Goal: Task Accomplishment & Management: Manage account settings

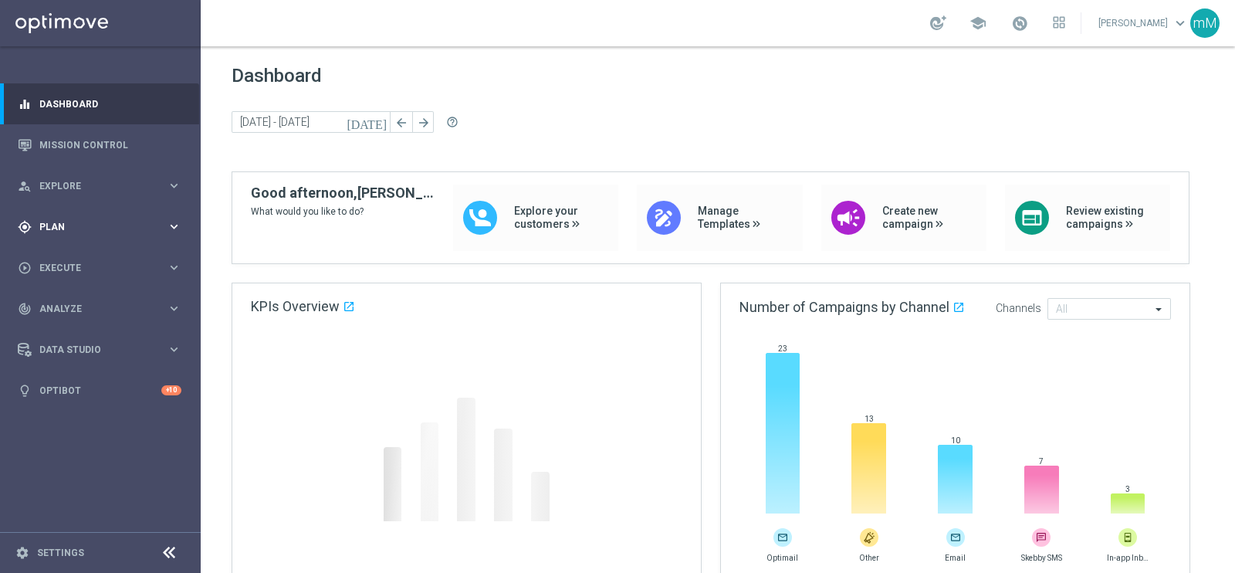
click at [67, 229] on span "Plan" at bounding box center [102, 226] width 127 height 9
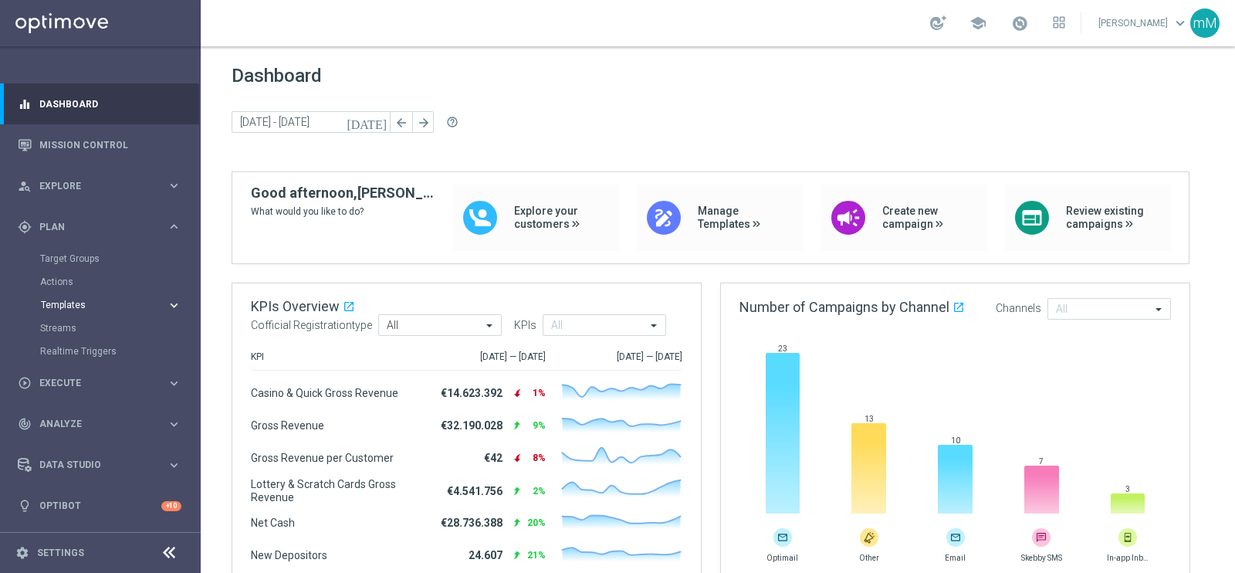
click at [66, 300] on span "Templates" at bounding box center [96, 304] width 110 height 9
click at [76, 326] on link "Optimail" at bounding box center [104, 328] width 113 height 12
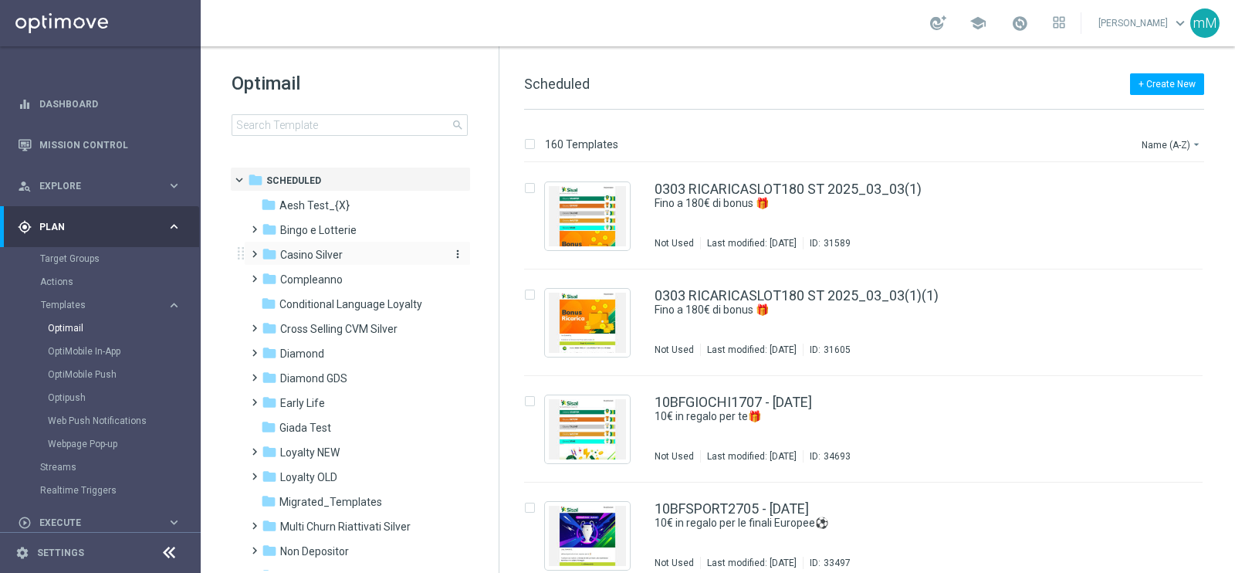
click at [309, 253] on span "Casino Silver" at bounding box center [311, 255] width 63 height 14
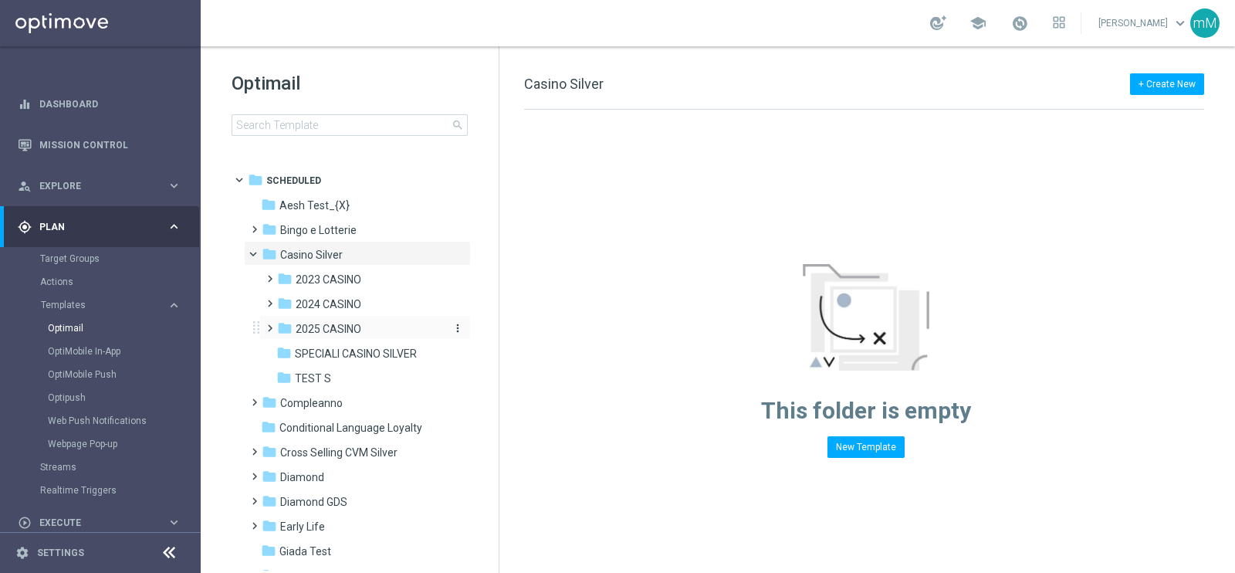
click at [331, 336] on div "folder 2025 CASINO" at bounding box center [359, 329] width 164 height 18
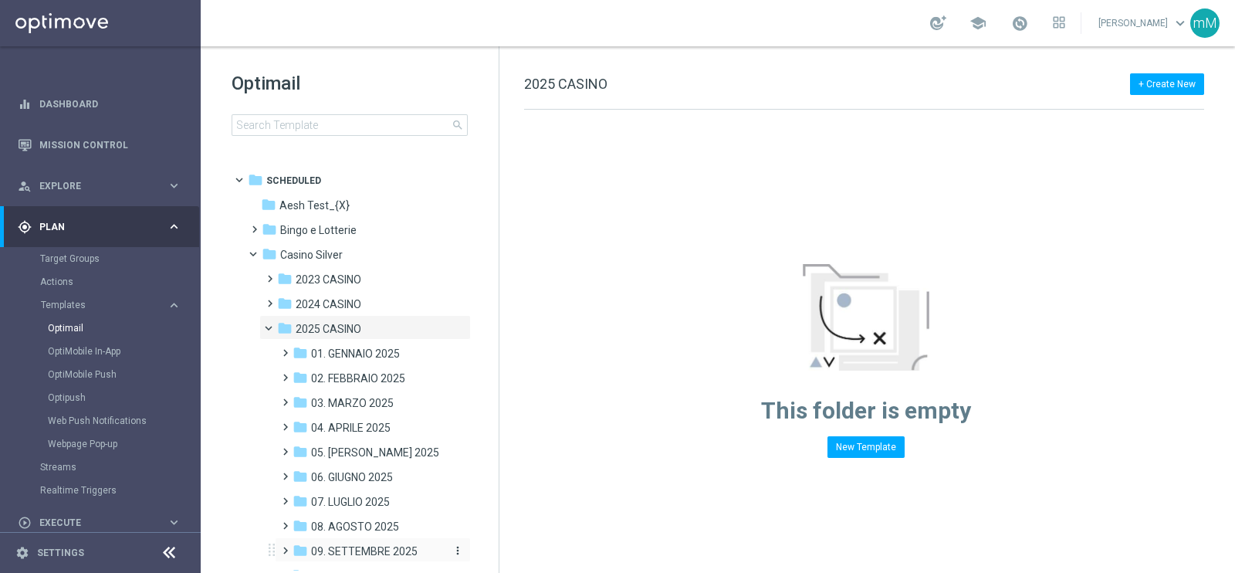
click at [367, 555] on span "09. SETTEMBRE 2025" at bounding box center [364, 551] width 107 height 14
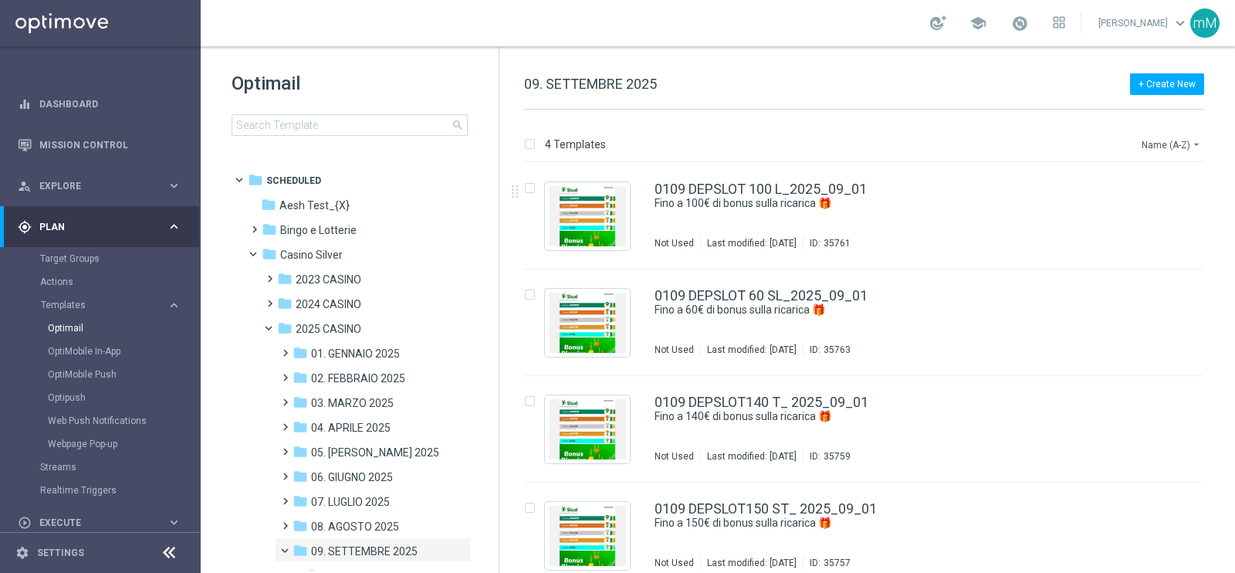
click at [1158, 140] on button "Name (A-Z) arrow_drop_down" at bounding box center [1172, 144] width 64 height 19
click at [1127, 208] on span "Date Modified (Newest)" at bounding box center [1144, 213] width 103 height 11
click at [733, 511] on link "0109 DEPSLOT150 ST_ 2025_09_01" at bounding box center [765, 509] width 222 height 14
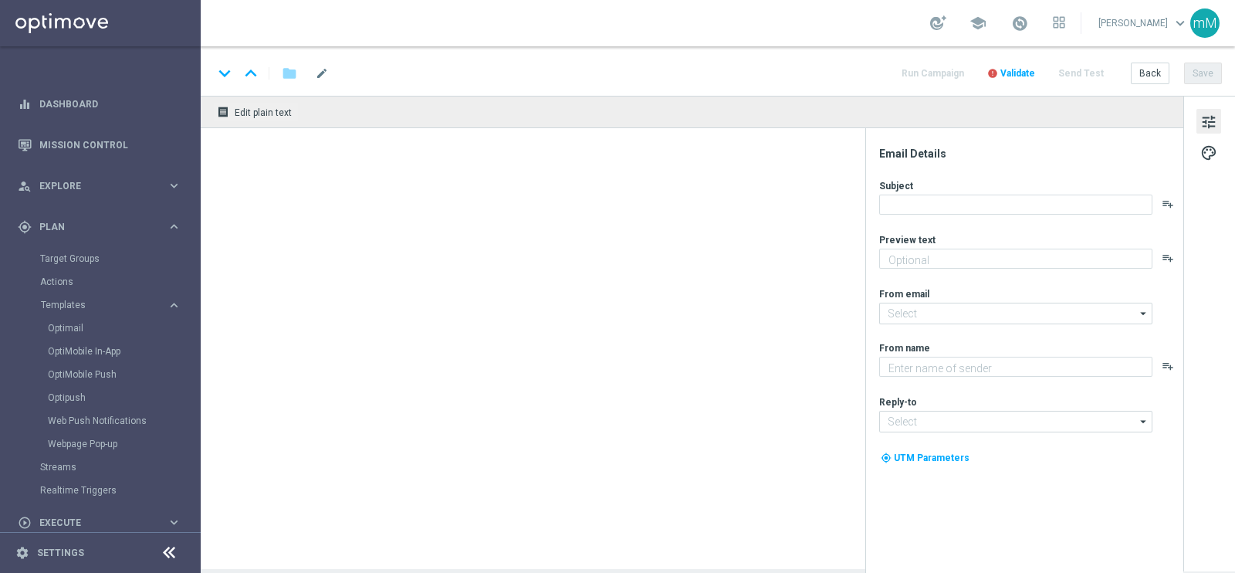
type textarea "Scopri la promozione che ti abbiamo riservato"
type input "[EMAIL_ADDRESS][DOMAIN_NAME]"
type textarea "Sisal"
type input "[EMAIL_ADDRESS][DOMAIN_NAME]"
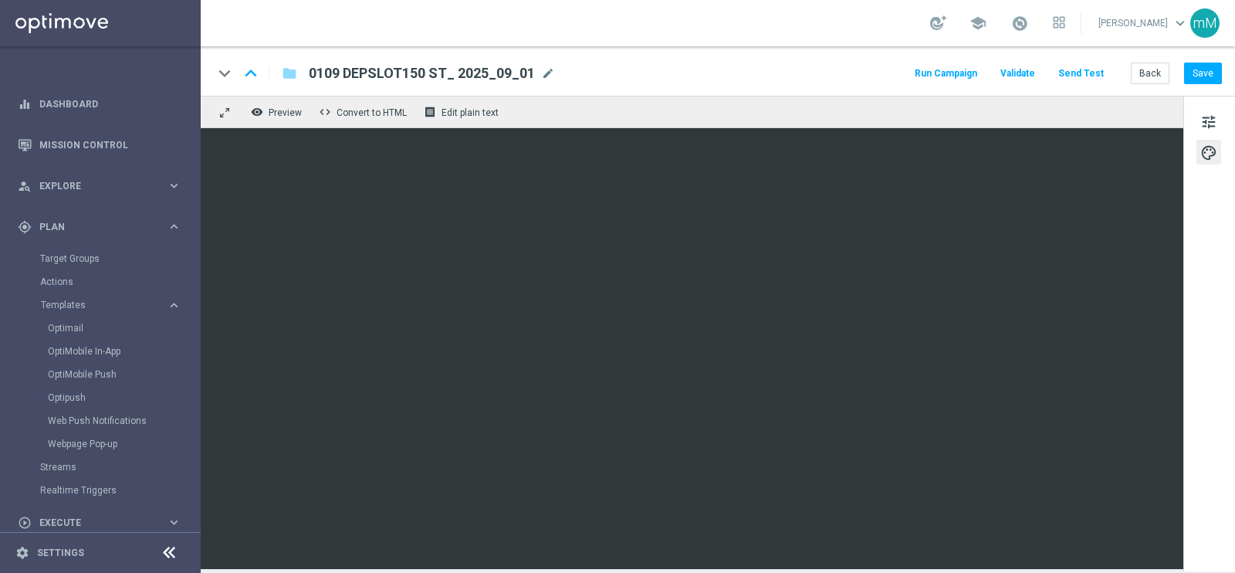
click at [953, 80] on button "Run Campaign" at bounding box center [945, 73] width 67 height 21
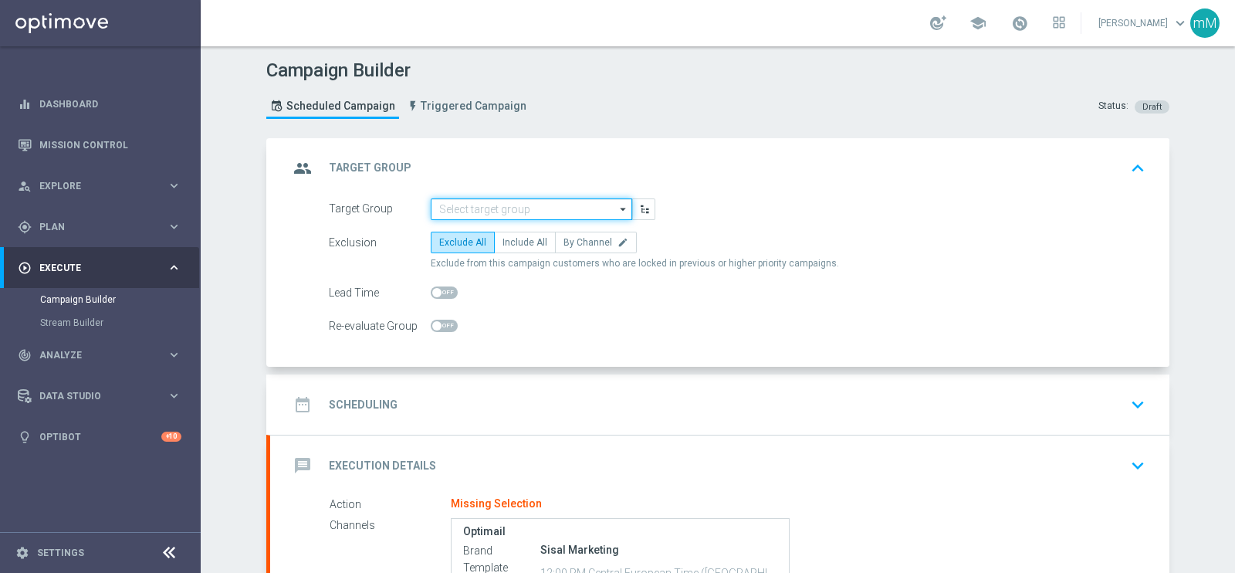
click at [478, 210] on input at bounding box center [531, 209] width 201 height 22
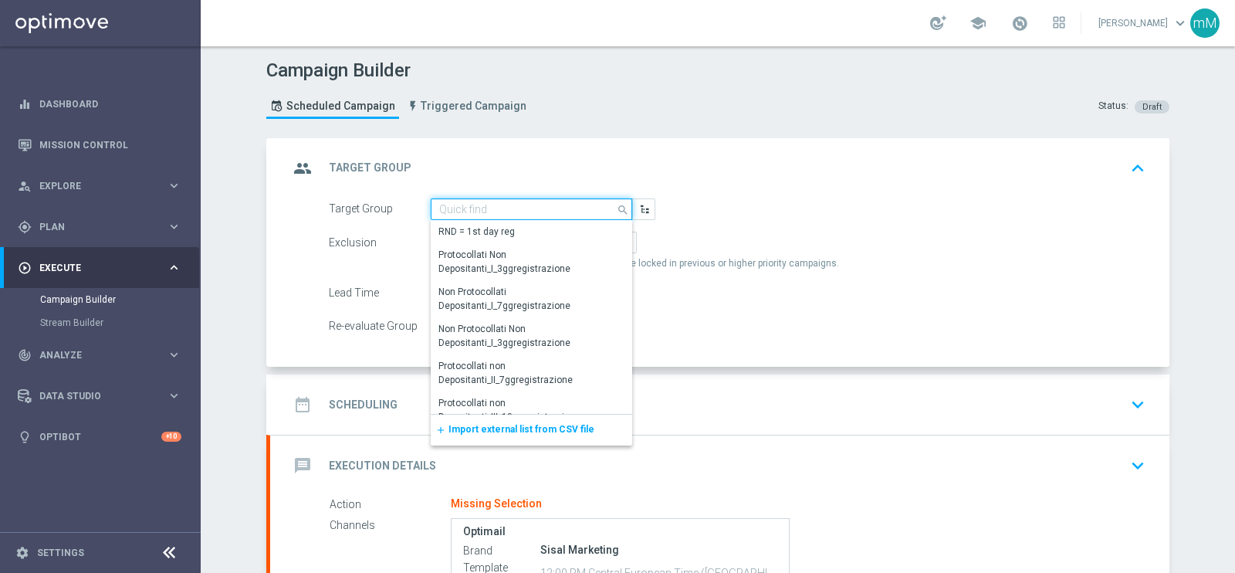
paste input "NO SALDO Active Casinò Silver Moda >60"
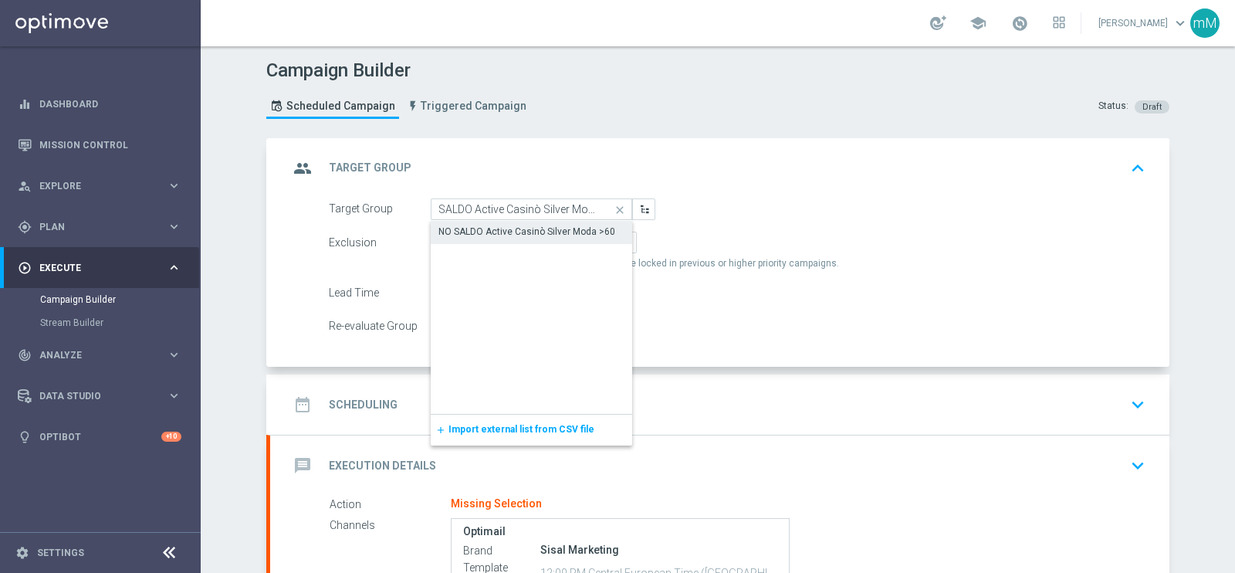
click at [476, 231] on div "NO SALDO Active Casinò Silver Moda >60" at bounding box center [526, 232] width 177 height 14
type input "NO SALDO Active Casinò Silver Moda >60"
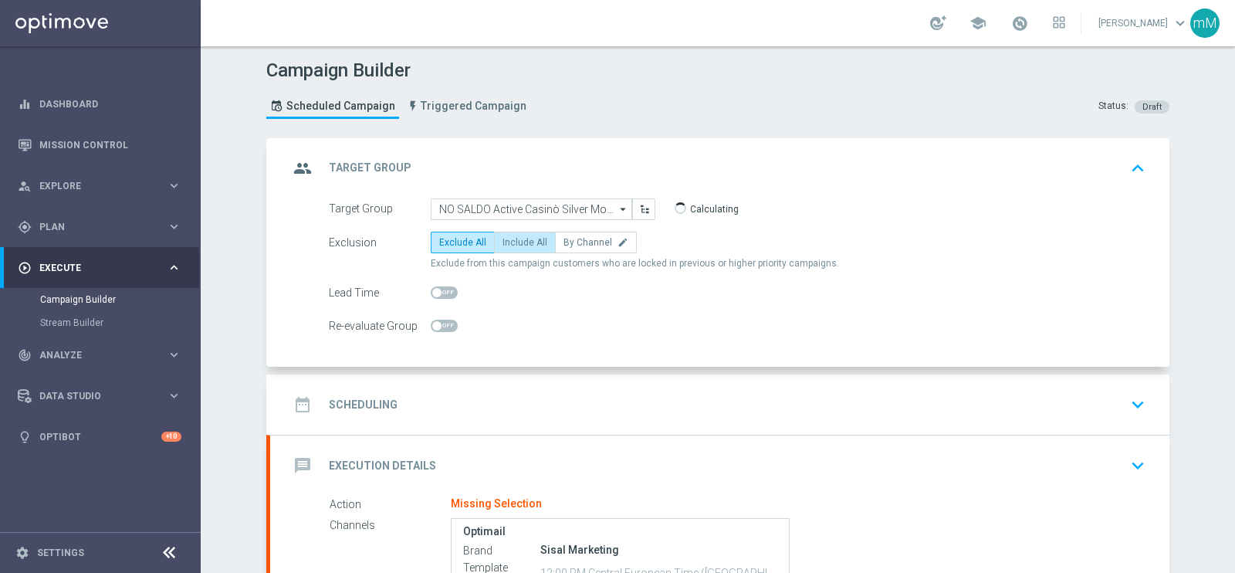
click at [511, 239] on label "Include All" at bounding box center [525, 243] width 62 height 22
click at [511, 240] on input "Include All" at bounding box center [507, 245] width 10 height 10
radio input "true"
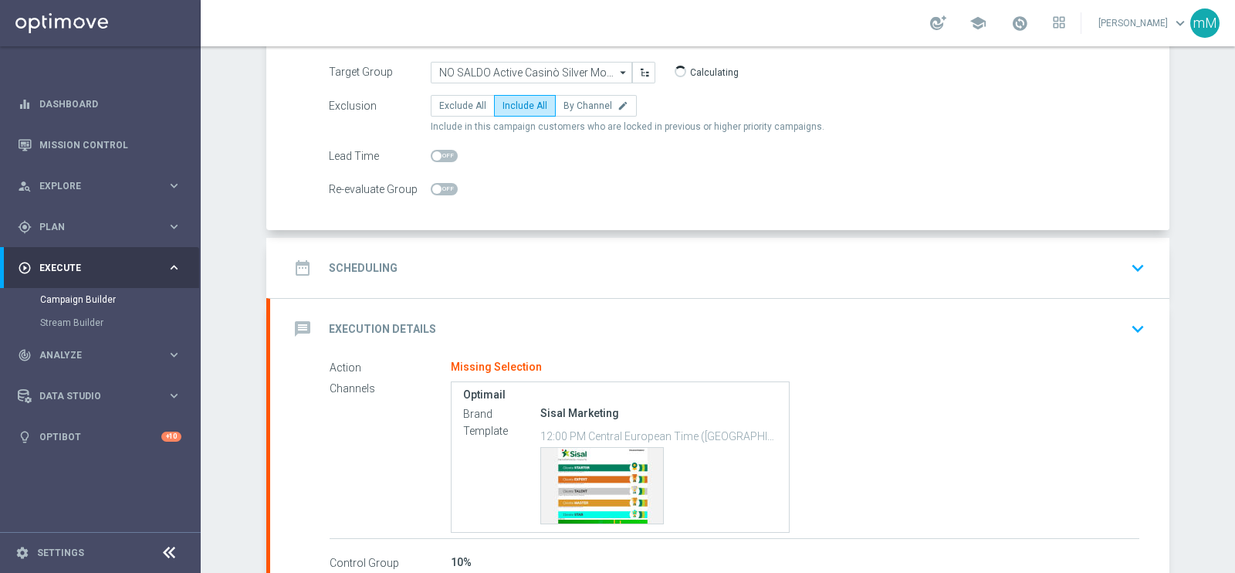
scroll to position [192, 0]
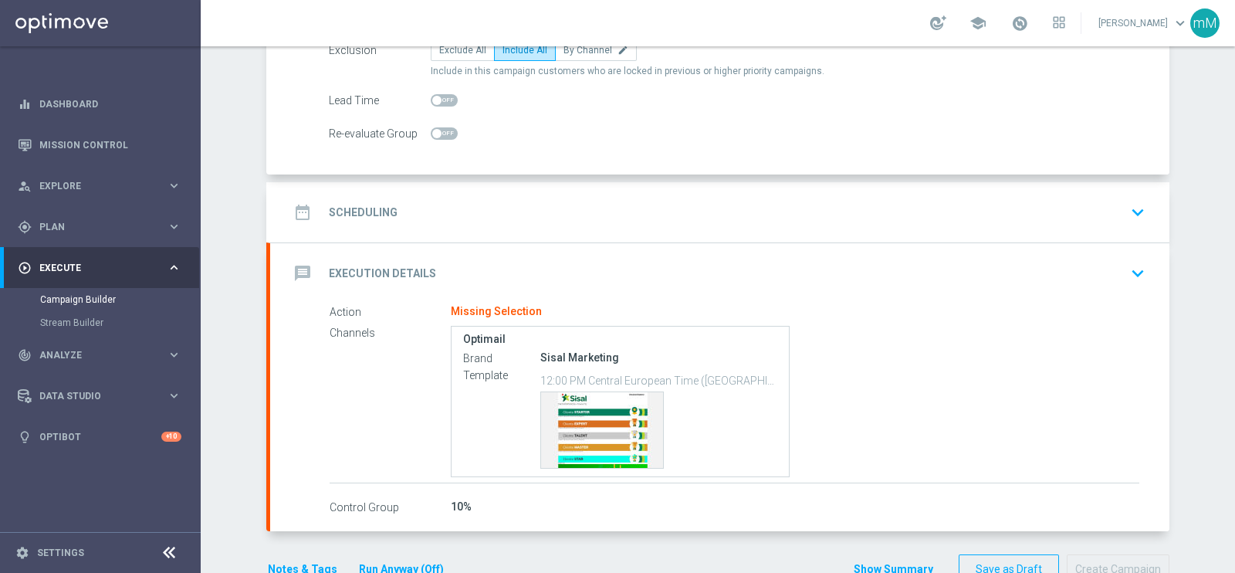
click at [501, 205] on div "date_range Scheduling keyboard_arrow_down" at bounding box center [720, 212] width 862 height 29
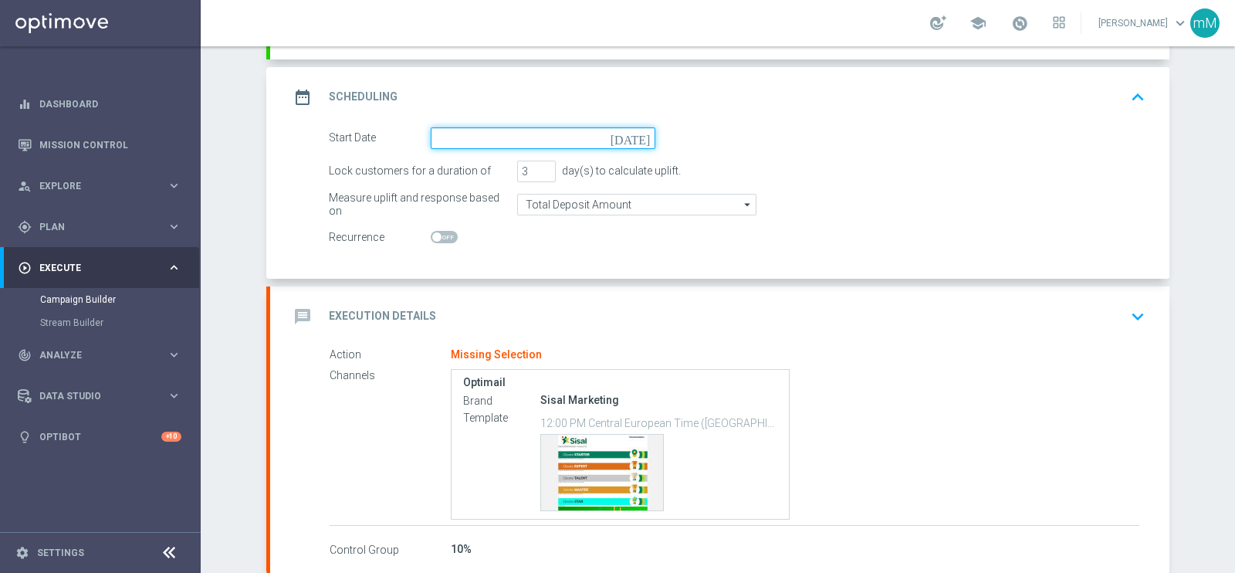
click at [445, 138] on input at bounding box center [543, 138] width 225 height 22
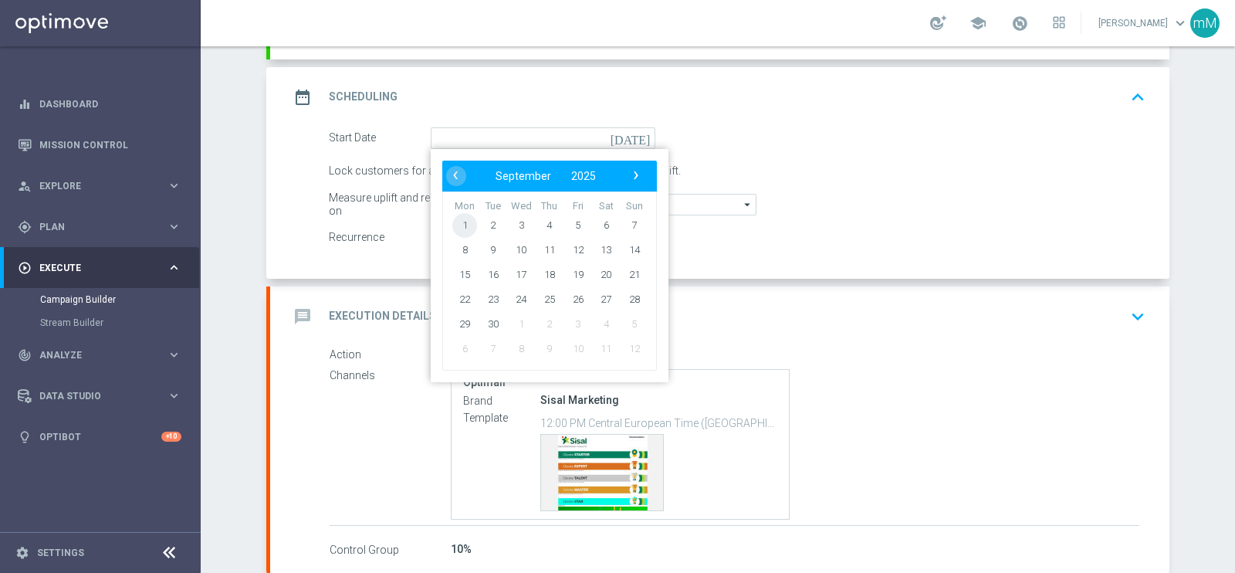
click at [467, 222] on span "1" at bounding box center [464, 224] width 25 height 25
type input "01 Sep 2025"
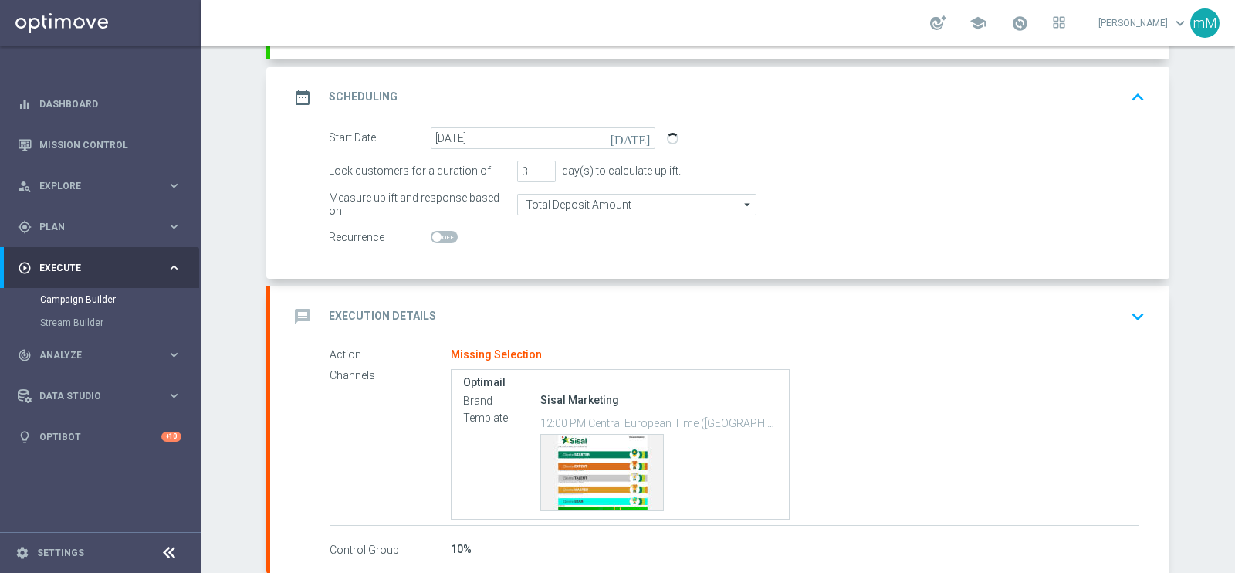
click at [521, 302] on div "message Execution Details keyboard_arrow_down" at bounding box center [720, 316] width 862 height 29
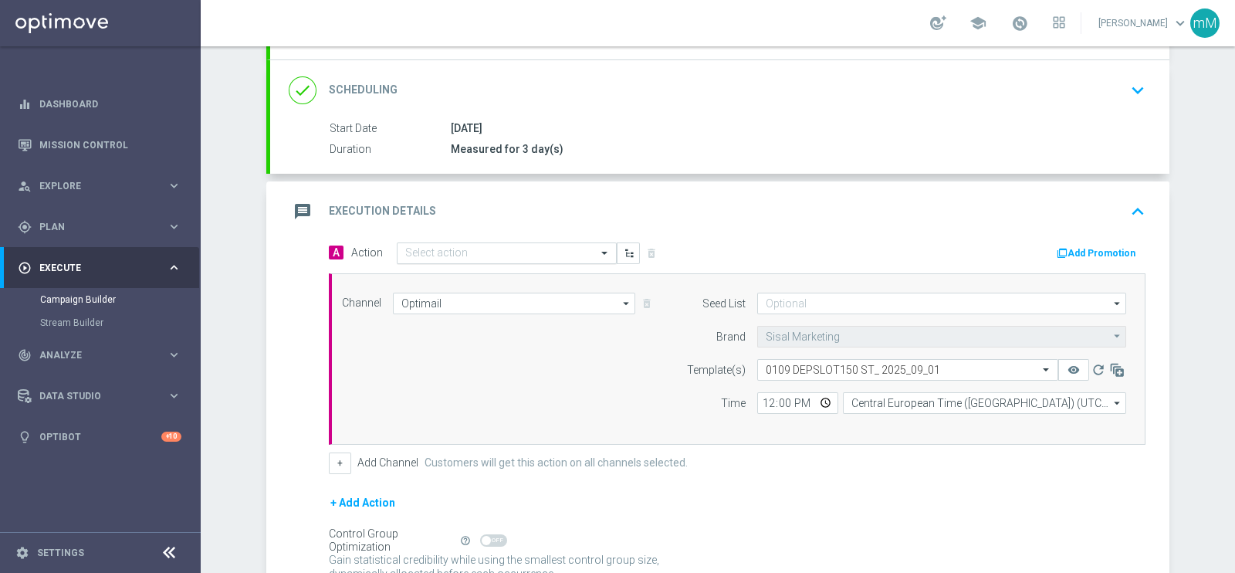
click at [491, 251] on input "text" at bounding box center [491, 253] width 172 height 13
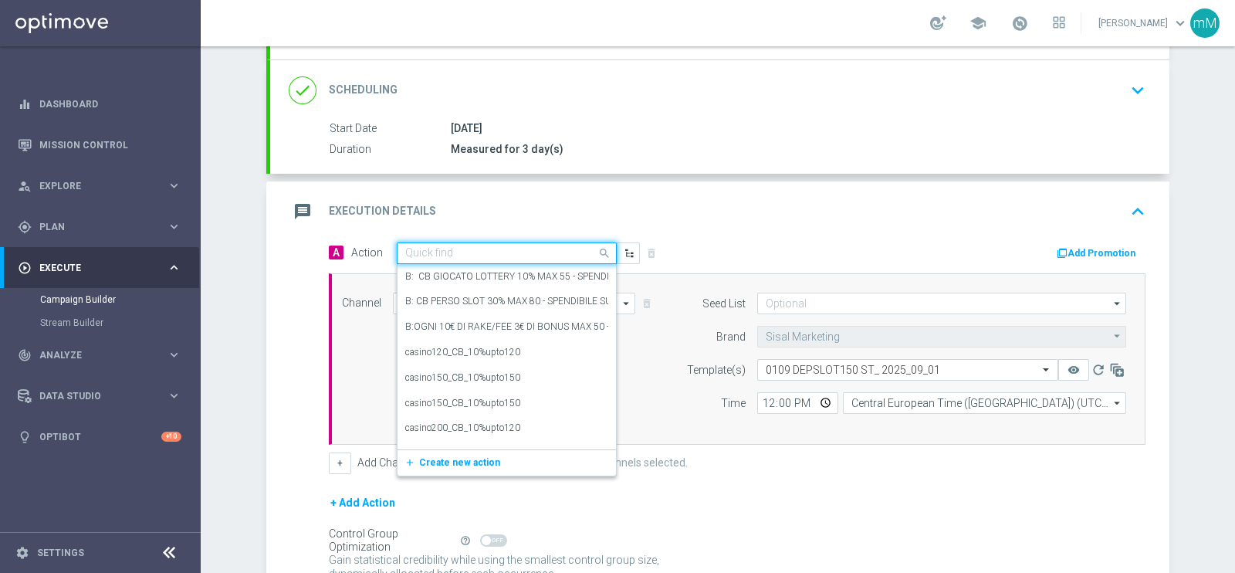
paste input "dep 150€ per 10% fino a 150€"
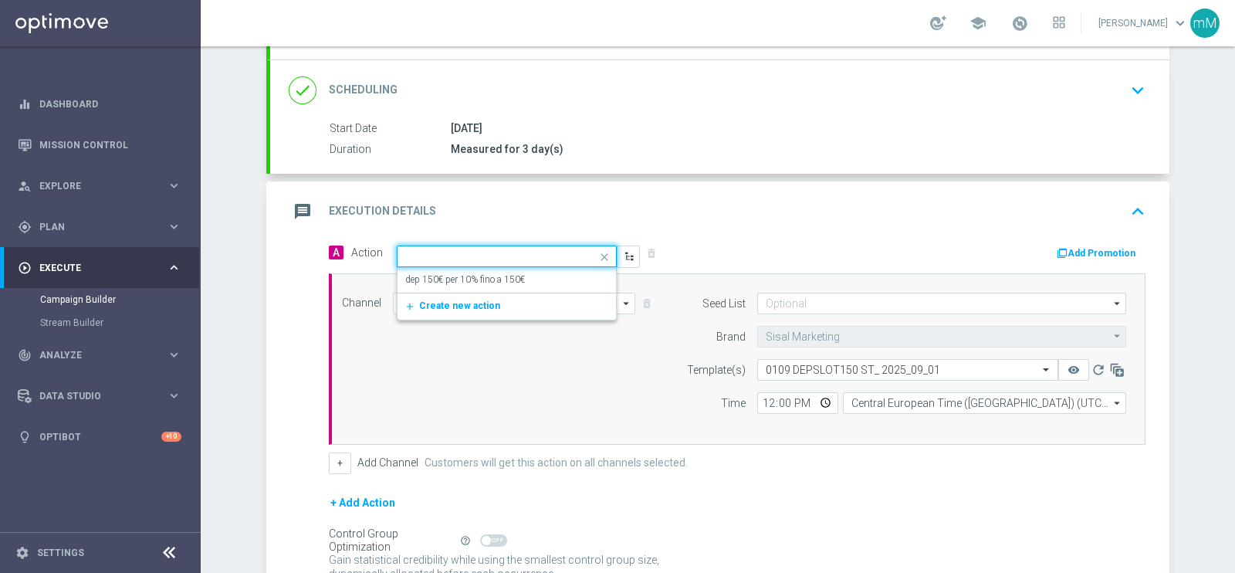
type input "dep 150€ per 10% fino a 150€"
click at [485, 274] on label "dep 150€ per 10% fino a 150€" at bounding box center [465, 279] width 120 height 13
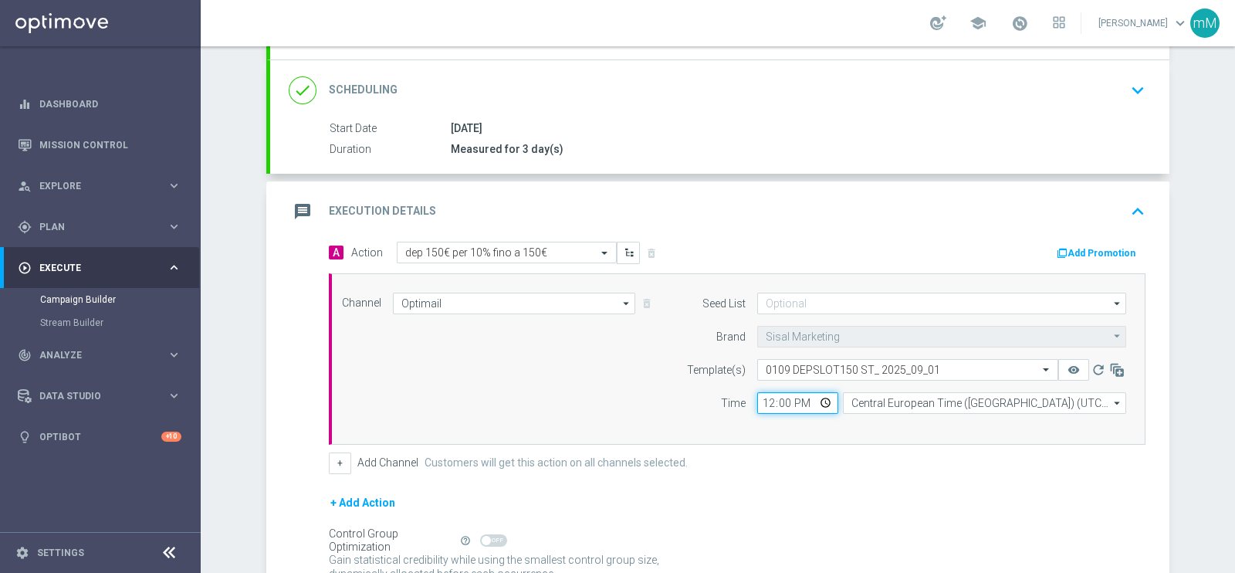
click at [766, 401] on input "12:00" at bounding box center [797, 403] width 81 height 22
type input "18:30"
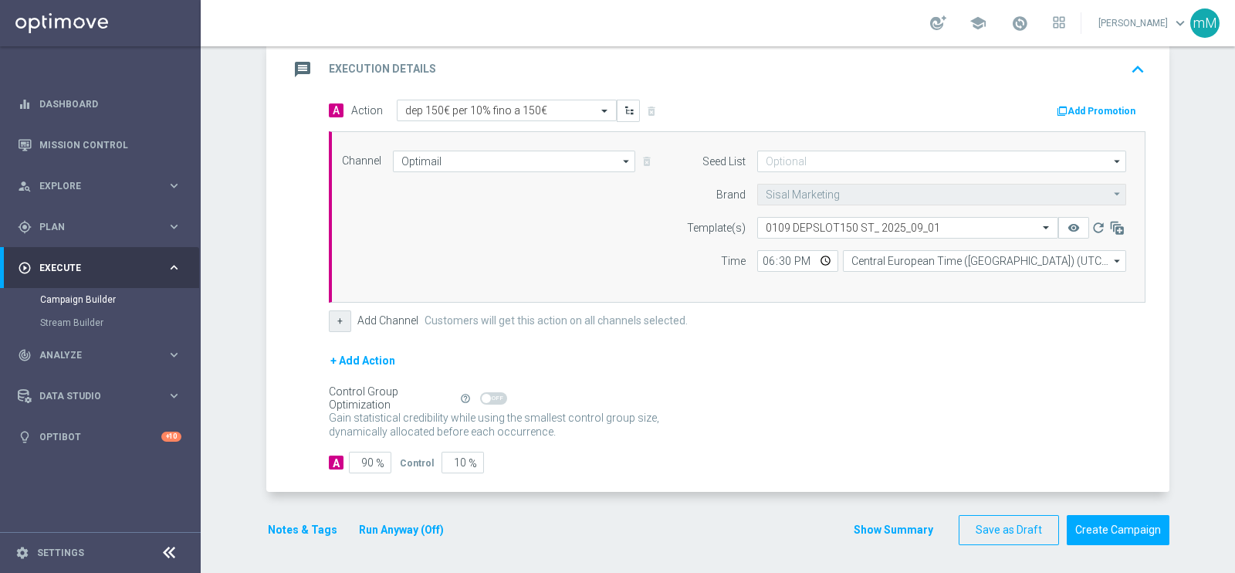
click at [329, 315] on button "+" at bounding box center [340, 321] width 22 height 22
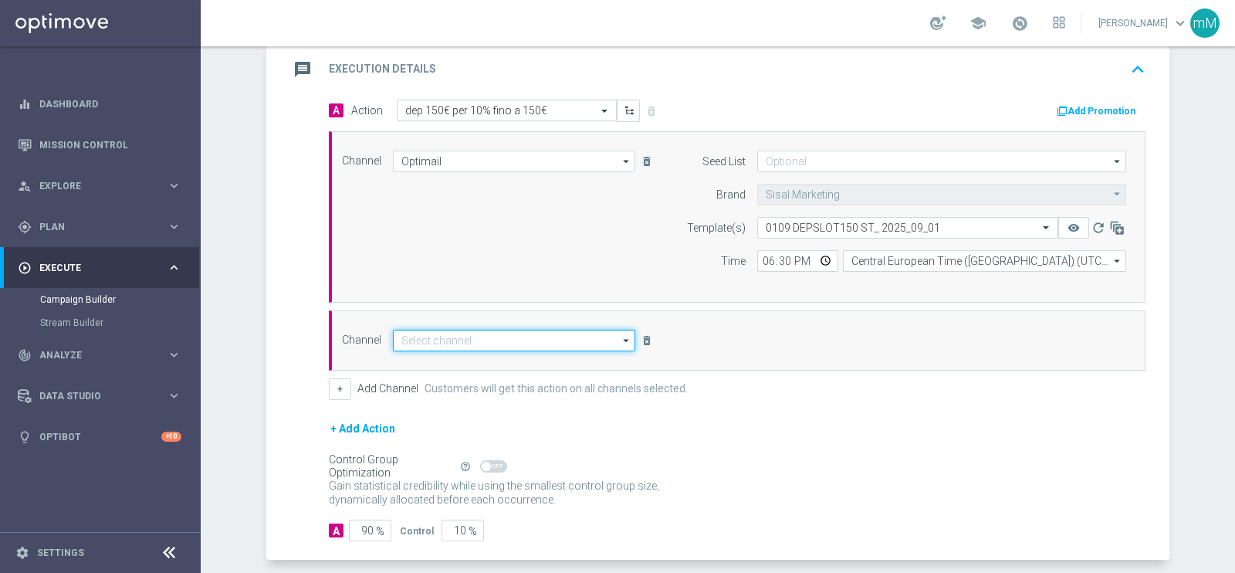
click at [455, 333] on input at bounding box center [514, 341] width 242 height 22
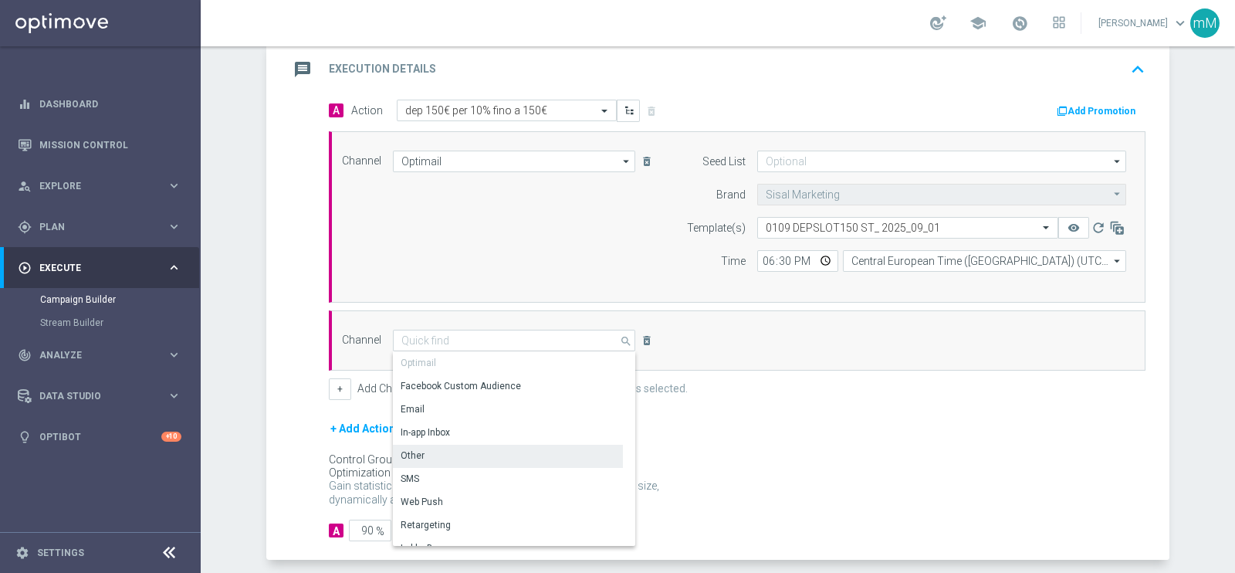
click at [448, 448] on div "Other" at bounding box center [508, 456] width 230 height 22
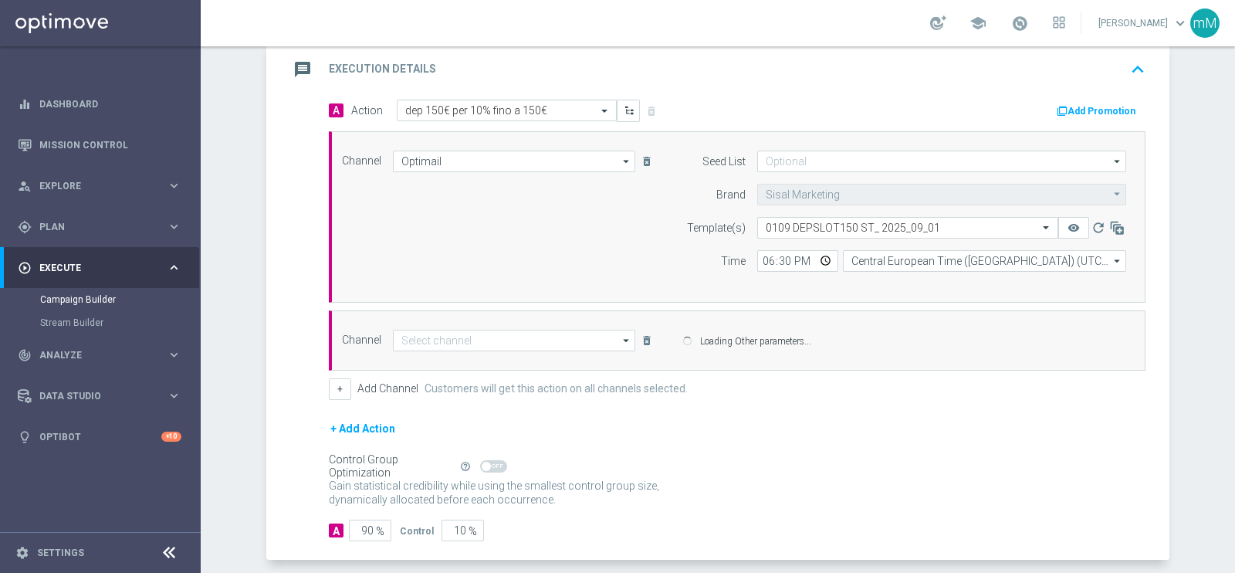
type input "Other"
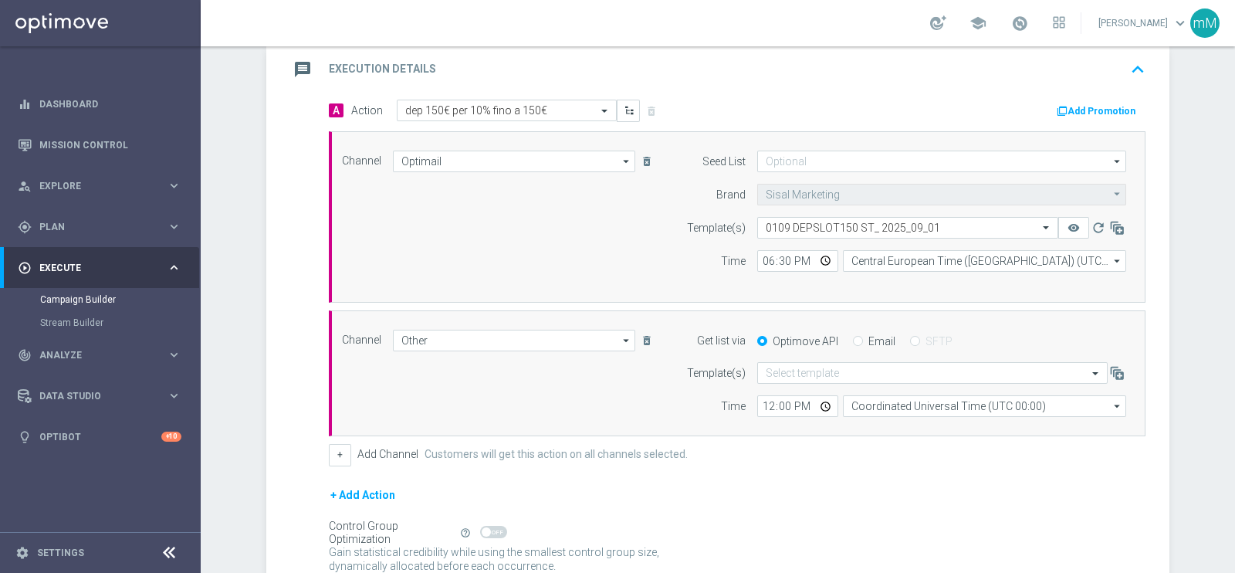
click at [858, 339] on div "Email" at bounding box center [874, 341] width 42 height 14
click at [853, 339] on input "Email" at bounding box center [858, 342] width 10 height 10
radio input "true"
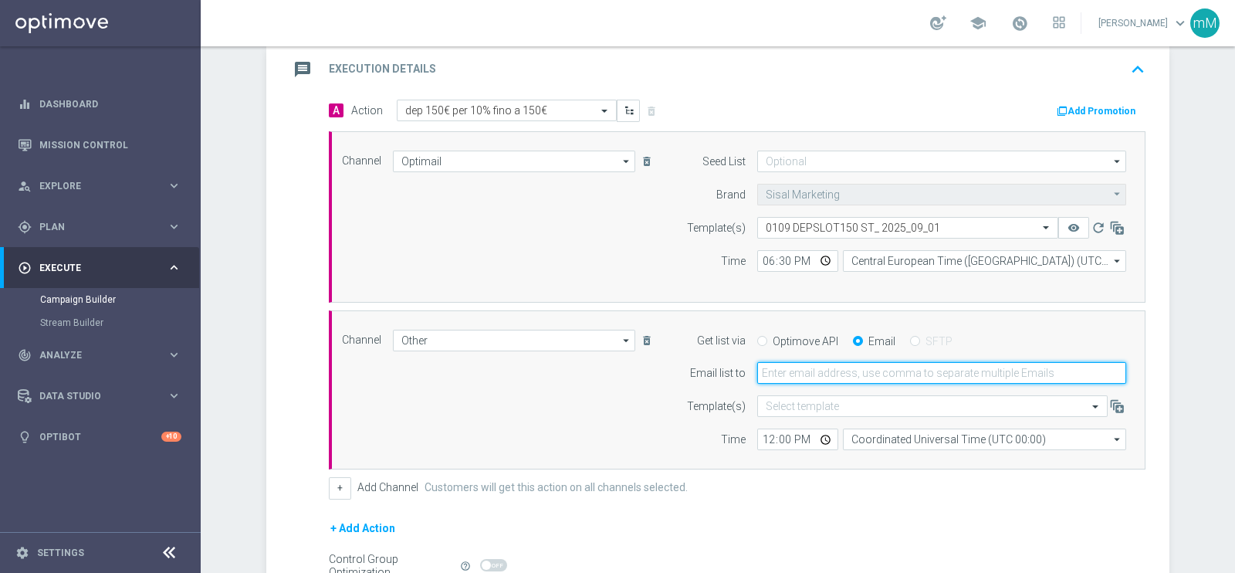
click at [820, 375] on input "email" at bounding box center [941, 373] width 369 height 22
type input "marco.maccarrone@sisal.it"
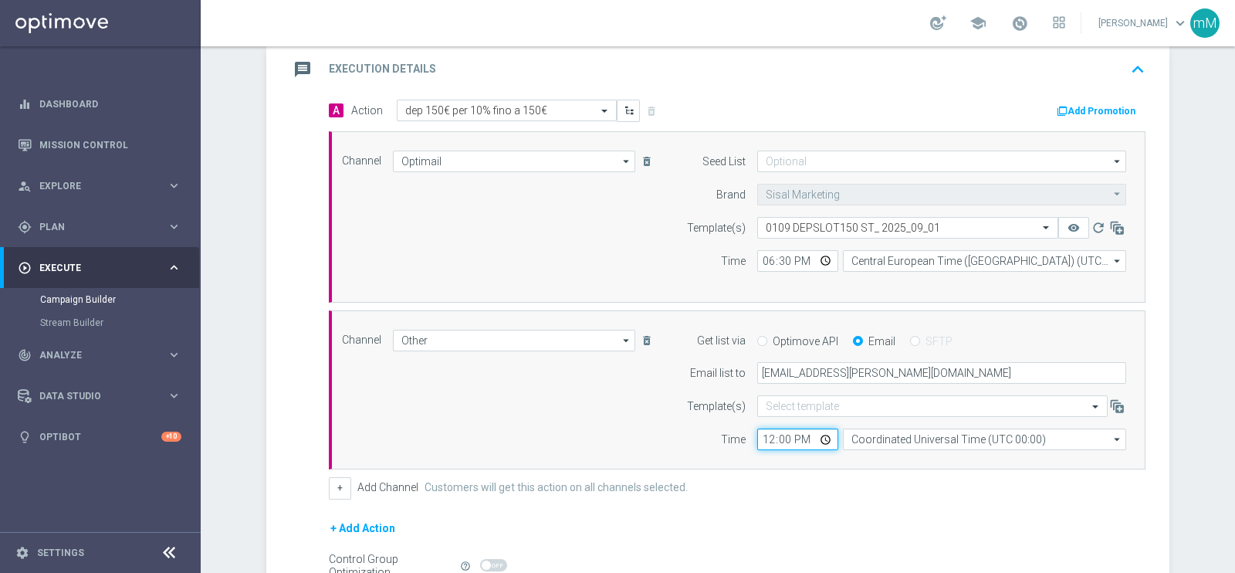
click at [762, 435] on input "12:00" at bounding box center [797, 439] width 81 height 22
type input "18:30"
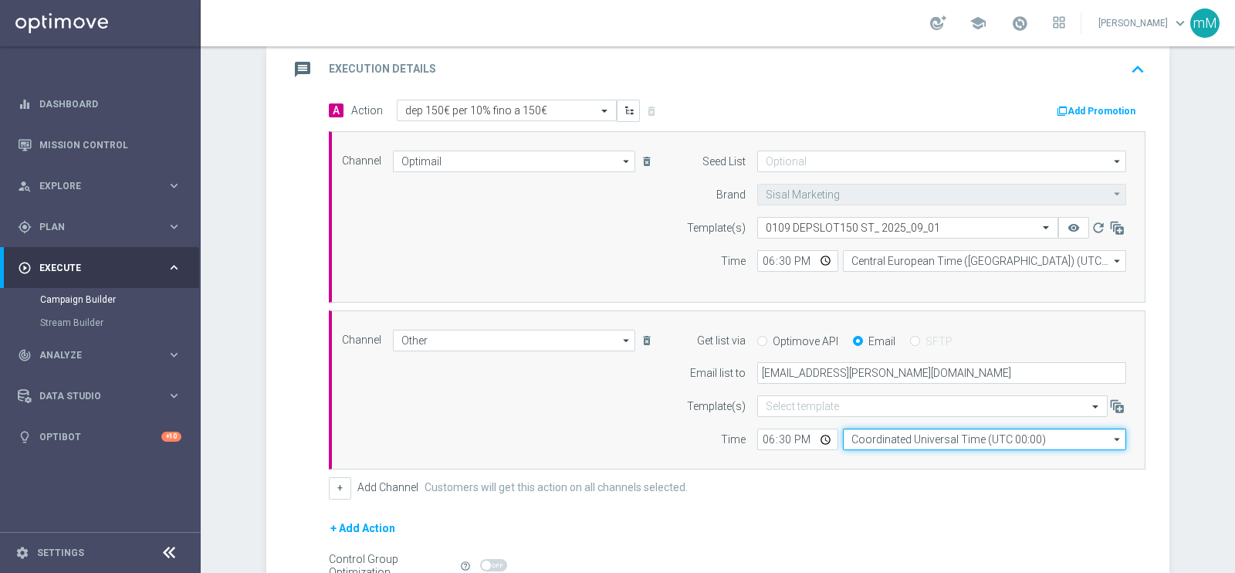
click at [935, 441] on input "Coordinated Universal Time (UTC 00:00)" at bounding box center [984, 439] width 283 height 22
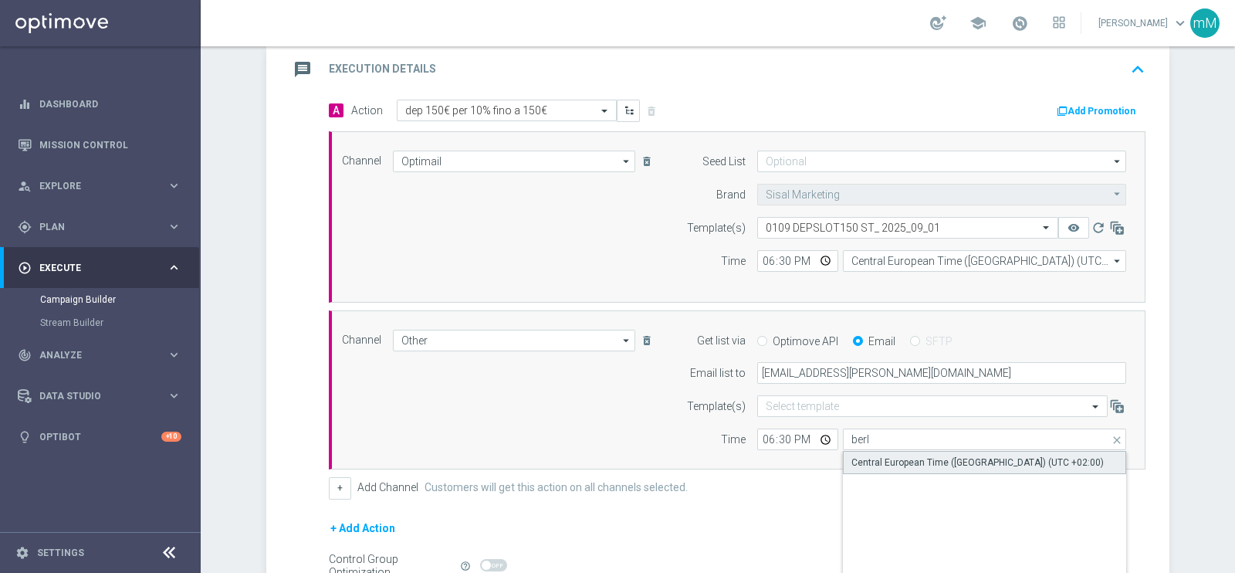
click at [928, 462] on div "Central European Time (Berlin) (UTC +02:00)" at bounding box center [977, 462] width 252 height 14
type input "Central European Time (Berlin) (UTC +02:00)"
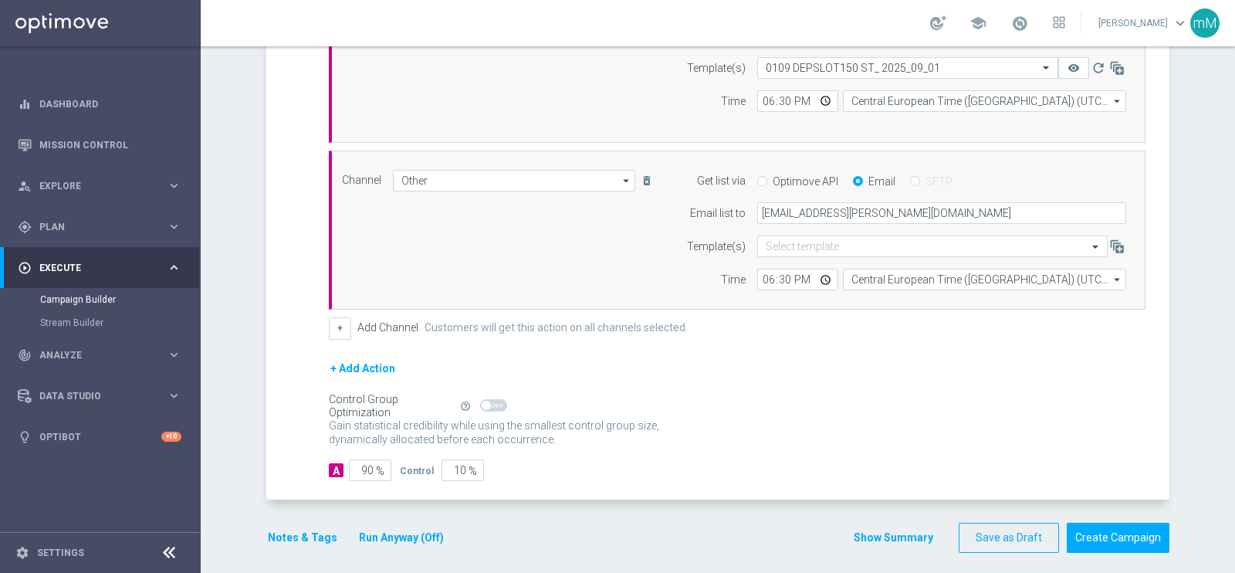
scroll to position [502, 0]
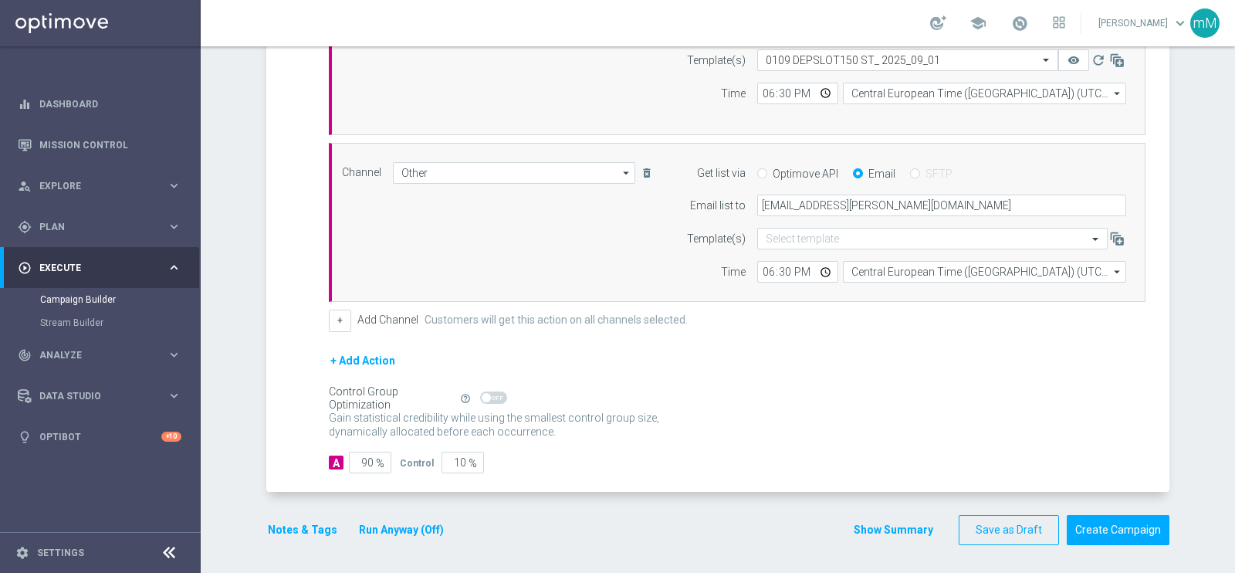
click at [361, 536] on div "Notes & Tags Run Anyway (Off)" at bounding box center [365, 530] width 198 height 30
click at [367, 527] on button "Run Anyway (Off)" at bounding box center [401, 529] width 88 height 19
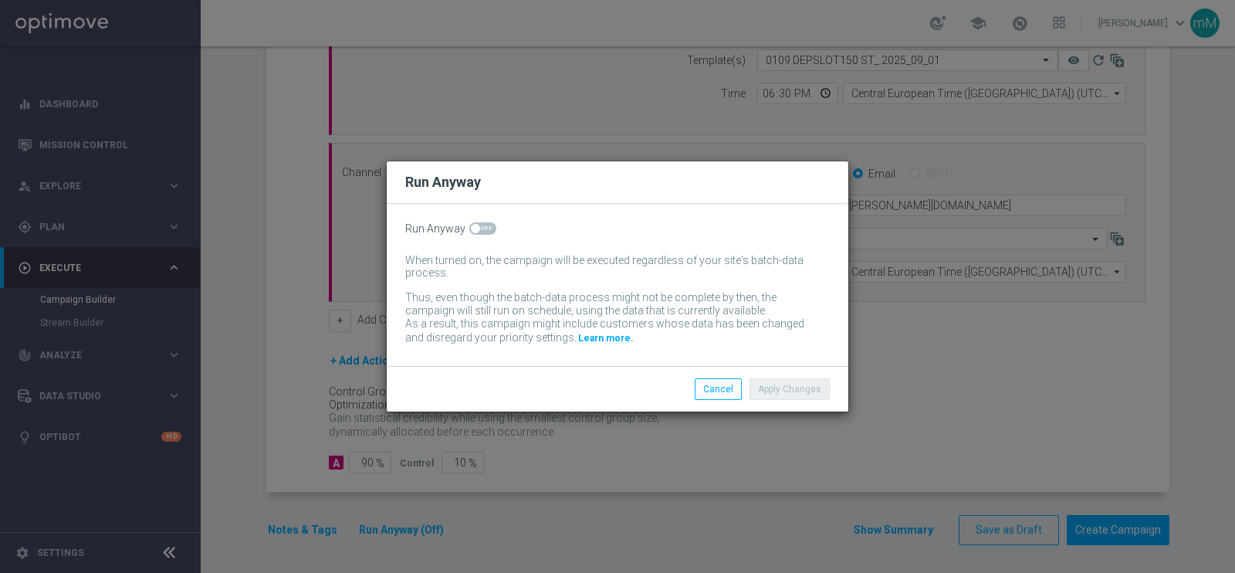
click at [477, 232] on span at bounding box center [482, 228] width 27 height 12
click at [477, 232] on input "checkbox" at bounding box center [482, 228] width 27 height 12
checkbox input "true"
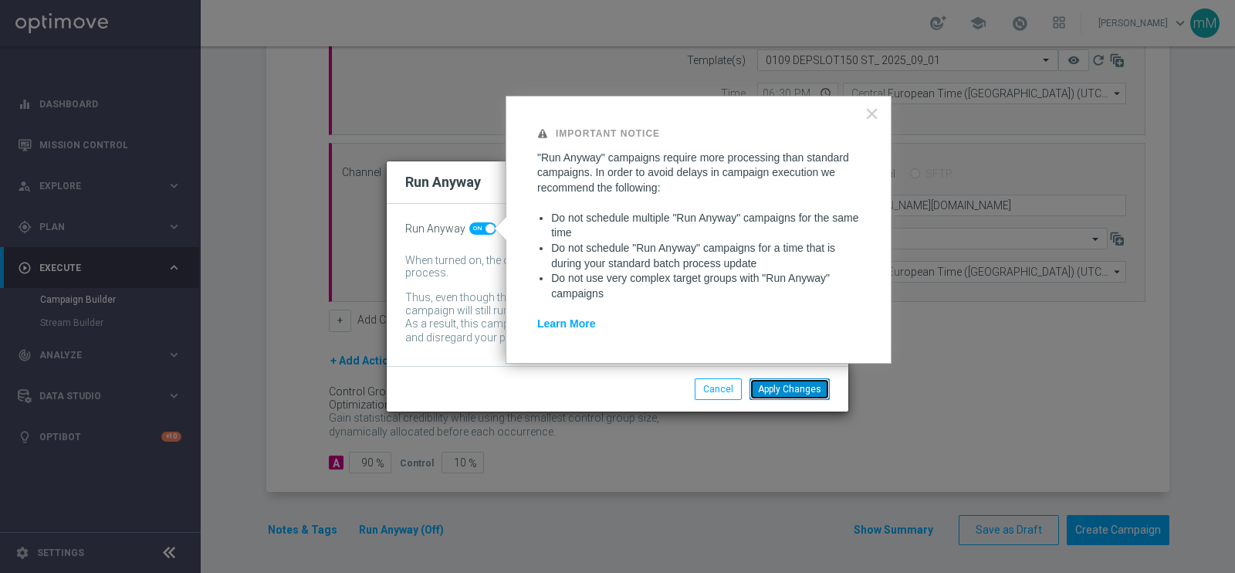
click at [795, 391] on button "Apply Changes" at bounding box center [789, 389] width 80 height 22
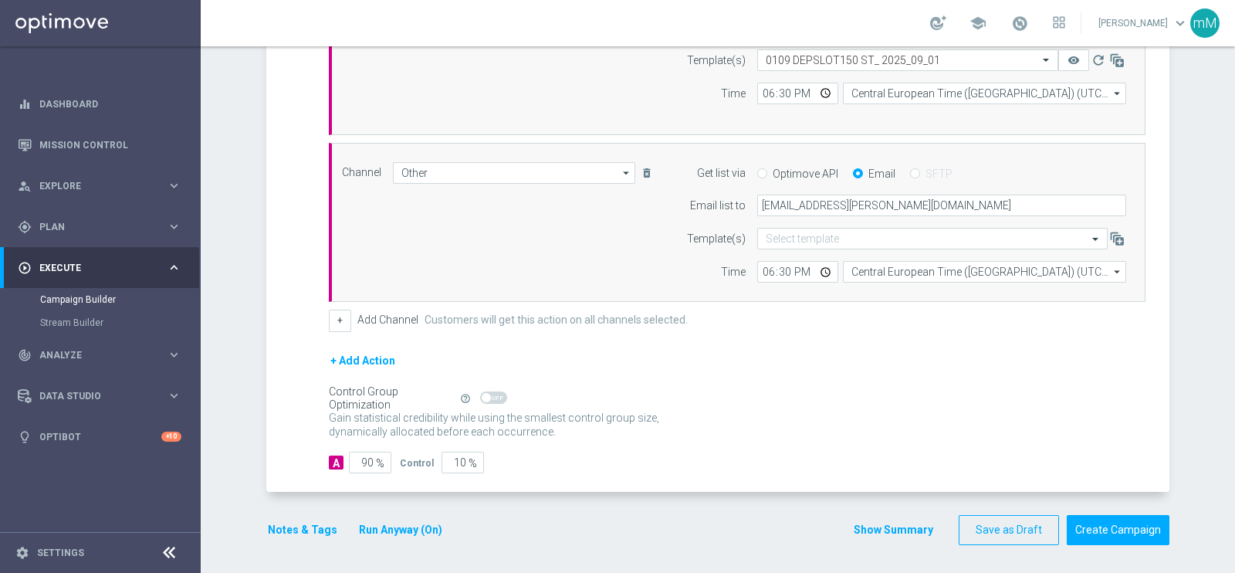
click at [291, 529] on button "Notes & Tags" at bounding box center [302, 529] width 73 height 19
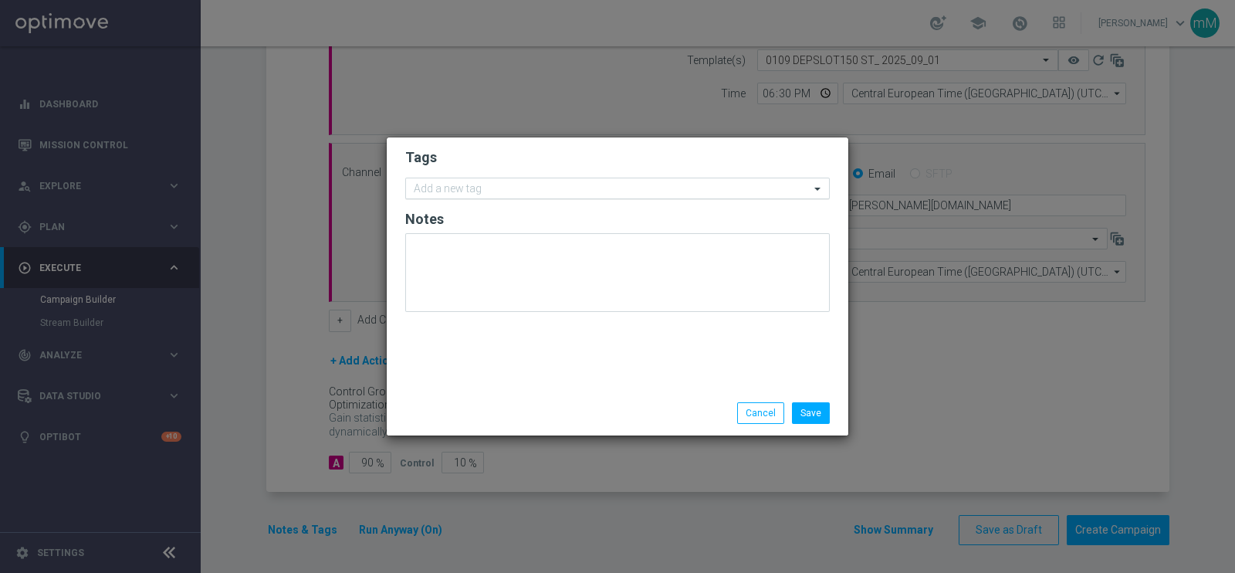
click at [590, 184] on input "text" at bounding box center [612, 189] width 396 height 13
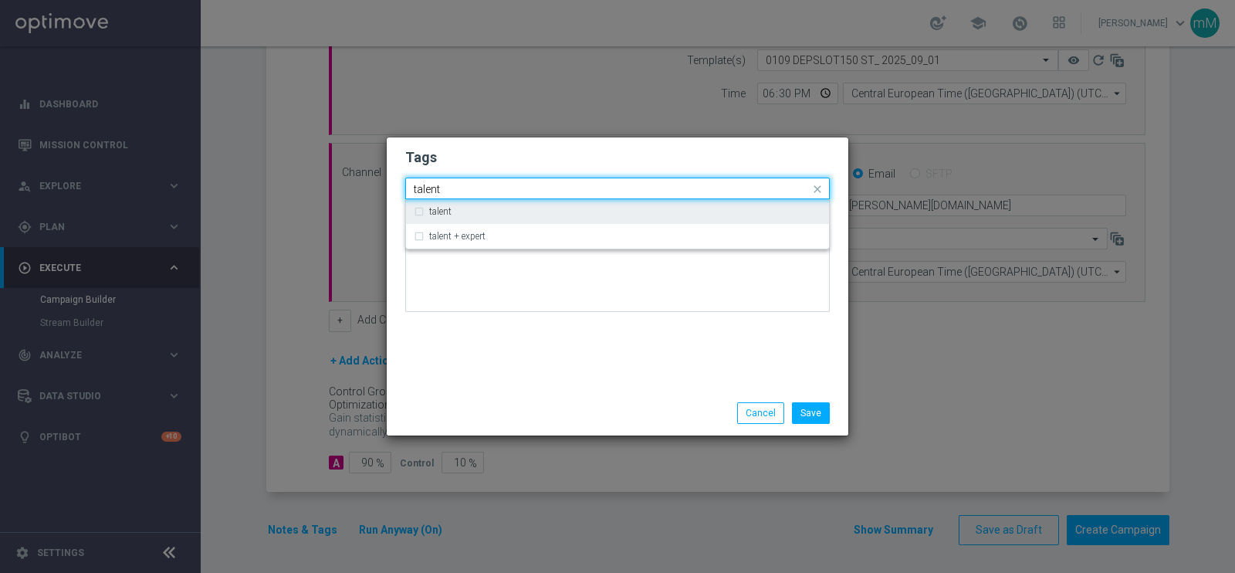
click at [540, 216] on div "talent" at bounding box center [618, 211] width 408 height 25
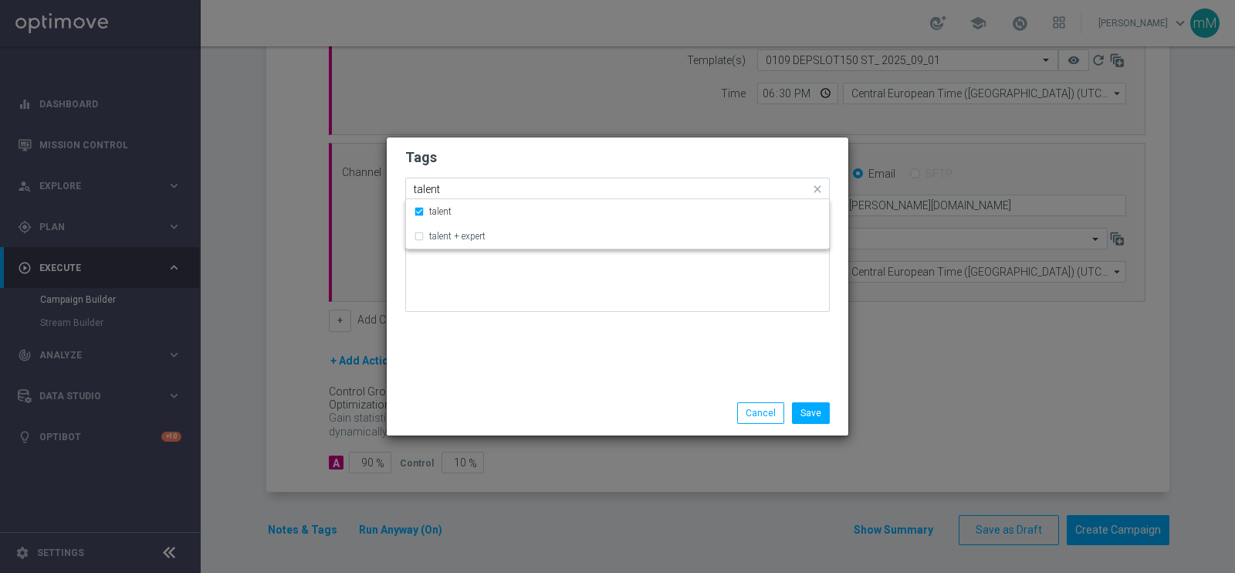
click at [528, 181] on div "Quick find × talent talent" at bounding box center [608, 188] width 404 height 19
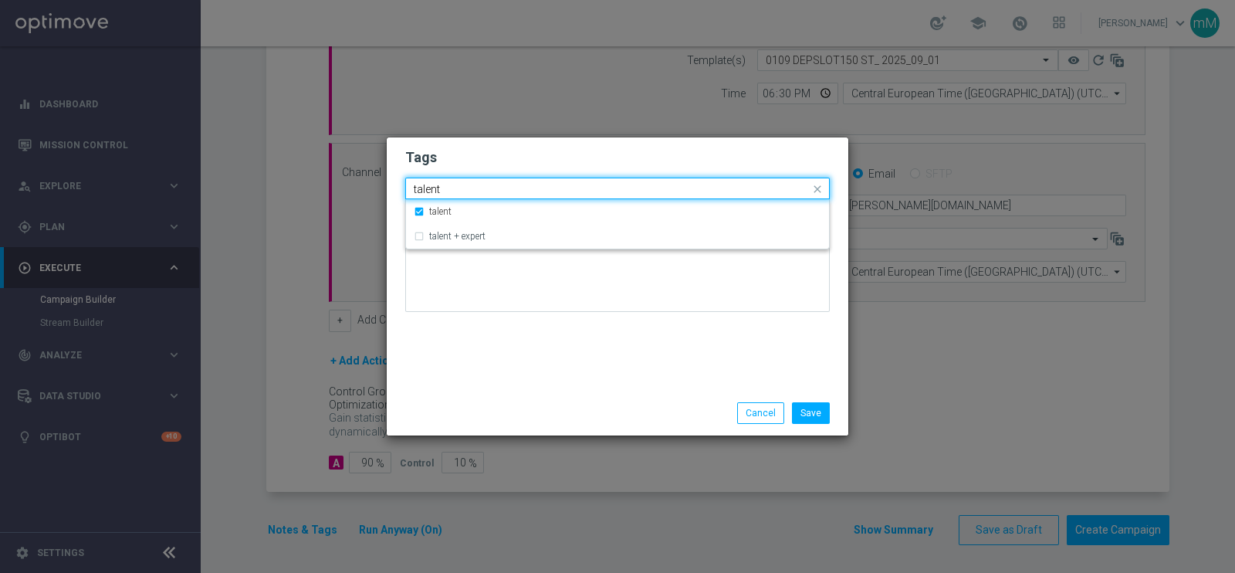
click at [528, 181] on div "Quick find × talent talent" at bounding box center [608, 188] width 404 height 19
click at [514, 188] on input "talent" at bounding box center [612, 189] width 396 height 13
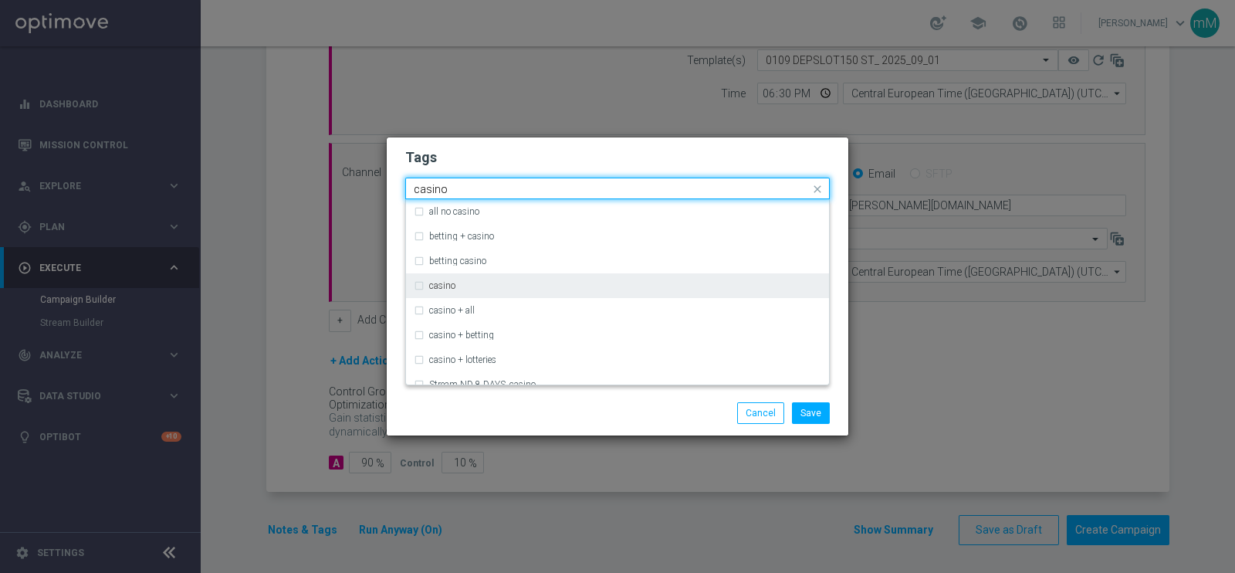
click at [465, 291] on div "casino" at bounding box center [618, 285] width 408 height 25
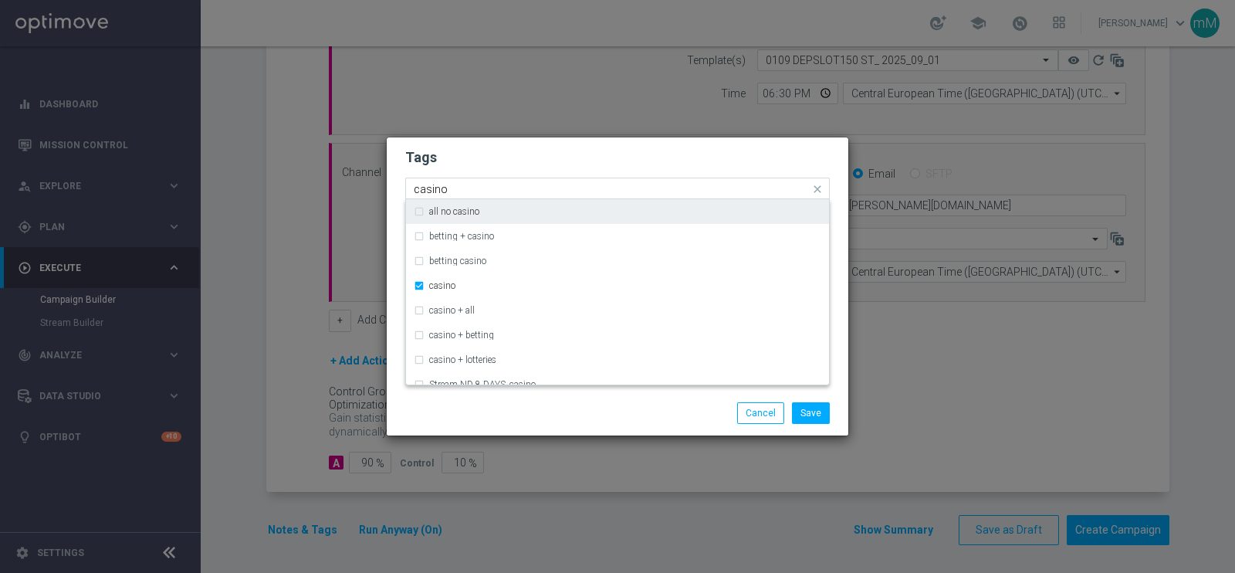
click at [475, 188] on input "casino" at bounding box center [612, 189] width 396 height 13
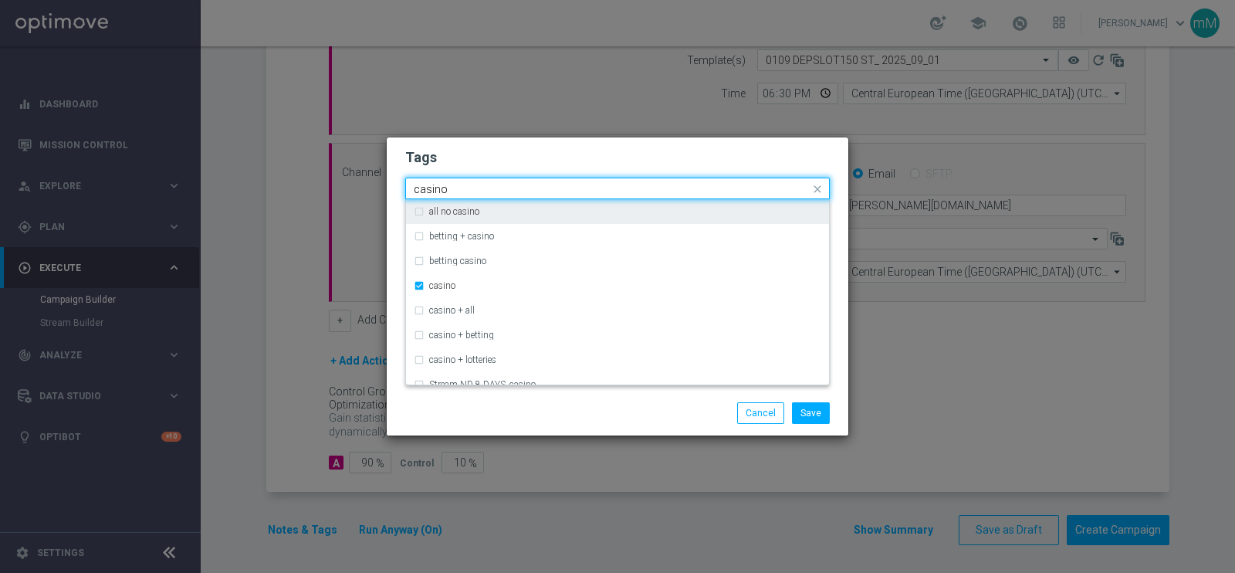
click at [475, 188] on input "casino" at bounding box center [612, 189] width 396 height 13
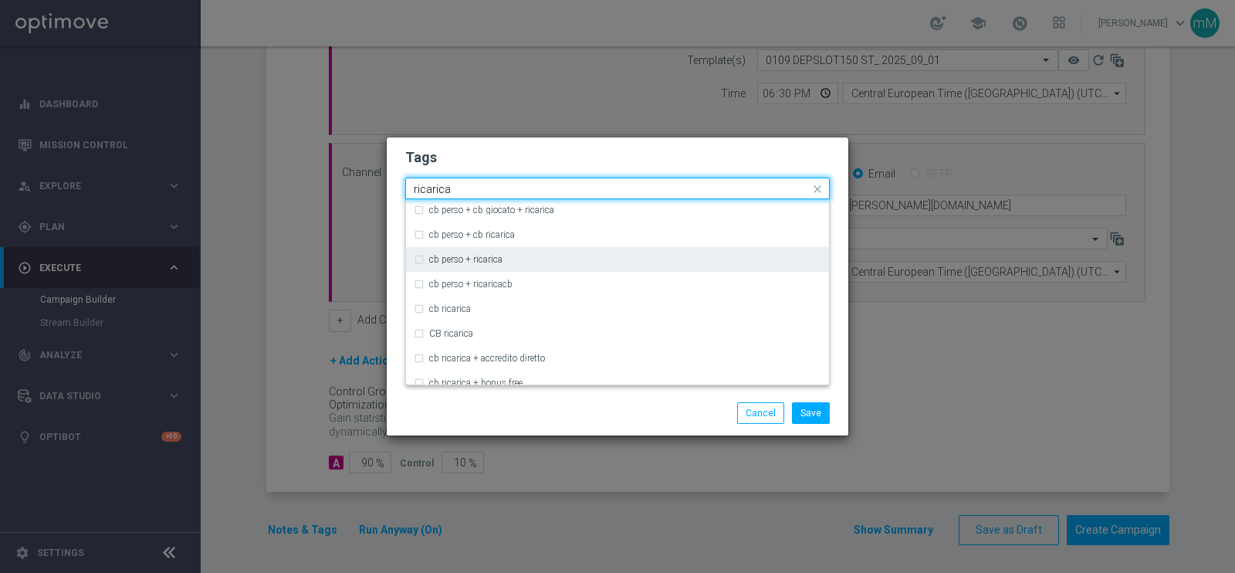
scroll to position [147, 0]
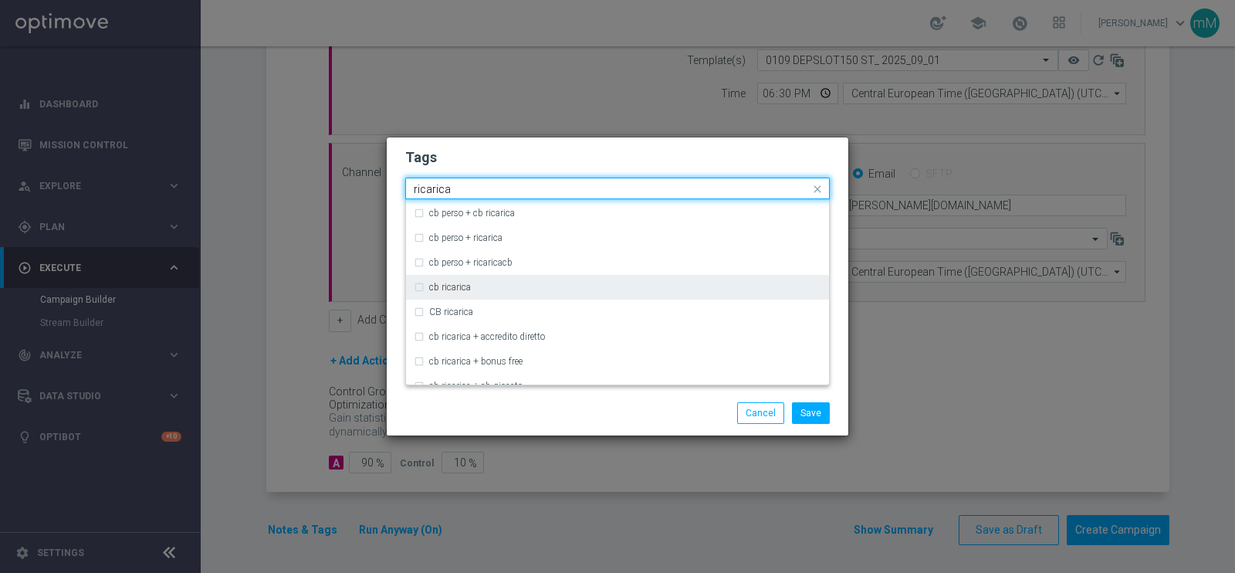
click at [461, 293] on div "cb ricarica" at bounding box center [618, 287] width 408 height 25
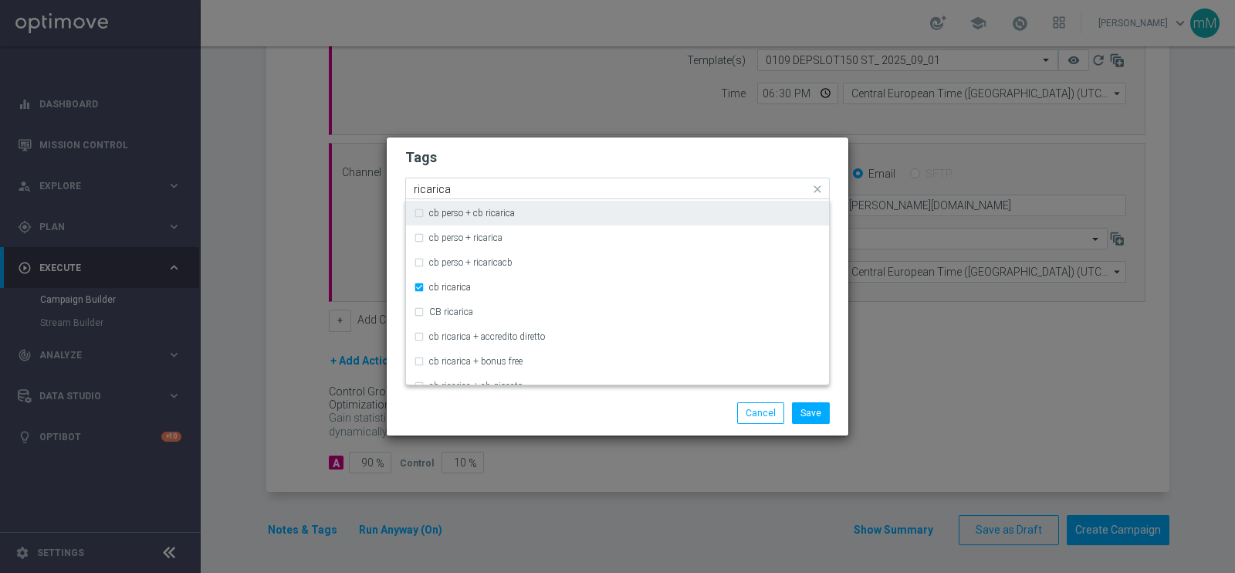
click at [515, 191] on input "ricarica" at bounding box center [612, 189] width 396 height 13
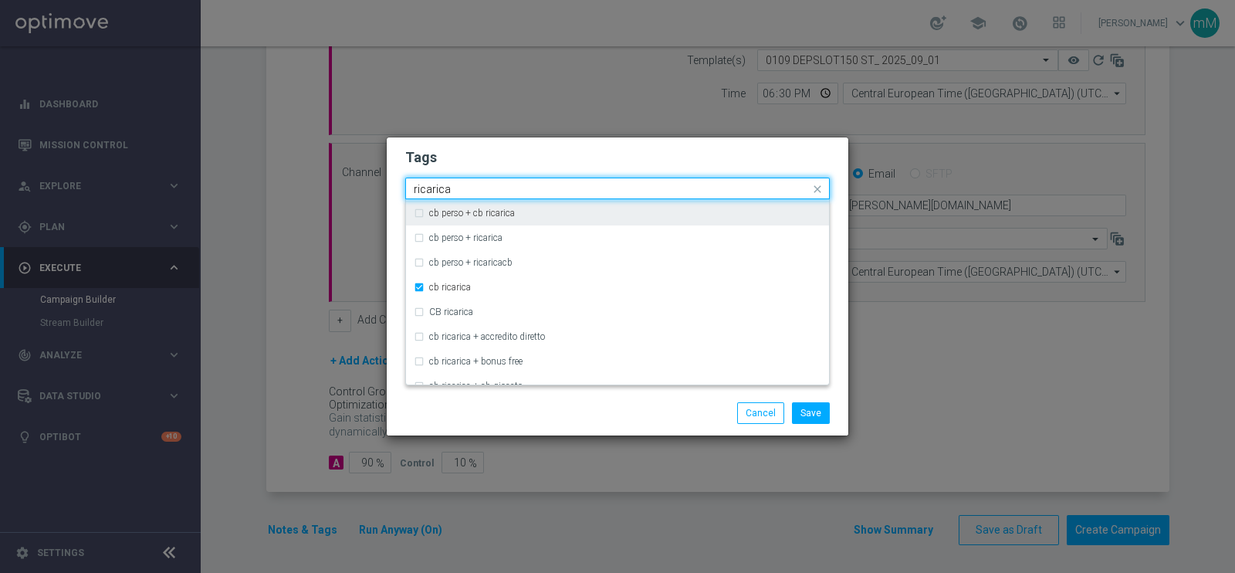
click at [515, 191] on input "ricarica" at bounding box center [612, 189] width 396 height 13
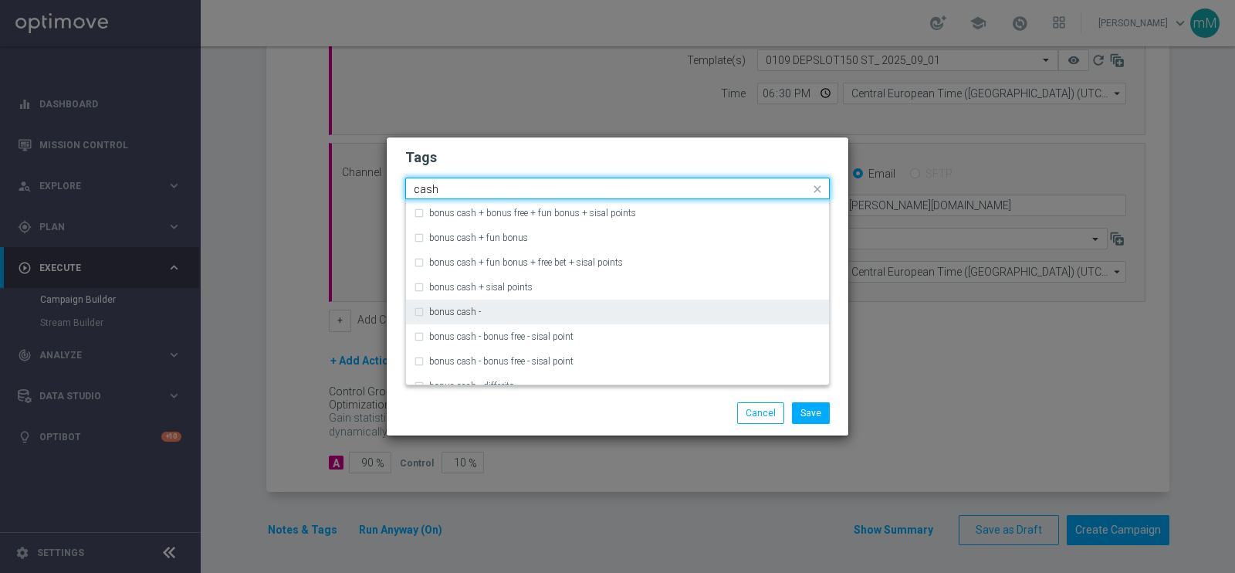
click at [492, 303] on div "bonus cash -" at bounding box center [618, 311] width 408 height 25
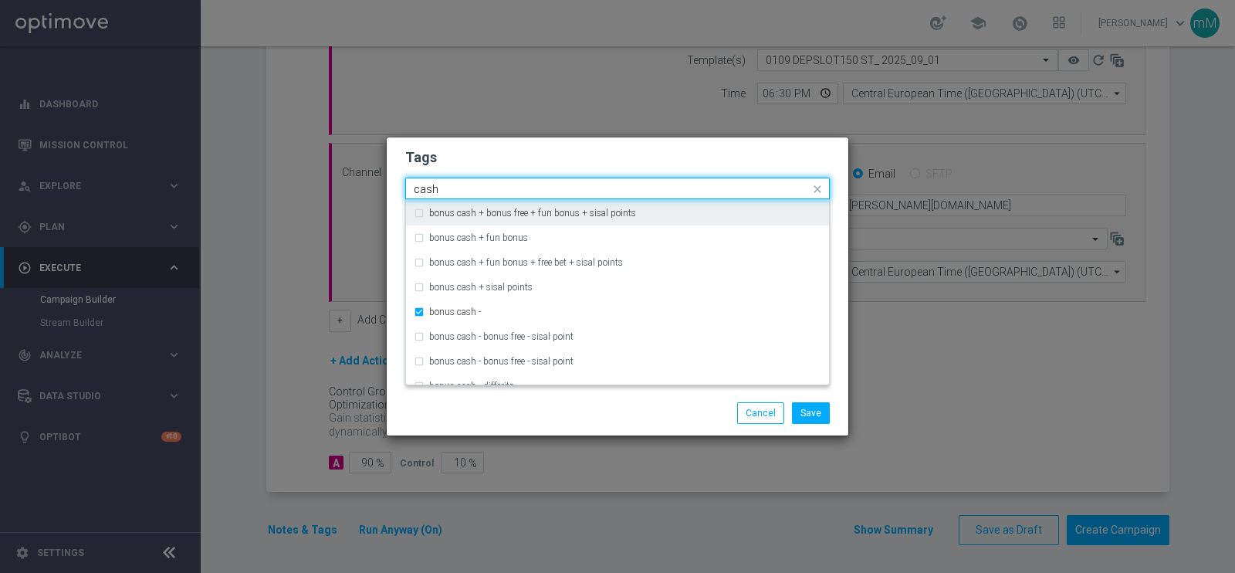
click at [520, 179] on div "Quick find × talent × casino × cb ricarica × bonus cash - cash" at bounding box center [608, 188] width 404 height 19
click at [512, 188] on input "cash" at bounding box center [612, 189] width 396 height 13
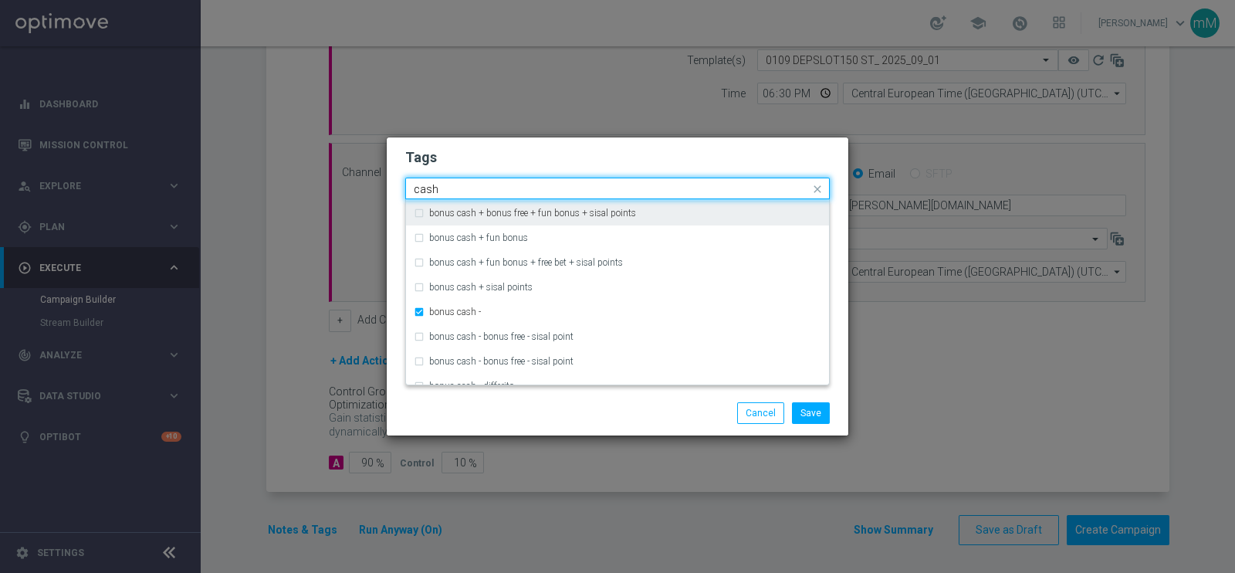
click at [512, 188] on input "cash" at bounding box center [612, 189] width 396 height 13
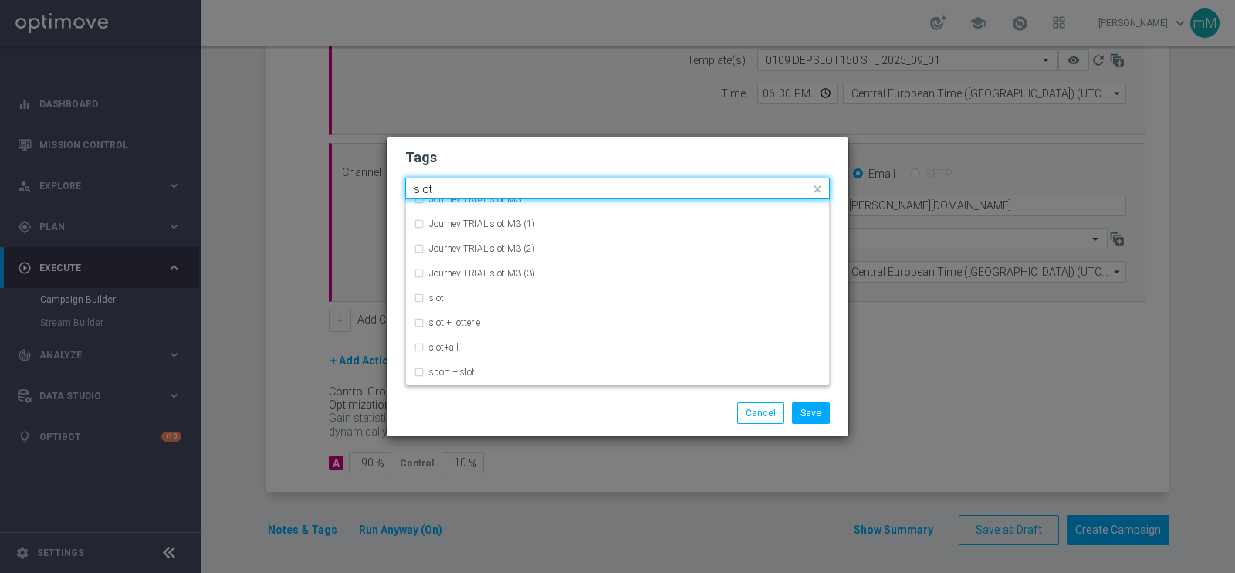
scroll to position [62, 0]
click at [499, 299] on div "slot" at bounding box center [625, 297] width 392 height 9
type input "slot"
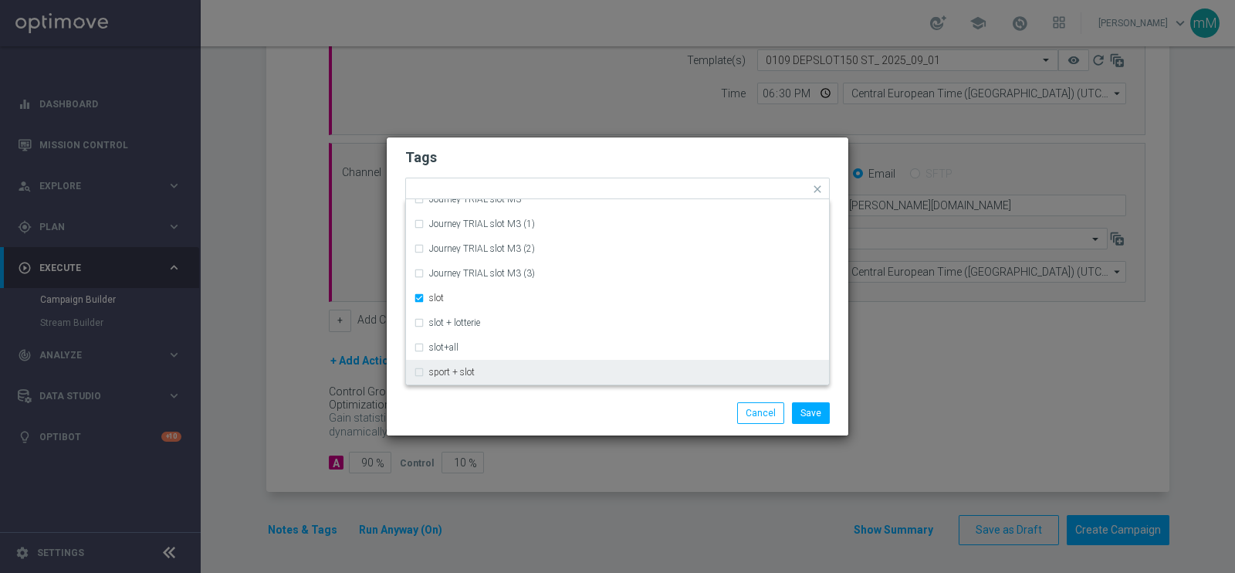
click at [517, 405] on div "Save Cancel" at bounding box center [618, 413] width 448 height 22
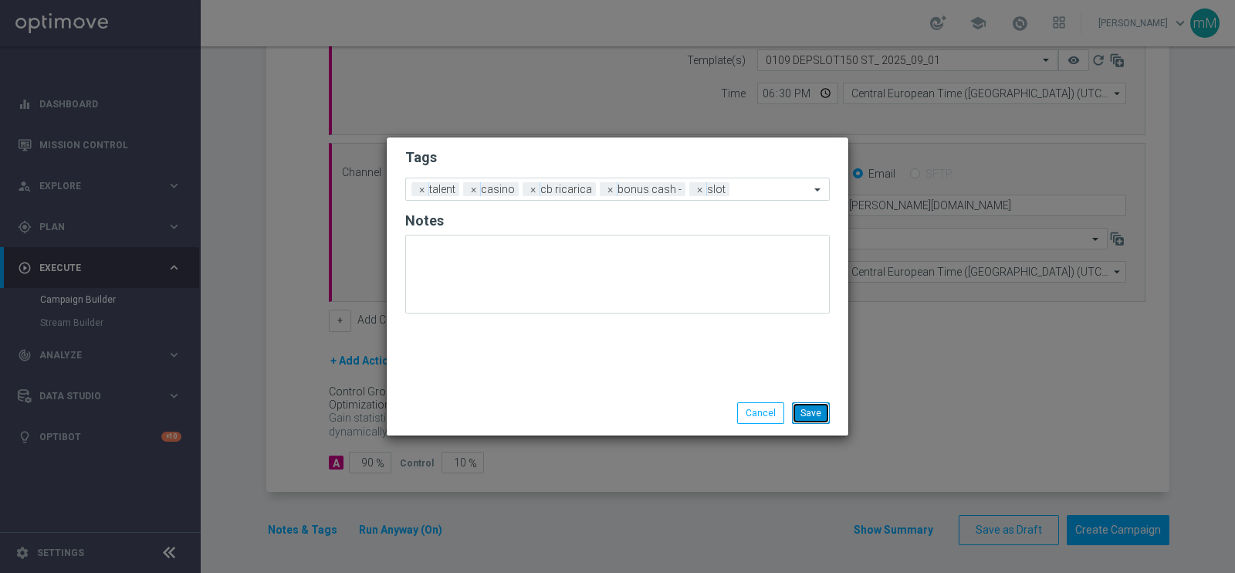
click at [810, 411] on button "Save" at bounding box center [811, 413] width 38 height 22
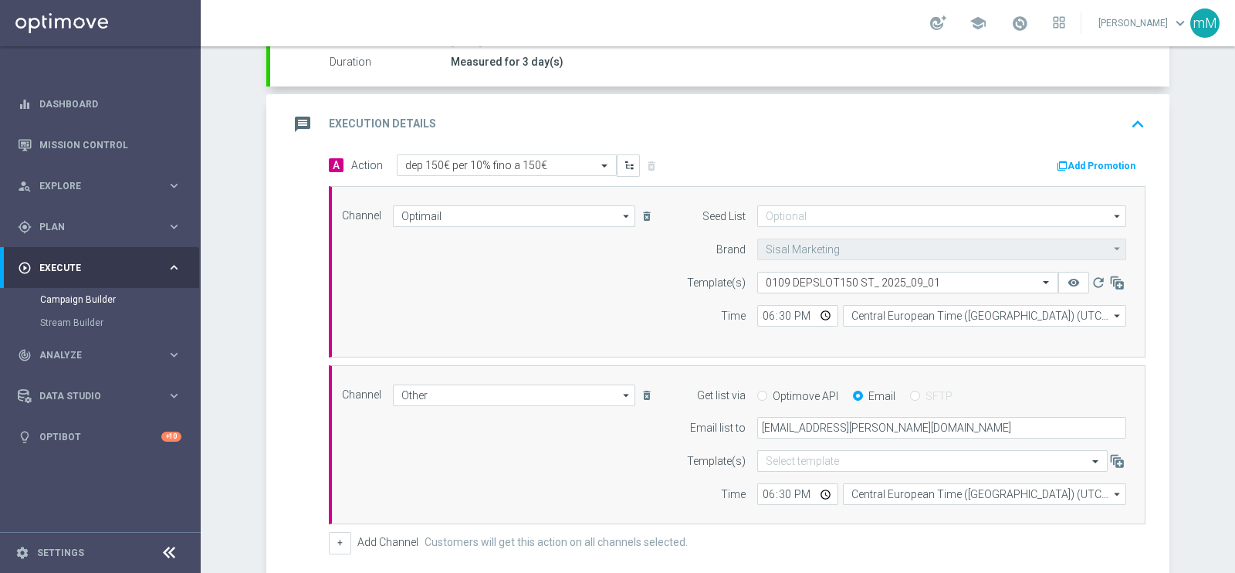
scroll to position [276, 0]
click at [1074, 161] on button "Add Promotion" at bounding box center [1098, 169] width 86 height 17
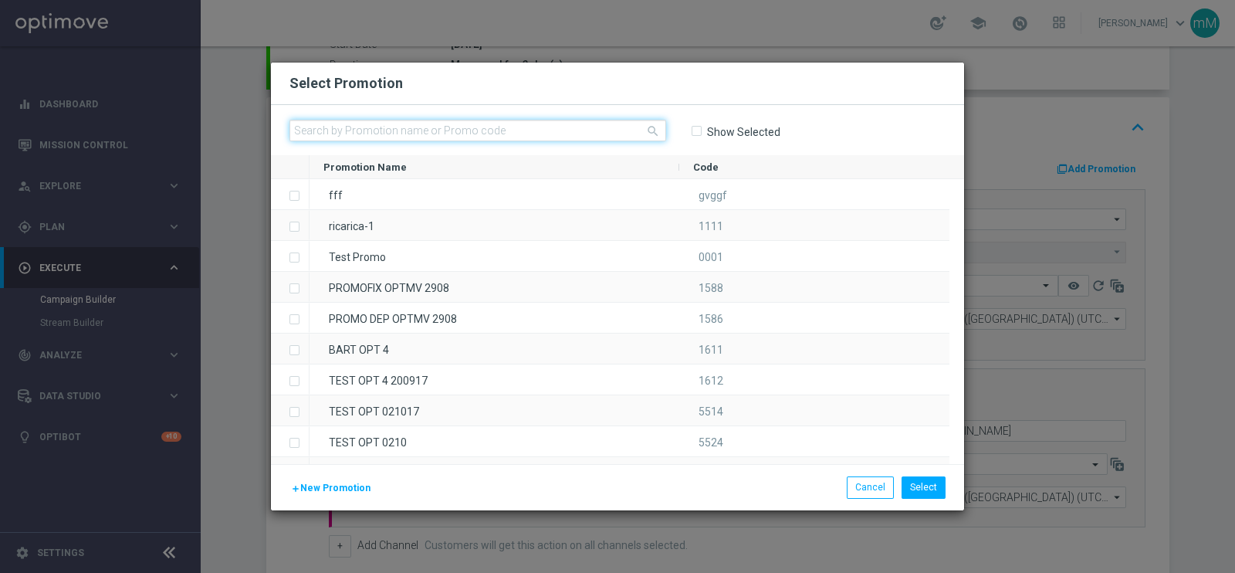
click at [512, 127] on input "text" at bounding box center [477, 131] width 377 height 22
paste input "333874"
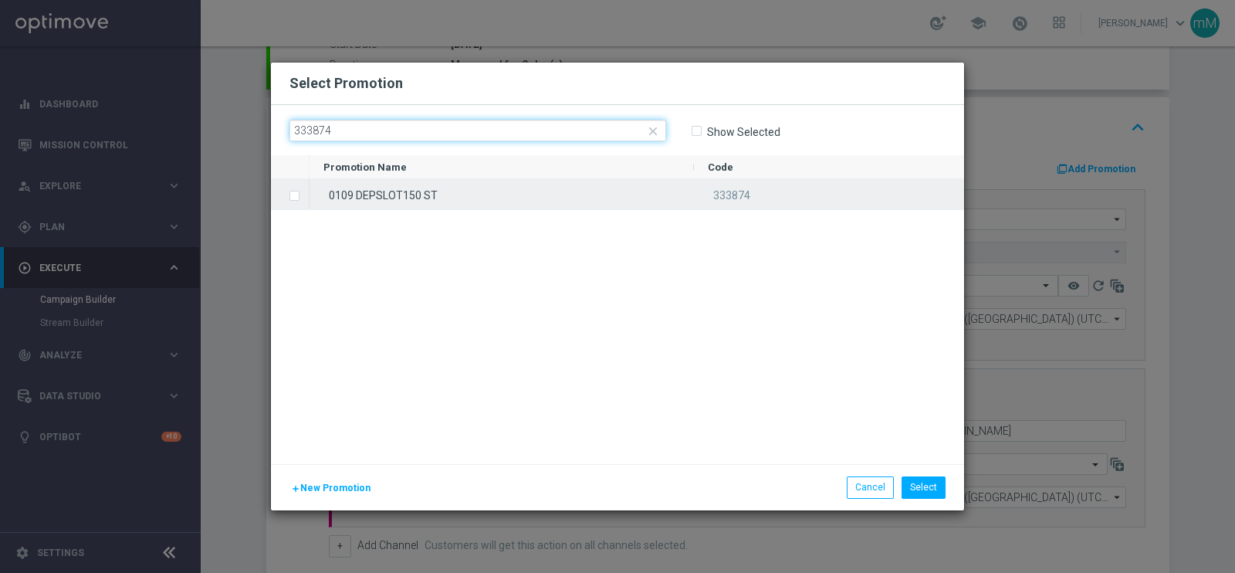
type input "333874"
click at [479, 195] on div "0109 DEPSLOT150 ST" at bounding box center [501, 194] width 384 height 30
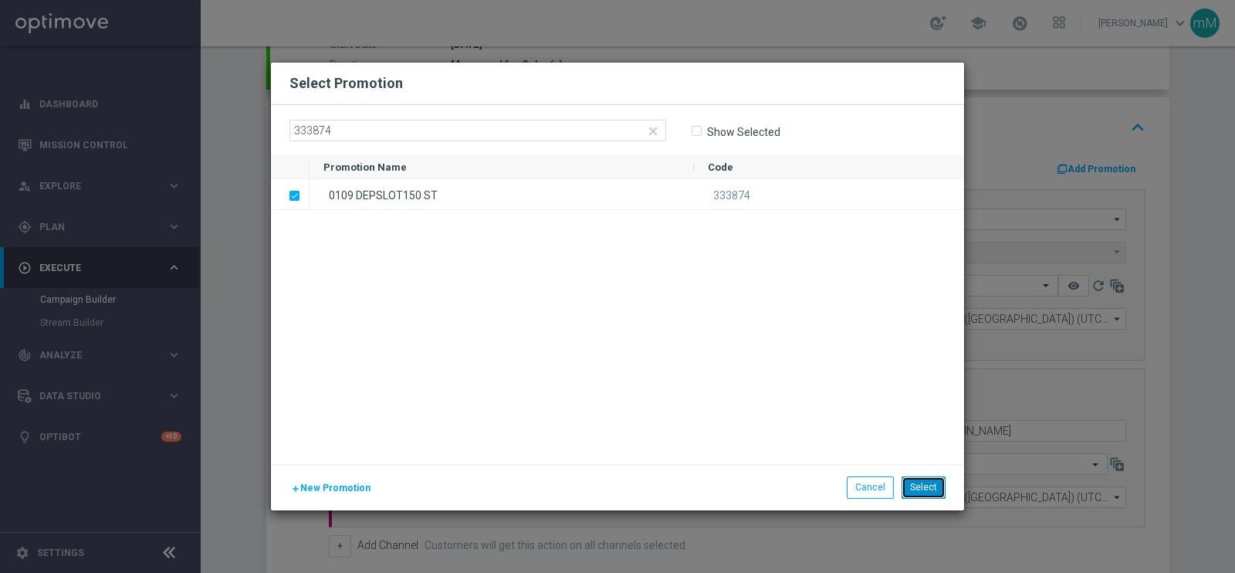
click at [915, 487] on button "Select" at bounding box center [923, 487] width 44 height 22
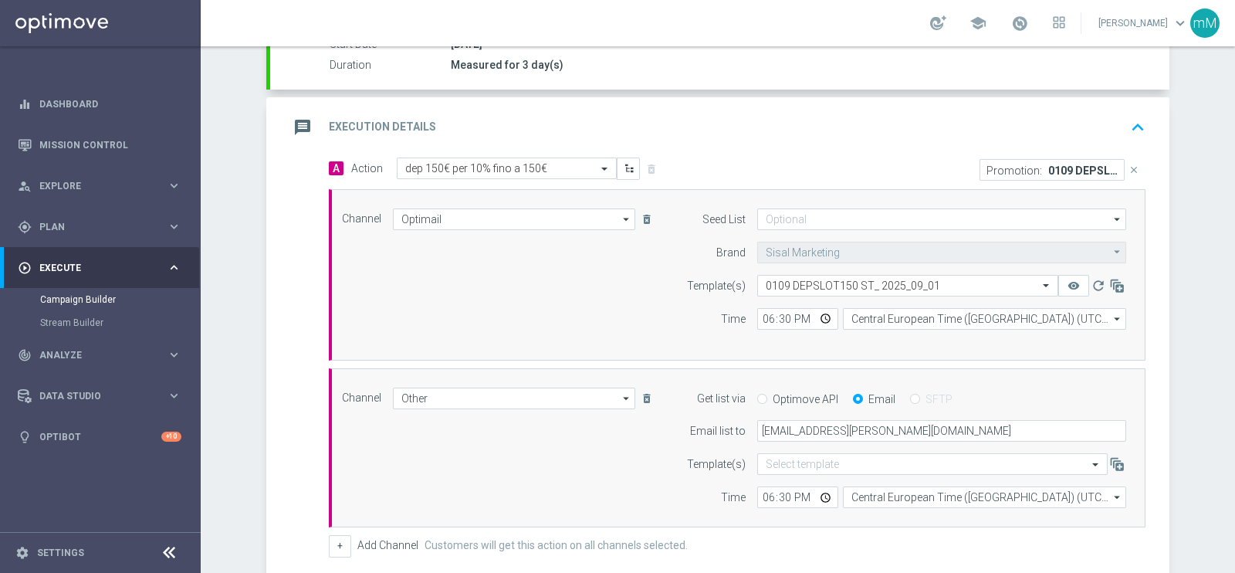
scroll to position [502, 0]
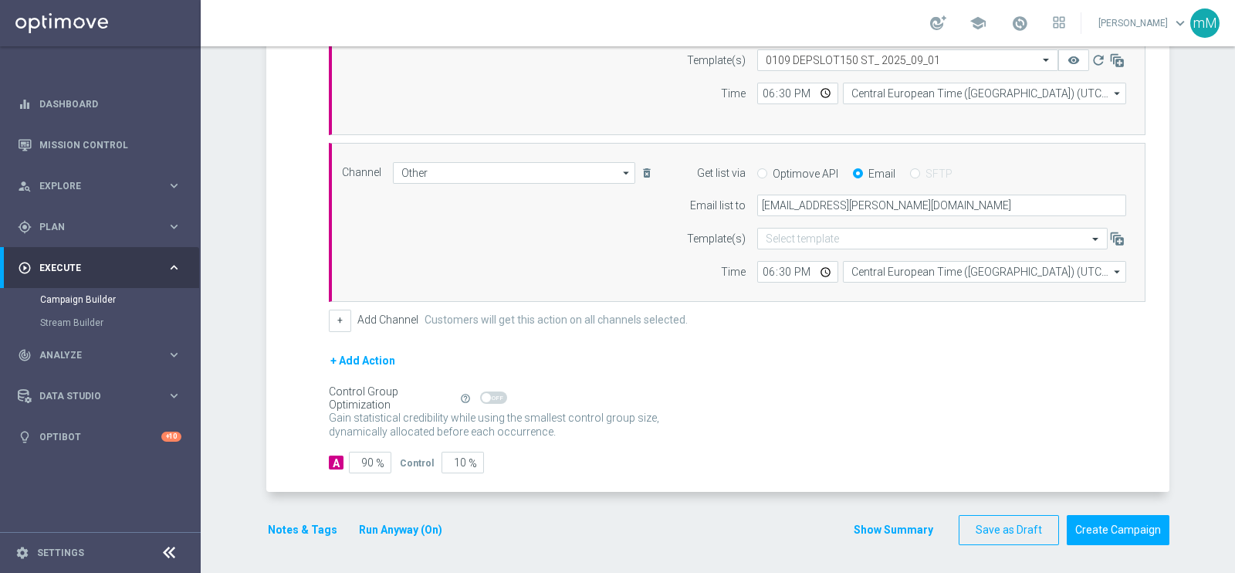
click at [866, 529] on button "Show Summary" at bounding box center [893, 530] width 81 height 18
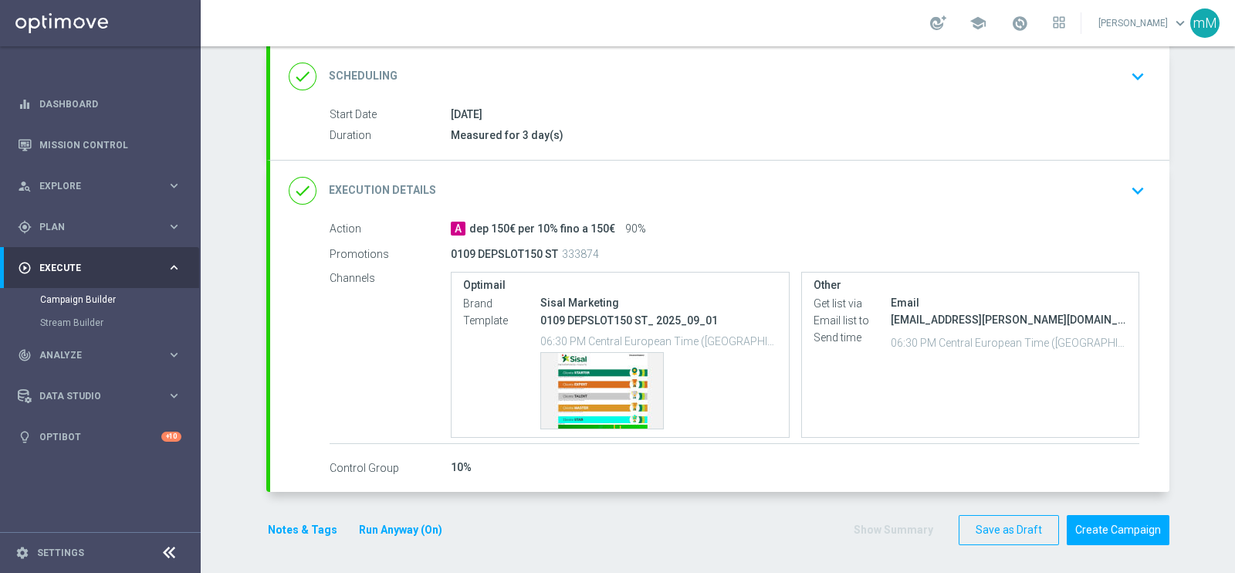
scroll to position [207, 0]
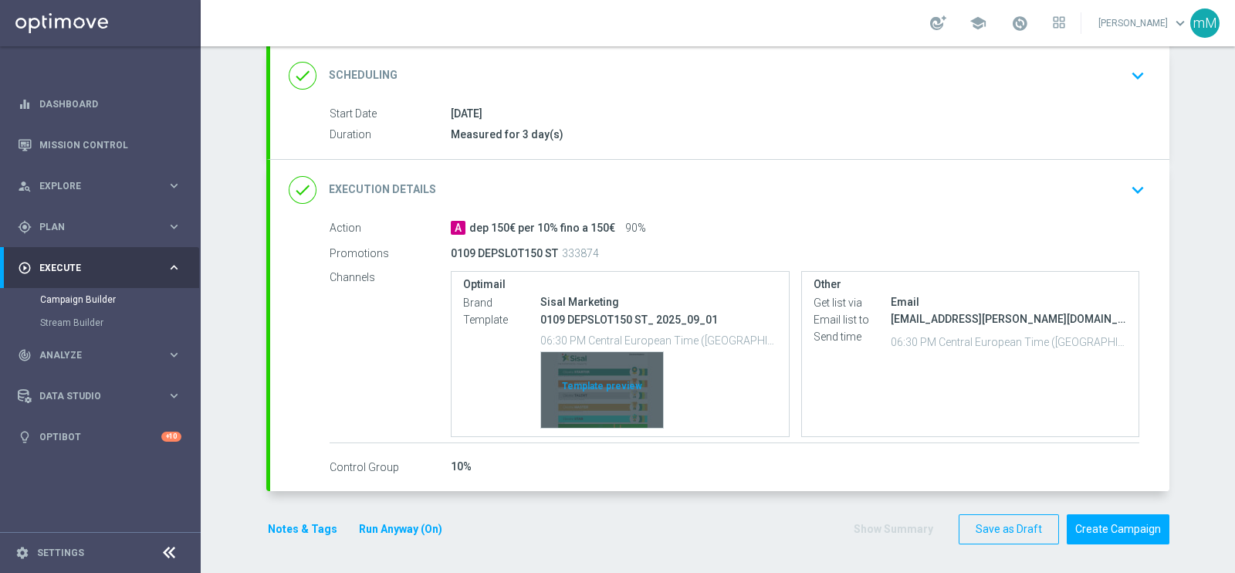
click at [587, 370] on div "Template preview" at bounding box center [602, 390] width 122 height 76
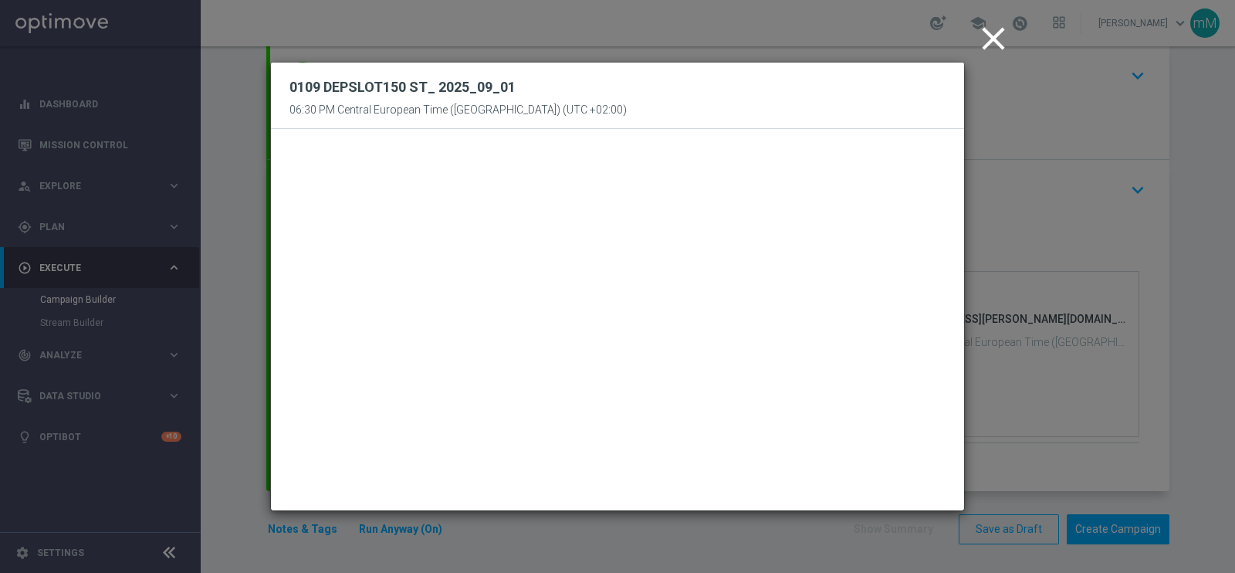
click at [994, 43] on icon "close" at bounding box center [993, 38] width 39 height 39
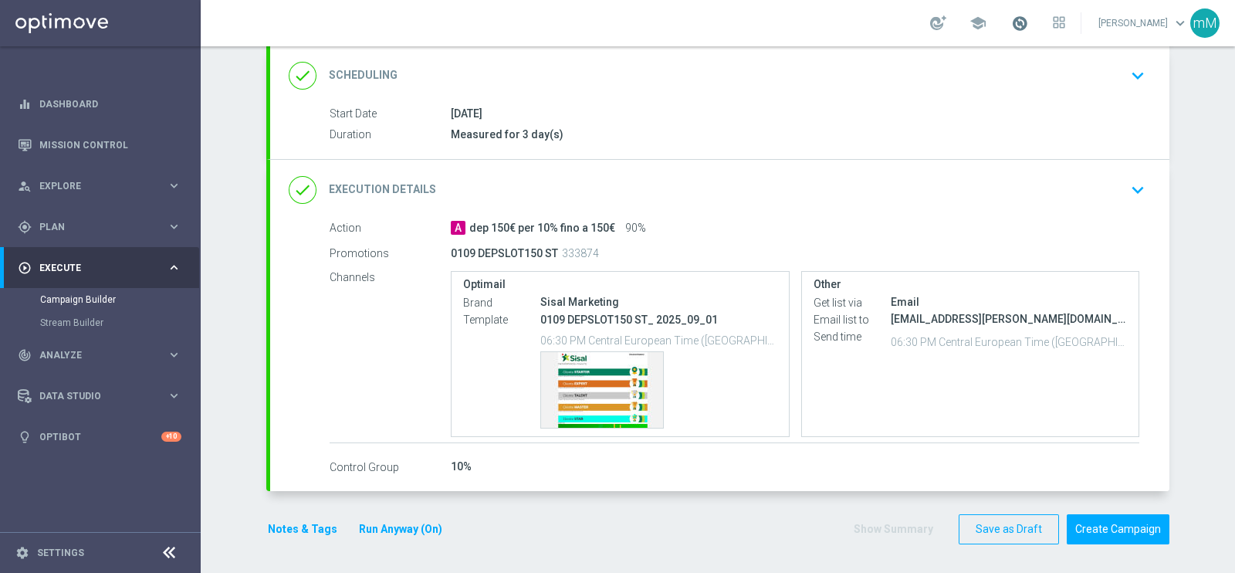
click at [1011, 17] on span at bounding box center [1019, 23] width 17 height 17
click at [1011, 19] on span at bounding box center [1019, 23] width 17 height 17
click at [1092, 516] on button "Create Campaign" at bounding box center [1118, 529] width 103 height 30
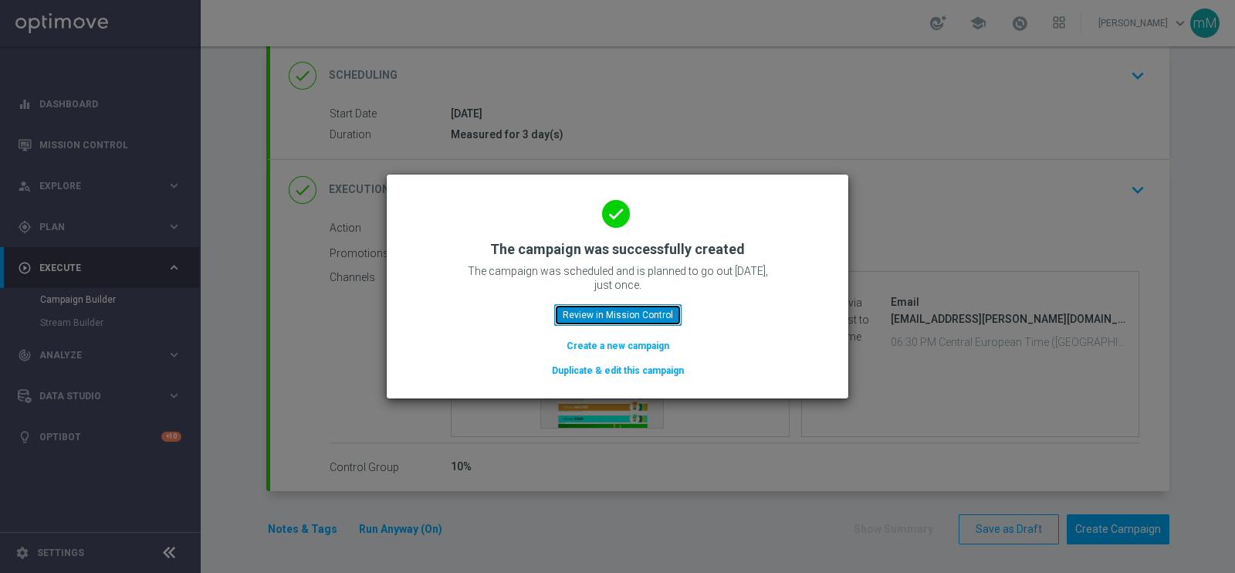
click at [644, 306] on button "Review in Mission Control" at bounding box center [617, 315] width 127 height 22
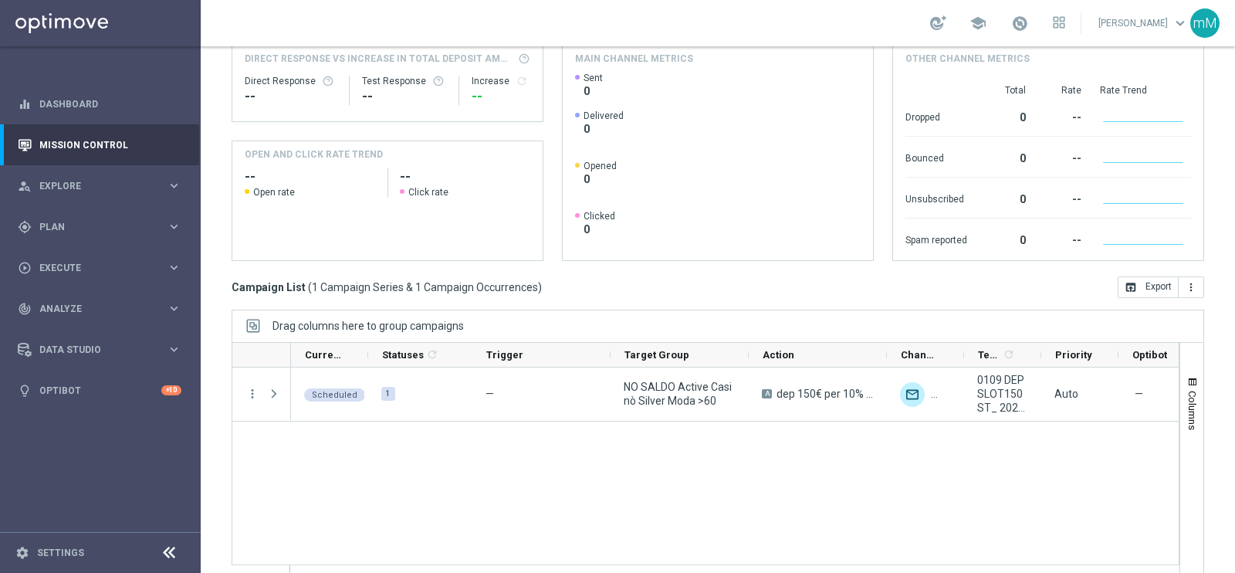
scroll to position [230, 0]
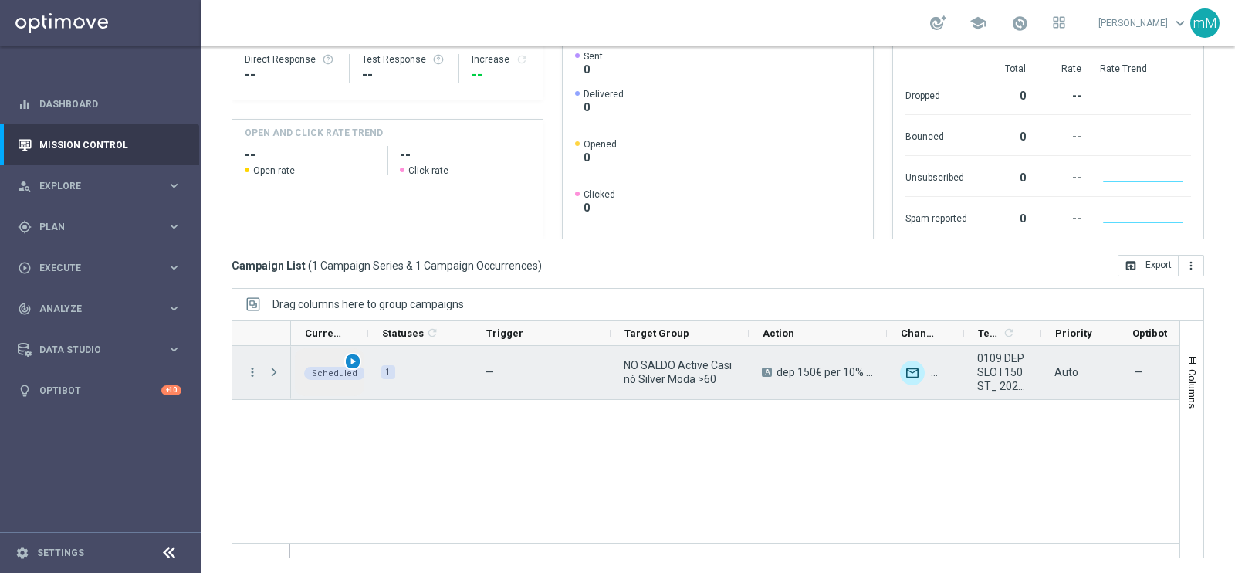
click at [353, 357] on span "play_arrow" at bounding box center [352, 361] width 11 height 11
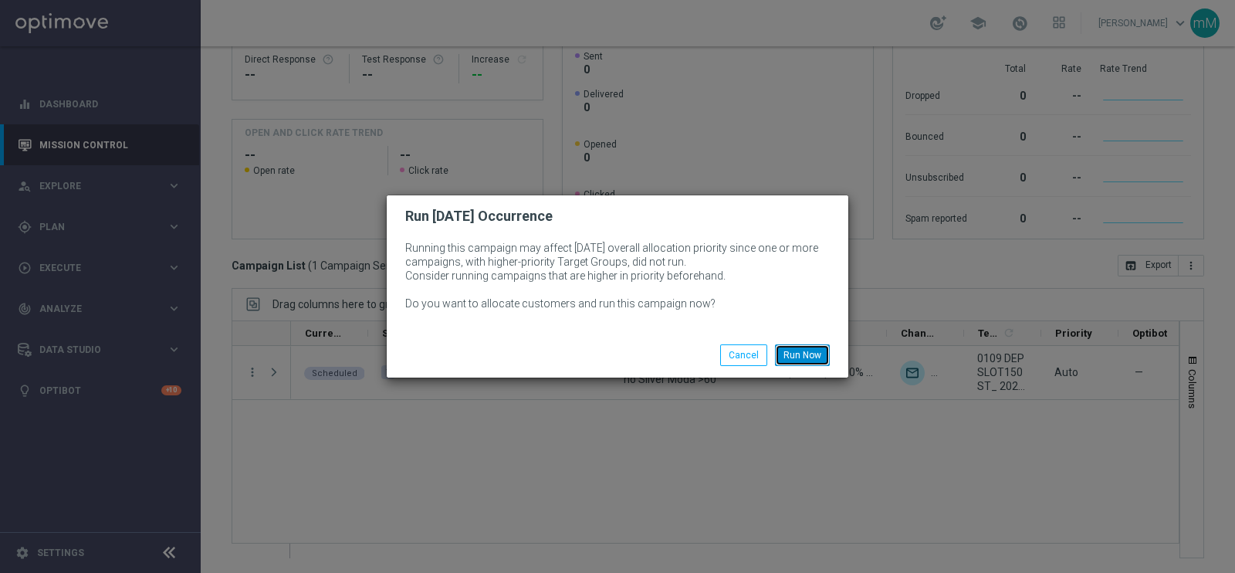
click at [809, 344] on button "Run Now" at bounding box center [802, 355] width 55 height 22
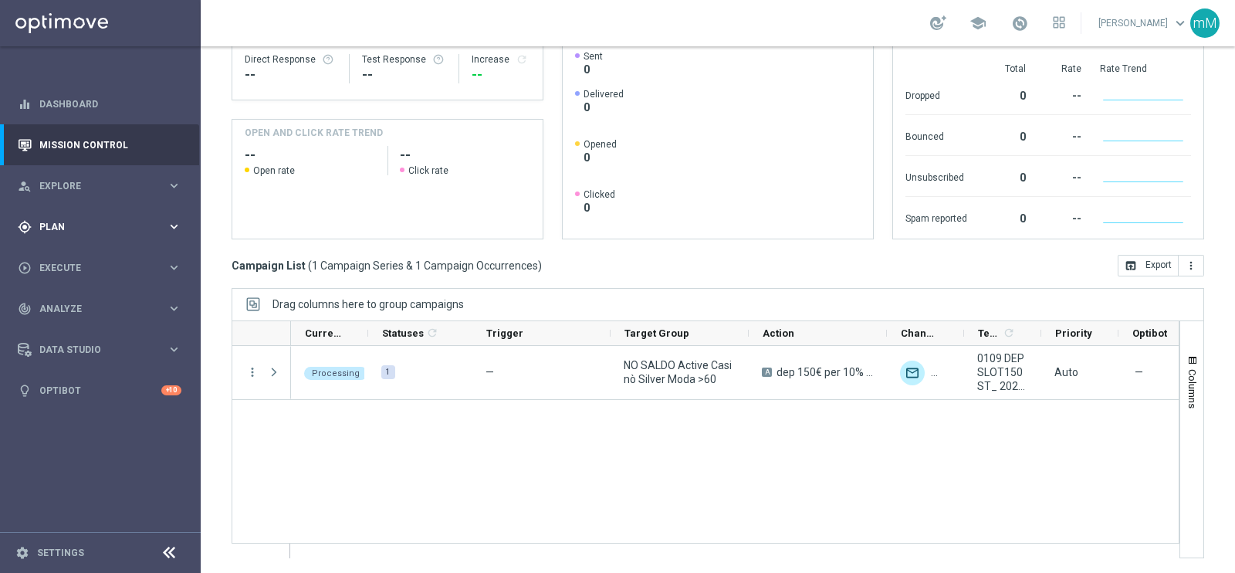
click at [87, 229] on span "Plan" at bounding box center [102, 226] width 127 height 9
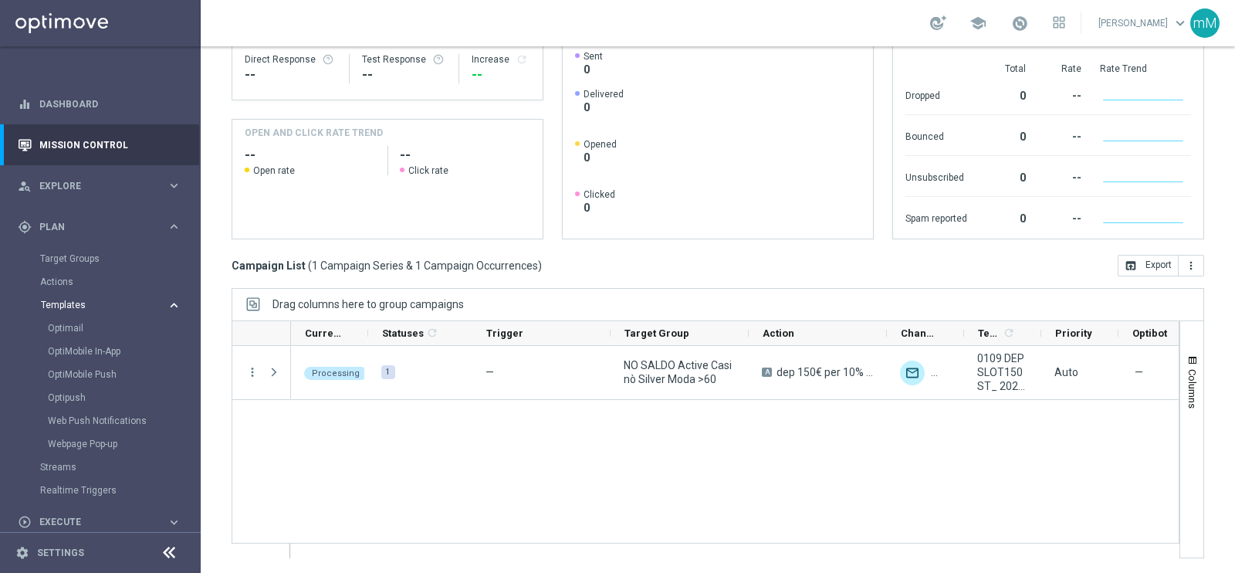
click at [65, 306] on span "Templates" at bounding box center [96, 304] width 110 height 9
click at [80, 306] on span "Templates" at bounding box center [96, 304] width 110 height 9
click at [72, 336] on div "Optimail" at bounding box center [123, 327] width 151 height 23
click at [73, 326] on link "Optimail" at bounding box center [104, 328] width 113 height 12
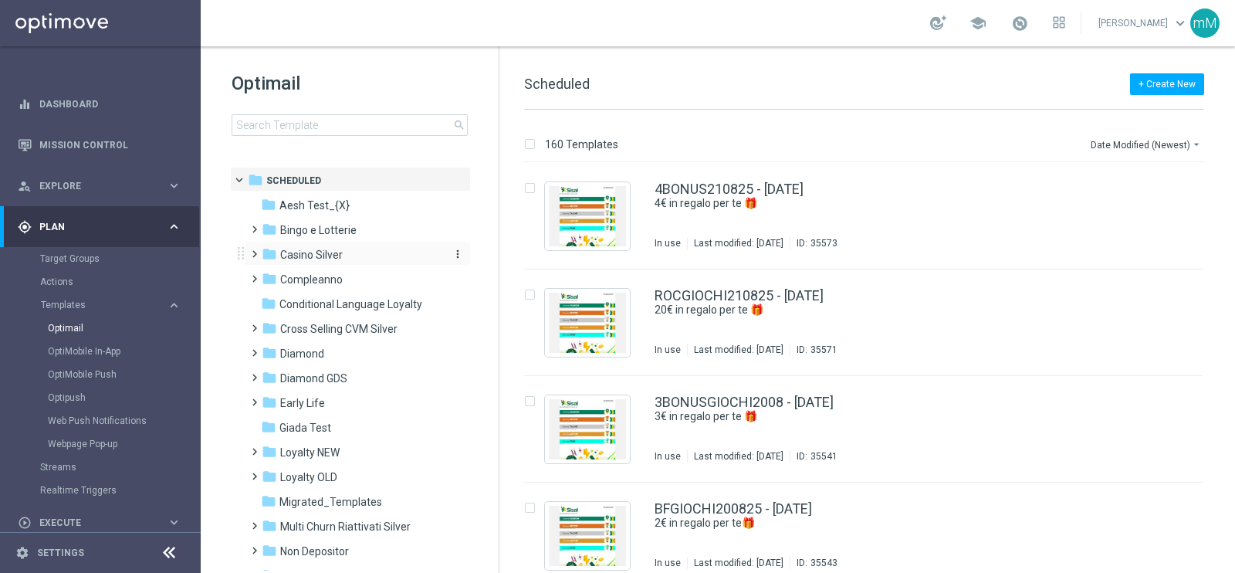
click at [312, 260] on span "Casino Silver" at bounding box center [311, 255] width 63 height 14
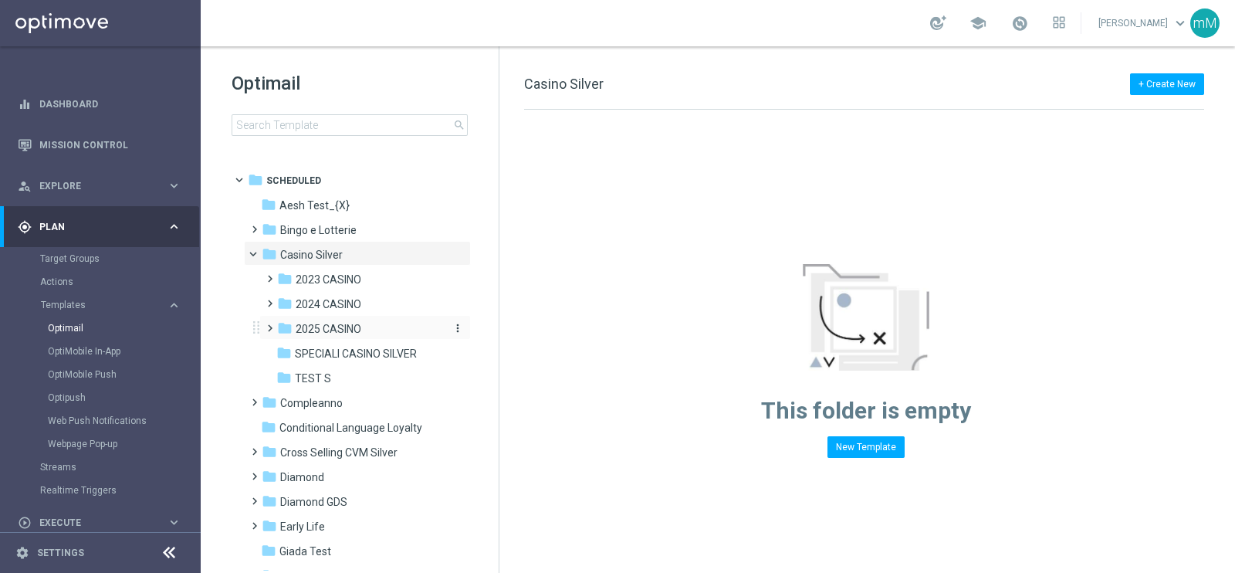
click at [337, 323] on span "2025 CASINO" at bounding box center [329, 329] width 66 height 14
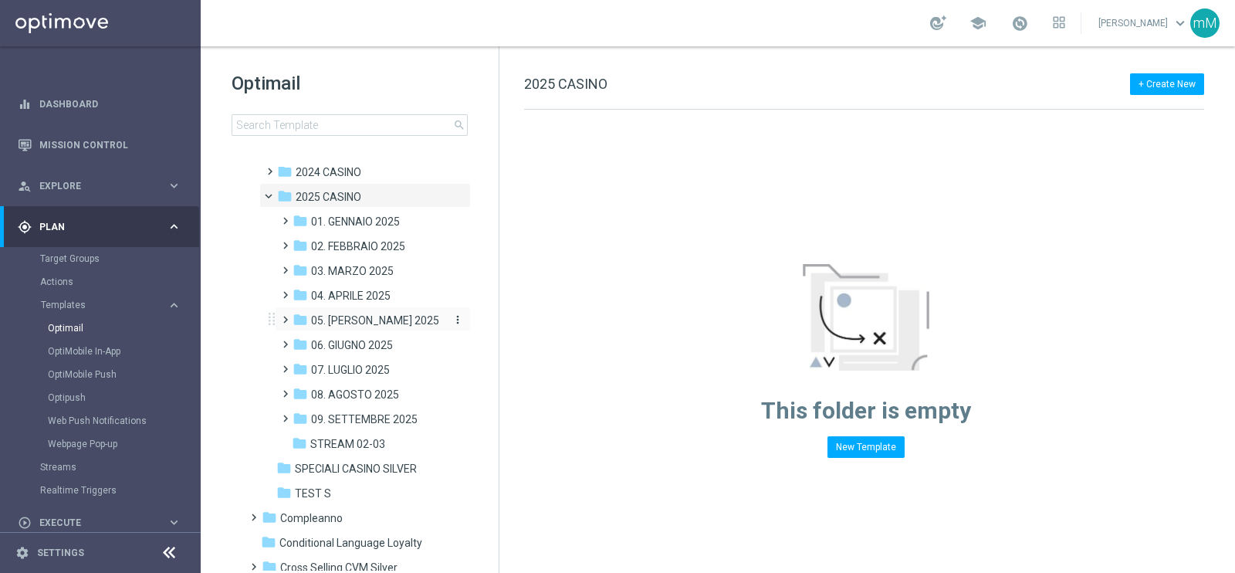
scroll to position [134, 0]
click at [371, 413] on span "09. SETTEMBRE 2025" at bounding box center [364, 417] width 107 height 14
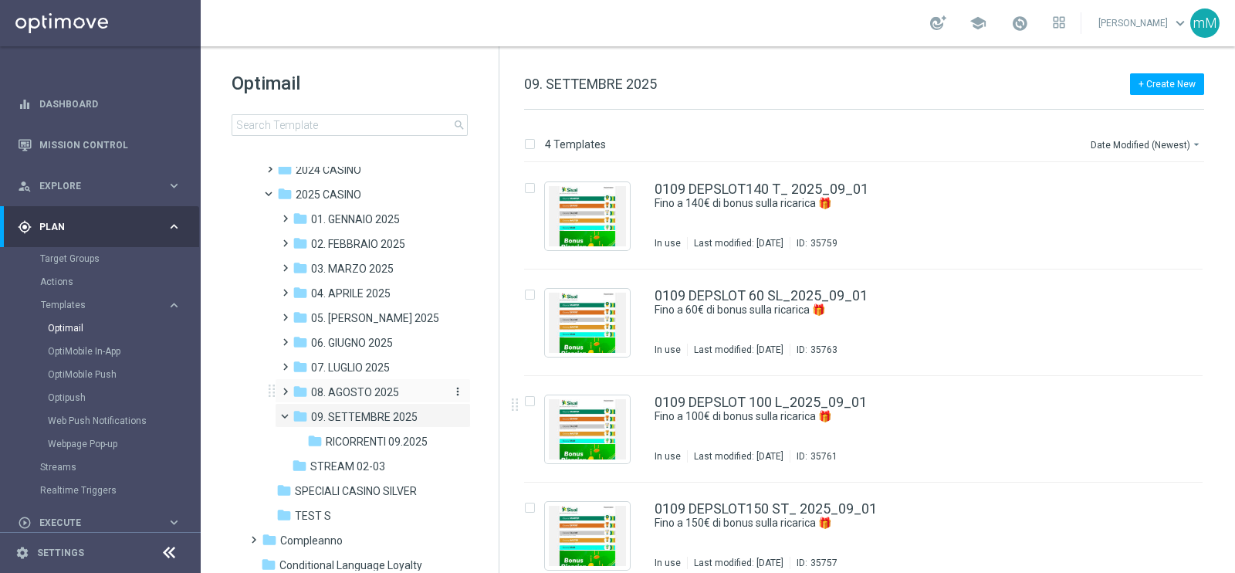
click at [353, 388] on span "08. AGOSTO 2025" at bounding box center [355, 392] width 88 height 14
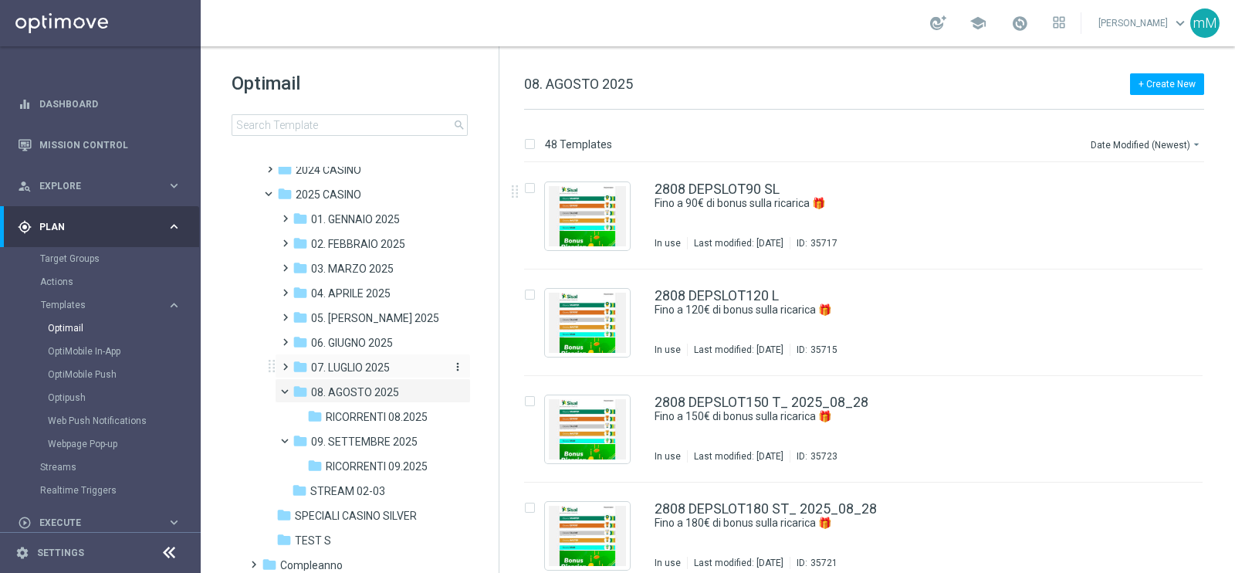
click at [363, 372] on span "07. LUGLIO 2025" at bounding box center [350, 367] width 79 height 14
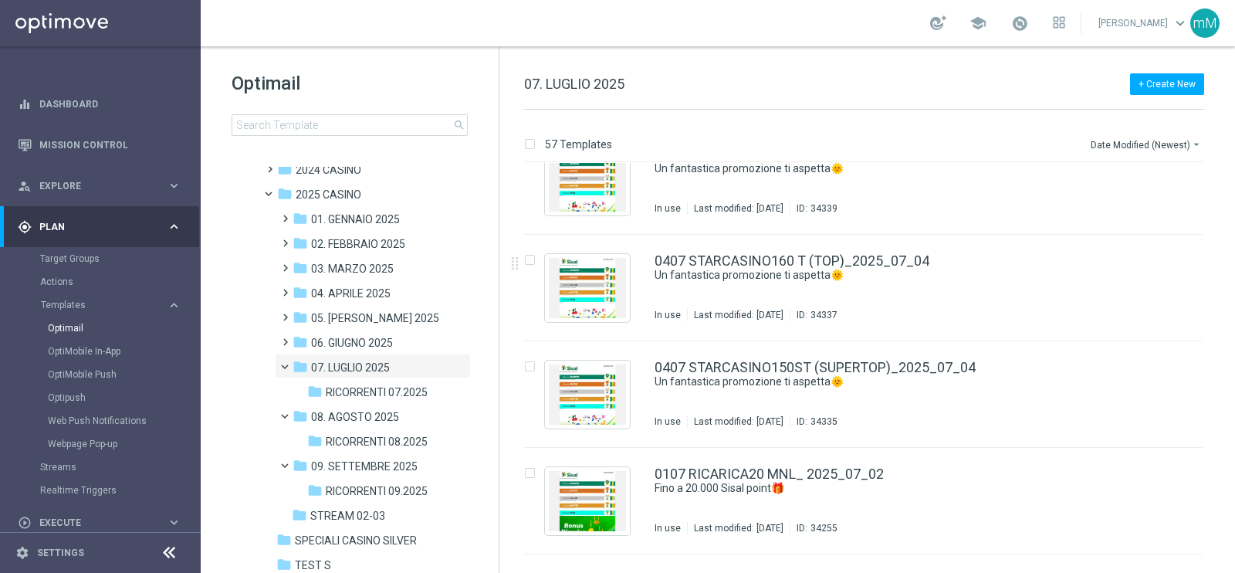
scroll to position [5253, 0]
click at [360, 414] on span "08. AGOSTO 2025" at bounding box center [355, 417] width 88 height 14
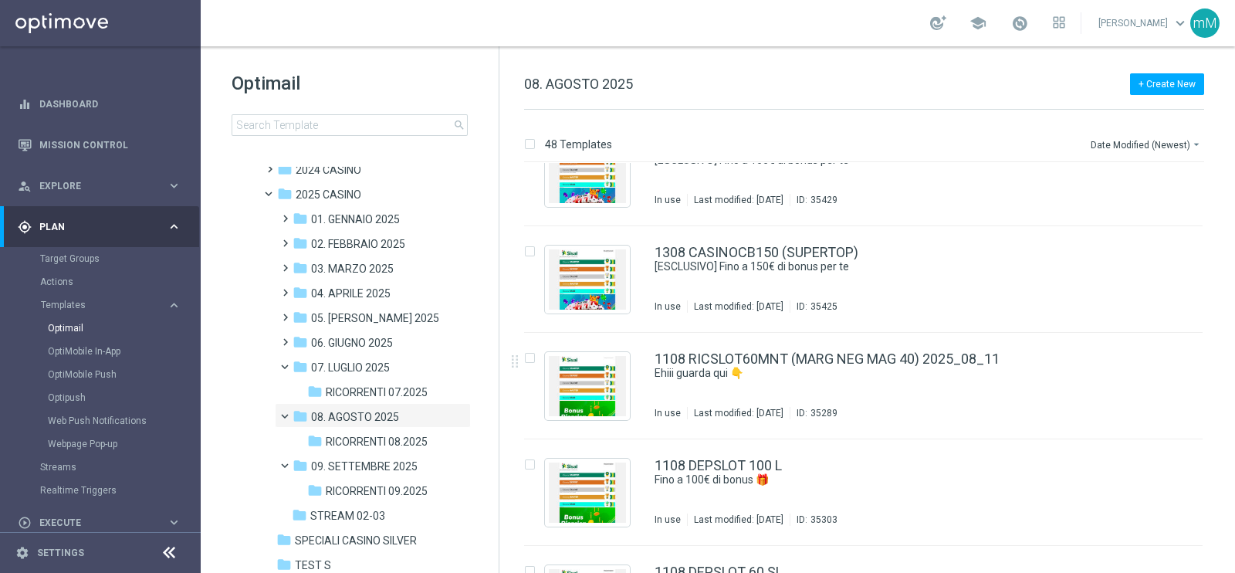
scroll to position [2607, 0]
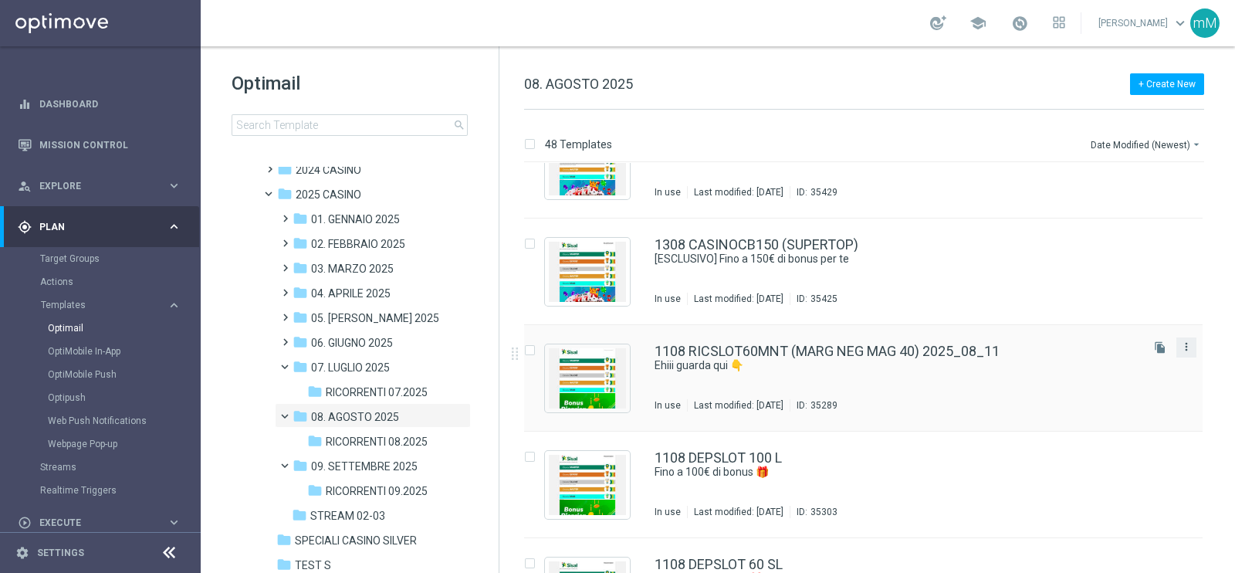
click at [1185, 341] on icon "more_vert" at bounding box center [1186, 346] width 12 height 12
click at [1118, 388] on div "Copy To" at bounding box center [1122, 384] width 93 height 11
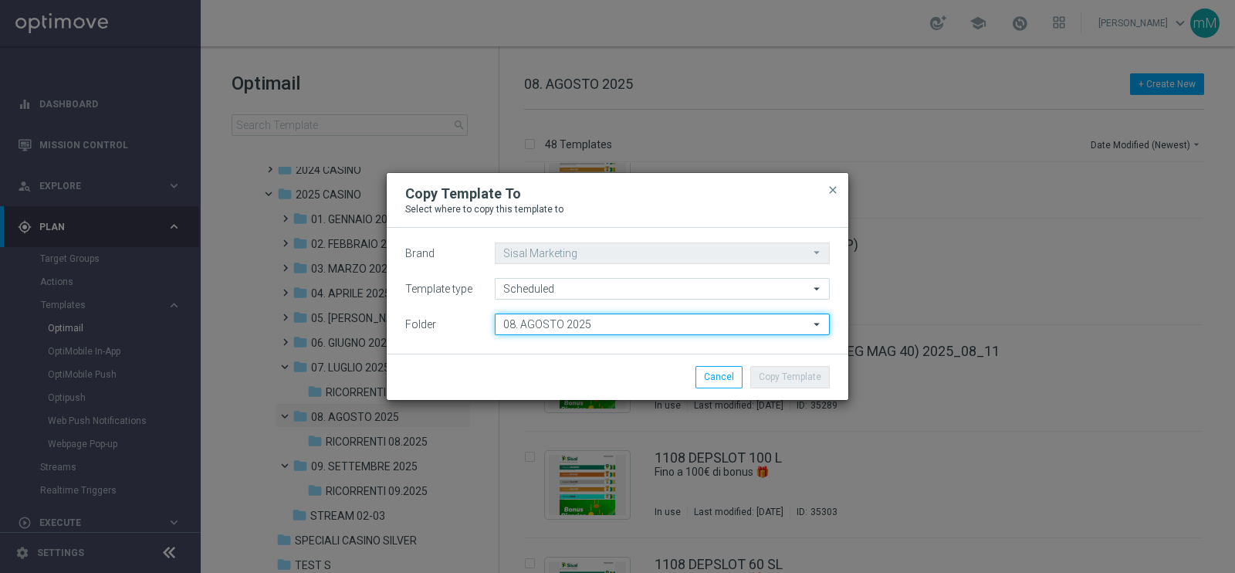
click at [614, 319] on input "08. AGOSTO 2025" at bounding box center [662, 324] width 335 height 22
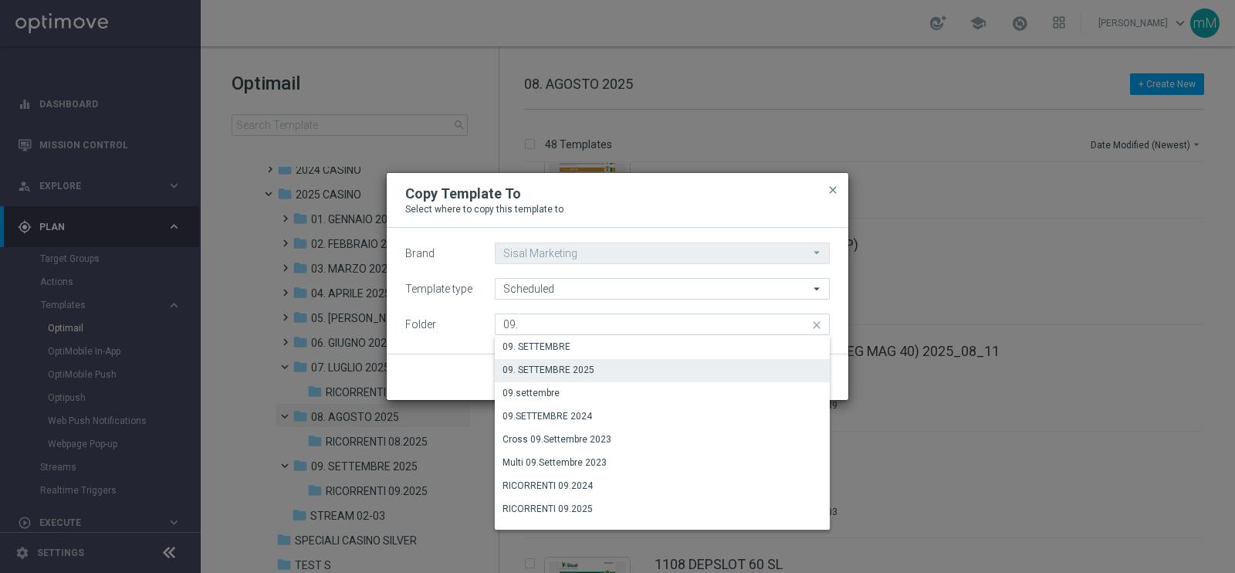
click at [580, 364] on div "09. SETTEMBRE 2025" at bounding box center [548, 370] width 92 height 14
type input "09. SETTEMBRE 2025"
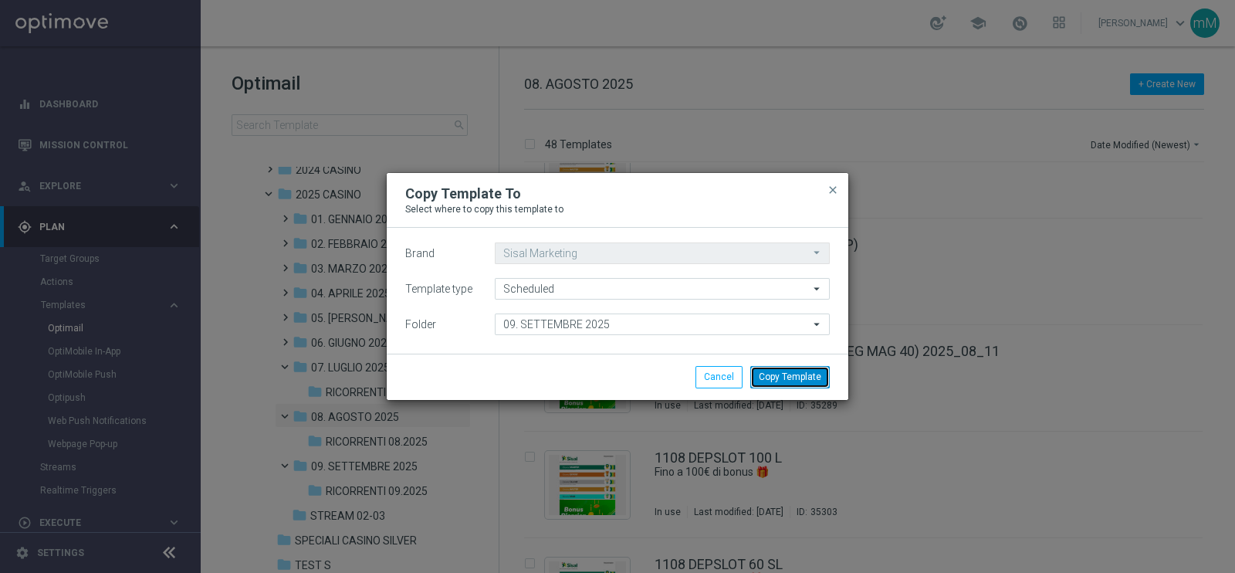
click at [786, 378] on button "Copy Template" at bounding box center [789, 377] width 79 height 22
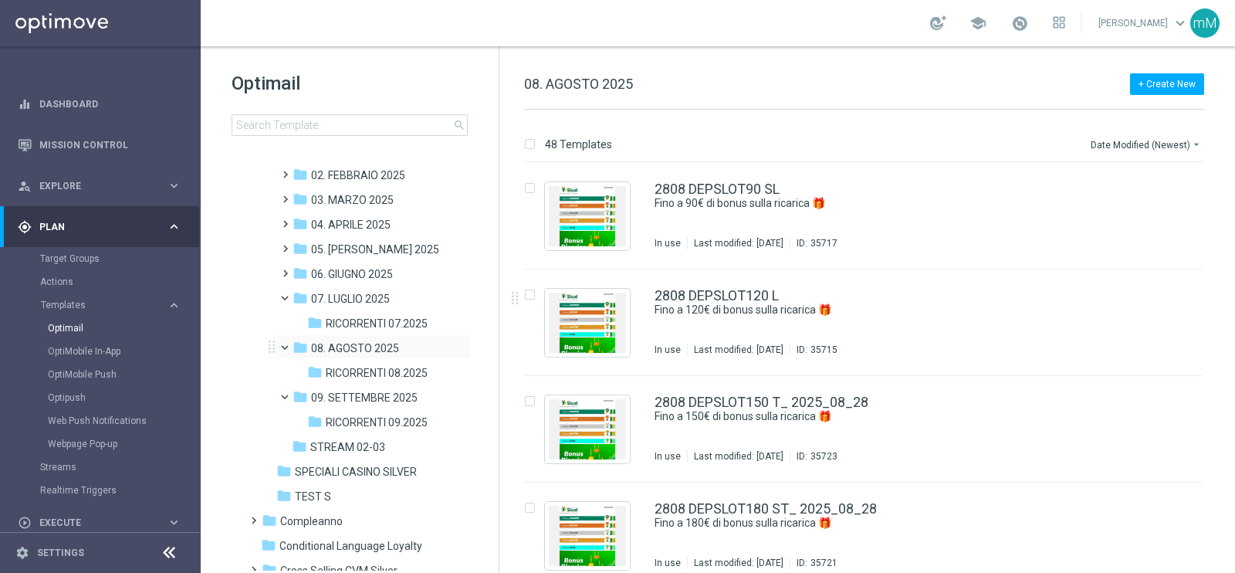
scroll to position [204, 0]
click at [363, 390] on span "09. SETTEMBRE 2025" at bounding box center [364, 397] width 107 height 14
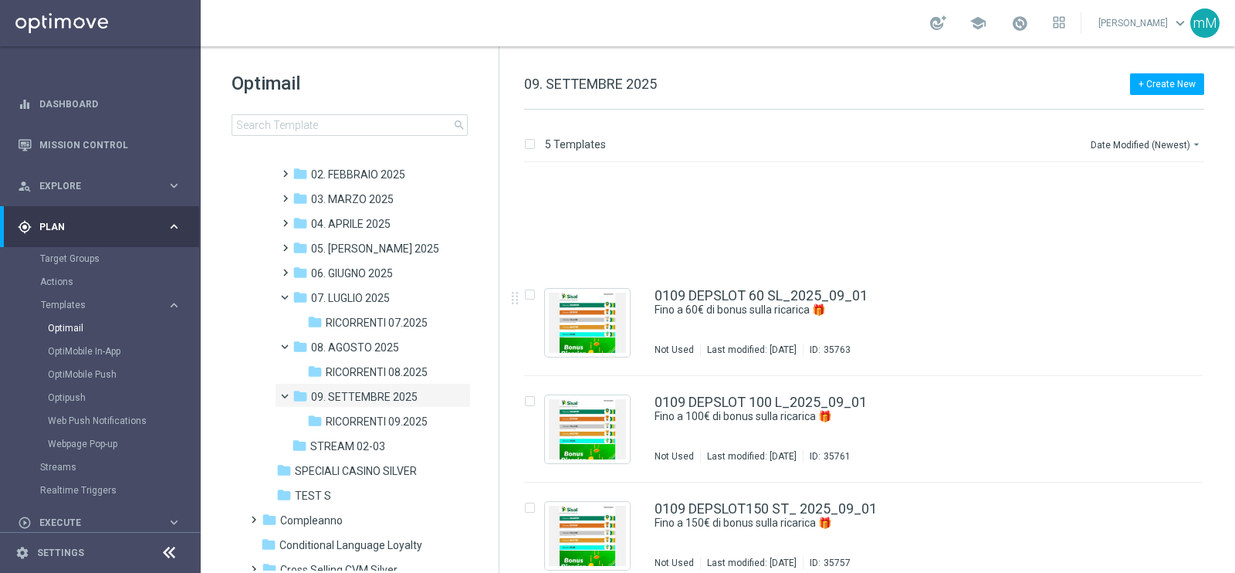
scroll to position [123, 0]
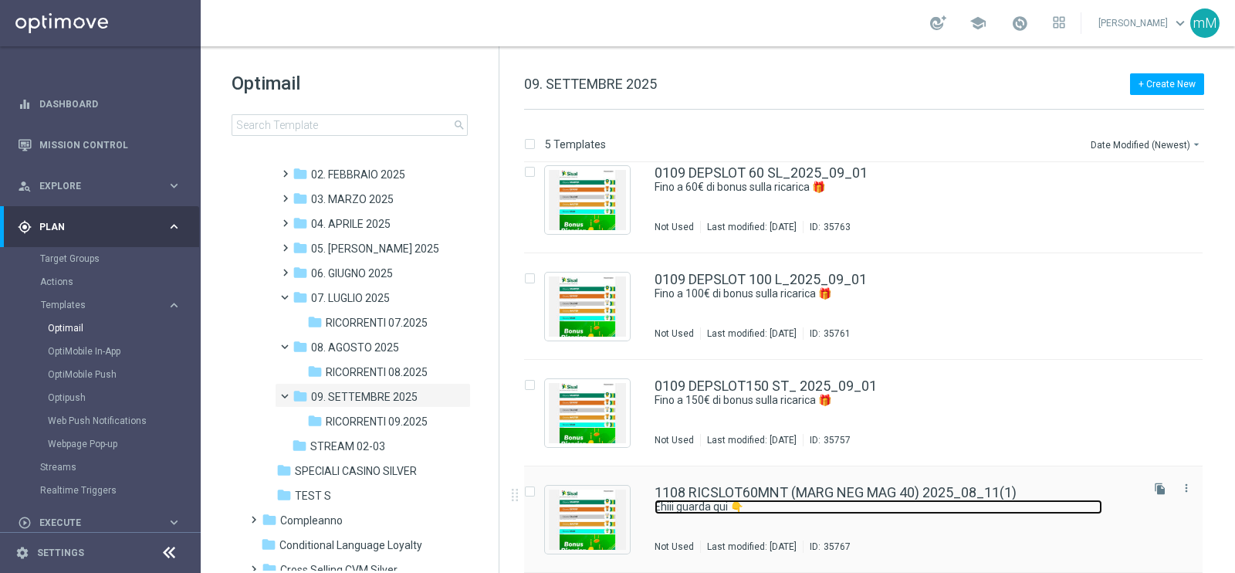
click at [802, 506] on link "Ehiii guarda qui 👇" at bounding box center [878, 506] width 448 height 15
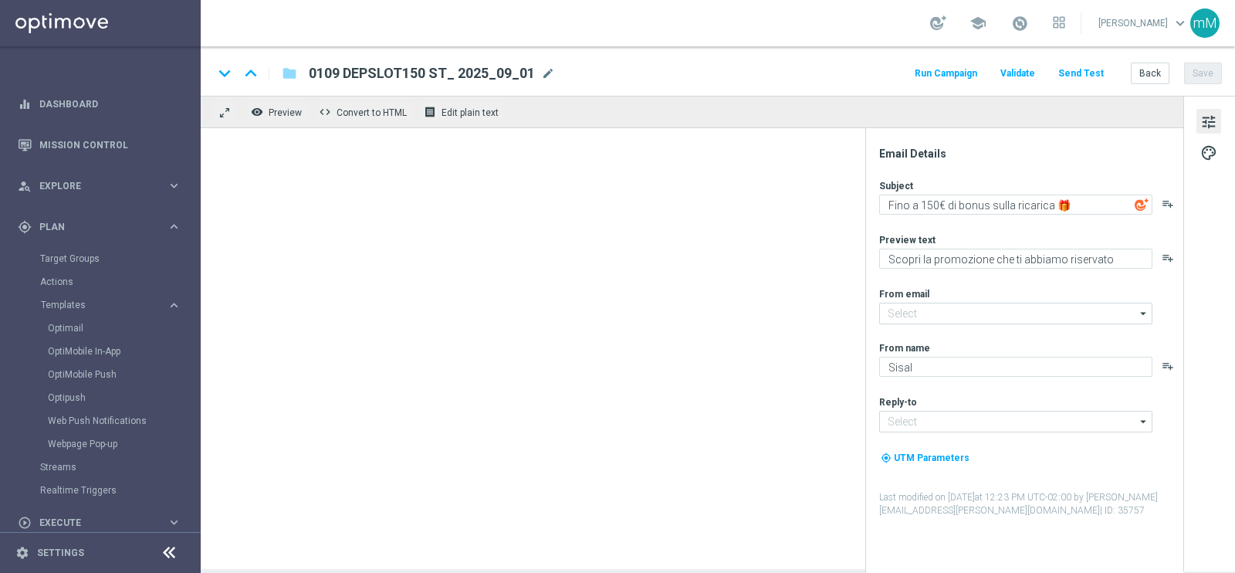
type input "newsletter@comunicazioni.sisal.it"
type input "info@sisal.it"
type textarea "Ehiii guarda qui 👇"
type textarea "​​Fino a 60€ di bonus"
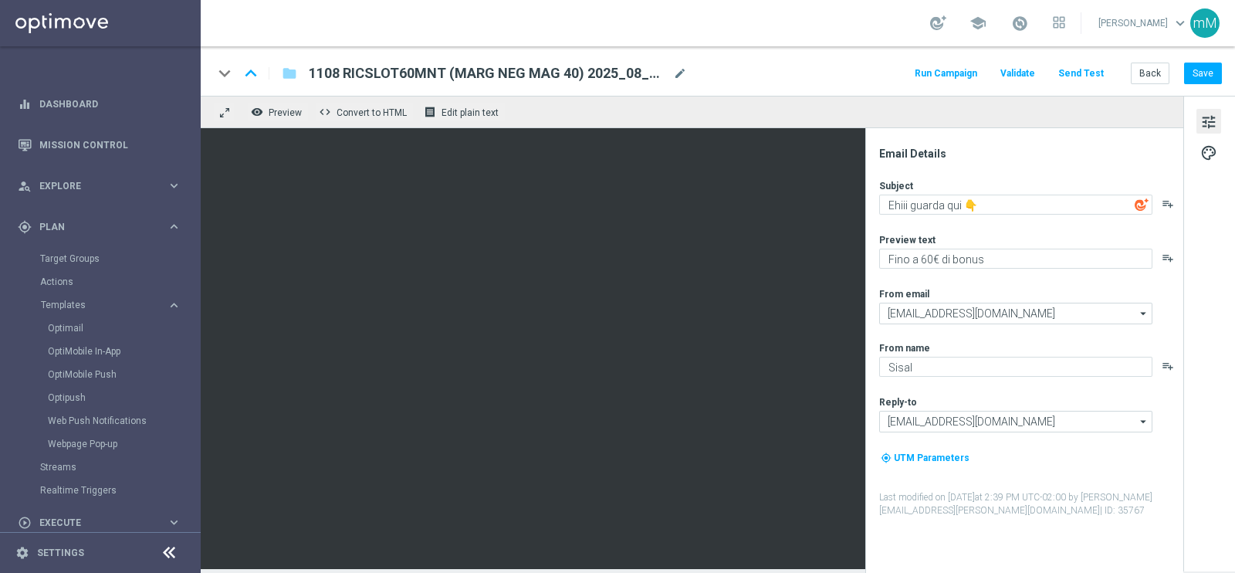
click at [670, 73] on div "1108 RICSLOT60MNT (MARG NEG MAG 40) 2025_08_11(1) mode_edit" at bounding box center [498, 73] width 378 height 20
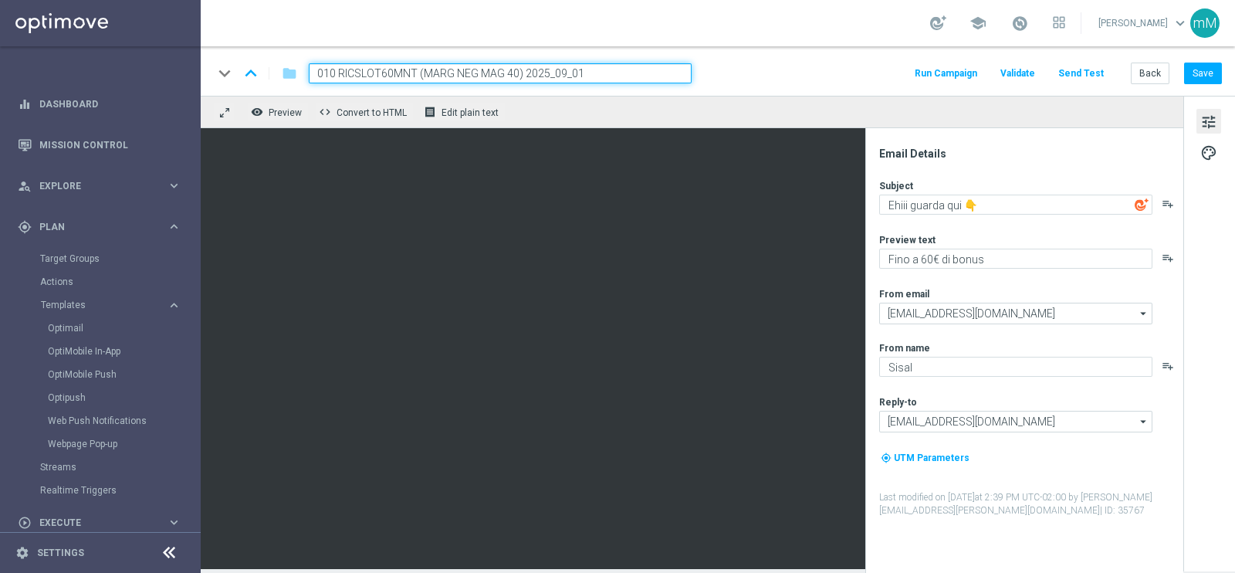
type input "0109 RICSLOT60MNT (MARG NEG MAG 40) 2025_09_01"
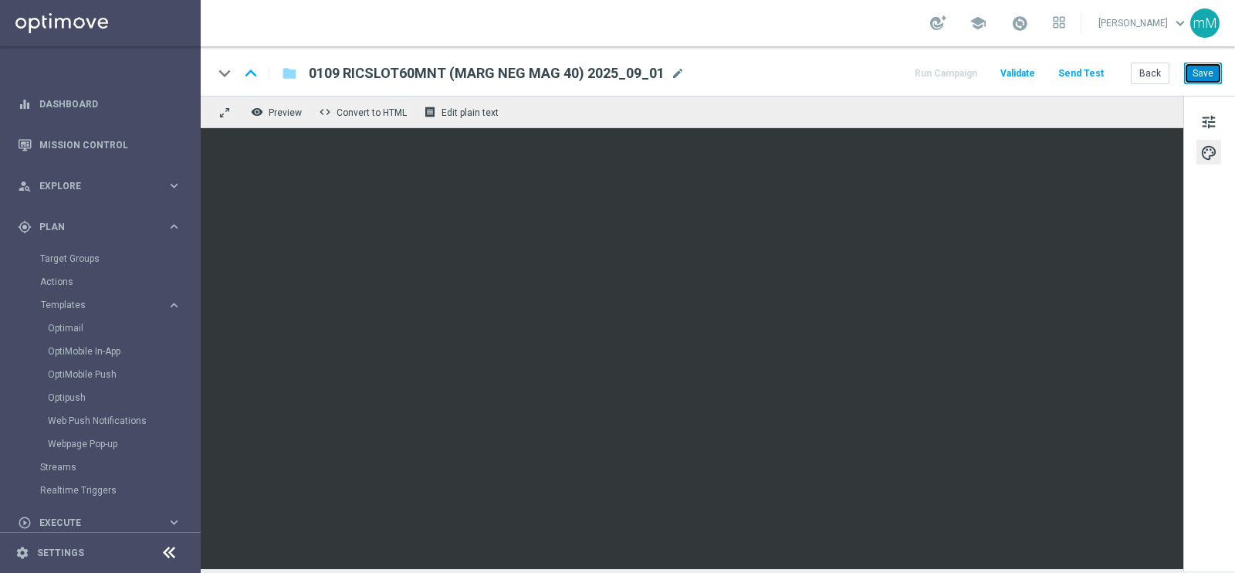
click at [1198, 74] on button "Save" at bounding box center [1203, 74] width 38 height 22
click at [1164, 72] on button "Back" at bounding box center [1150, 74] width 39 height 22
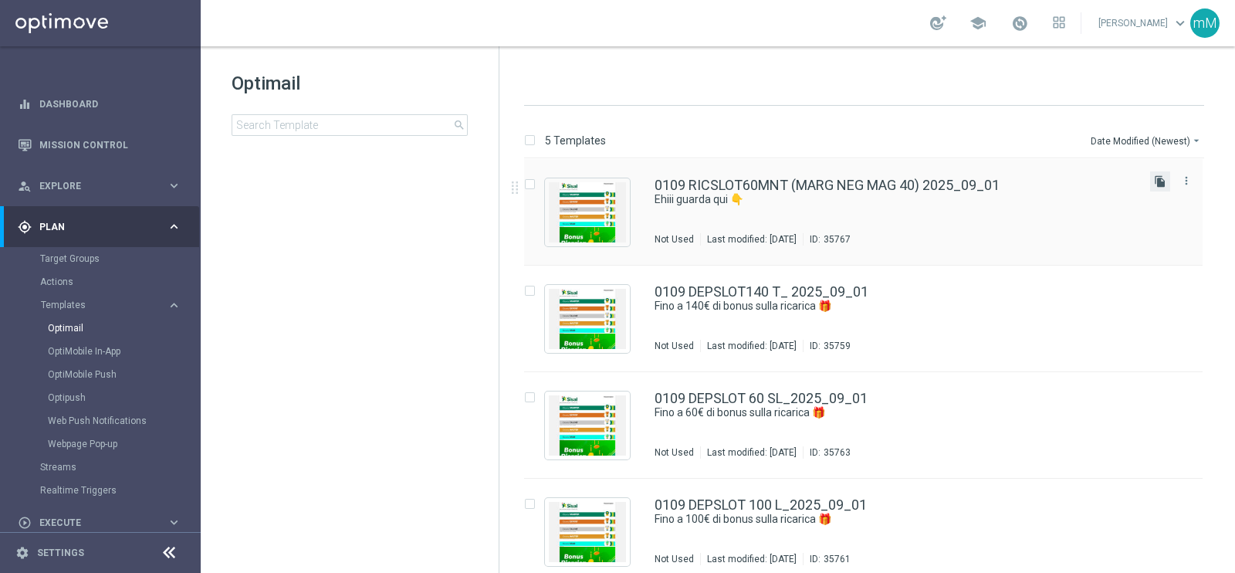
click at [1156, 178] on icon "file_copy" at bounding box center [1160, 181] width 12 height 12
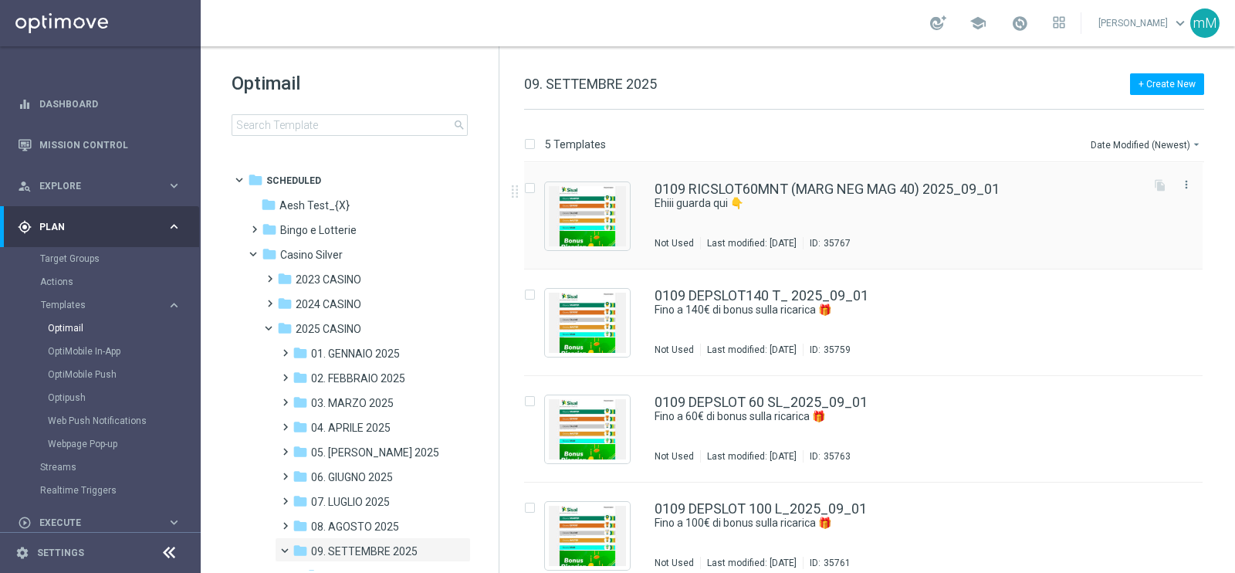
click at [693, 178] on div "0109 RICSLOT60MNT (MARG NEG MAG 40) 2025_09_01 Ehiii guarda qui 👇 Not Used Last…" at bounding box center [863, 216] width 678 height 107
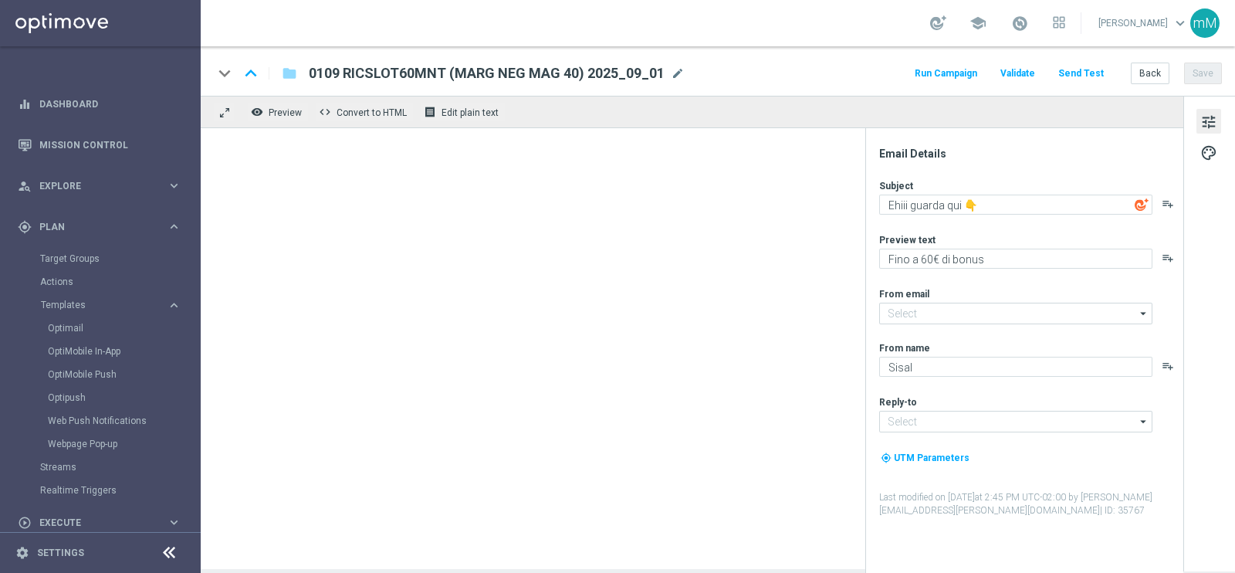
type input "newsletter@comunicazioni.sisal.it"
type input "info@sisal.it"
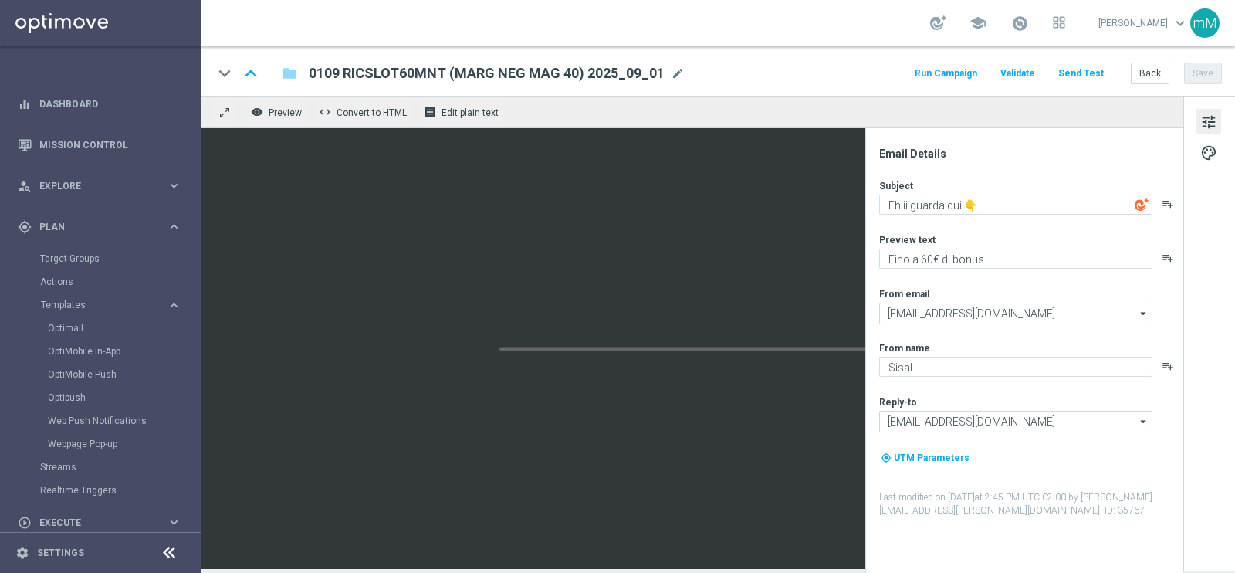
click at [563, 73] on span "0109 RICSLOT60MNT (MARG NEG MAG 40) 2025_09_01" at bounding box center [487, 73] width 356 height 19
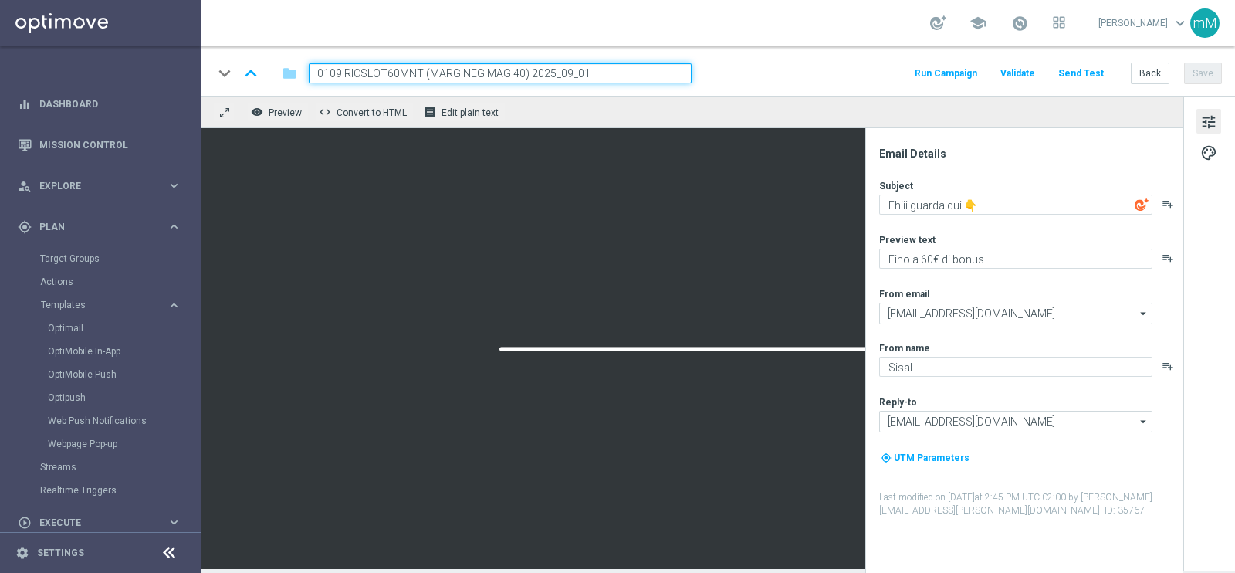
click at [506, 69] on input "0109 RICSLOT60MNT (MARG NEG MAG 40) 2025_09_01" at bounding box center [500, 73] width 383 height 20
type input "0109 RICSLOT60MNT (MARG NEG MIN 40) 2025_09_01"
click at [732, 76] on div "keyboard_arrow_down keyboard_arrow_up folder 0109 RICSLOT60MNT (MARG NEG MIN 40…" at bounding box center [717, 73] width 1009 height 20
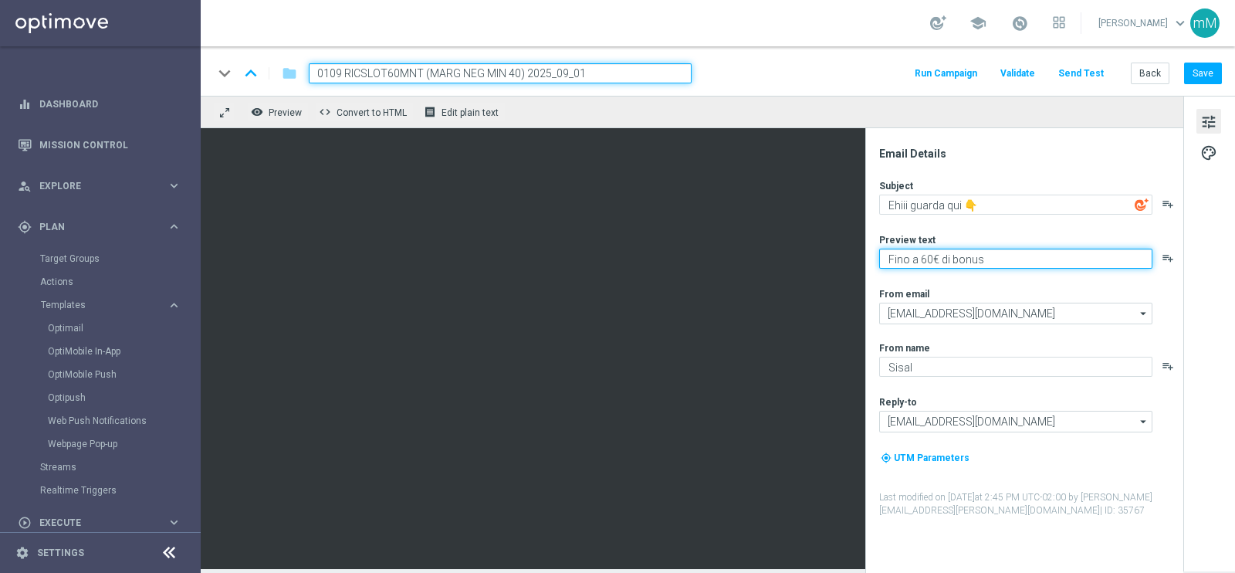
click at [961, 258] on textarea "​​Fino a 60€ di bonus" at bounding box center [1015, 259] width 273 height 20
paste textarea "20.000 Sisal point"
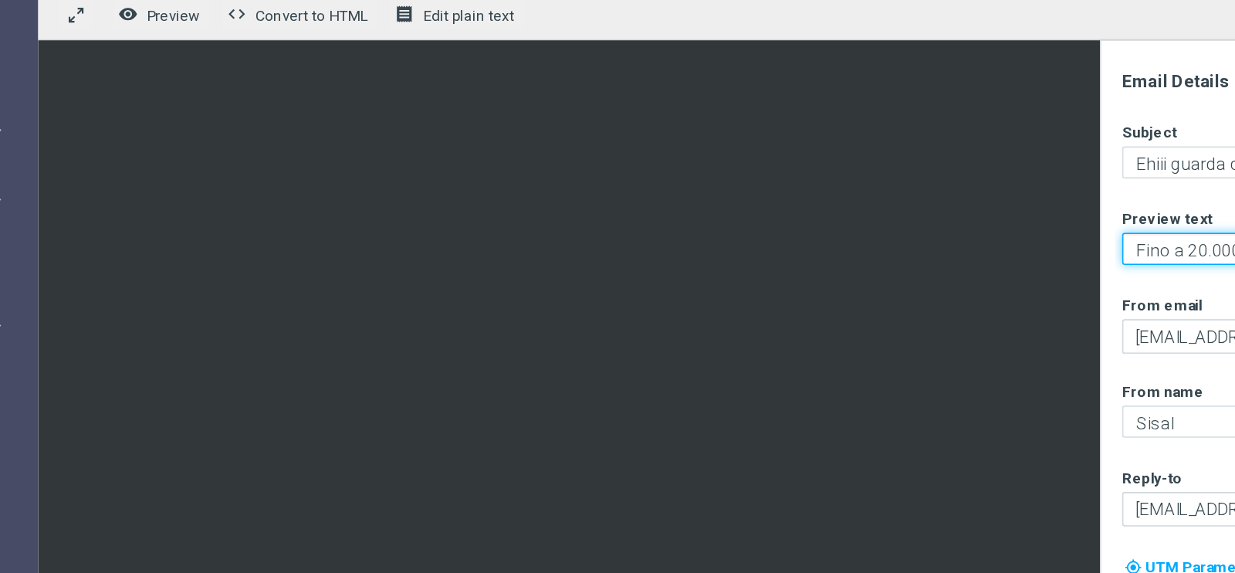
type textarea "​​Fino a 20.000 Sisal point"
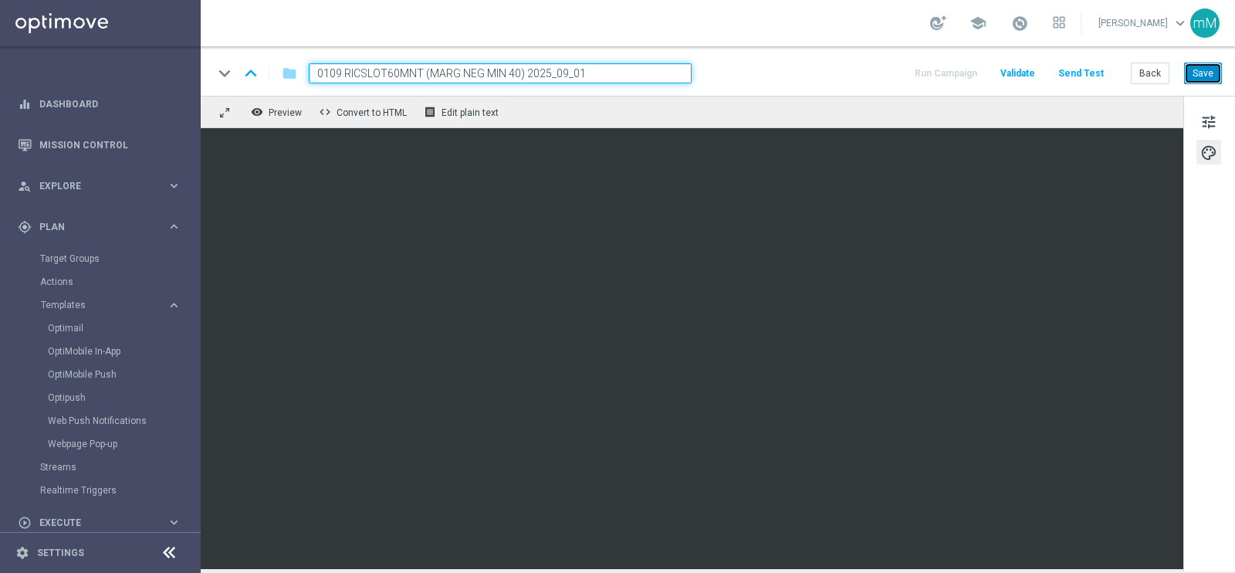
click at [1200, 74] on button "Save" at bounding box center [1203, 74] width 38 height 22
click at [1146, 75] on button "Back" at bounding box center [1150, 74] width 39 height 22
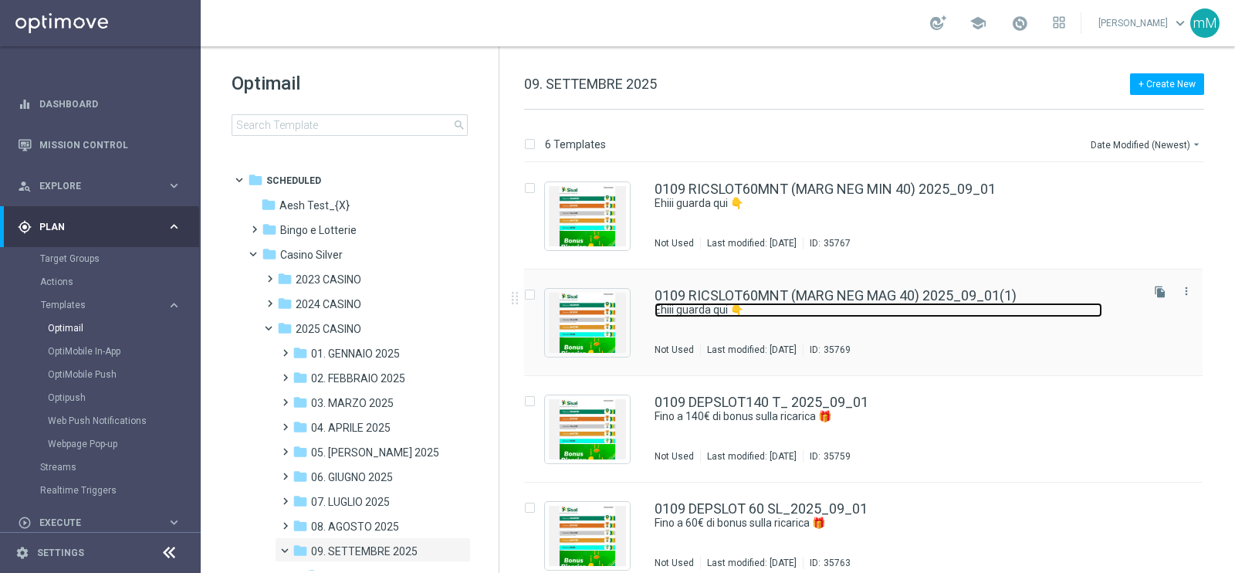
click at [923, 316] on link "Ehiii guarda qui 👇" at bounding box center [878, 310] width 448 height 15
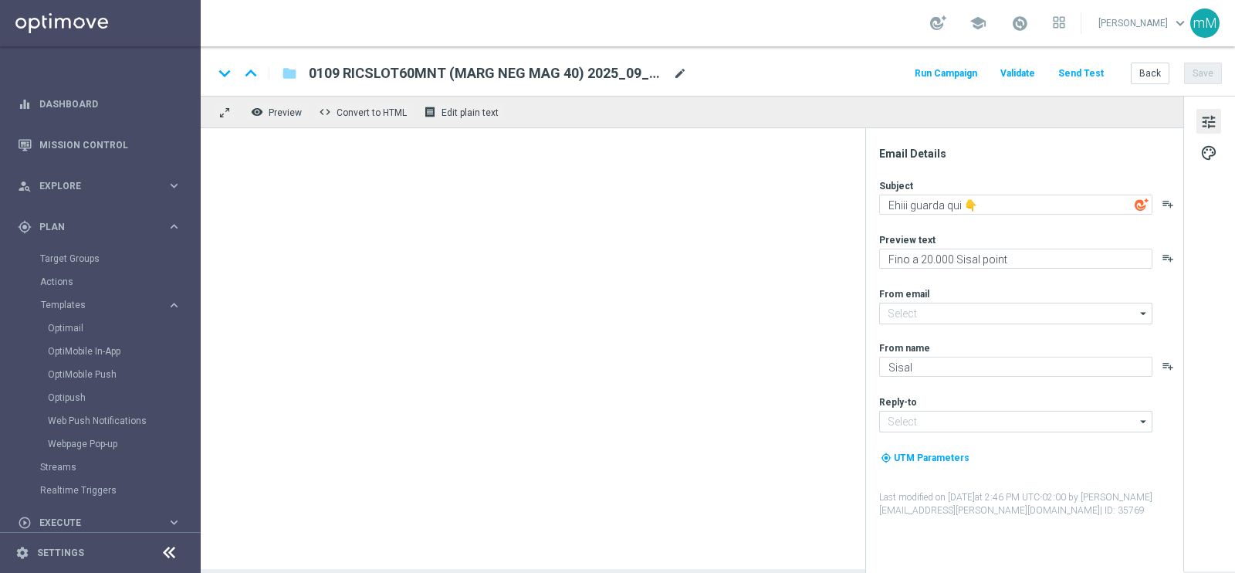
type input "newsletter@comunicazioni.sisal.it"
type input "info@sisal.it"
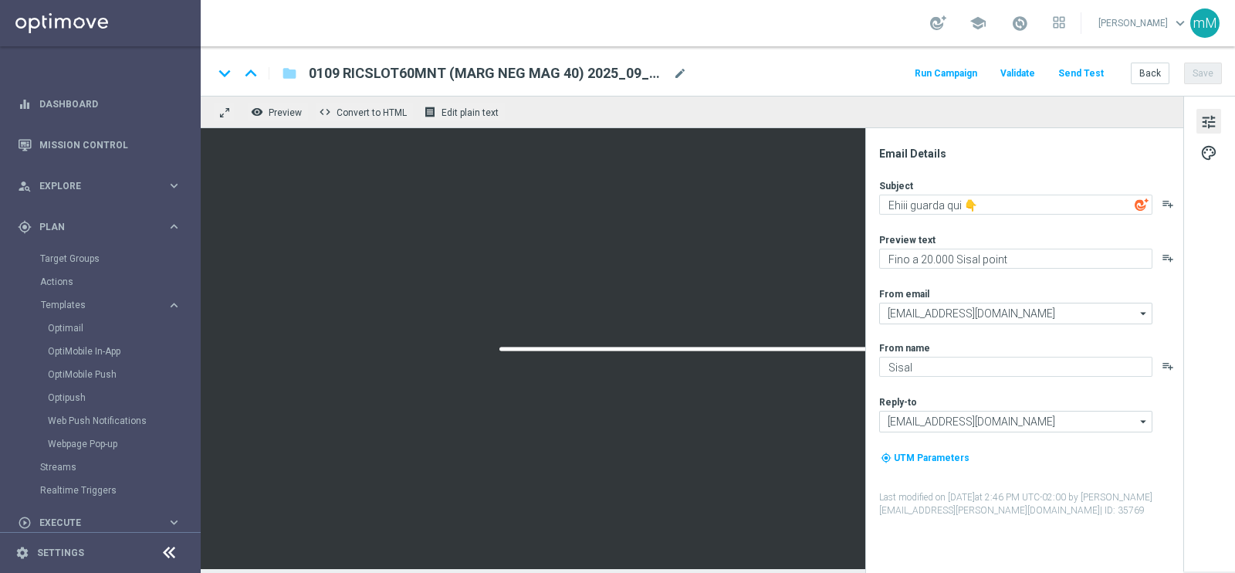
click at [685, 81] on div "0109 RICSLOT60MNT (MARG NEG MAG 40) 2025_09_01(1) mode_edit" at bounding box center [498, 73] width 378 height 20
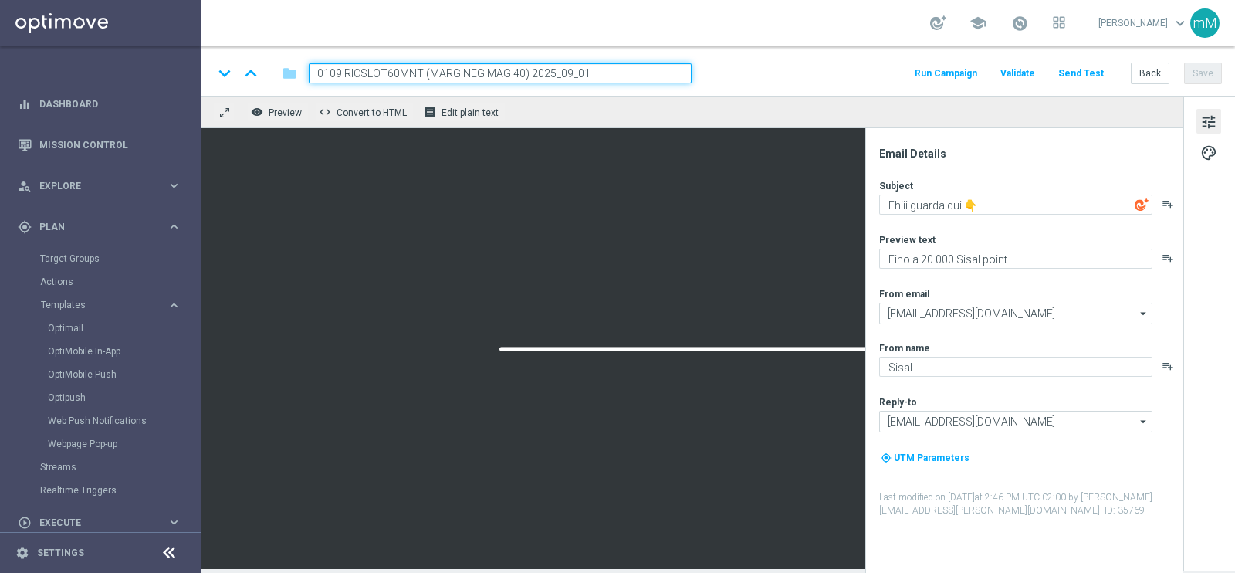
type input "0109 RICSLOT60MNT (MARG NEG MAG 40) 2025_09_01"
click at [768, 73] on div "keyboard_arrow_down keyboard_arrow_up folder 0109 RICSLOT60MNT (MARG NEG MAG 40…" at bounding box center [717, 73] width 1009 height 20
click at [1018, 124] on div "remove_red_eye Preview code Convert to HTML receipt Edit plain text" at bounding box center [692, 112] width 982 height 32
click at [1200, 76] on button "Save" at bounding box center [1203, 74] width 38 height 22
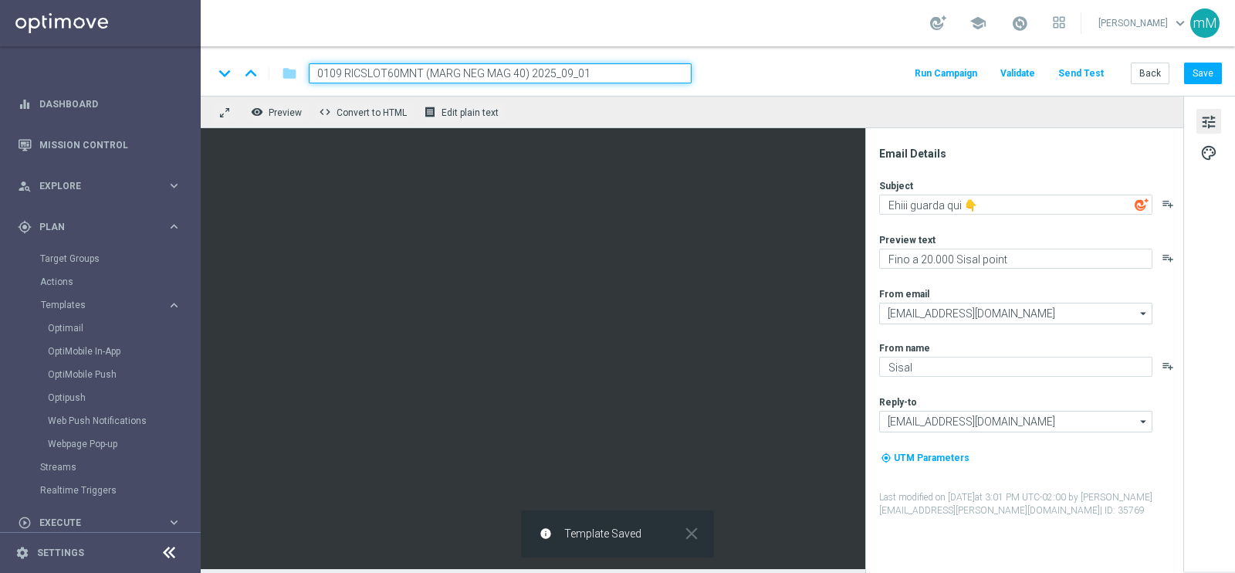
click at [955, 72] on button "Run Campaign" at bounding box center [945, 73] width 67 height 21
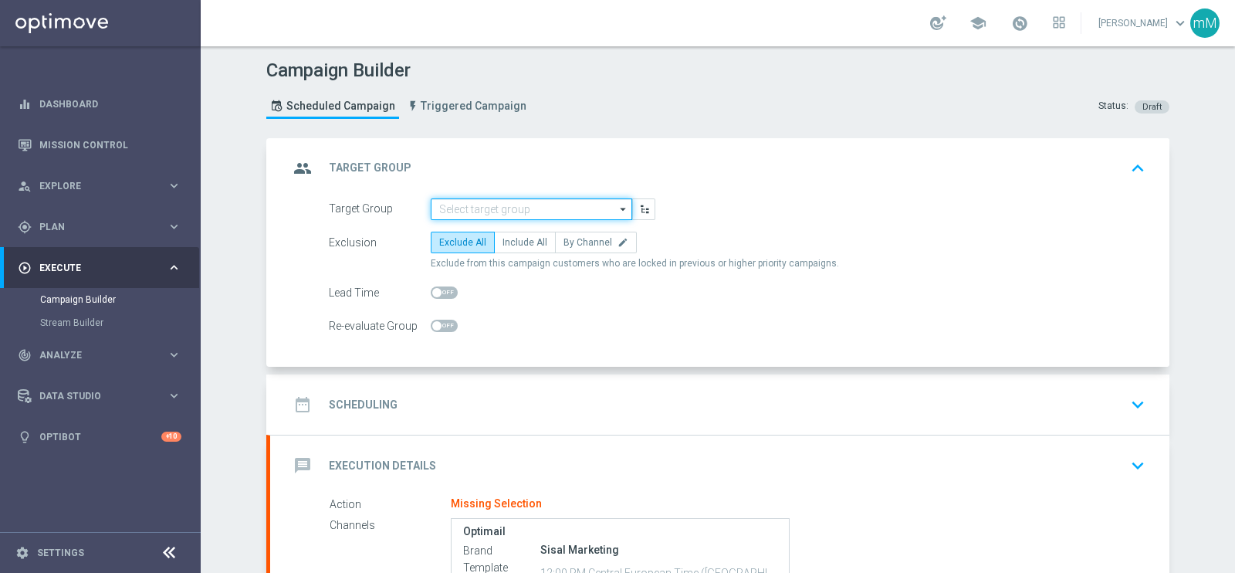
click at [478, 203] on input at bounding box center [531, 209] width 201 height 22
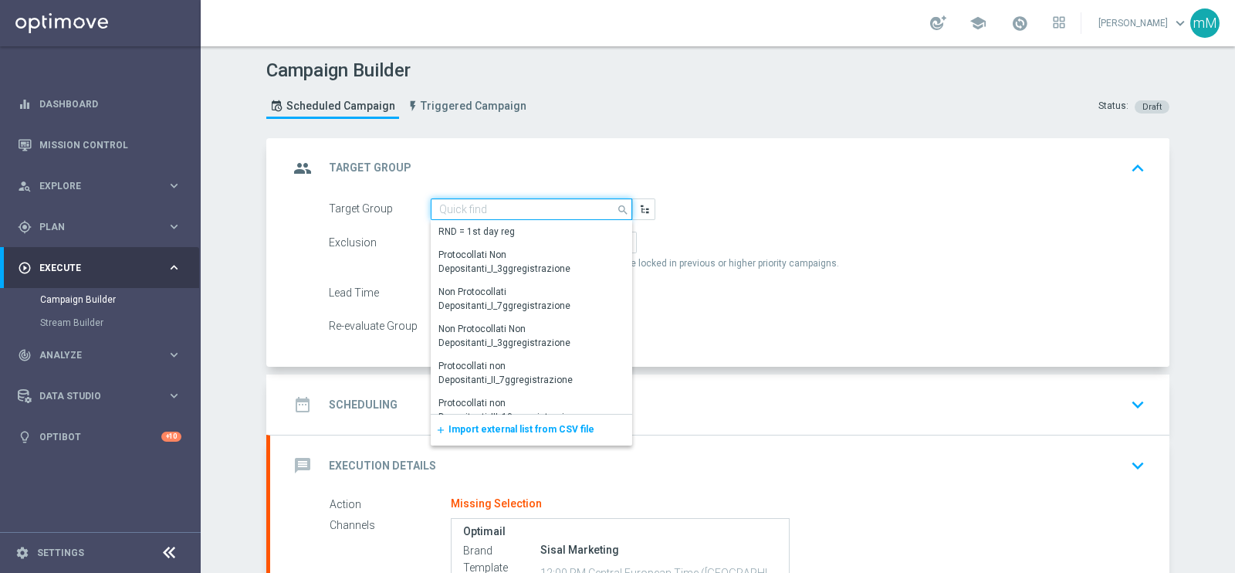
paste input "Active Casino+ Quick Silver (no early e risk) CONTA DEM/Marginalità NEGATIVA >40"
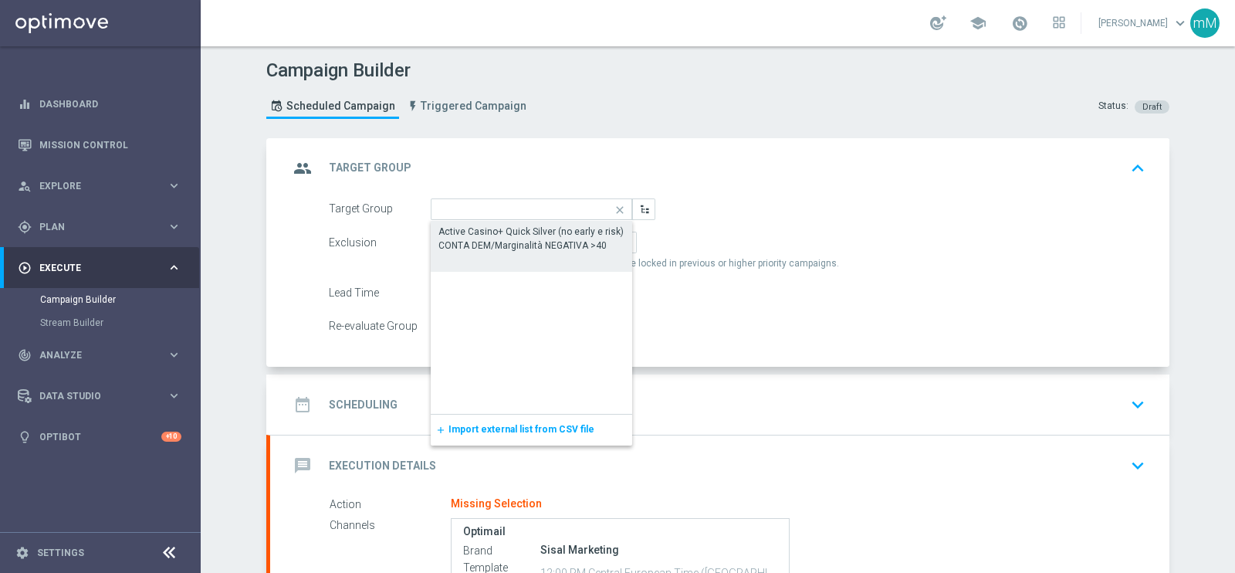
click at [484, 241] on div "Active Casino+ Quick Silver (no early e risk) CONTA DEM/Marginalità NEGATIVA >40" at bounding box center [531, 239] width 186 height 28
type input "Active Casino+ Quick Silver (no early e risk) CONTA DEM/Marginalità NEGATIVA >40"
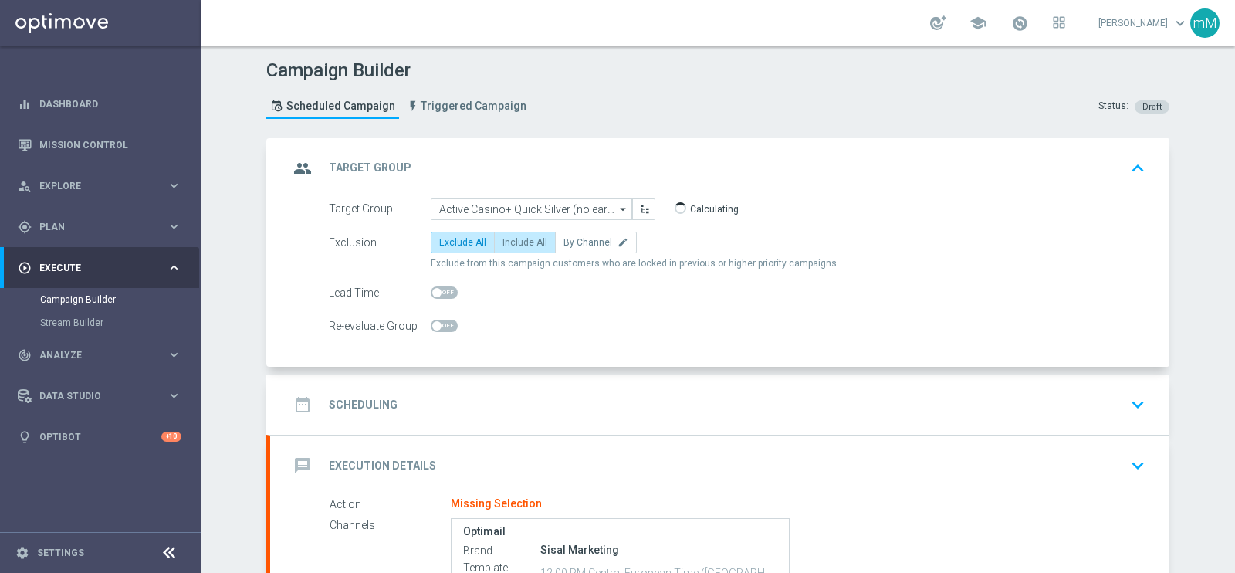
click at [519, 243] on span "Include All" at bounding box center [524, 242] width 45 height 11
click at [512, 243] on input "Include All" at bounding box center [507, 245] width 10 height 10
radio input "true"
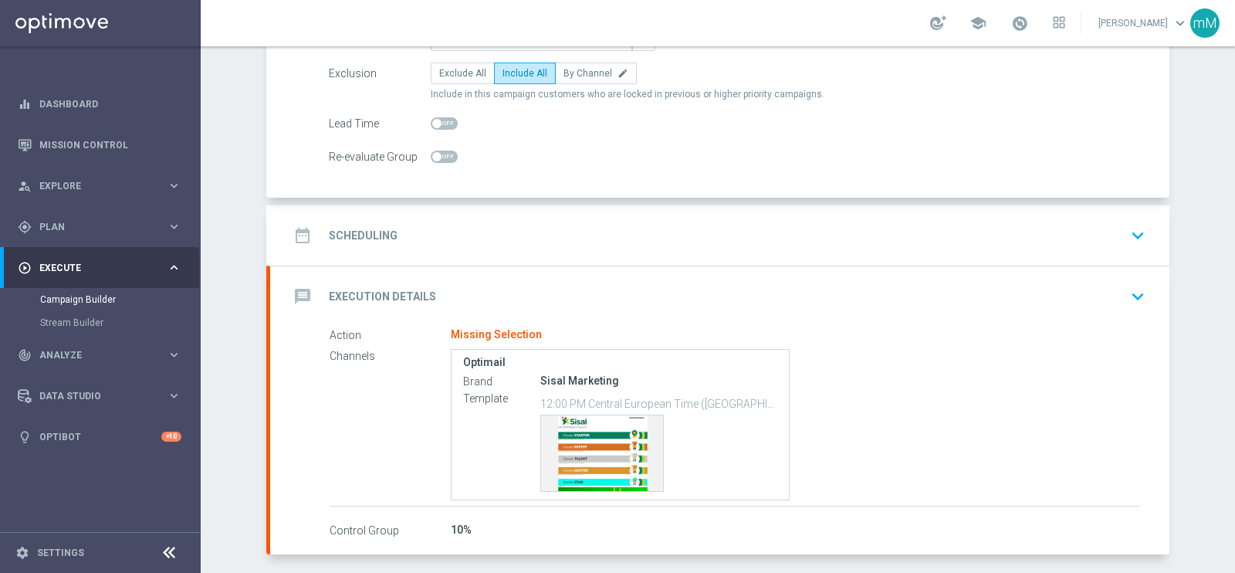
click at [544, 209] on div "date_range Scheduling keyboard_arrow_down" at bounding box center [719, 235] width 899 height 60
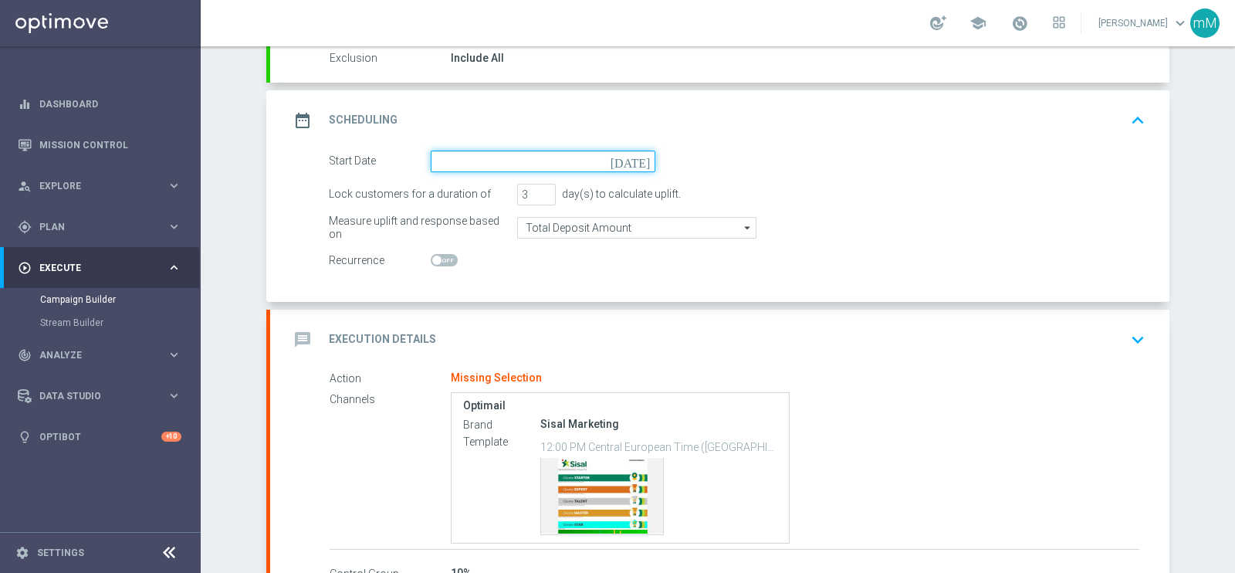
click at [485, 156] on input at bounding box center [543, 162] width 225 height 22
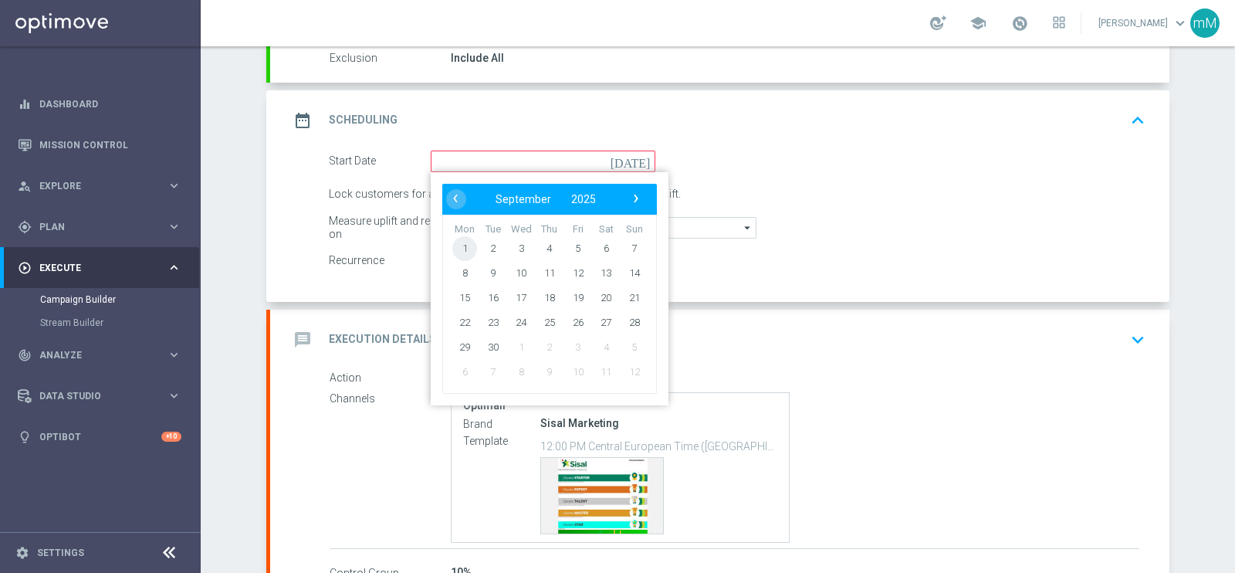
click at [457, 248] on span "1" at bounding box center [464, 247] width 25 height 25
type input "01 Sep 2025"
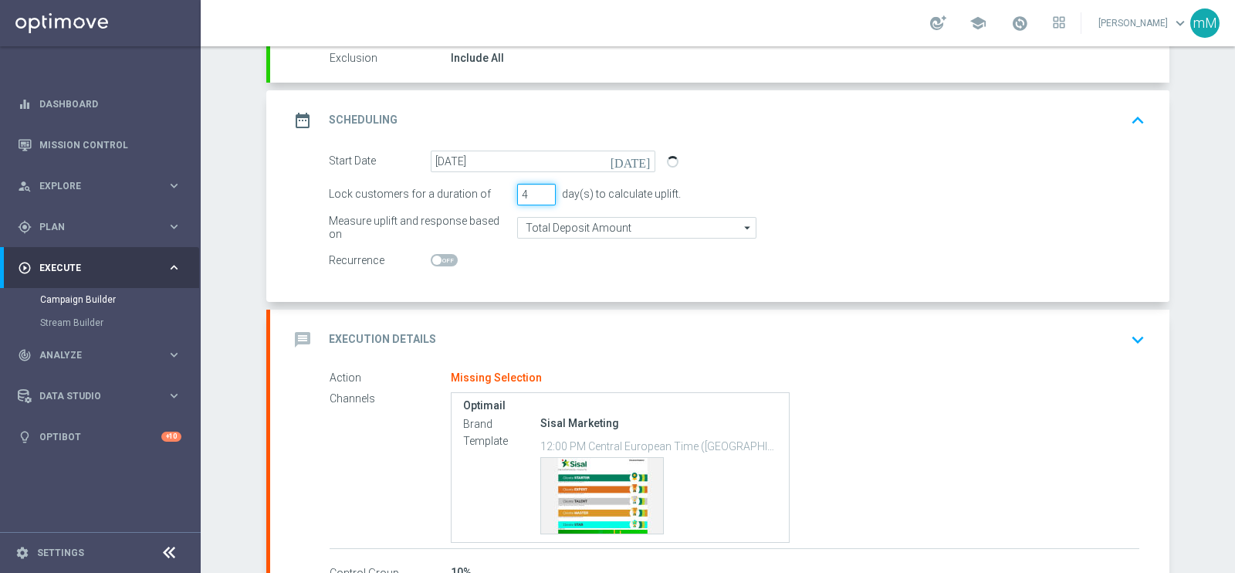
click at [536, 188] on input "4" at bounding box center [536, 195] width 39 height 22
click at [536, 188] on input "5" at bounding box center [536, 195] width 39 height 22
click at [536, 188] on input "6" at bounding box center [536, 195] width 39 height 22
type input "7"
click at [536, 188] on input "7" at bounding box center [536, 195] width 39 height 22
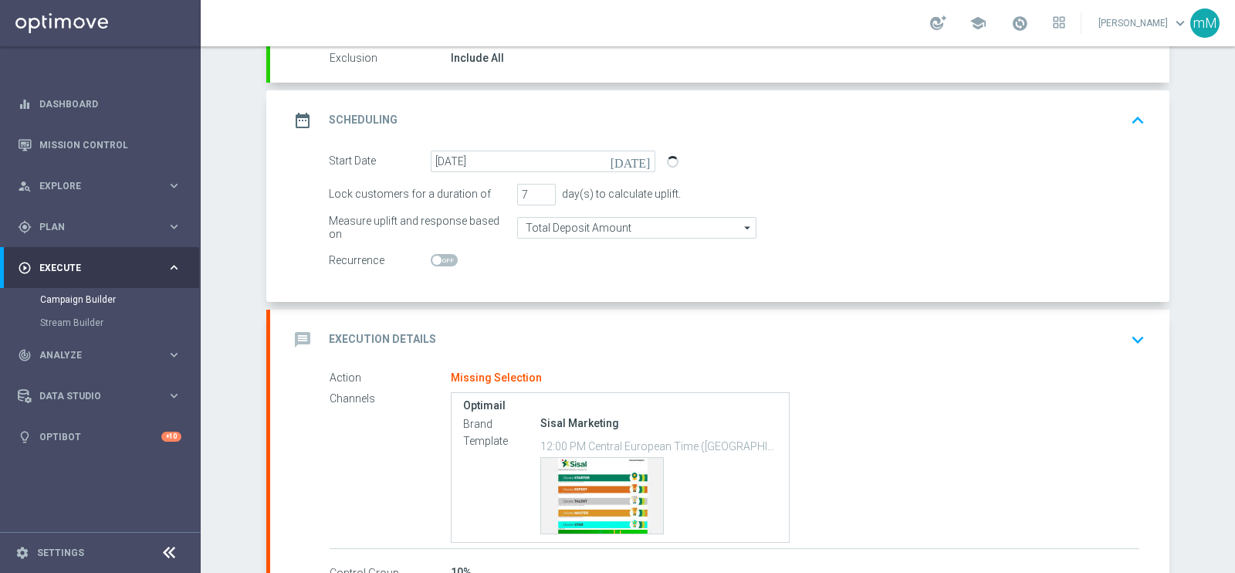
click at [441, 258] on span at bounding box center [444, 260] width 27 height 12
click at [441, 258] on input "checkbox" at bounding box center [444, 260] width 27 height 12
checkbox input "true"
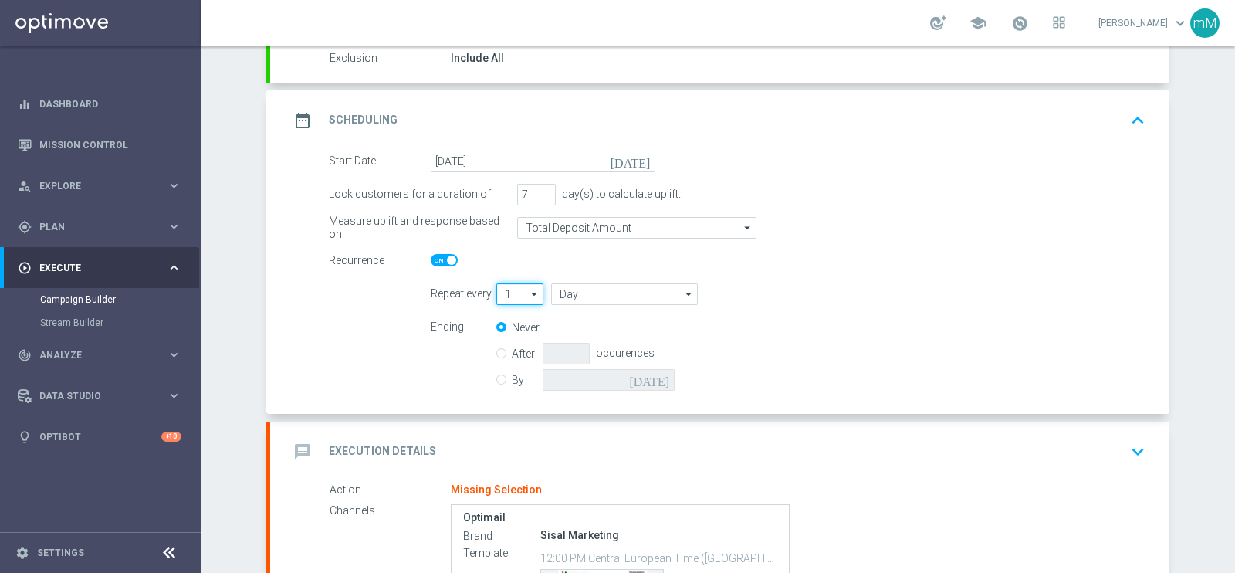
click at [516, 291] on input "1" at bounding box center [519, 294] width 47 height 22
click at [512, 339] on div "2" at bounding box center [513, 340] width 34 height 22
type input "2"
type input "Days"
click at [583, 294] on input "Days" at bounding box center [624, 294] width 147 height 22
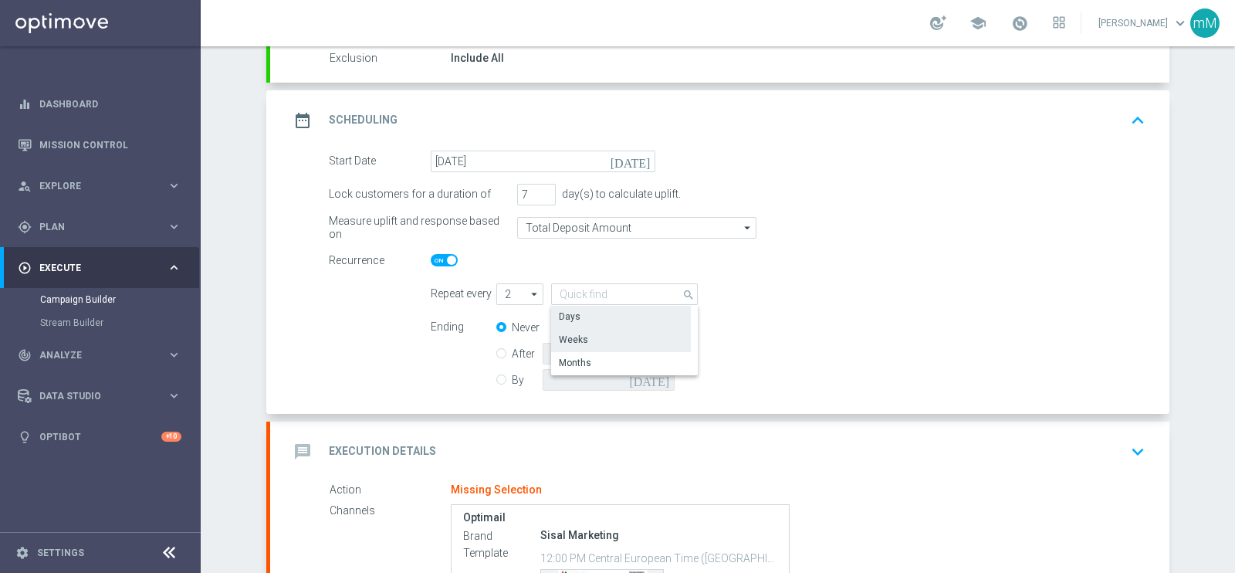
click at [583, 334] on div "Weeks" at bounding box center [621, 340] width 140 height 22
type input "Weeks"
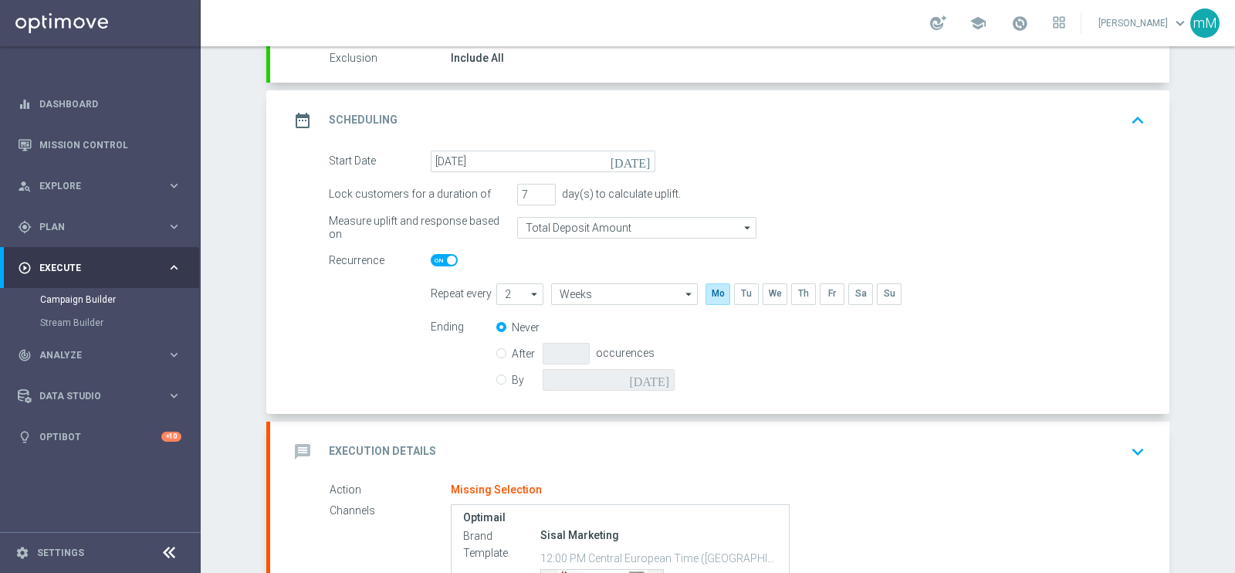
click at [496, 376] on input "By" at bounding box center [501, 377] width 10 height 10
radio input "true"
radio input "false"
click at [653, 374] on icon "[DATE]" at bounding box center [652, 377] width 46 height 17
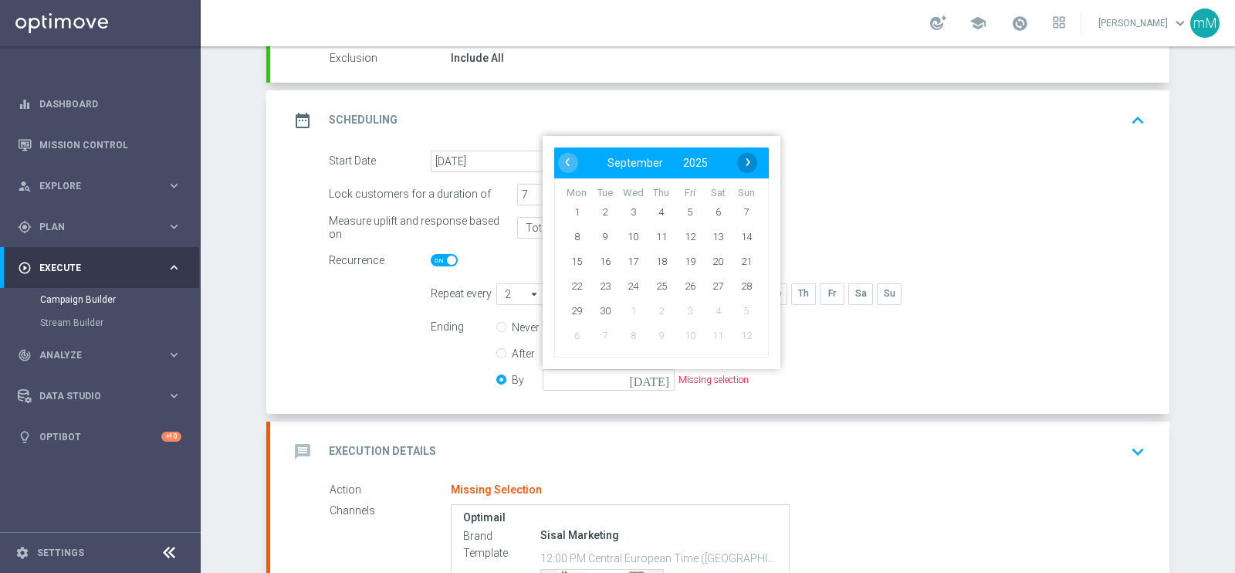
click at [745, 160] on span "›" at bounding box center [748, 162] width 20 height 20
click at [739, 210] on span "5" at bounding box center [746, 211] width 25 height 25
type input "05 Oct 2025"
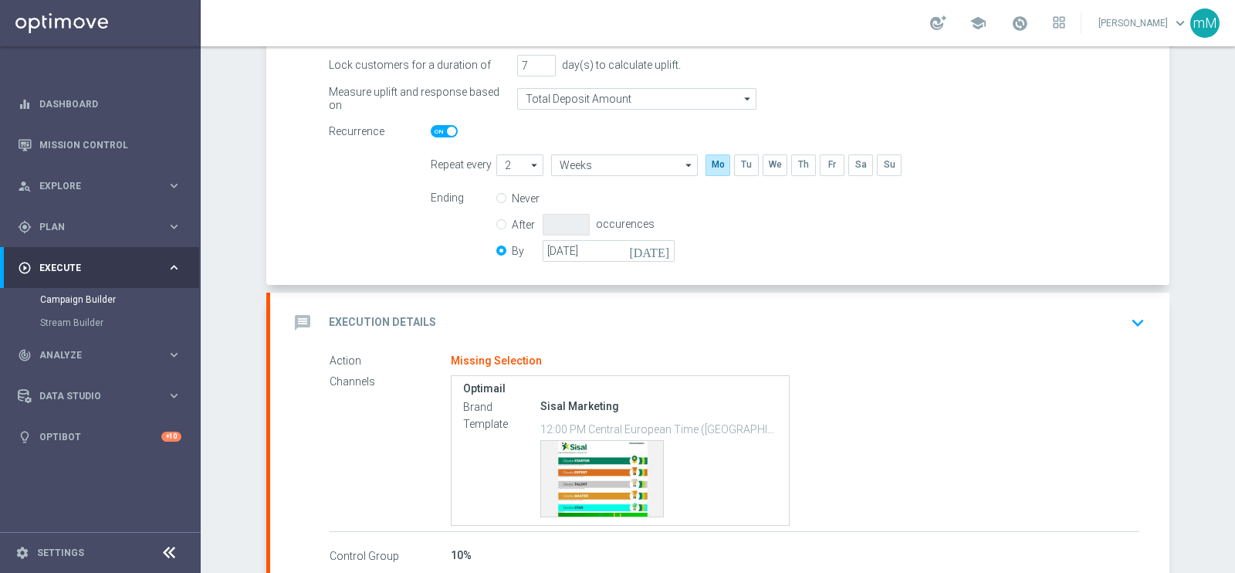
scroll to position [300, 0]
click at [621, 309] on div "message Execution Details keyboard_arrow_down" at bounding box center [720, 320] width 862 height 29
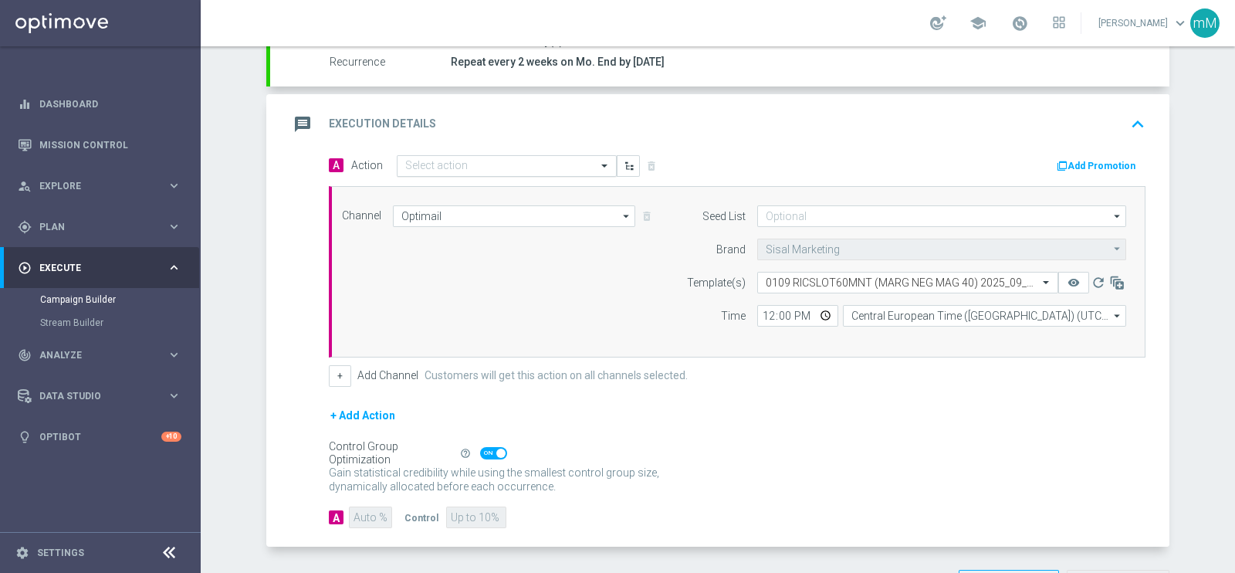
click at [432, 167] on input "text" at bounding box center [491, 166] width 172 height 13
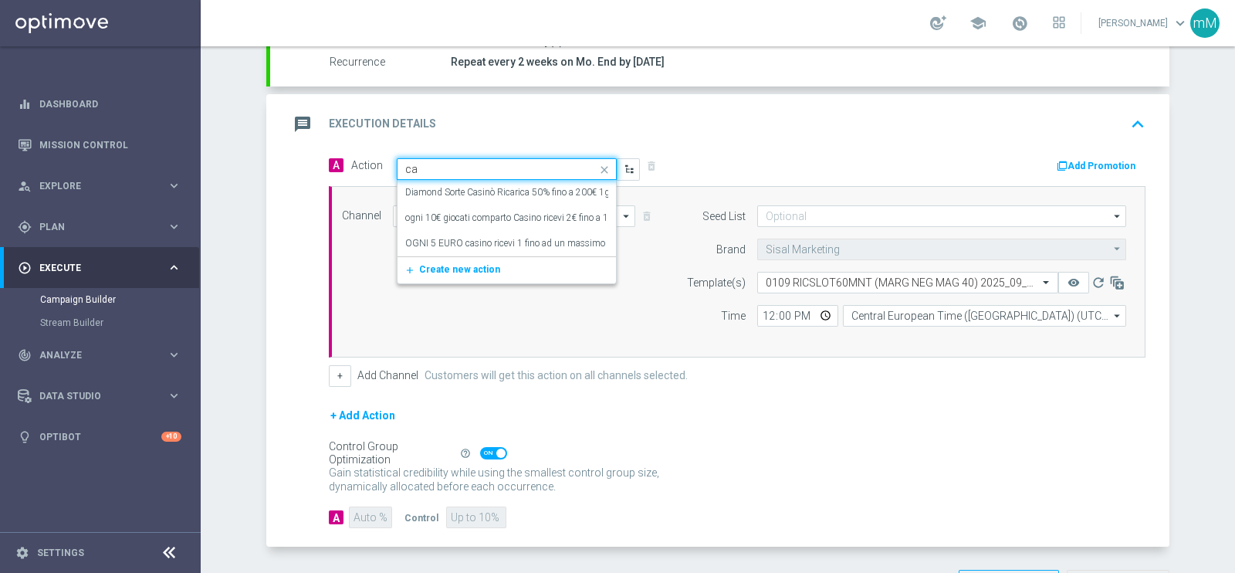
type input "c"
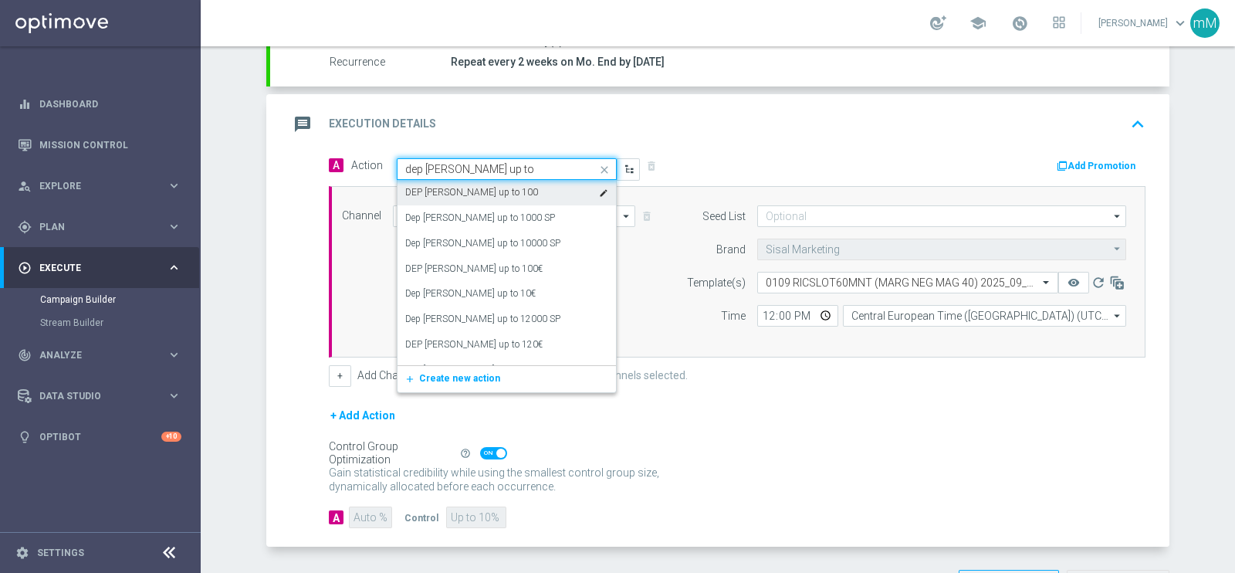
type input "dep fasce up to 2"
click at [533, 194] on div "Dep fasce up to 20000 SP edit" at bounding box center [506, 192] width 203 height 25
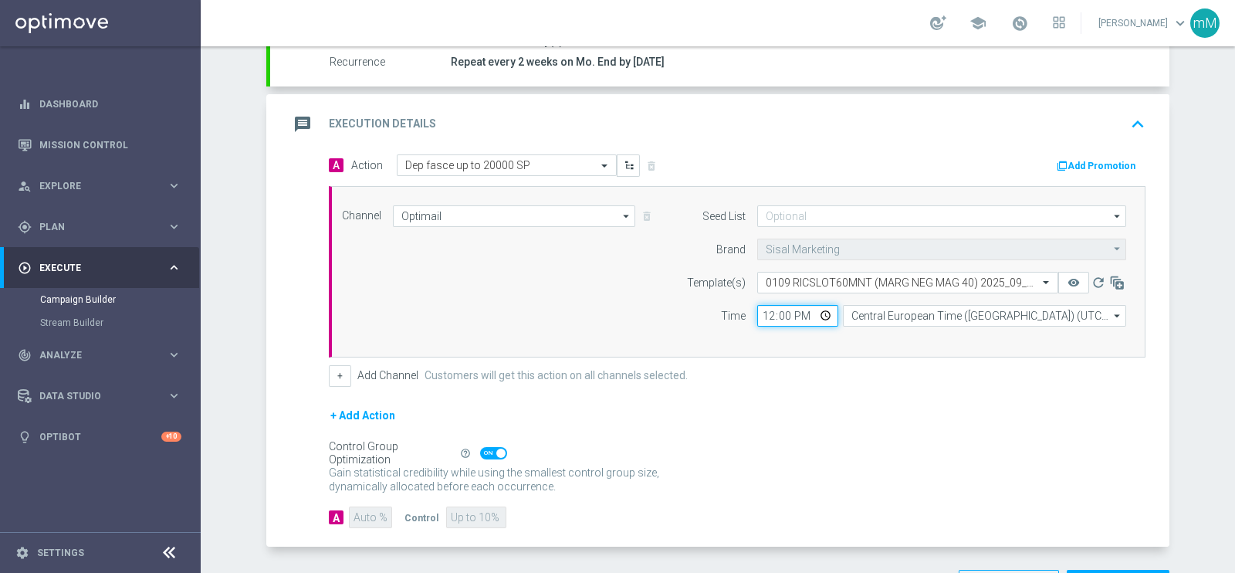
click at [757, 312] on input "12:00" at bounding box center [797, 316] width 81 height 22
type input "18:30"
click at [329, 376] on button "+" at bounding box center [340, 376] width 22 height 22
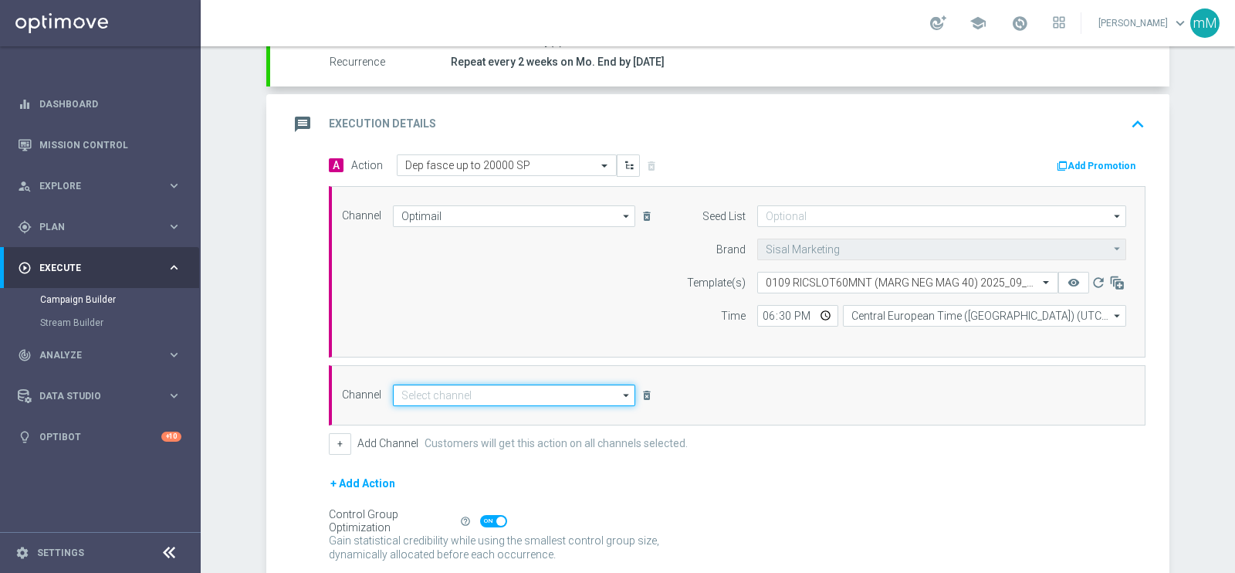
click at [455, 387] on input at bounding box center [514, 395] width 242 height 22
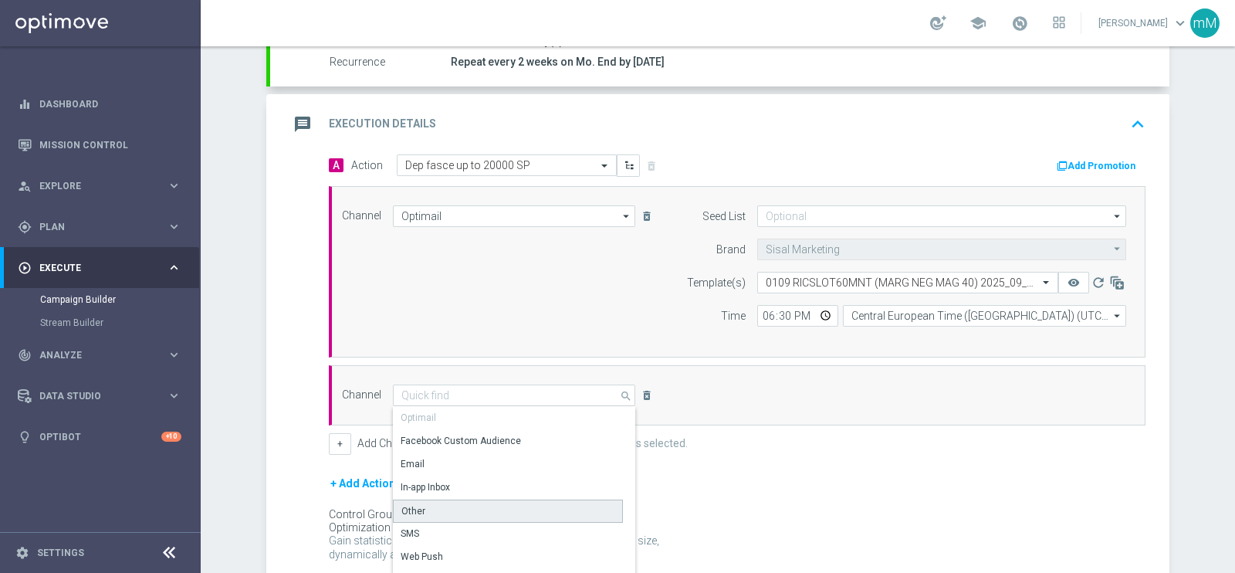
click at [431, 499] on div "Other" at bounding box center [508, 510] width 230 height 23
type input "Other"
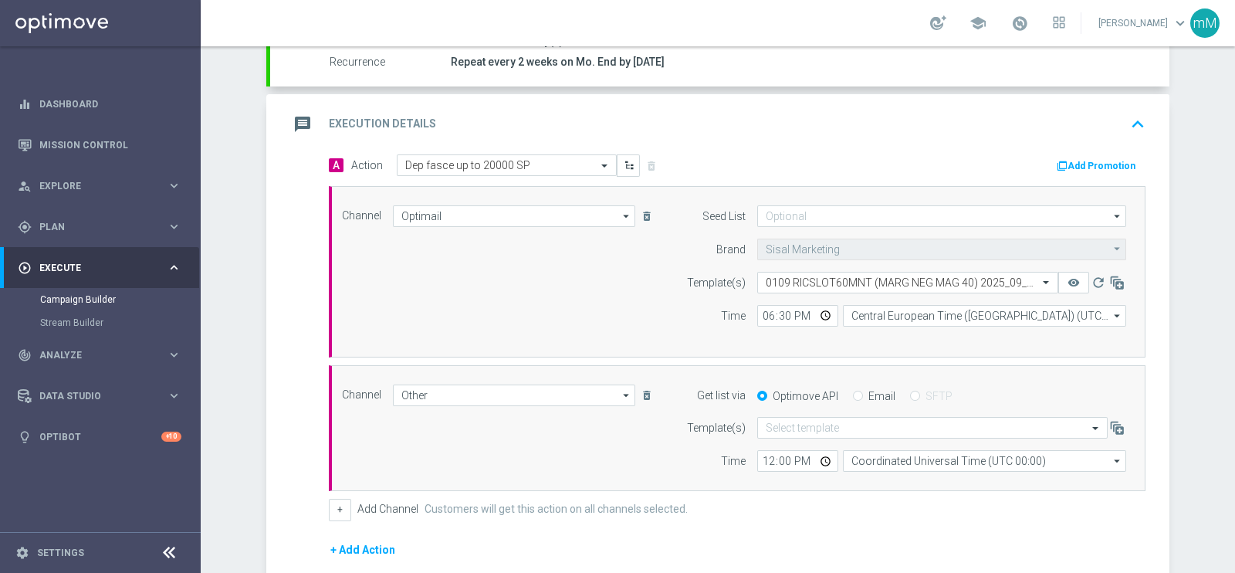
click at [853, 395] on input "Email" at bounding box center [858, 397] width 10 height 10
radio input "true"
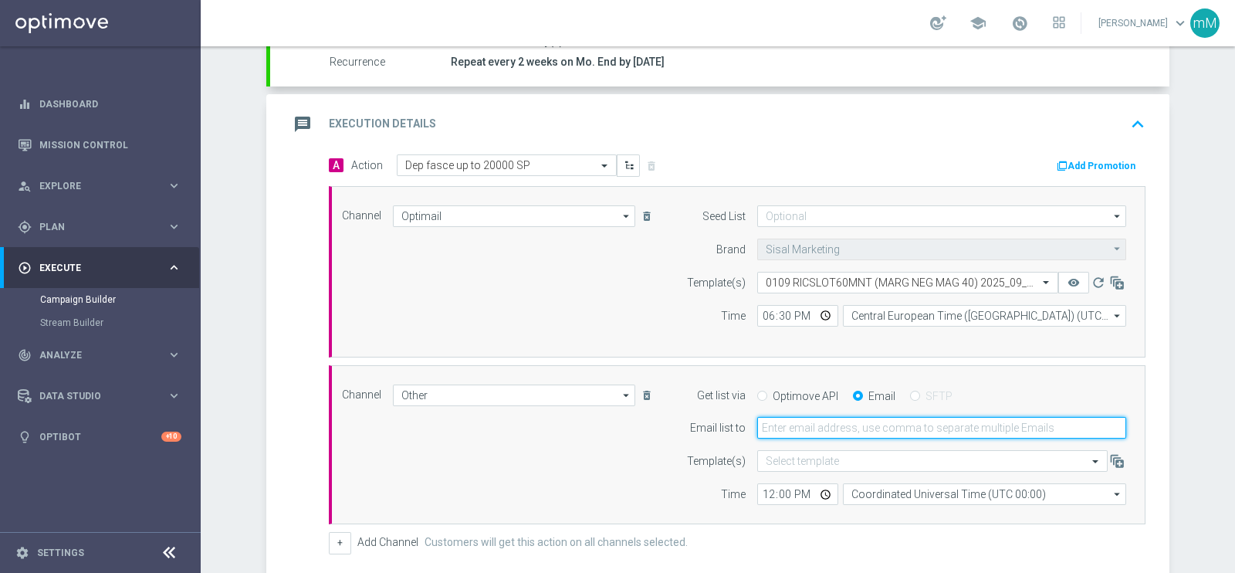
click at [840, 424] on input "email" at bounding box center [941, 428] width 369 height 22
type input "marco.maccarrone@sisal.it,cecilia.mascelli@sisal.it"
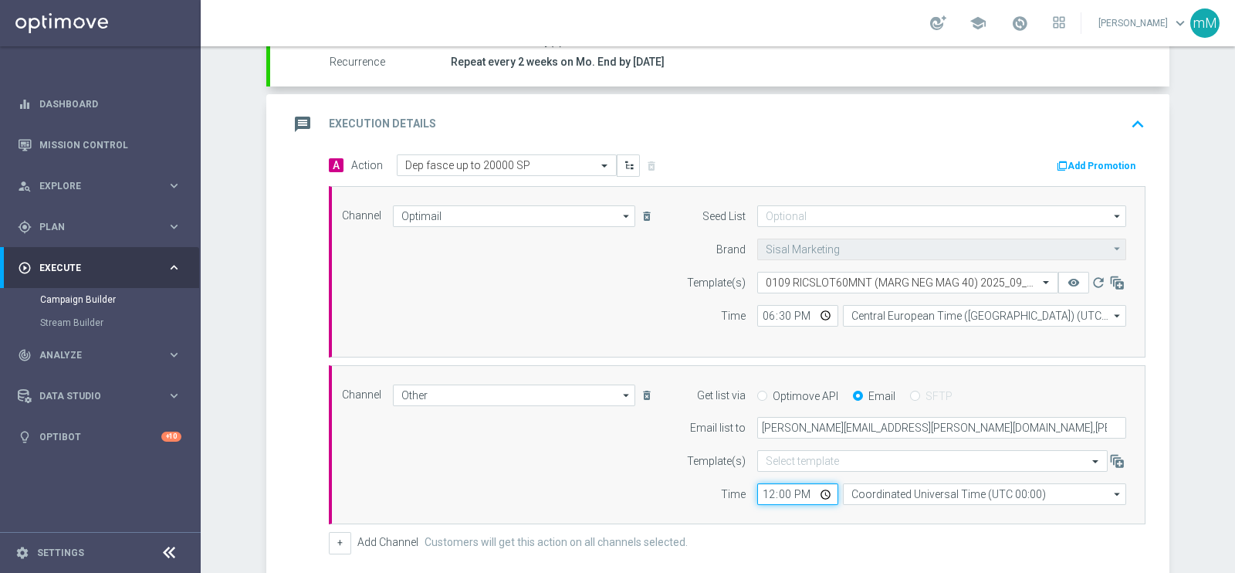
click at [759, 488] on input "12:00" at bounding box center [797, 494] width 81 height 22
type input "18:30"
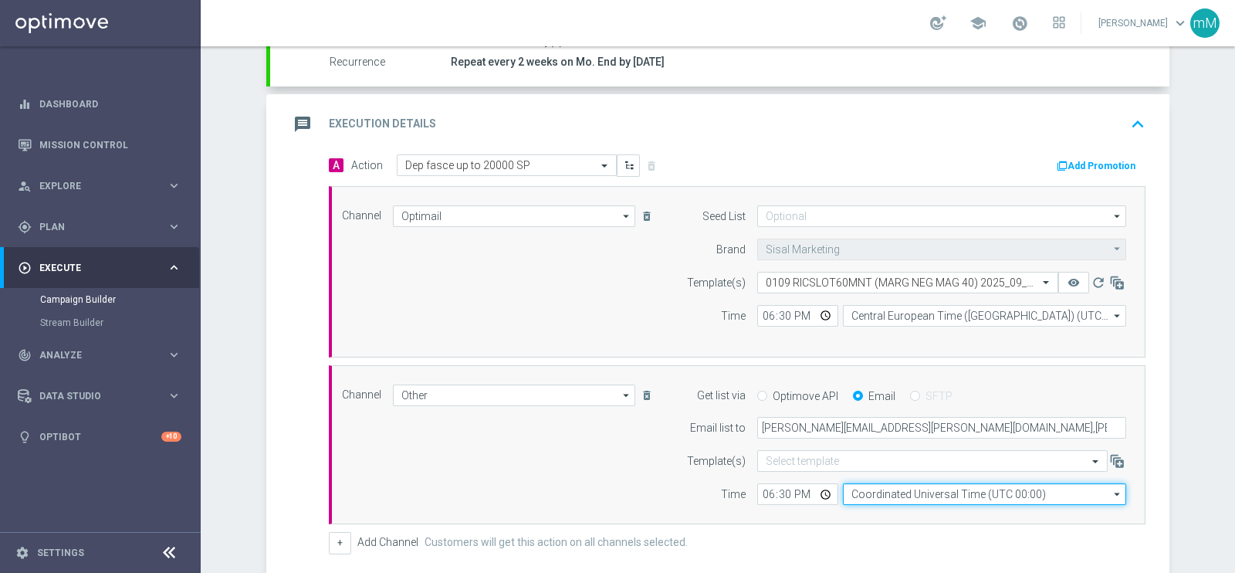
click at [861, 495] on input "Coordinated Universal Time (UTC 00:00)" at bounding box center [984, 494] width 283 height 22
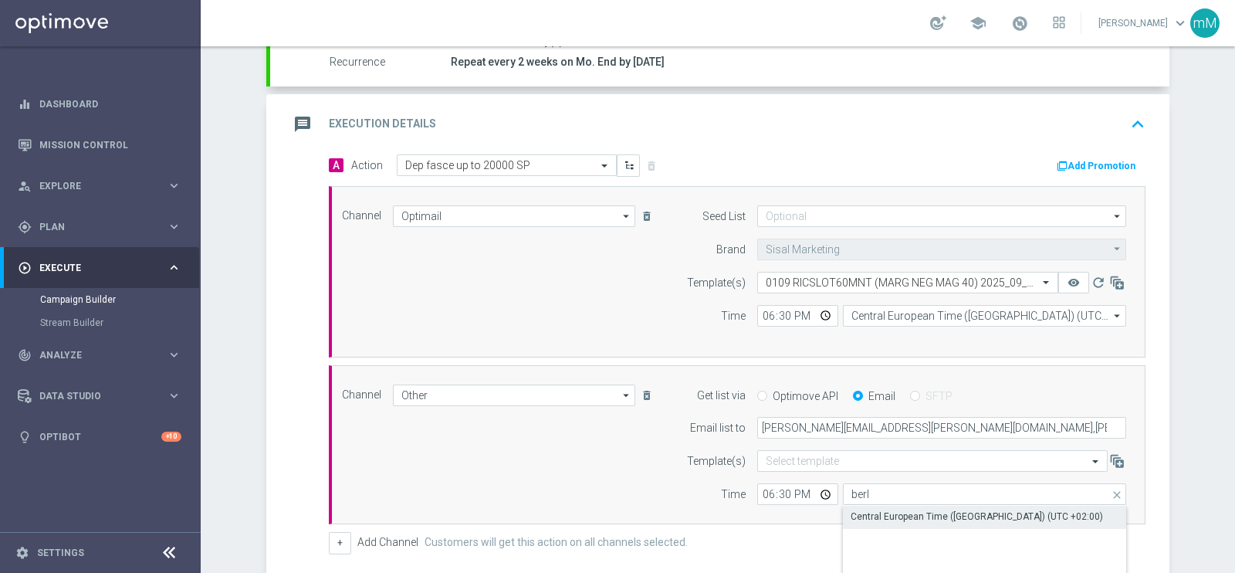
click at [871, 515] on div "Central European Time (Berlin) (UTC +02:00)" at bounding box center [977, 516] width 252 height 14
type input "Central European Time (Berlin) (UTC +02:00)"
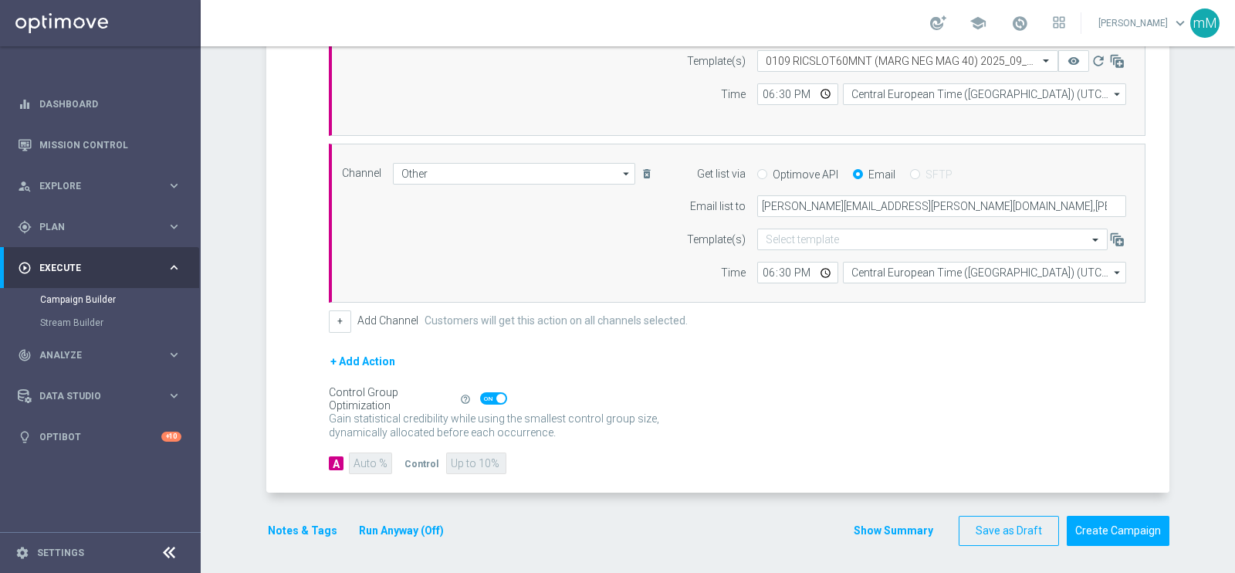
click at [365, 526] on button "Run Anyway (Off)" at bounding box center [401, 530] width 88 height 19
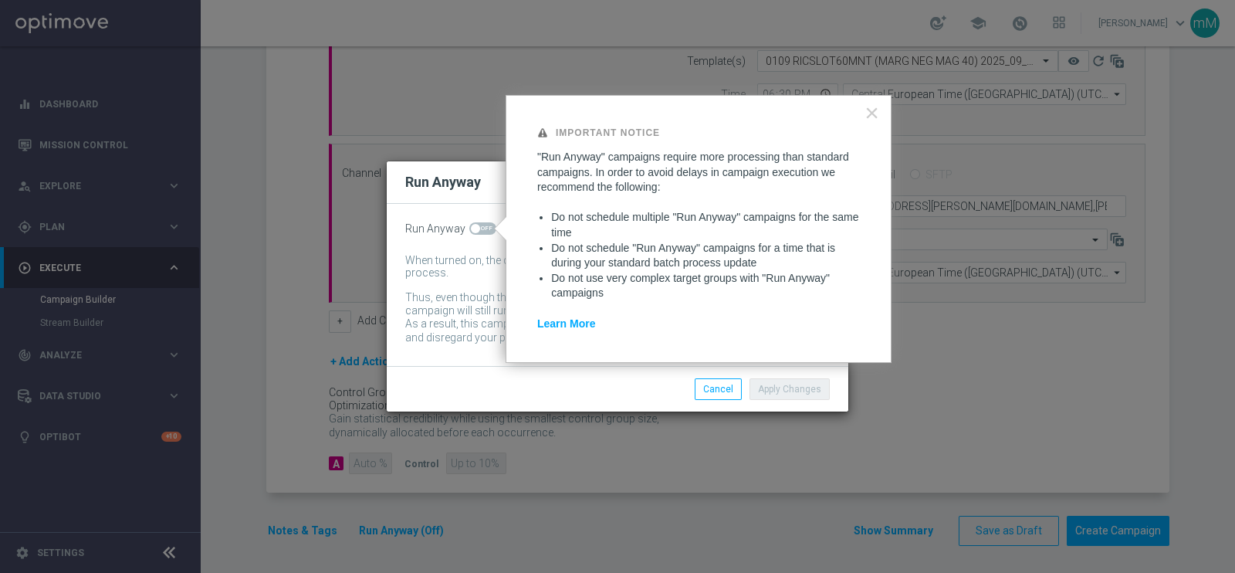
click at [474, 226] on span at bounding box center [475, 228] width 9 height 9
click at [474, 226] on input "checkbox" at bounding box center [482, 228] width 27 height 12
checkbox input "true"
click at [794, 384] on button "Apply Changes" at bounding box center [789, 389] width 80 height 22
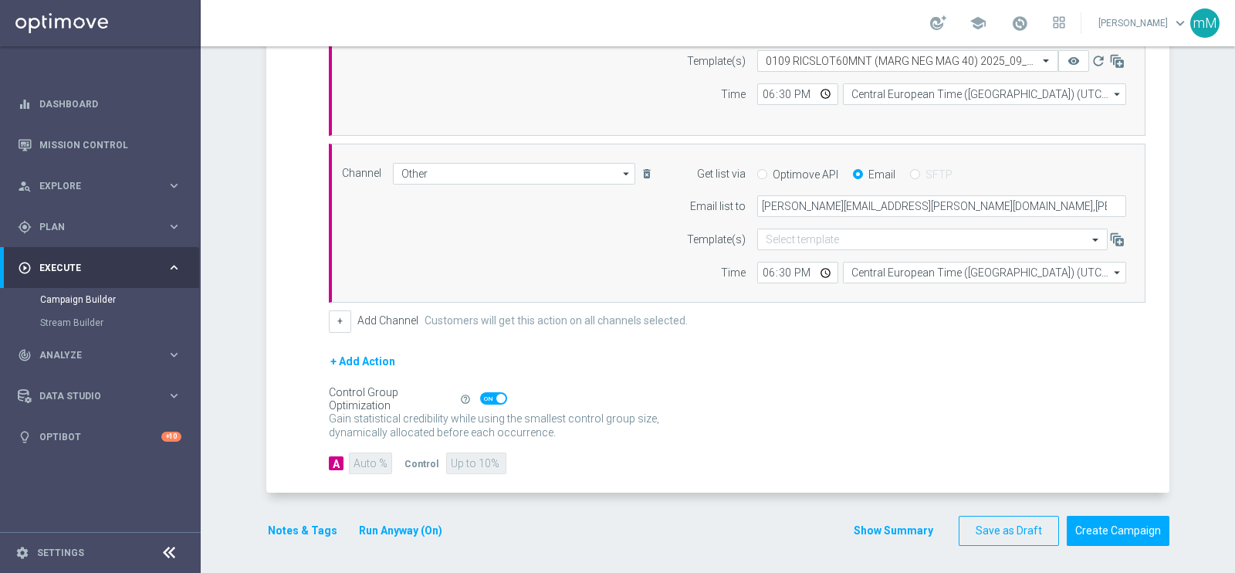
click at [296, 530] on button "Notes & Tags" at bounding box center [302, 530] width 73 height 19
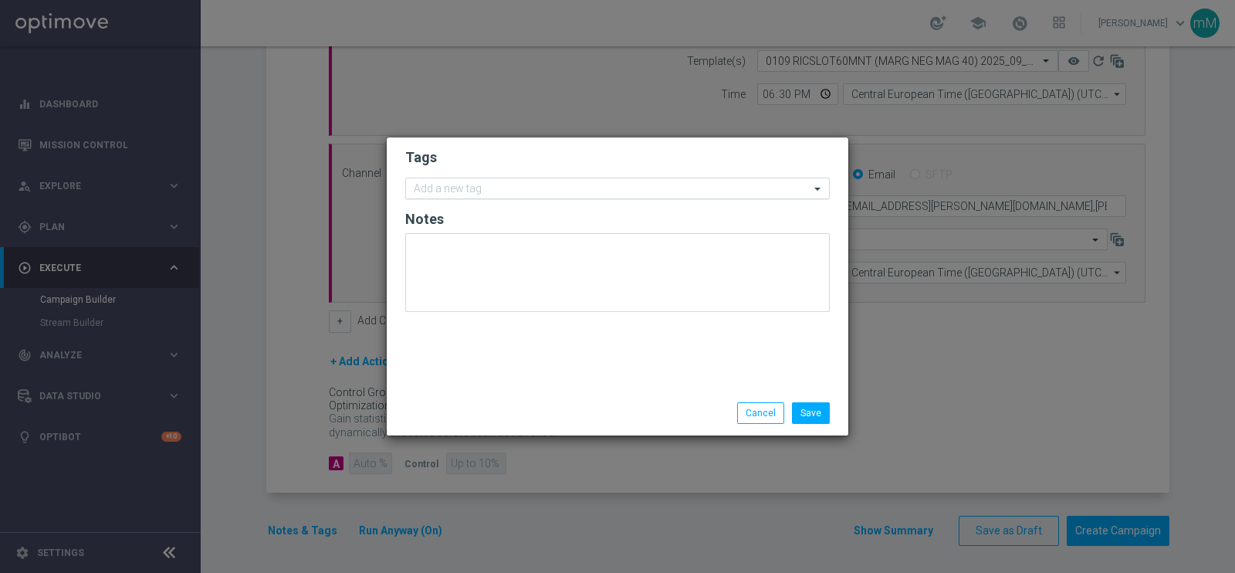
click at [521, 188] on input "text" at bounding box center [612, 189] width 396 height 13
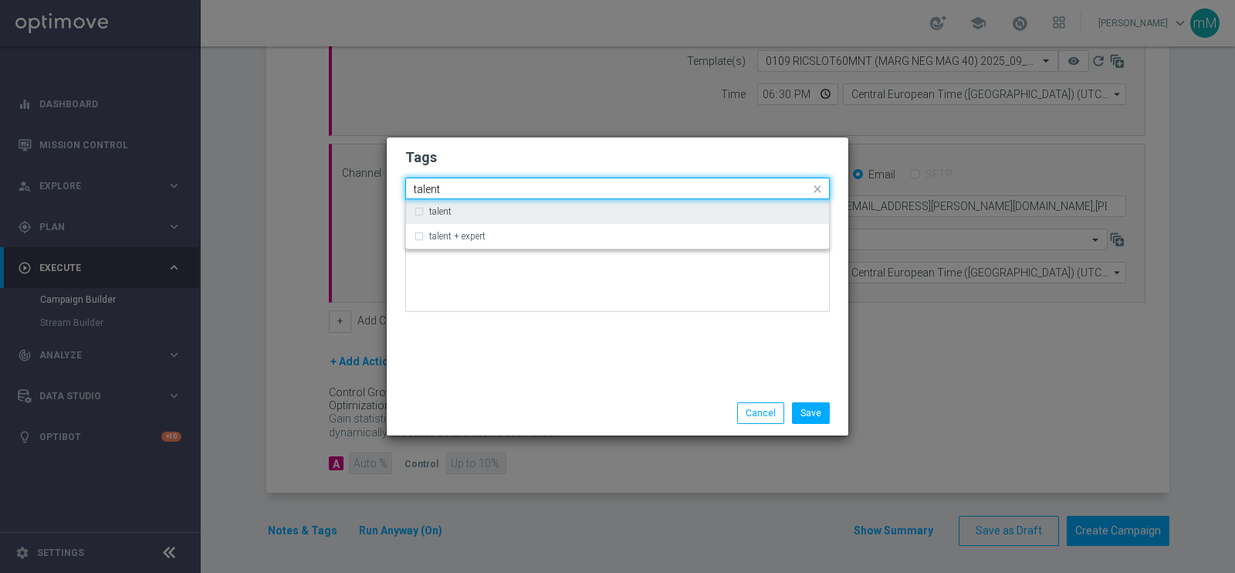
click at [504, 220] on div "talent" at bounding box center [618, 211] width 408 height 25
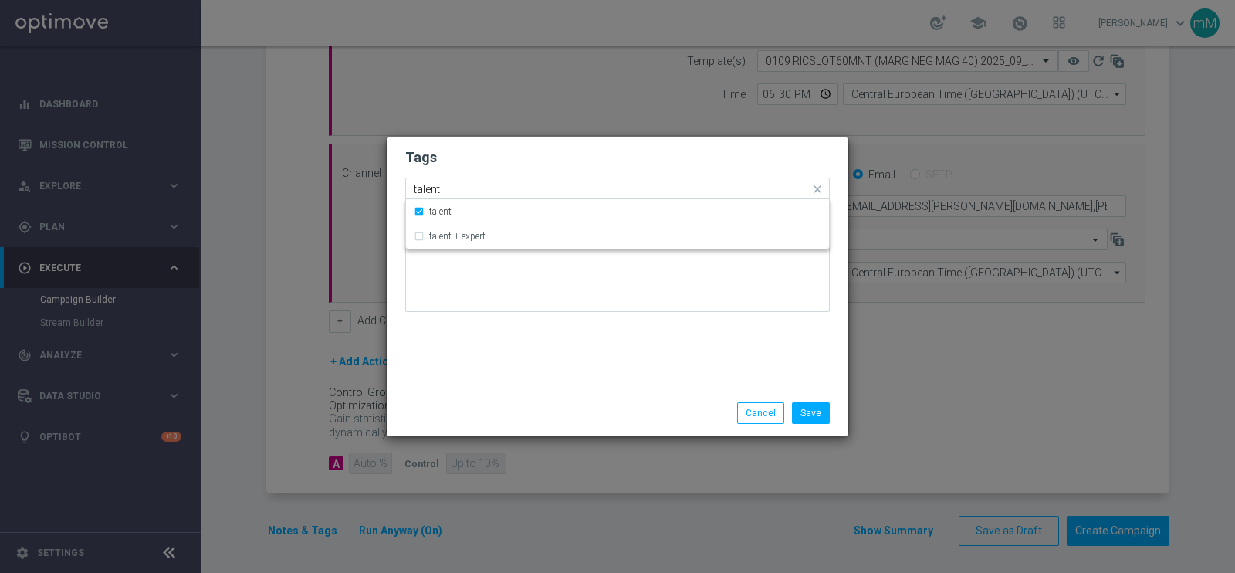
click at [494, 187] on input "talent" at bounding box center [612, 189] width 396 height 13
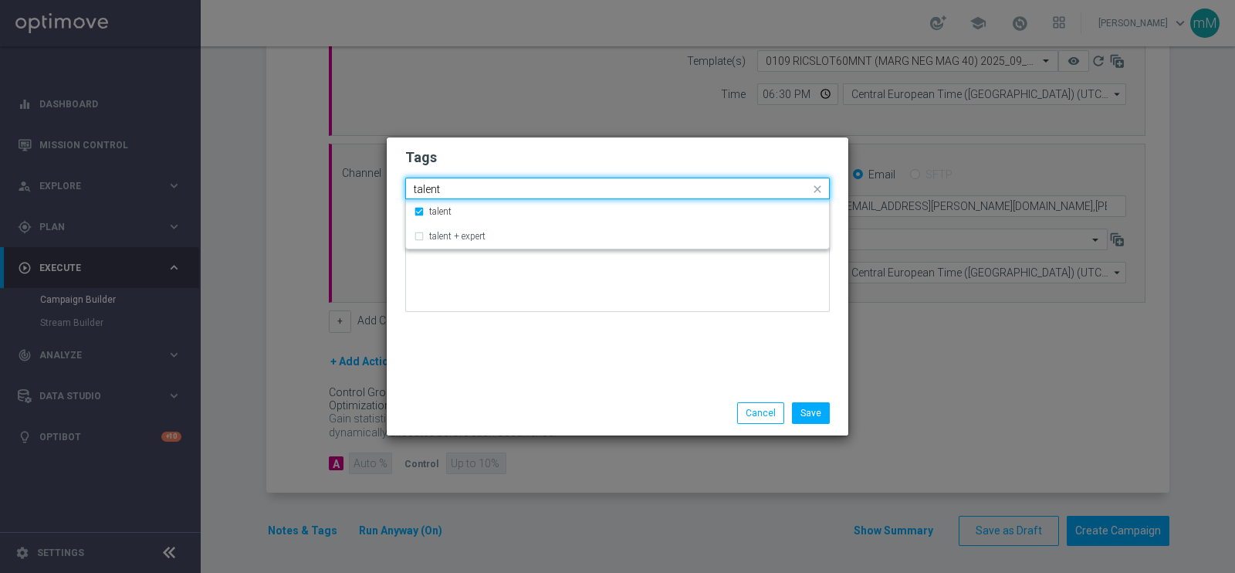
click at [494, 187] on input "talent" at bounding box center [612, 189] width 396 height 13
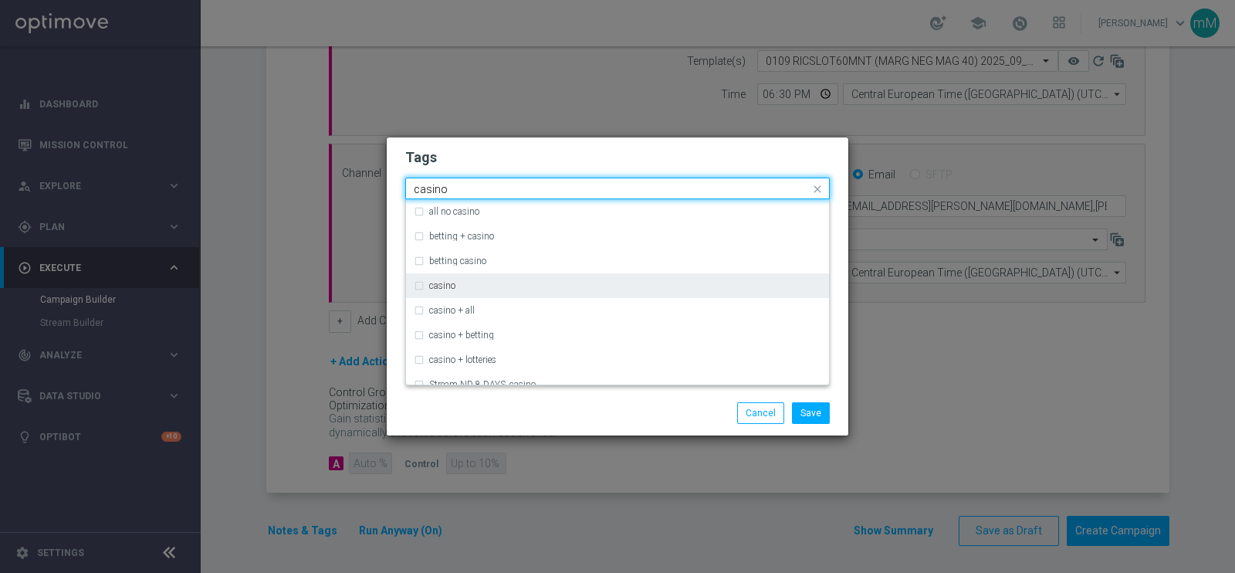
click at [464, 281] on div "casino" at bounding box center [625, 285] width 392 height 9
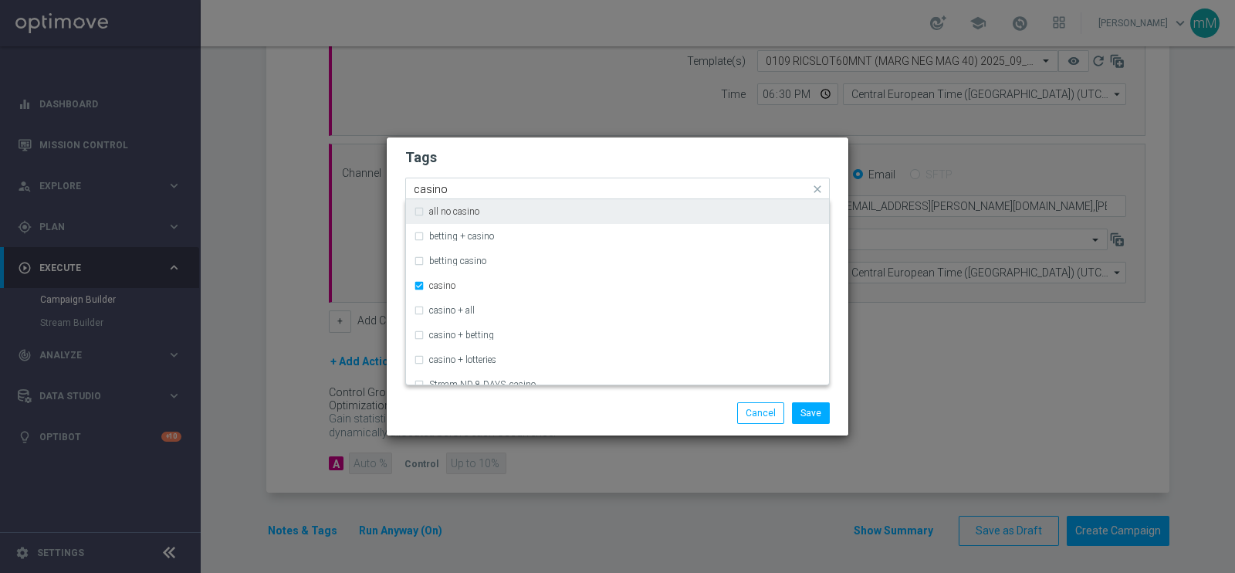
click at [454, 190] on input "casino" at bounding box center [612, 189] width 396 height 13
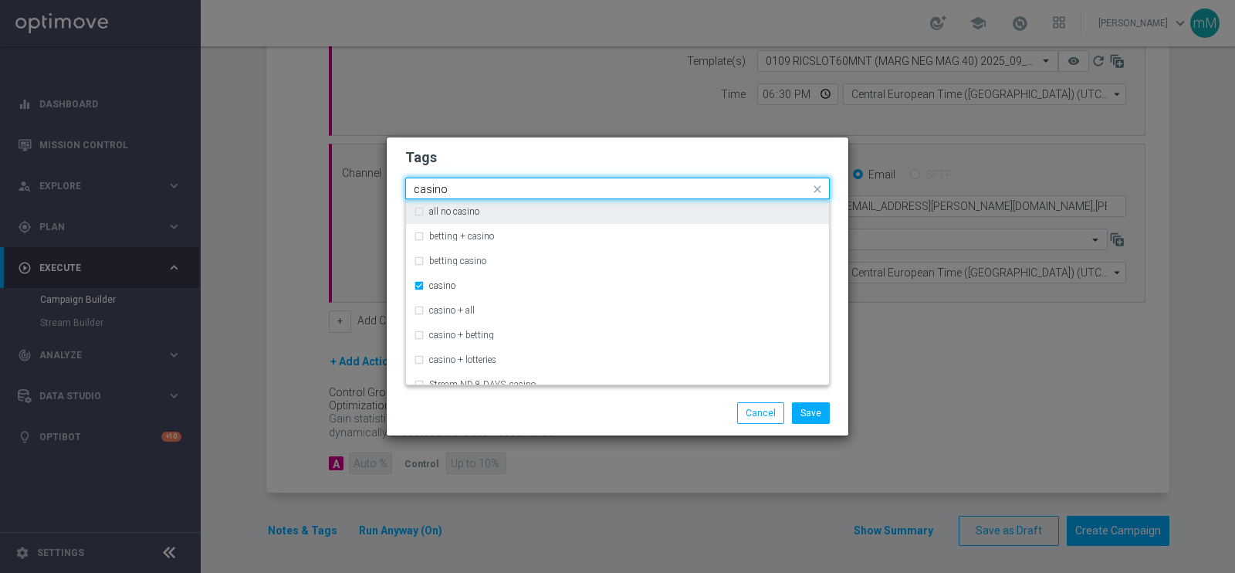
click at [454, 190] on input "casino" at bounding box center [612, 189] width 396 height 13
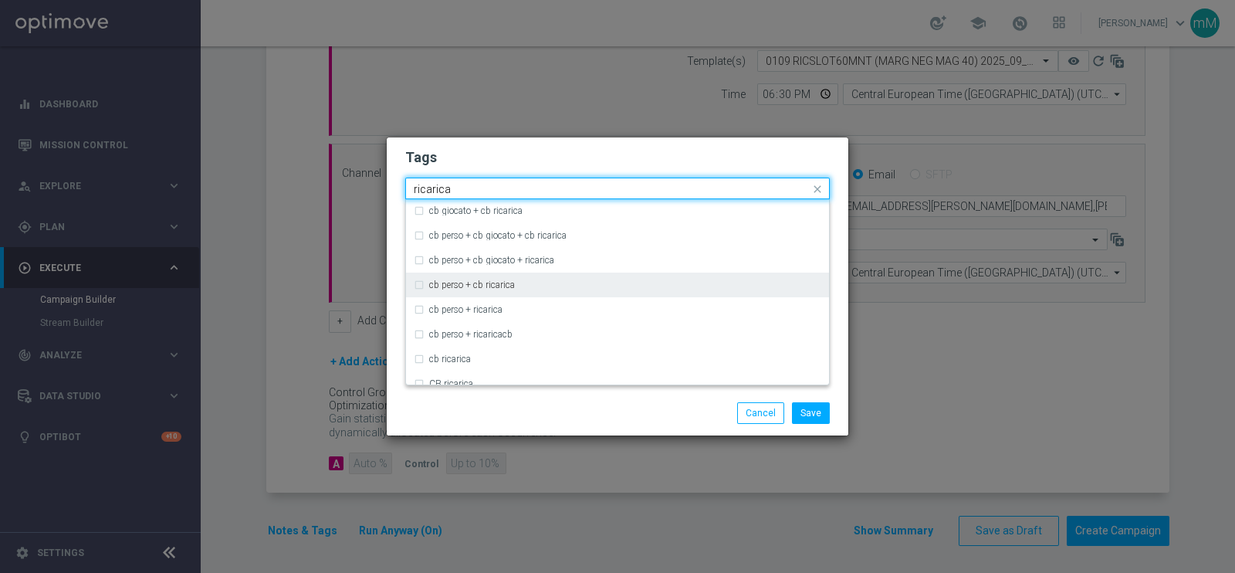
scroll to position [113, 0]
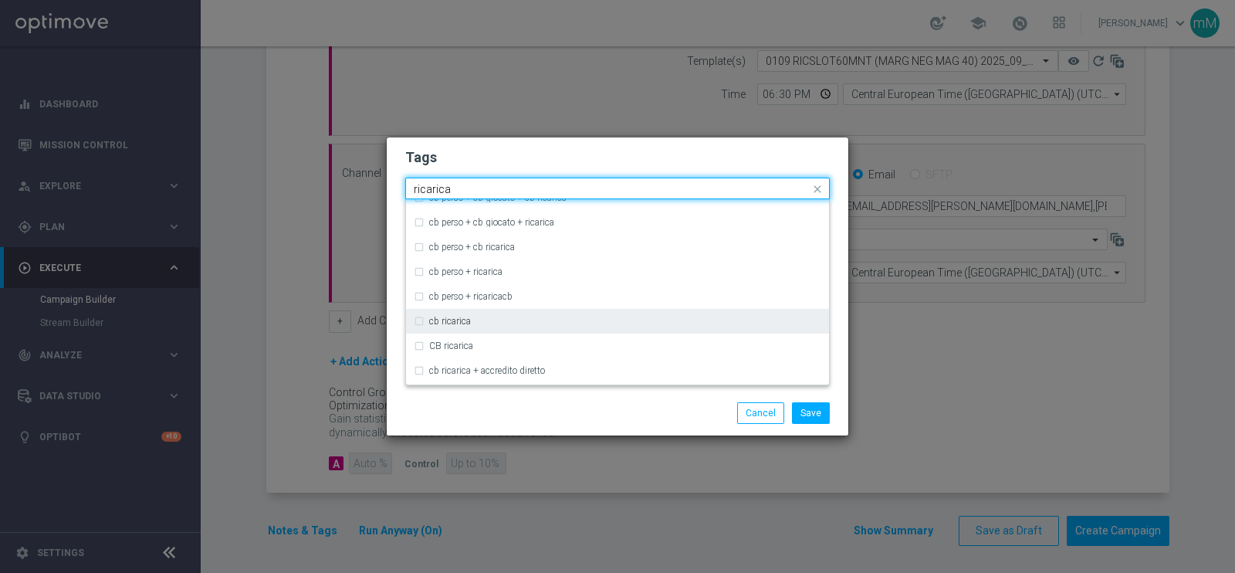
click at [456, 322] on label "cb ricarica" at bounding box center [450, 320] width 42 height 9
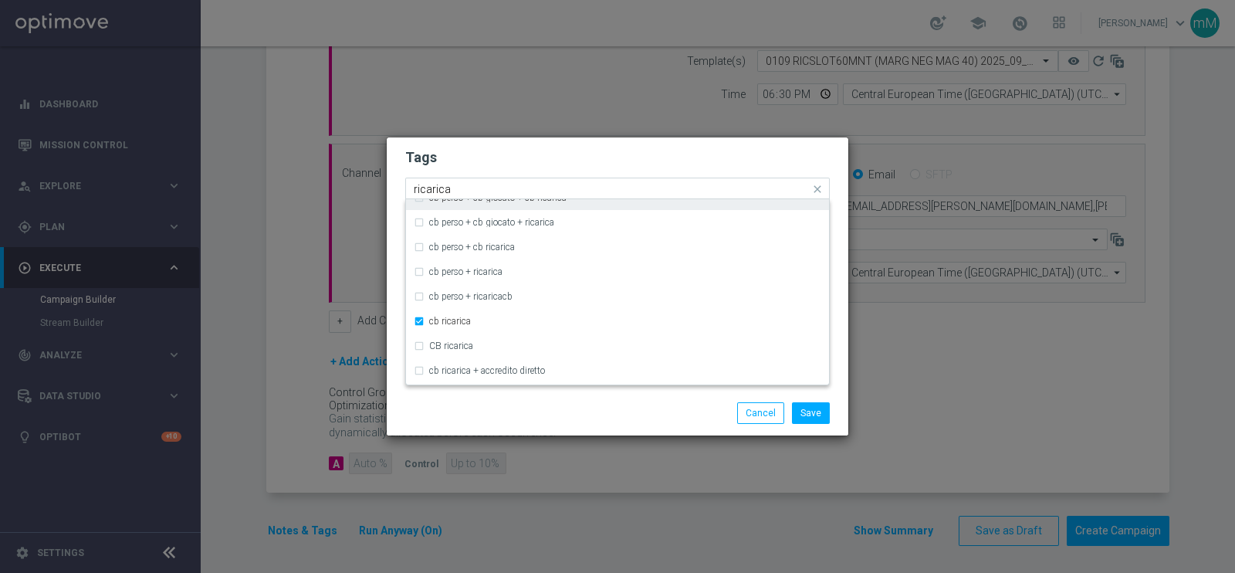
click at [459, 179] on div "Quick find × talent × casino × cb ricarica ricarica" at bounding box center [608, 188] width 404 height 19
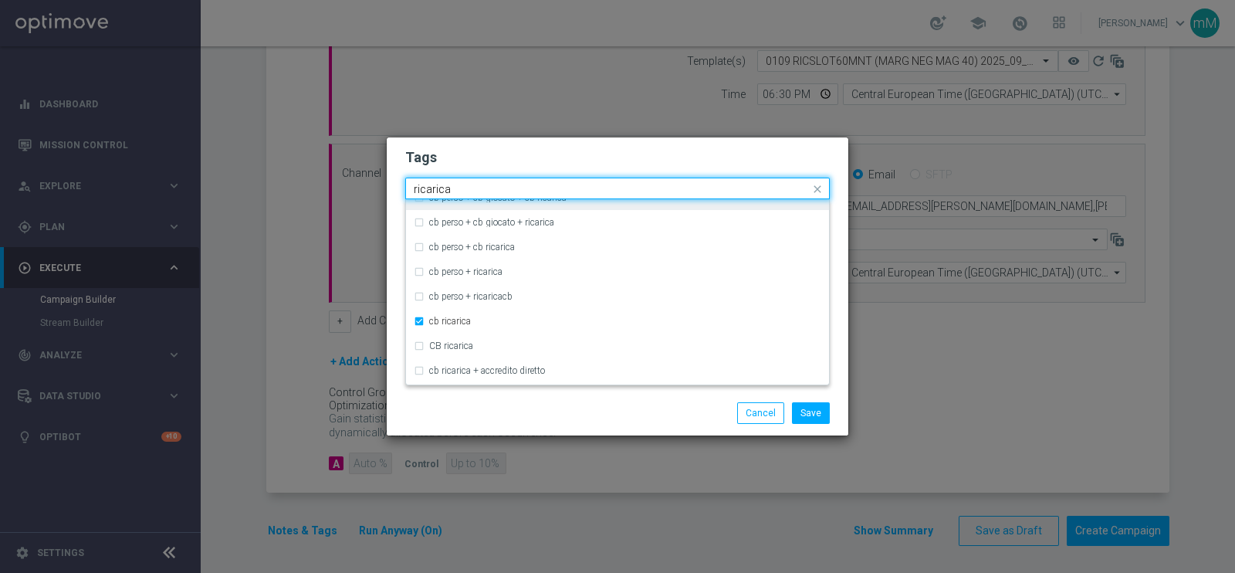
click at [459, 179] on div "Quick find × talent × casino × cb ricarica ricarica" at bounding box center [608, 188] width 404 height 19
click at [452, 185] on input "ricarica" at bounding box center [612, 189] width 396 height 13
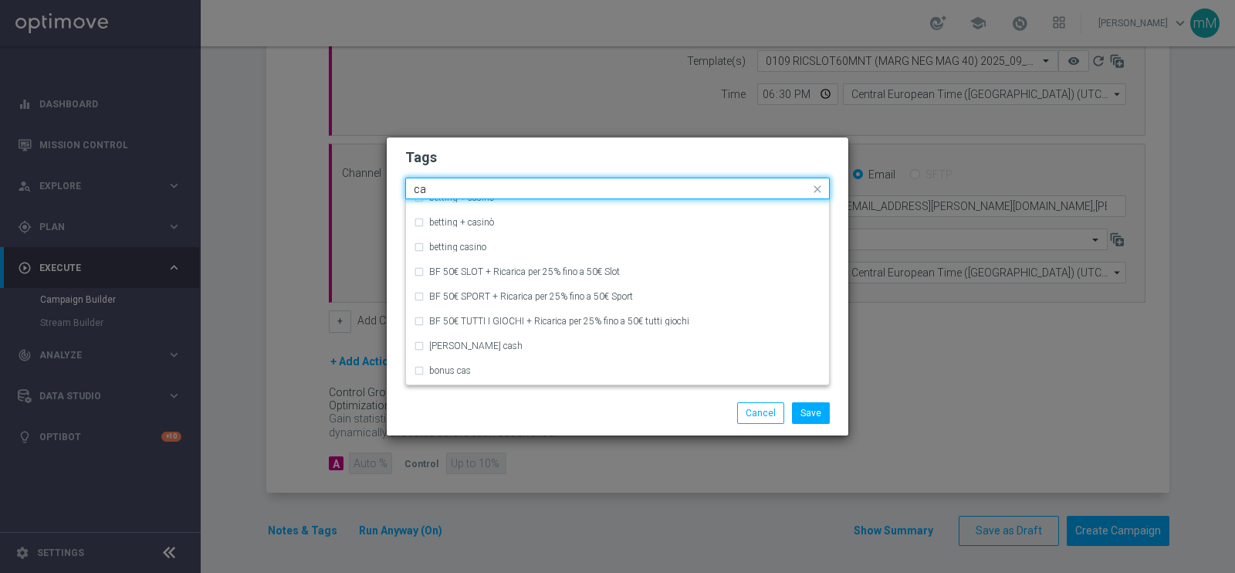
type input "c"
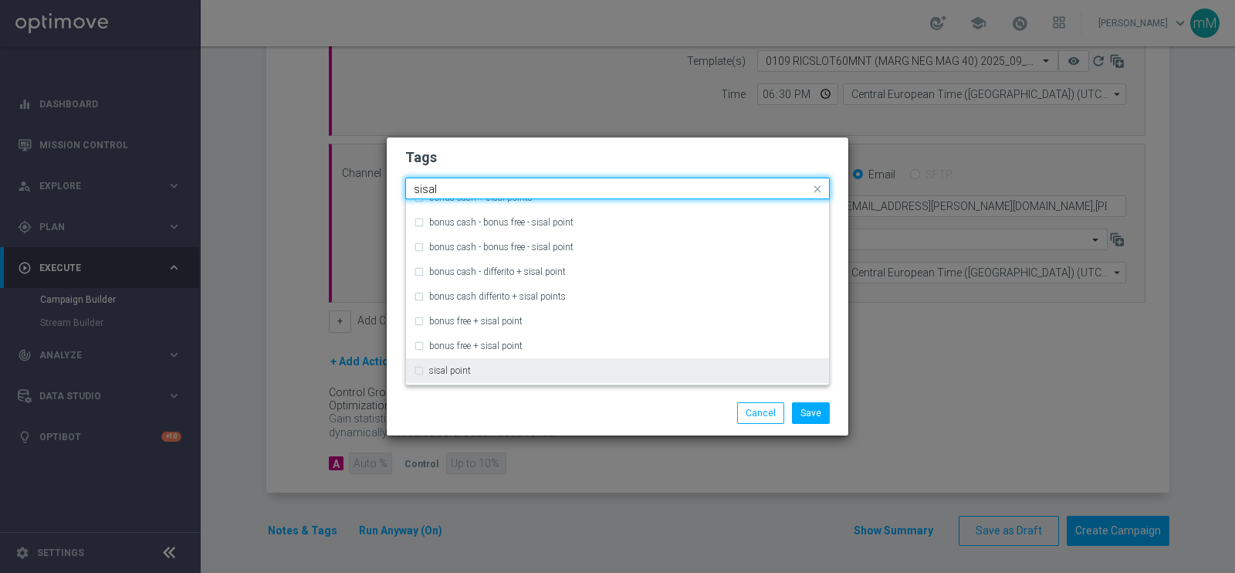
click at [470, 360] on div "sisal point" at bounding box center [618, 370] width 408 height 25
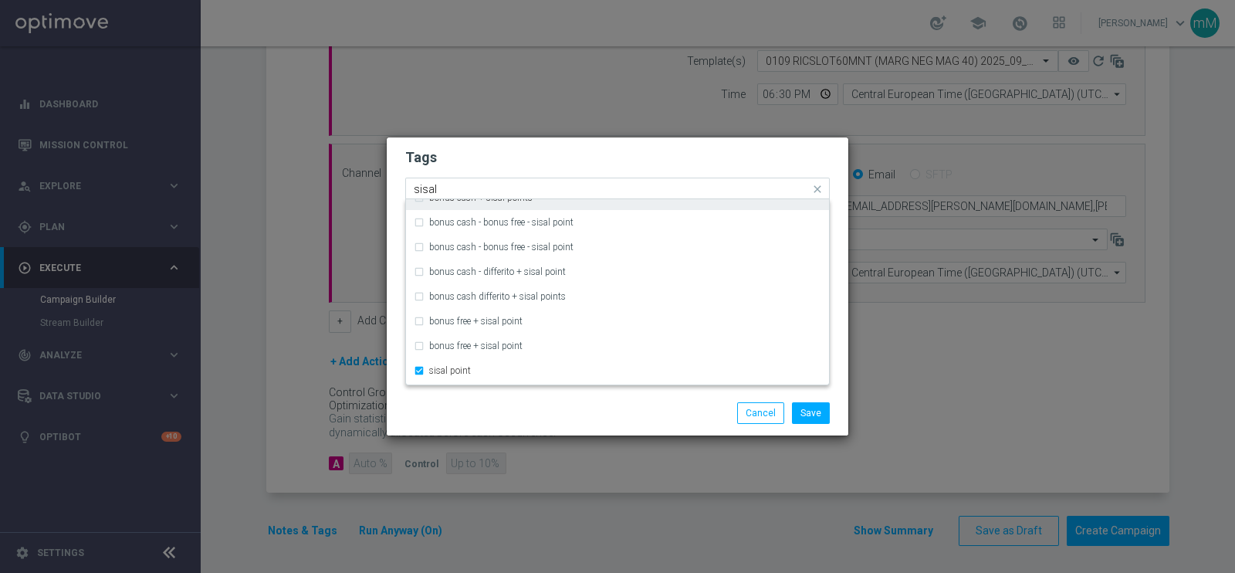
click at [482, 191] on input "sisal" at bounding box center [612, 189] width 396 height 13
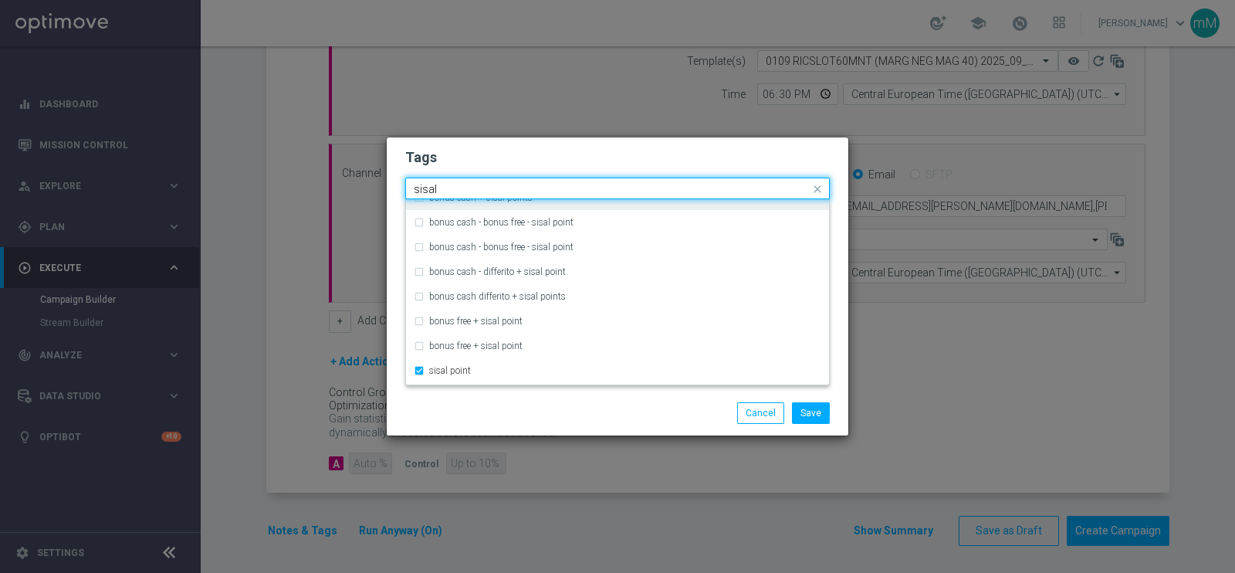
click at [482, 191] on input "sisal" at bounding box center [612, 189] width 396 height 13
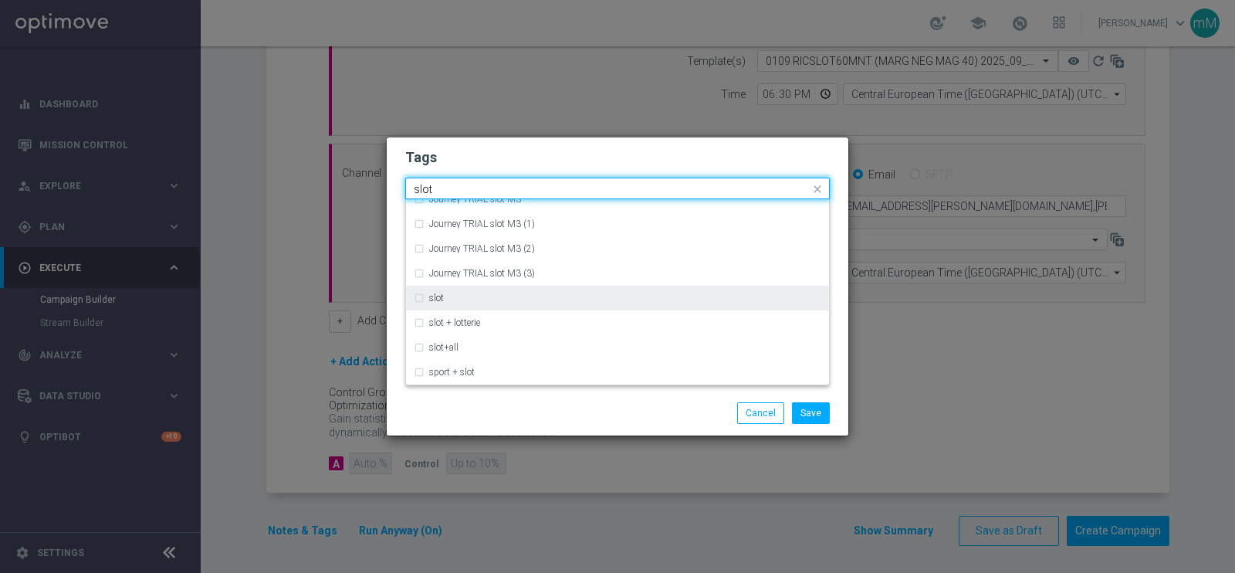
click at [448, 300] on div "slot" at bounding box center [625, 297] width 392 height 9
type input "slot"
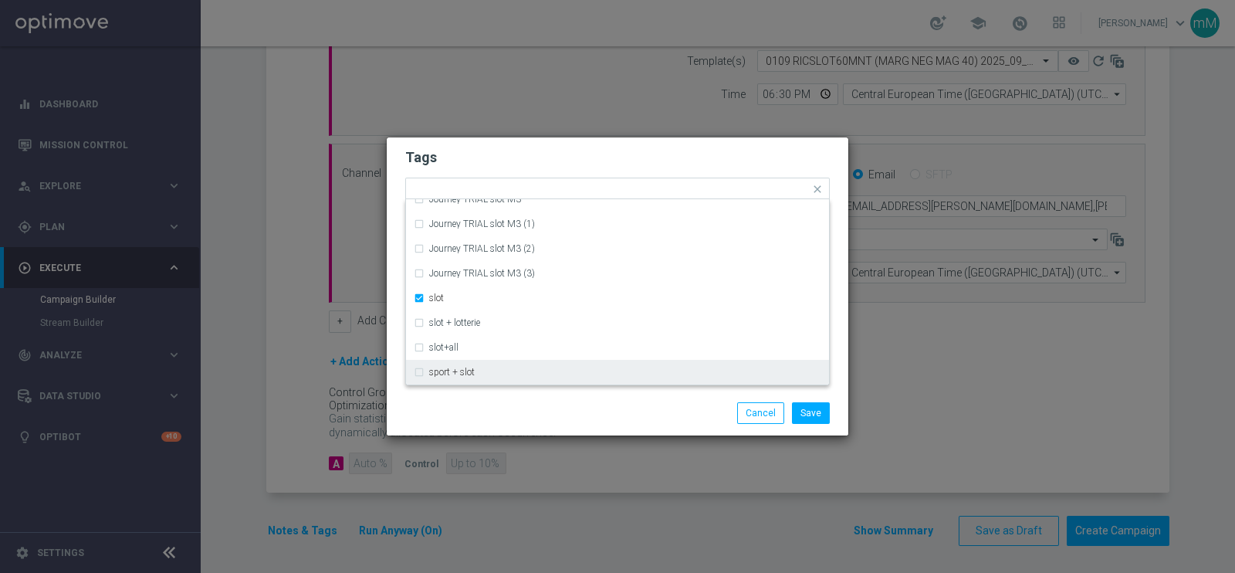
click at [512, 408] on div "Save Cancel" at bounding box center [618, 413] width 448 height 22
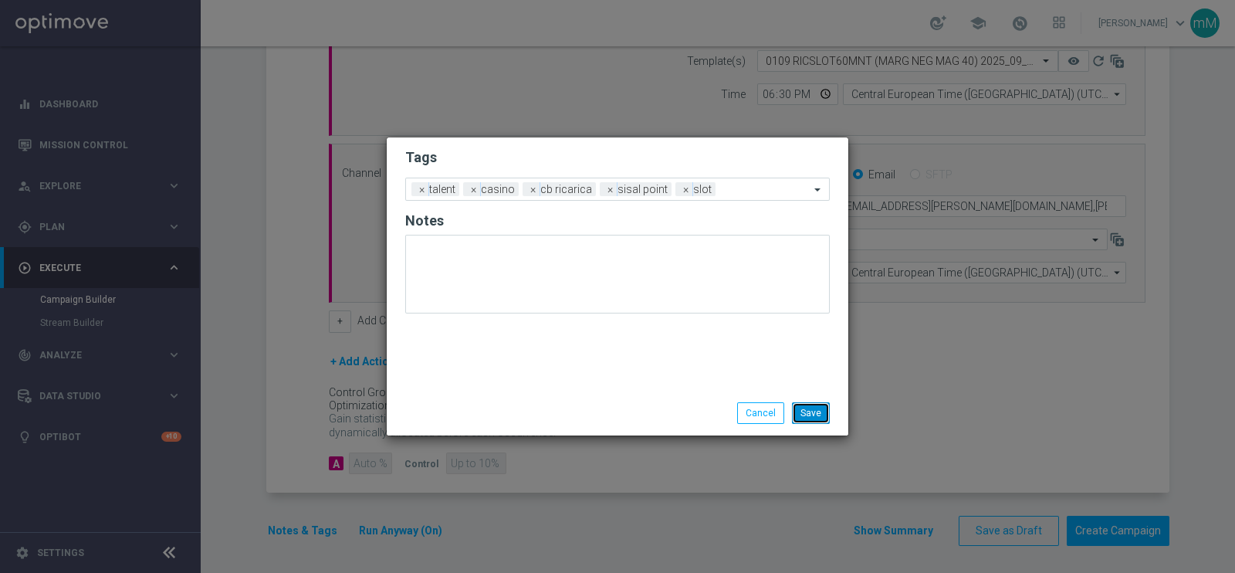
click at [812, 410] on button "Save" at bounding box center [811, 413] width 38 height 22
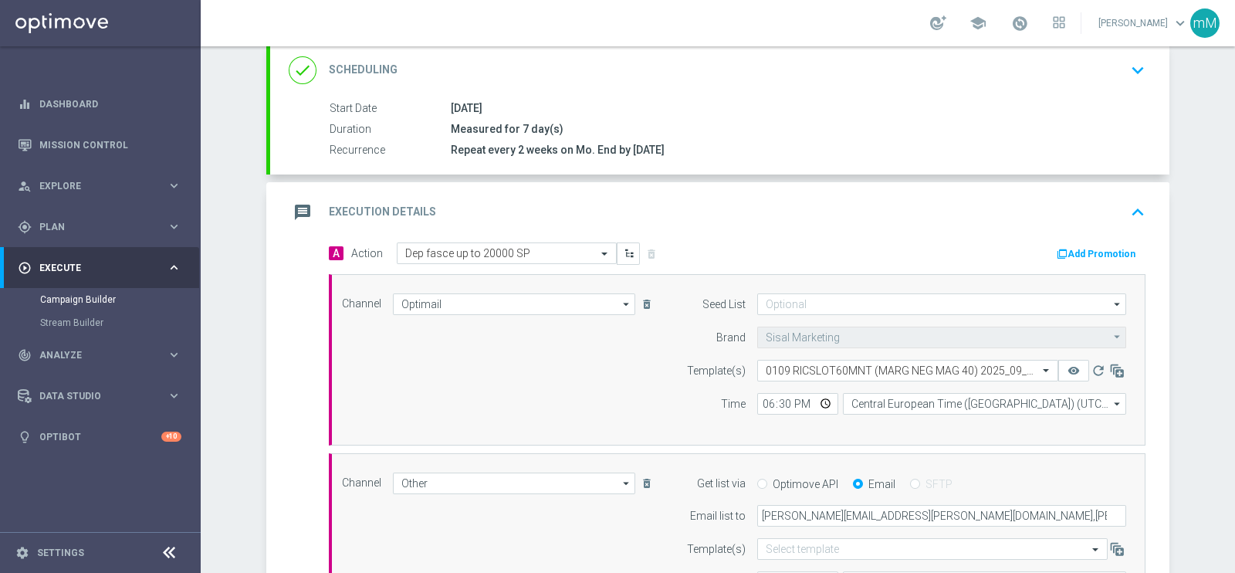
scroll to position [208, 0]
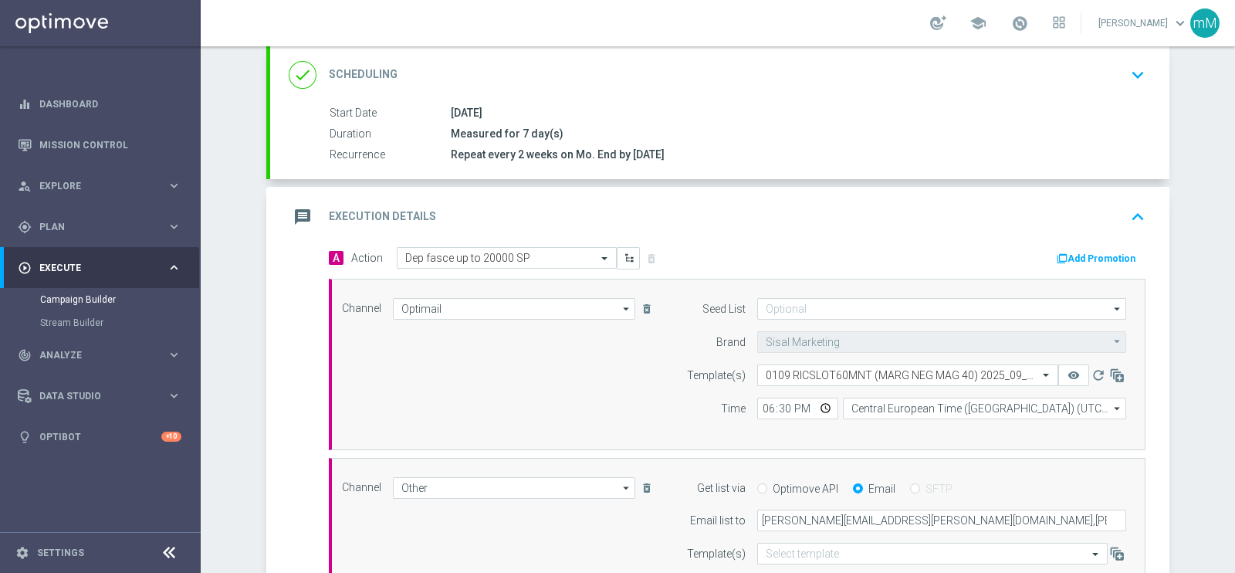
click at [1081, 252] on button "Add Promotion" at bounding box center [1098, 258] width 86 height 17
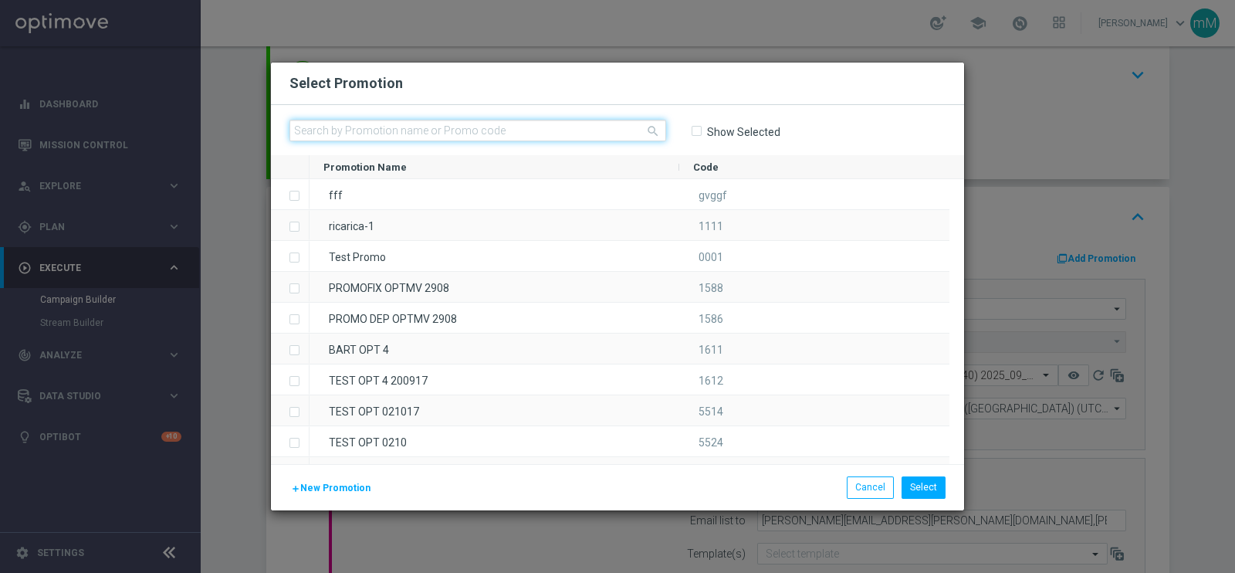
click at [561, 139] on input "text" at bounding box center [477, 131] width 377 height 22
paste input "333504"
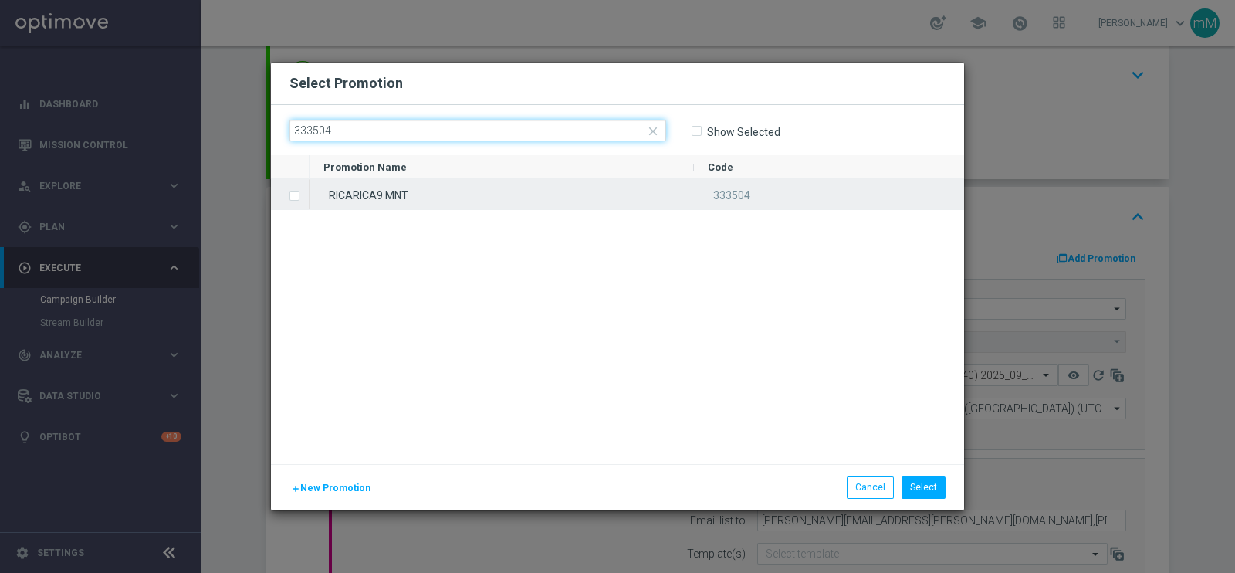
type input "333504"
click at [446, 192] on div "RICARICA9 MNT" at bounding box center [501, 194] width 384 height 30
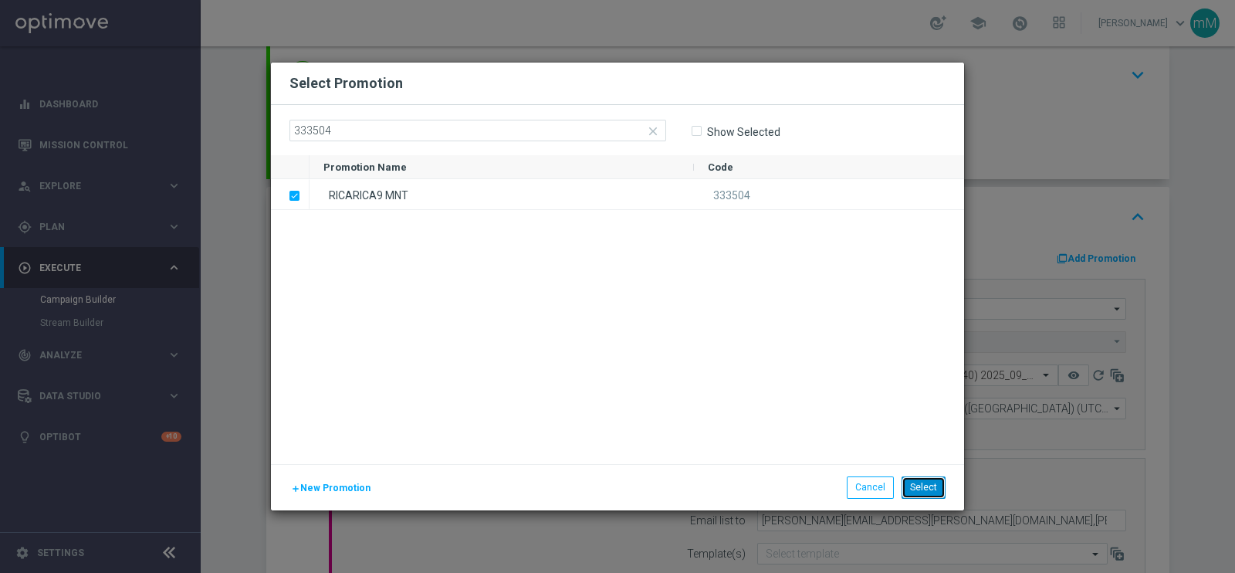
click at [918, 487] on button "Select" at bounding box center [923, 487] width 44 height 22
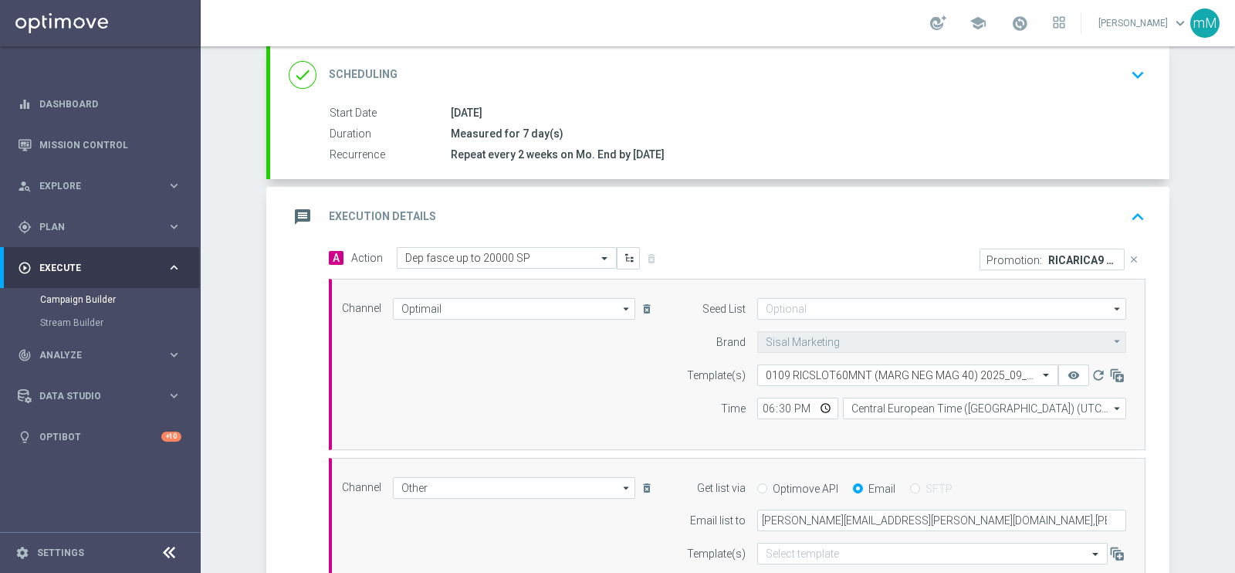
scroll to position [522, 0]
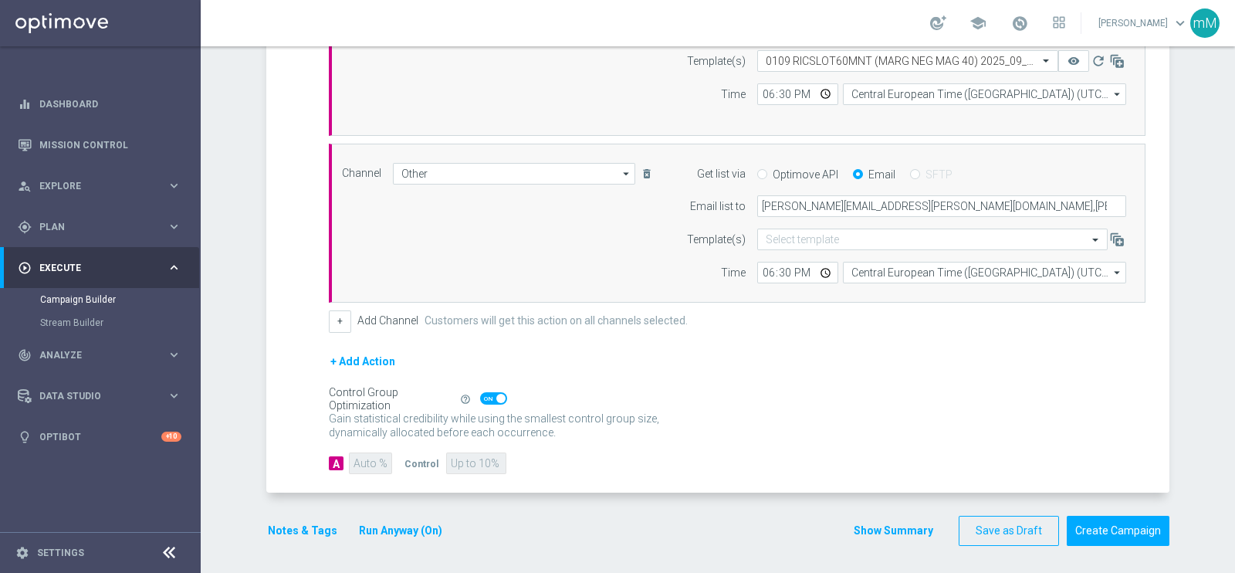
click at [867, 523] on button "Show Summary" at bounding box center [893, 531] width 81 height 18
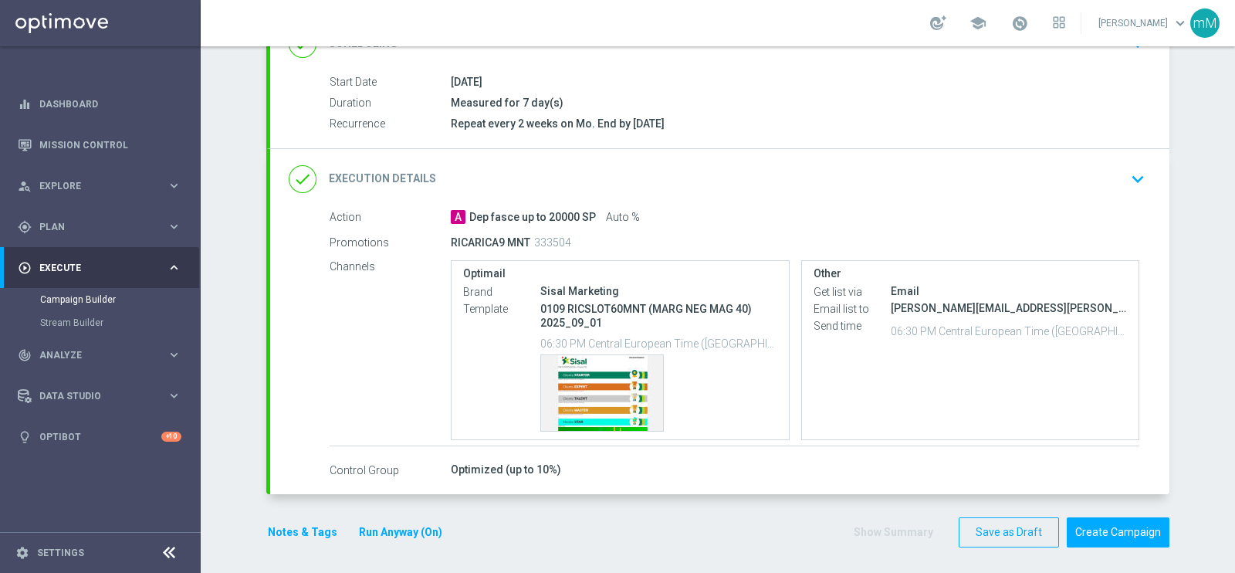
scroll to position [242, 0]
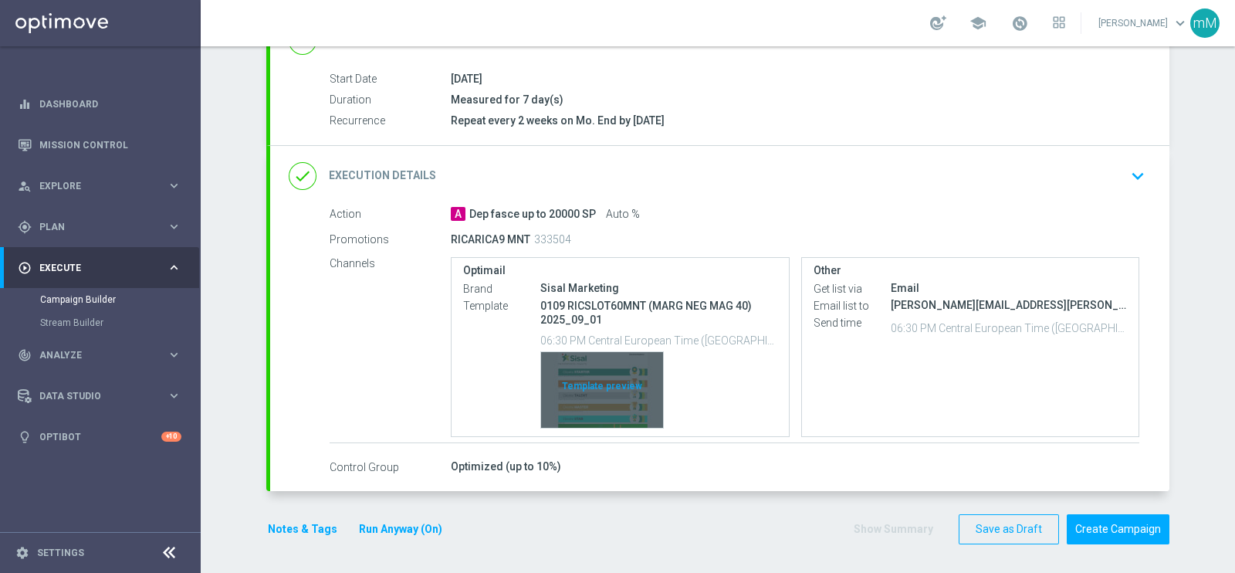
click at [583, 377] on div "Template preview" at bounding box center [602, 390] width 122 height 76
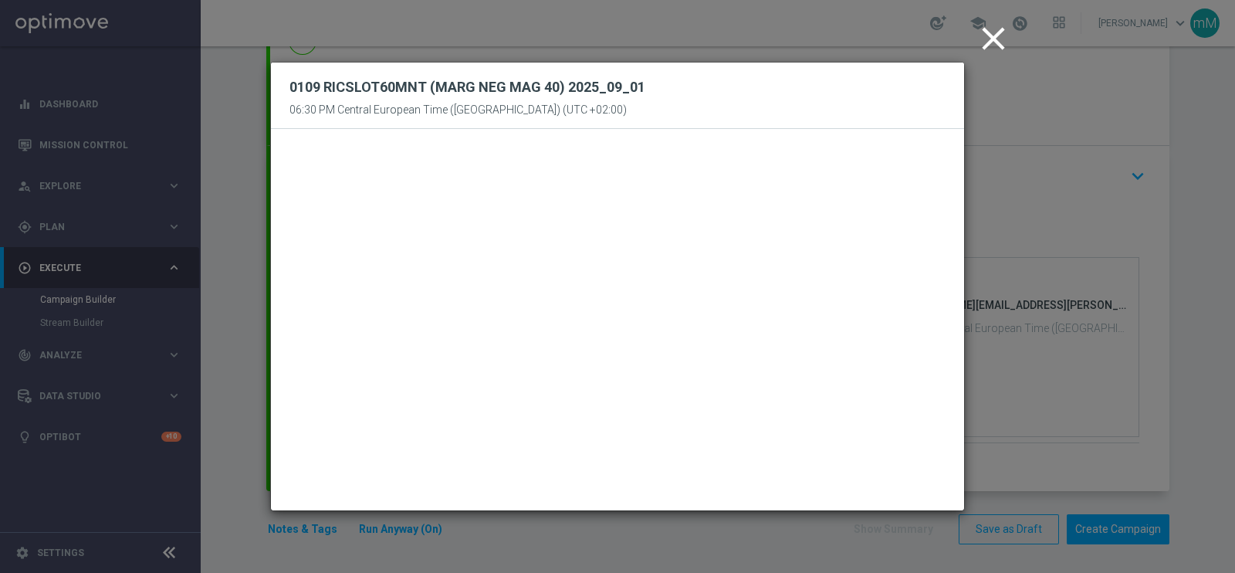
click at [993, 32] on icon "close" at bounding box center [993, 38] width 39 height 39
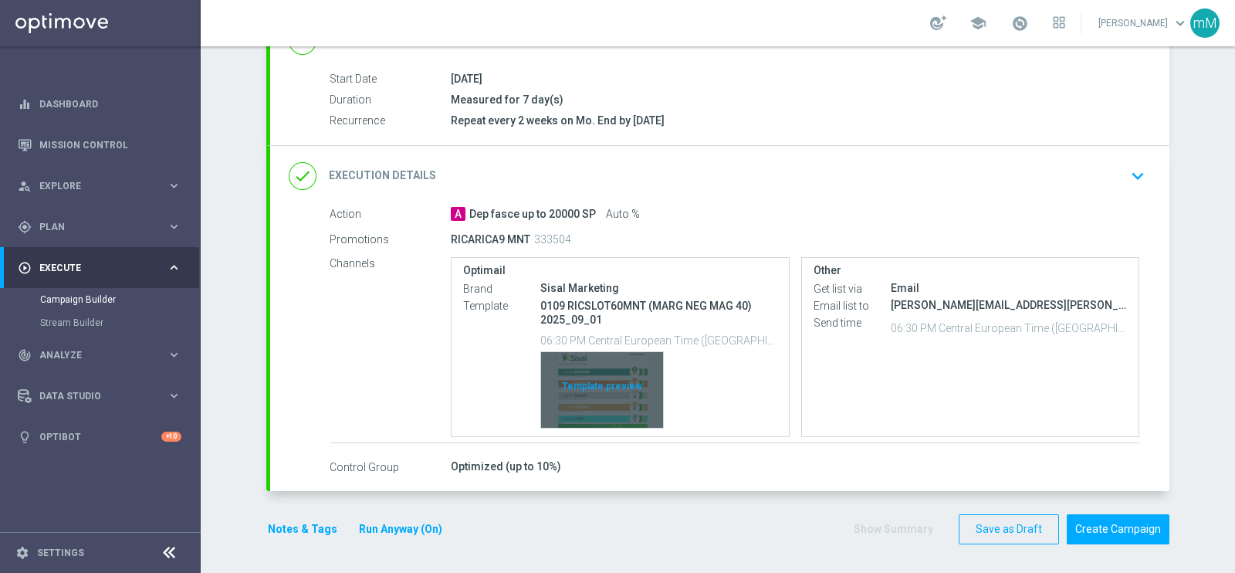
click at [586, 370] on div "Template preview" at bounding box center [602, 390] width 122 height 76
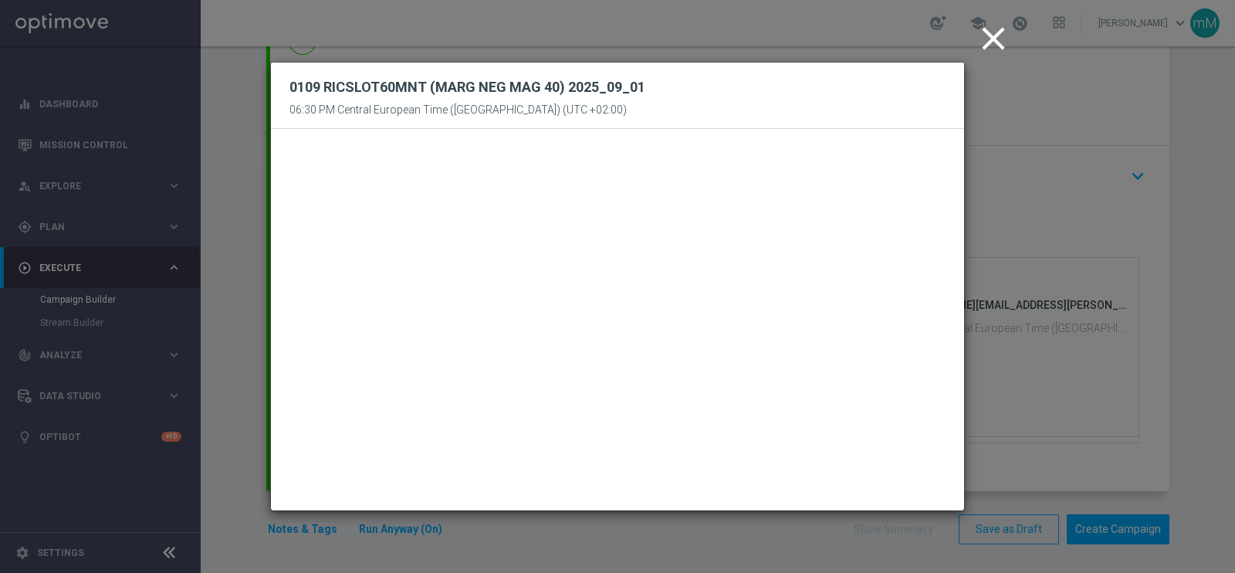
click at [988, 48] on icon "close" at bounding box center [993, 38] width 39 height 39
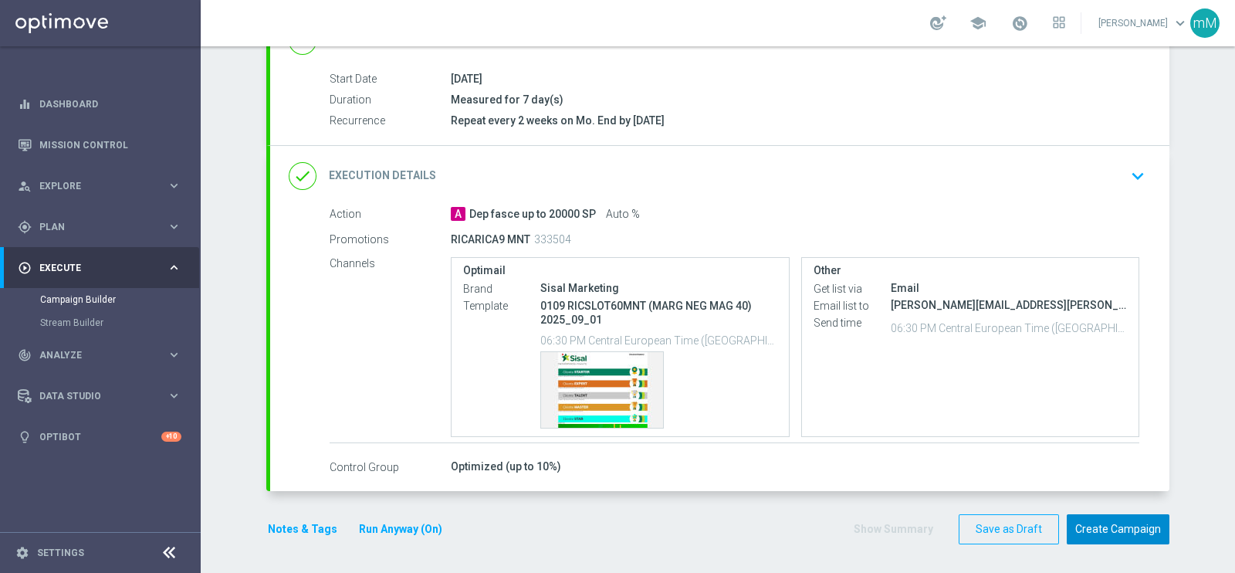
click at [1105, 520] on button "Create Campaign" at bounding box center [1118, 529] width 103 height 30
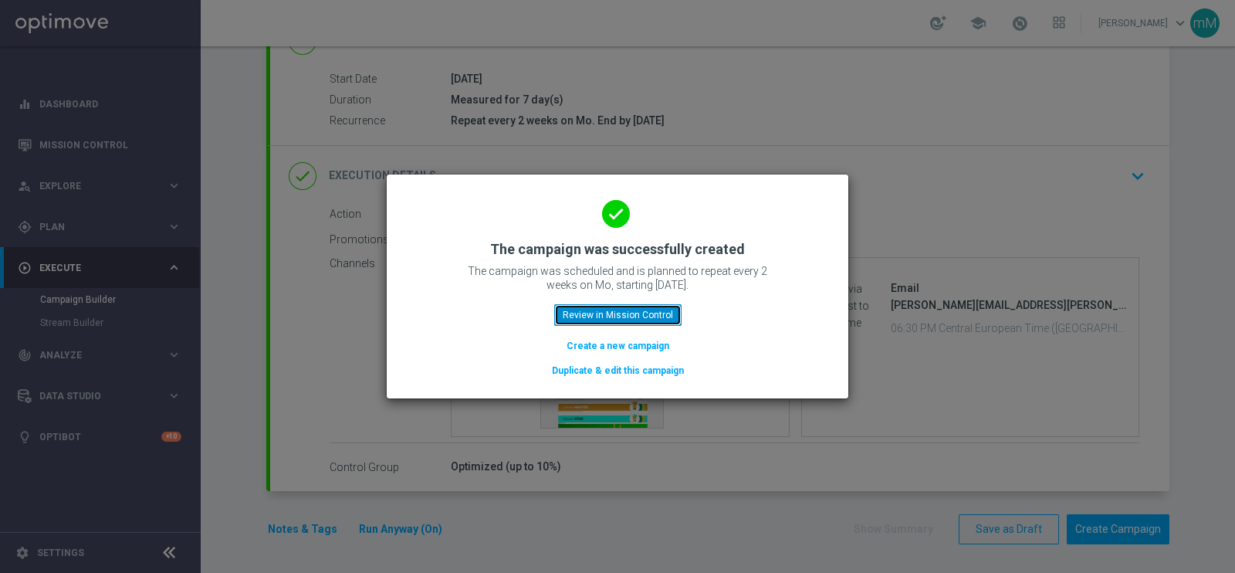
click at [577, 314] on button "Review in Mission Control" at bounding box center [617, 315] width 127 height 22
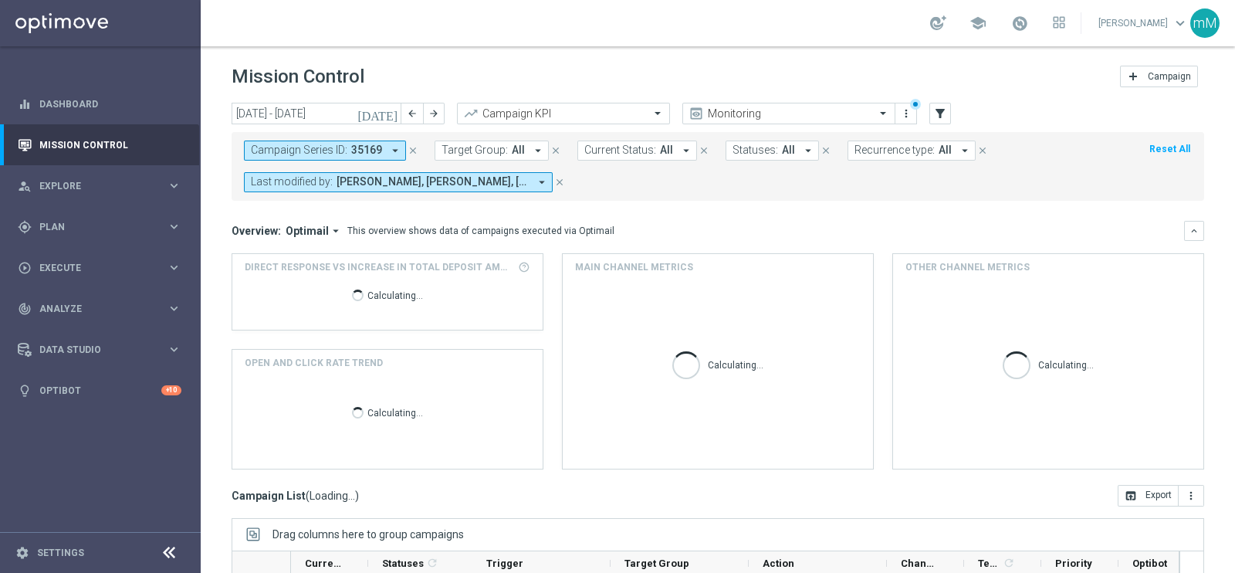
scroll to position [224, 0]
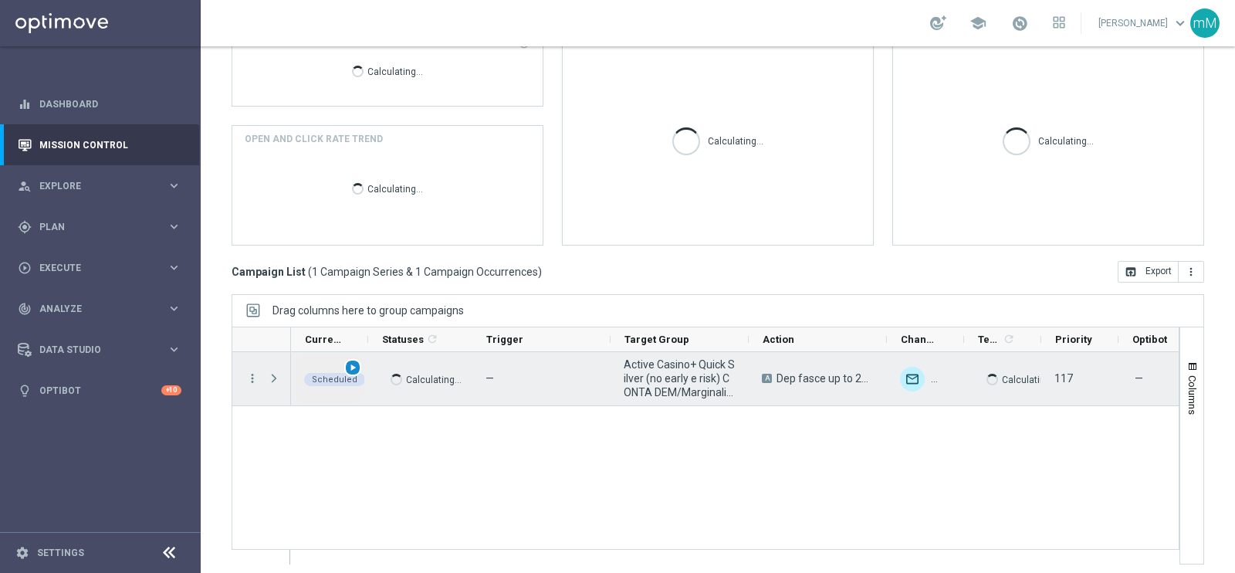
click at [354, 365] on span "play_arrow" at bounding box center [352, 367] width 11 height 11
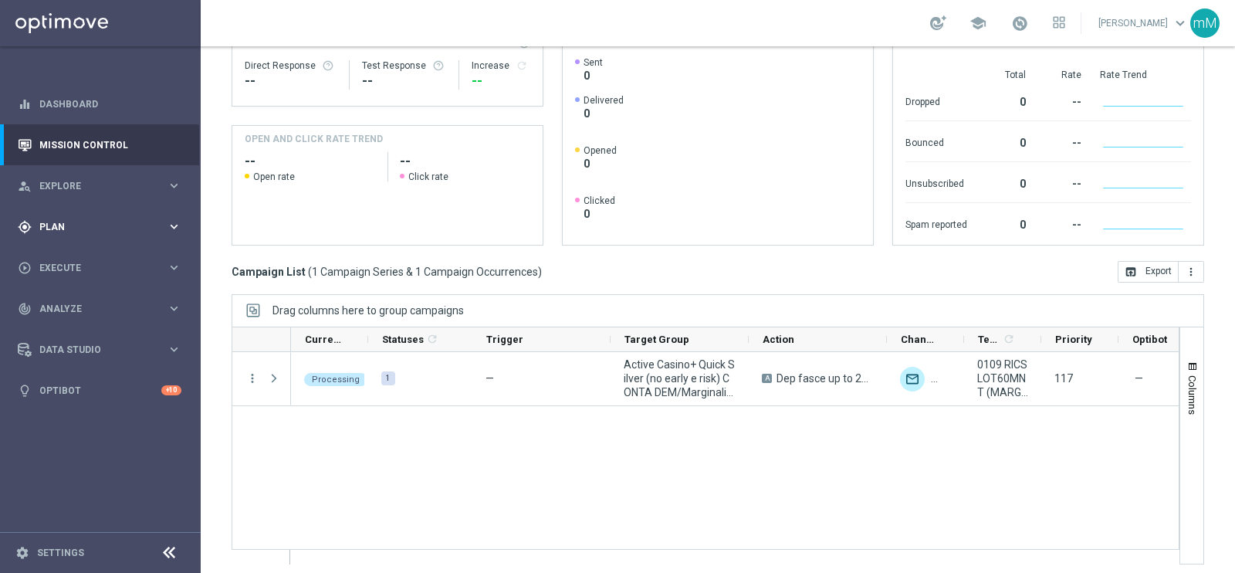
click at [85, 225] on span "Plan" at bounding box center [102, 226] width 127 height 9
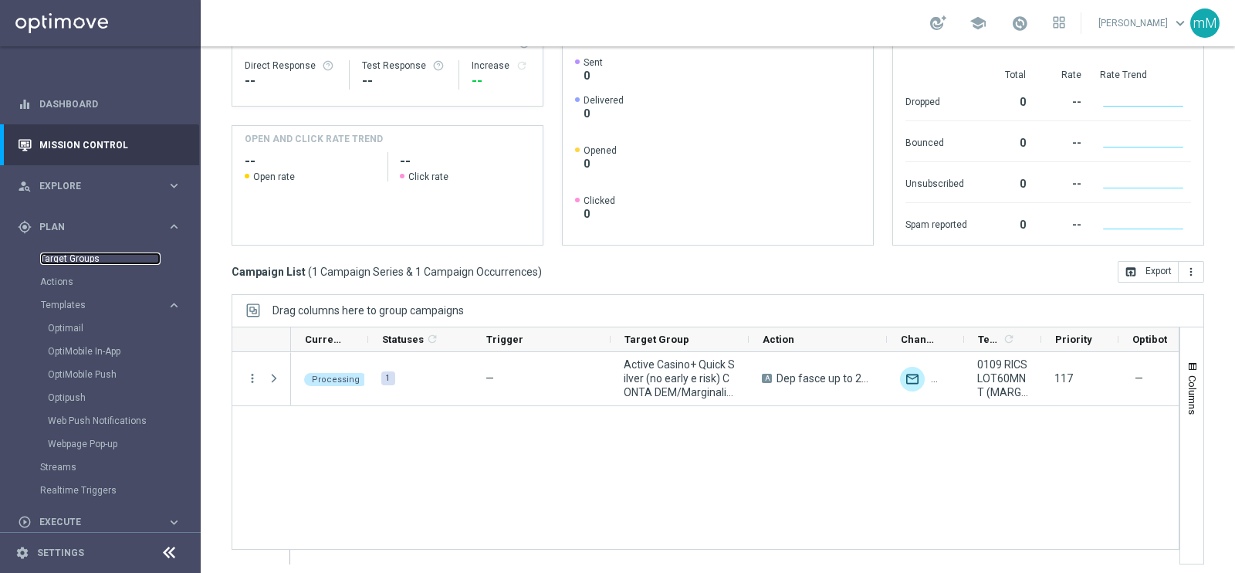
click at [61, 254] on link "Target Groups" at bounding box center [100, 258] width 120 height 12
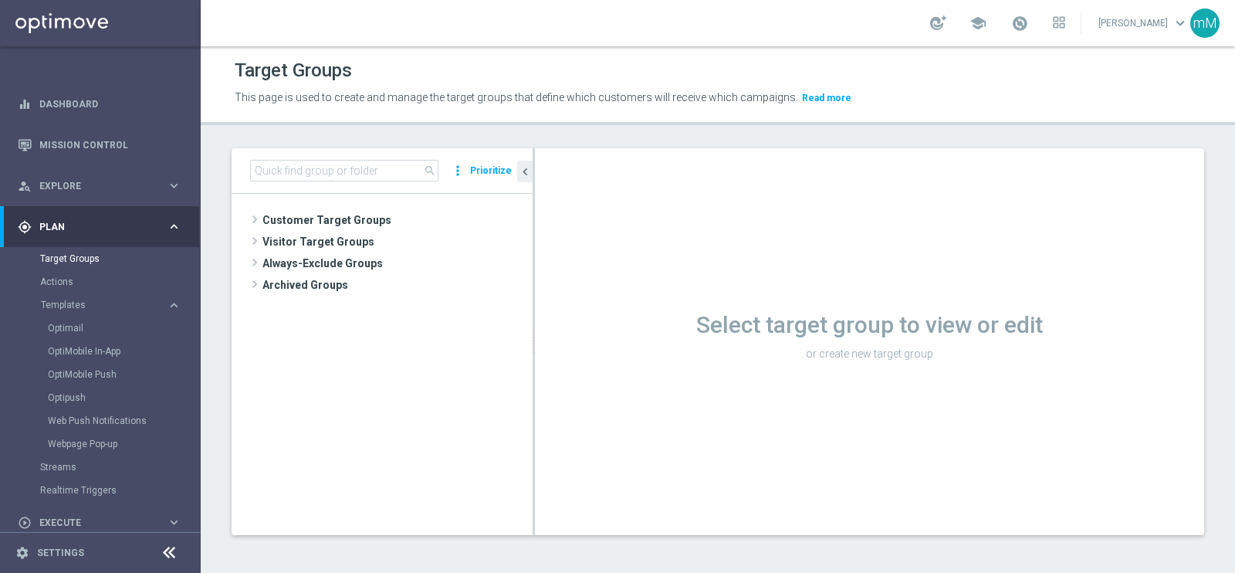
click at [998, 29] on div "school" at bounding box center [997, 23] width 135 height 26
click at [1011, 26] on span at bounding box center [1019, 23] width 17 height 17
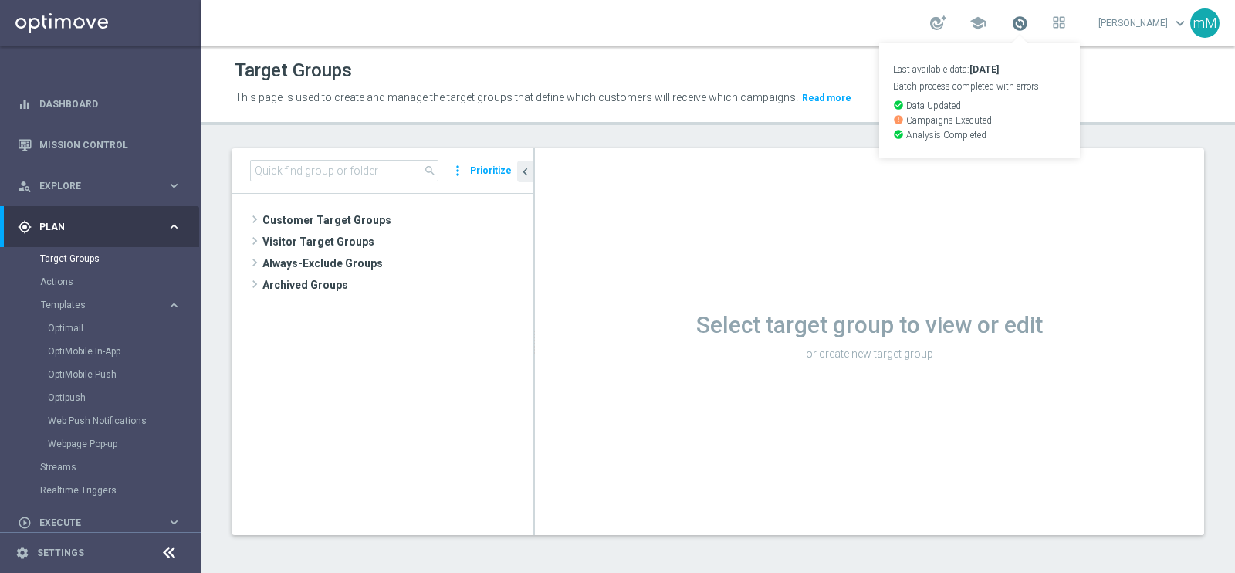
click at [1011, 26] on span at bounding box center [1019, 23] width 17 height 17
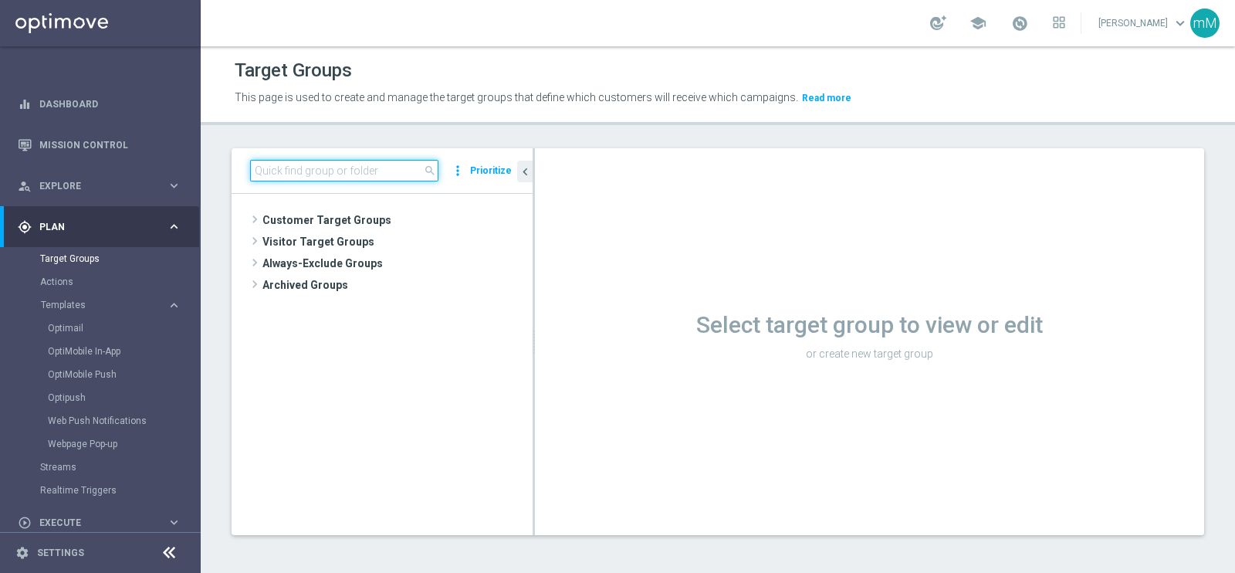
click at [320, 176] on input at bounding box center [344, 171] width 188 height 22
paste input "REAL Active Casino+ Quick Silver (no early e risk) CONTA SOLO LOGIN"
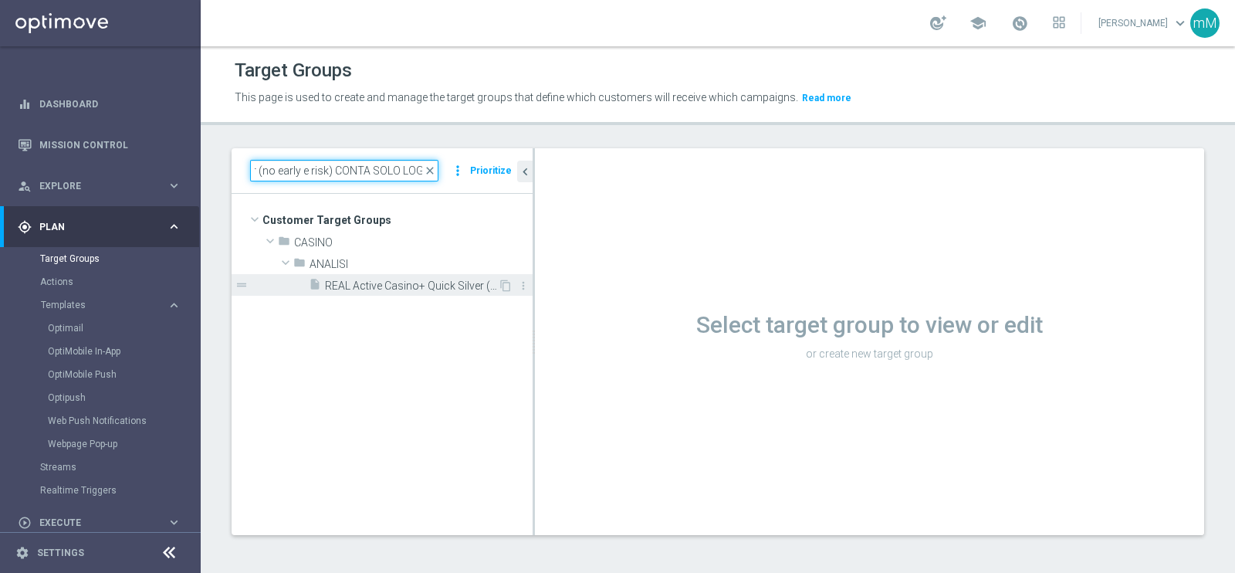
type input "REAL Active Casino+ Quick Silver (no early e risk) CONTA SOLO LOGIN"
click at [397, 280] on span "REAL Active Casino+ Quick Silver (no early e risk) CONTA SOLO LOGIN" at bounding box center [411, 285] width 173 height 13
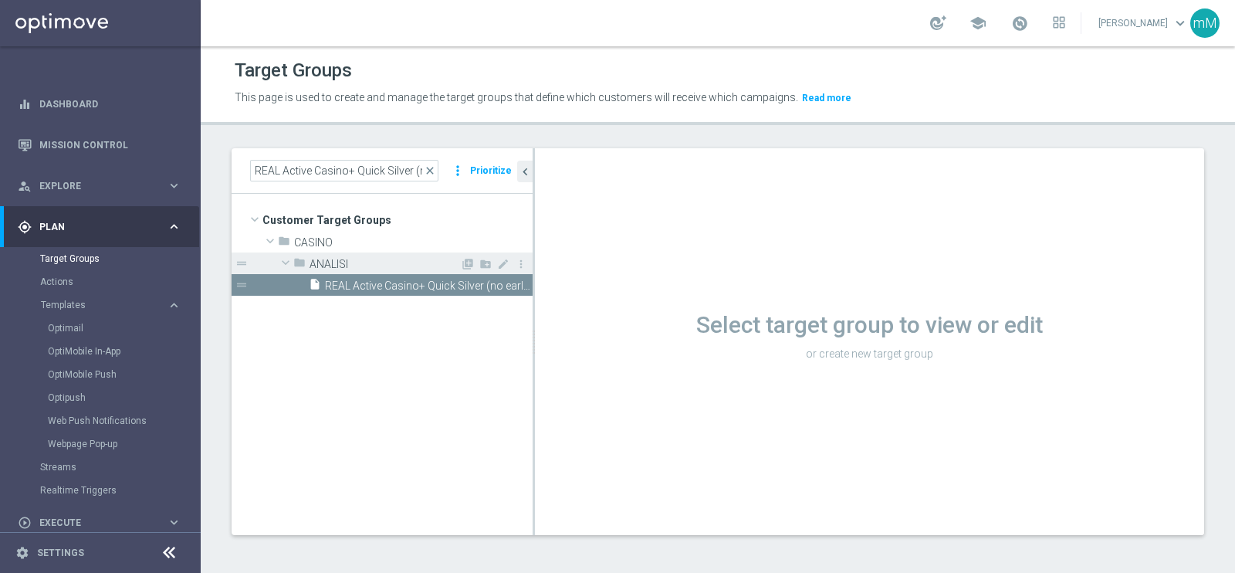
click at [435, 290] on span "REAL Active Casino+ Quick Silver (no early e risk) CONTA SOLO LOGIN" at bounding box center [429, 285] width 208 height 13
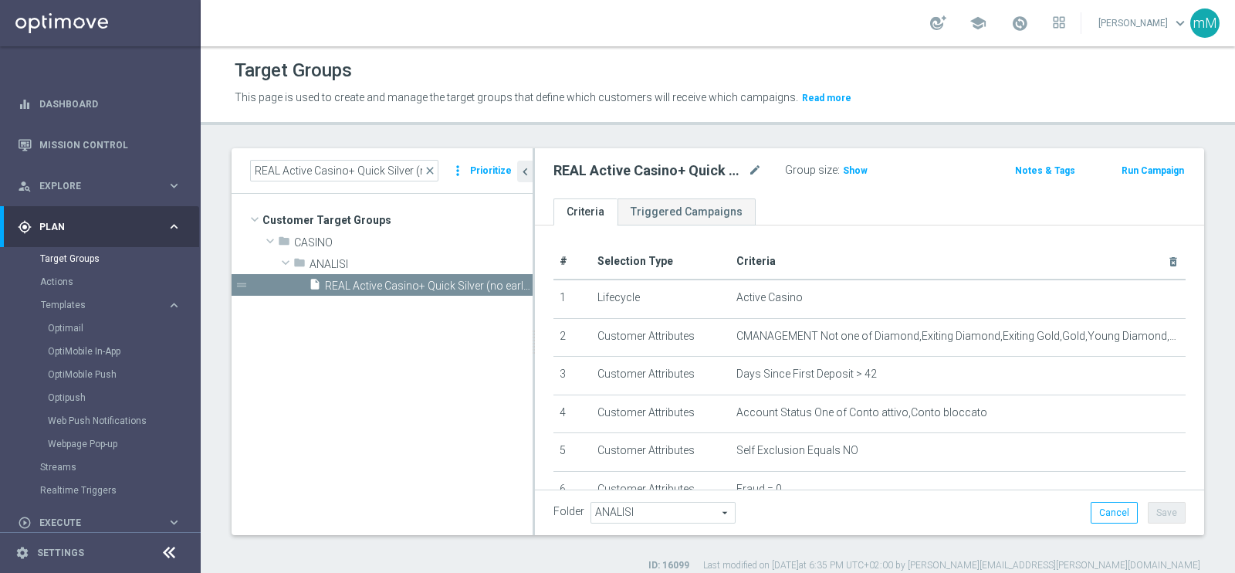
click at [1144, 166] on button "Run Campaign" at bounding box center [1153, 170] width 66 height 17
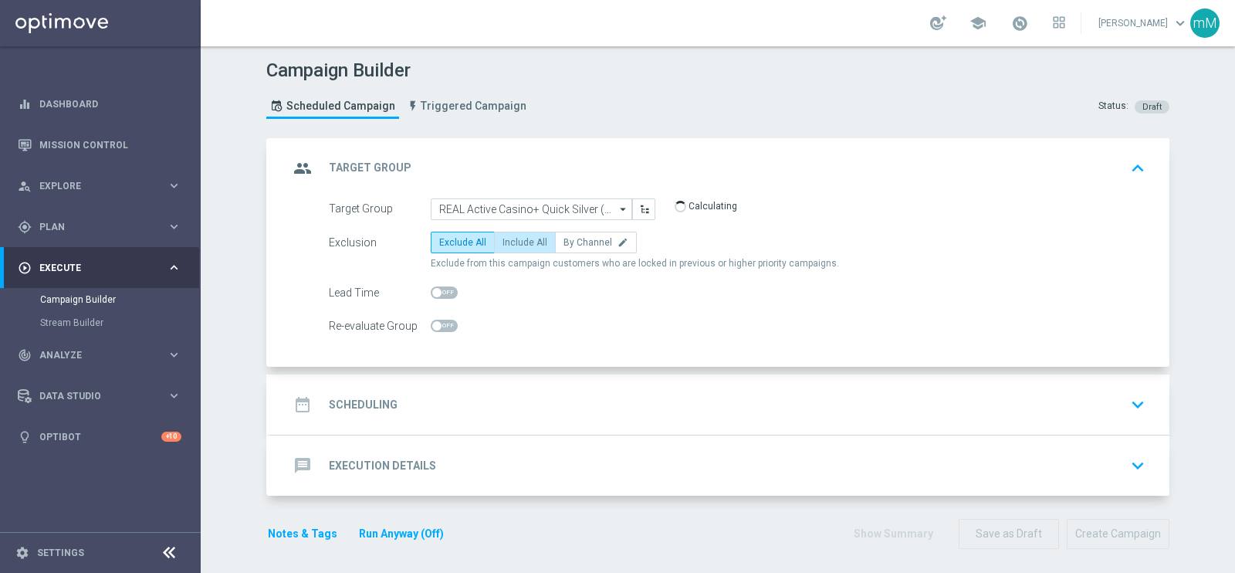
click at [512, 242] on span "Include All" at bounding box center [524, 242] width 45 height 11
click at [512, 242] on input "Include All" at bounding box center [507, 245] width 10 height 10
radio input "true"
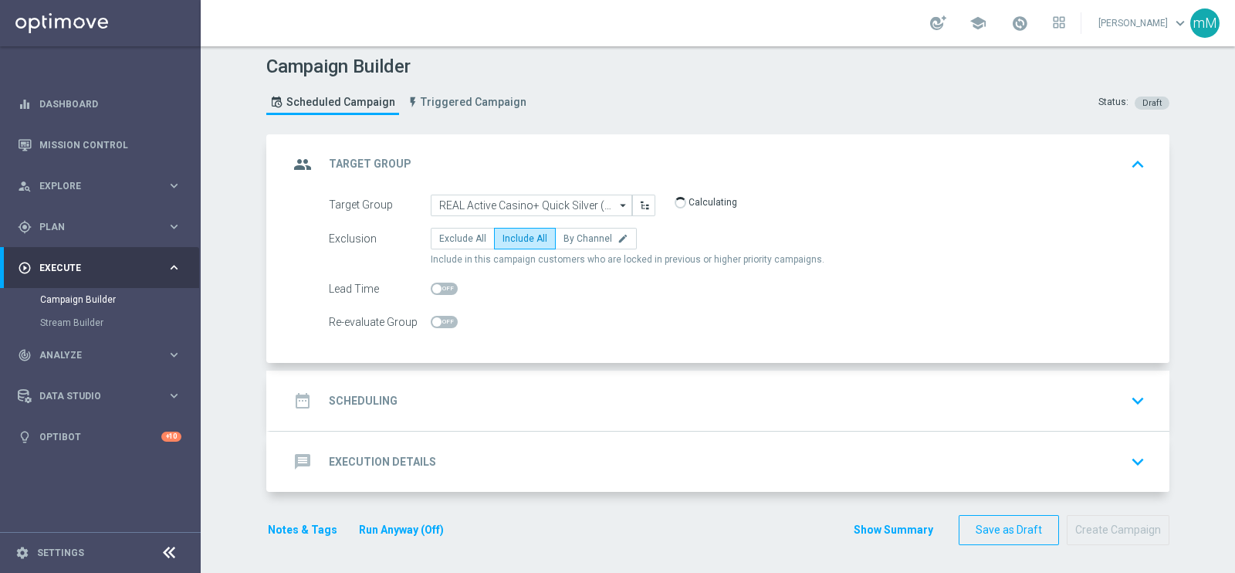
click at [482, 388] on div "date_range Scheduling keyboard_arrow_down" at bounding box center [720, 400] width 862 height 29
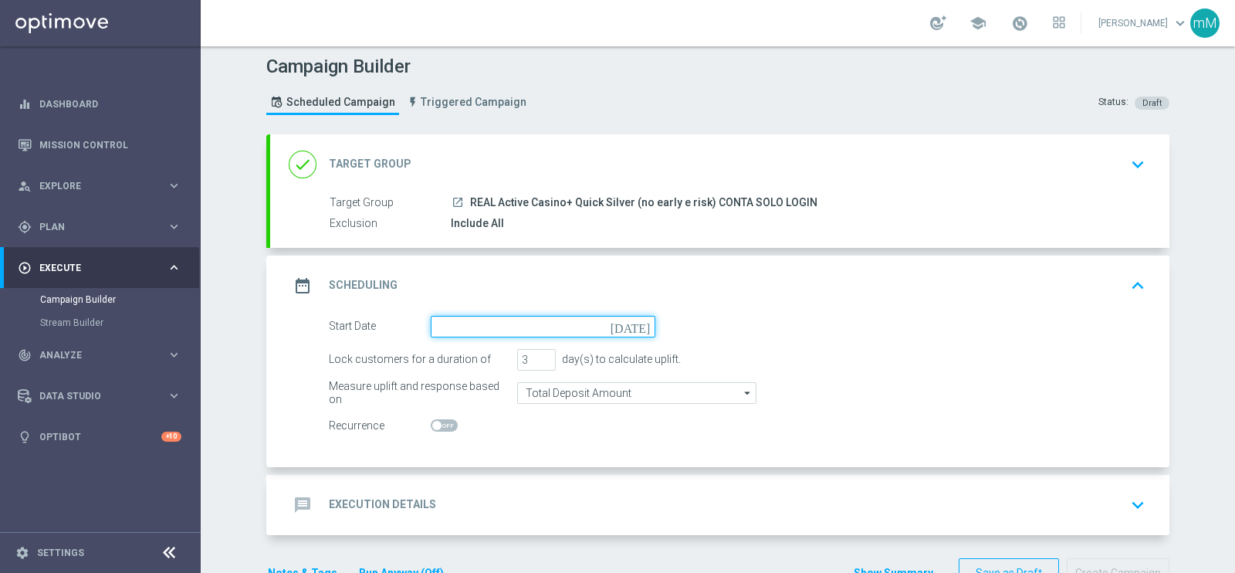
click at [465, 318] on input at bounding box center [543, 327] width 225 height 22
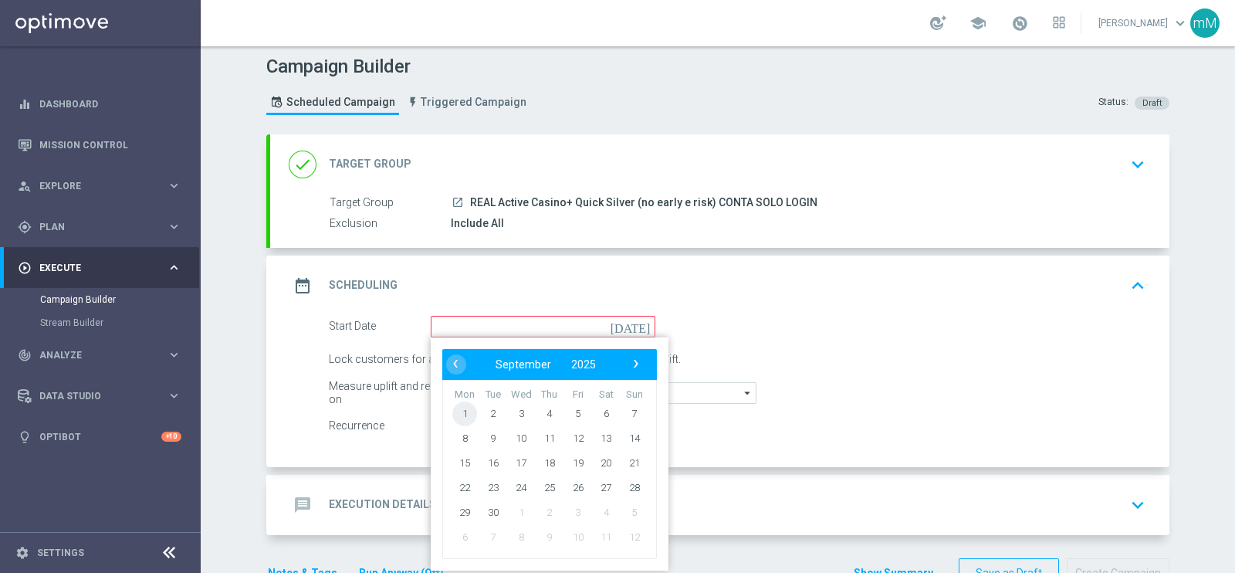
click at [462, 410] on span "1" at bounding box center [464, 413] width 25 height 25
type input "01 Sep 2025"
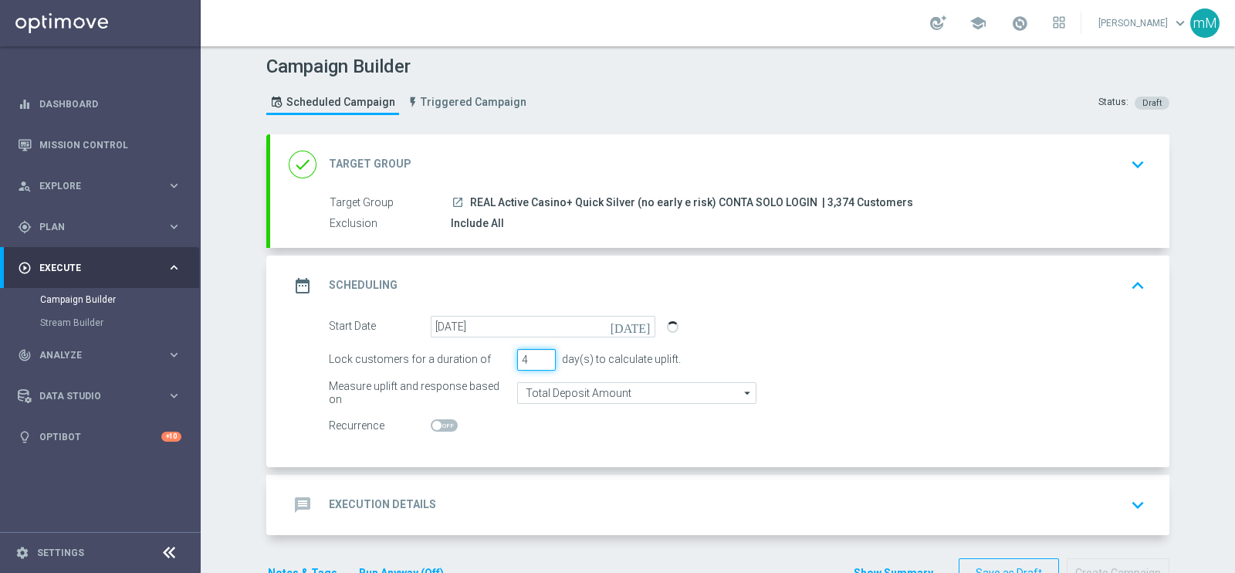
click at [539, 353] on input "4" at bounding box center [536, 360] width 39 height 22
click at [539, 353] on input "5" at bounding box center [536, 360] width 39 height 22
click at [539, 353] on input "6" at bounding box center [536, 360] width 39 height 22
type input "7"
click at [539, 353] on input "7" at bounding box center [536, 360] width 39 height 22
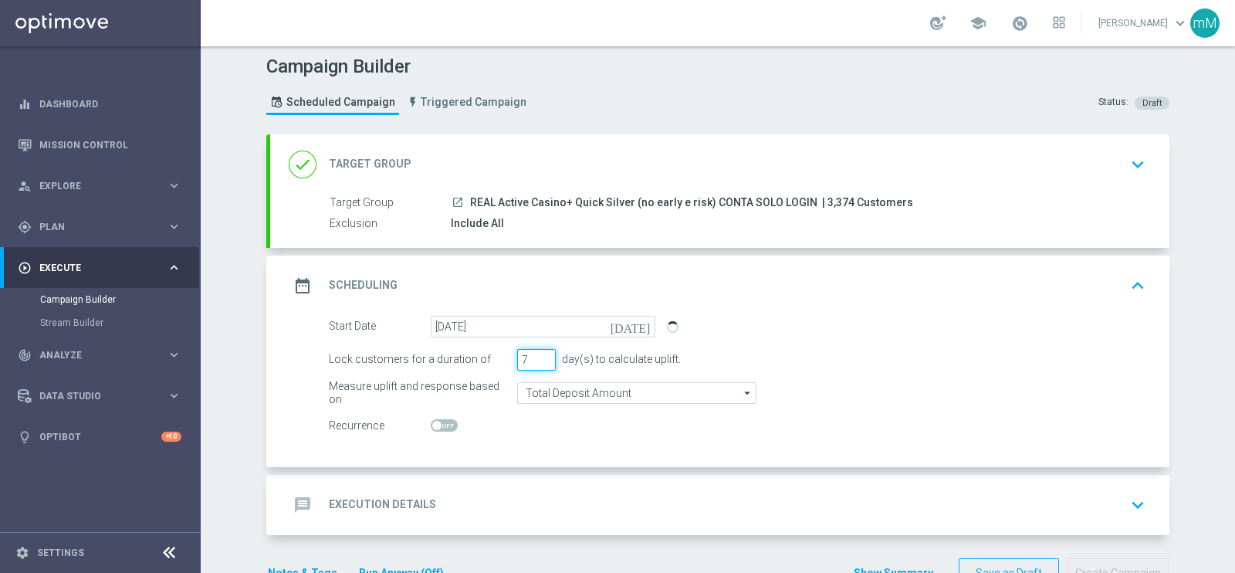
scroll to position [48, 0]
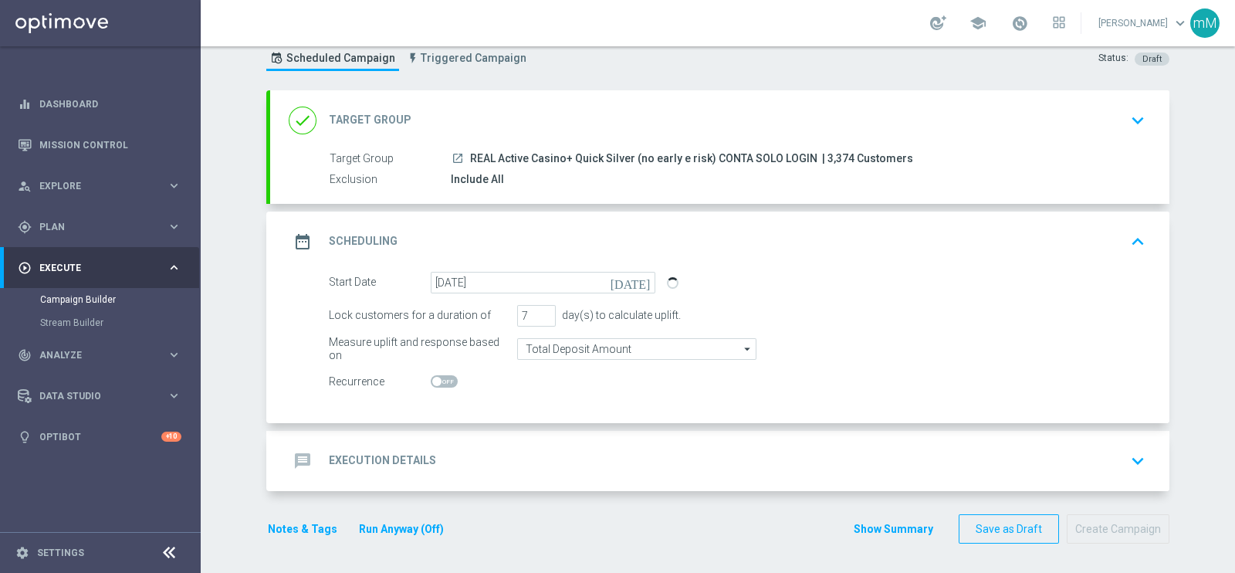
click at [433, 380] on span at bounding box center [436, 381] width 9 height 9
click at [433, 380] on input "checkbox" at bounding box center [444, 381] width 27 height 12
checkbox input "true"
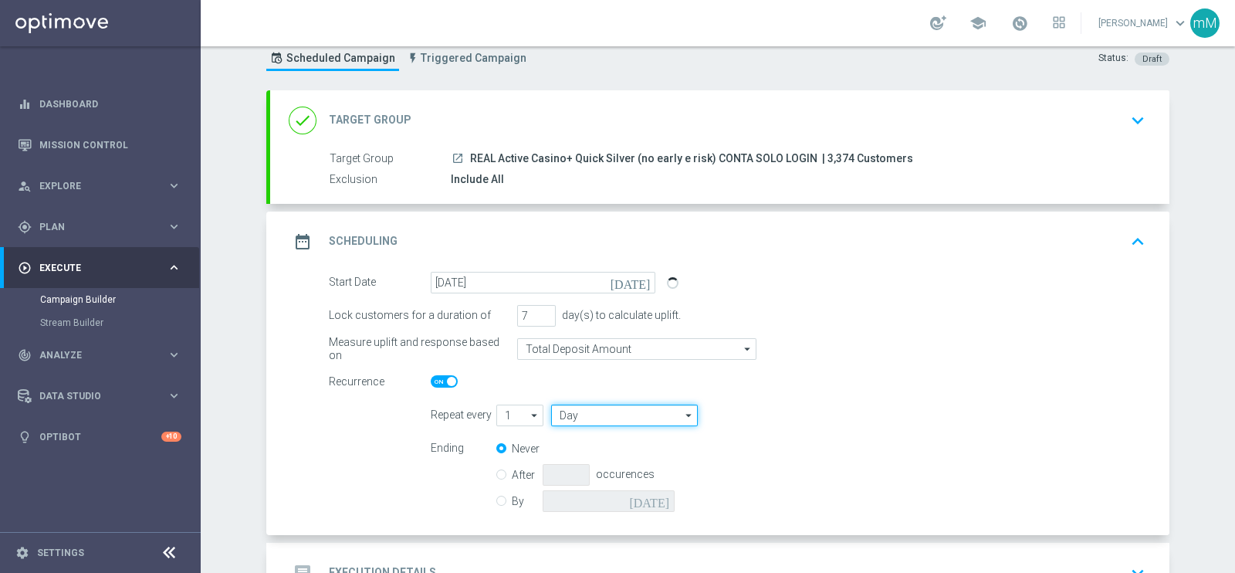
click at [573, 418] on input "Day" at bounding box center [624, 415] width 147 height 22
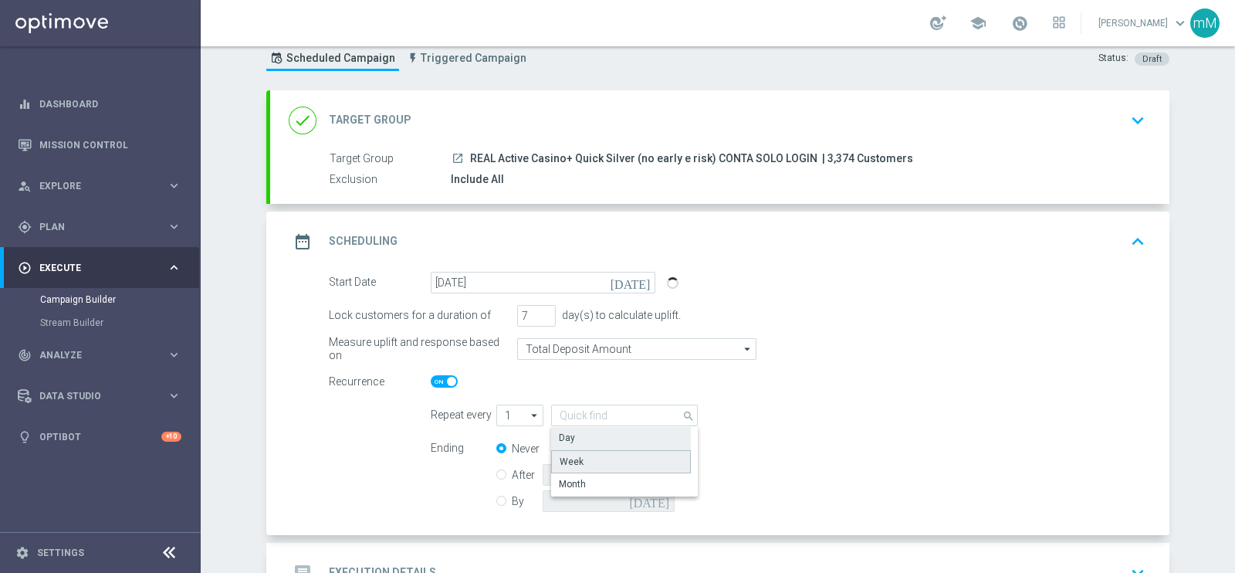
click at [597, 453] on div "Week" at bounding box center [621, 461] width 140 height 23
type input "Week"
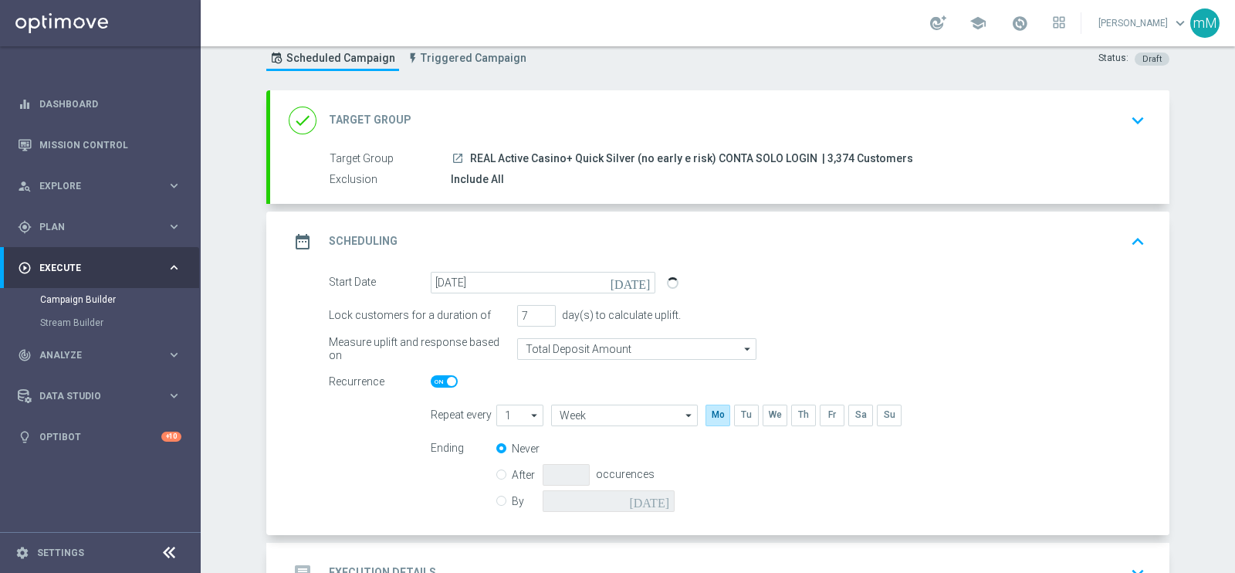
click at [496, 496] on input "By" at bounding box center [501, 498] width 10 height 10
radio input "true"
radio input "false"
click at [661, 503] on icon "[DATE]" at bounding box center [652, 498] width 46 height 17
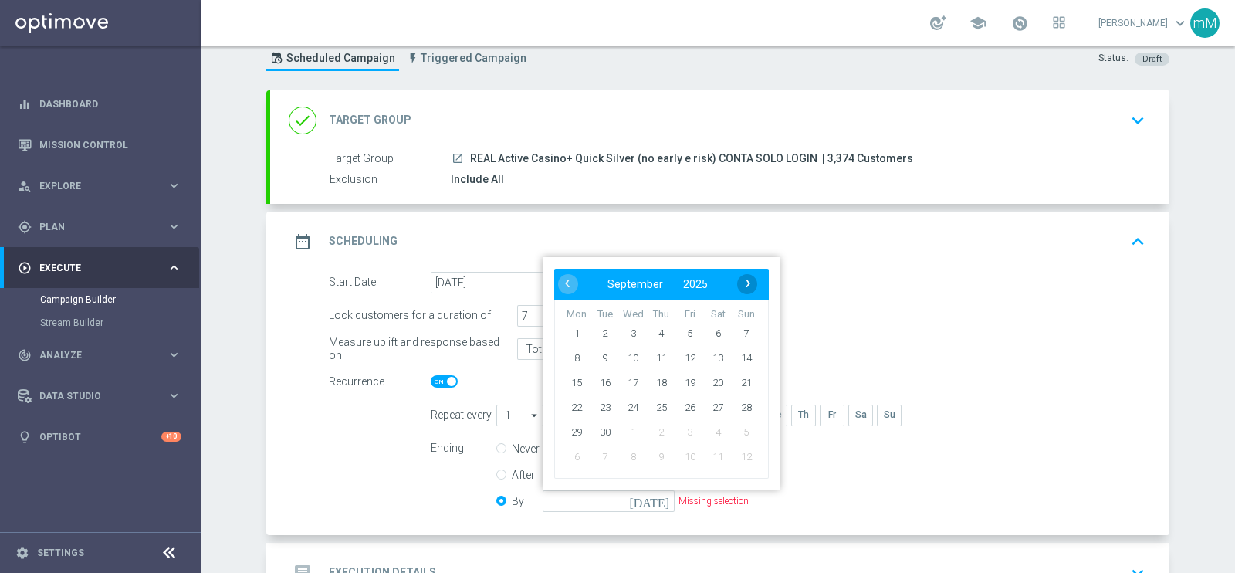
click at [742, 274] on span "›" at bounding box center [748, 283] width 20 height 20
click at [736, 326] on span "5" at bounding box center [746, 332] width 25 height 25
type input "05 Oct 2025"
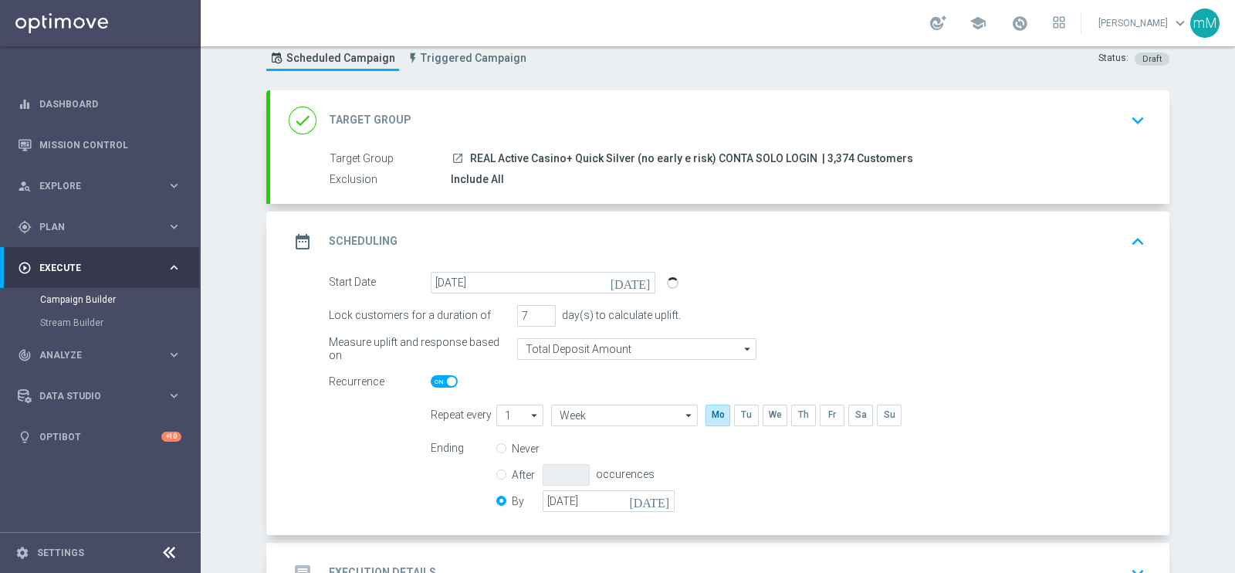
scroll to position [160, 0]
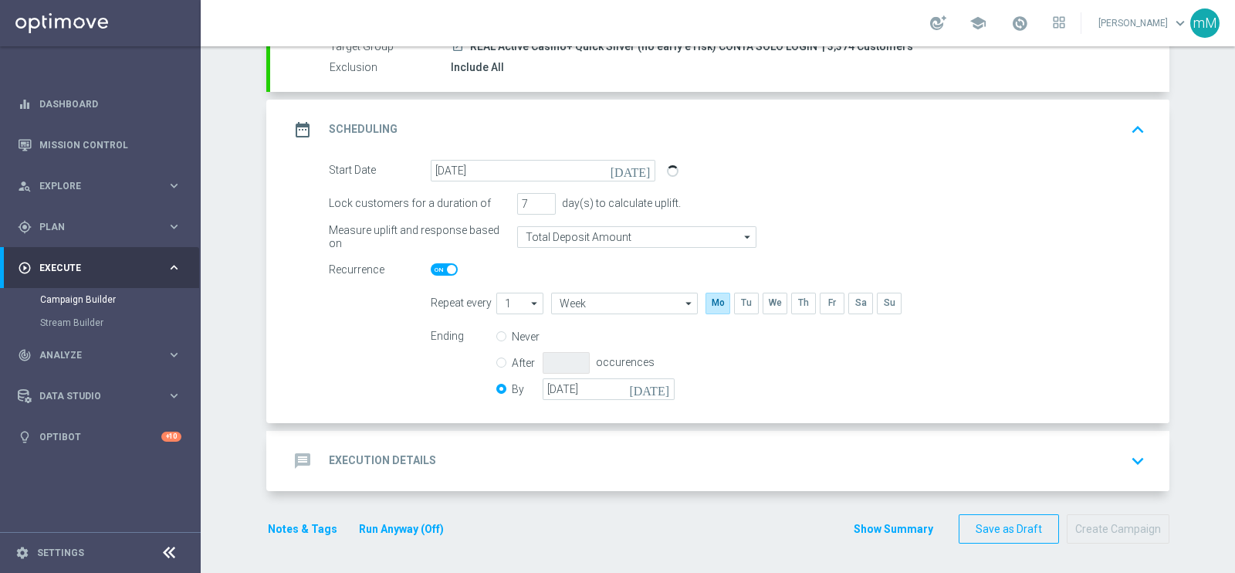
click at [528, 451] on div "message Execution Details keyboard_arrow_down" at bounding box center [720, 460] width 862 height 29
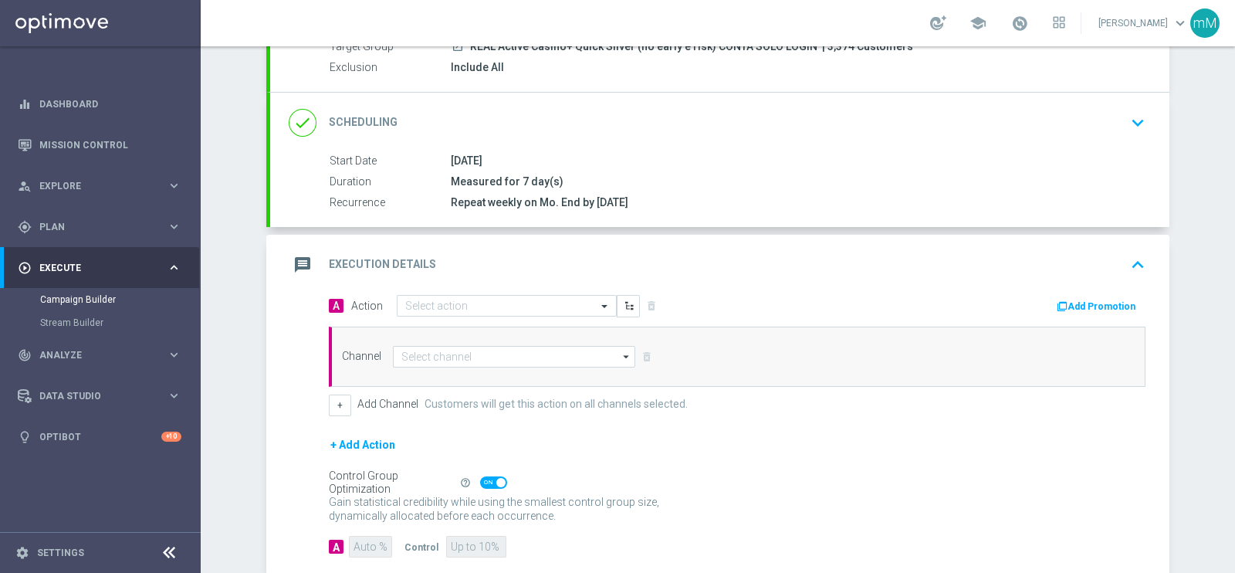
scroll to position [244, 0]
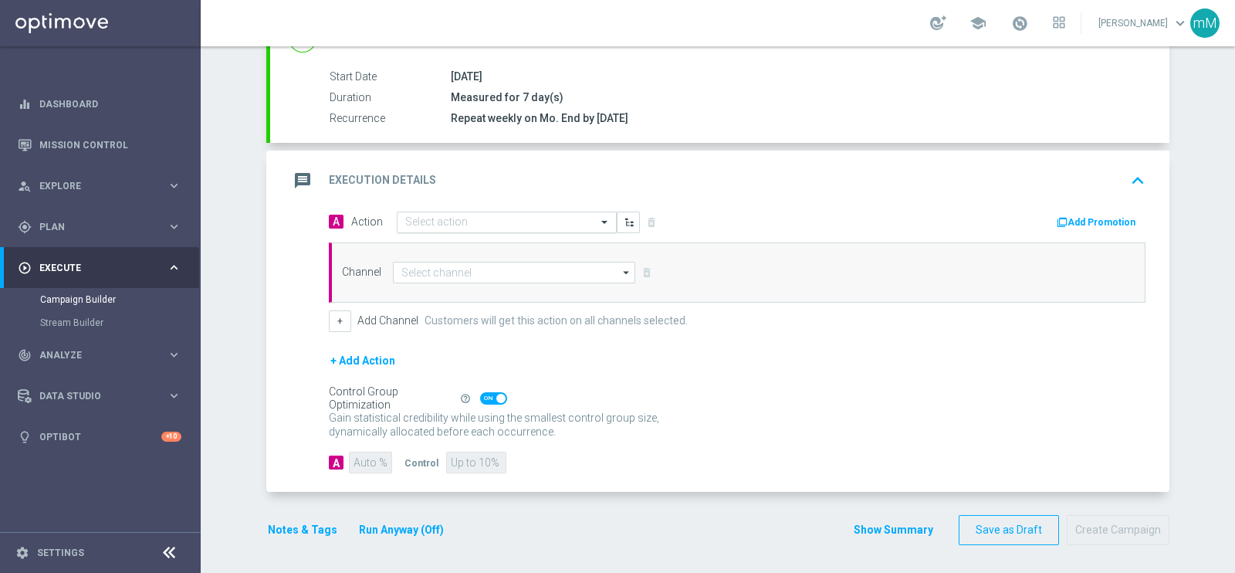
click at [475, 216] on input "text" at bounding box center [491, 222] width 172 height 13
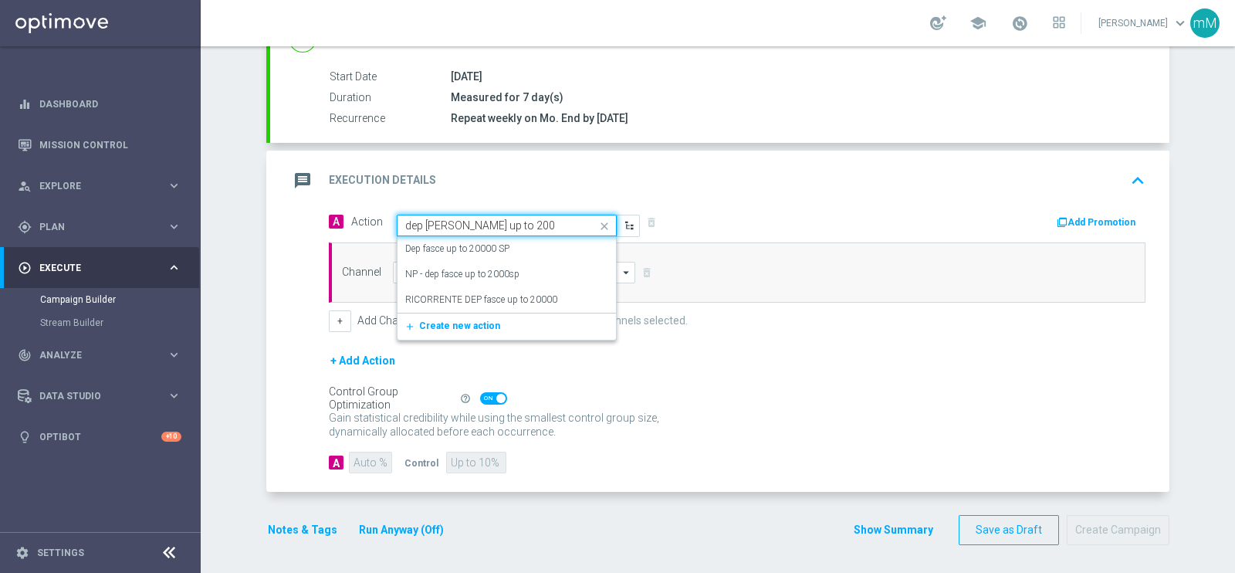
click at [456, 220] on input "dep fasce up to 200" at bounding box center [491, 225] width 172 height 13
paste input "25 per 20% fino a 60€"
type input "dep 25 per 20% fino a 60€"
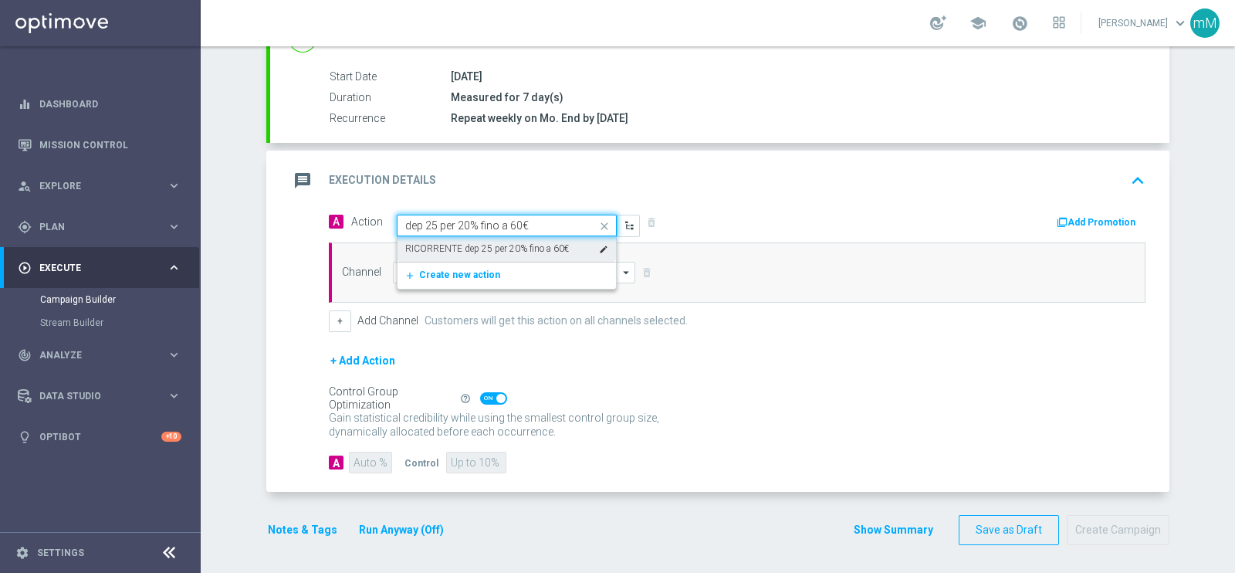
click at [497, 252] on label "RICORRENTE dep 25 per 20% fino a 60€" at bounding box center [487, 248] width 164 height 13
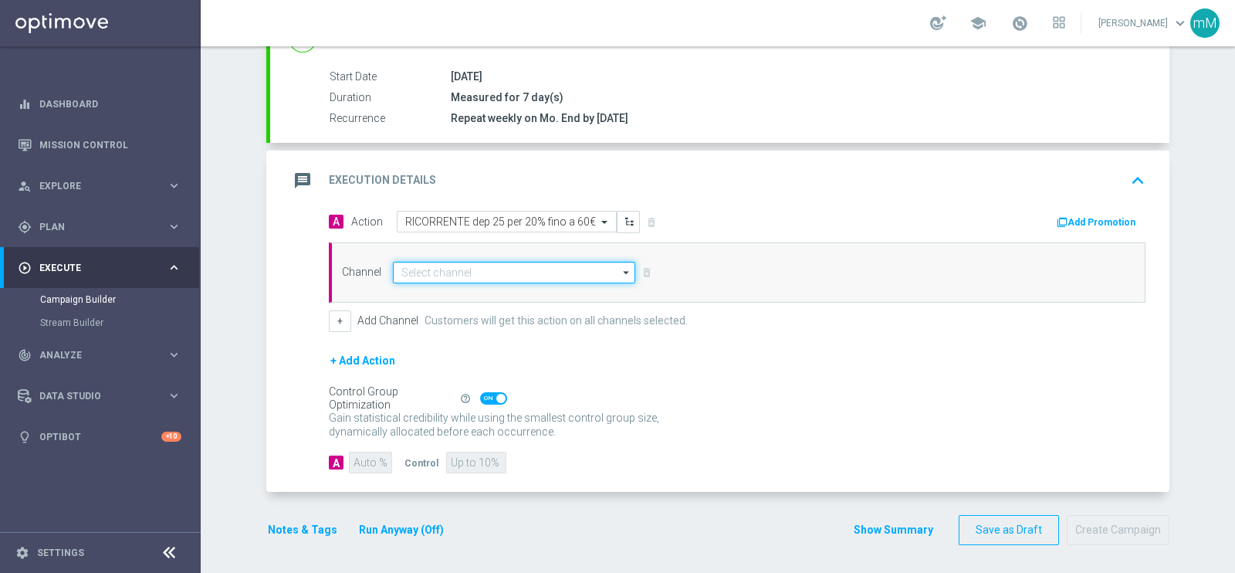
click at [514, 269] on input at bounding box center [514, 273] width 242 height 22
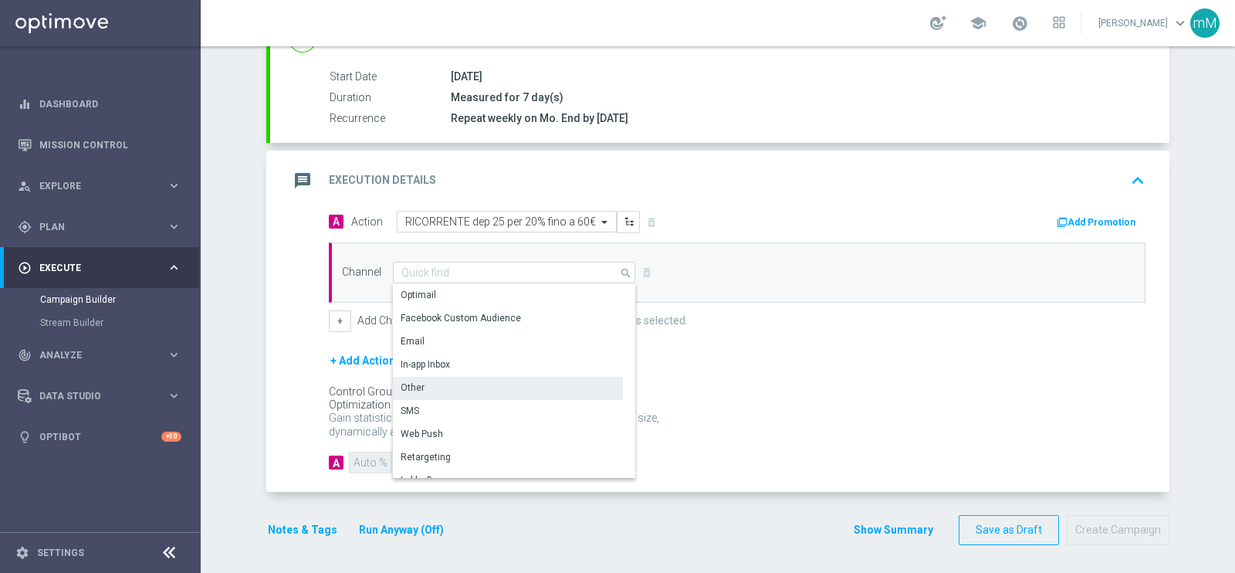
click at [476, 387] on div "Other" at bounding box center [508, 388] width 230 height 22
type input "Other"
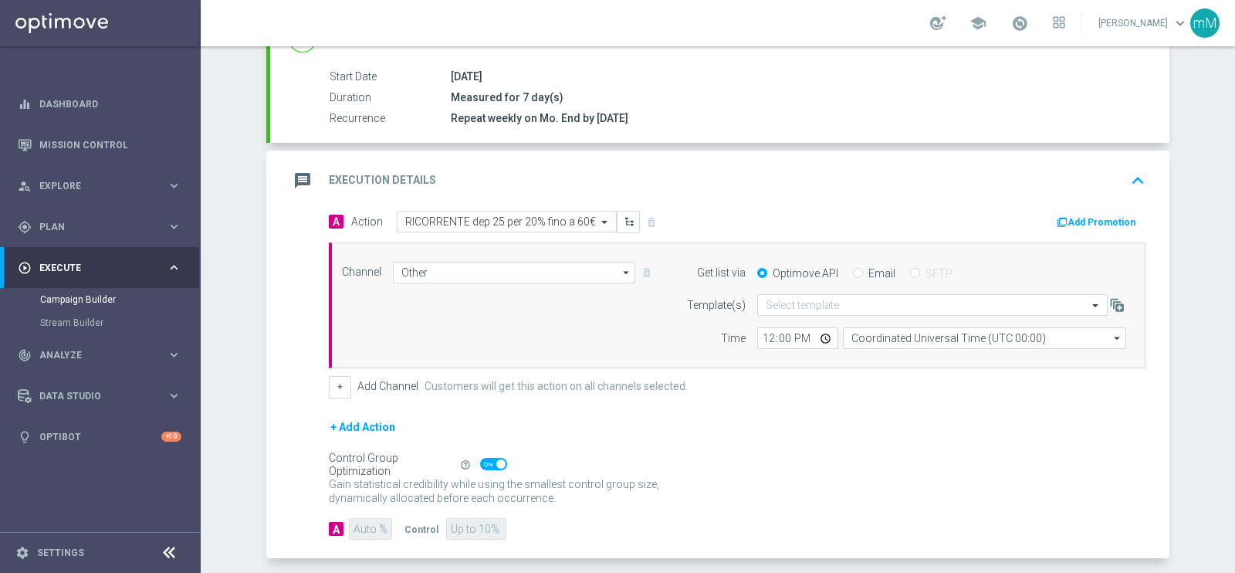
click at [868, 272] on label "Email" at bounding box center [881, 273] width 27 height 14
click at [863, 272] on input "Email" at bounding box center [858, 274] width 10 height 10
radio input "true"
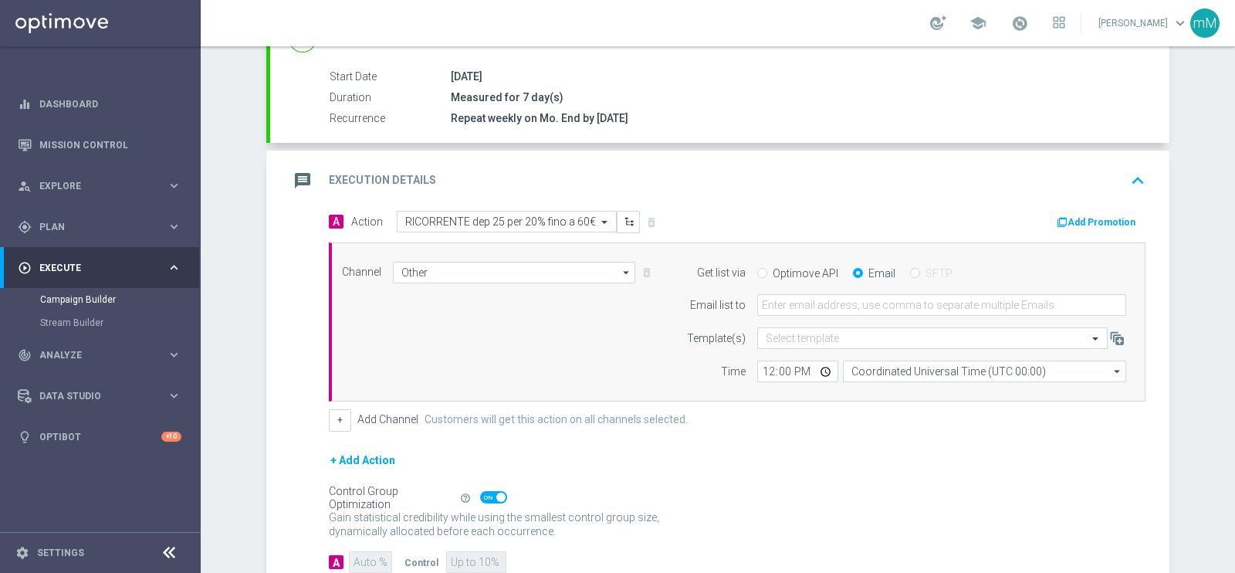
click at [827, 317] on form "Get list via Optimove API Email SFTP Email list to Template(s) Select template …" at bounding box center [902, 322] width 448 height 121
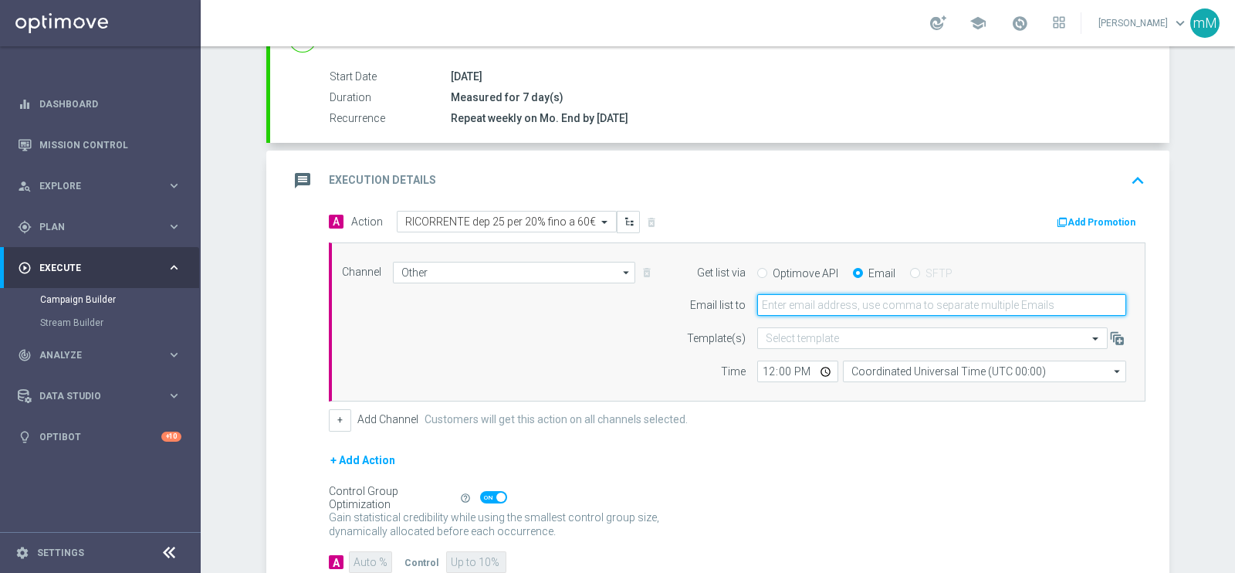
click at [830, 304] on input "email" at bounding box center [941, 305] width 369 height 22
type input "marco.maccarrone@sisal.it,cecilia.mascelli@sisal.it"
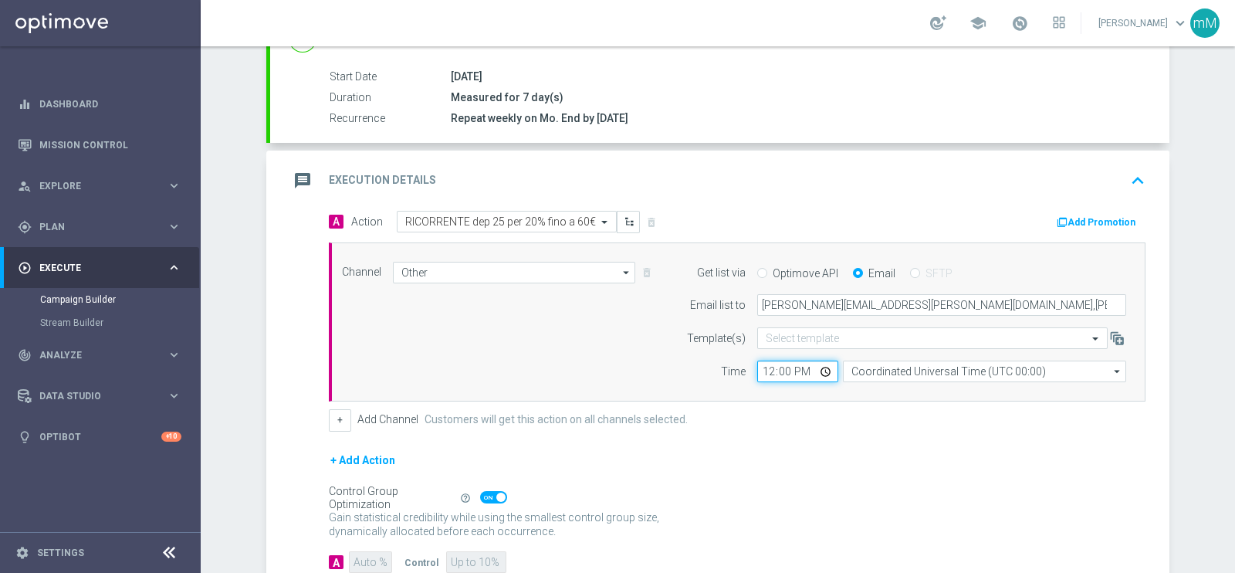
click at [759, 371] on input "12:00" at bounding box center [797, 371] width 81 height 22
type input "18:30"
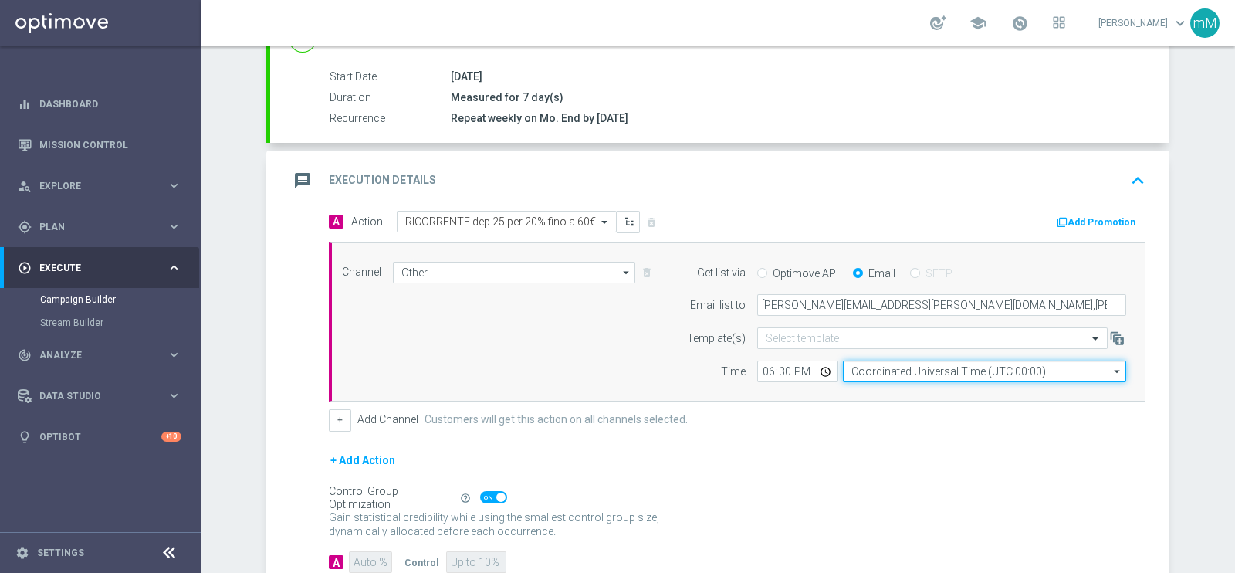
click at [887, 367] on input "Coordinated Universal Time (UTC 00:00)" at bounding box center [984, 371] width 283 height 22
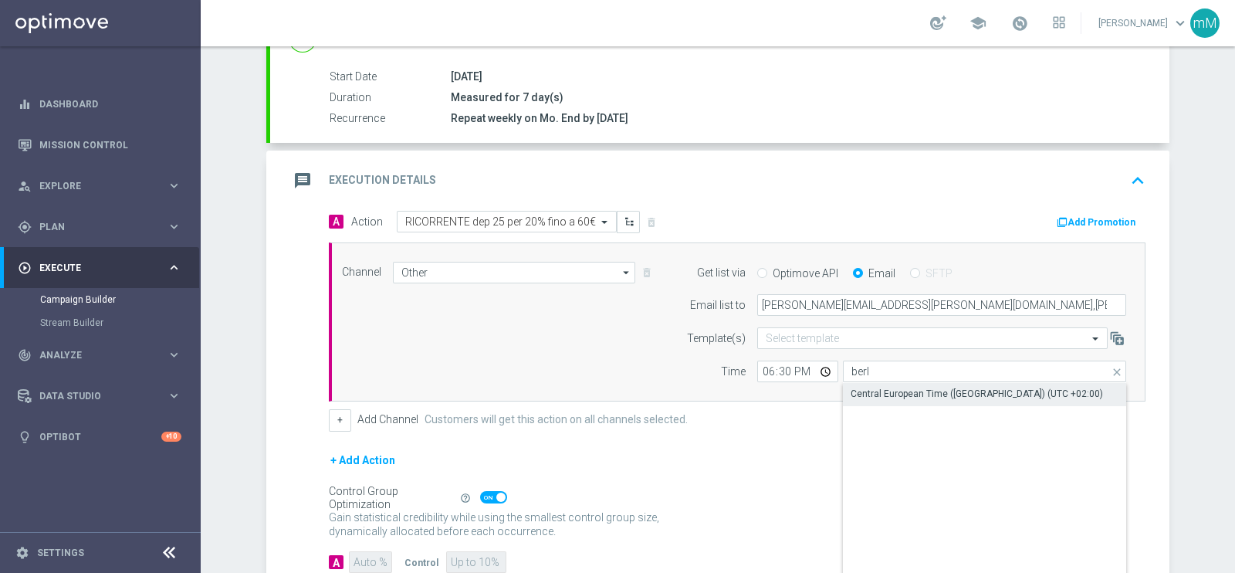
click at [888, 394] on div "Central European Time (Berlin) (UTC +02:00)" at bounding box center [977, 394] width 252 height 14
type input "Central European Time (Berlin) (UTC +02:00)"
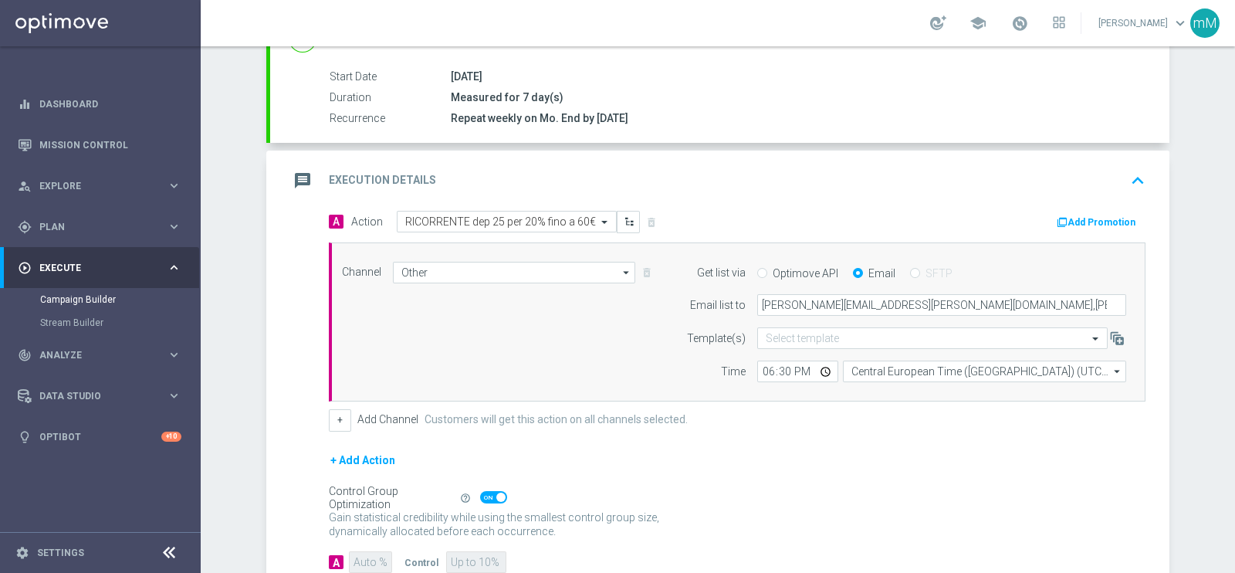
scroll to position [343, 0]
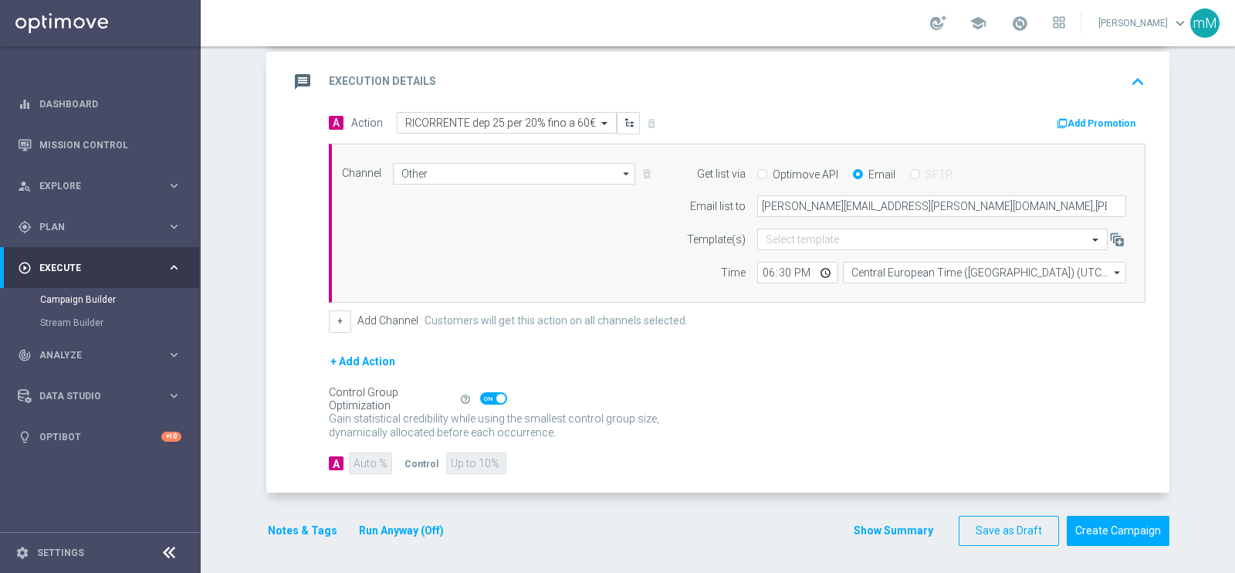
click at [415, 526] on button "Run Anyway (Off)" at bounding box center [401, 530] width 88 height 19
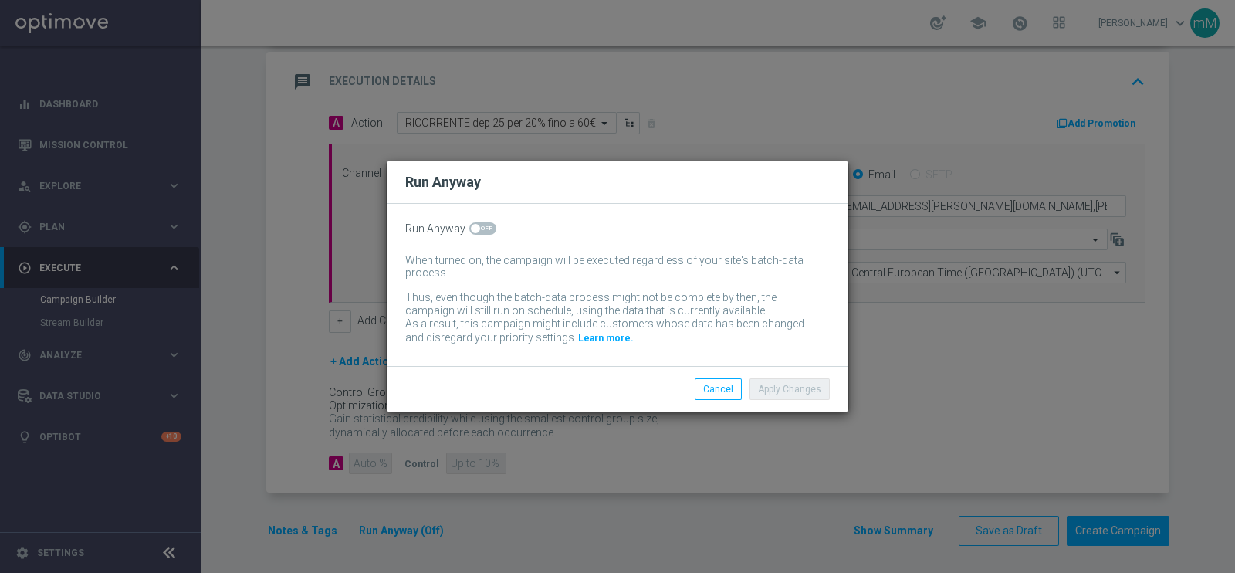
click at [489, 231] on span at bounding box center [482, 228] width 27 height 12
click at [489, 231] on input "checkbox" at bounding box center [482, 228] width 27 height 12
checkbox input "true"
click at [803, 382] on button "Apply Changes" at bounding box center [789, 389] width 80 height 22
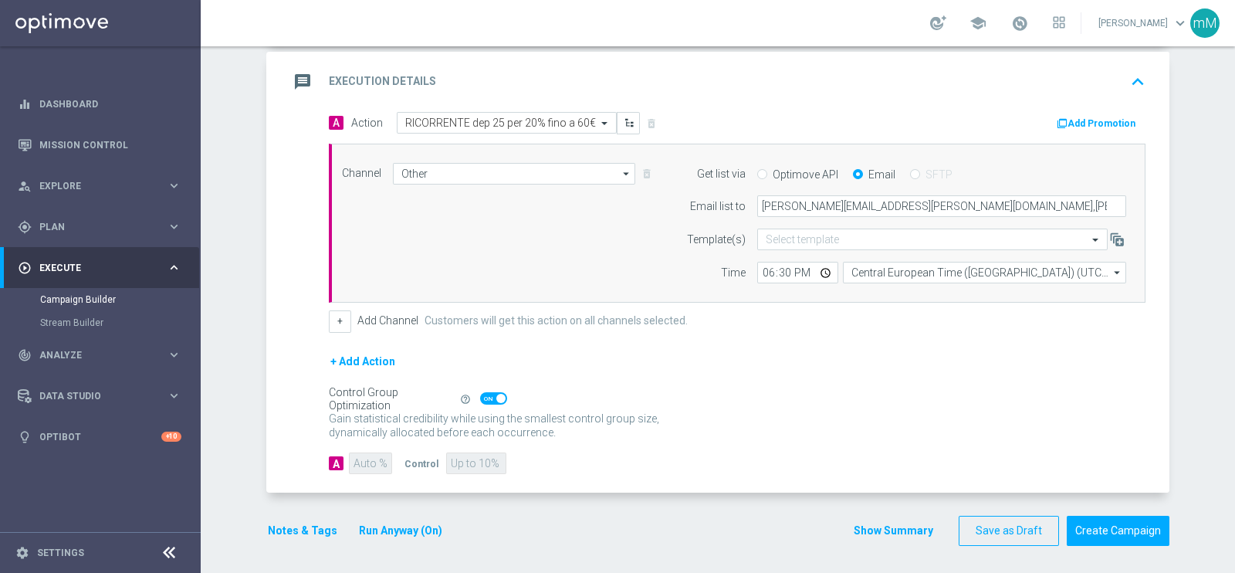
click at [308, 521] on button "Notes & Tags" at bounding box center [302, 530] width 73 height 19
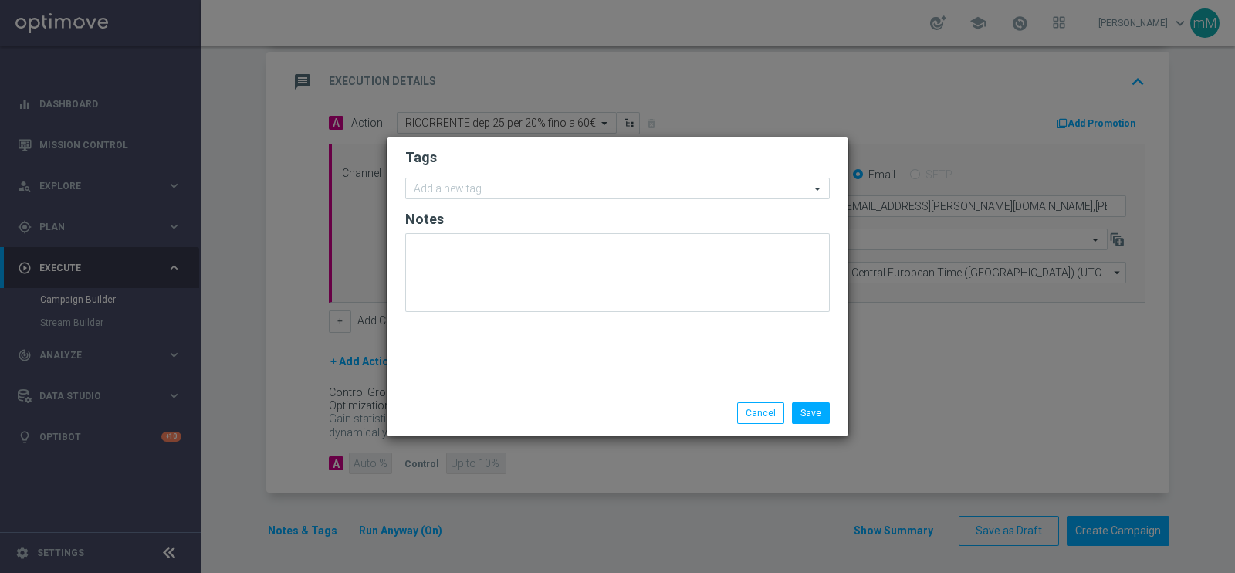
click at [499, 164] on h2 "Tags" at bounding box center [617, 157] width 424 height 19
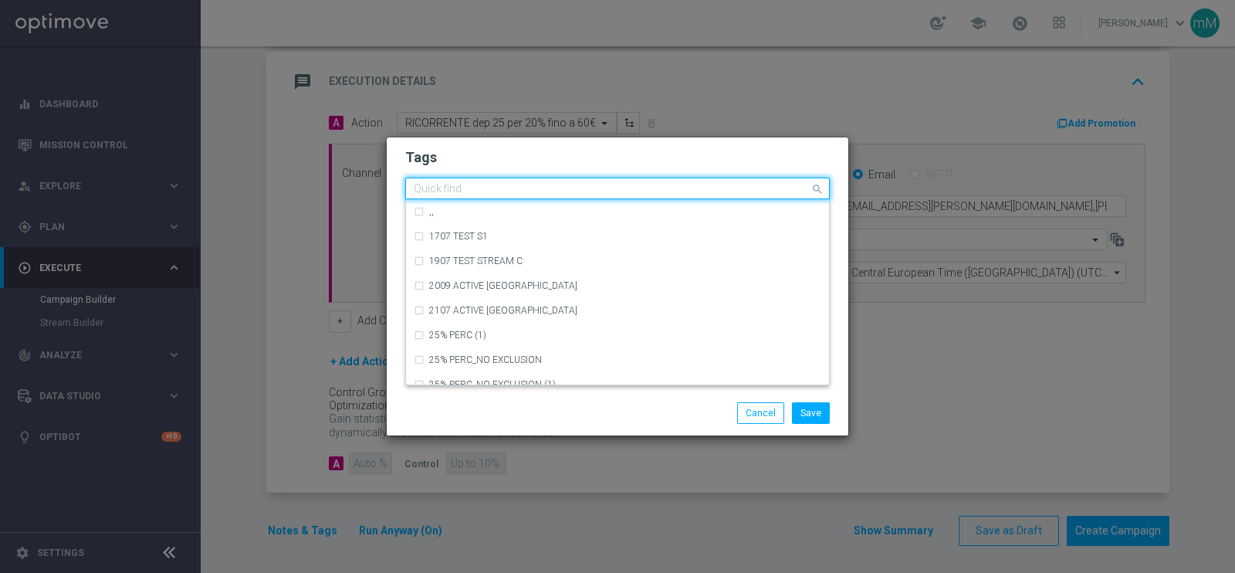
click at [485, 189] on input "text" at bounding box center [612, 189] width 396 height 13
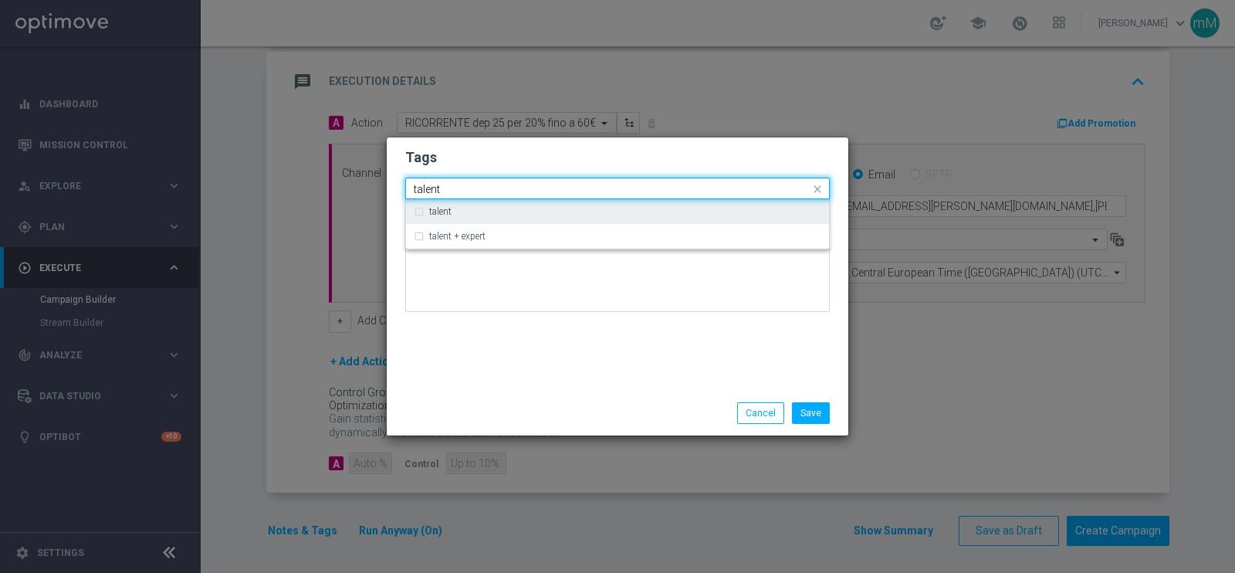
click at [472, 217] on div "talent" at bounding box center [618, 211] width 408 height 25
click at [468, 178] on div "Quick find × talent talent" at bounding box center [617, 189] width 424 height 22
click at [462, 194] on input "talent" at bounding box center [612, 189] width 396 height 13
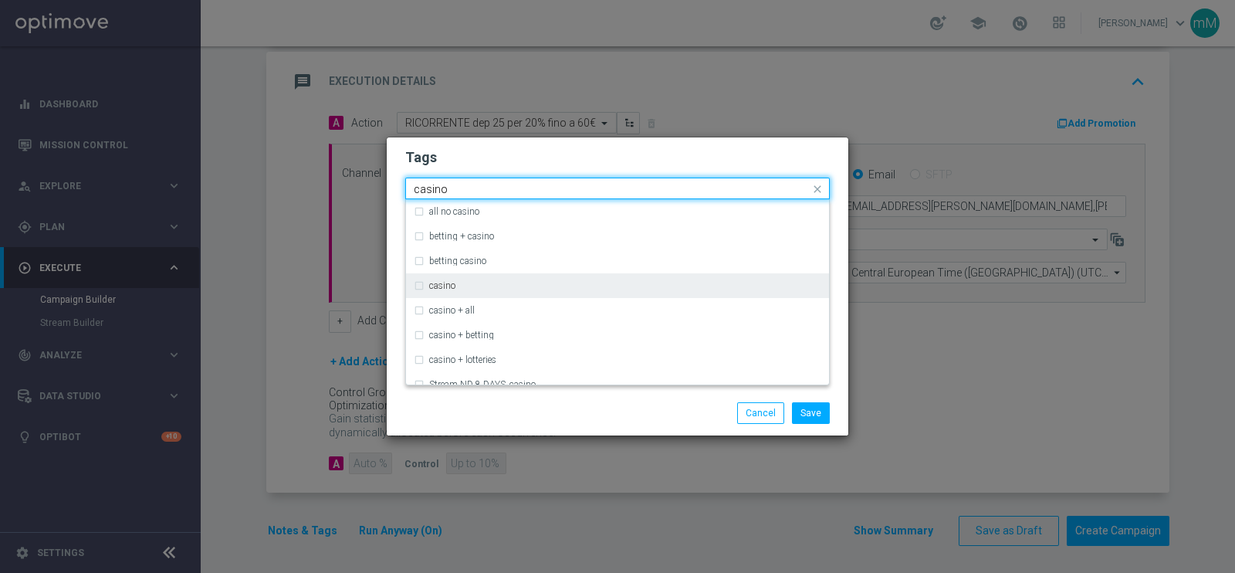
click at [426, 280] on div "casino" at bounding box center [618, 285] width 408 height 25
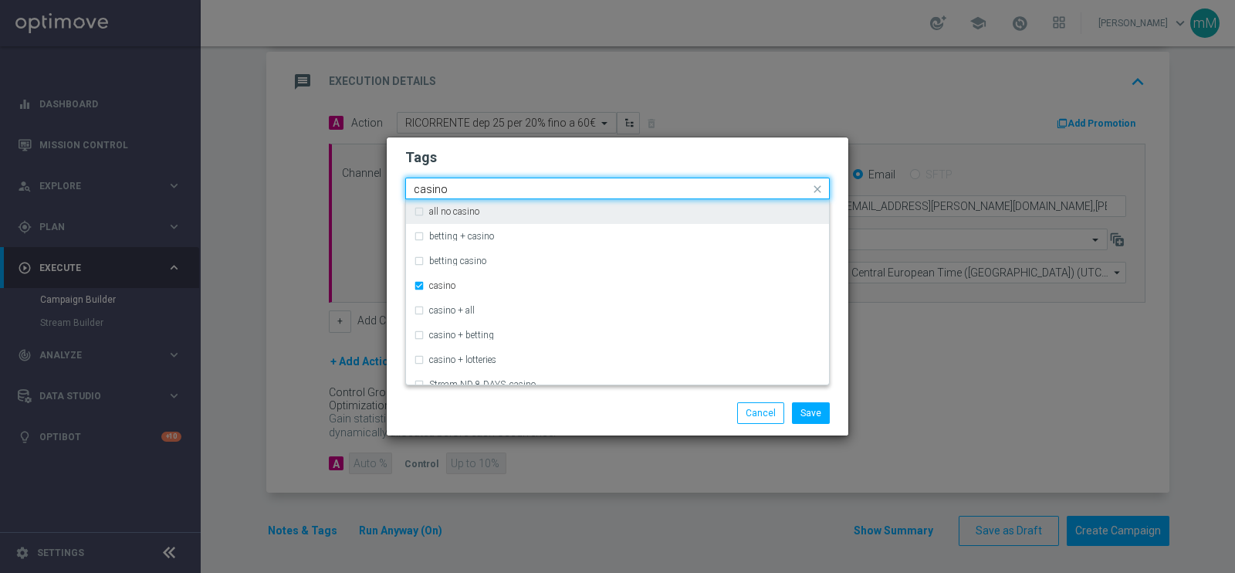
click at [473, 181] on div "Quick find × talent × casino casino" at bounding box center [608, 188] width 404 height 19
click at [464, 191] on input "casino" at bounding box center [612, 189] width 396 height 13
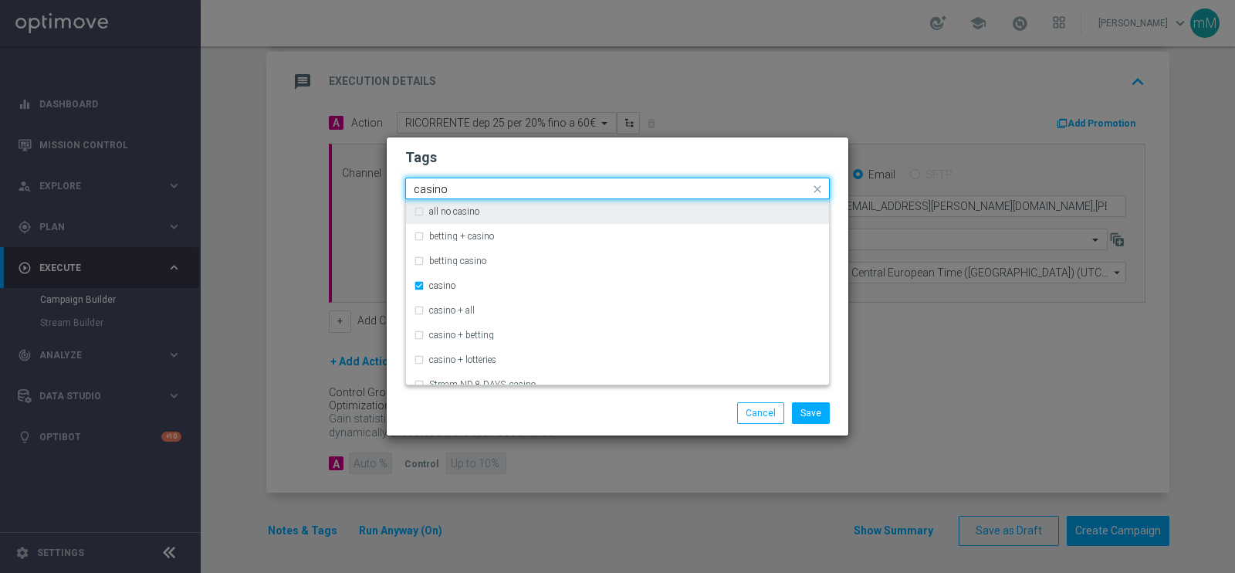
click at [464, 191] on input "casino" at bounding box center [612, 189] width 396 height 13
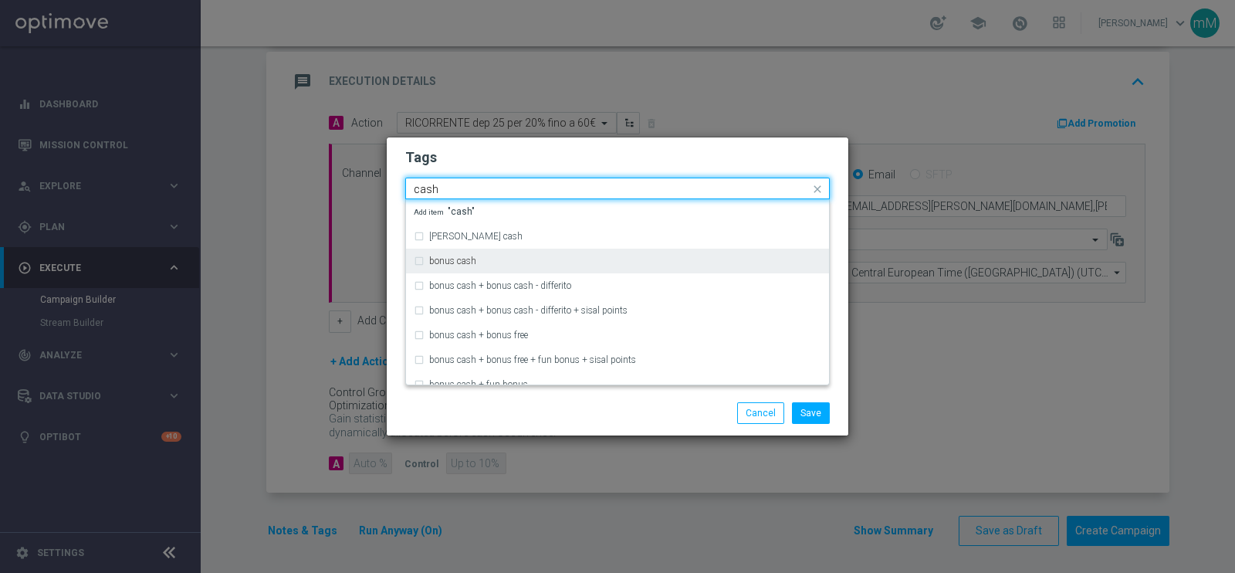
click at [444, 259] on label "bonus cash" at bounding box center [452, 260] width 47 height 9
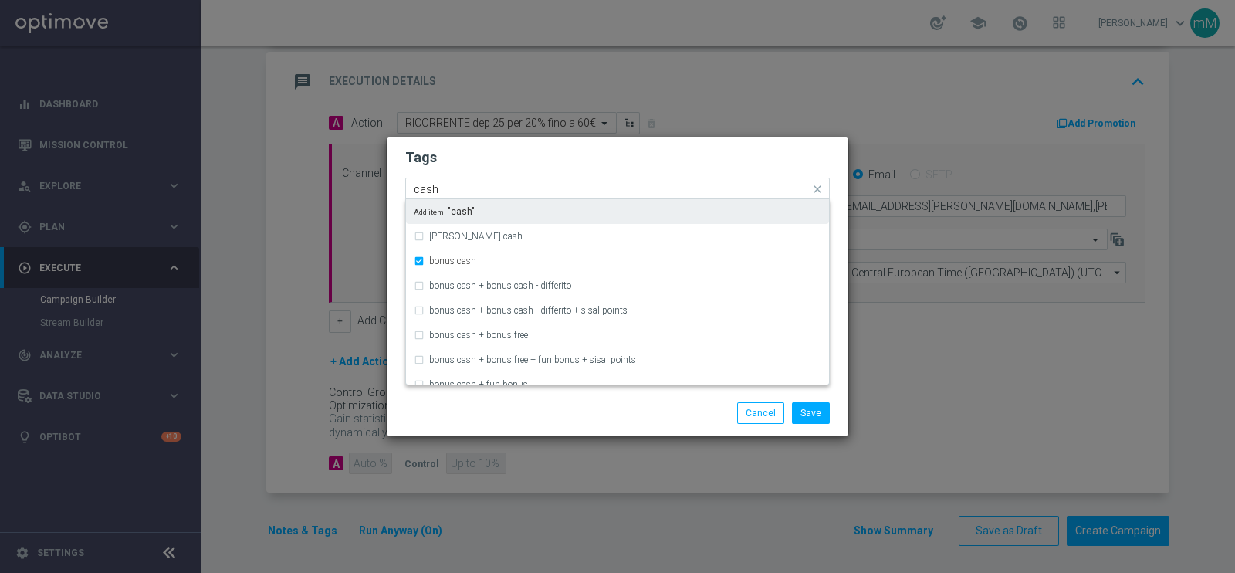
click at [495, 188] on input "cash" at bounding box center [612, 189] width 396 height 13
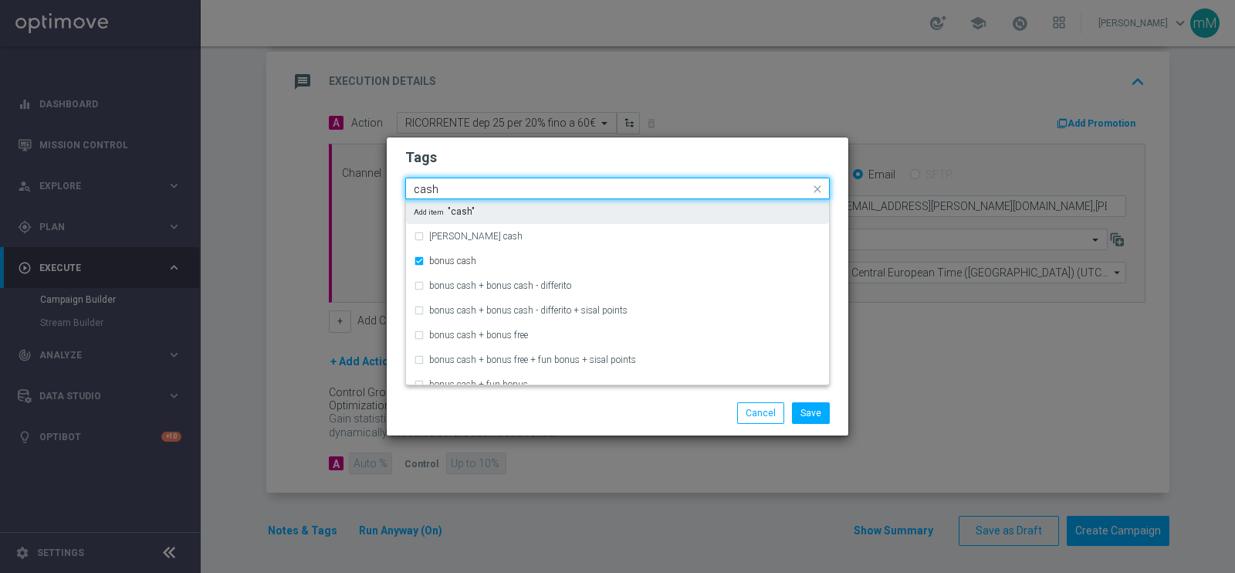
click at [495, 188] on input "cash" at bounding box center [612, 189] width 396 height 13
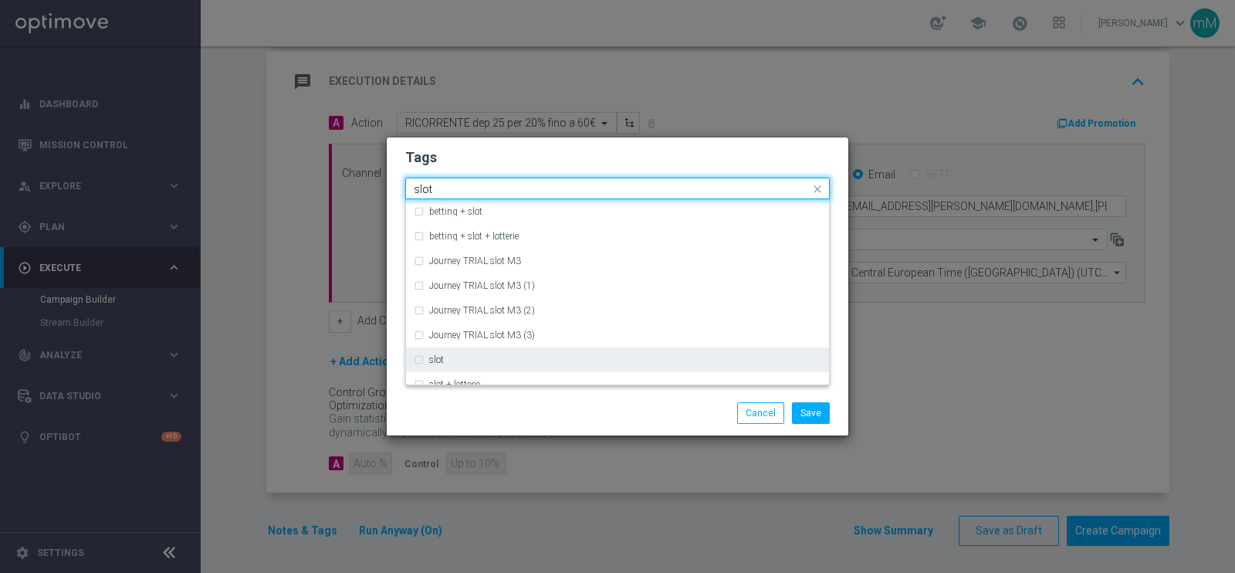
click at [454, 353] on div "slot" at bounding box center [618, 359] width 408 height 25
type input "slot"
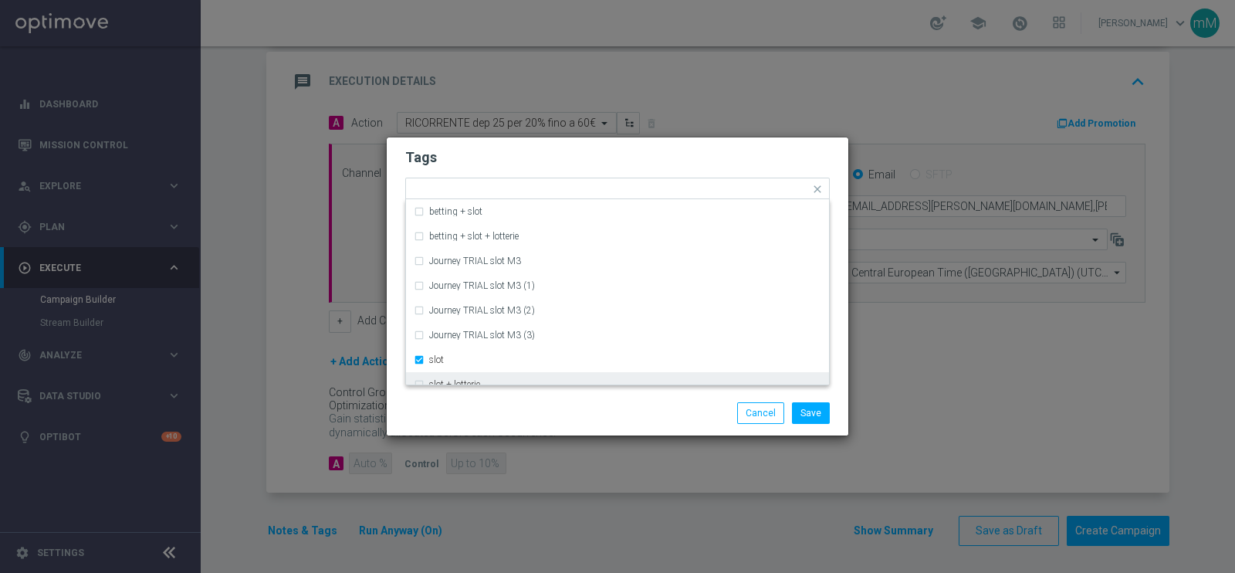
click at [472, 408] on div "Save Cancel" at bounding box center [618, 413] width 448 height 22
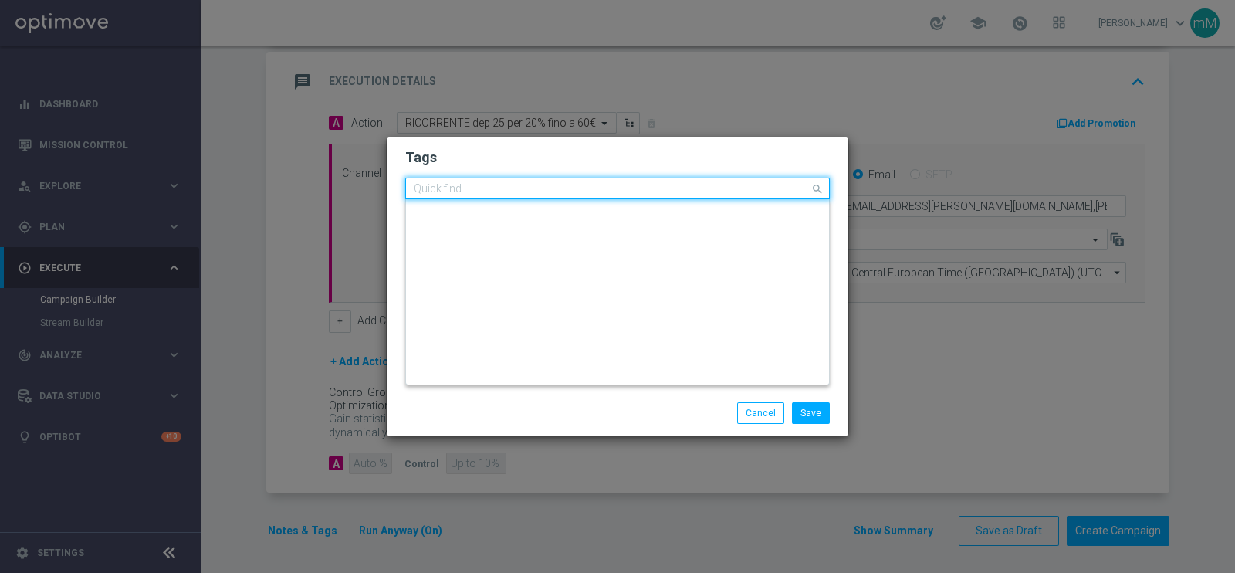
scroll to position [0, 0]
click at [682, 183] on input "text" at bounding box center [612, 189] width 396 height 13
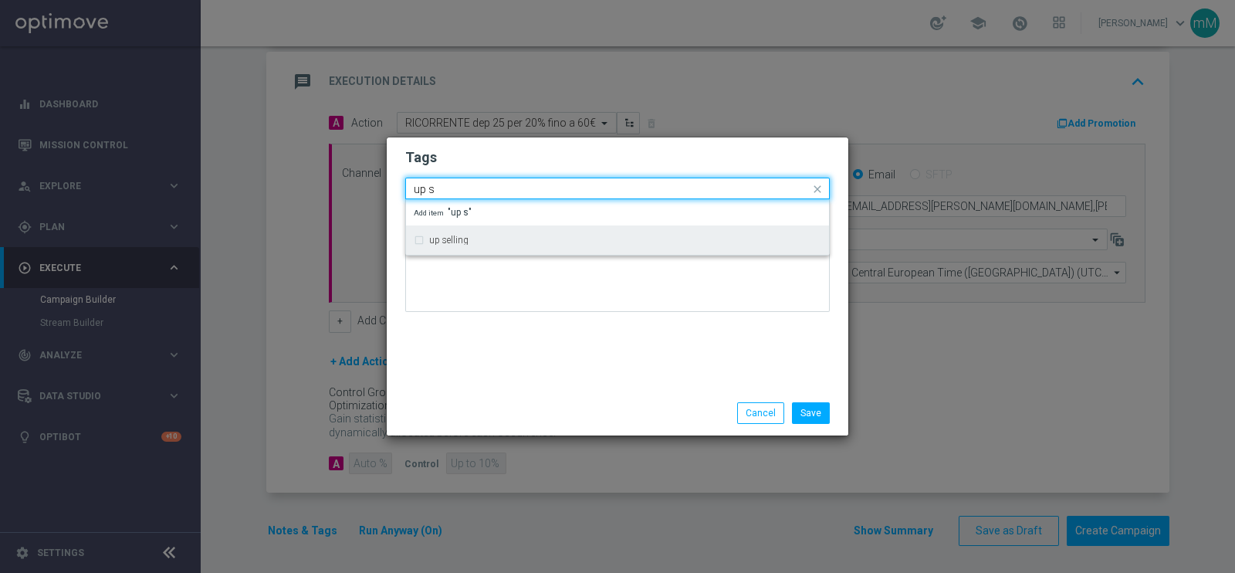
click at [638, 236] on div "up selling" at bounding box center [625, 239] width 392 height 9
type input "up s"
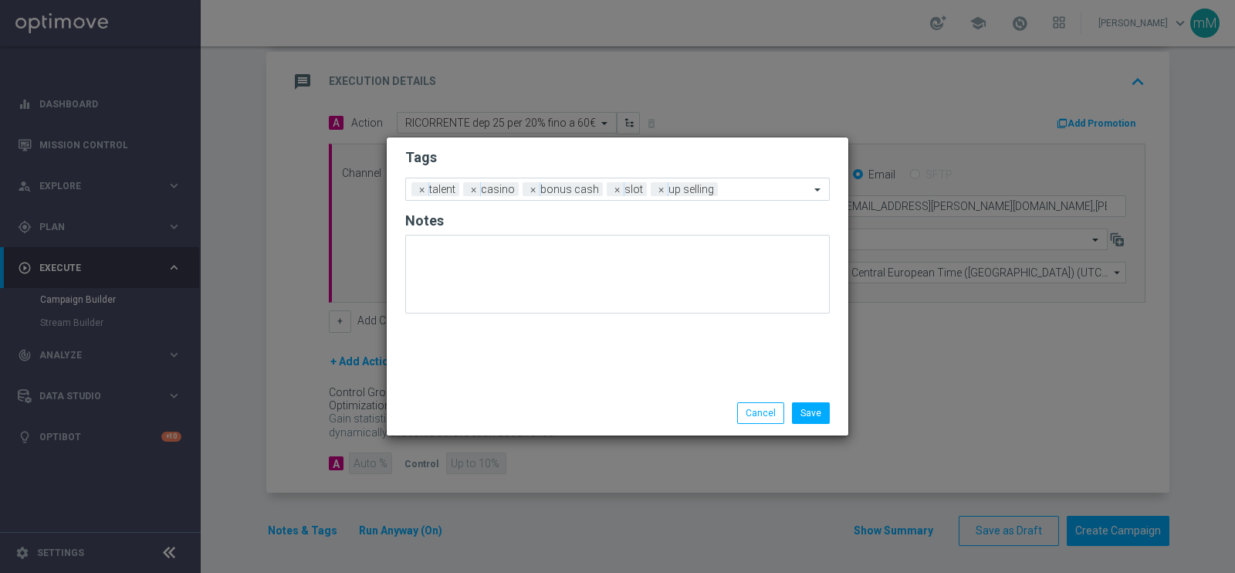
click at [583, 364] on div "Tags Add a new tag × talent × casino × bonus cash × slot × up selling Notes" at bounding box center [618, 263] width 462 height 253
click at [812, 411] on button "Save" at bounding box center [811, 413] width 38 height 22
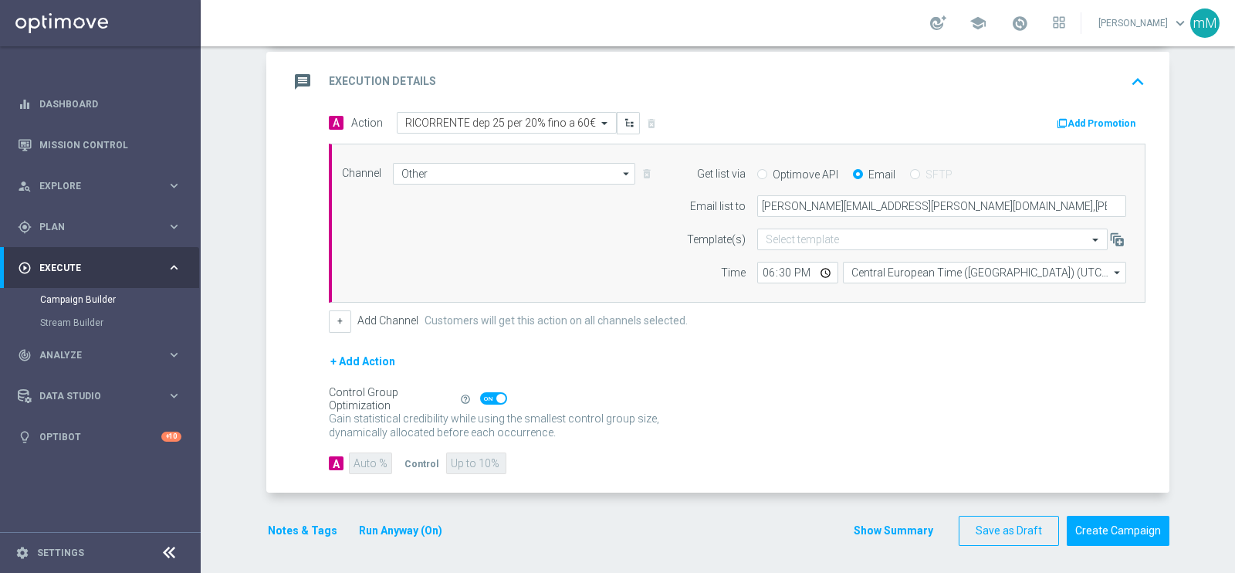
click at [1065, 115] on button "Add Promotion" at bounding box center [1098, 123] width 86 height 17
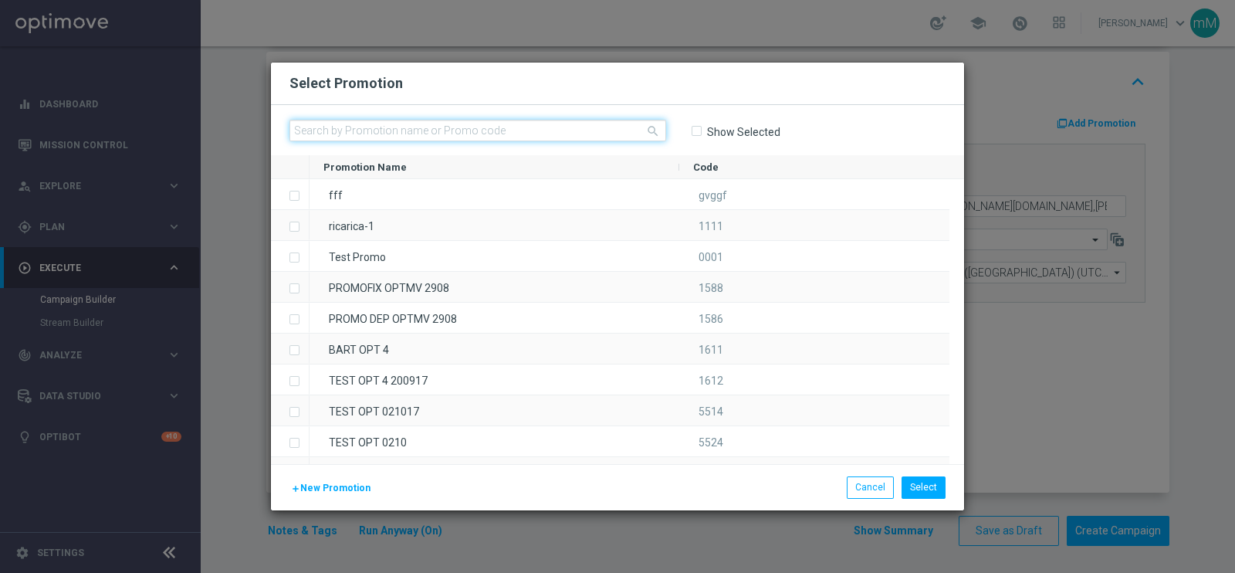
click at [521, 120] on input "text" at bounding box center [477, 131] width 377 height 22
paste input "333508"
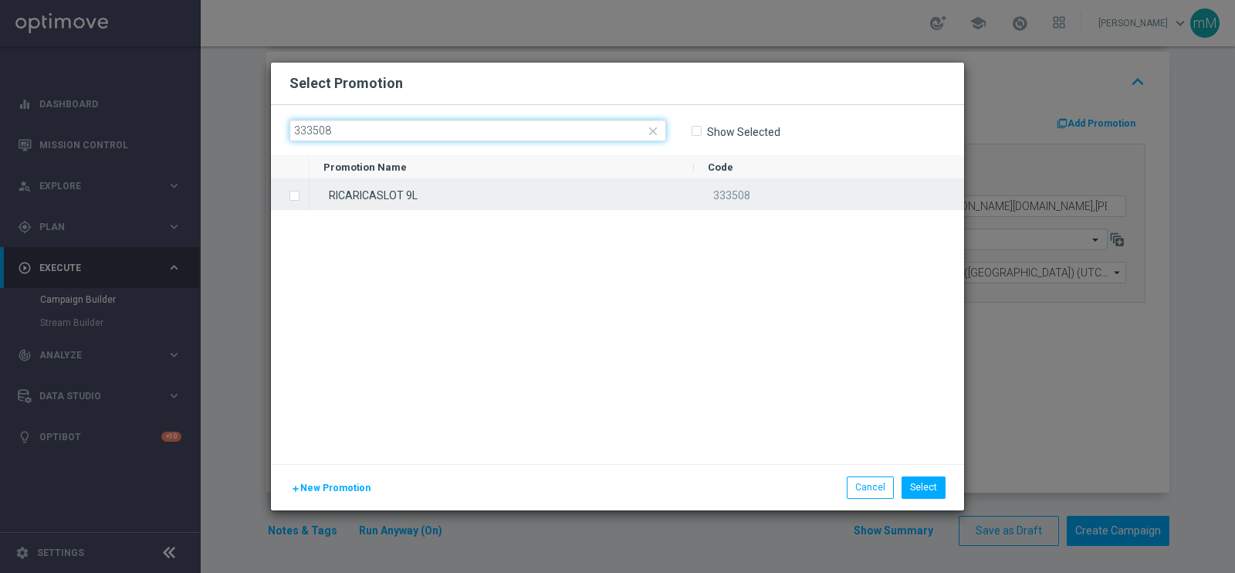
type input "333508"
click at [455, 205] on div "RICARICASLOT 9L" at bounding box center [501, 194] width 384 height 30
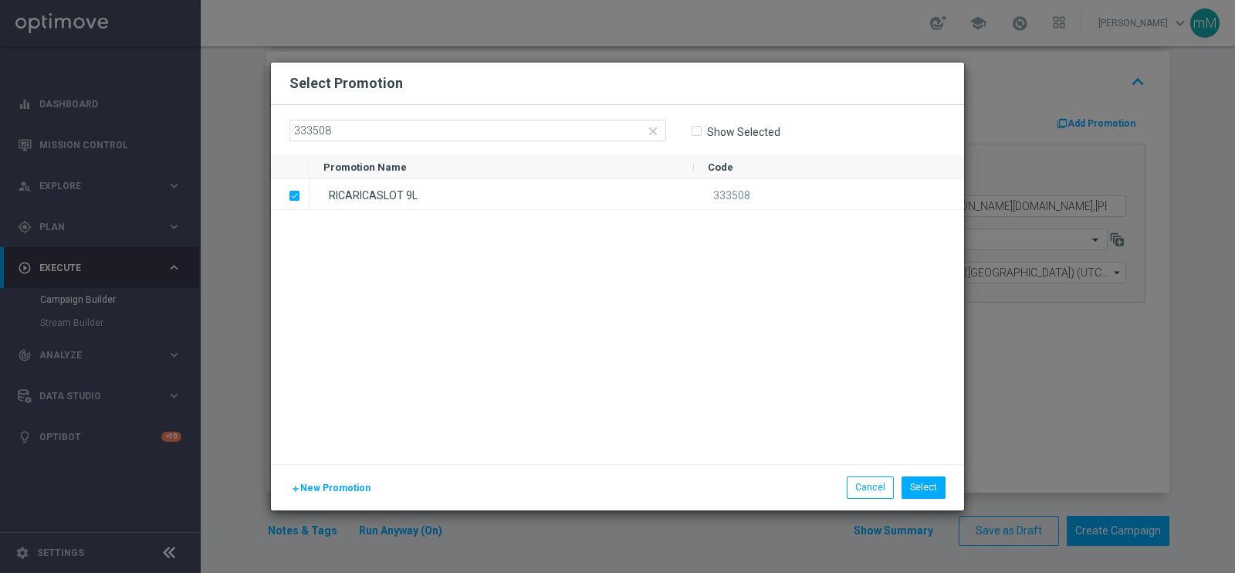
click at [624, 268] on div "RICARICASLOT 9L 333508" at bounding box center [636, 321] width 654 height 285
click at [918, 482] on button "Select" at bounding box center [923, 487] width 44 height 22
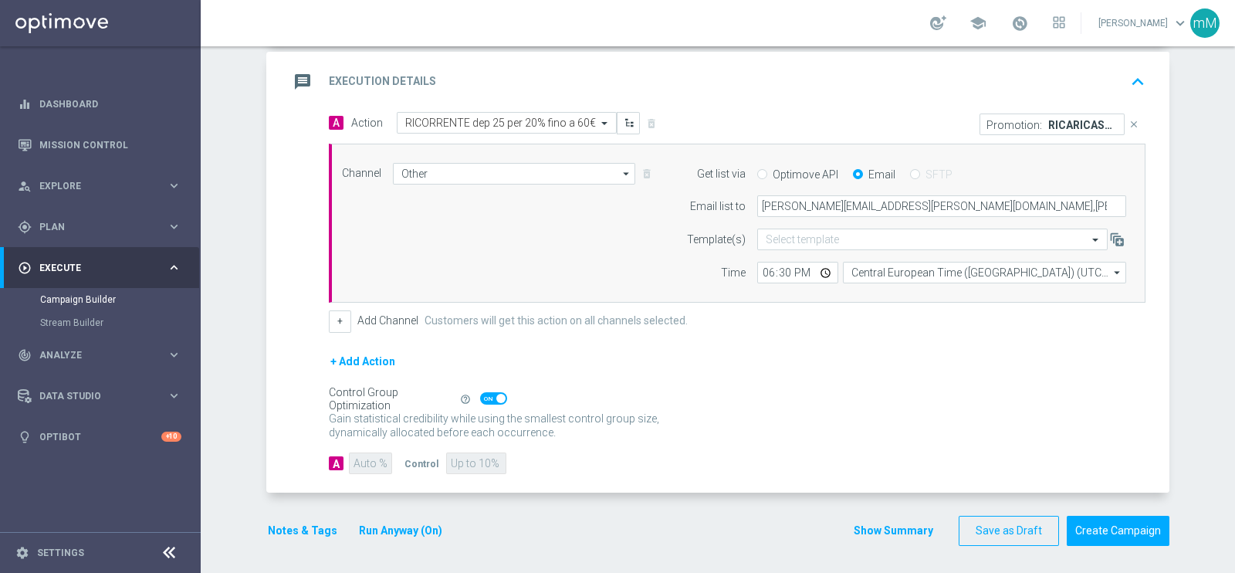
click at [871, 526] on button "Show Summary" at bounding box center [893, 531] width 81 height 18
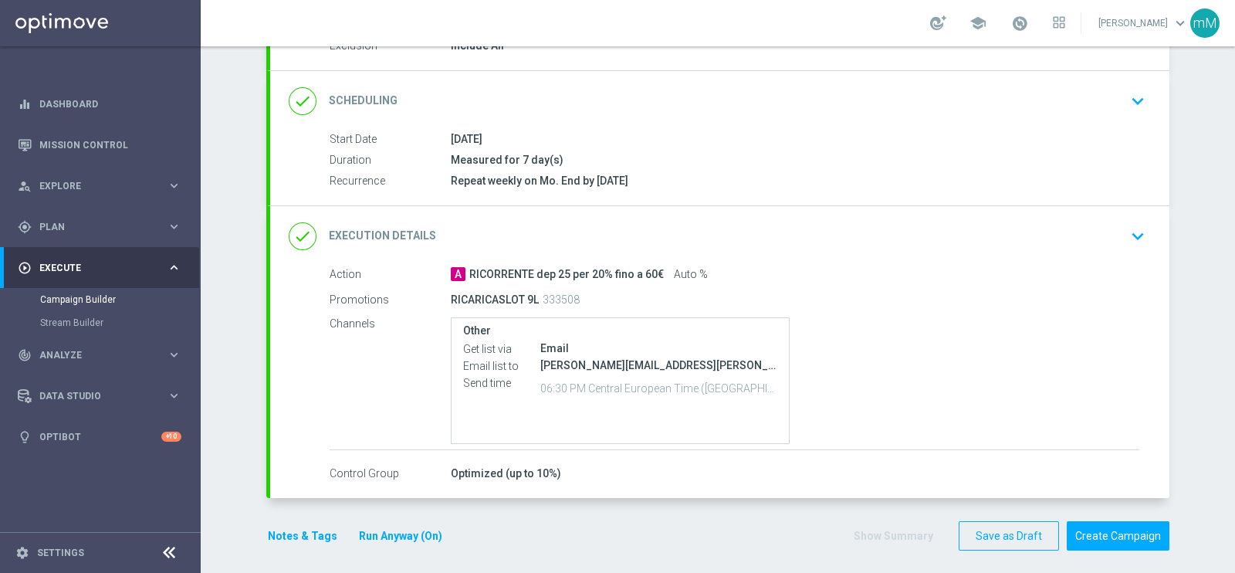
scroll to position [188, 0]
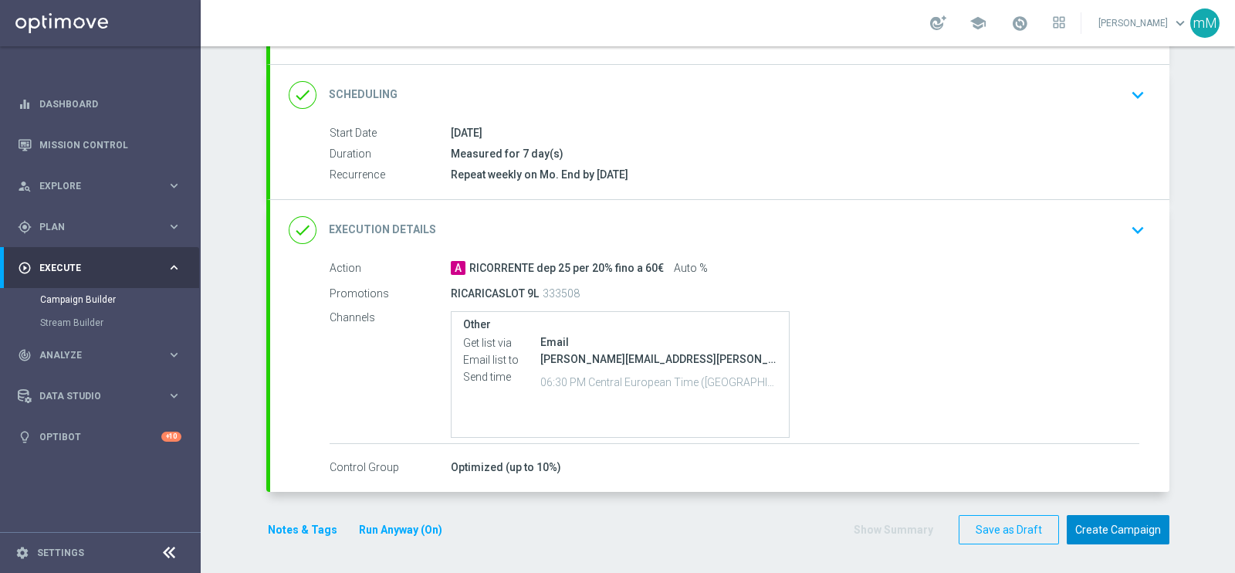
click at [1099, 523] on button "Create Campaign" at bounding box center [1118, 530] width 103 height 30
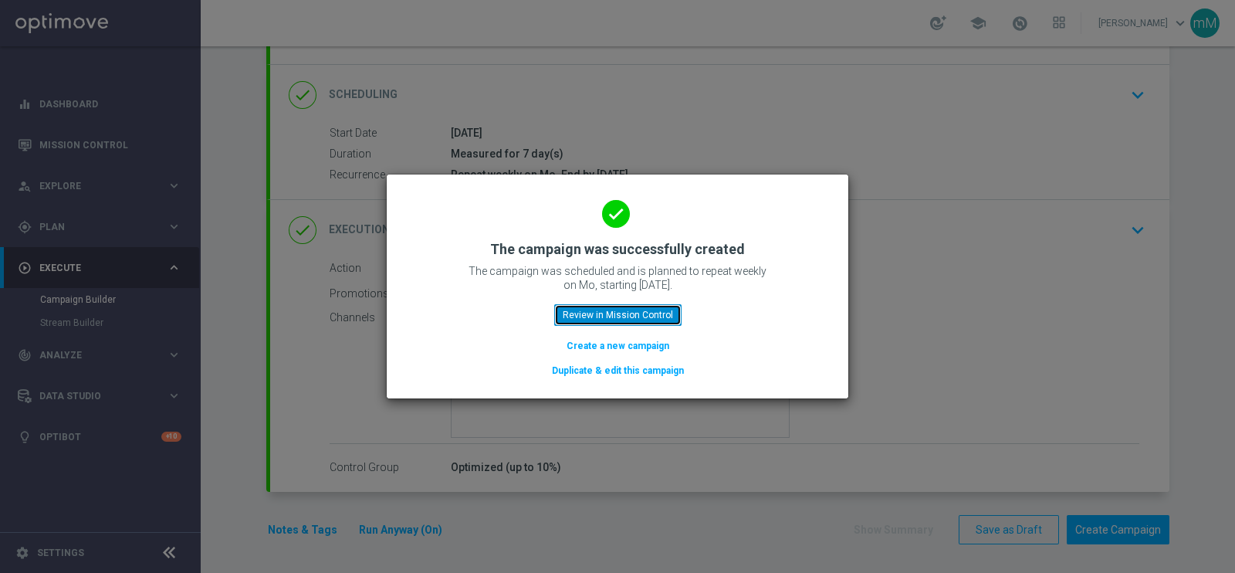
click at [597, 306] on button "Review in Mission Control" at bounding box center [617, 315] width 127 height 22
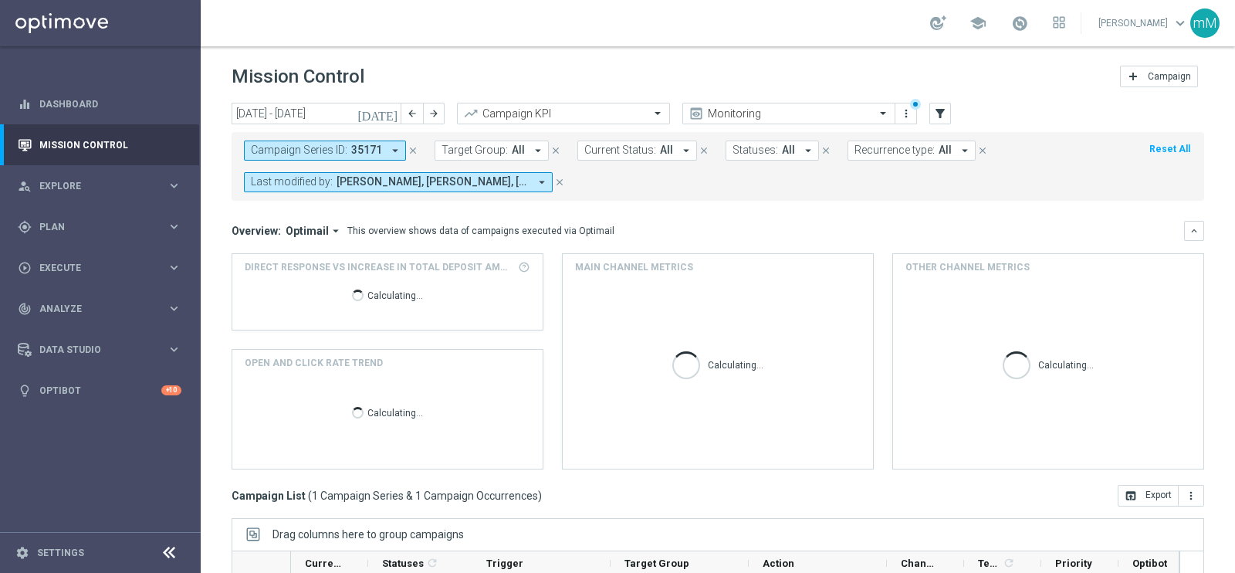
scroll to position [230, 0]
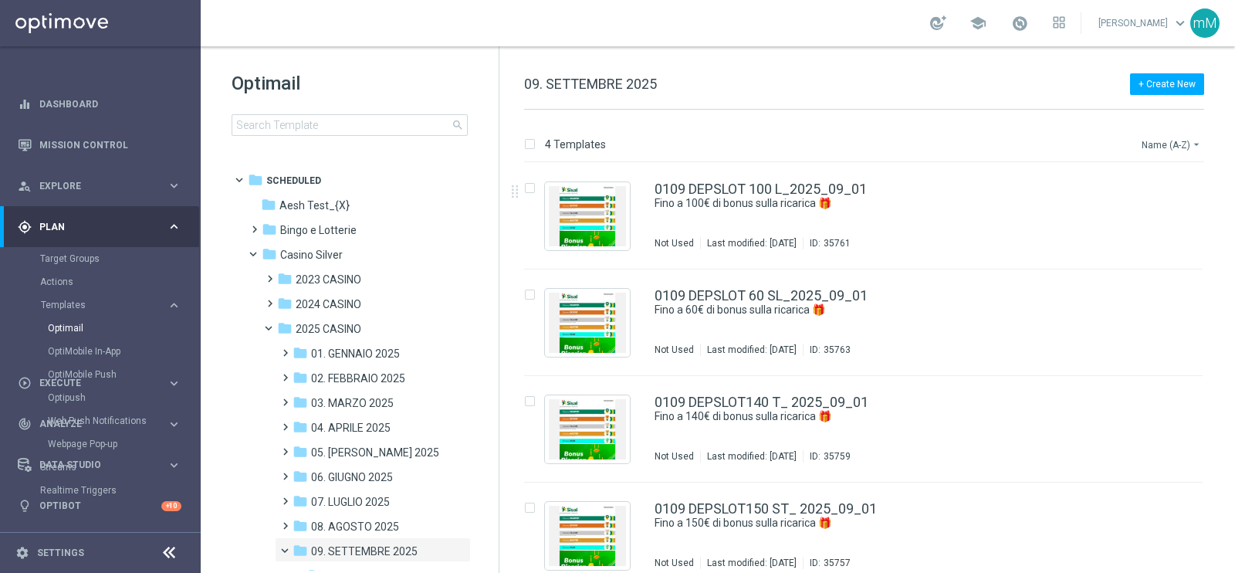
click at [1181, 142] on button "Name (A-Z) arrow_drop_down" at bounding box center [1172, 144] width 64 height 19
click at [1162, 215] on span "Date Modified (Newest)" at bounding box center [1144, 213] width 103 height 11
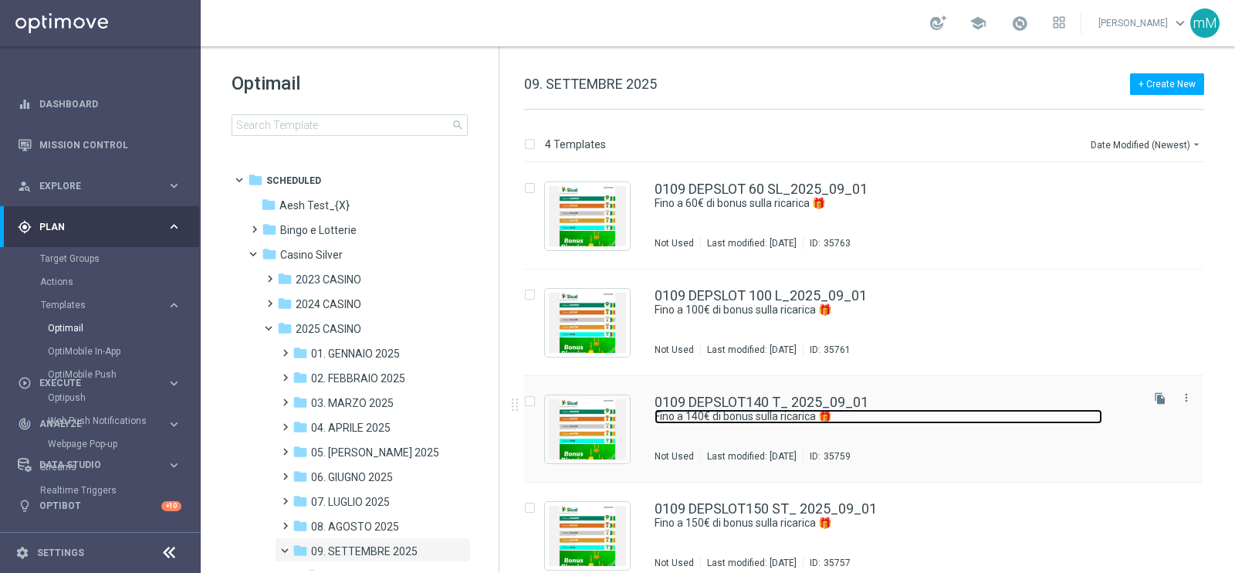
click at [727, 410] on link "Fino a 140€ di bonus sulla ricarica 🎁​" at bounding box center [878, 416] width 448 height 15
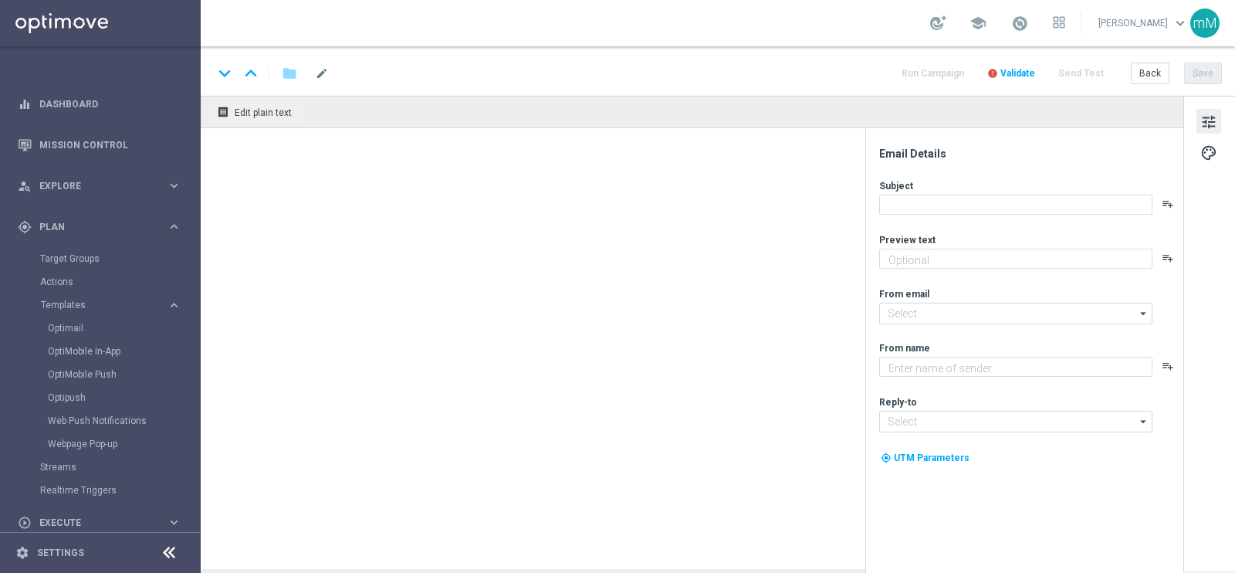
type textarea "Scopri la promozione che ti abbiamo riservato"
type input "[EMAIL_ADDRESS][DOMAIN_NAME]"
type textarea "Sisal"
type input "[EMAIL_ADDRESS][DOMAIN_NAME]"
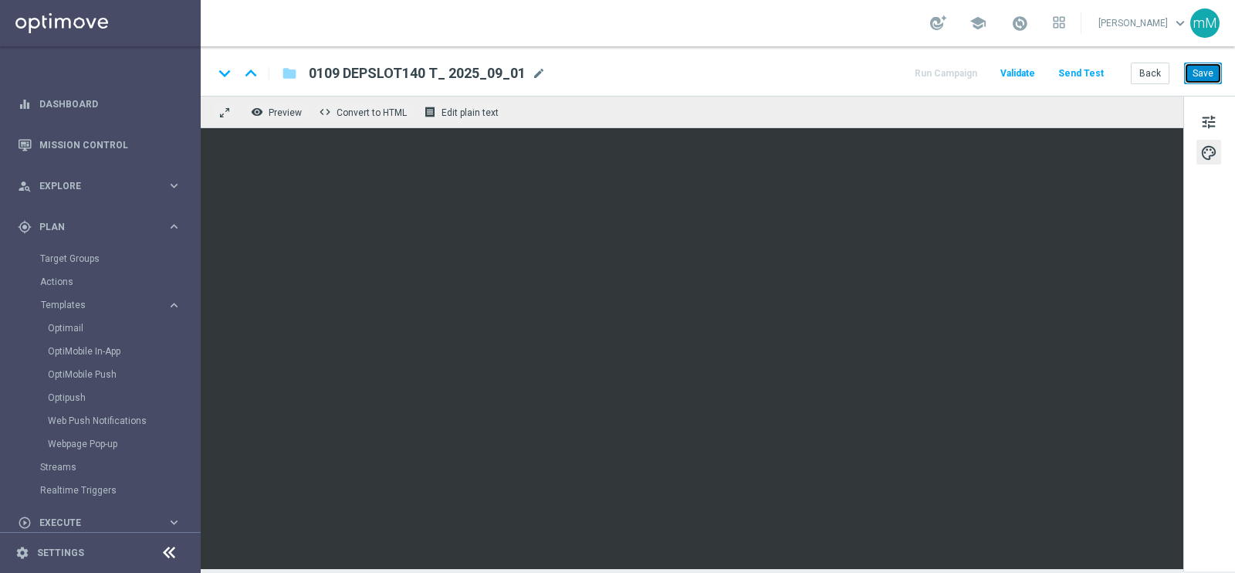
click at [1189, 79] on button "Save" at bounding box center [1203, 74] width 38 height 22
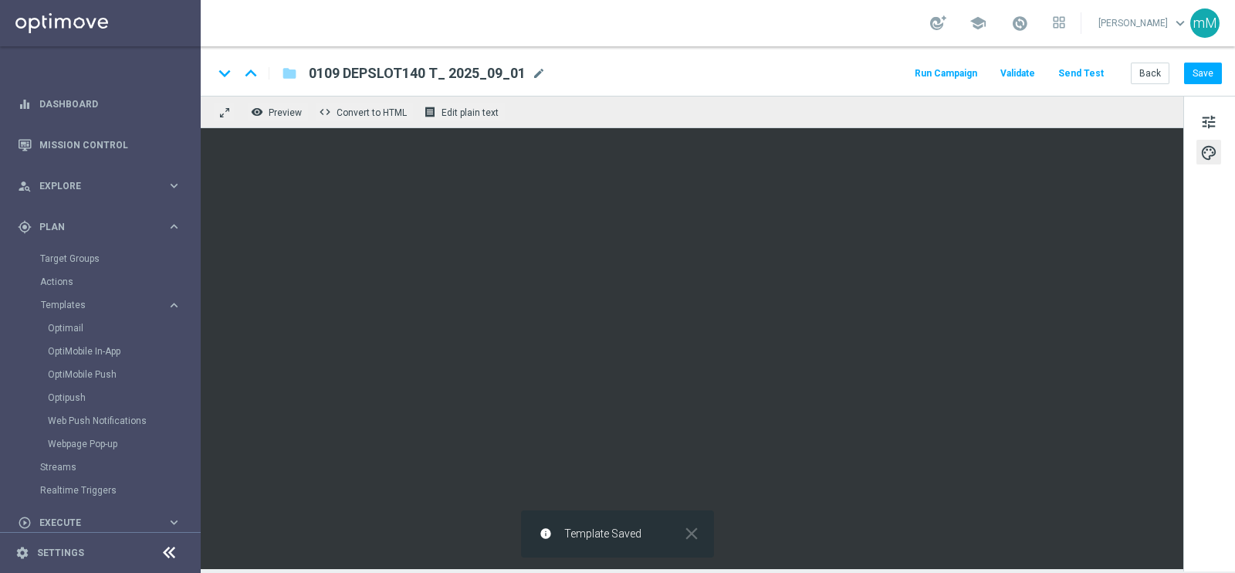
click at [952, 78] on button "Run Campaign" at bounding box center [945, 73] width 67 height 21
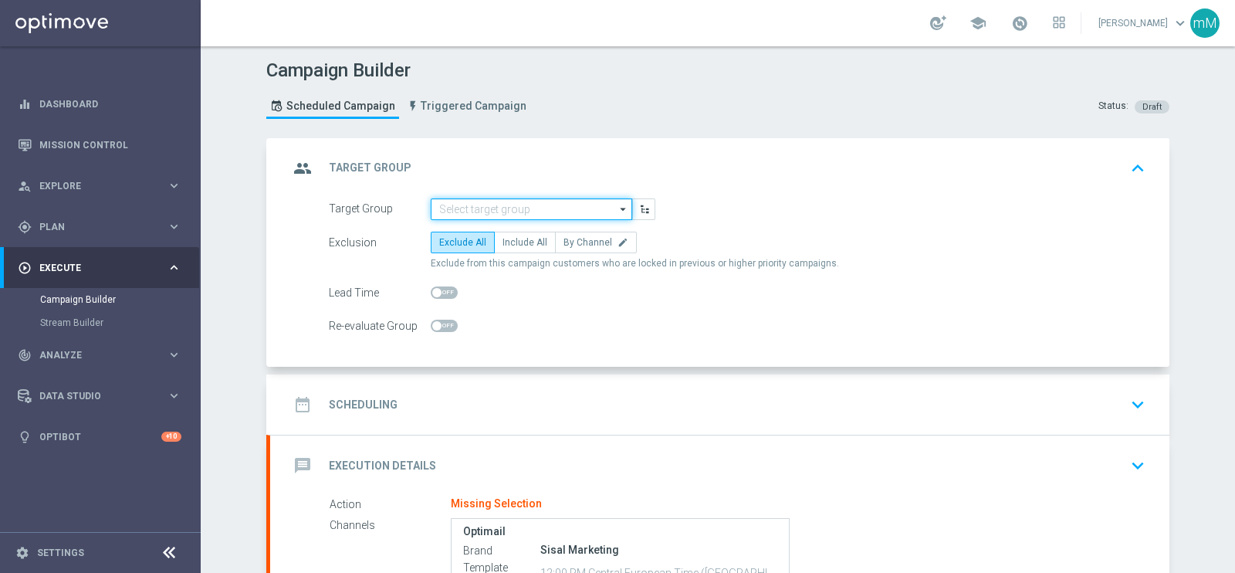
click at [495, 204] on input at bounding box center [531, 209] width 201 height 22
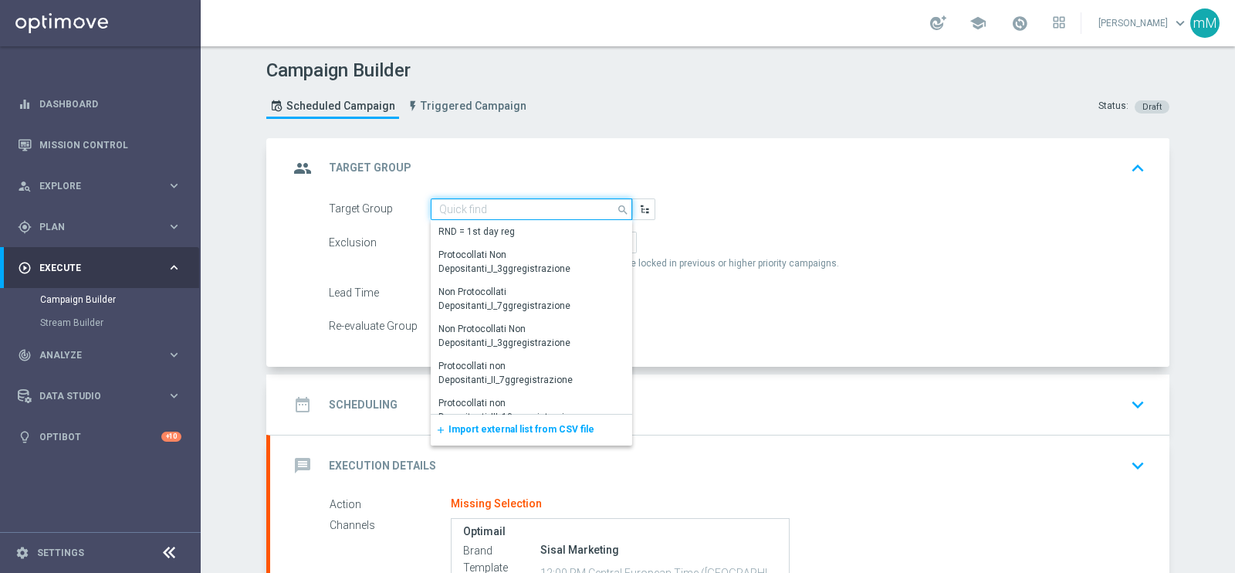
paste input "NO SALDO Active Casinò Silver Moda 30-59,99"
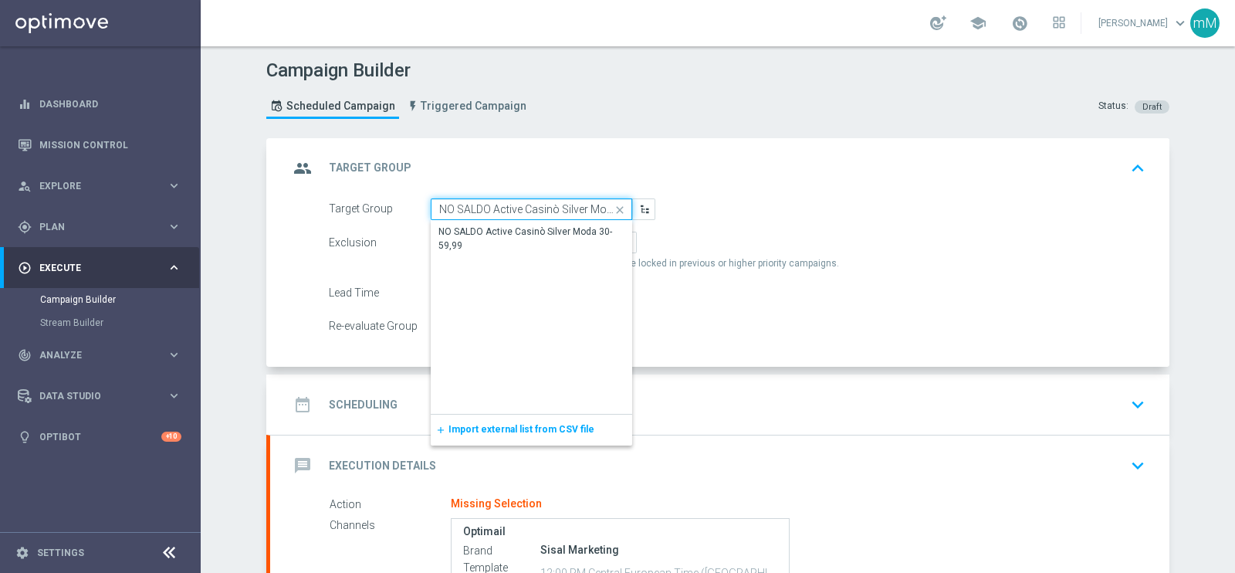
scroll to position [0, 42]
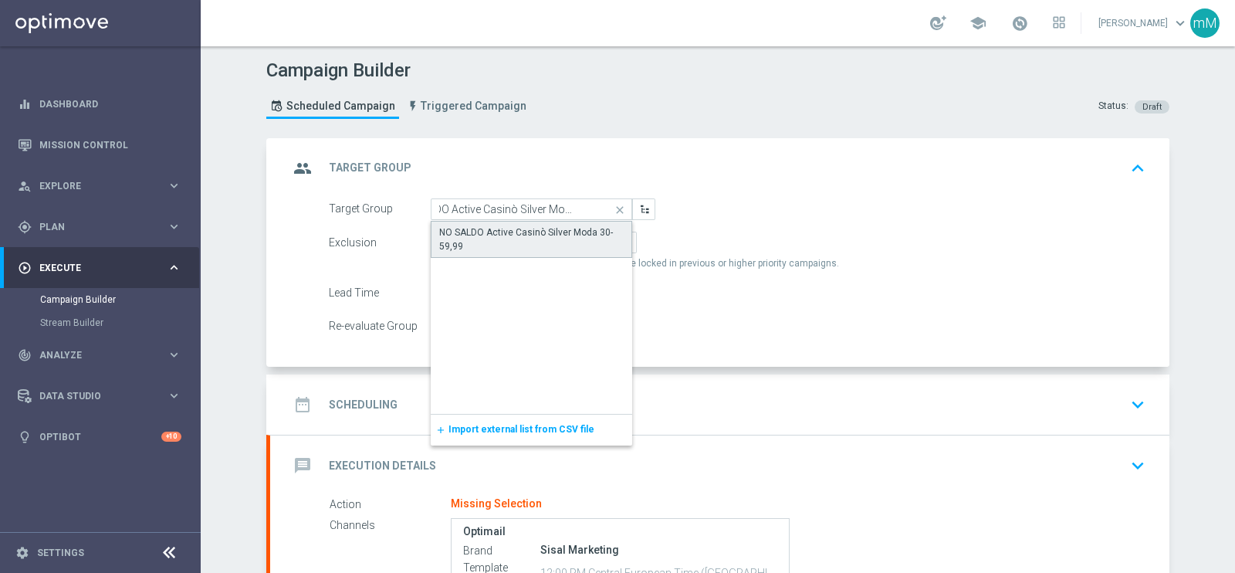
click at [489, 230] on div "NO SALDO Active Casinò Silver Moda 30-59,99" at bounding box center [531, 239] width 184 height 28
type input "NO SALDO Active Casinò Silver Moda 30-59,99"
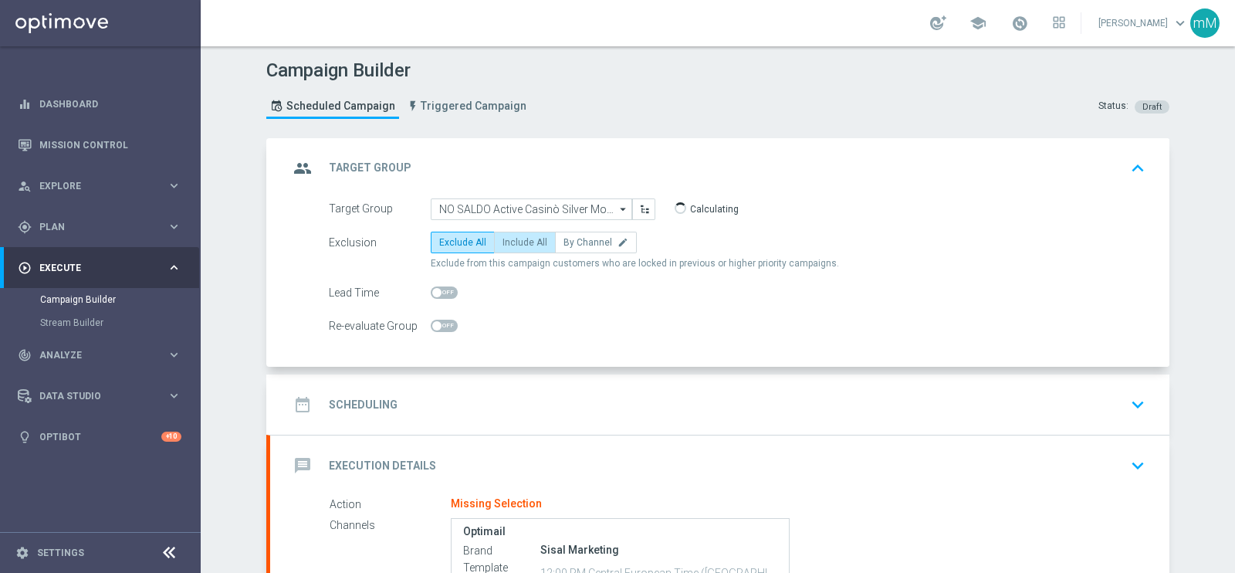
click at [520, 242] on span "Include All" at bounding box center [524, 242] width 45 height 11
click at [512, 242] on input "Include All" at bounding box center [507, 245] width 10 height 10
radio input "true"
click at [486, 385] on div "date_range Scheduling keyboard_arrow_down" at bounding box center [719, 404] width 899 height 60
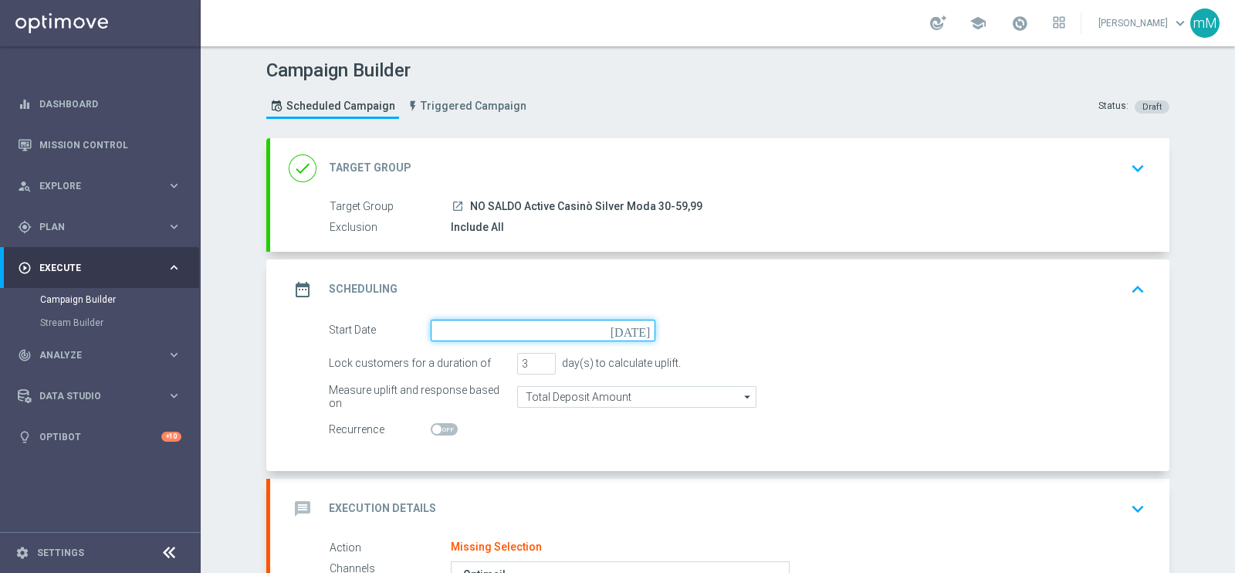
click at [493, 335] on input at bounding box center [543, 331] width 225 height 22
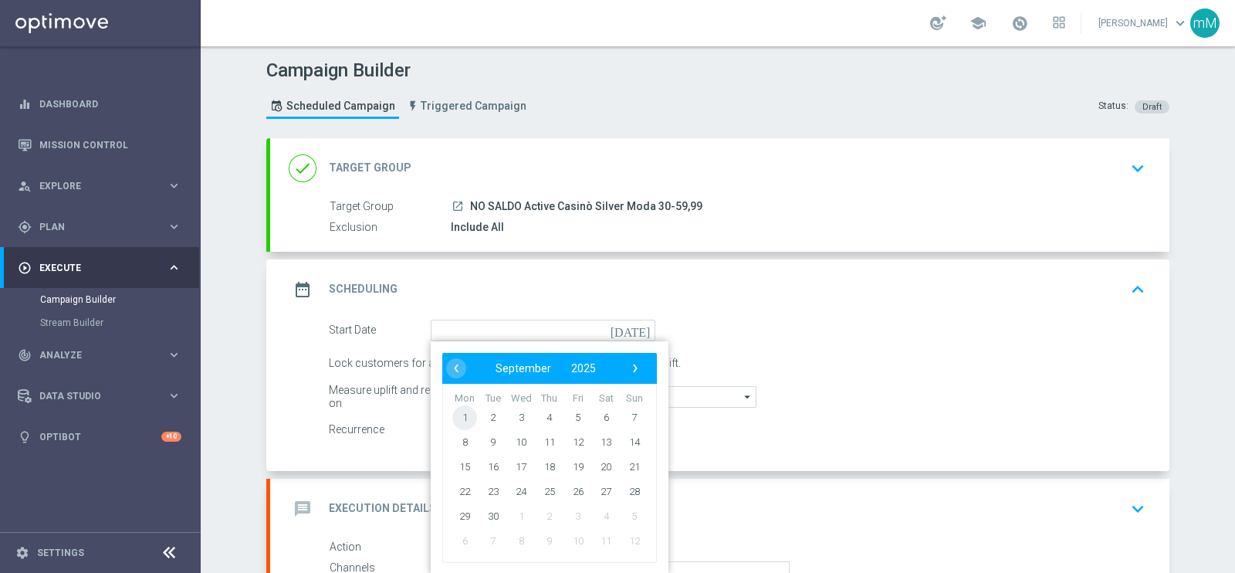
click at [459, 408] on span "1" at bounding box center [464, 416] width 25 height 25
type input "[DATE]"
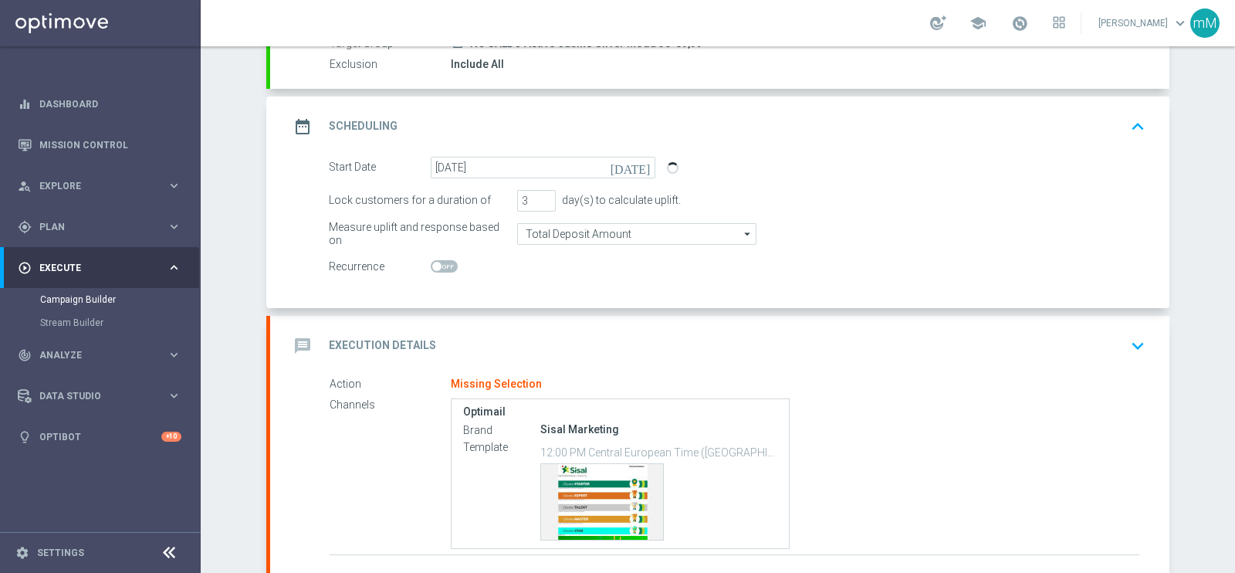
scroll to position [164, 0]
click at [525, 330] on div "message Execution Details keyboard_arrow_down" at bounding box center [720, 344] width 862 height 29
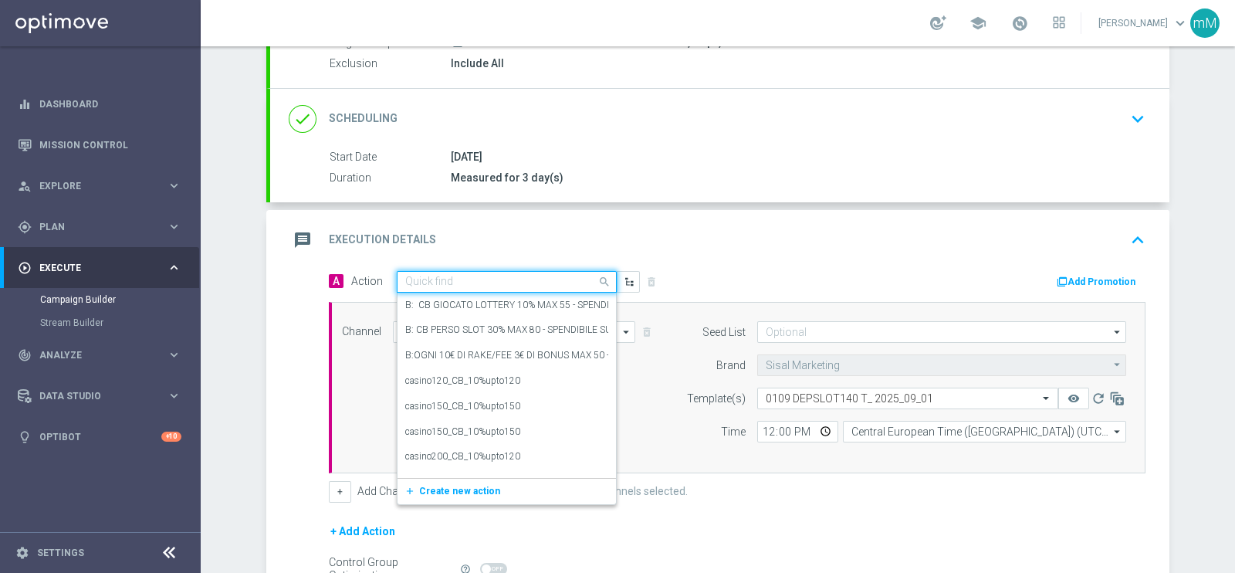
click at [516, 276] on input "text" at bounding box center [491, 282] width 172 height 13
paste input "dep 50€ per 20% fino a 140€"
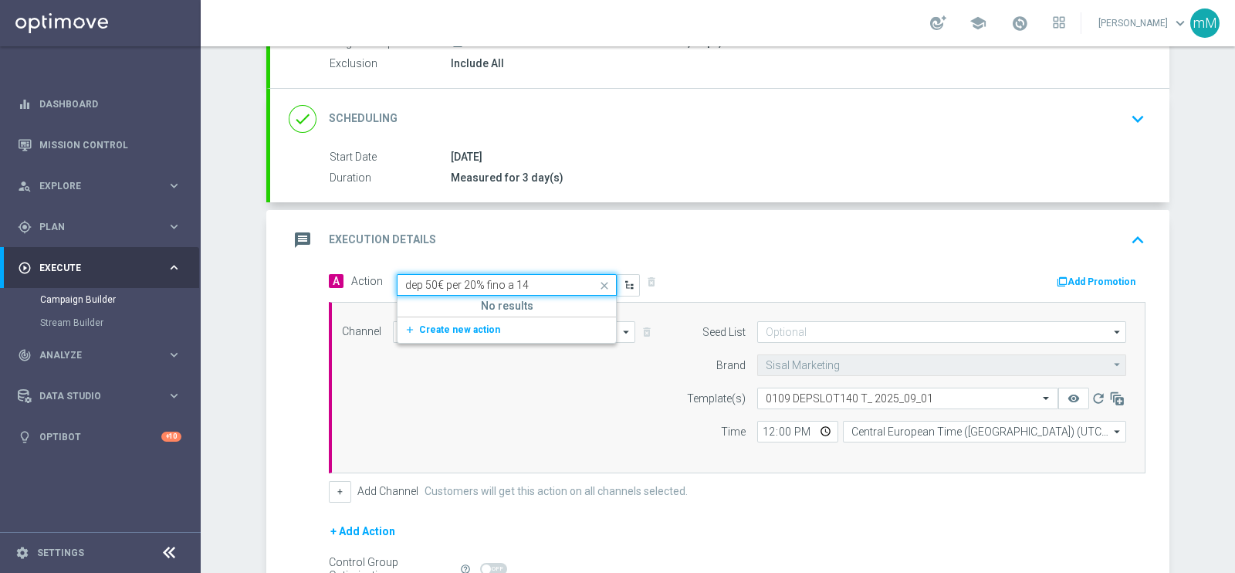
type input "dep 50€ per 20% fino a 1"
click at [537, 306] on div "dep 50€ per 20% fino a 180€ edit" at bounding box center [506, 308] width 203 height 25
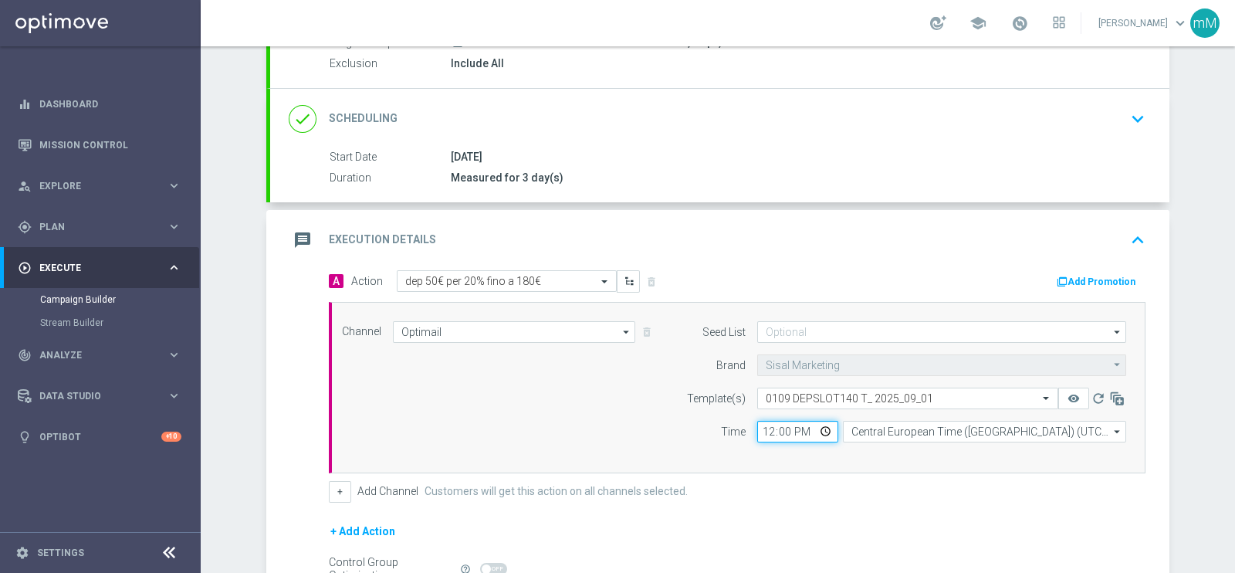
click at [757, 434] on input "12:00" at bounding box center [797, 432] width 81 height 22
type input "18:30"
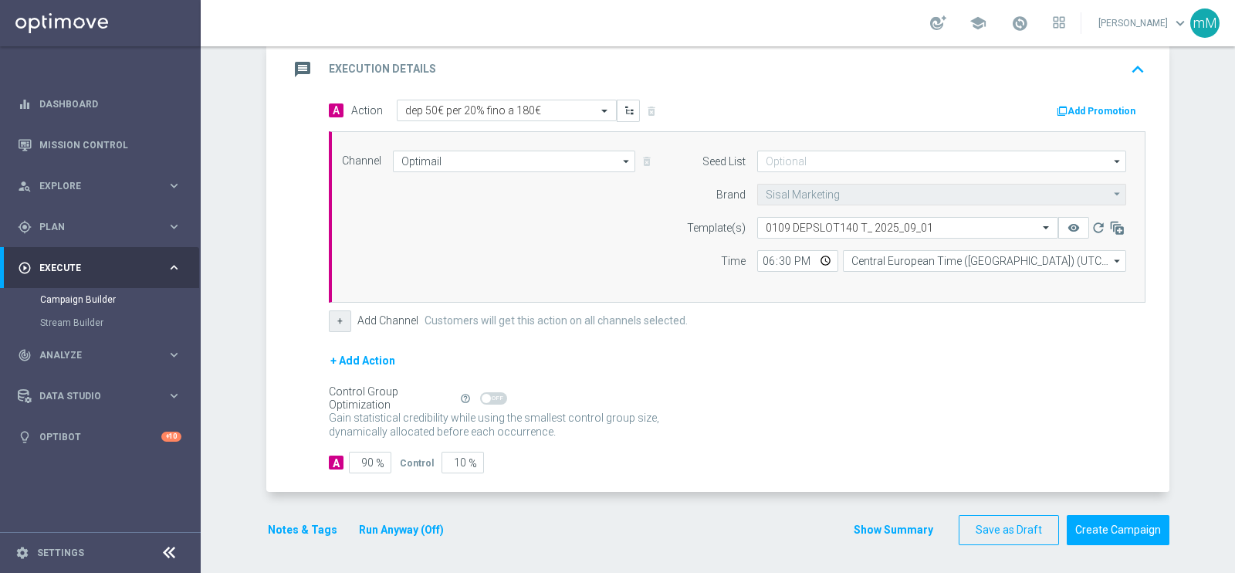
click at [331, 316] on button "+" at bounding box center [340, 321] width 22 height 22
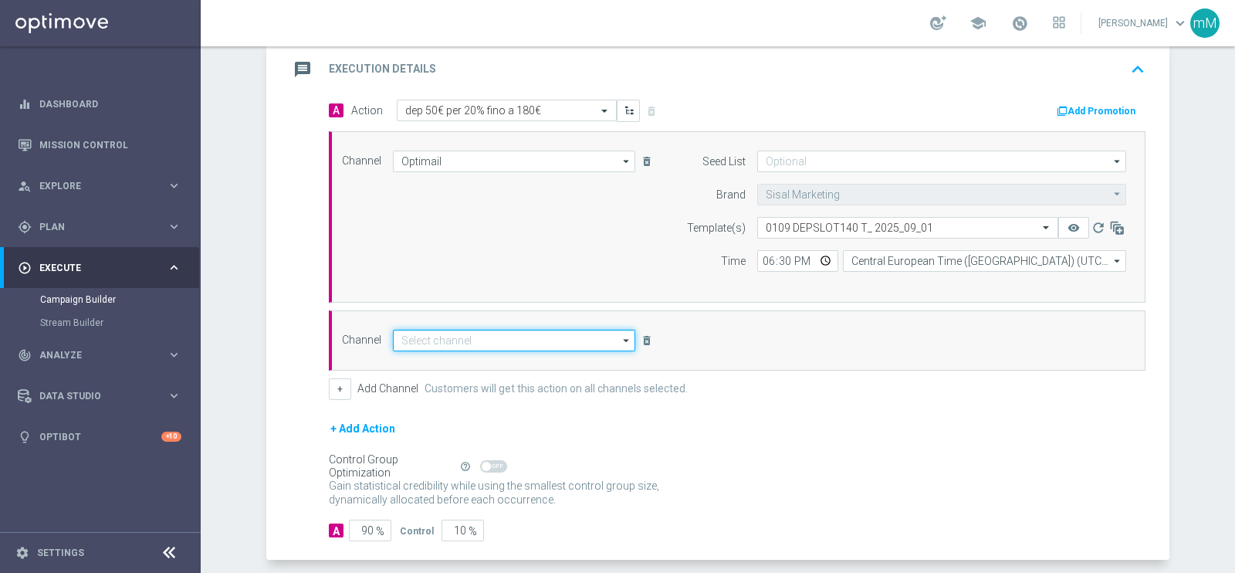
click at [521, 333] on input at bounding box center [514, 341] width 242 height 22
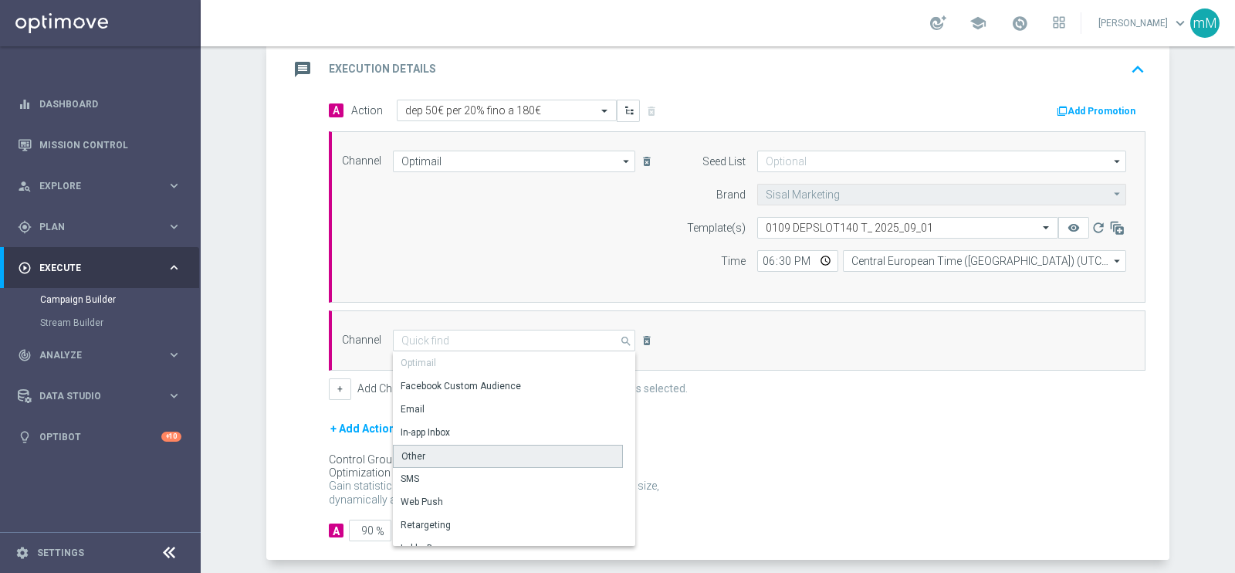
click at [472, 450] on div "Other" at bounding box center [508, 456] width 230 height 23
type input "Other"
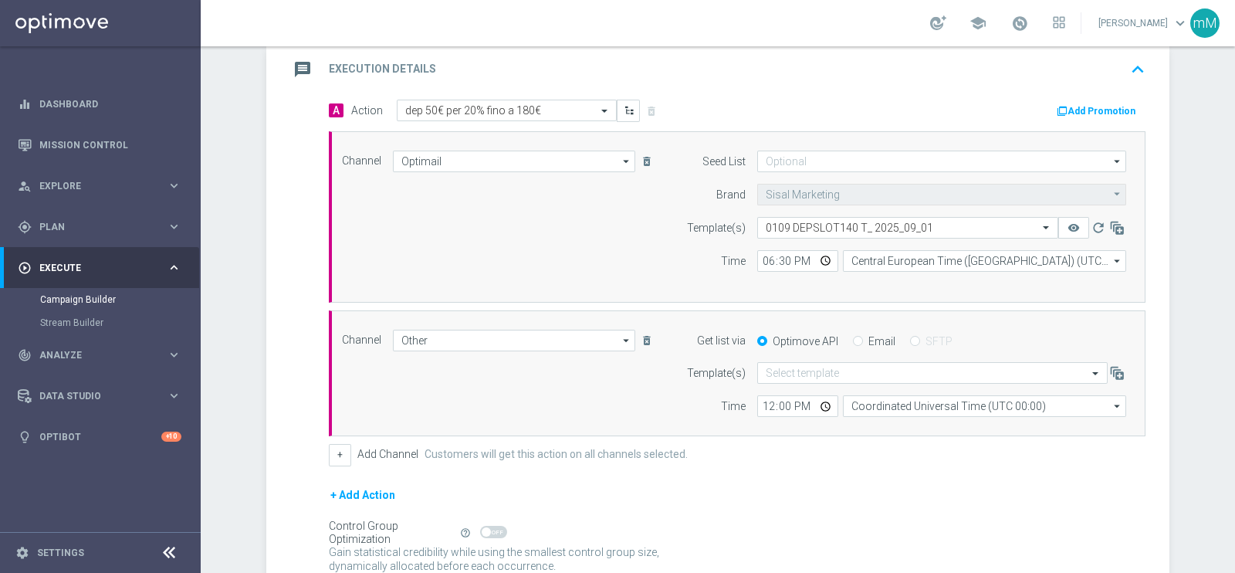
click at [853, 341] on input "Email" at bounding box center [858, 342] width 10 height 10
radio input "true"
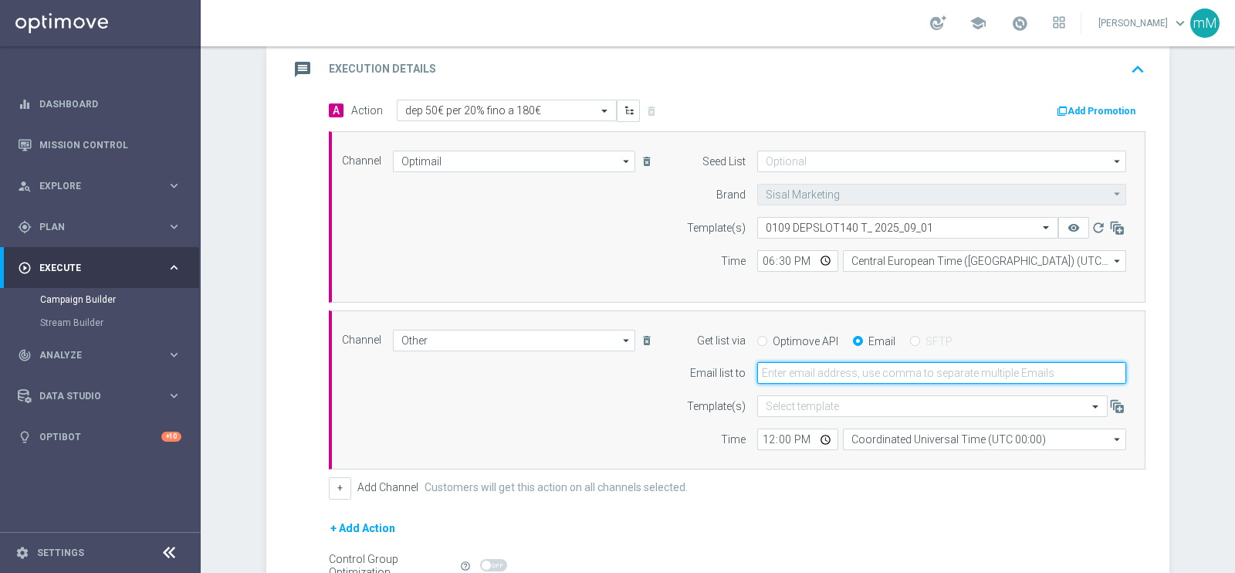
click at [837, 363] on input "email" at bounding box center [941, 373] width 369 height 22
type input "marco.maccarrone@sisal.it"
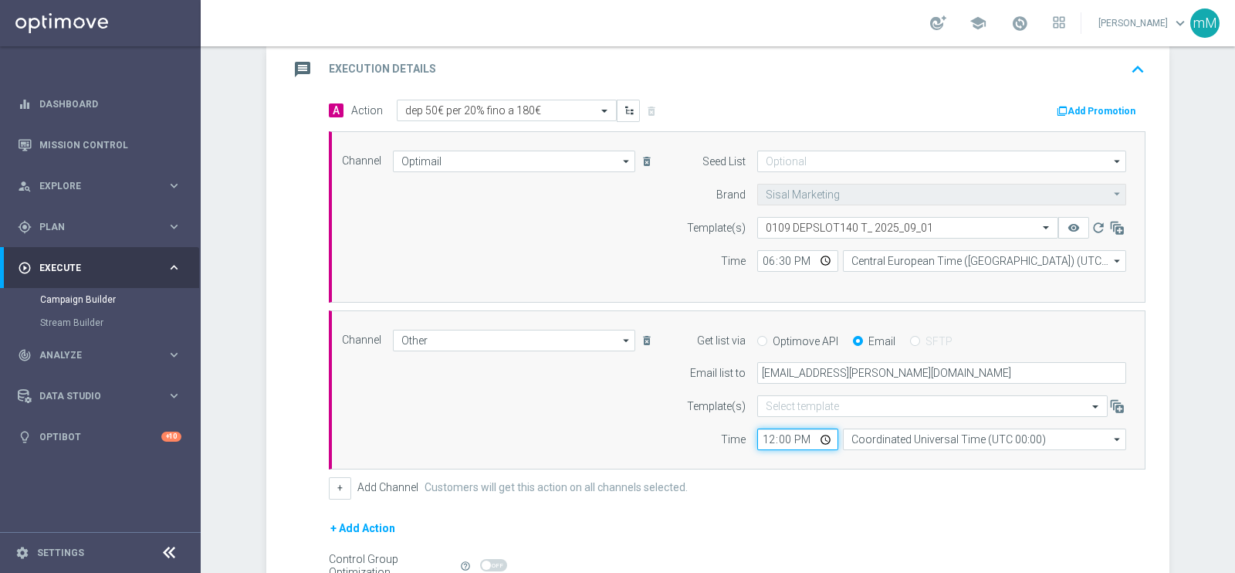
click at [757, 431] on input "12:00" at bounding box center [797, 439] width 81 height 22
type input "18:30"
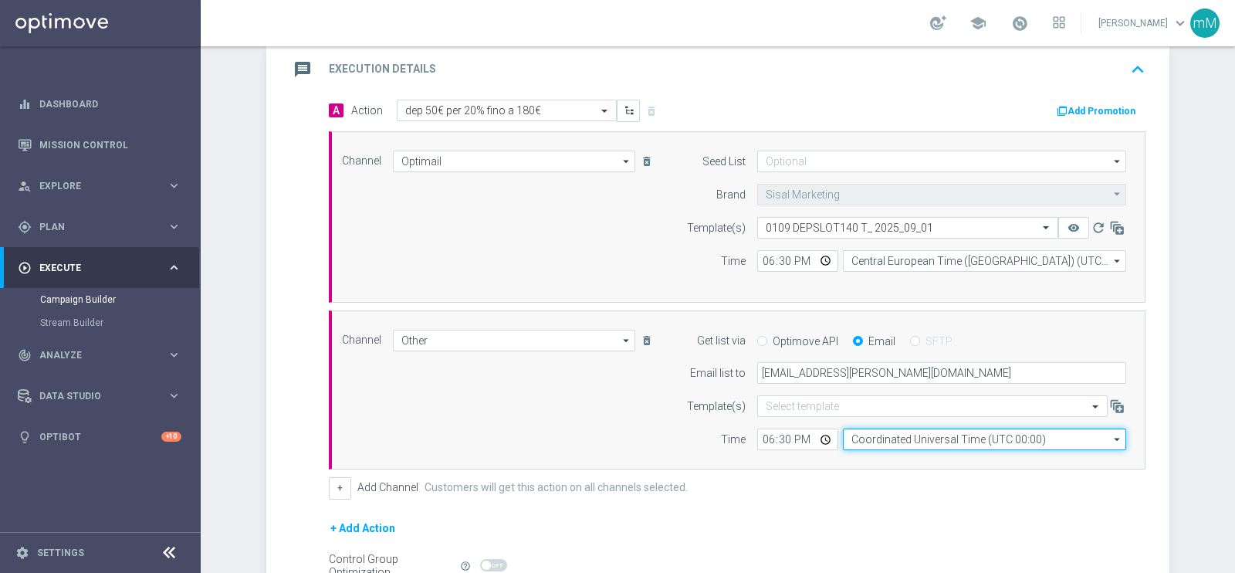
click at [900, 436] on input "Coordinated Universal Time (UTC 00:00)" at bounding box center [984, 439] width 283 height 22
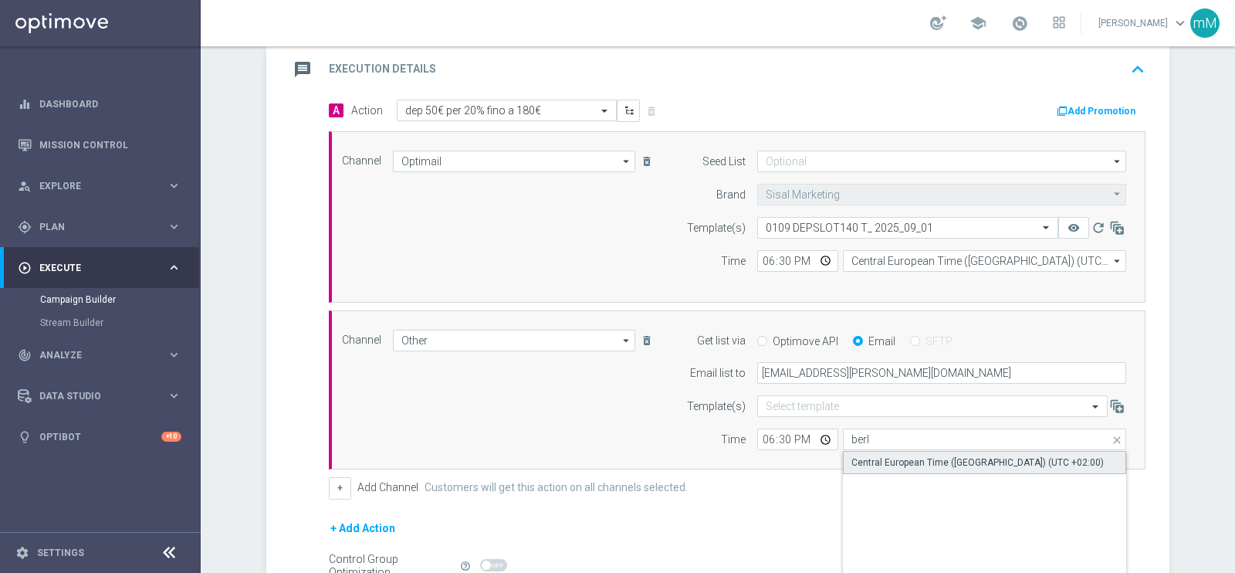
click at [897, 455] on div "Central European Time (Berlin) (UTC +02:00)" at bounding box center [977, 462] width 252 height 14
type input "Central European Time (Berlin) (UTC +02:00)"
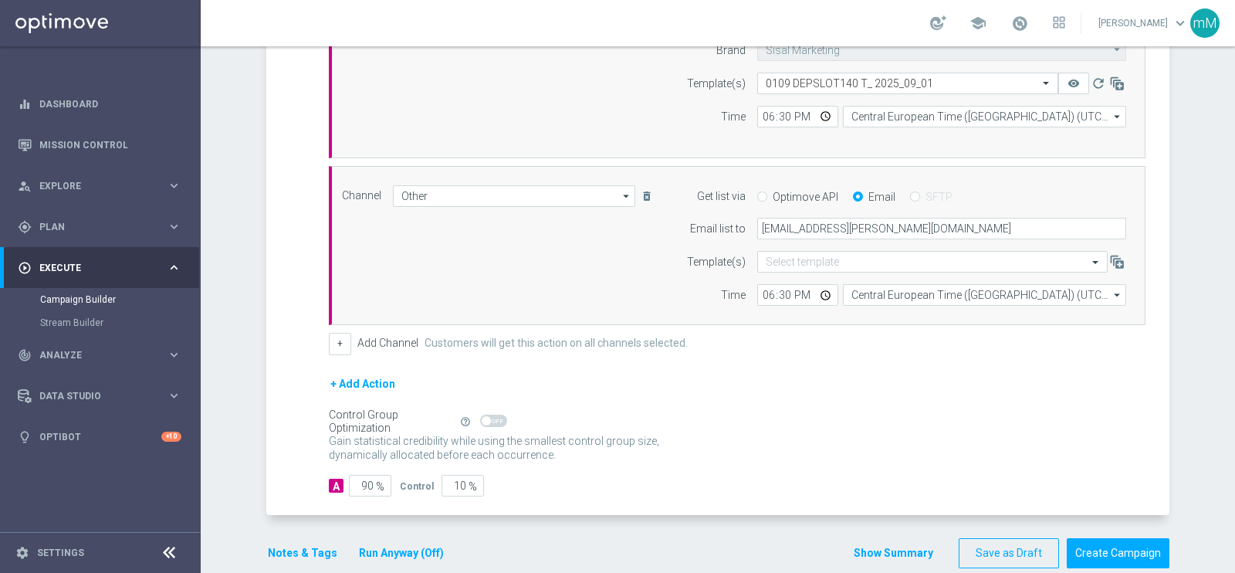
scroll to position [502, 0]
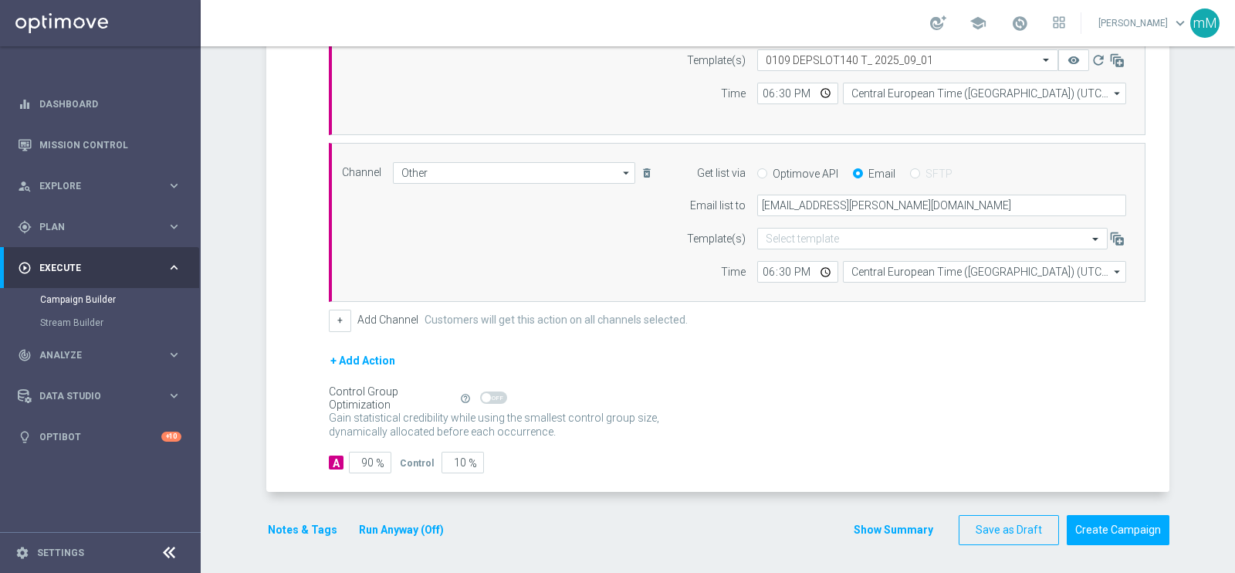
click at [391, 530] on button "Run Anyway (Off)" at bounding box center [401, 529] width 88 height 19
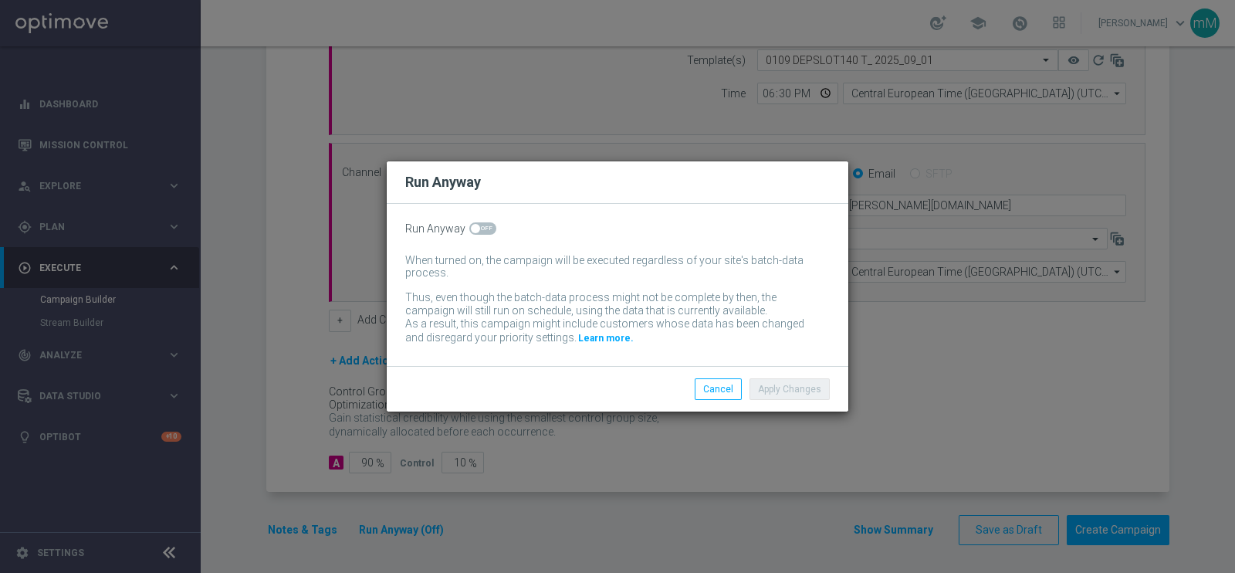
click at [482, 235] on switch at bounding box center [482, 228] width 27 height 13
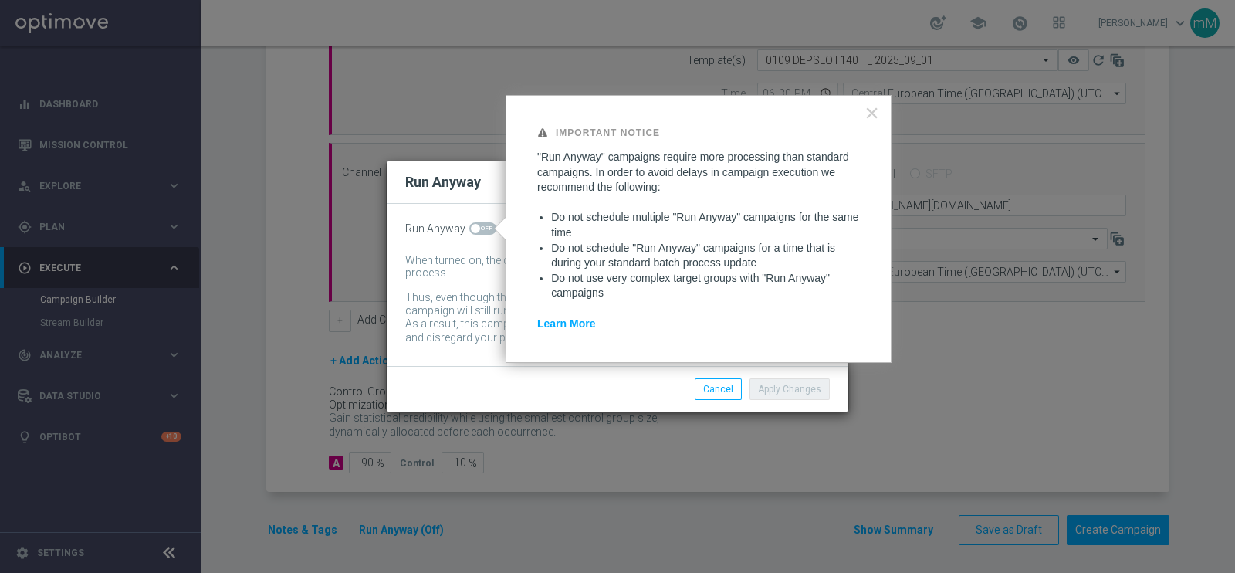
click at [479, 225] on span at bounding box center [482, 228] width 27 height 12
click at [479, 225] on input "checkbox" at bounding box center [482, 228] width 27 height 12
checkbox input "true"
click at [791, 386] on button "Apply Changes" at bounding box center [789, 389] width 80 height 22
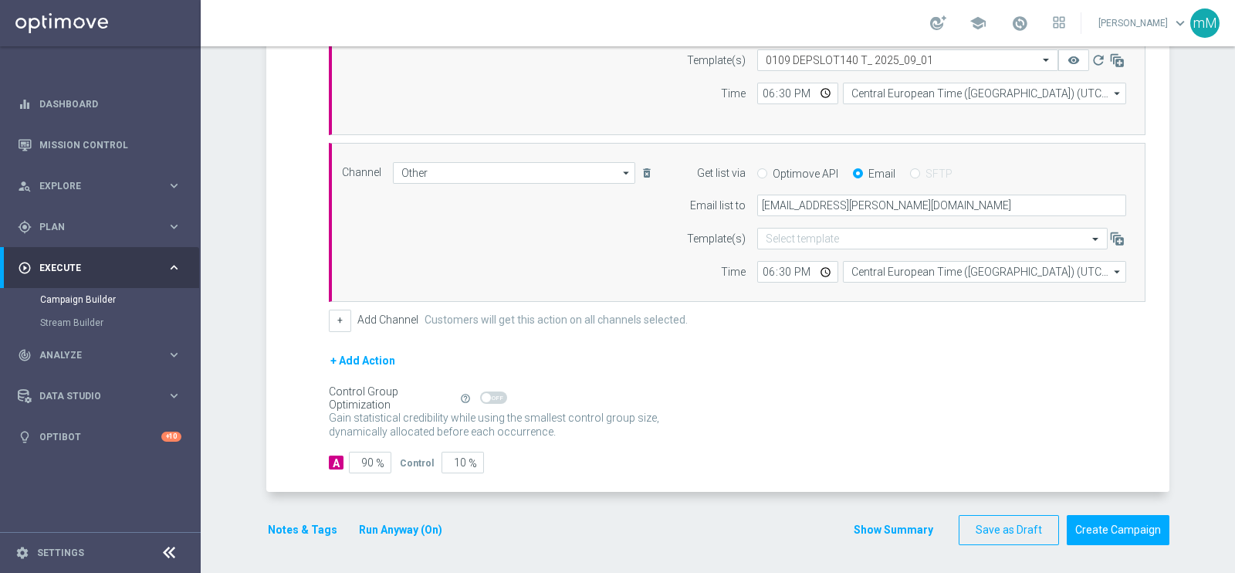
click at [299, 515] on div "Notes & Tags Run Anyway (On)" at bounding box center [364, 530] width 196 height 30
click at [296, 520] on button "Notes & Tags" at bounding box center [302, 529] width 73 height 19
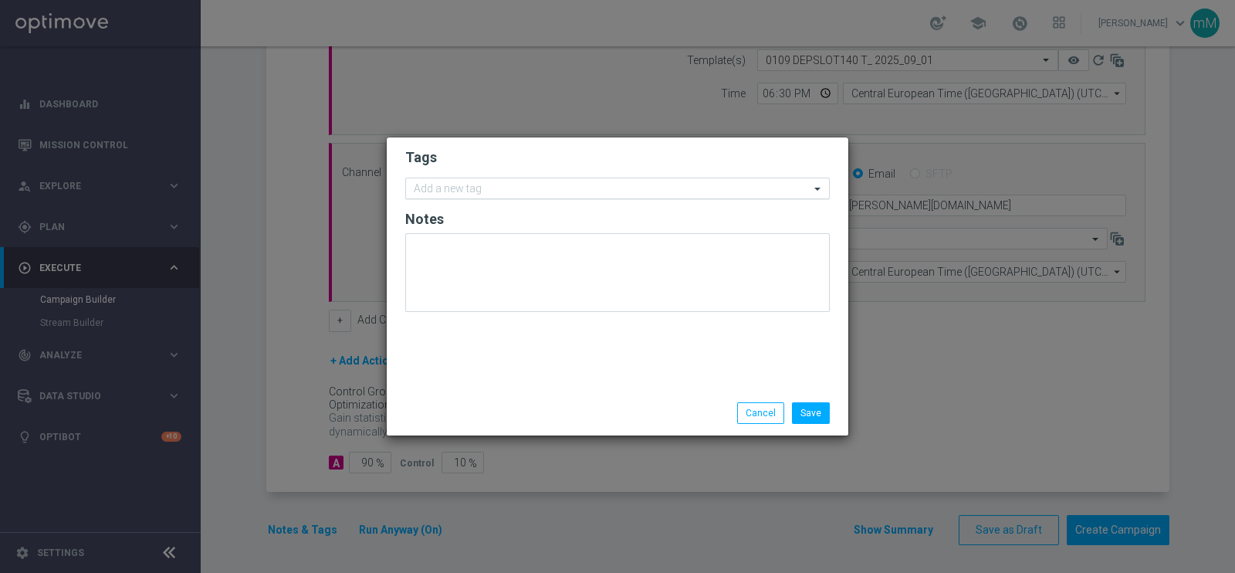
click at [529, 184] on input "text" at bounding box center [612, 189] width 396 height 13
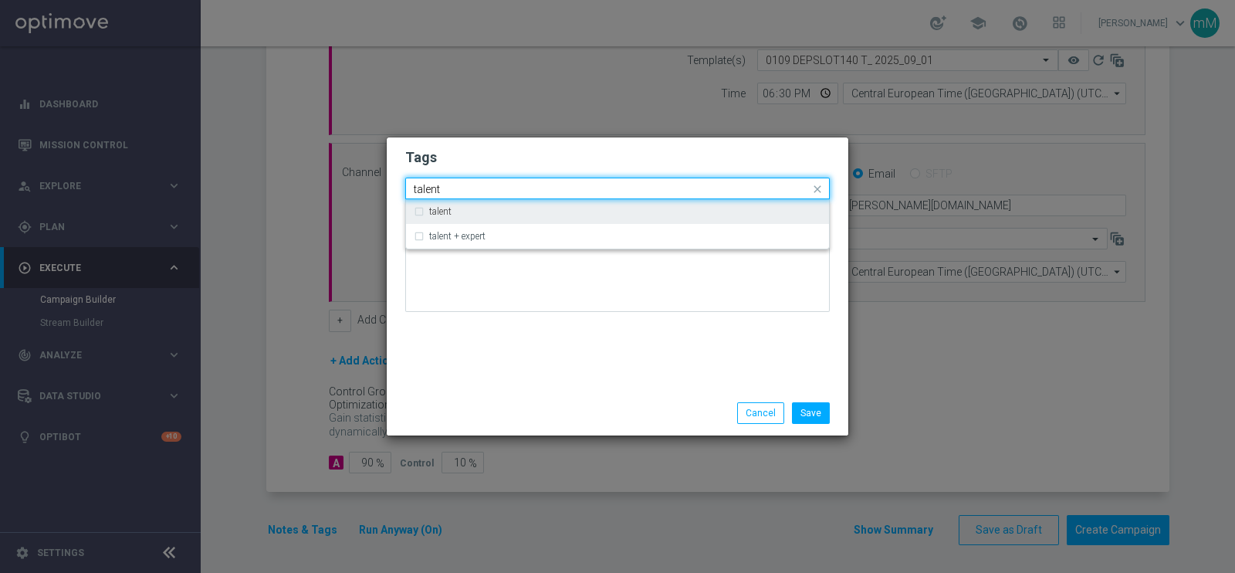
click at [500, 222] on div "talent" at bounding box center [618, 211] width 408 height 25
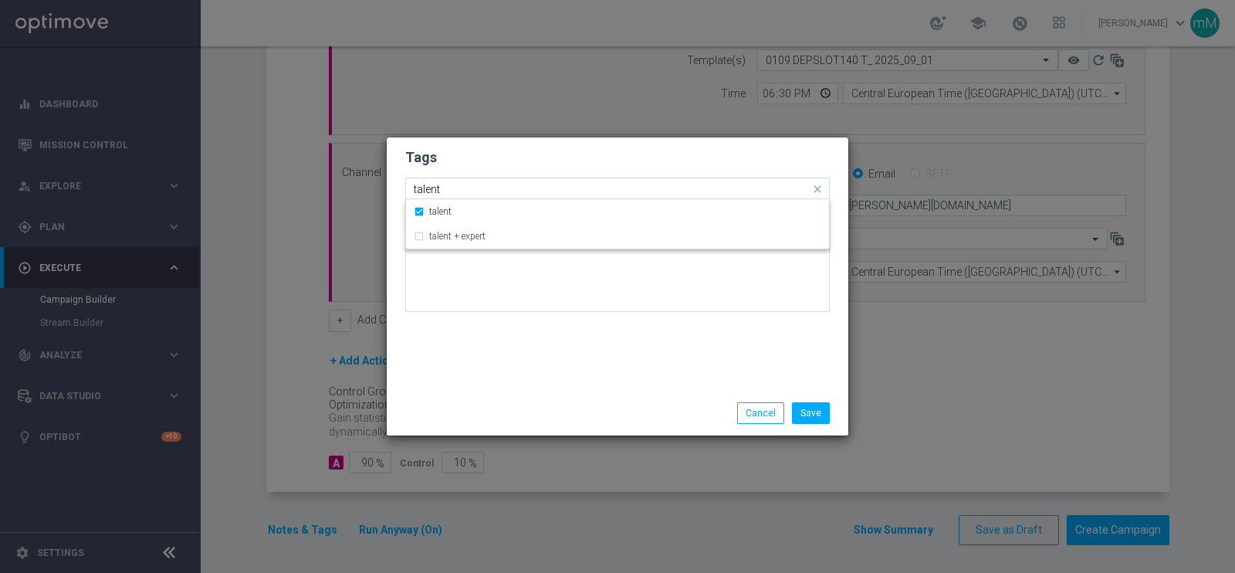
click at [493, 187] on input "talent" at bounding box center [612, 189] width 396 height 13
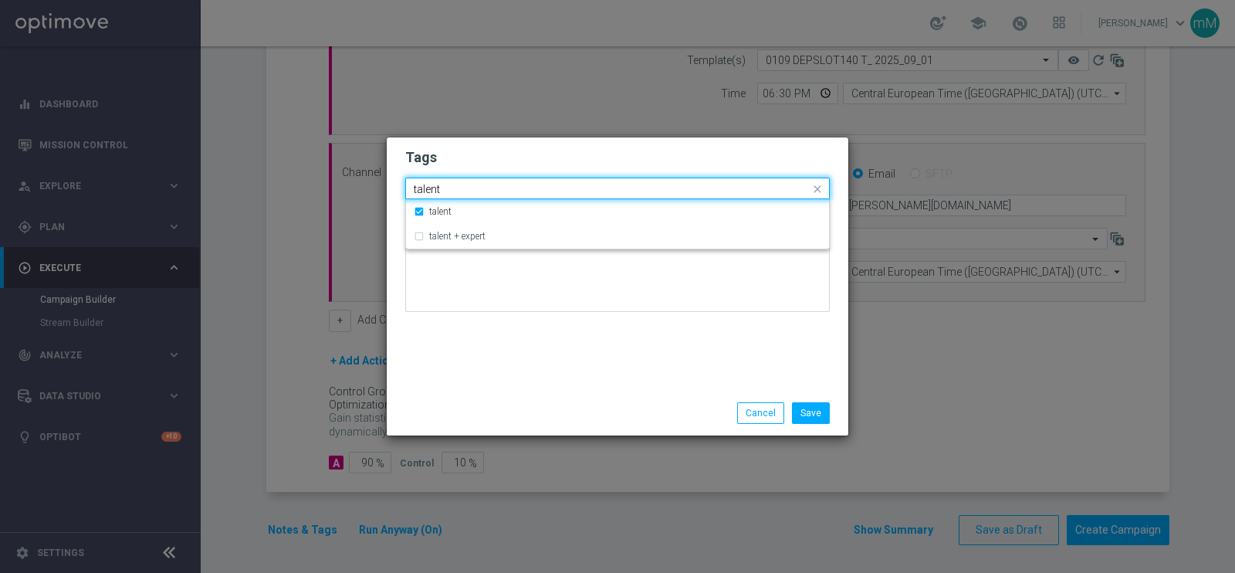
click at [493, 187] on input "talent" at bounding box center [612, 189] width 396 height 13
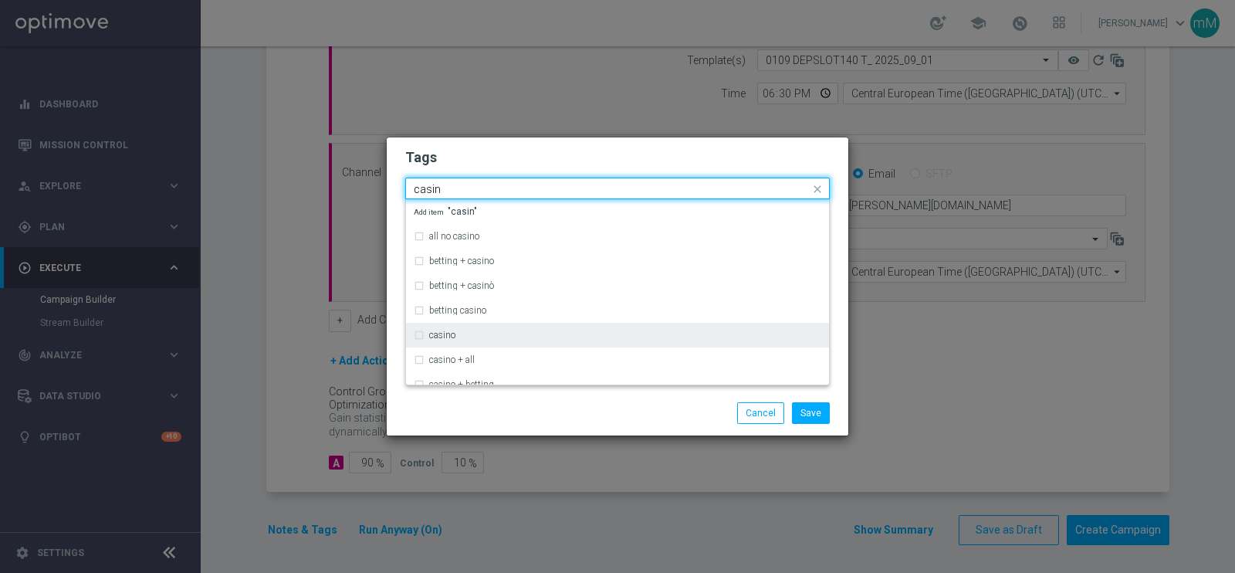
click at [439, 330] on label "casino" at bounding box center [442, 334] width 26 height 9
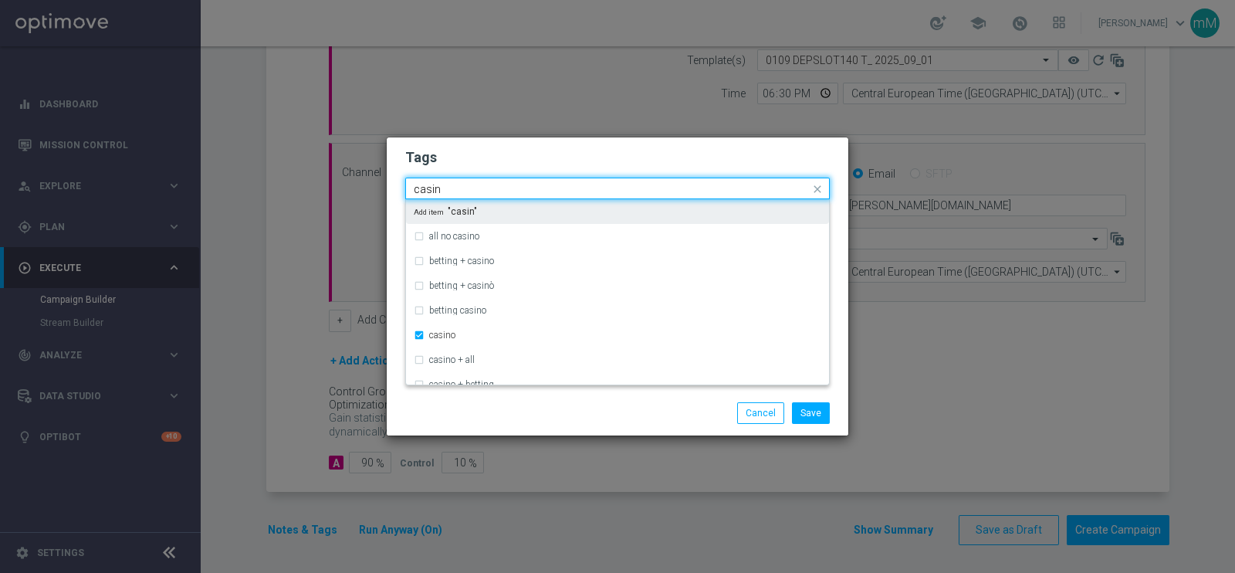
click at [502, 183] on input "casin" at bounding box center [612, 189] width 396 height 13
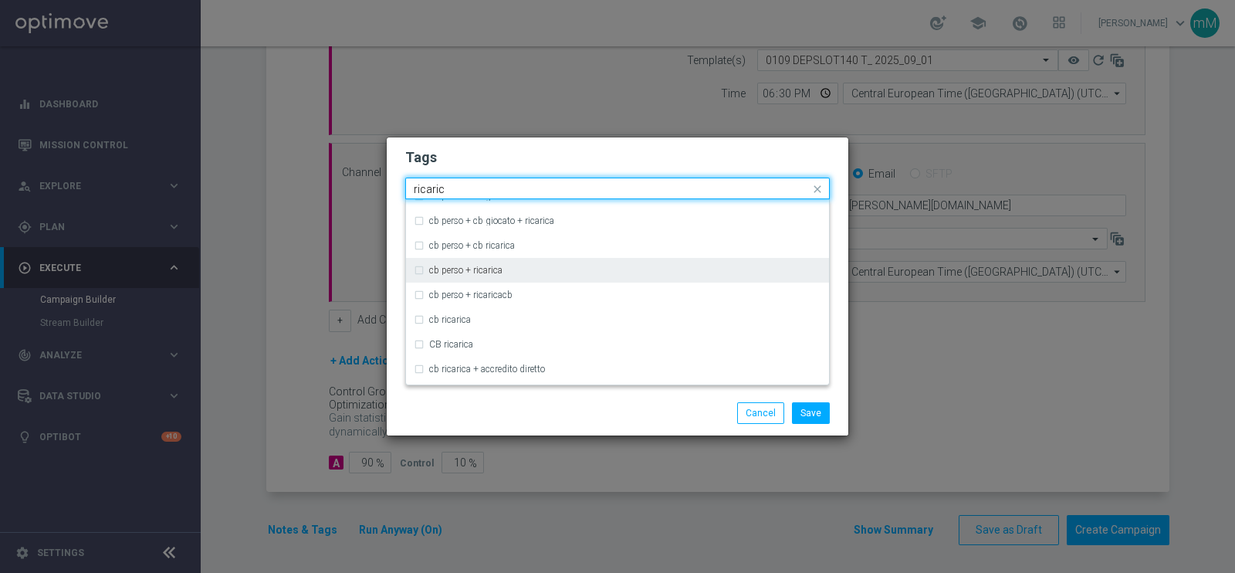
scroll to position [140, 0]
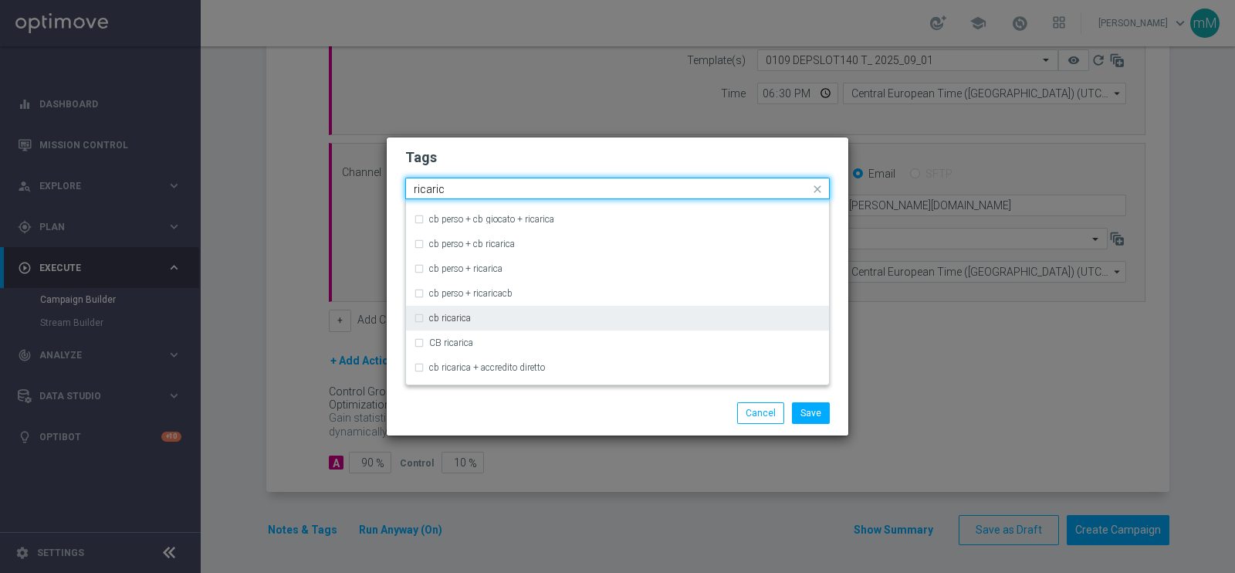
click at [467, 311] on div "cb ricarica" at bounding box center [618, 318] width 408 height 25
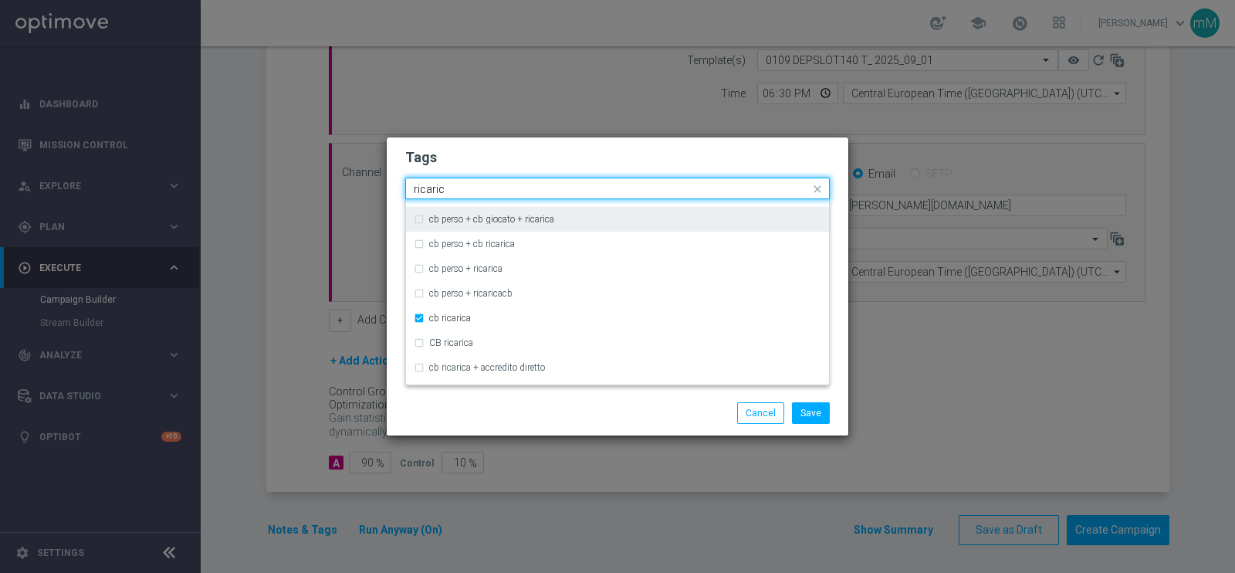
click at [497, 183] on input "ricaric" at bounding box center [612, 189] width 396 height 13
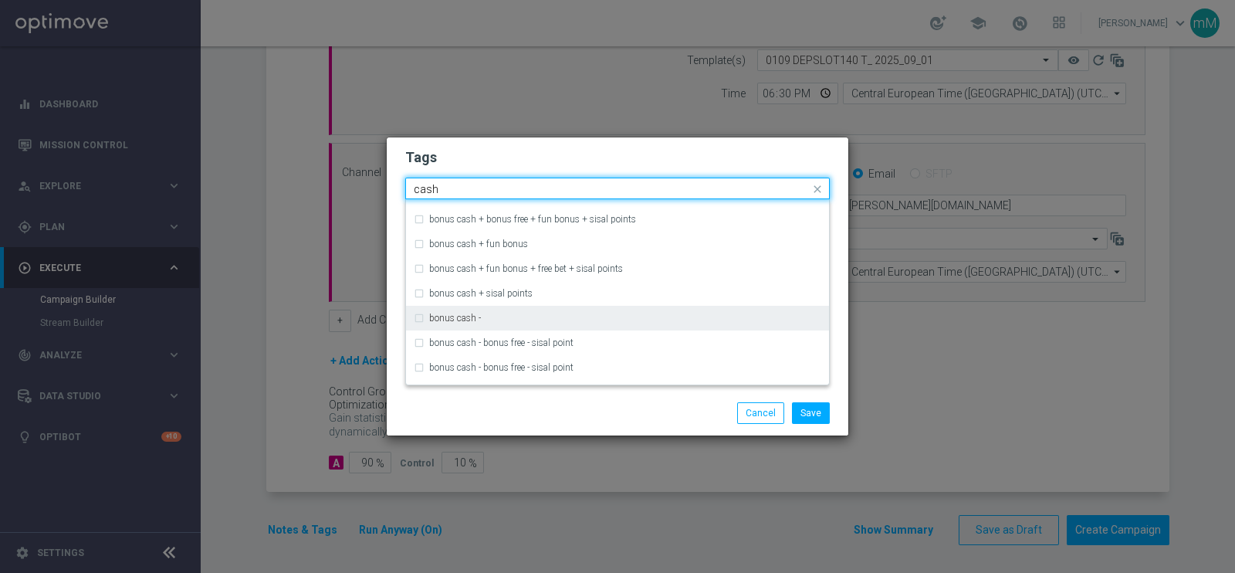
click at [452, 310] on div "bonus cash -" at bounding box center [618, 318] width 408 height 25
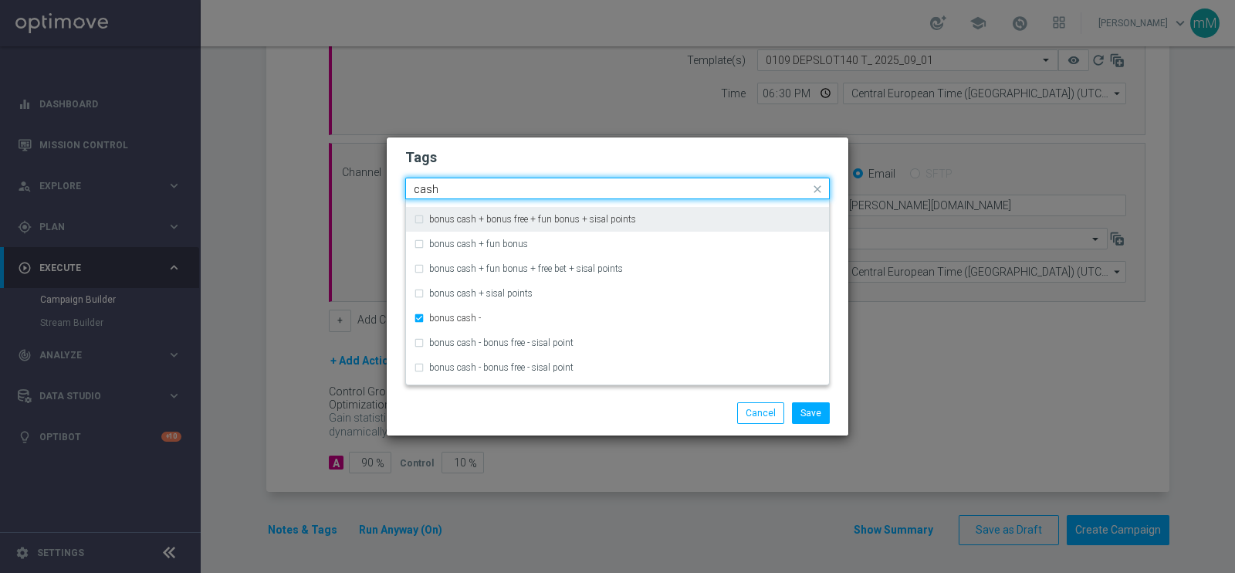
click at [476, 192] on input "cash" at bounding box center [612, 189] width 396 height 13
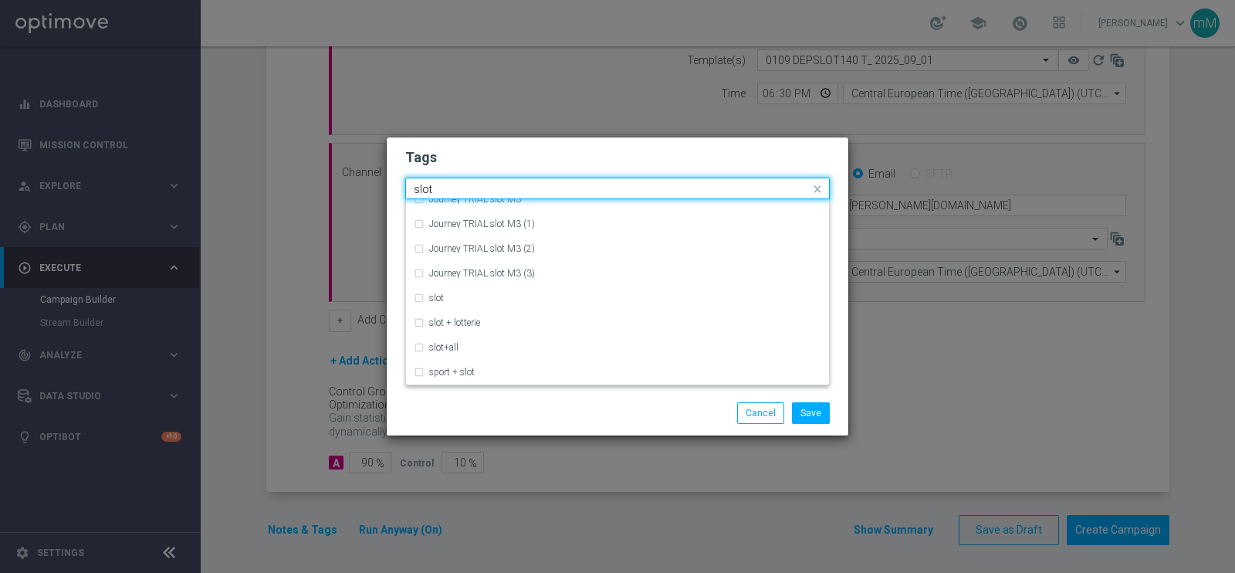
scroll to position [62, 0]
click at [465, 299] on div "slot" at bounding box center [625, 297] width 392 height 9
type input "slot"
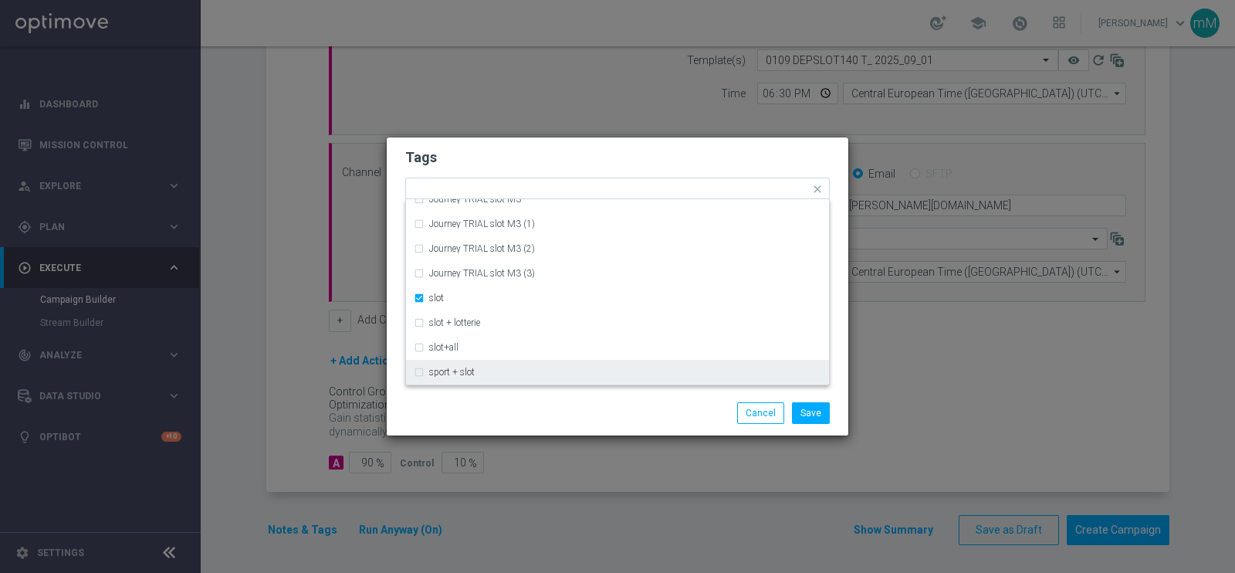
click at [522, 399] on div "Save Cancel" at bounding box center [618, 413] width 462 height 45
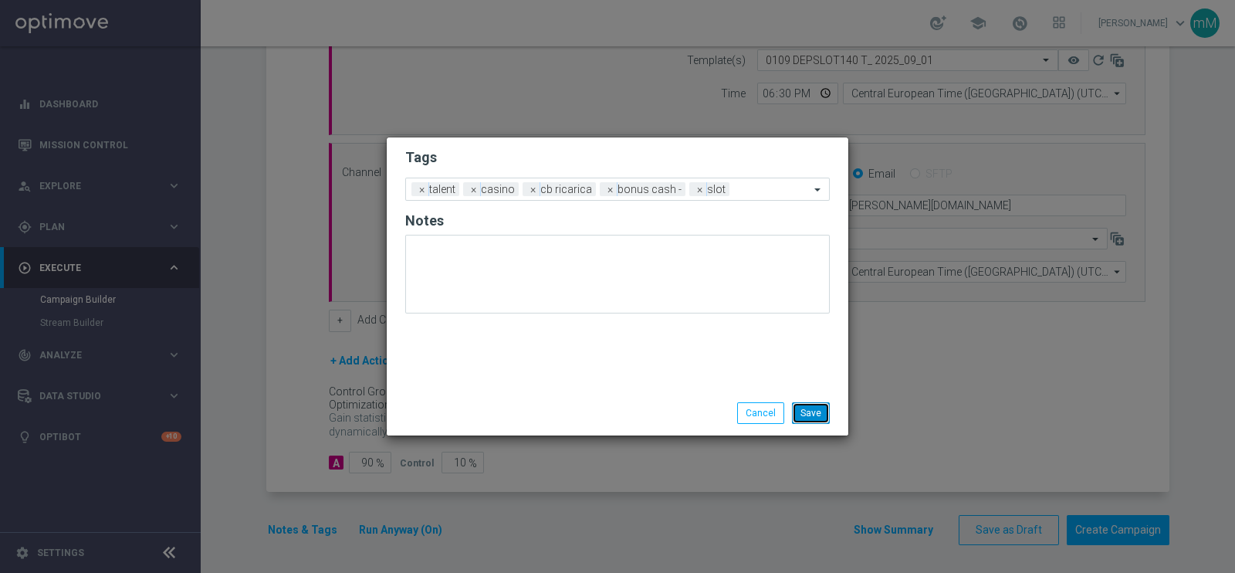
click at [816, 411] on button "Save" at bounding box center [811, 413] width 38 height 22
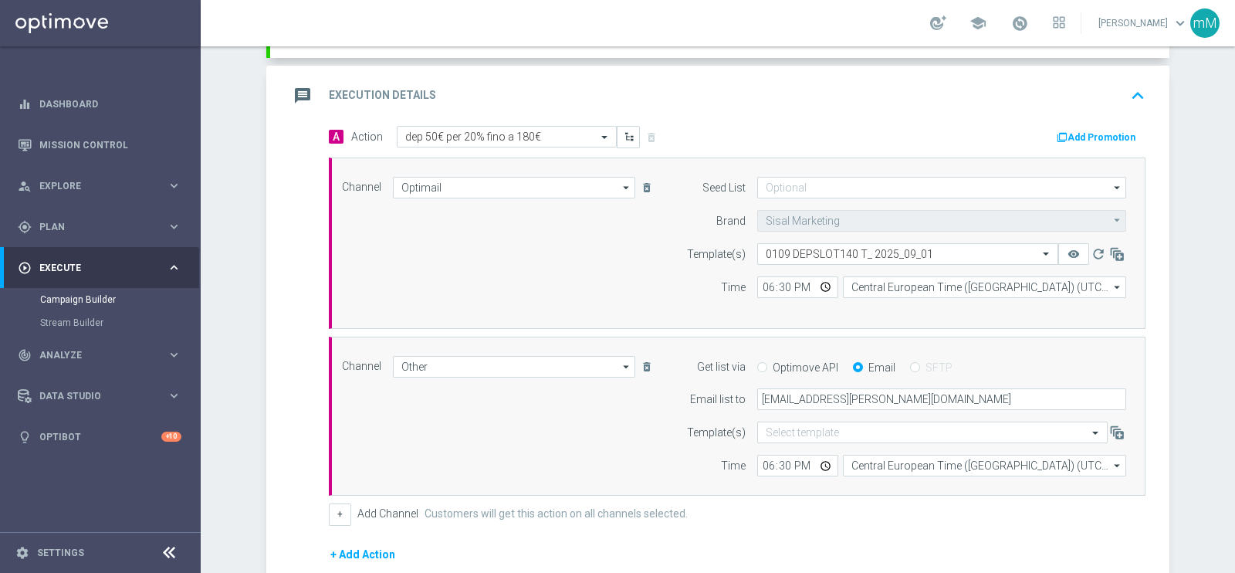
scroll to position [200, 0]
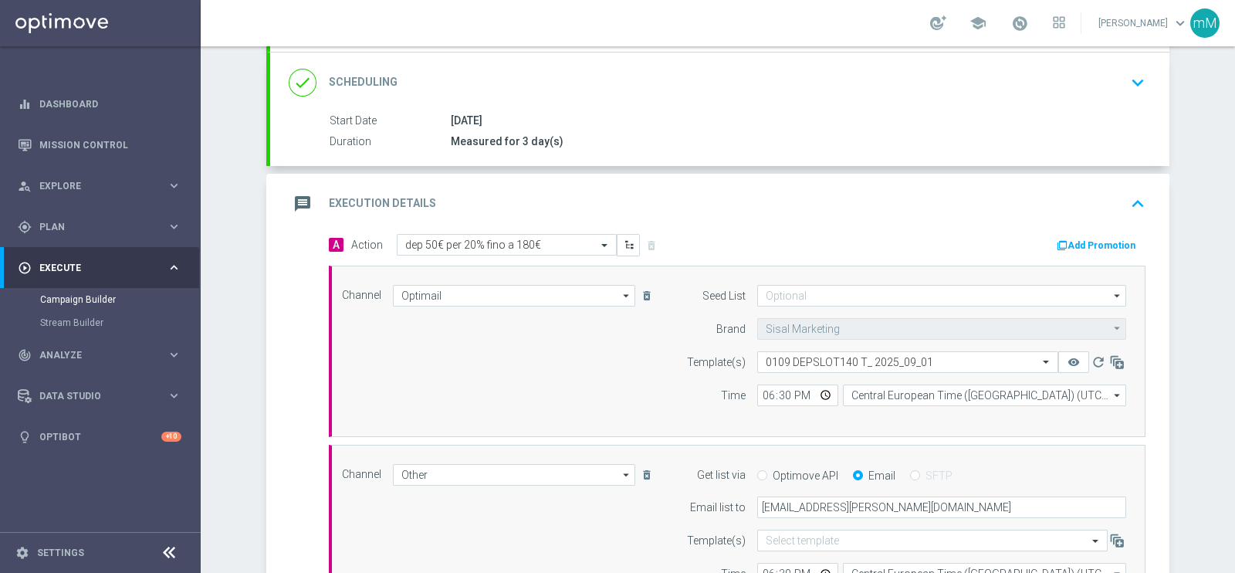
click at [1115, 238] on button "Add Promotion" at bounding box center [1098, 245] width 86 height 17
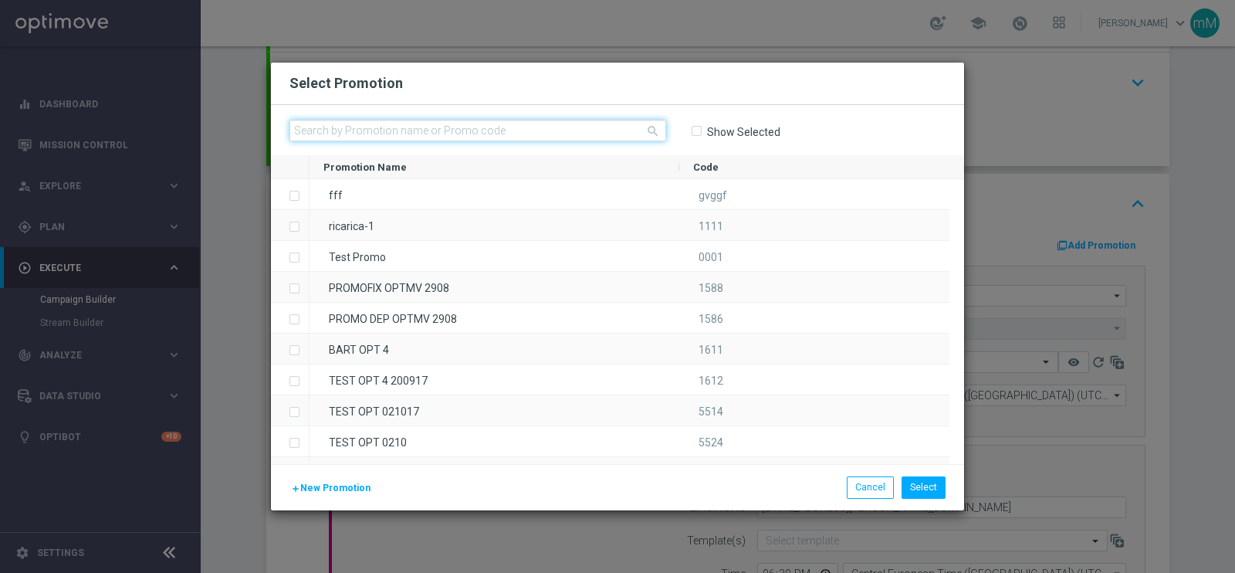
click at [370, 131] on input "text" at bounding box center [477, 131] width 377 height 22
paste input "333875"
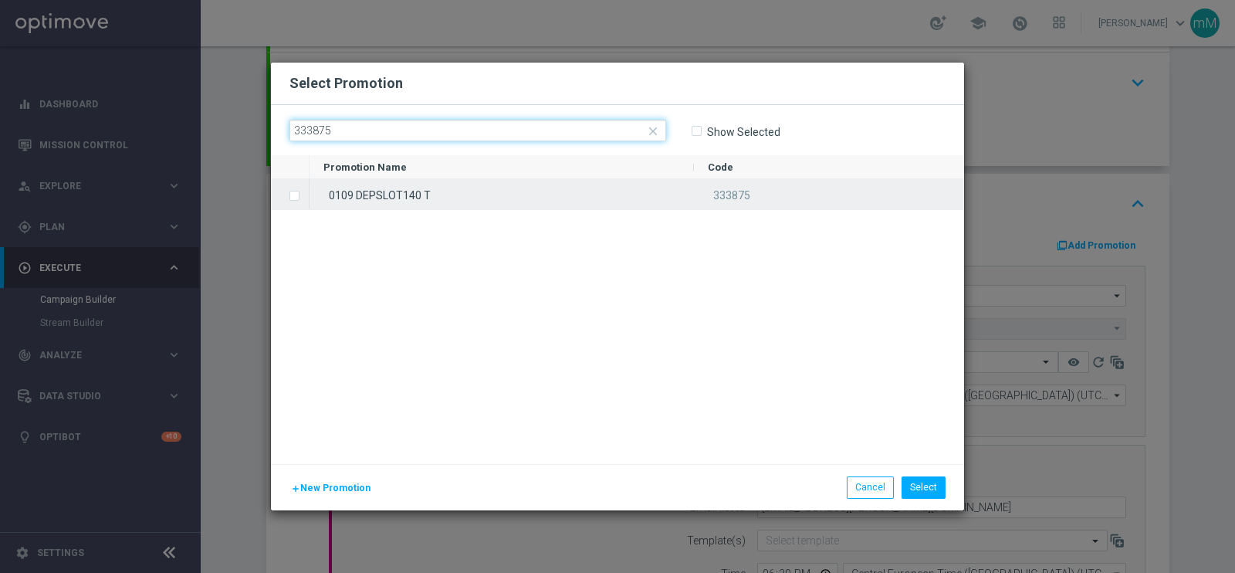
type input "333875"
click at [363, 206] on div "0109 DEPSLOT140 T" at bounding box center [501, 194] width 384 height 30
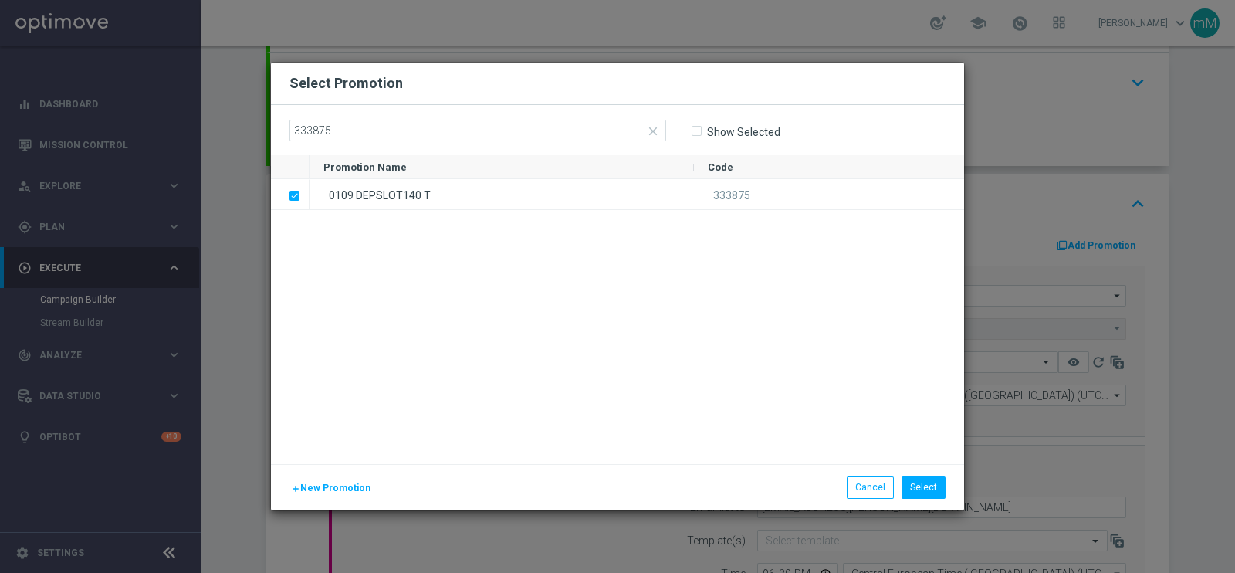
click at [795, 380] on div "0109 DEPSLOT140 T 333875" at bounding box center [636, 321] width 654 height 285
click at [923, 484] on button "Select" at bounding box center [923, 487] width 44 height 22
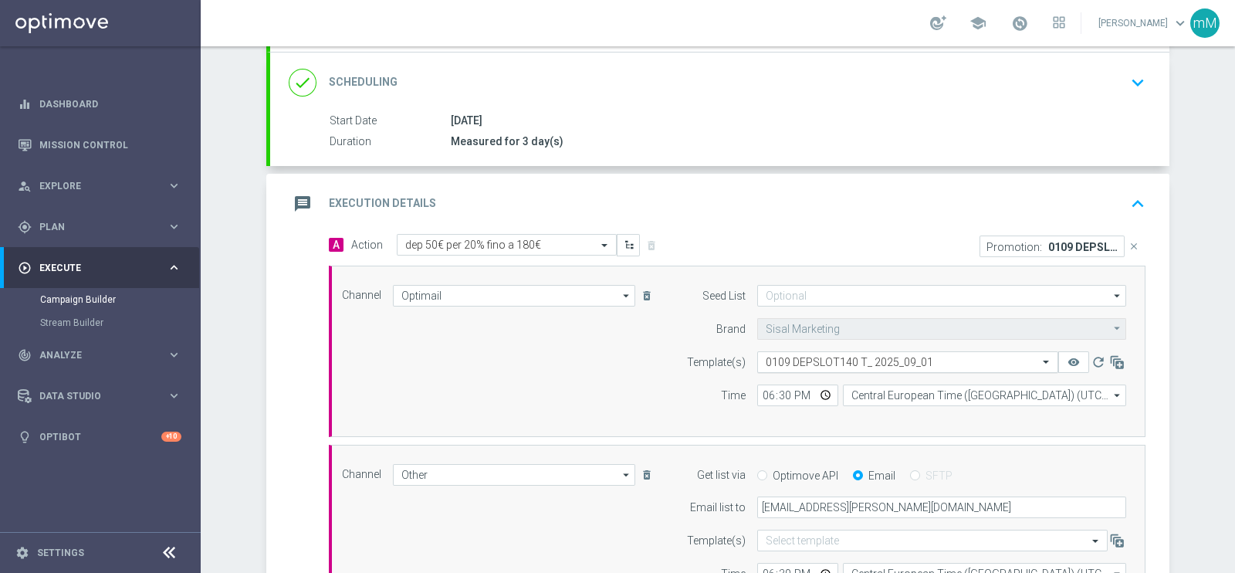
scroll to position [502, 0]
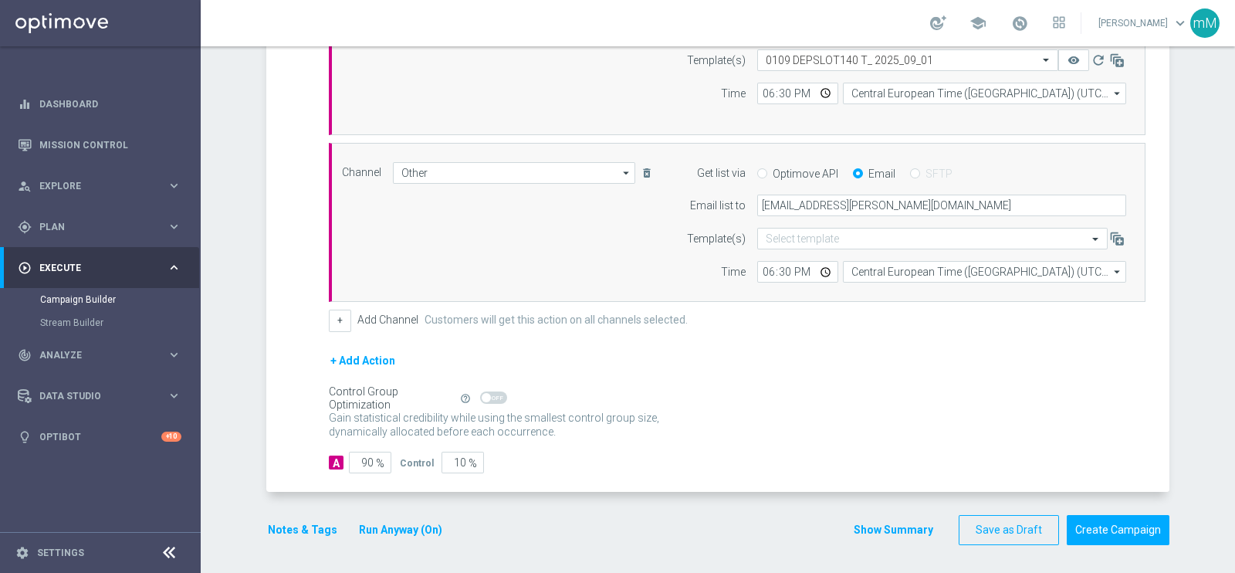
click at [863, 521] on button "Show Summary" at bounding box center [893, 530] width 81 height 18
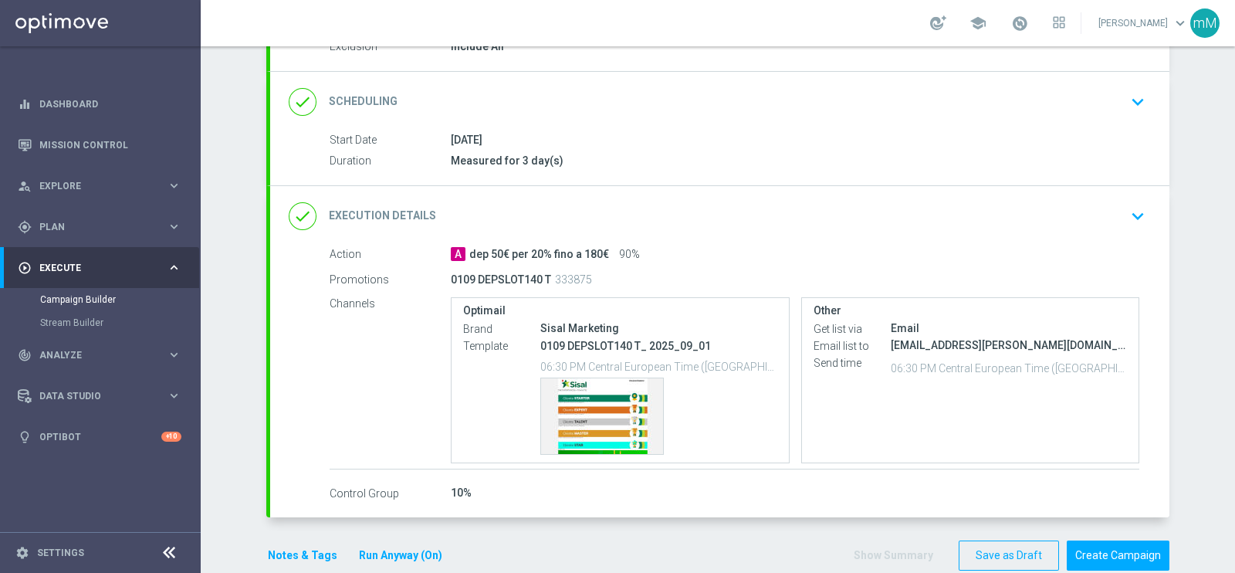
scroll to position [182, 0]
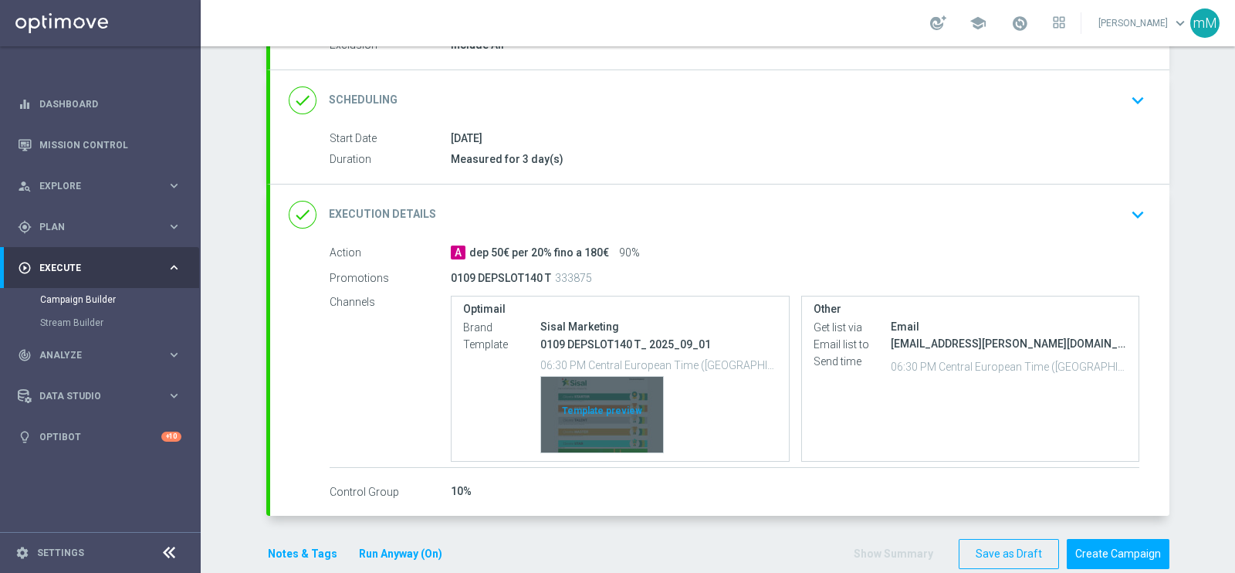
click at [590, 401] on div "Template preview" at bounding box center [602, 415] width 122 height 76
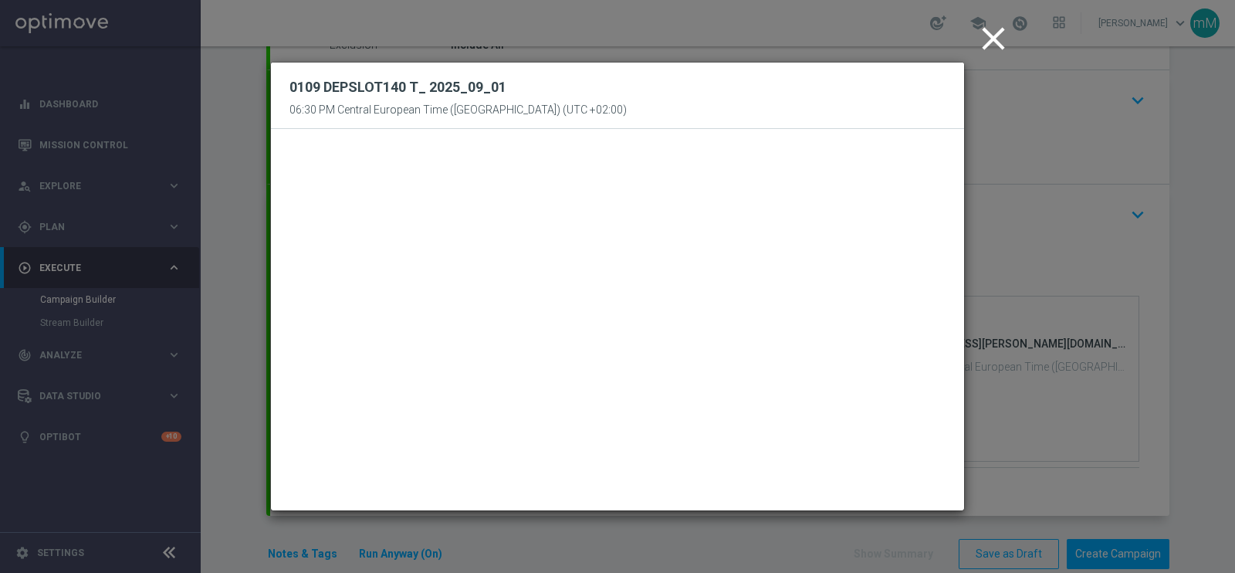
click at [988, 40] on icon "close" at bounding box center [993, 38] width 39 height 39
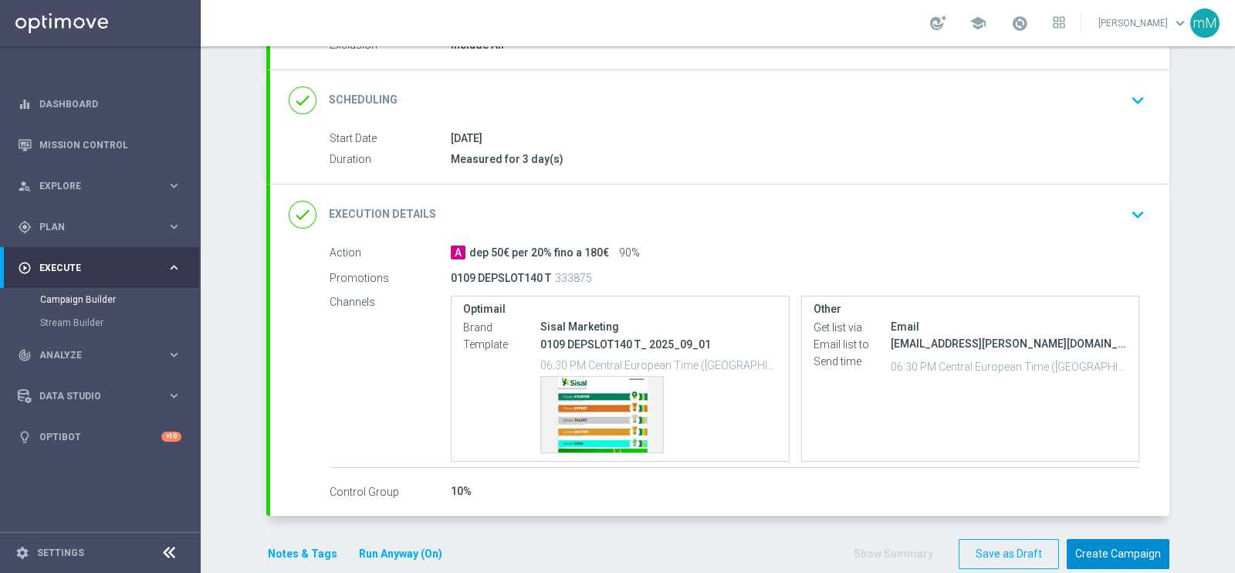
click at [1098, 553] on button "Create Campaign" at bounding box center [1118, 554] width 103 height 30
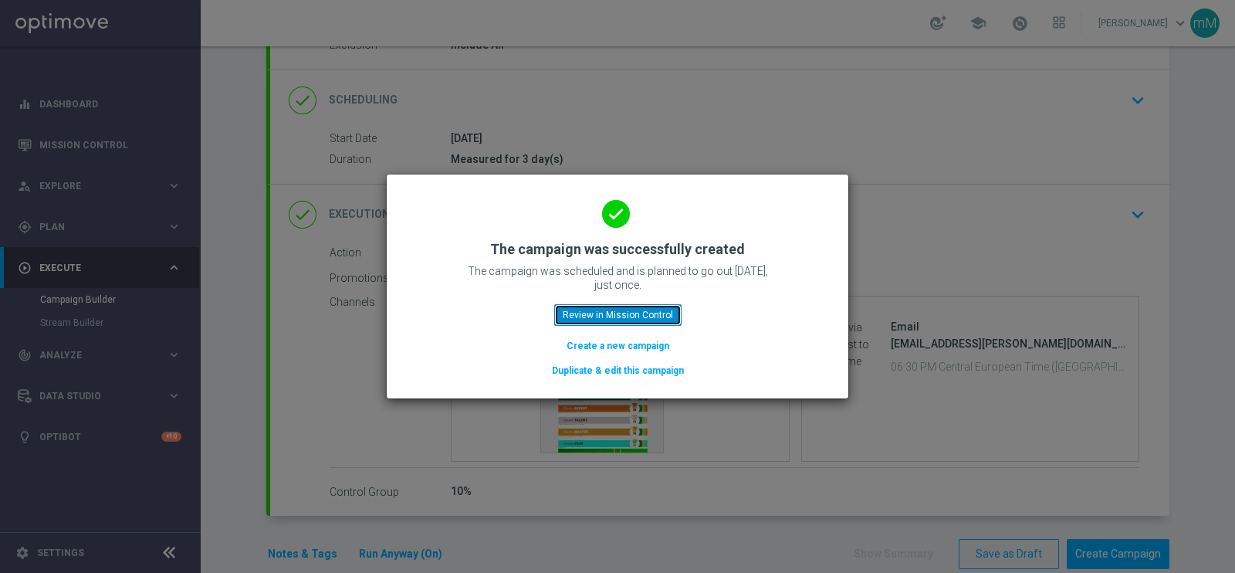
click at [617, 314] on button "Review in Mission Control" at bounding box center [617, 315] width 127 height 22
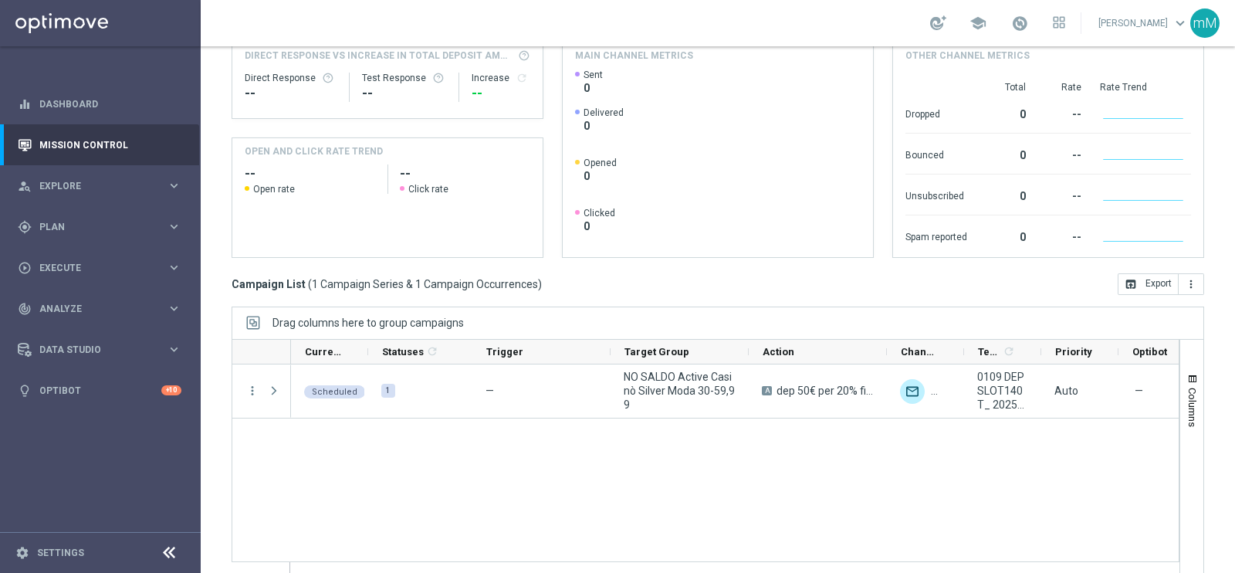
scroll to position [216, 0]
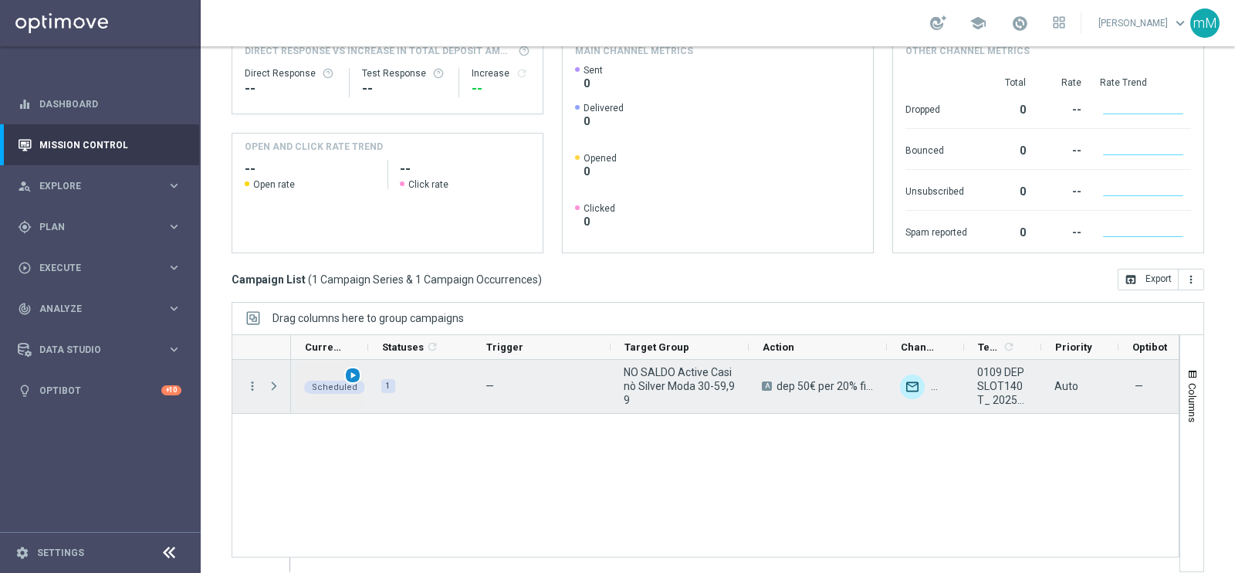
click at [350, 367] on div "play_arrow" at bounding box center [353, 376] width 18 height 18
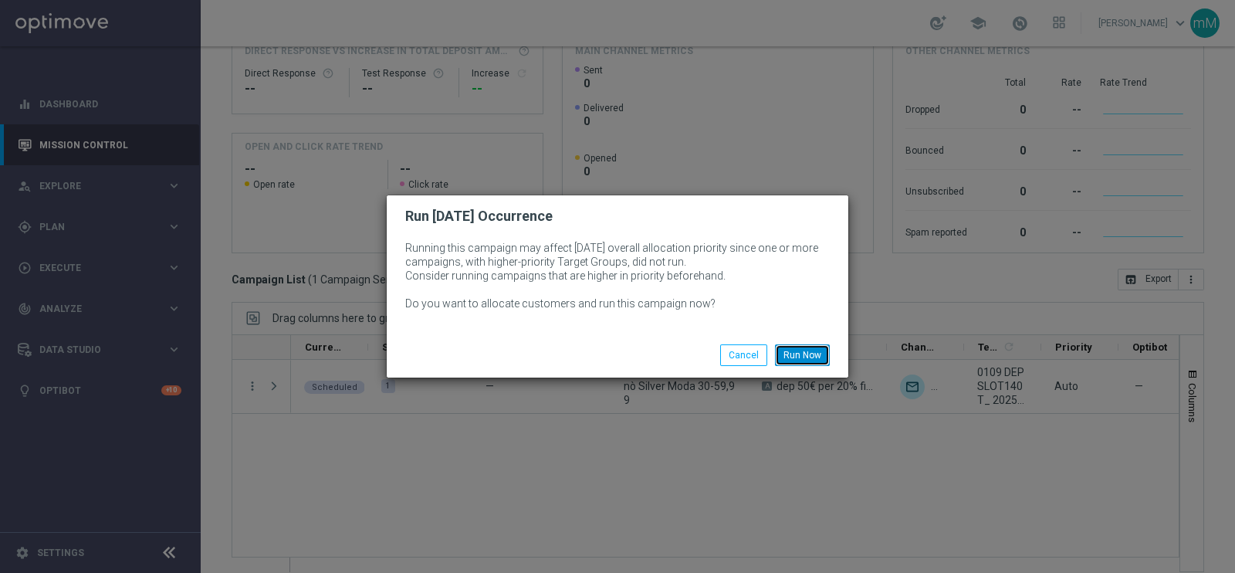
click at [803, 349] on button "Run Now" at bounding box center [802, 355] width 55 height 22
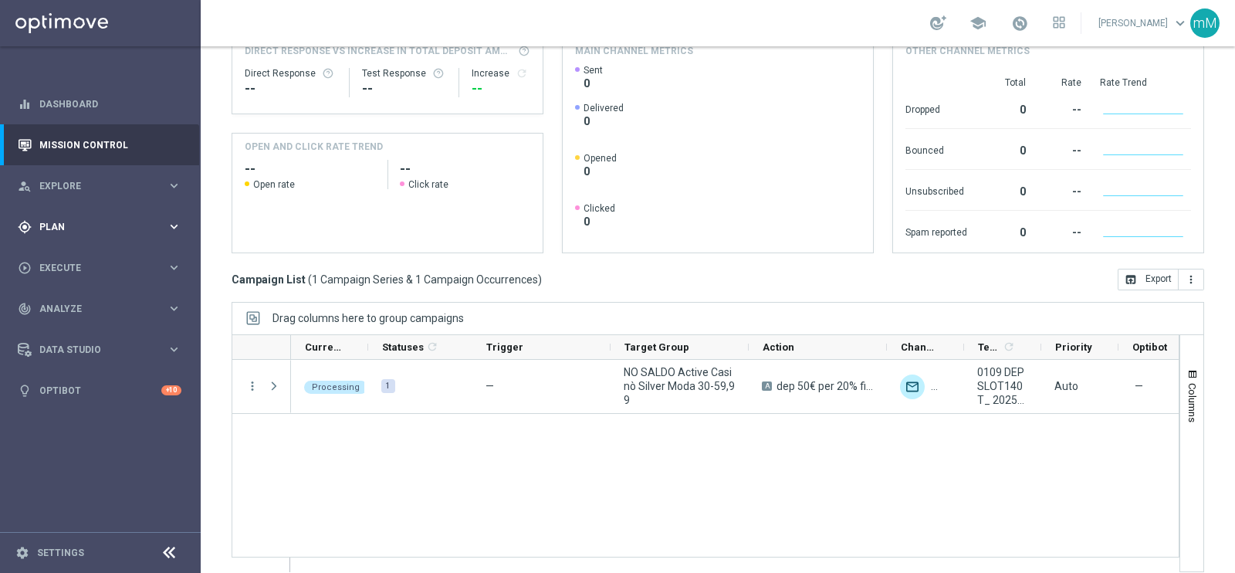
click at [61, 220] on div "gps_fixed Plan" at bounding box center [92, 227] width 149 height 14
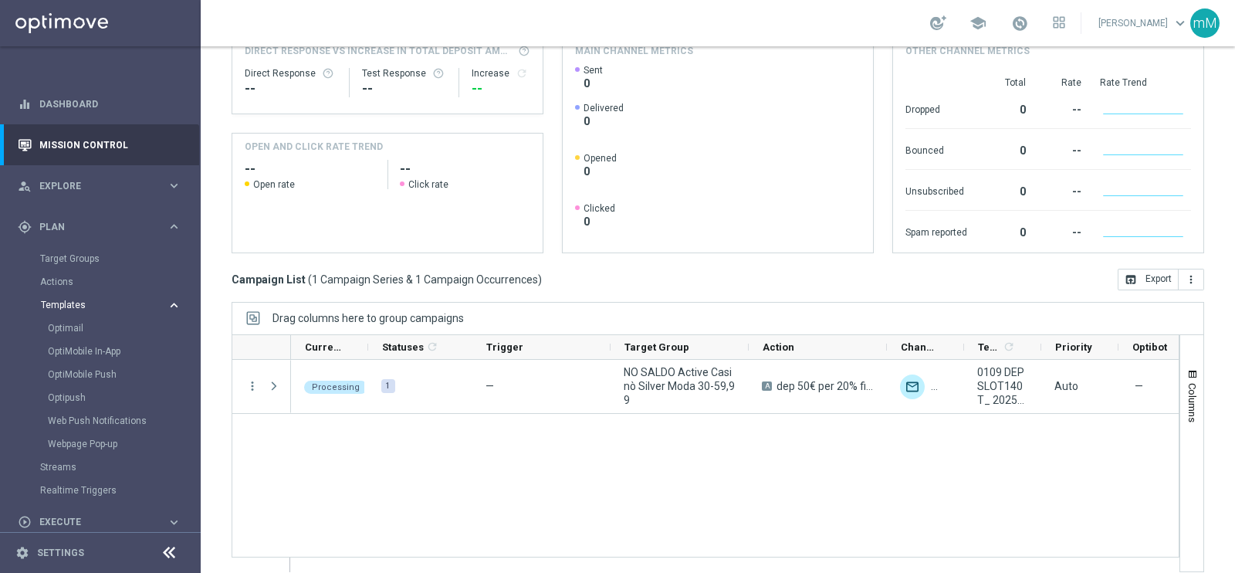
click at [74, 305] on span "Templates" at bounding box center [96, 304] width 110 height 9
click at [76, 304] on span "Templates" at bounding box center [96, 304] width 110 height 9
click at [69, 324] on link "Optimail" at bounding box center [104, 328] width 113 height 12
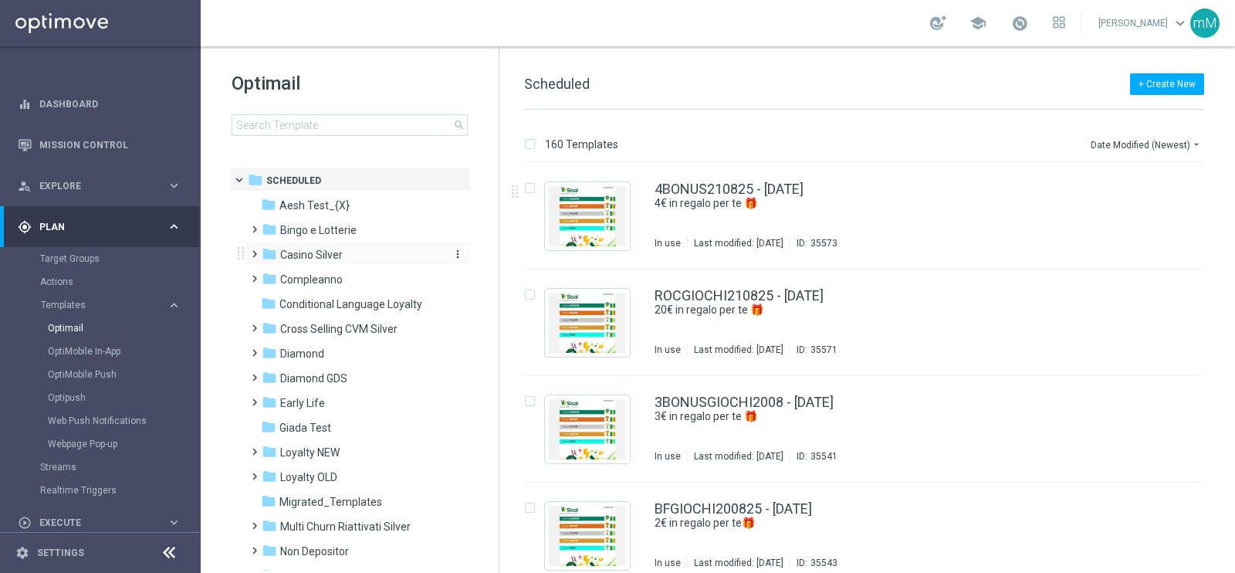
click at [359, 258] on div "folder Casino Silver" at bounding box center [351, 255] width 178 height 18
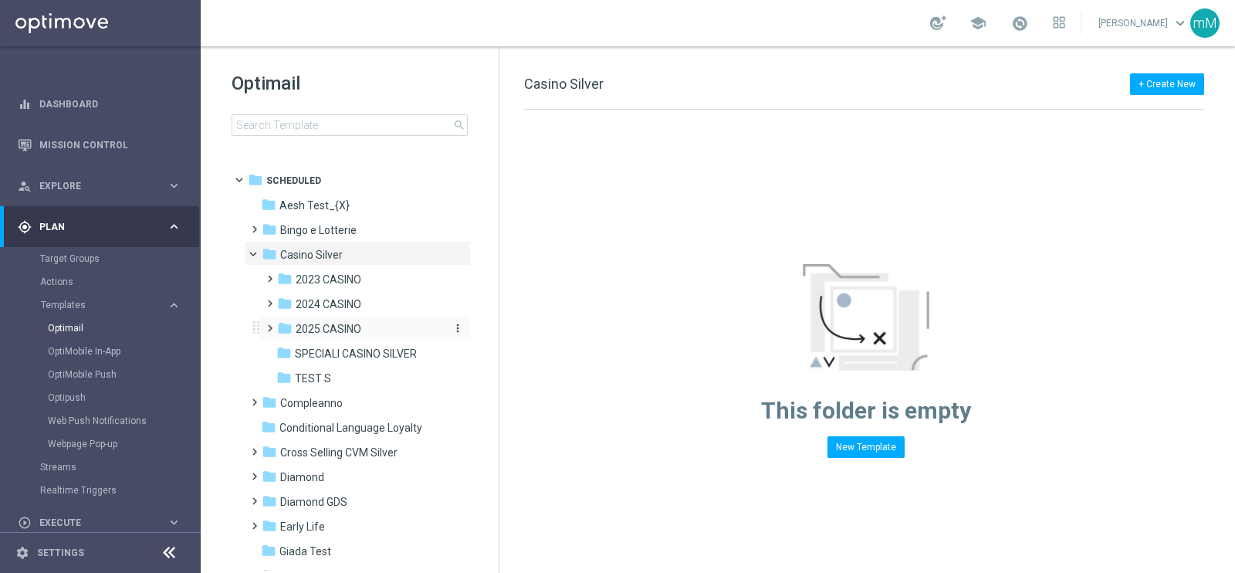
click at [349, 330] on span "2025 CASINO" at bounding box center [329, 329] width 66 height 14
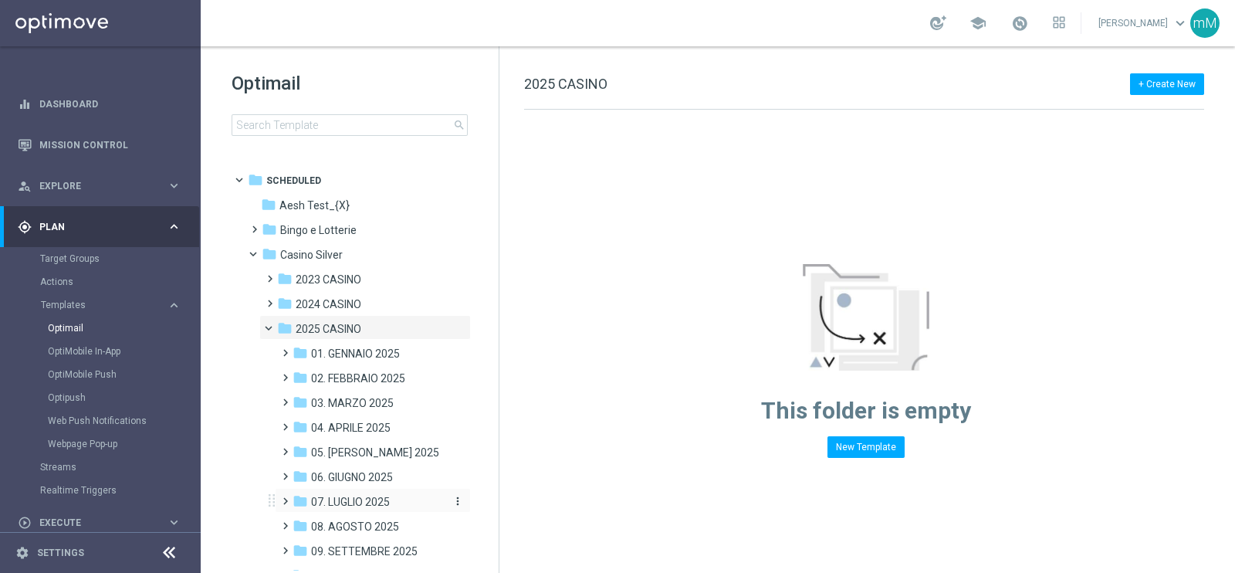
scroll to position [84, 0]
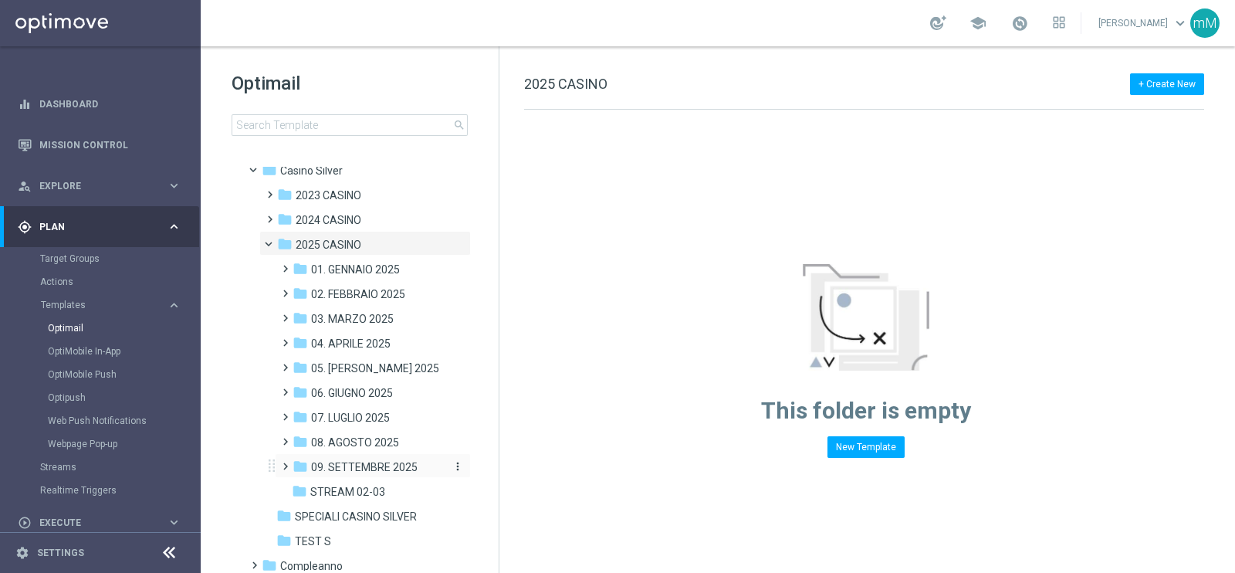
click at [382, 465] on span "09. SETTEMBRE 2025" at bounding box center [364, 467] width 107 height 14
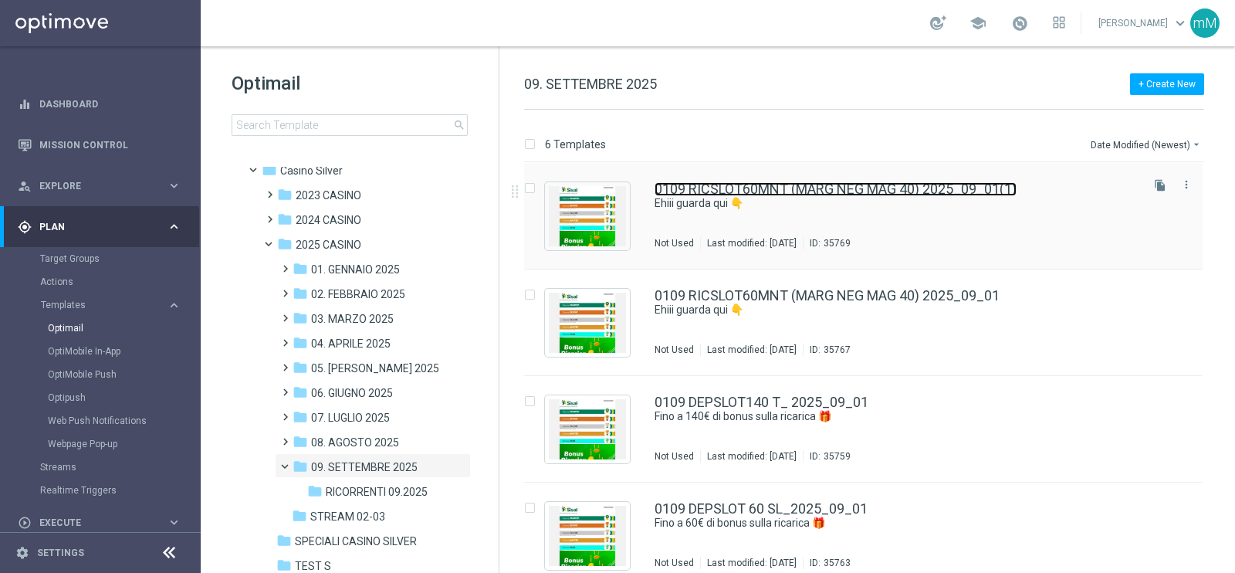
click at [986, 190] on link "0109 RICSLOT60MNT (MARG NEG MAG 40) 2025_09_01(1)" at bounding box center [835, 189] width 362 height 14
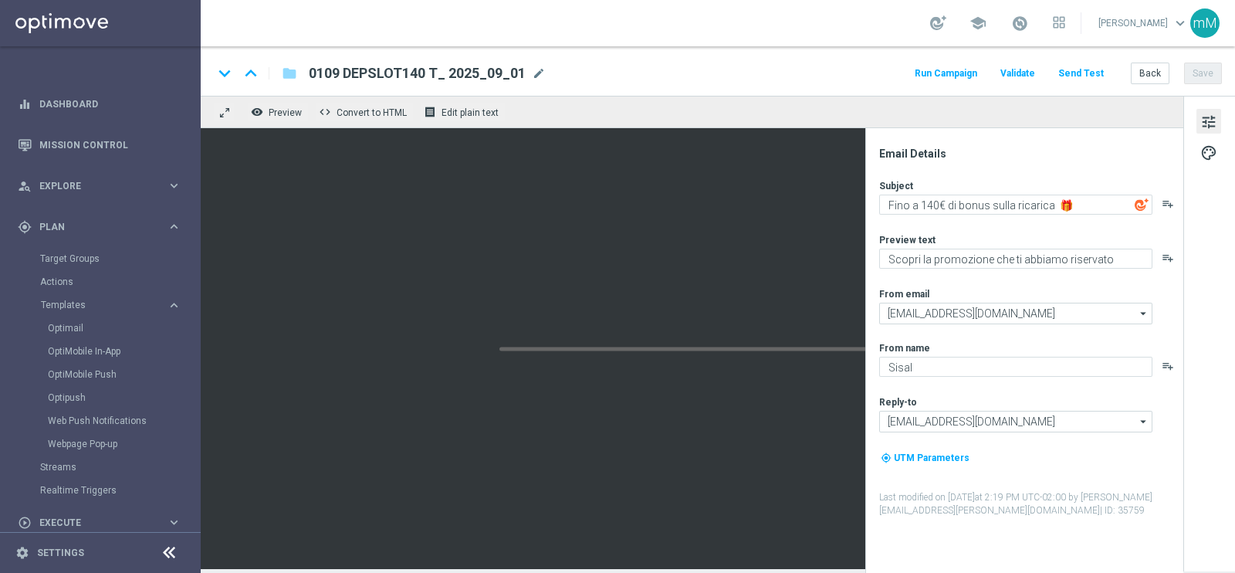
type textarea "Ehiii guarda qui 👇"
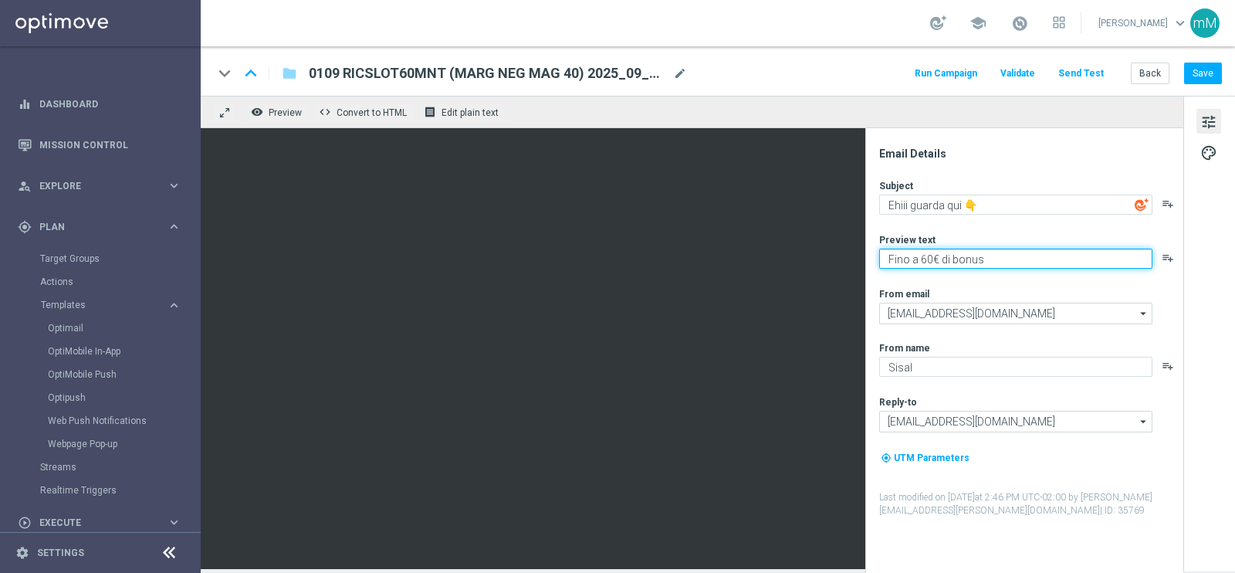
drag, startPoint x: 920, startPoint y: 261, endPoint x: 1084, endPoint y: 272, distance: 164.7
click at [1084, 272] on div "Subject Ehiii guarda qui 👇 playlist_add Preview text ​​Fino a 60€ di bonus play…" at bounding box center [1030, 348] width 303 height 338
type textarea "​​Fino a 20.000 Sisal point"
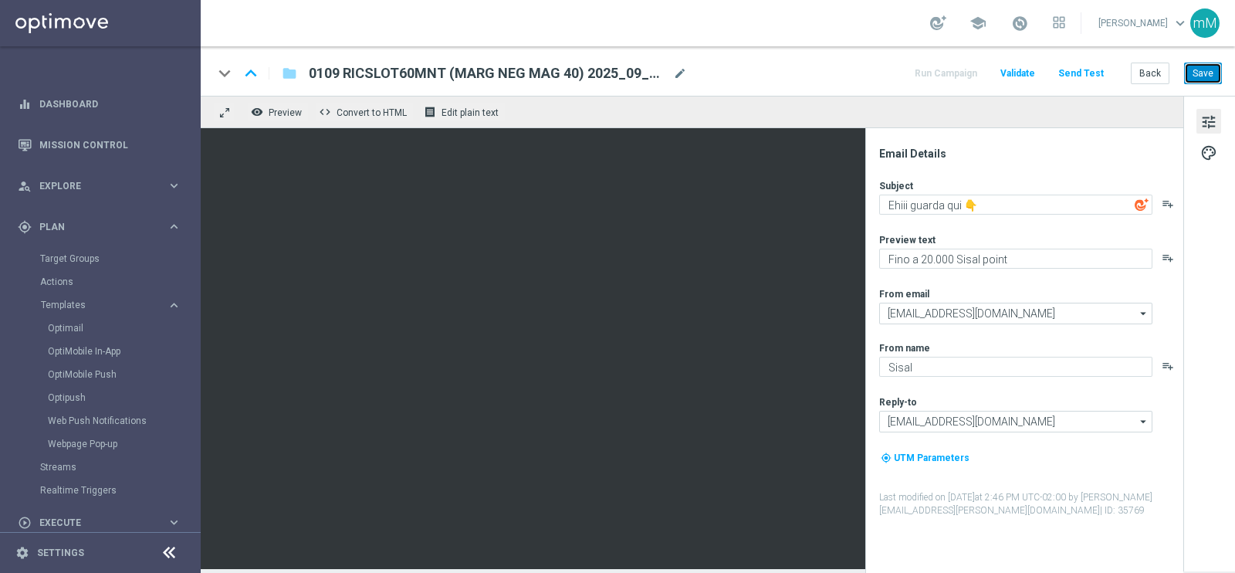
click at [1196, 70] on button "Save" at bounding box center [1203, 74] width 38 height 22
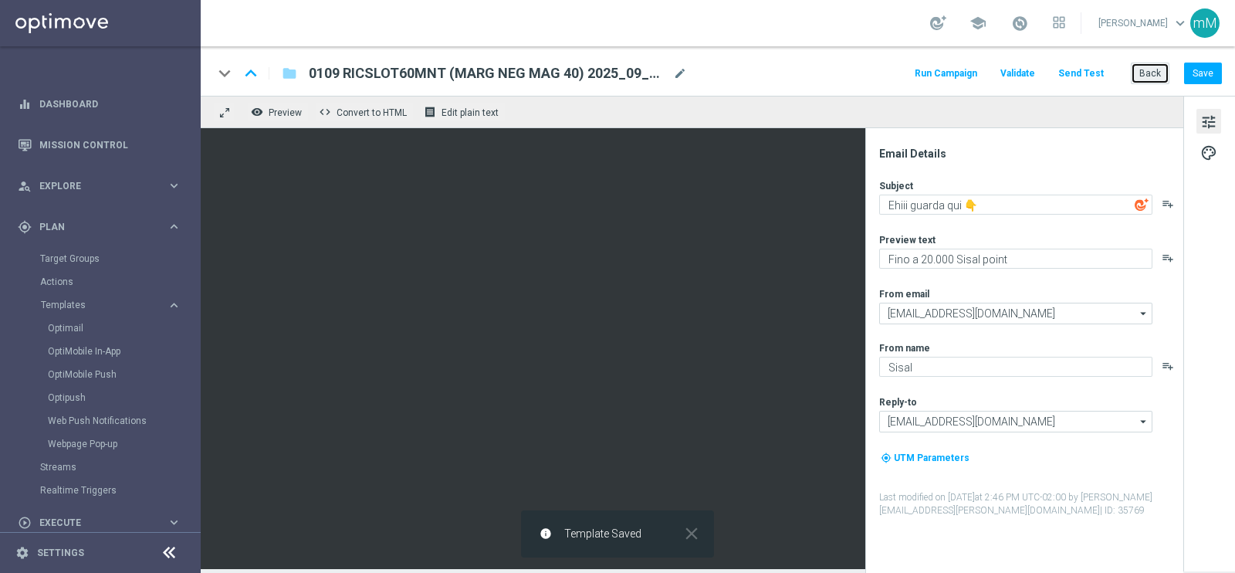
click at [1145, 75] on button "Back" at bounding box center [1150, 74] width 39 height 22
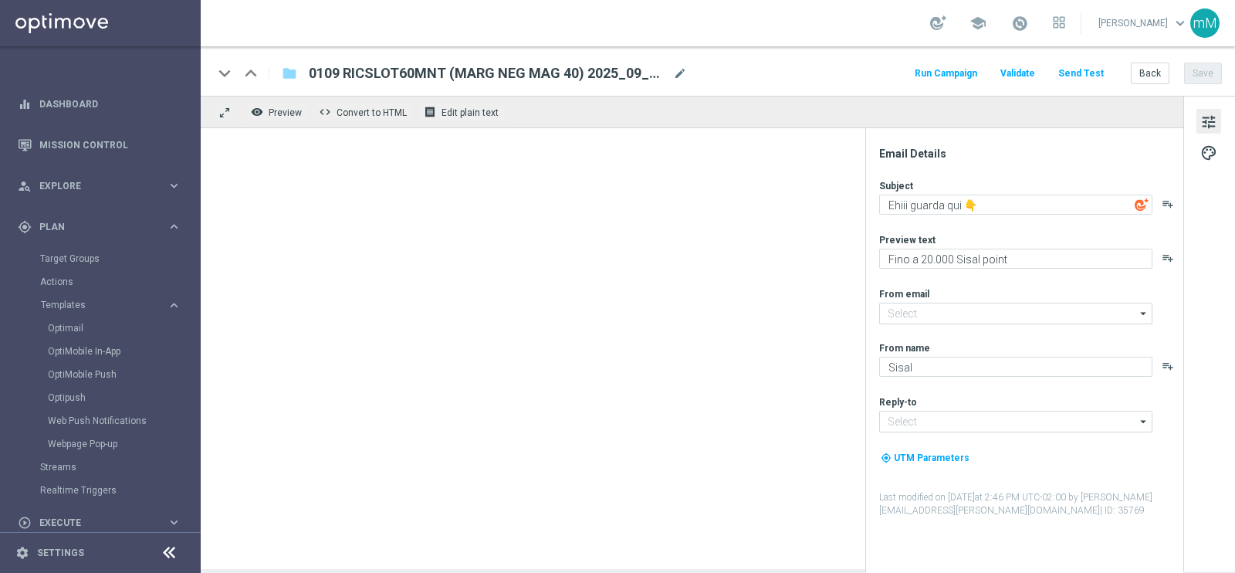
type input "newsletter@comunicazioni.sisal.it"
type input "info@sisal.it"
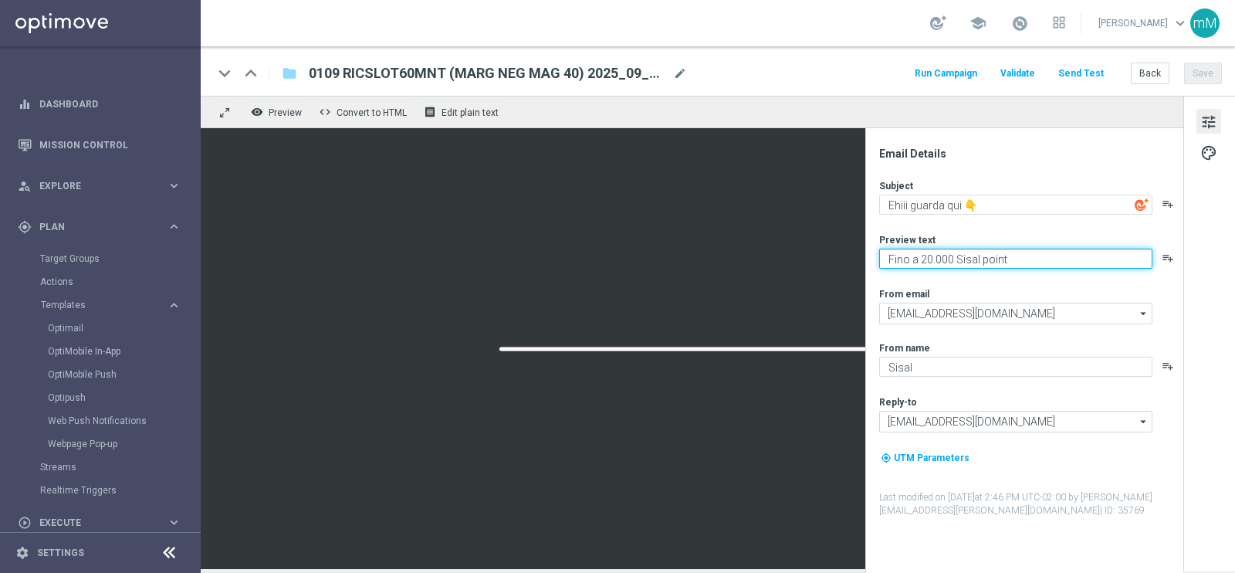
click at [948, 259] on textarea "​​Fino a 20.000 Sisal point" at bounding box center [1015, 259] width 273 height 20
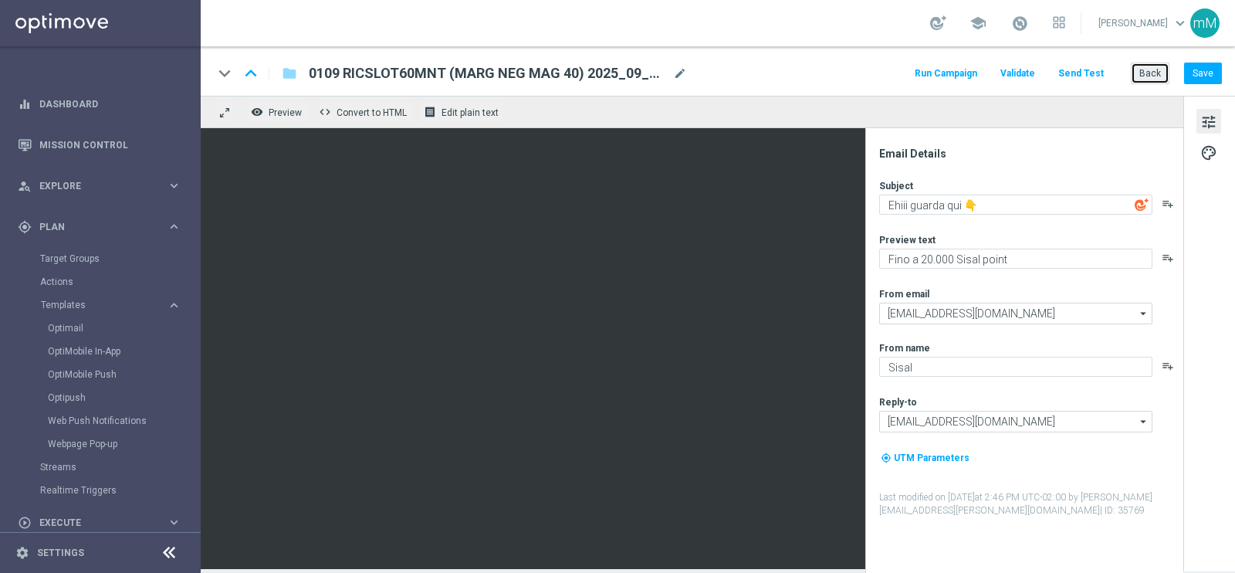
click at [1158, 75] on button "Back" at bounding box center [1150, 74] width 39 height 22
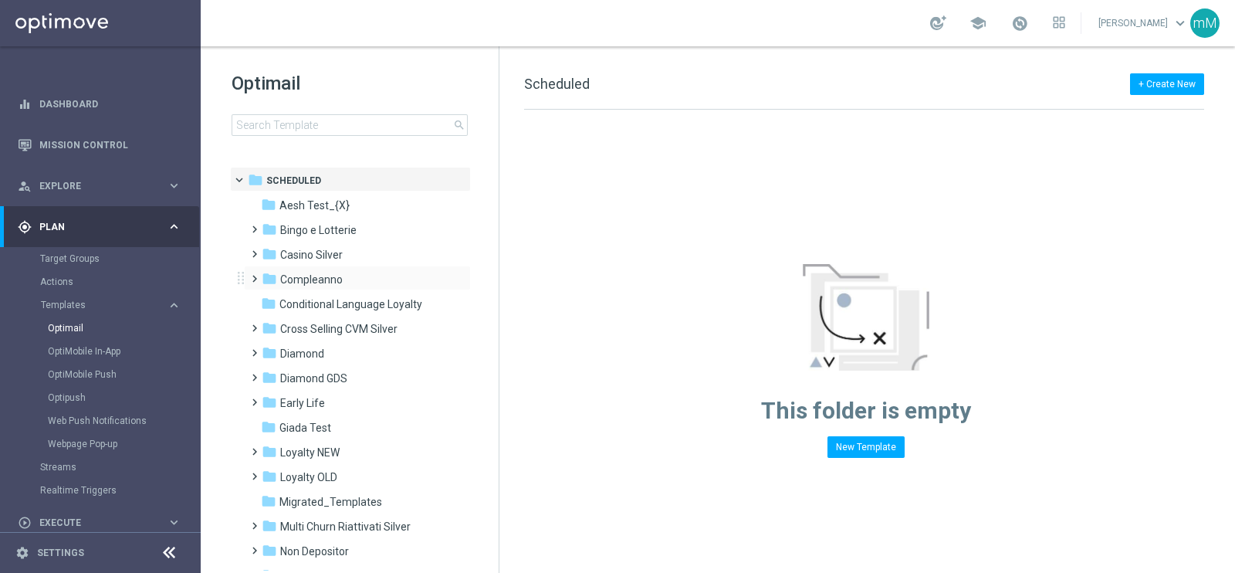
click at [335, 265] on div "folder Compleanno more_vert" at bounding box center [357, 277] width 227 height 25
click at [336, 248] on span "Casino Silver" at bounding box center [311, 255] width 63 height 14
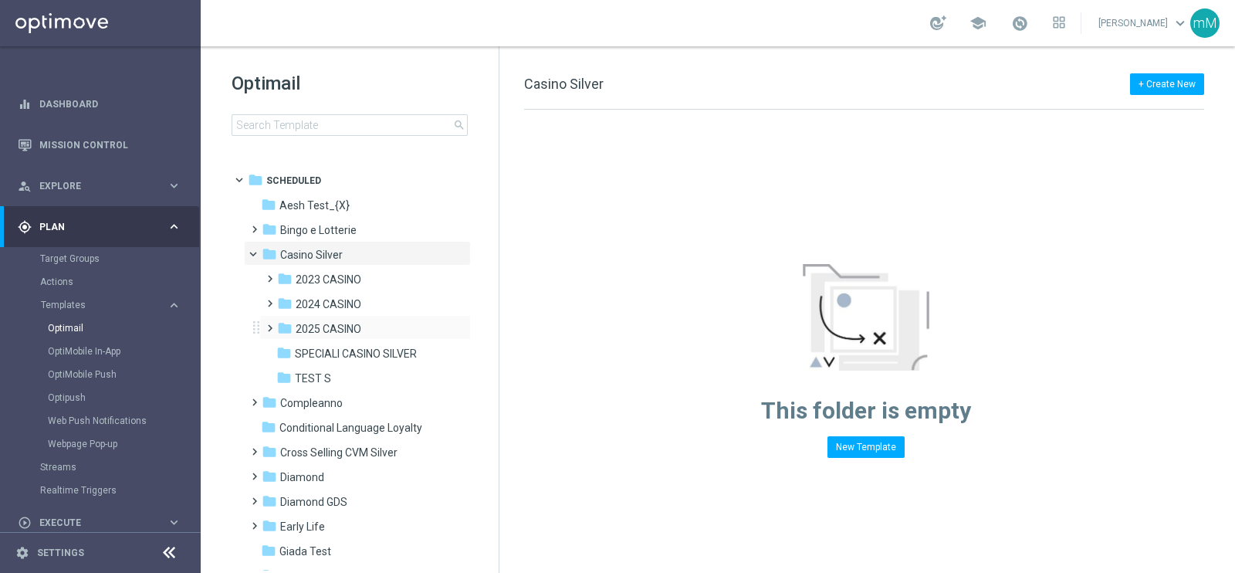
click at [347, 340] on div "folder SPECIALI CASINO SILVER more_vert" at bounding box center [364, 352] width 211 height 25
click at [346, 318] on div "folder 2025 CASINO more_vert" at bounding box center [364, 327] width 211 height 25
click at [345, 326] on span "2025 CASINO" at bounding box center [329, 329] width 66 height 14
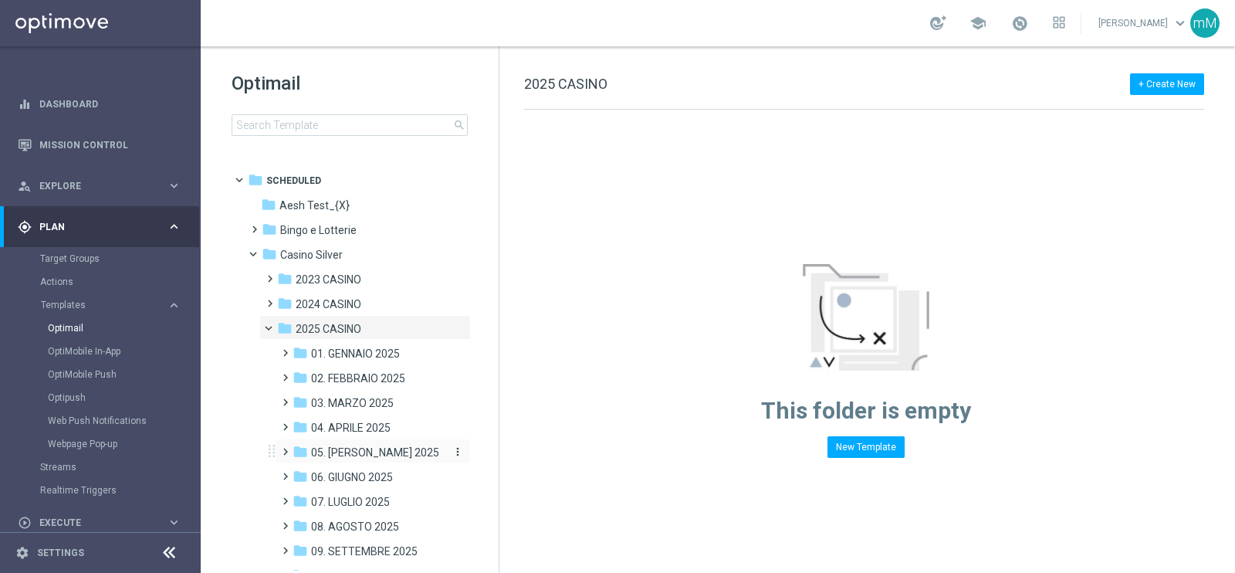
scroll to position [165, 0]
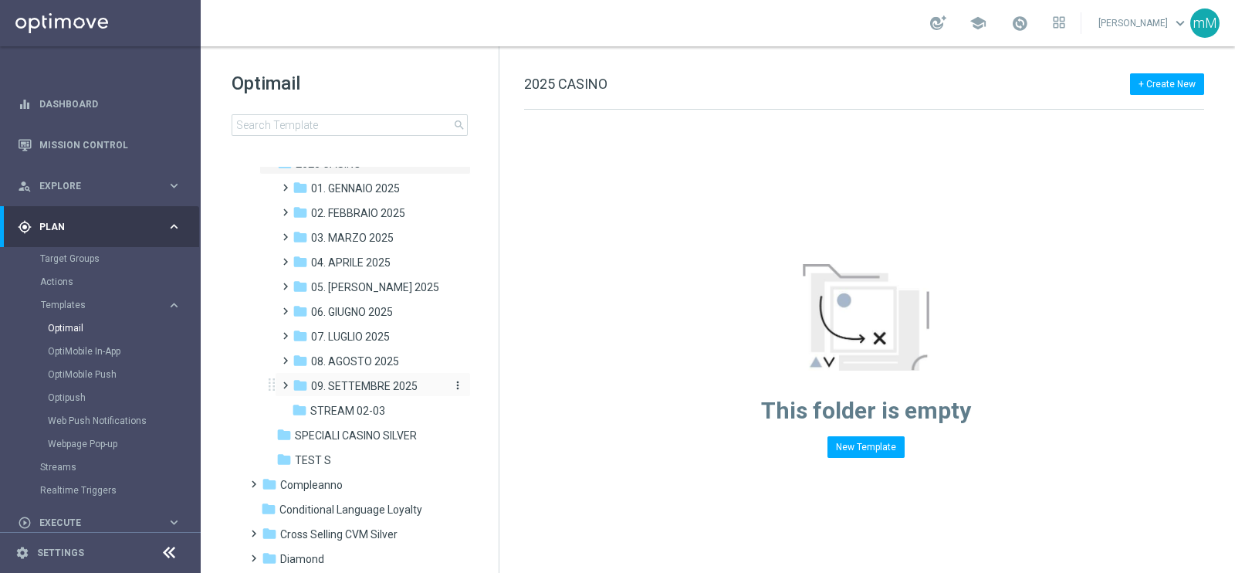
click at [374, 384] on span "09. SETTEMBRE 2025" at bounding box center [364, 386] width 107 height 14
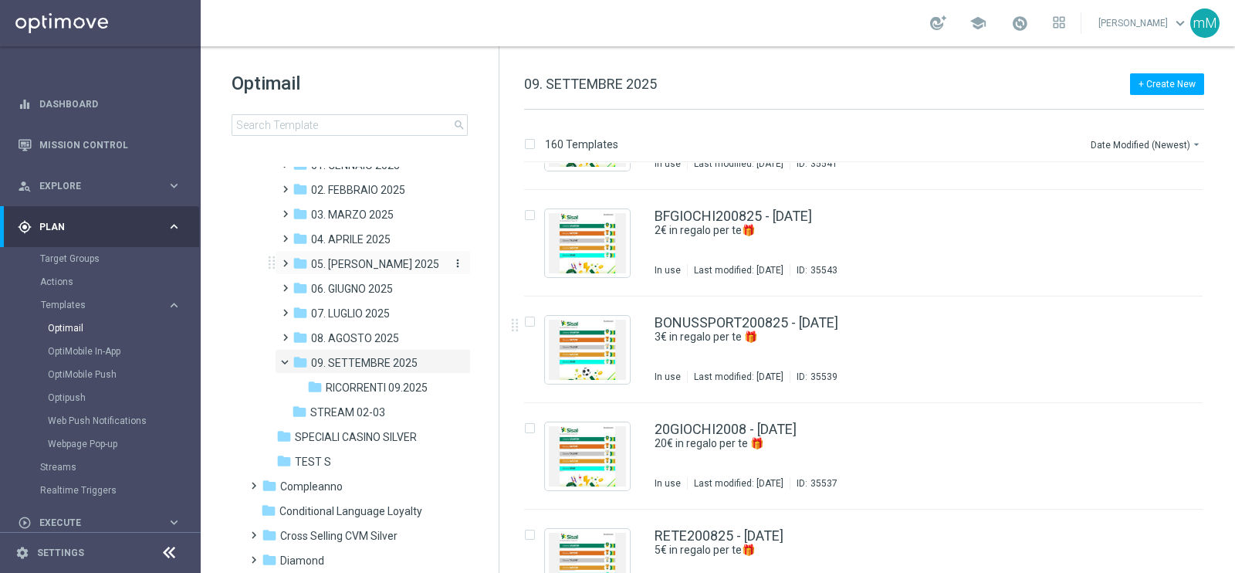
scroll to position [188, 0]
click at [392, 362] on span "09. SETTEMBRE 2025" at bounding box center [364, 363] width 107 height 14
click at [383, 368] on span "09. SETTEMBRE 2025" at bounding box center [364, 363] width 107 height 14
click at [366, 339] on span "08. AGOSTO 2025" at bounding box center [355, 338] width 88 height 14
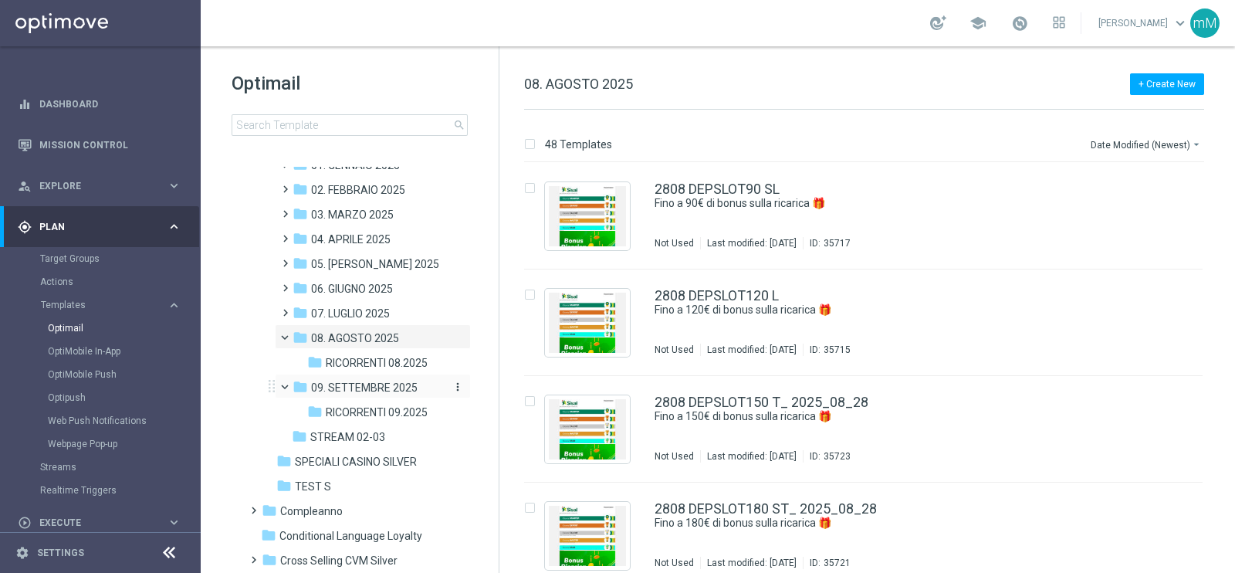
click at [366, 384] on span "09. SETTEMBRE 2025" at bounding box center [364, 387] width 107 height 14
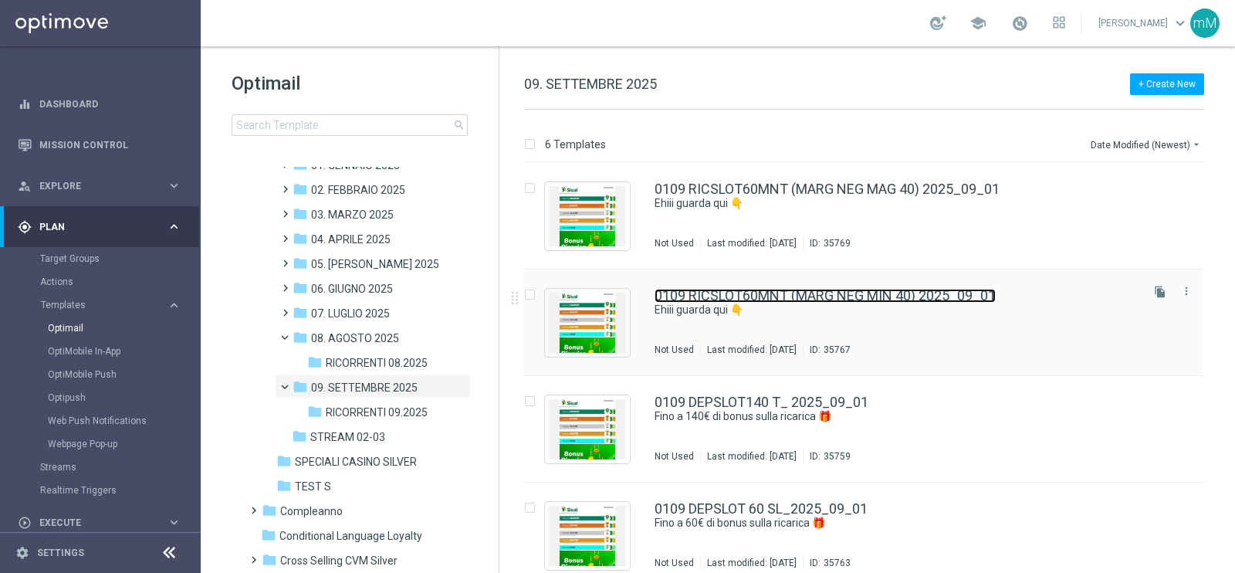
click at [898, 295] on link "0109 RICSLOT60MNT (MARG NEG MIN 40) 2025_09_01" at bounding box center [824, 296] width 341 height 14
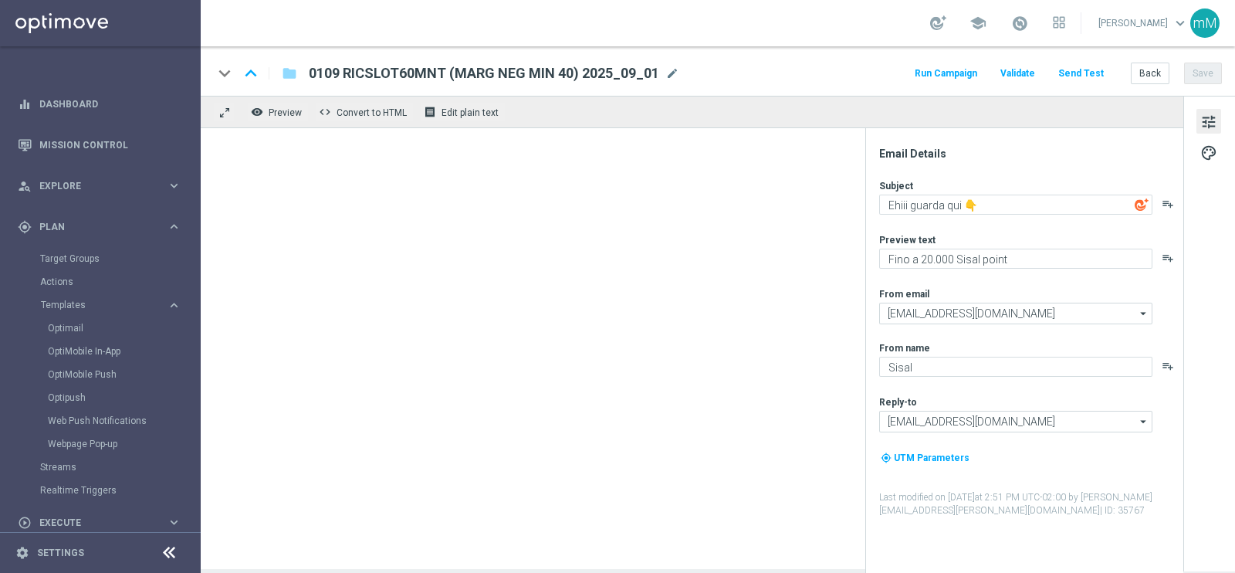
click at [931, 69] on button "Run Campaign" at bounding box center [945, 73] width 67 height 21
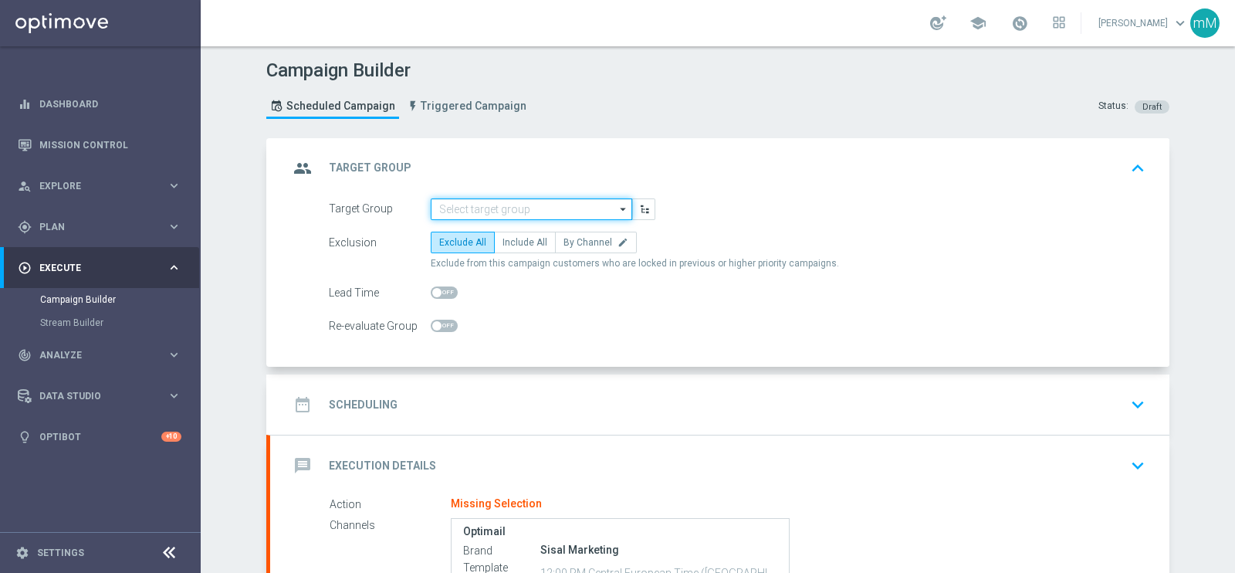
click at [494, 213] on input at bounding box center [531, 209] width 201 height 22
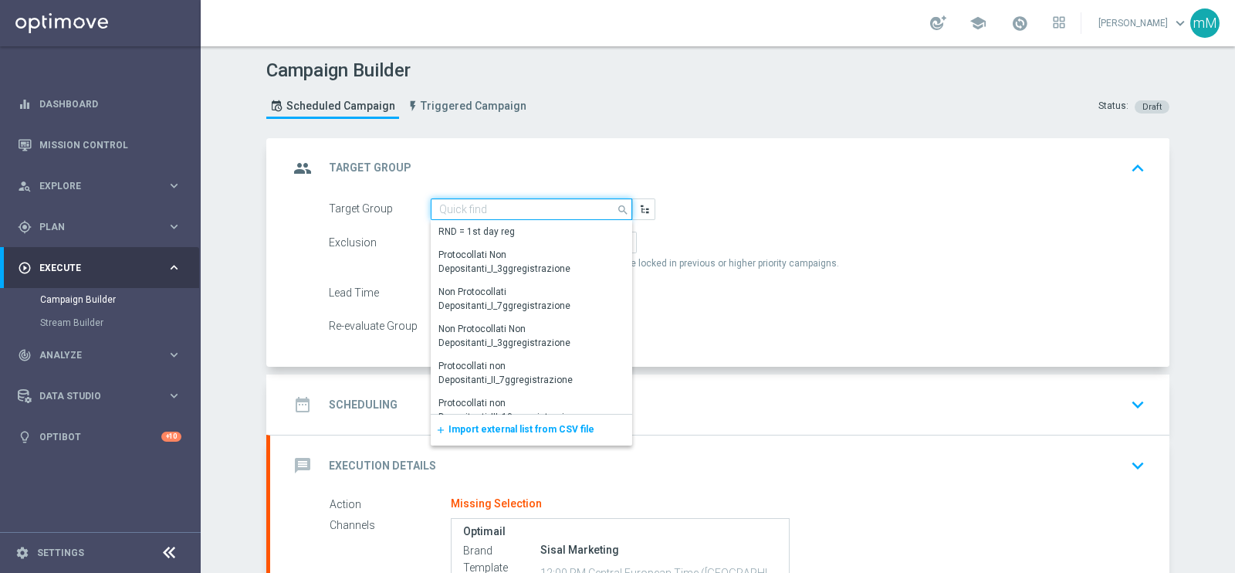
paste input "Active Casino+ Quick Silver (no early e risk) CONTA DEM/Marginalità NEGATIVA <40"
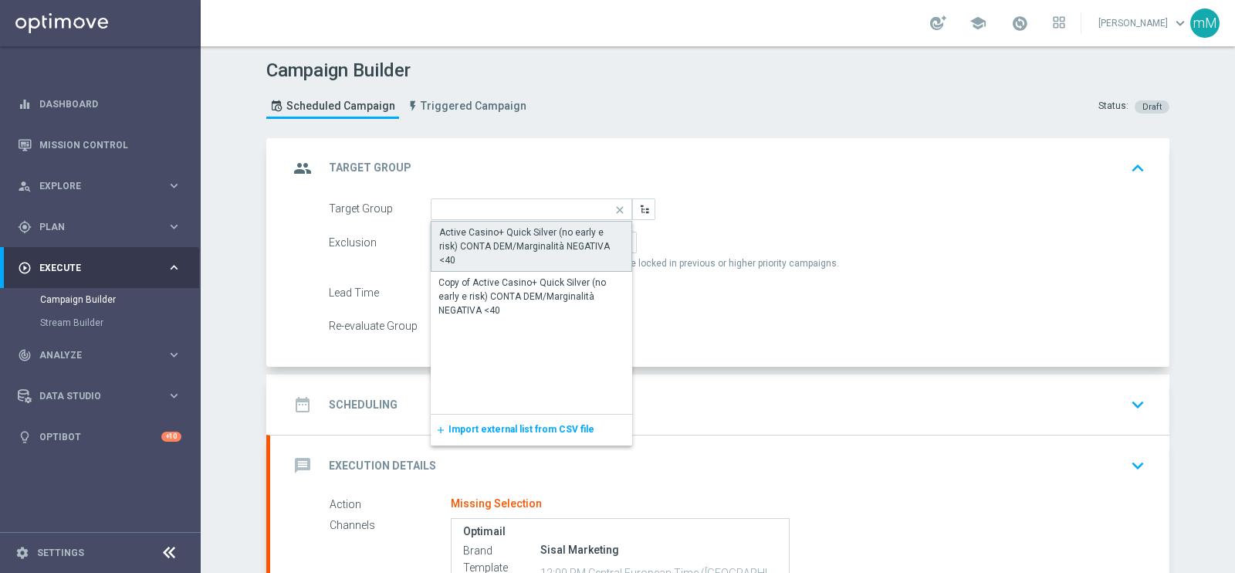
click at [488, 233] on div "Active Casino+ Quick Silver (no early e risk) CONTA DEM/Marginalità NEGATIVA <40" at bounding box center [531, 246] width 184 height 42
type input "Active Casino+ Quick Silver (no early e risk) CONTA DEM/Marginalità NEGATIVA <40"
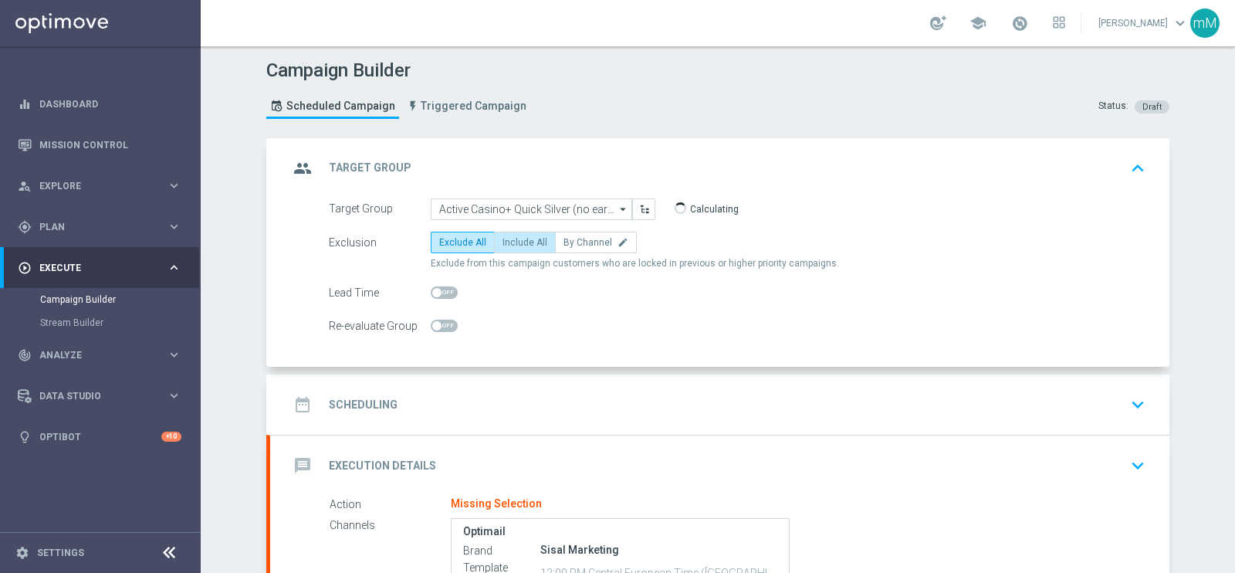
click at [514, 238] on span "Include All" at bounding box center [524, 242] width 45 height 11
click at [512, 240] on input "Include All" at bounding box center [507, 245] width 10 height 10
radio input "true"
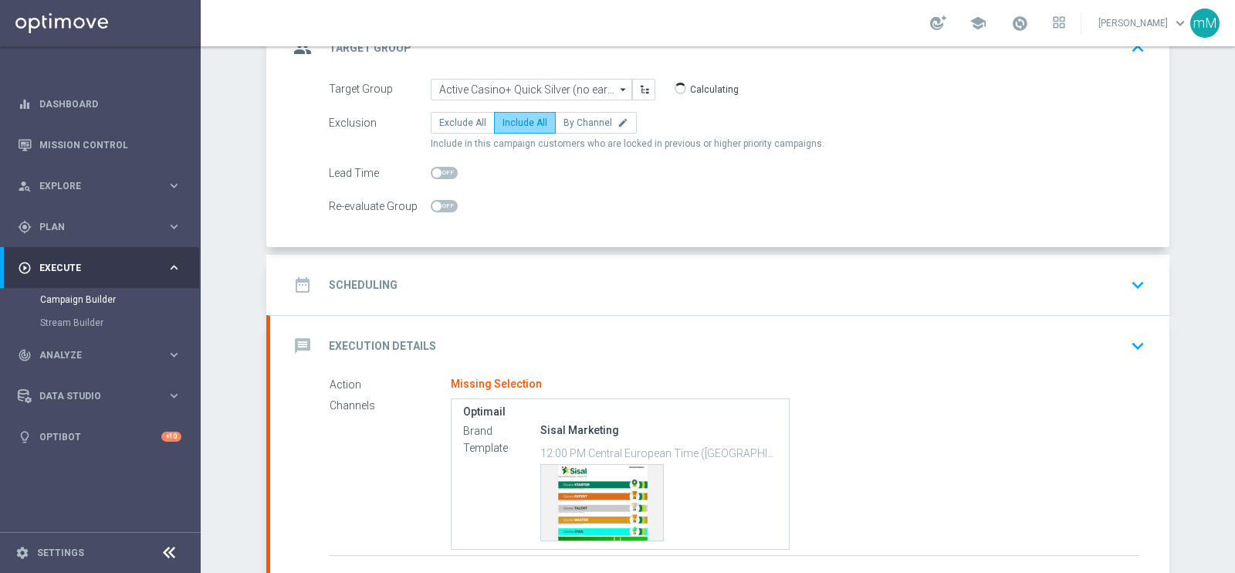
scroll to position [123, 0]
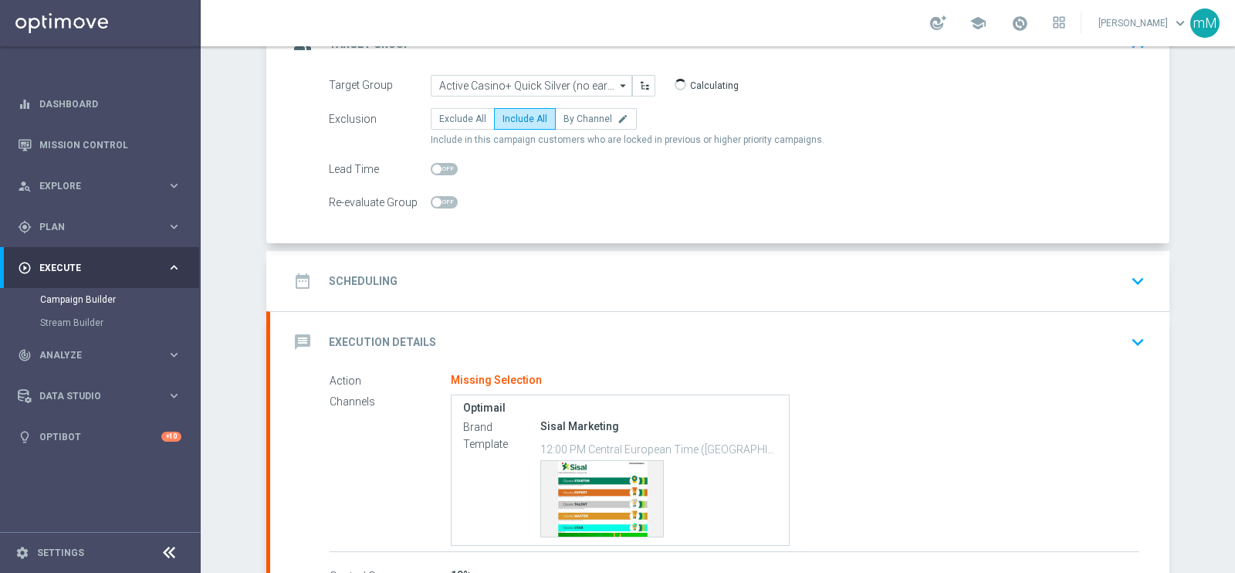
click at [499, 268] on div "date_range Scheduling keyboard_arrow_down" at bounding box center [720, 280] width 862 height 29
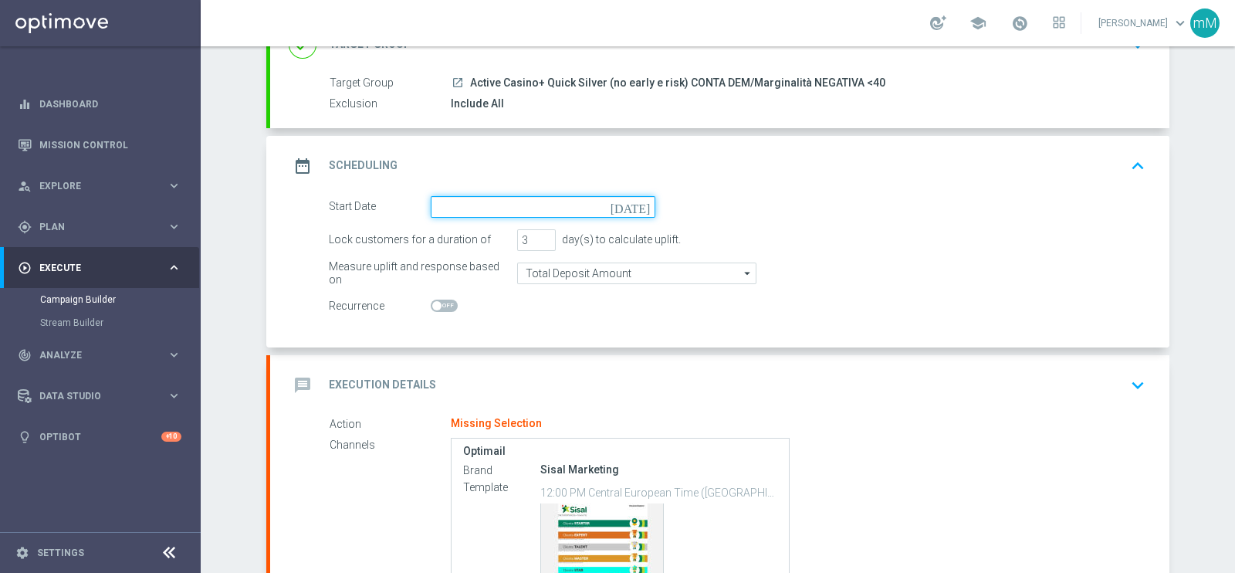
click at [540, 207] on input at bounding box center [543, 207] width 225 height 22
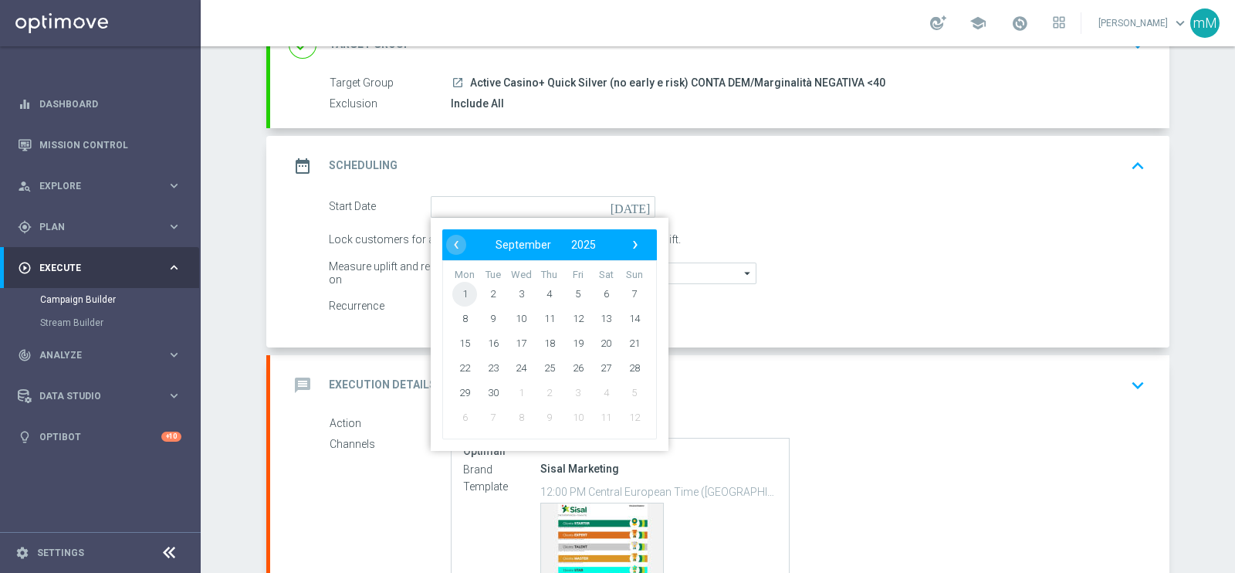
click at [463, 291] on span "1" at bounding box center [464, 293] width 25 height 25
type input "[DATE]"
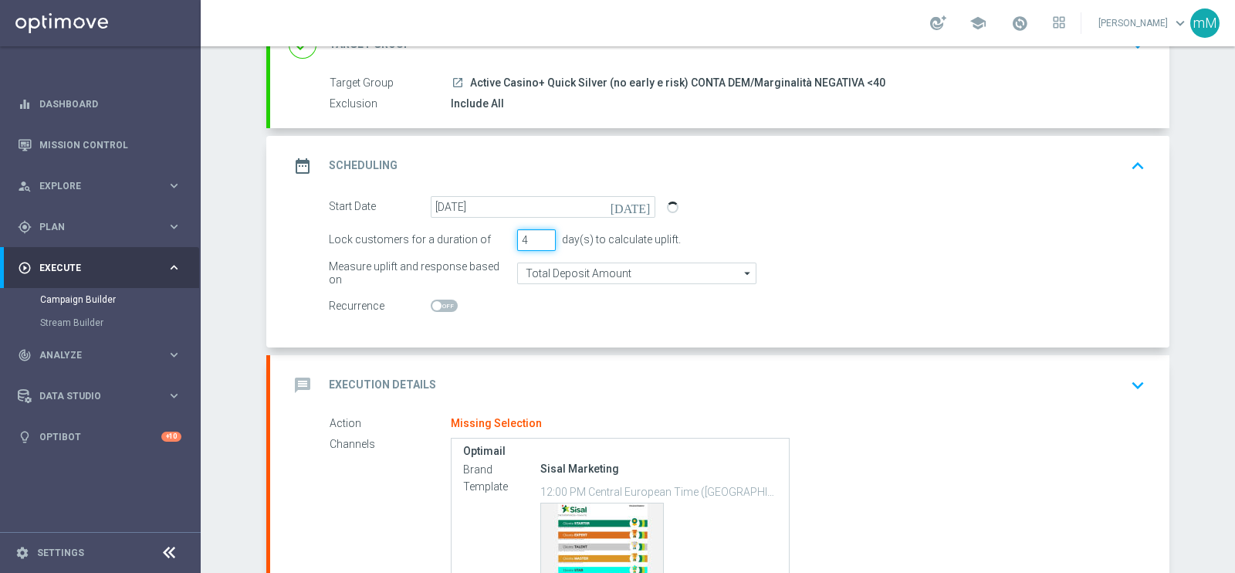
click at [540, 233] on input "4" at bounding box center [536, 240] width 39 height 22
click at [540, 233] on input "5" at bounding box center [536, 240] width 39 height 22
click at [540, 233] on input "6" at bounding box center [536, 240] width 39 height 22
type input "7"
click at [540, 233] on input "7" at bounding box center [536, 240] width 39 height 22
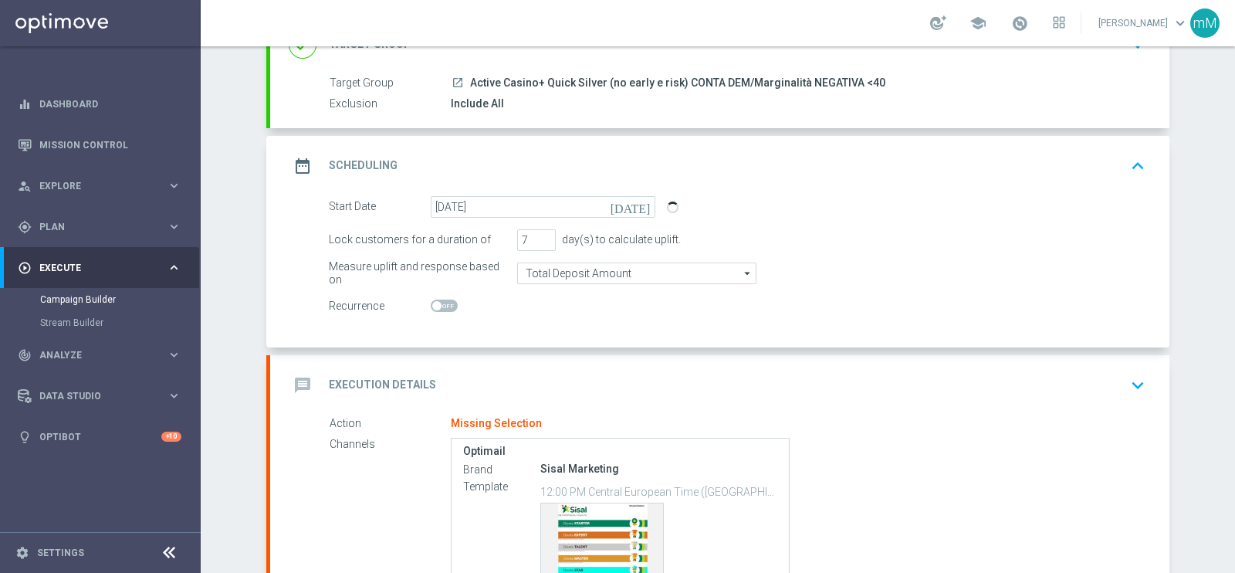
click at [443, 303] on span at bounding box center [444, 305] width 27 height 12
click at [443, 303] on input "checkbox" at bounding box center [444, 305] width 27 height 12
checkbox input "true"
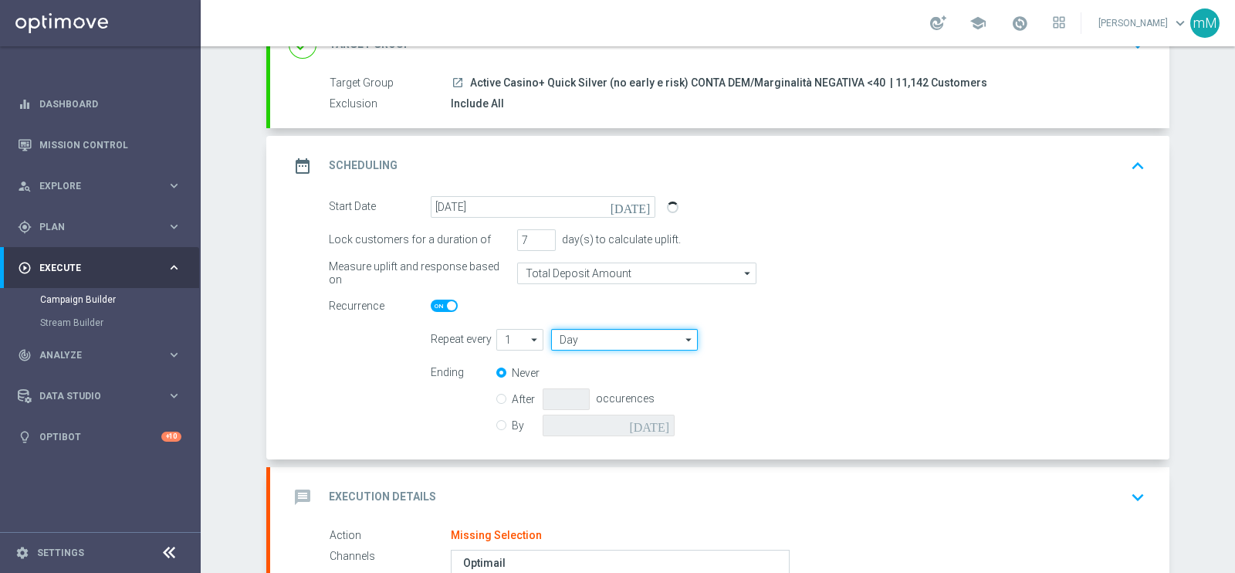
click at [583, 337] on input "Day" at bounding box center [624, 340] width 147 height 22
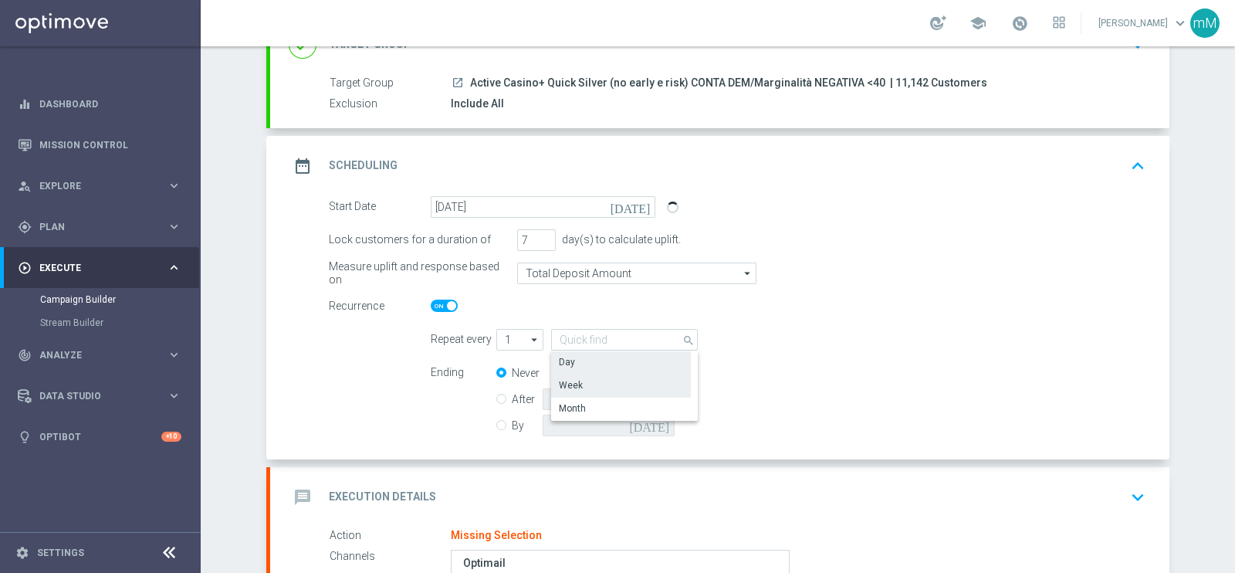
click at [580, 382] on div "Week" at bounding box center [621, 385] width 140 height 22
type input "Week"
click at [496, 423] on input "By" at bounding box center [501, 423] width 10 height 10
radio input "true"
radio input "false"
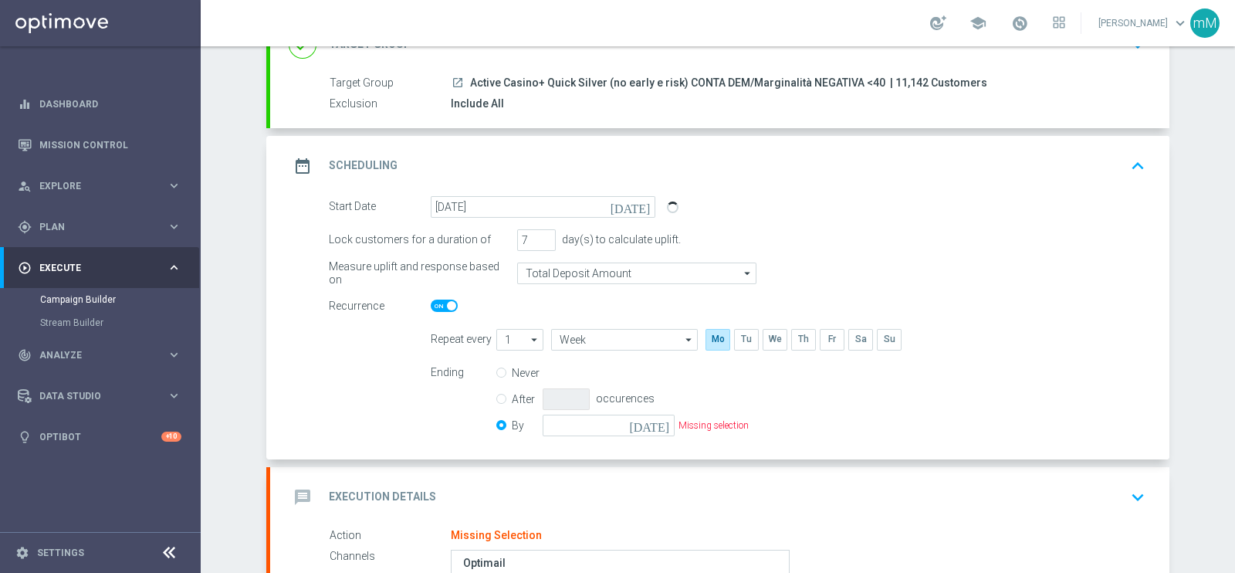
click at [656, 421] on icon "[DATE]" at bounding box center [652, 422] width 46 height 17
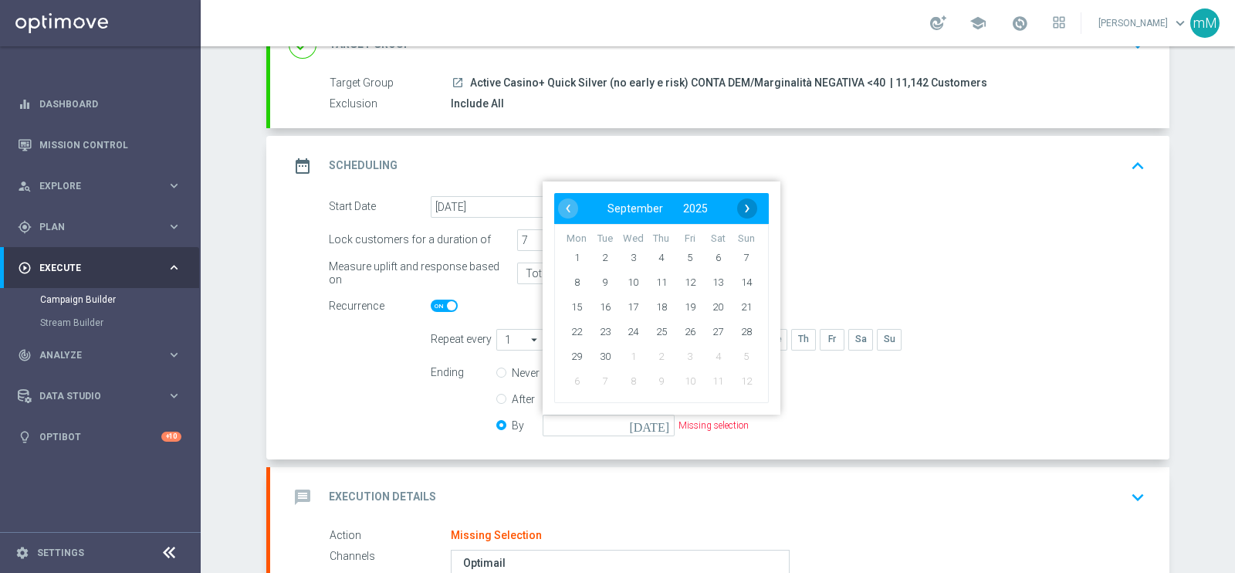
click at [745, 203] on span "›" at bounding box center [747, 208] width 20 height 20
click at [736, 249] on span "5" at bounding box center [746, 257] width 25 height 25
type input "[DATE]"
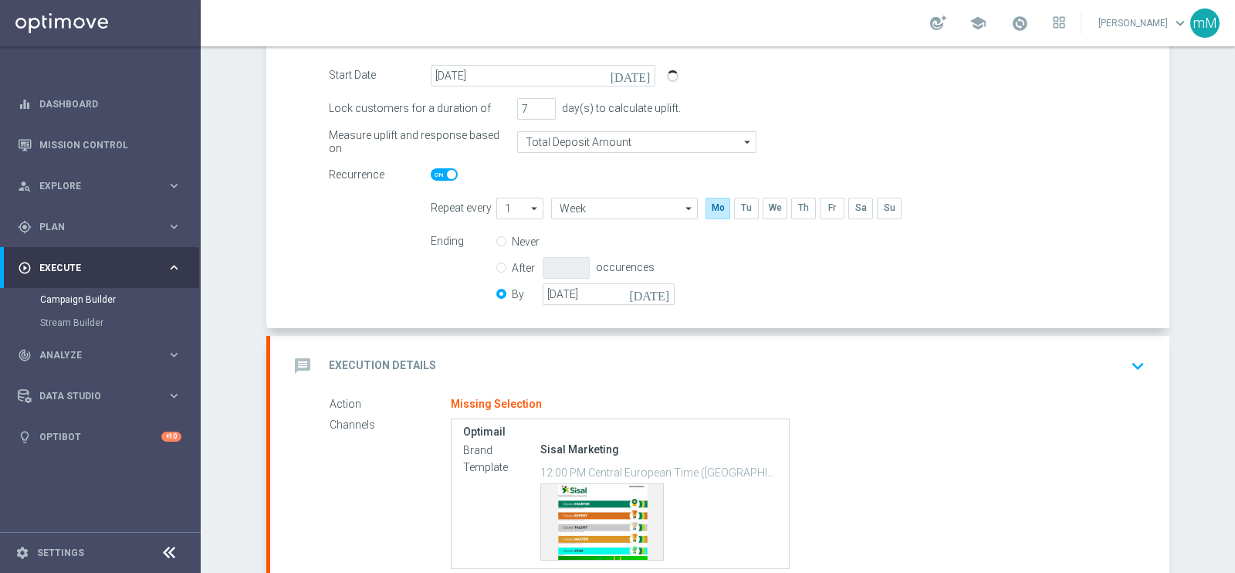
scroll to position [272, 0]
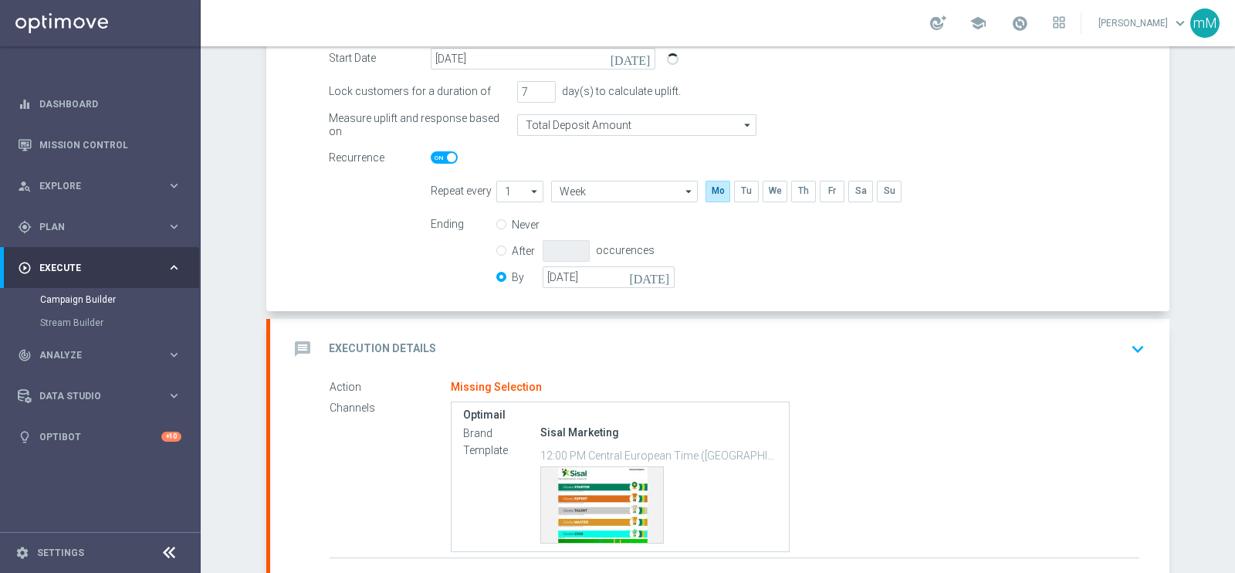
click at [641, 334] on div "message Execution Details keyboard_arrow_down" at bounding box center [720, 348] width 862 height 29
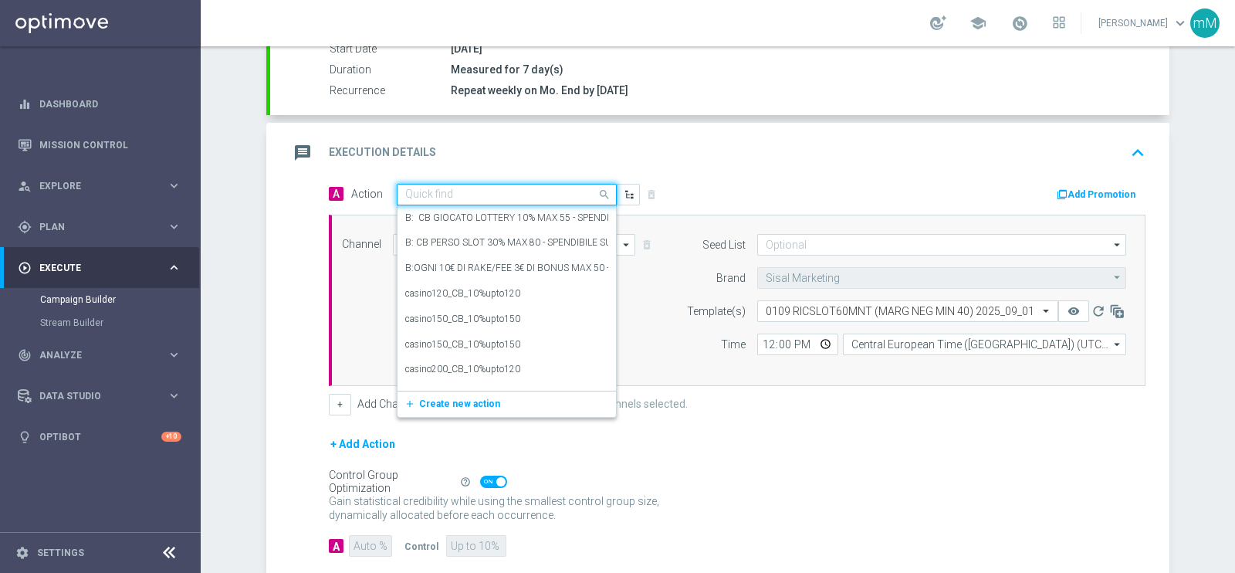
click at [465, 200] on div "Quick find" at bounding box center [507, 195] width 220 height 22
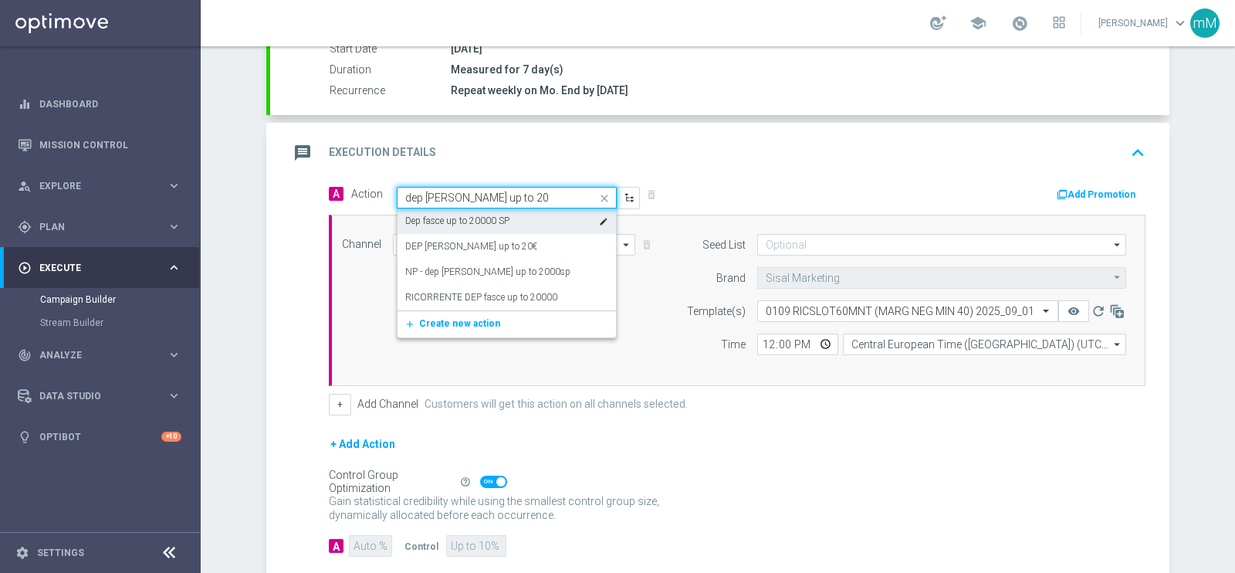
type input "dep [PERSON_NAME] up to 200"
drag, startPoint x: 469, startPoint y: 244, endPoint x: 463, endPoint y: 217, distance: 27.7
click at [463, 217] on div "Dep fasce up to 20000 SP edit NP - dep fasce up to 2000sp edit RICORRENTE DEP f…" at bounding box center [506, 246] width 218 height 76
click at [463, 217] on label "Dep fasce up to 20000 SP" at bounding box center [457, 221] width 104 height 13
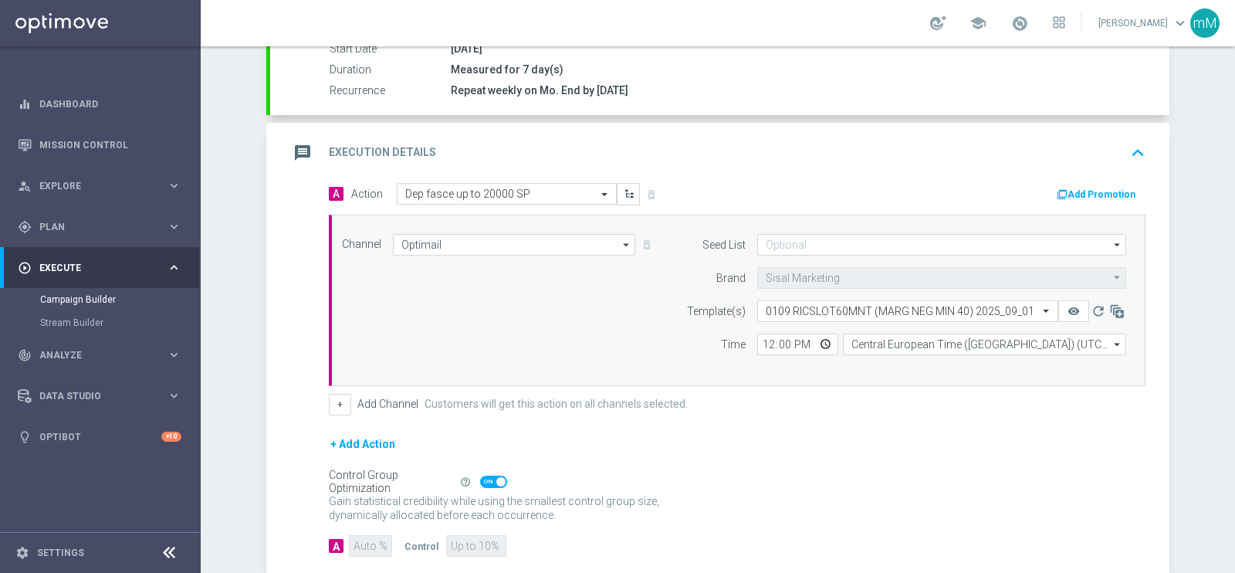
click at [805, 493] on div "Gain statistical credibility while using the smallest control group size, dynam…" at bounding box center [737, 508] width 817 height 37
click at [763, 346] on input "12:00" at bounding box center [797, 344] width 81 height 22
type input "19:00"
click at [757, 341] on input "19:30" at bounding box center [797, 344] width 81 height 22
click at [762, 345] on input "19:30" at bounding box center [797, 344] width 81 height 22
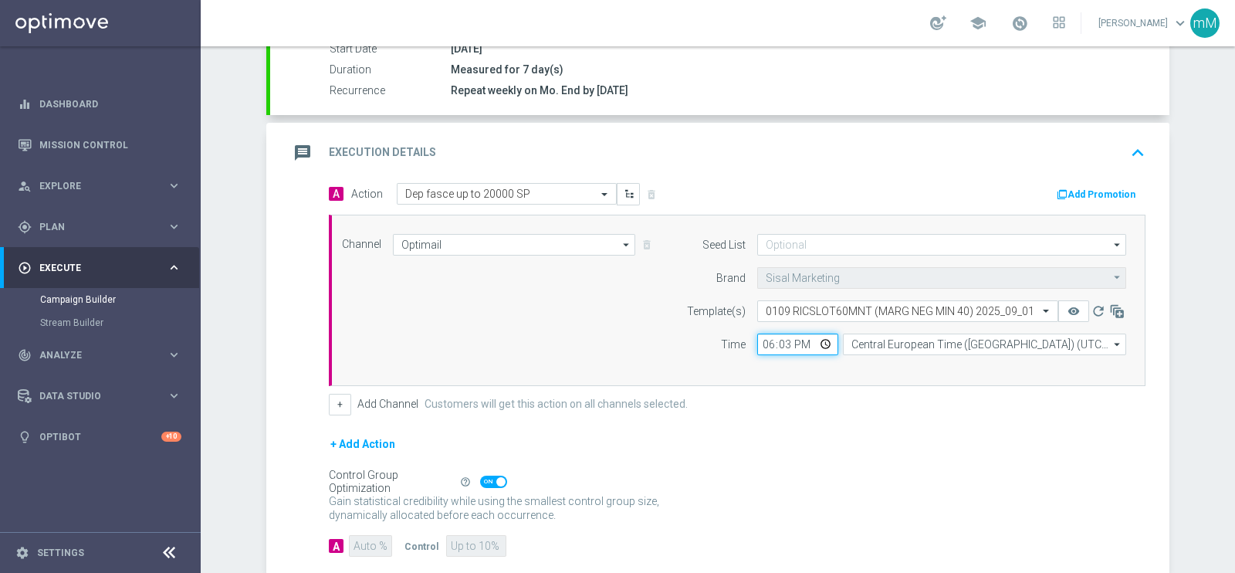
type input "18:30"
click at [333, 399] on button "+" at bounding box center [340, 405] width 22 height 22
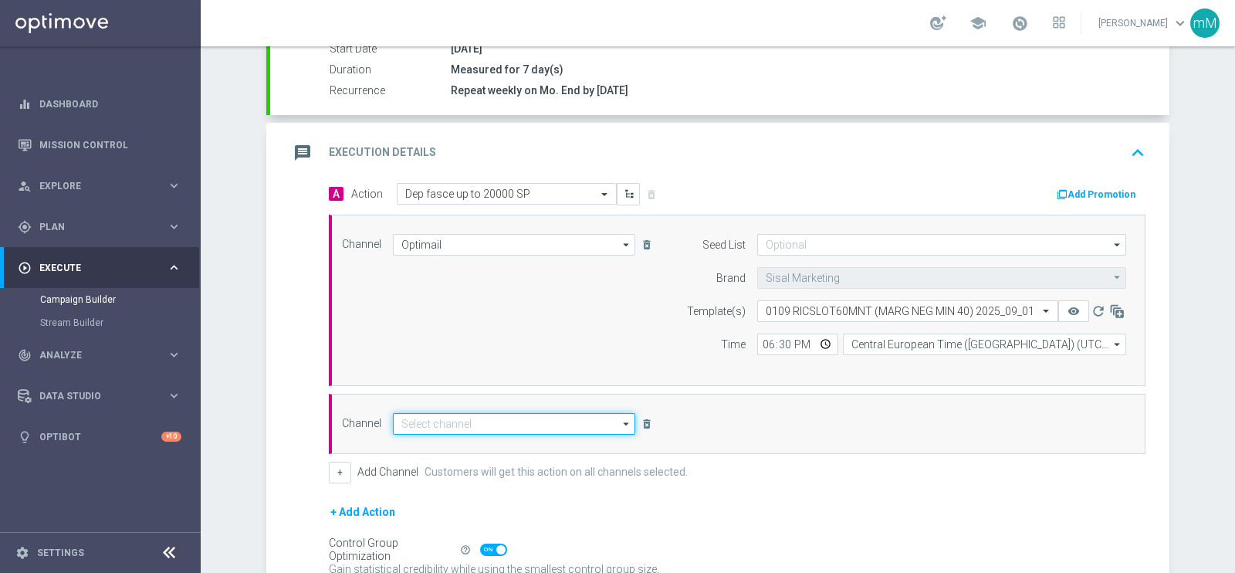
click at [486, 418] on input at bounding box center [514, 424] width 242 height 22
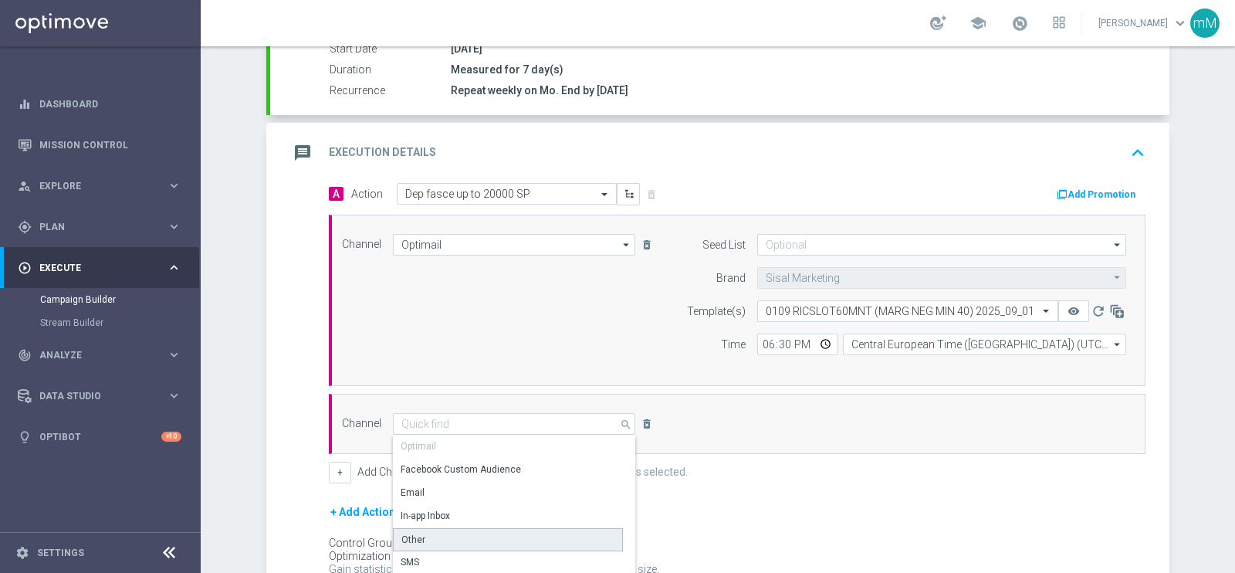
click at [457, 529] on div "Other" at bounding box center [508, 539] width 230 height 23
type input "Other"
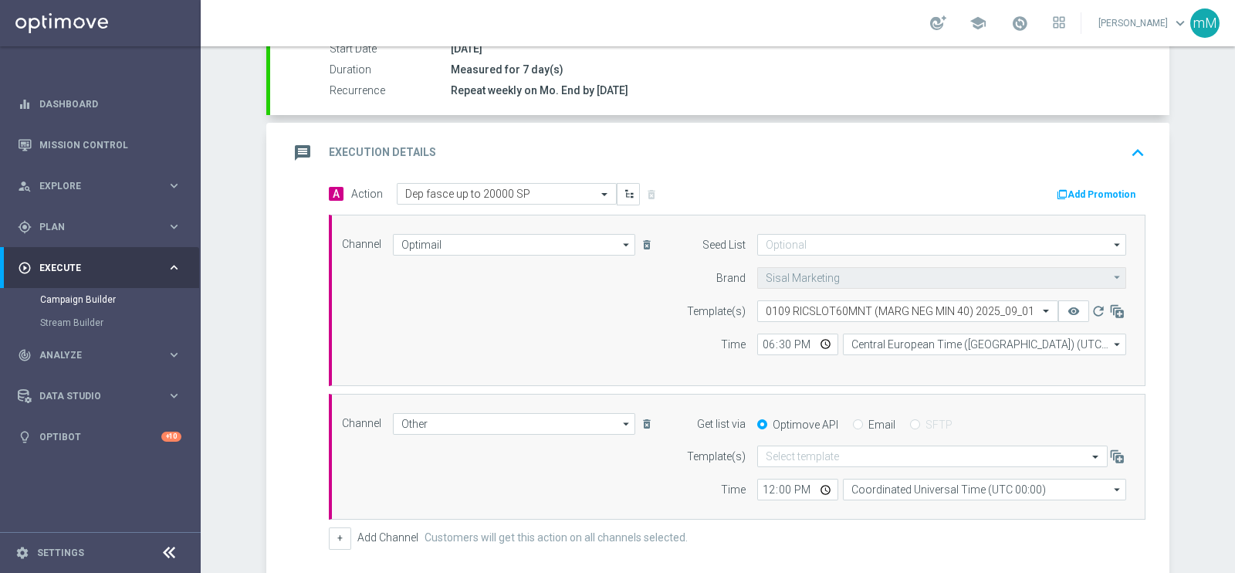
click at [857, 422] on div "Email" at bounding box center [874, 425] width 42 height 14
click at [853, 422] on input "Email" at bounding box center [858, 426] width 10 height 10
radio input "true"
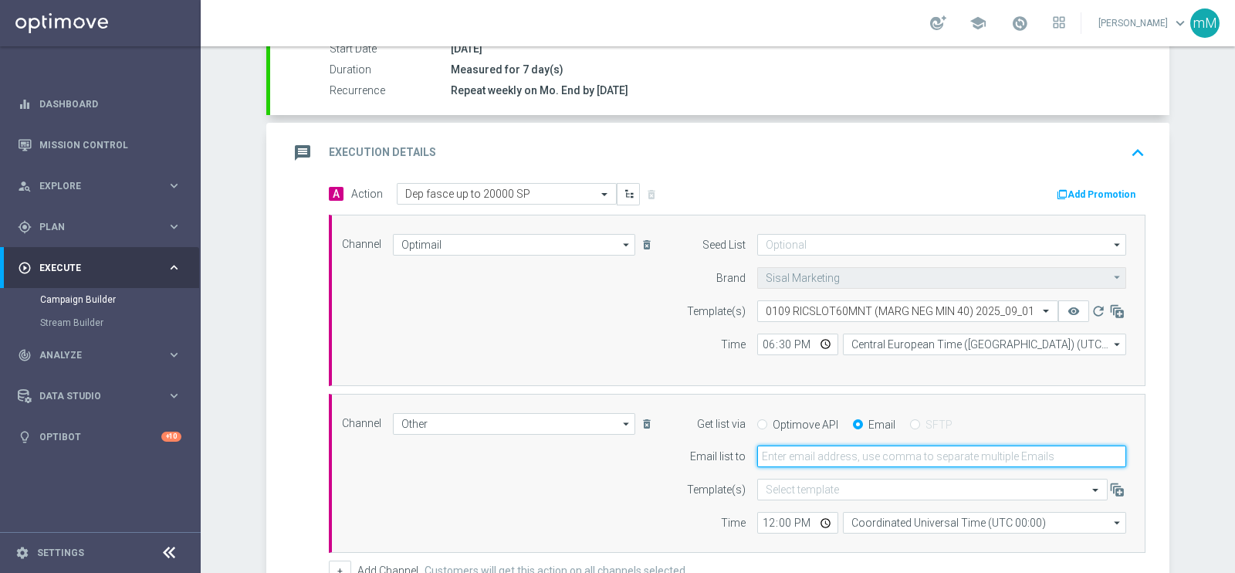
click at [834, 461] on input "email" at bounding box center [941, 456] width 369 height 22
type input "marco.maccarrone@sisal.it,cecilia.mascelli@sisal.it"
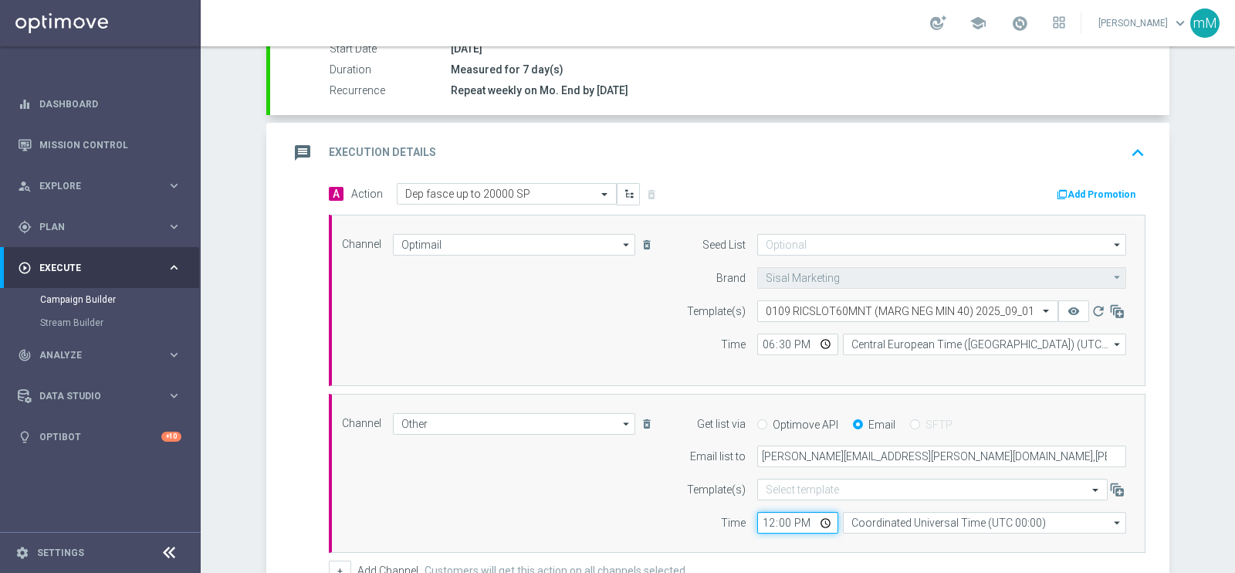
click at [764, 520] on input "12:00" at bounding box center [797, 523] width 81 height 22
type input "18:30"
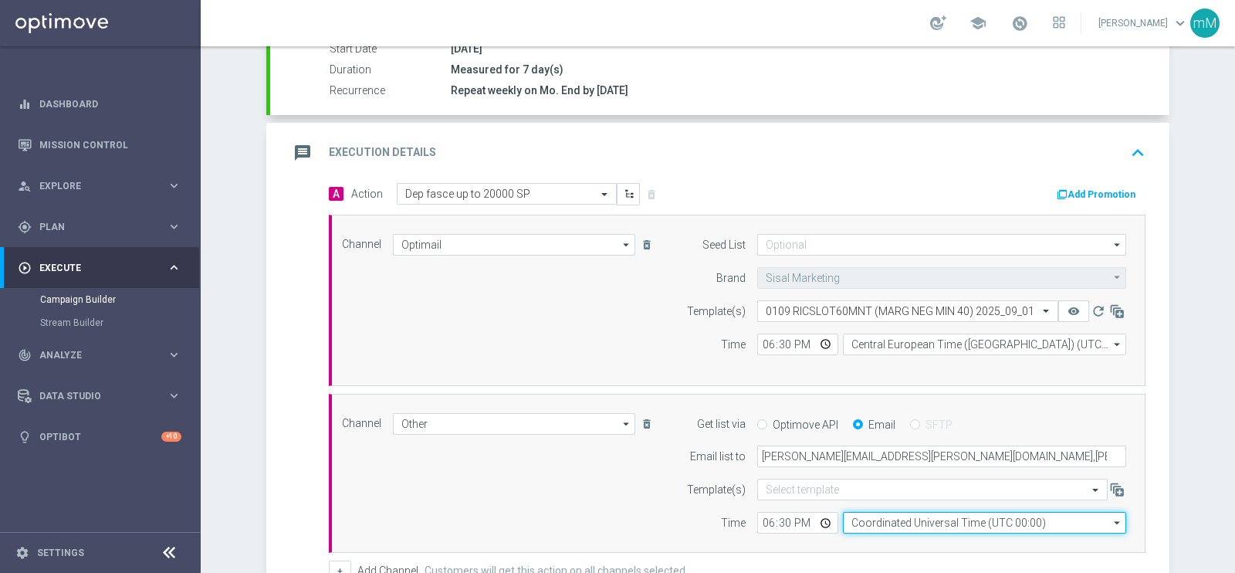
click at [922, 529] on input "Coordinated Universal Time (UTC 00:00)" at bounding box center [984, 523] width 283 height 22
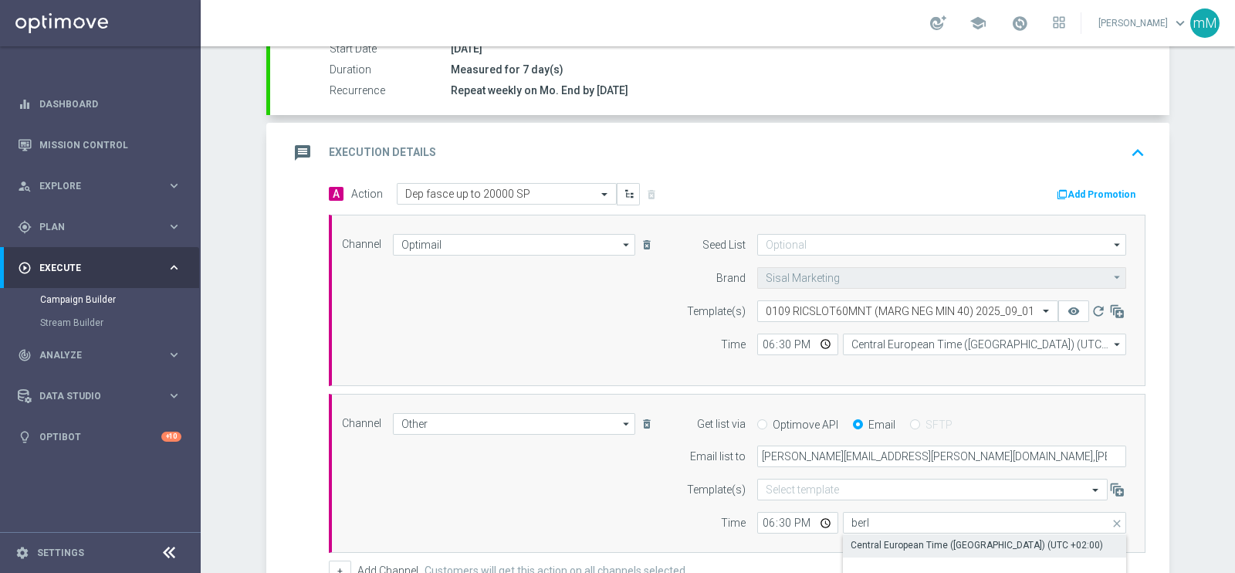
click at [919, 540] on div "Central European Time (Berlin) (UTC +02:00)" at bounding box center [977, 545] width 252 height 14
type input "Central European Time (Berlin) (UTC +02:00)"
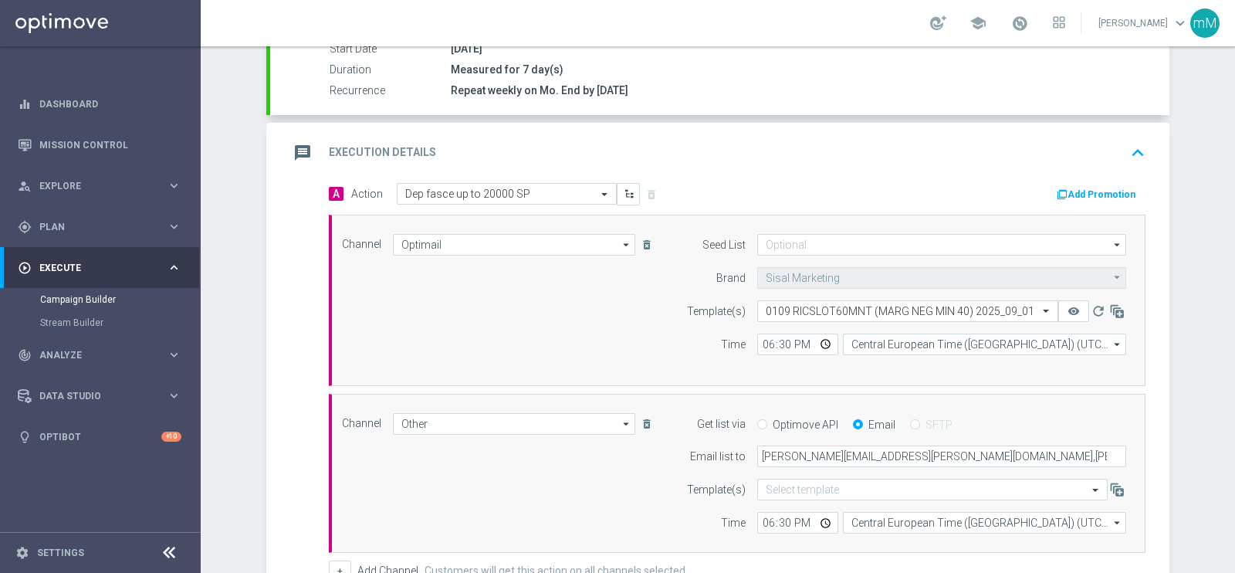
scroll to position [522, 0]
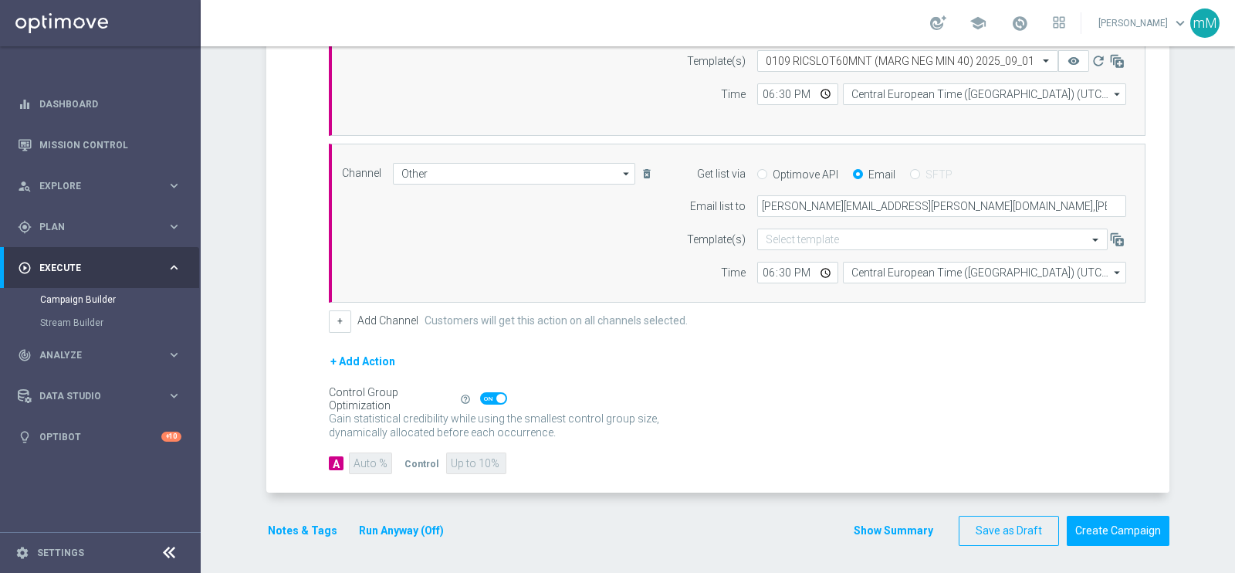
click at [496, 394] on span at bounding box center [500, 398] width 9 height 9
click at [489, 392] on input "checkbox" at bounding box center [493, 398] width 27 height 12
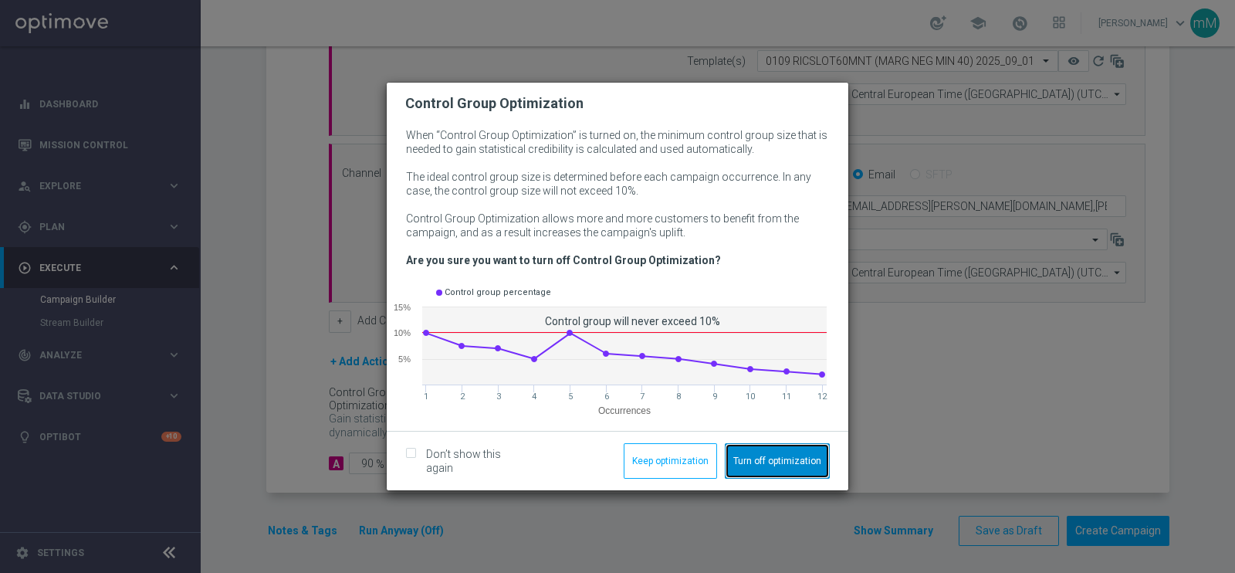
click at [742, 458] on button "Turn off optimization" at bounding box center [777, 461] width 105 height 36
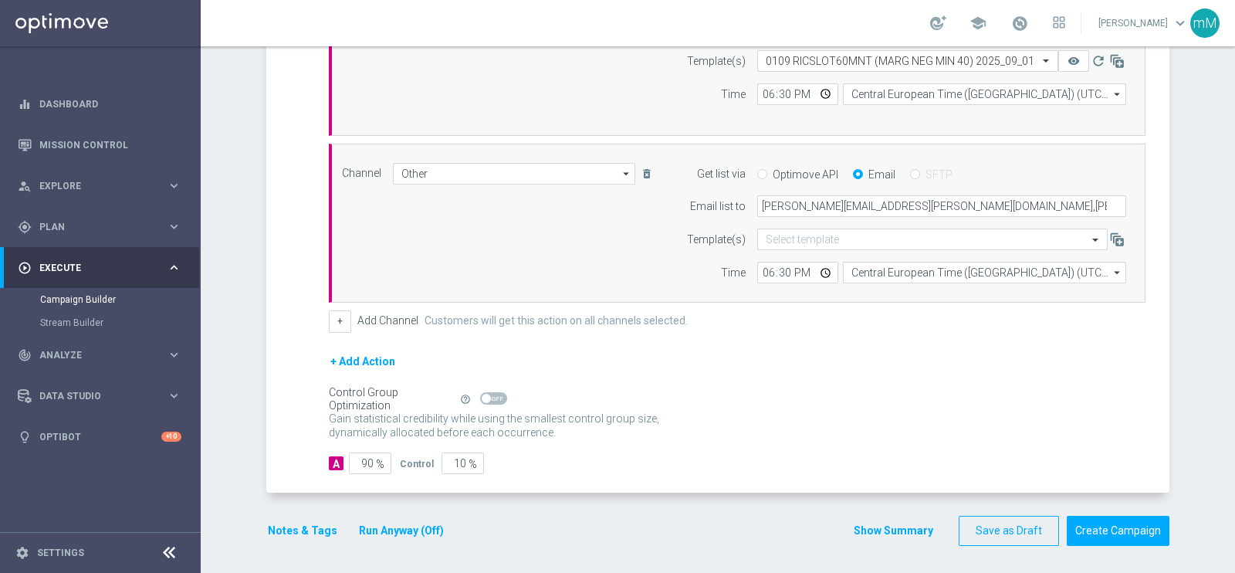
click at [484, 392] on span at bounding box center [493, 398] width 27 height 12
click at [484, 392] on input "checkbox" at bounding box center [493, 398] width 27 height 12
checkbox input "true"
click at [415, 529] on button "Run Anyway (Off)" at bounding box center [401, 530] width 88 height 19
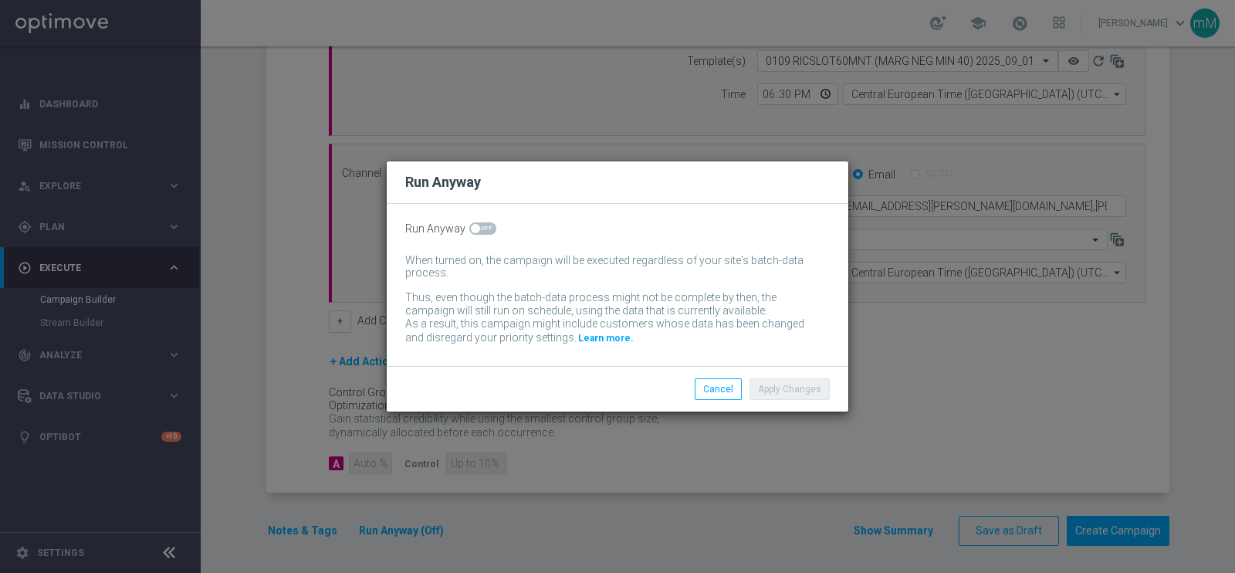
click at [492, 230] on span at bounding box center [482, 228] width 27 height 12
click at [492, 230] on input "checkbox" at bounding box center [482, 228] width 27 height 12
checkbox input "true"
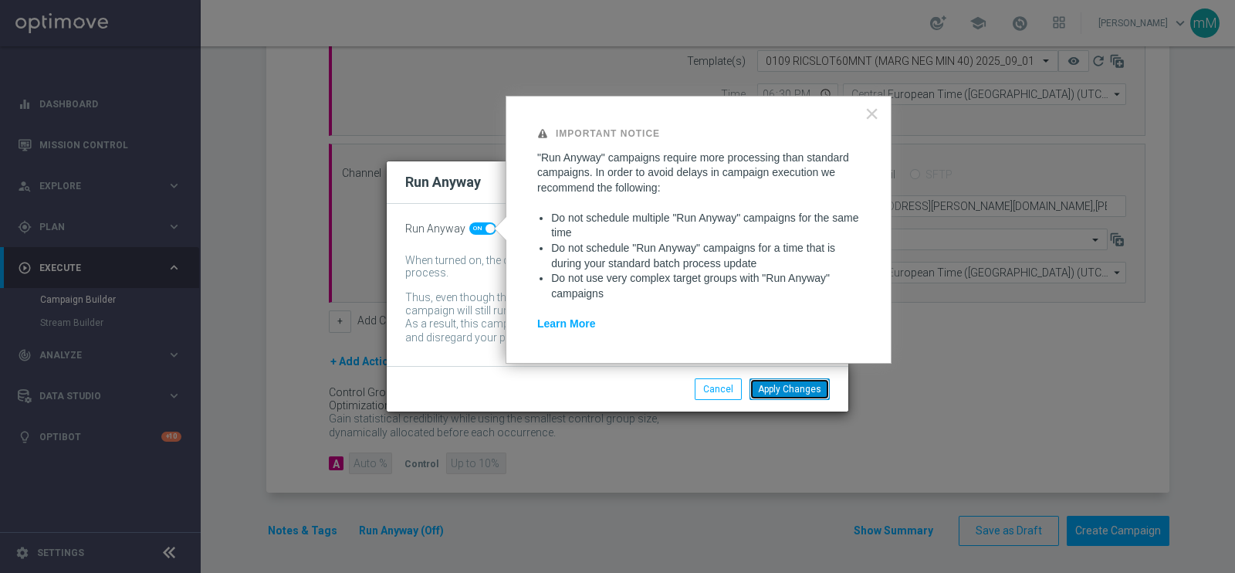
click at [782, 394] on button "Apply Changes" at bounding box center [789, 389] width 80 height 22
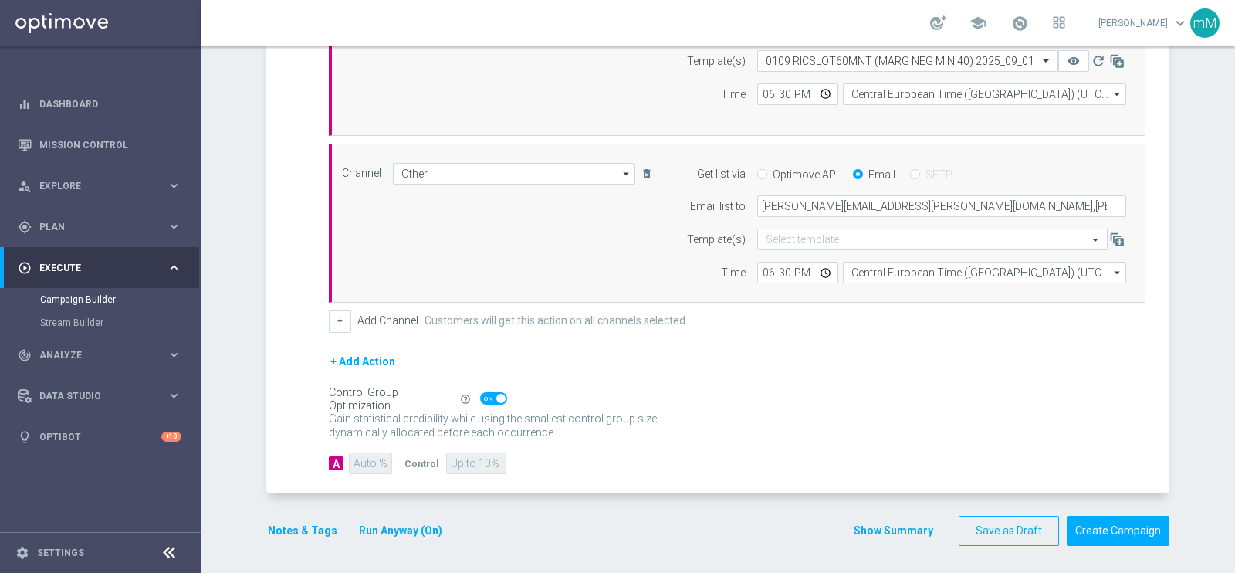
click at [496, 394] on span at bounding box center [500, 398] width 9 height 9
click at [493, 392] on input "checkbox" at bounding box center [493, 398] width 27 height 12
checkbox input "false"
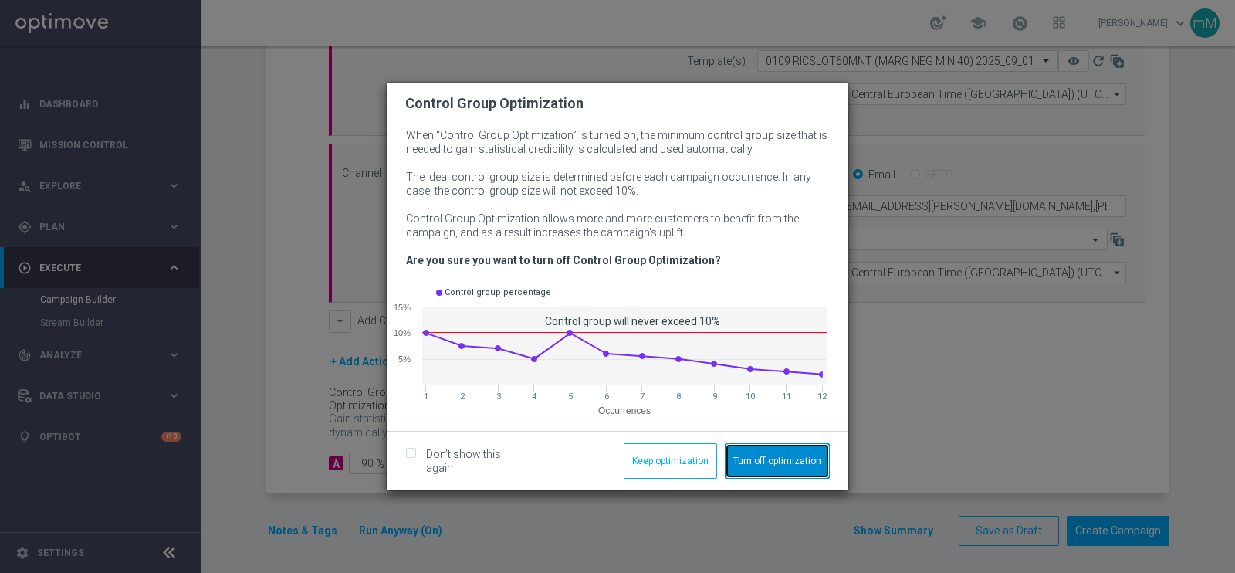
click at [725, 459] on button "Turn off optimization" at bounding box center [777, 461] width 105 height 36
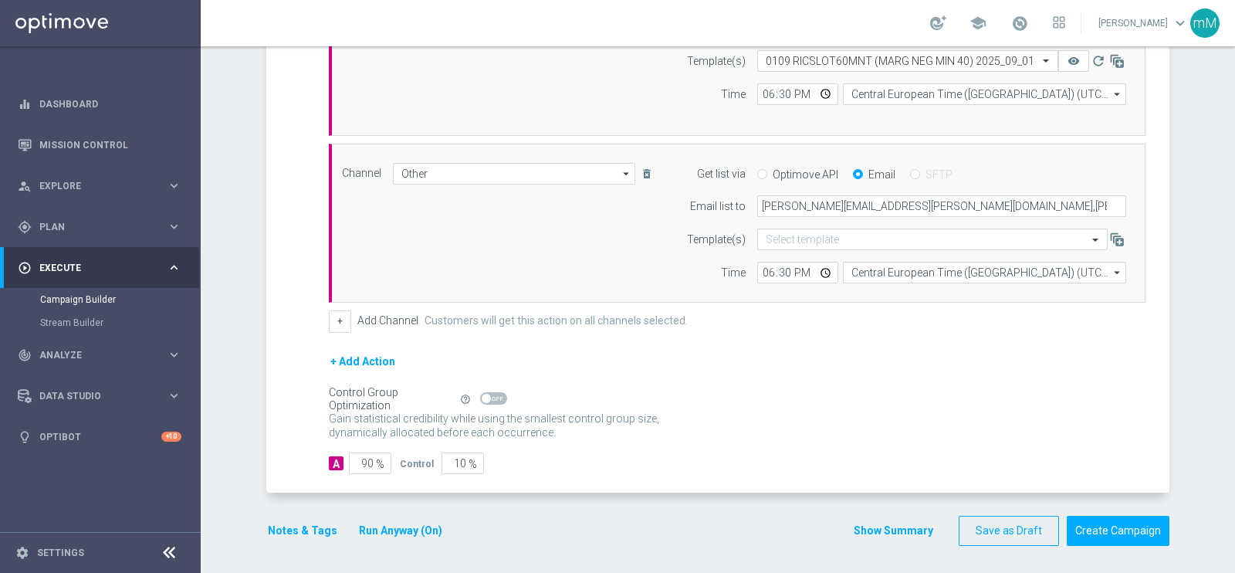
click at [292, 523] on button "Notes & Tags" at bounding box center [302, 530] width 73 height 19
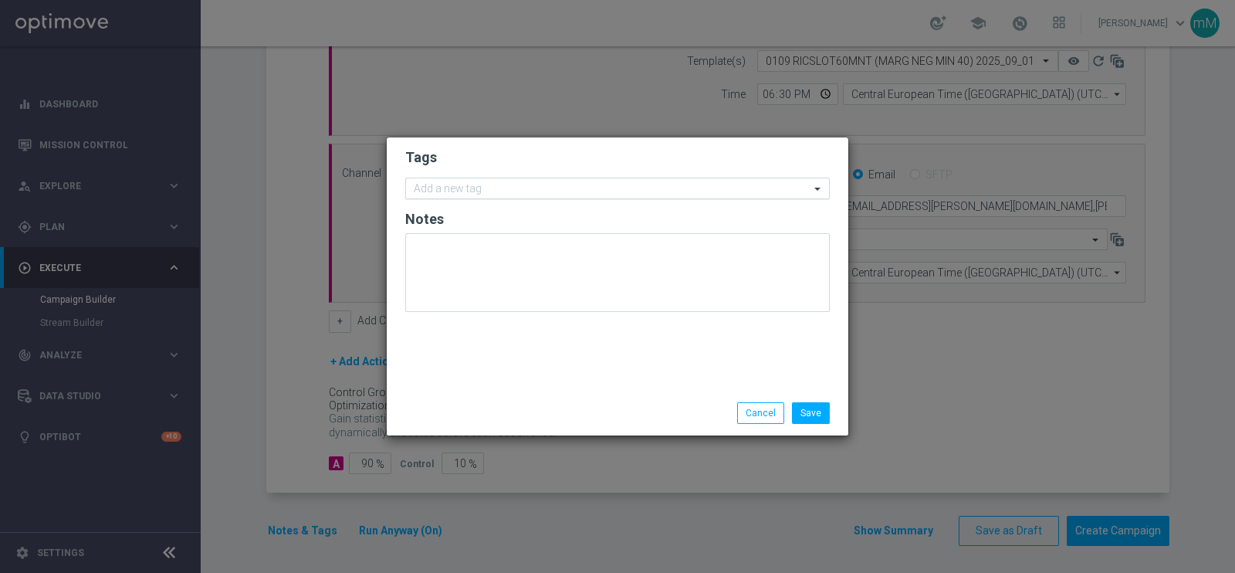
click at [566, 187] on input "text" at bounding box center [612, 189] width 396 height 13
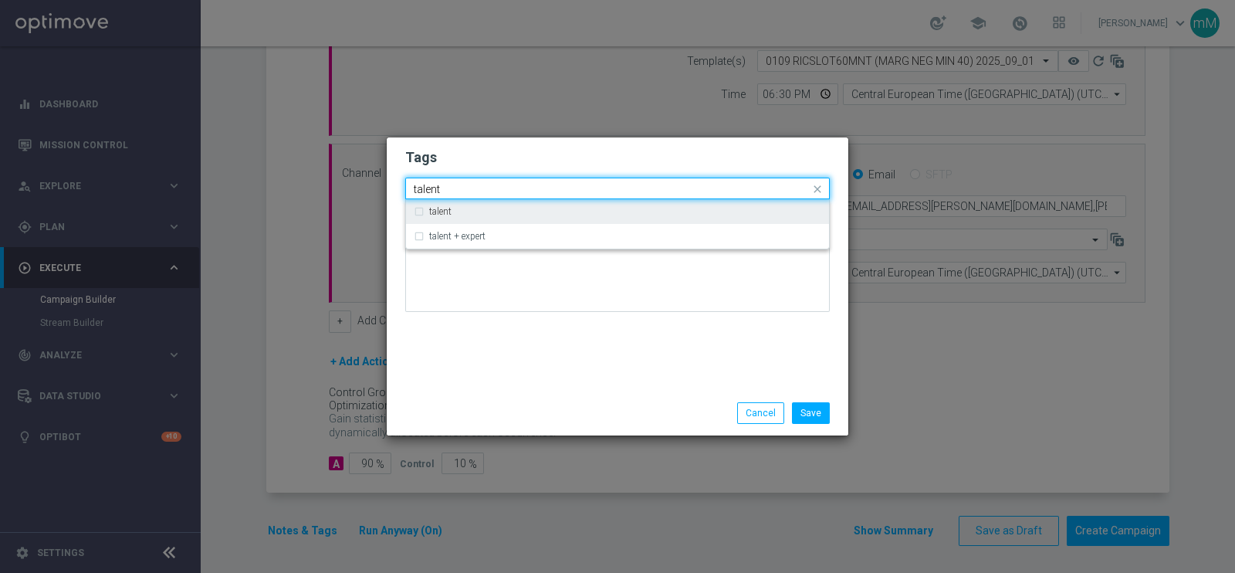
click at [537, 217] on div "talent" at bounding box center [618, 211] width 408 height 25
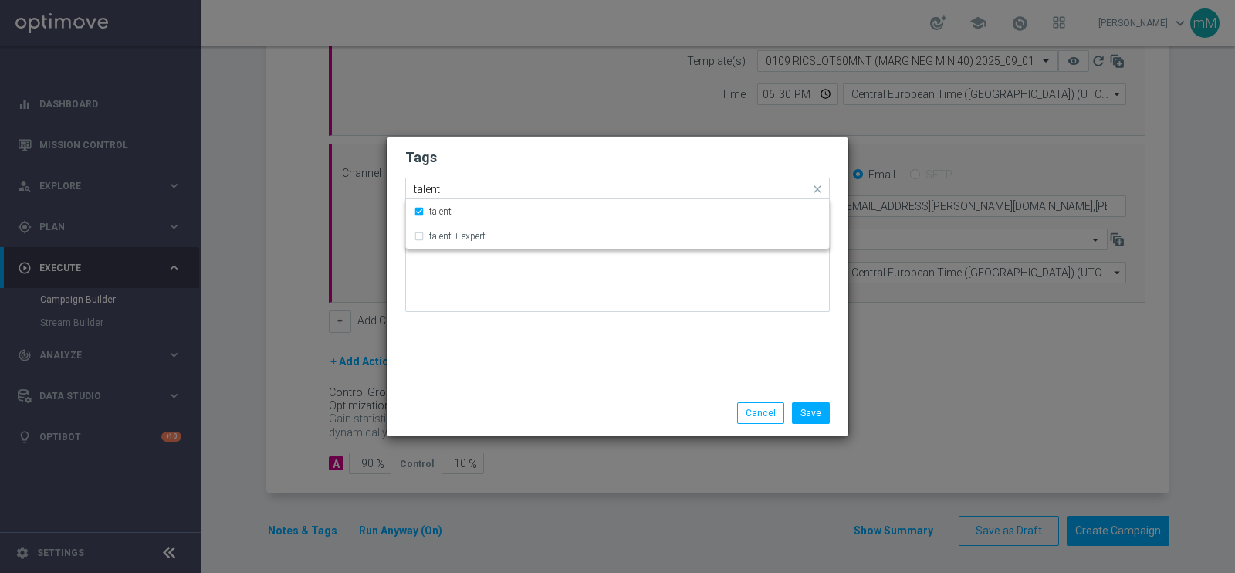
click at [516, 191] on input "talent" at bounding box center [612, 189] width 396 height 13
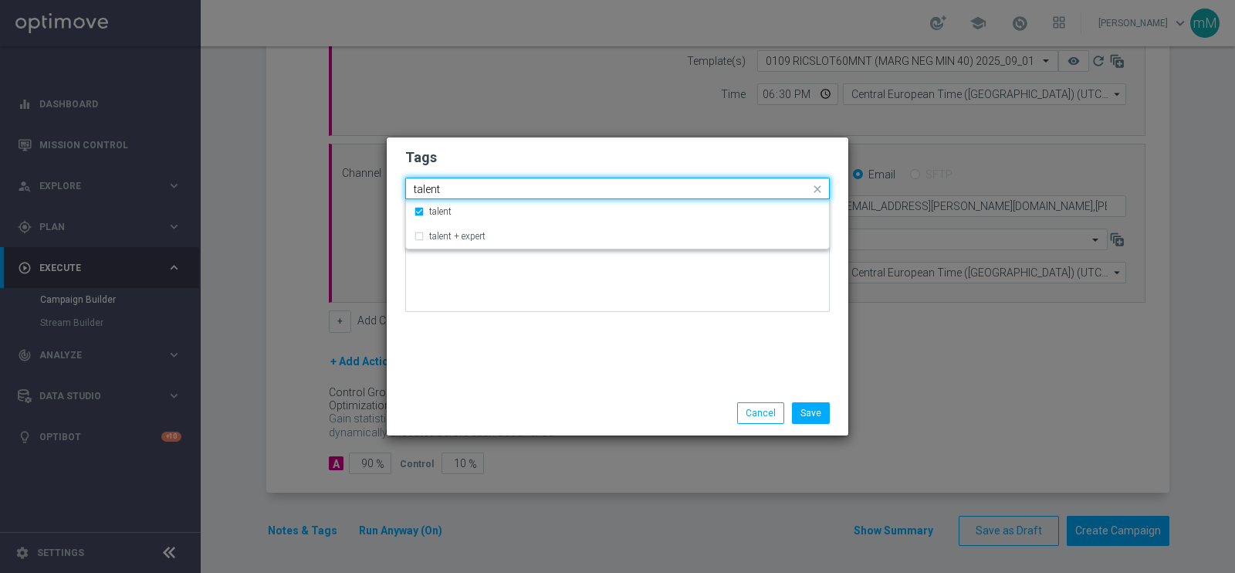
click at [516, 191] on input "talent" at bounding box center [612, 189] width 396 height 13
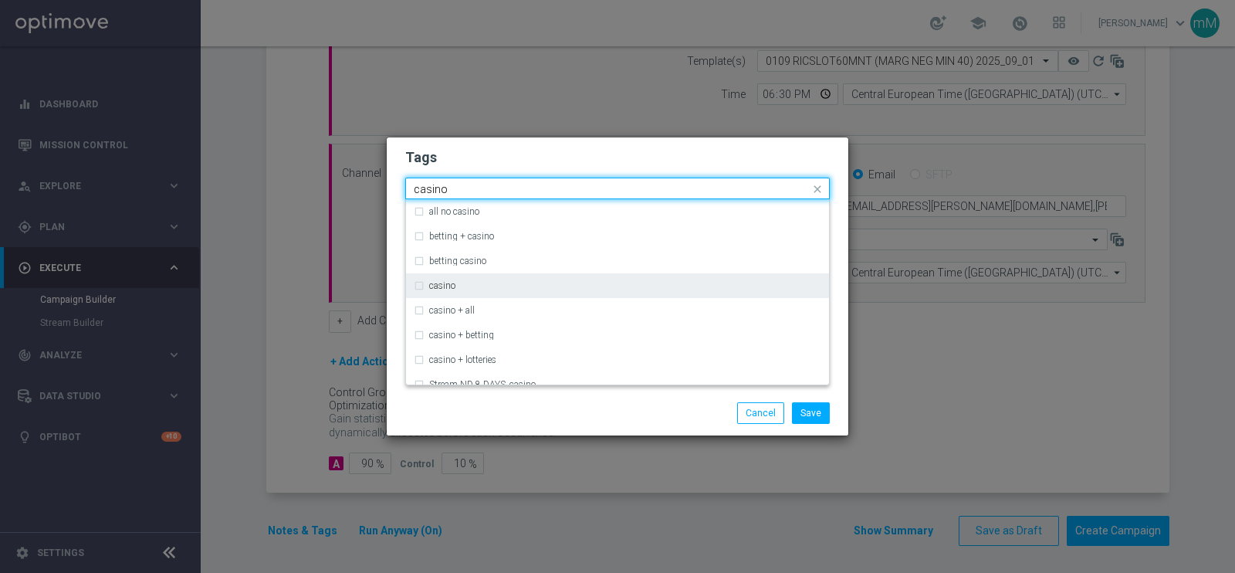
click at [464, 278] on div "casino" at bounding box center [618, 285] width 408 height 25
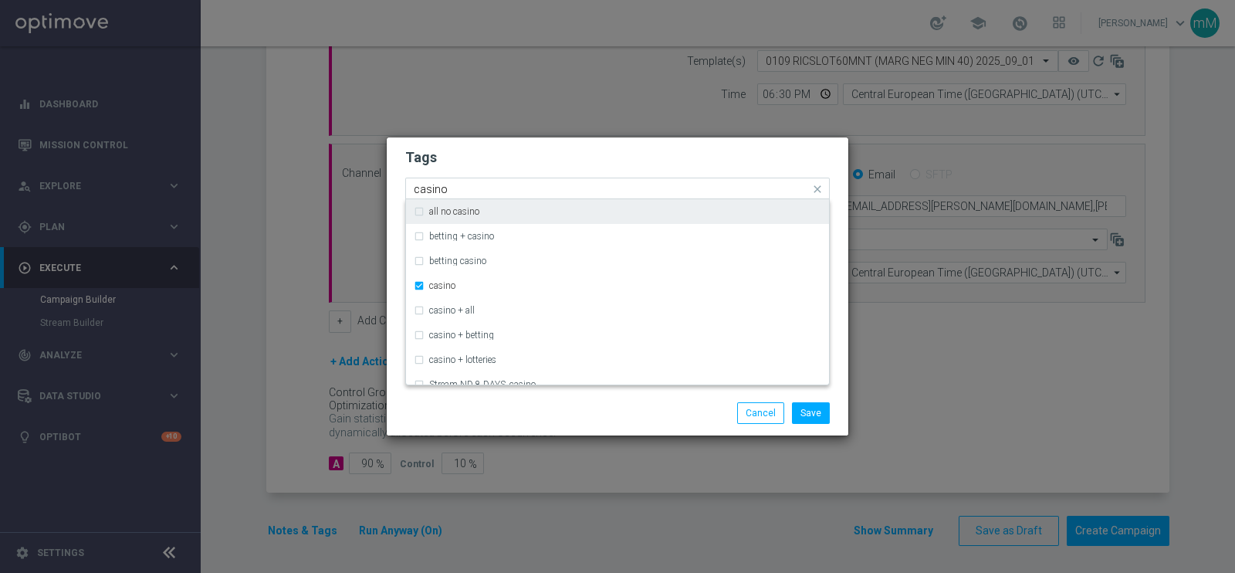
click at [465, 191] on input "casino" at bounding box center [612, 189] width 396 height 13
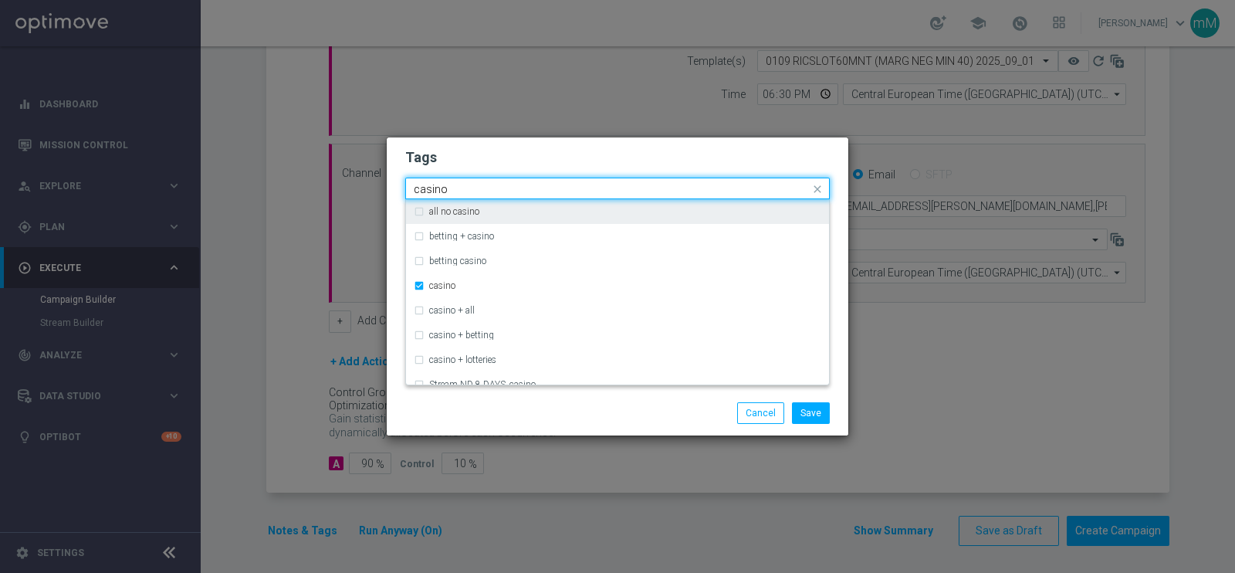
click at [465, 191] on input "casino" at bounding box center [612, 189] width 396 height 13
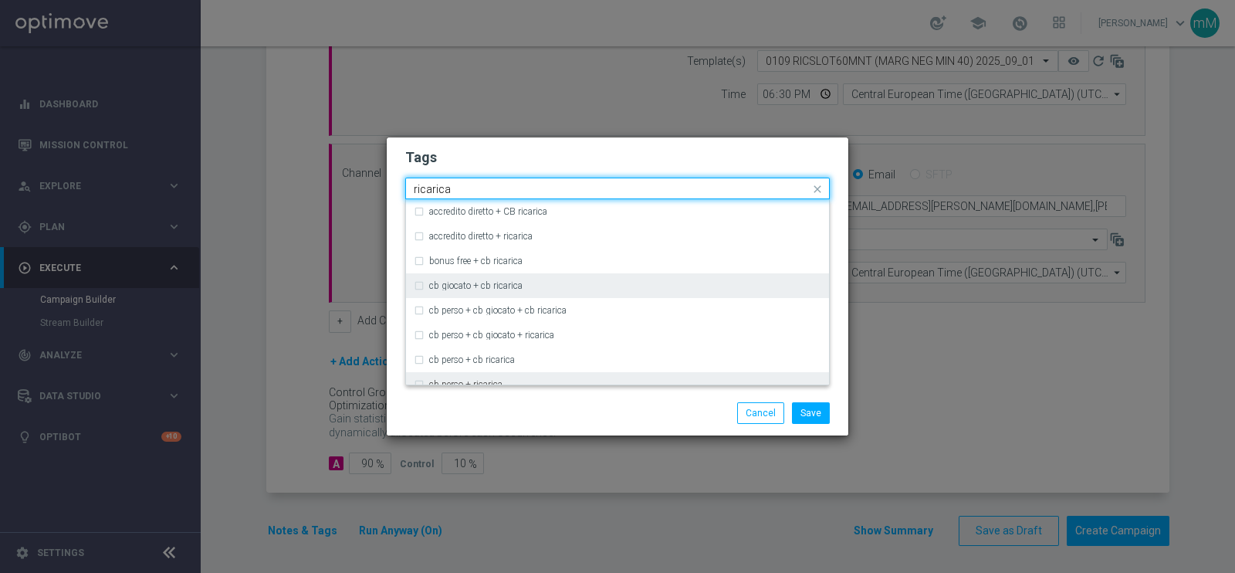
scroll to position [157, 0]
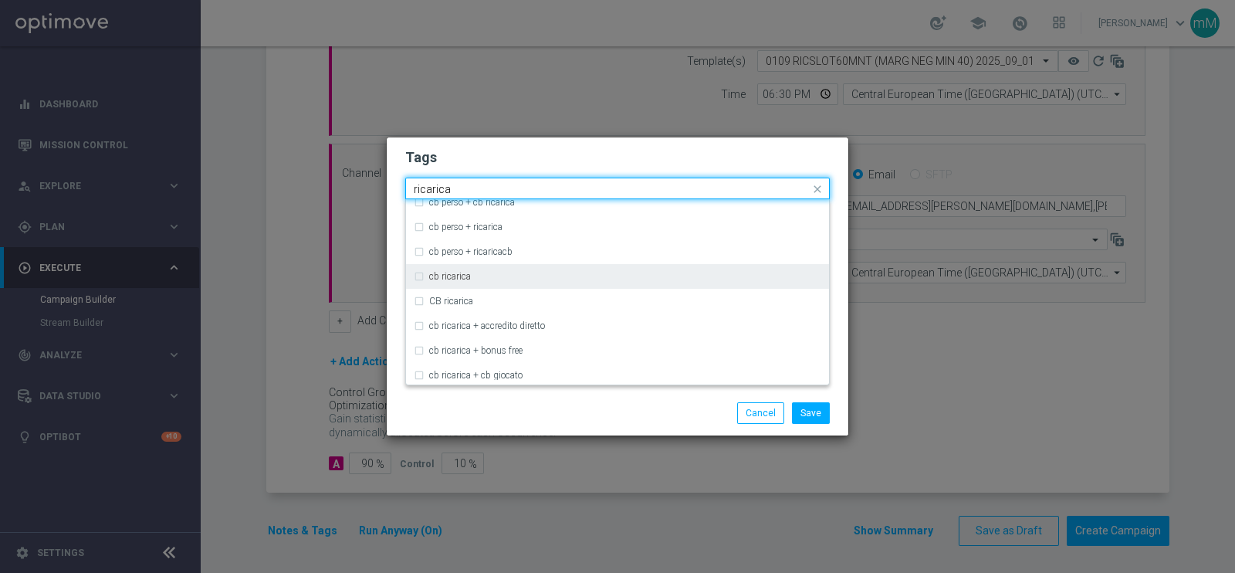
click at [444, 272] on label "cb ricarica" at bounding box center [450, 276] width 42 height 9
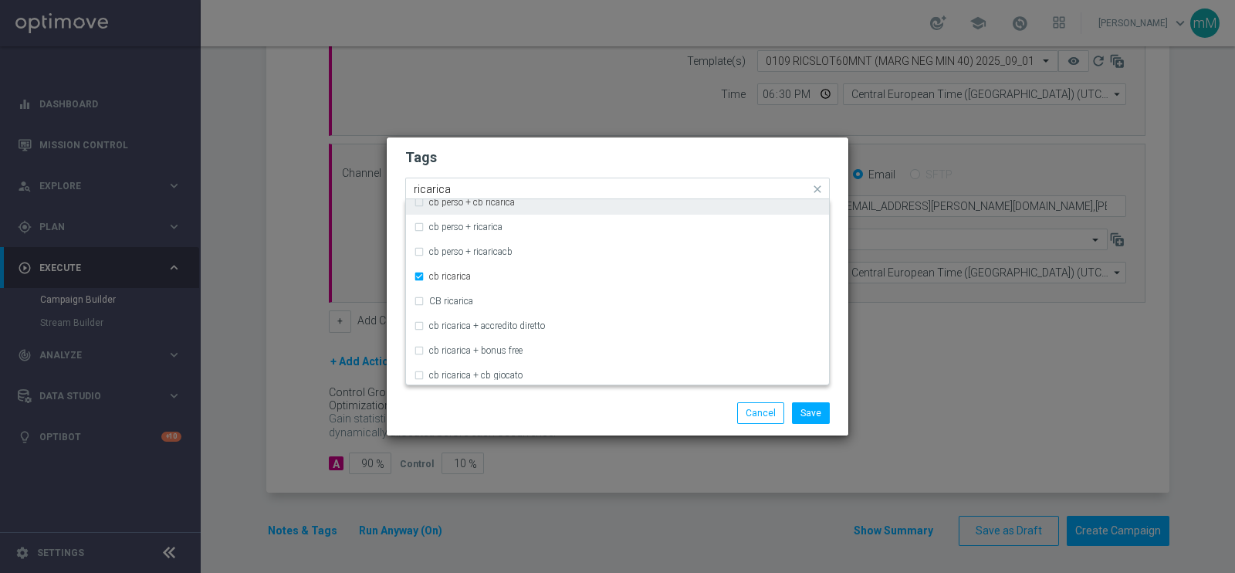
click at [467, 183] on input "ricarica" at bounding box center [612, 189] width 396 height 13
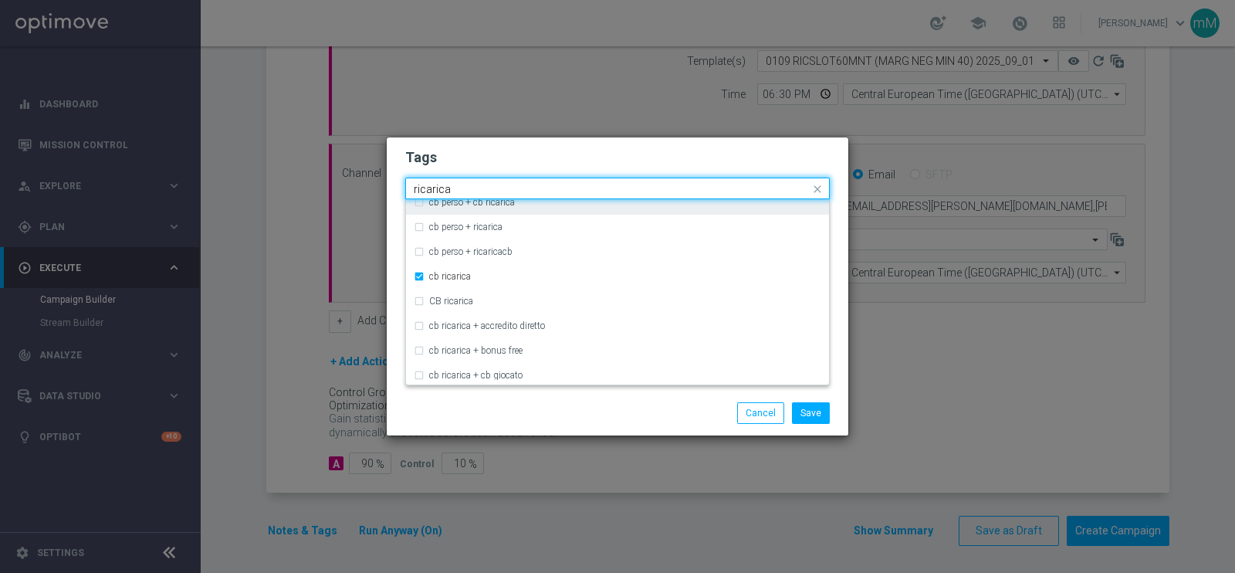
click at [467, 183] on input "ricarica" at bounding box center [612, 189] width 396 height 13
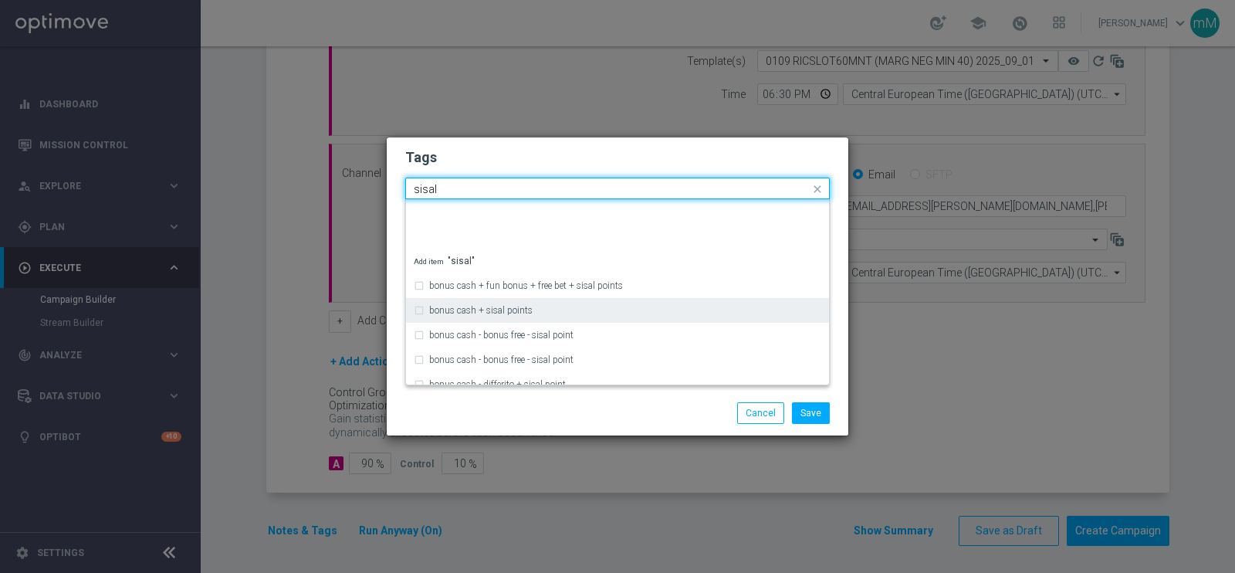
scroll to position [166, 0]
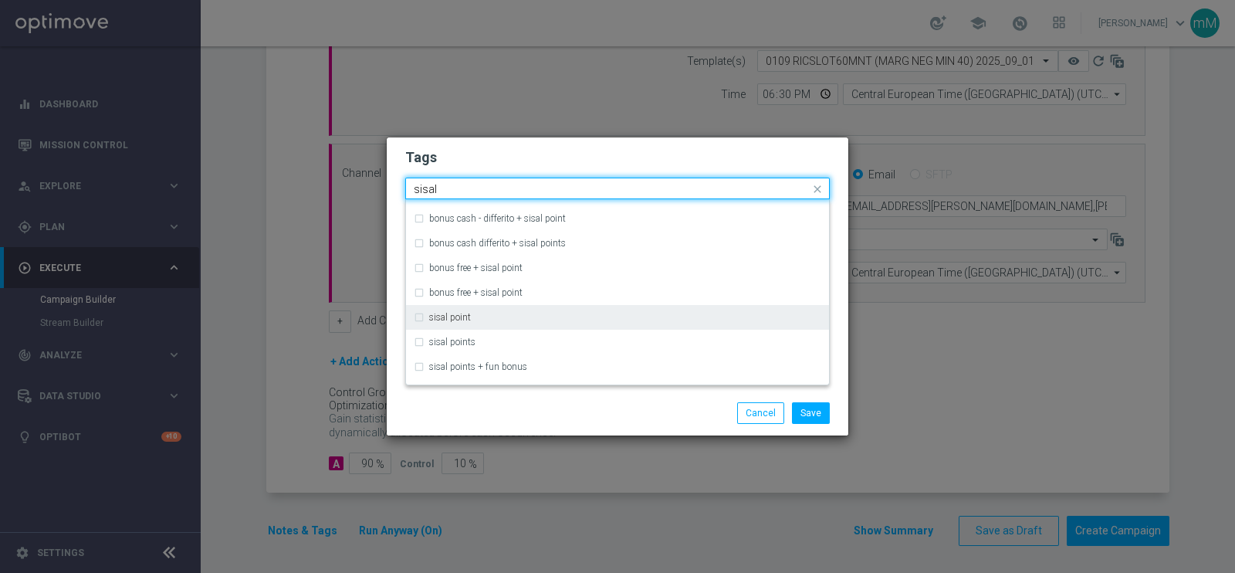
click at [459, 314] on label "sisal point" at bounding box center [450, 317] width 42 height 9
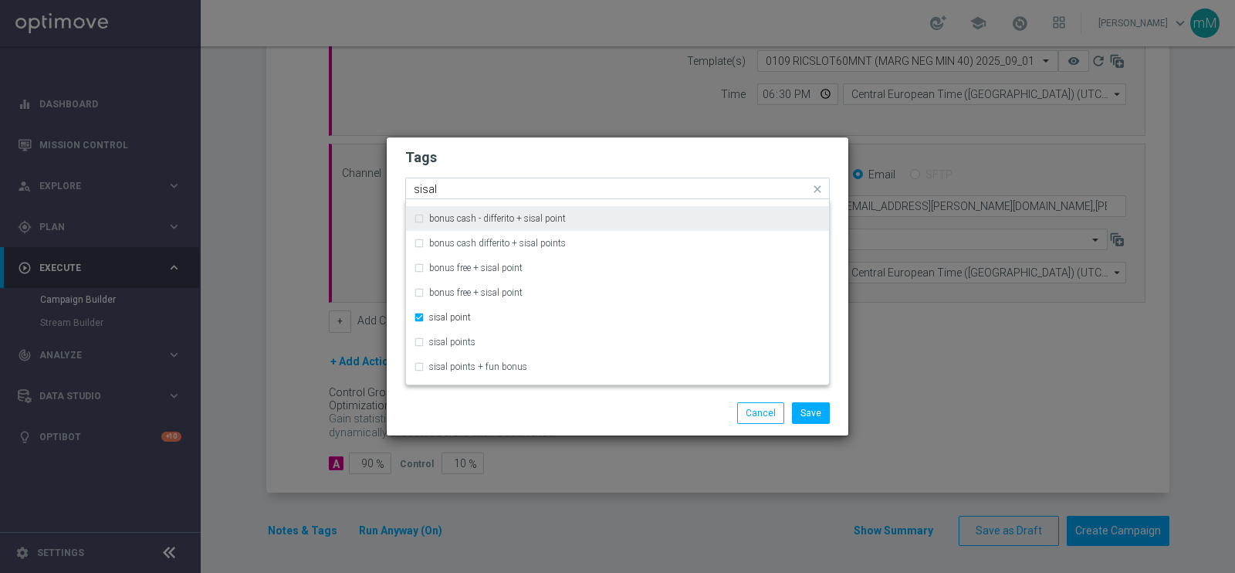
click at [486, 188] on input "sisal" at bounding box center [612, 189] width 396 height 13
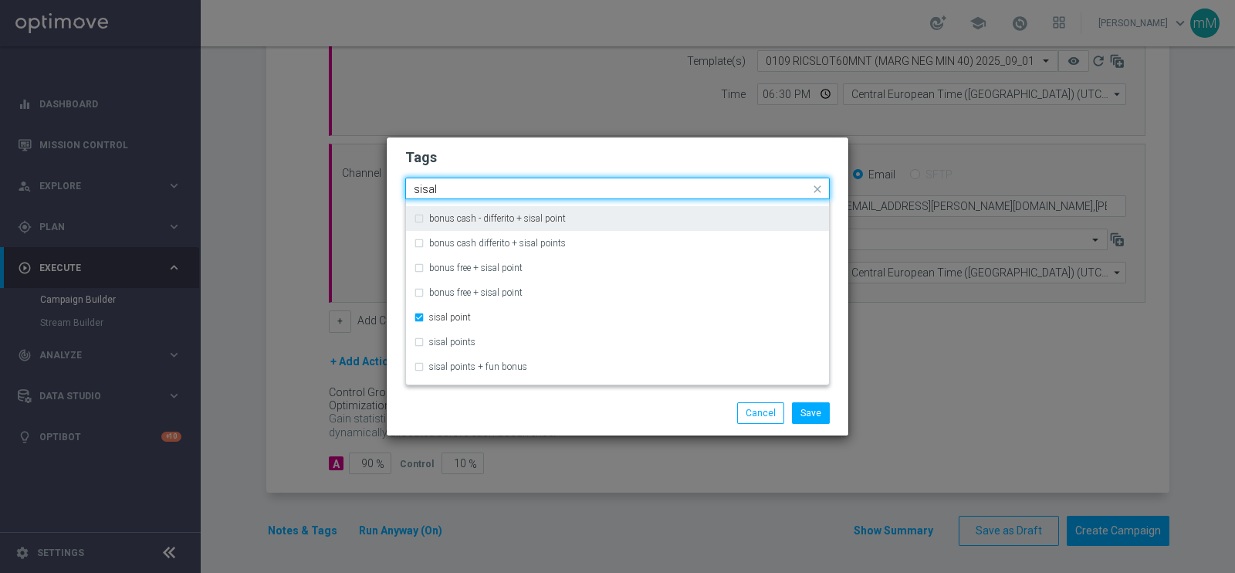
click at [486, 188] on input "sisal" at bounding box center [612, 189] width 396 height 13
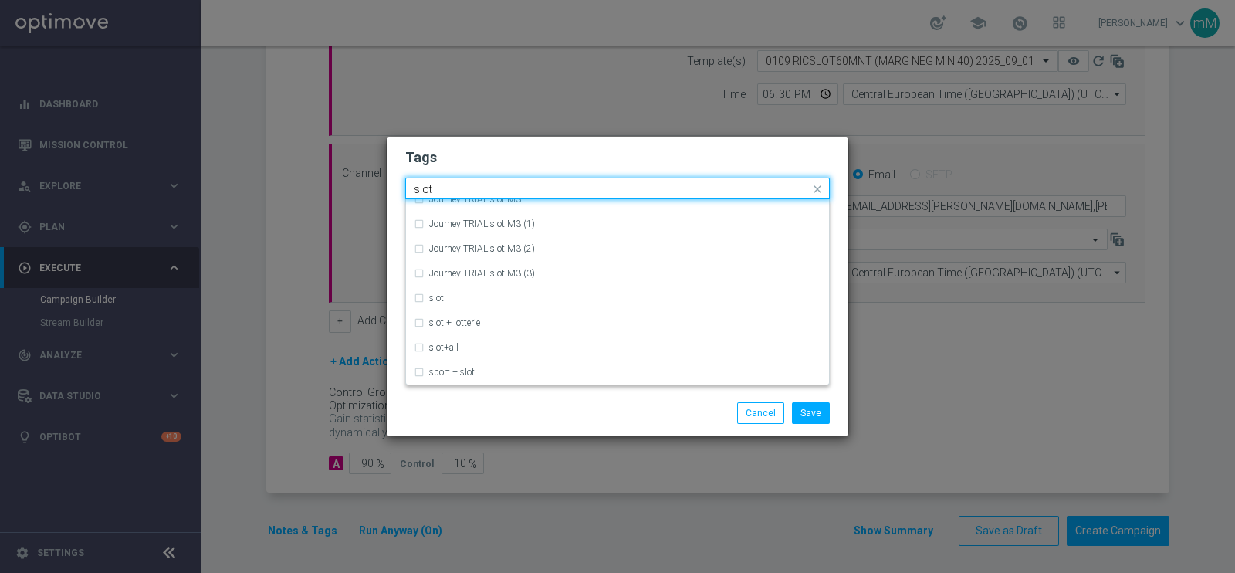
scroll to position [62, 0]
click at [438, 294] on label "slot" at bounding box center [436, 297] width 15 height 9
type input "slot"
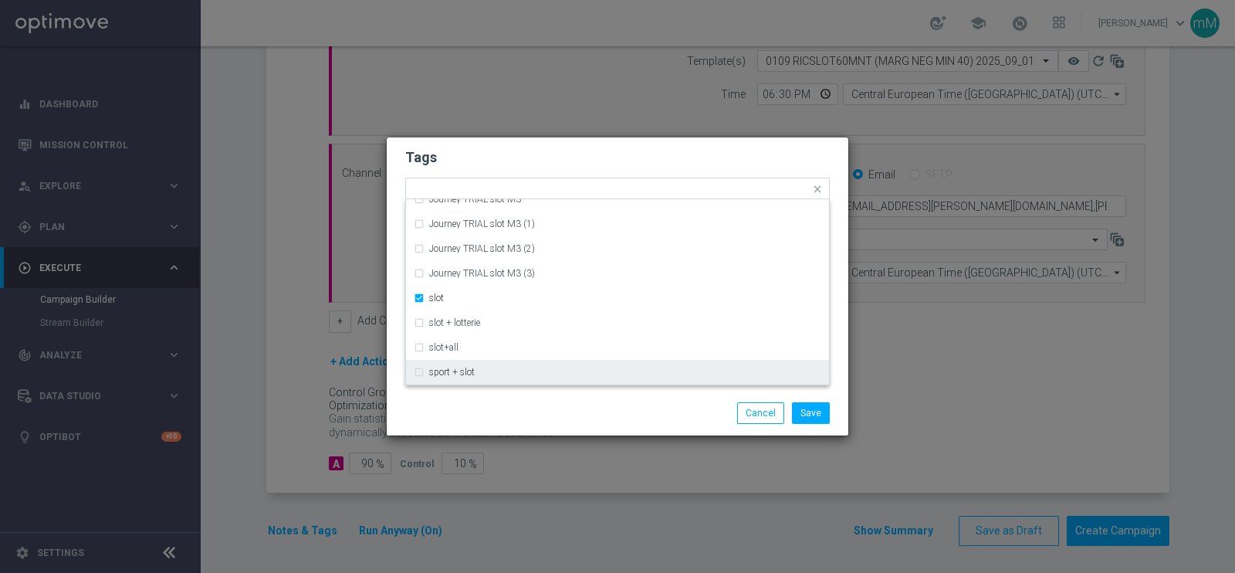
click at [589, 401] on div "Save Cancel" at bounding box center [618, 413] width 462 height 45
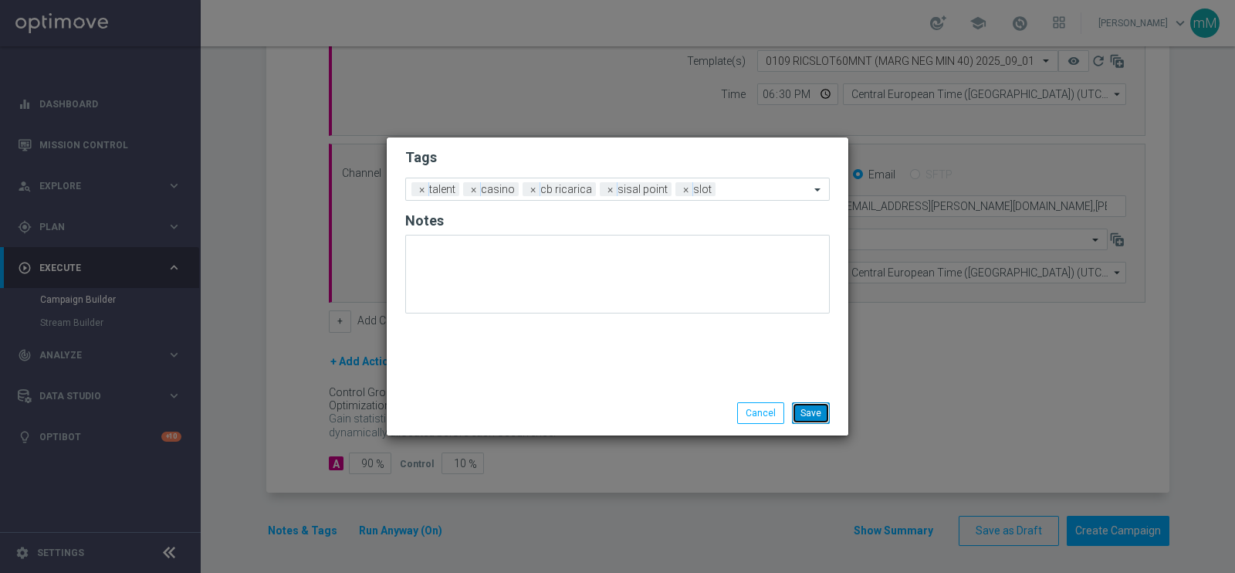
click at [821, 411] on button "Save" at bounding box center [811, 413] width 38 height 22
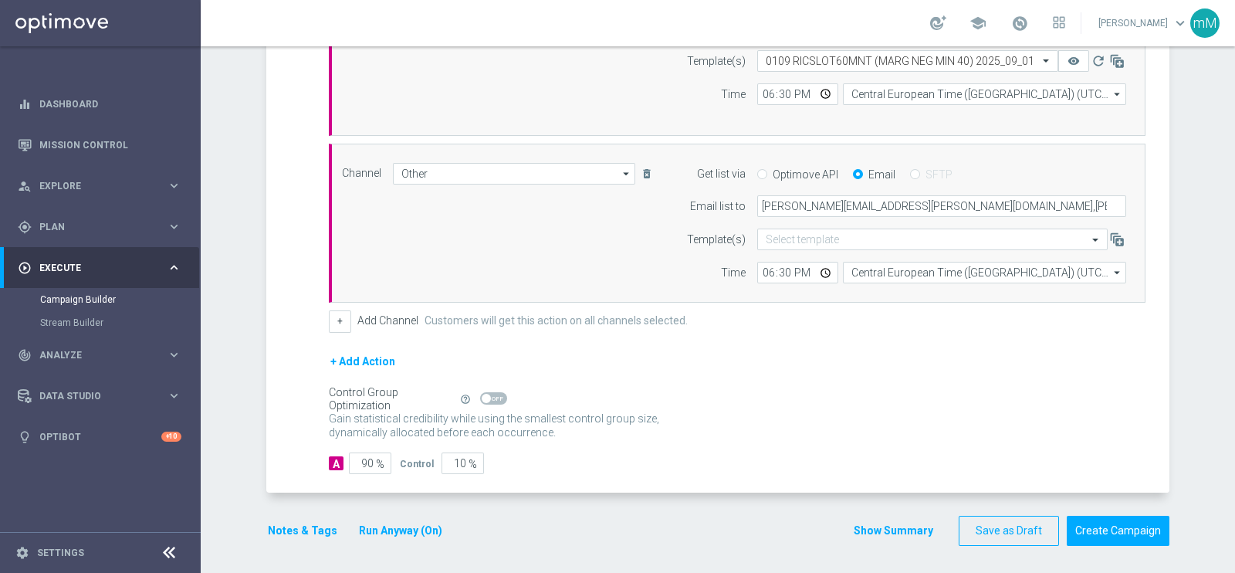
scroll to position [261, 0]
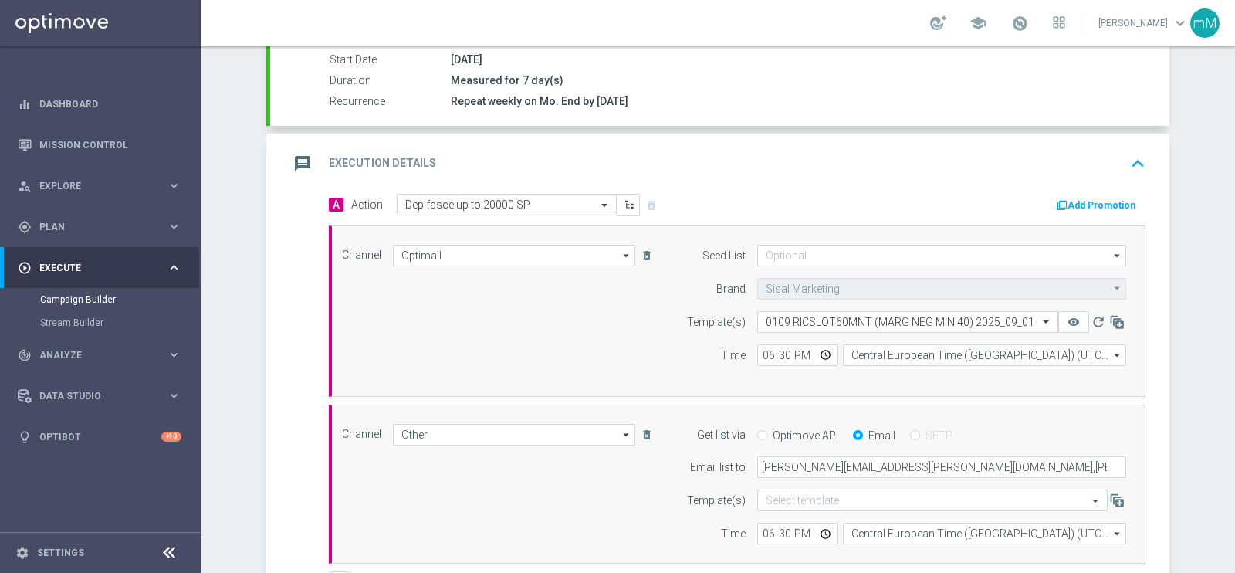
click at [1085, 197] on button "Add Promotion" at bounding box center [1098, 205] width 86 height 17
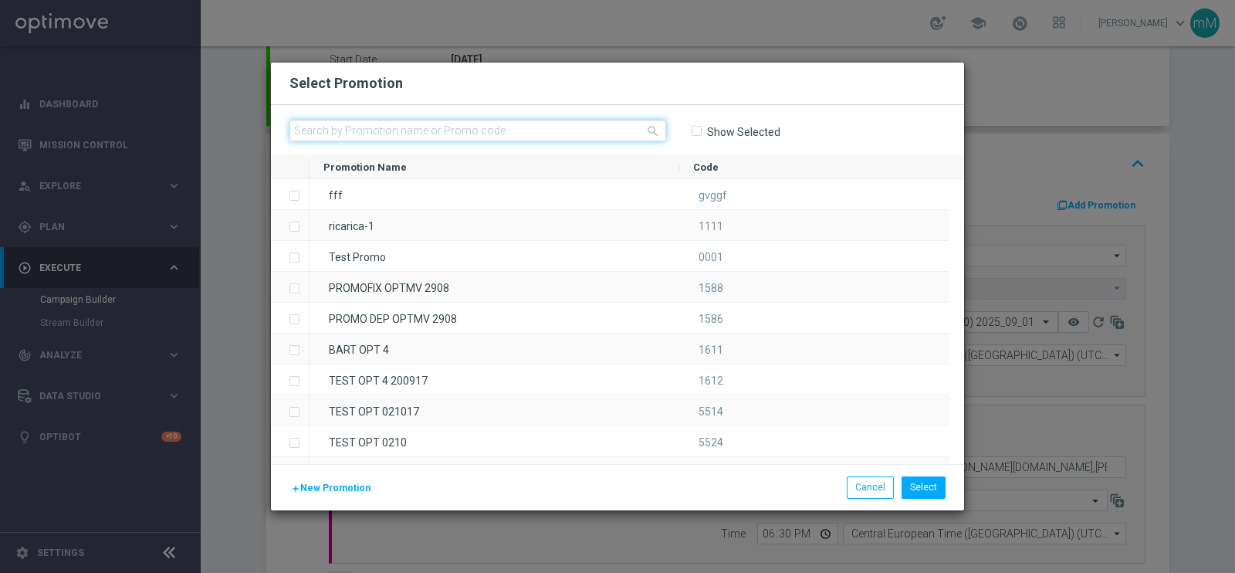
click at [527, 137] on input "text" at bounding box center [477, 131] width 377 height 22
paste input "333505"
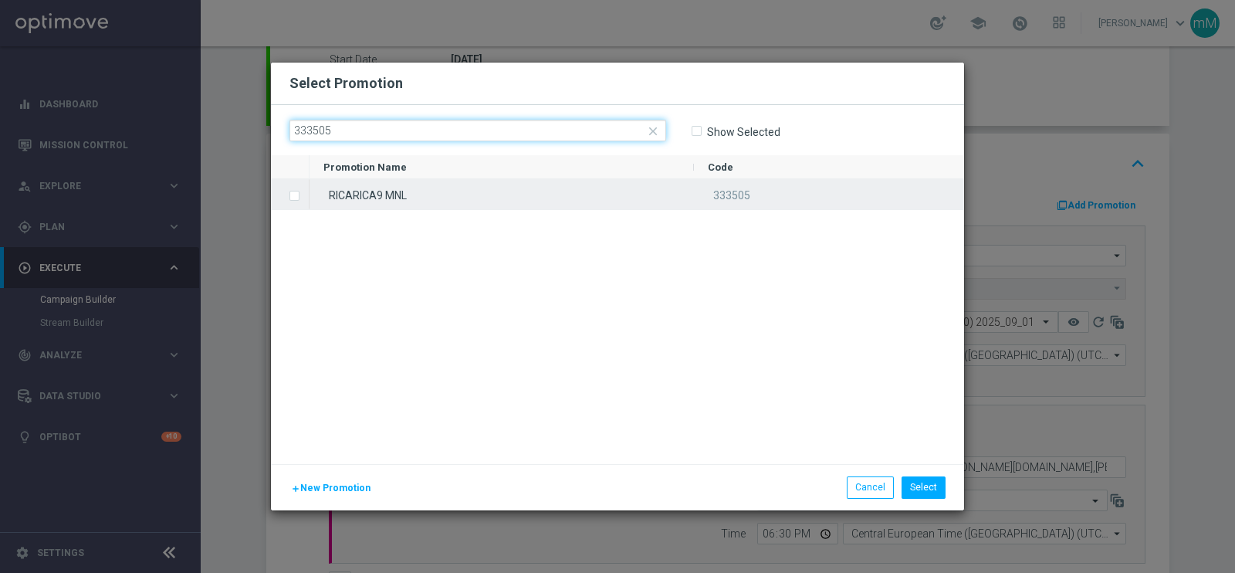
type input "333505"
click at [374, 191] on div "RICARICA9 MNL" at bounding box center [501, 194] width 384 height 30
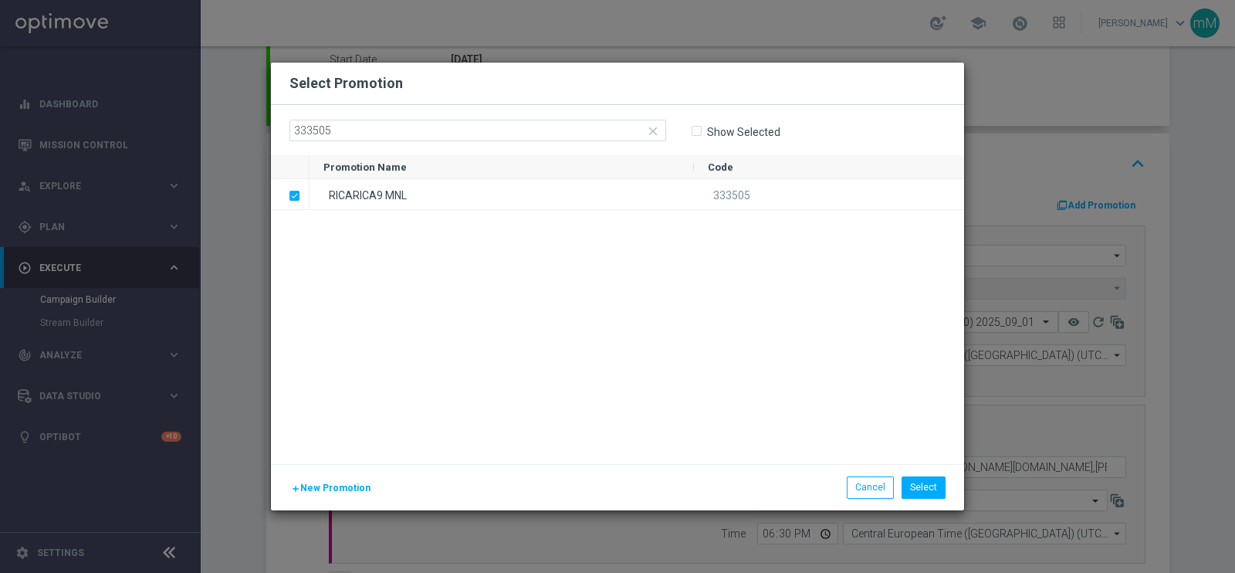
click at [776, 378] on div "RICARICA9 MNL 333505" at bounding box center [636, 321] width 654 height 285
click at [931, 487] on button "Select" at bounding box center [923, 487] width 44 height 22
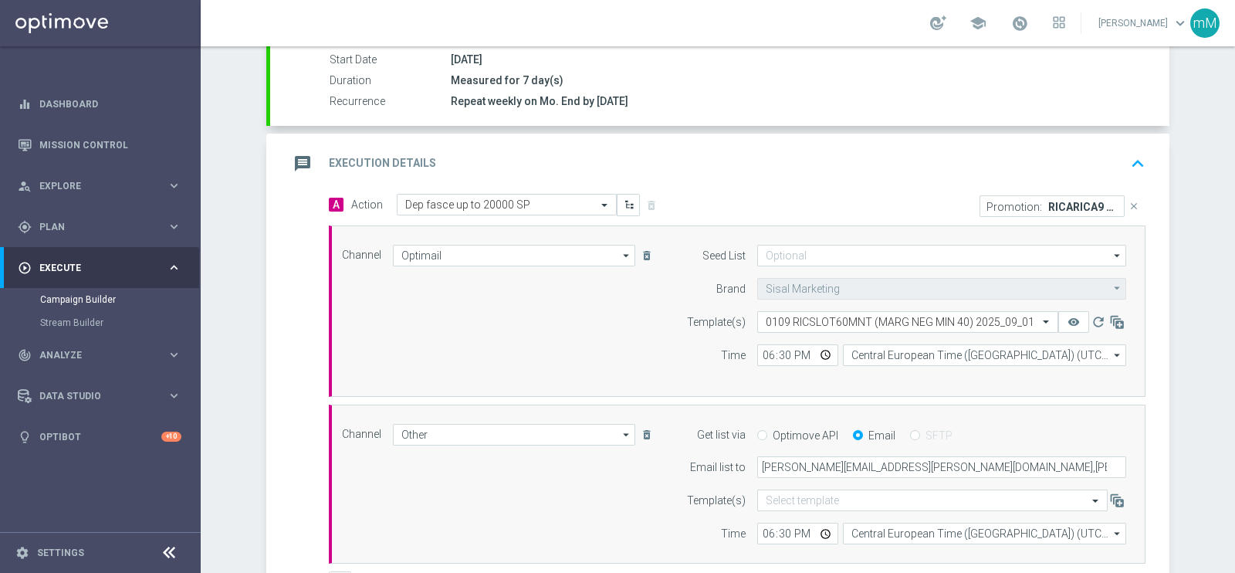
scroll to position [522, 0]
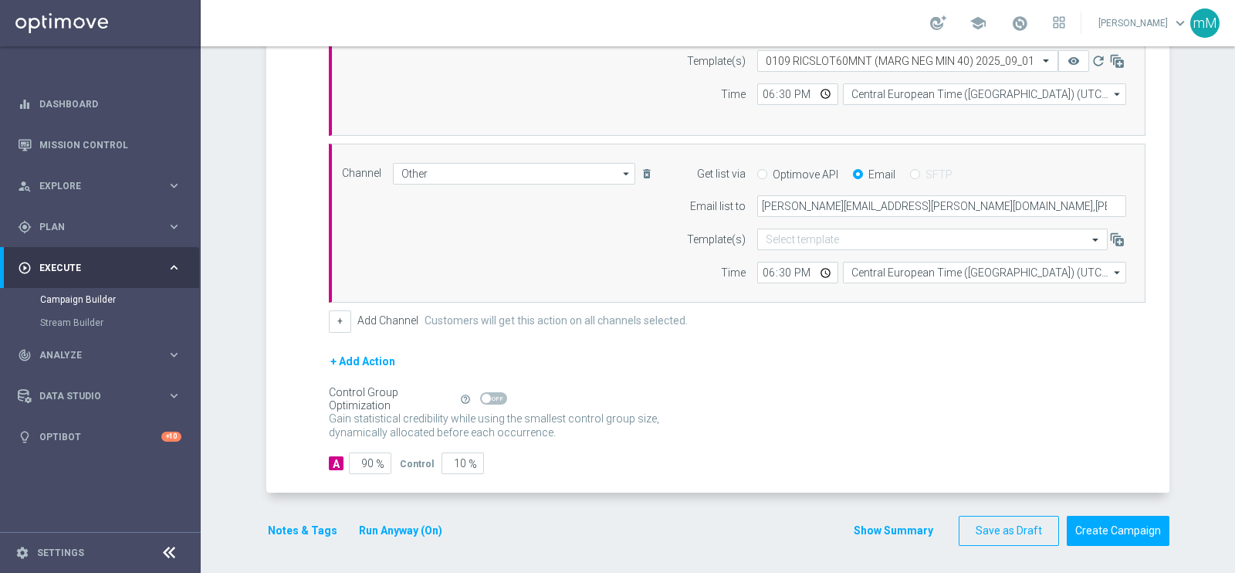
click at [859, 522] on button "Show Summary" at bounding box center [893, 531] width 81 height 18
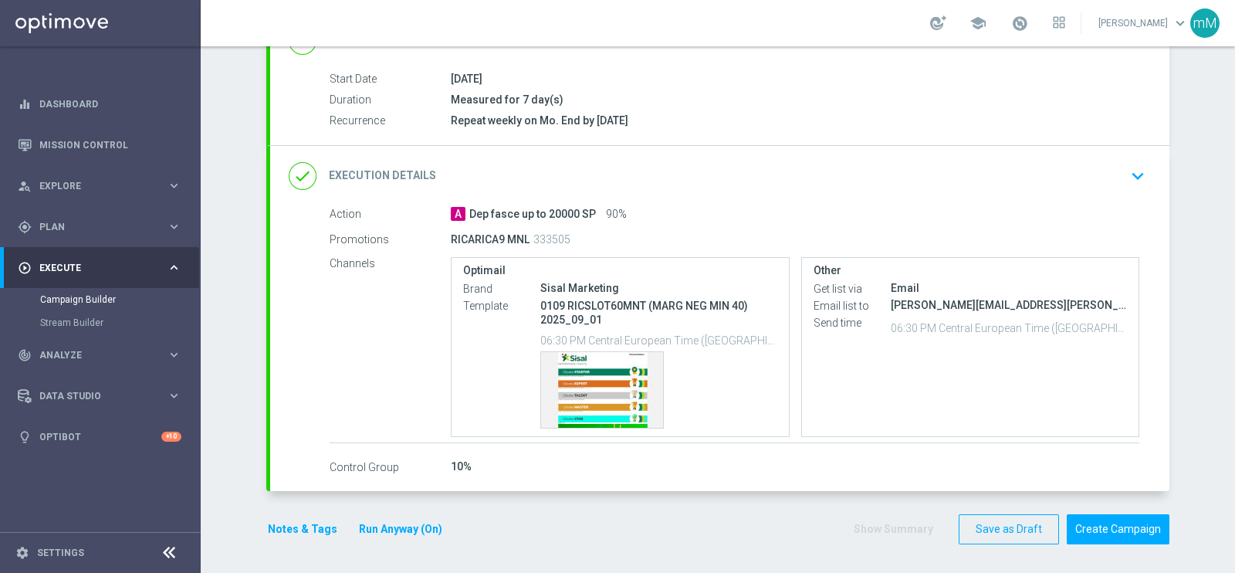
scroll to position [242, 0]
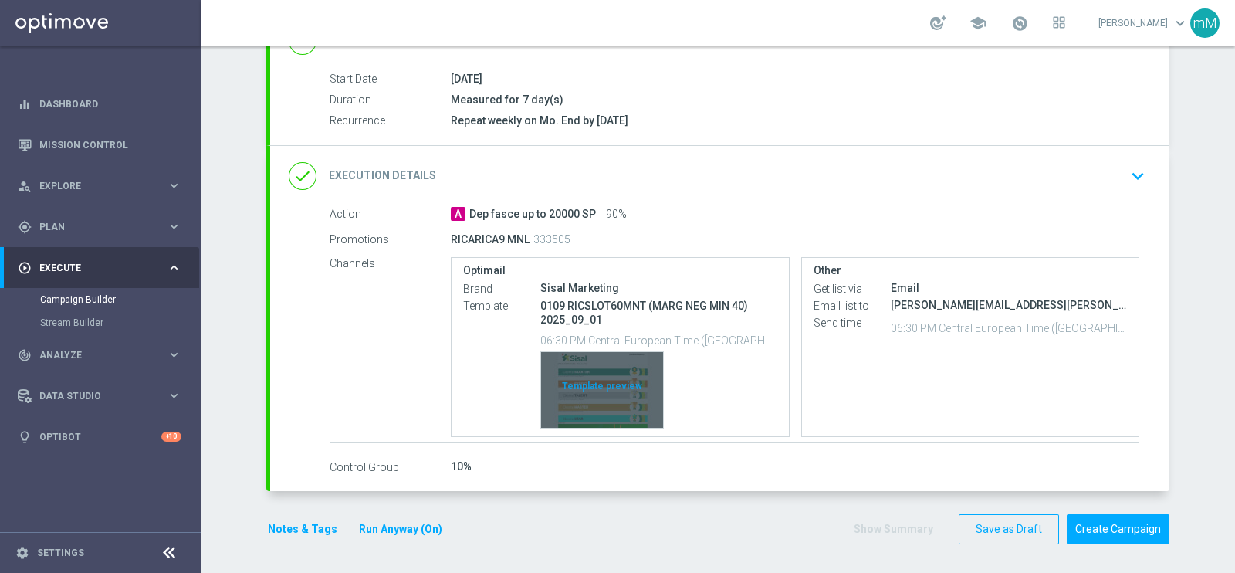
click at [596, 374] on div "Template preview" at bounding box center [602, 390] width 122 height 76
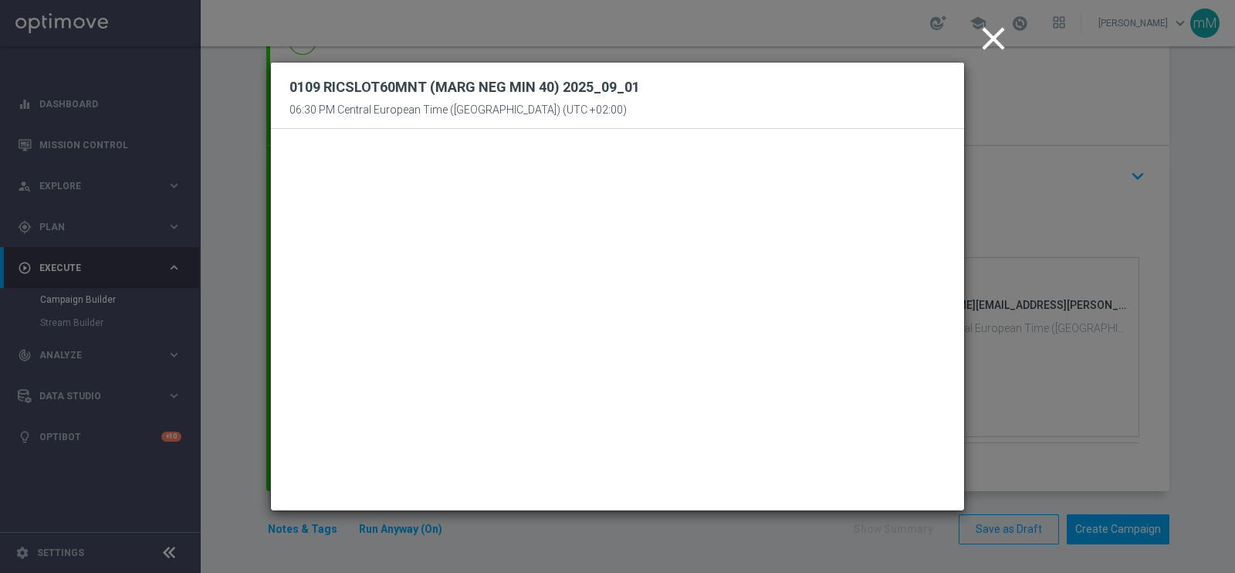
click at [992, 50] on icon "close" at bounding box center [993, 38] width 39 height 39
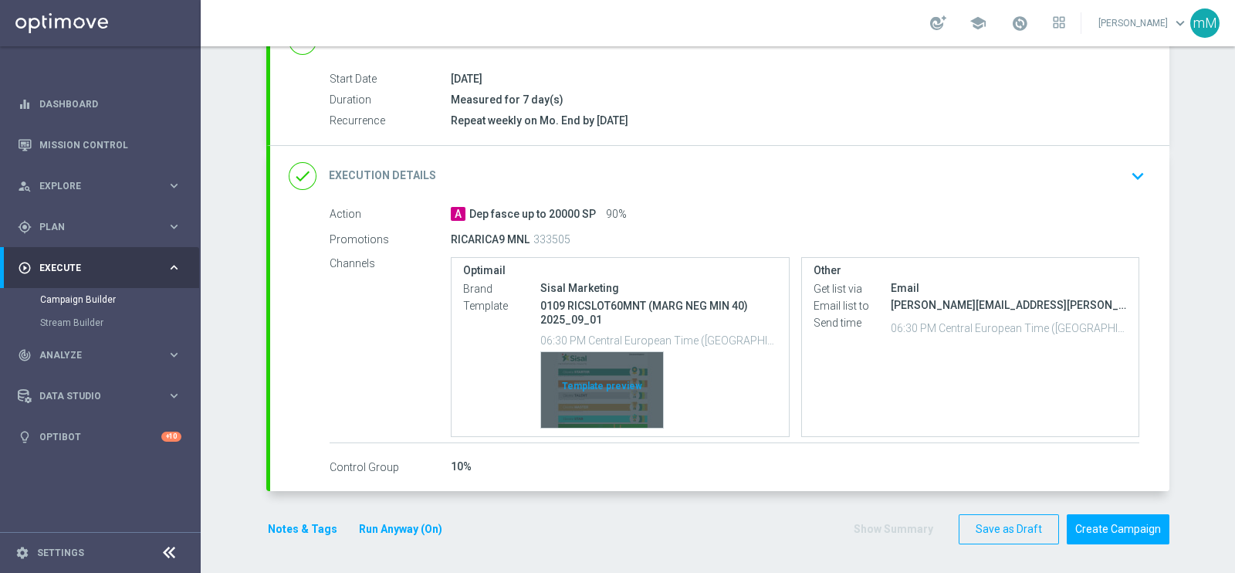
click at [598, 373] on div "Template preview" at bounding box center [602, 390] width 122 height 76
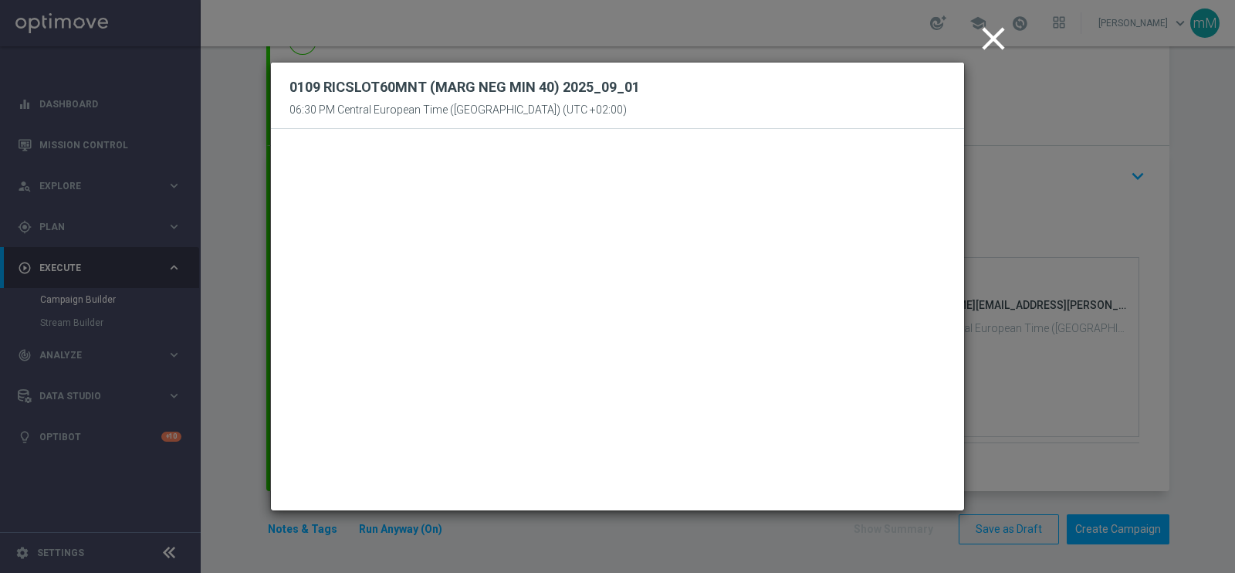
click at [988, 35] on icon "close" at bounding box center [993, 38] width 39 height 39
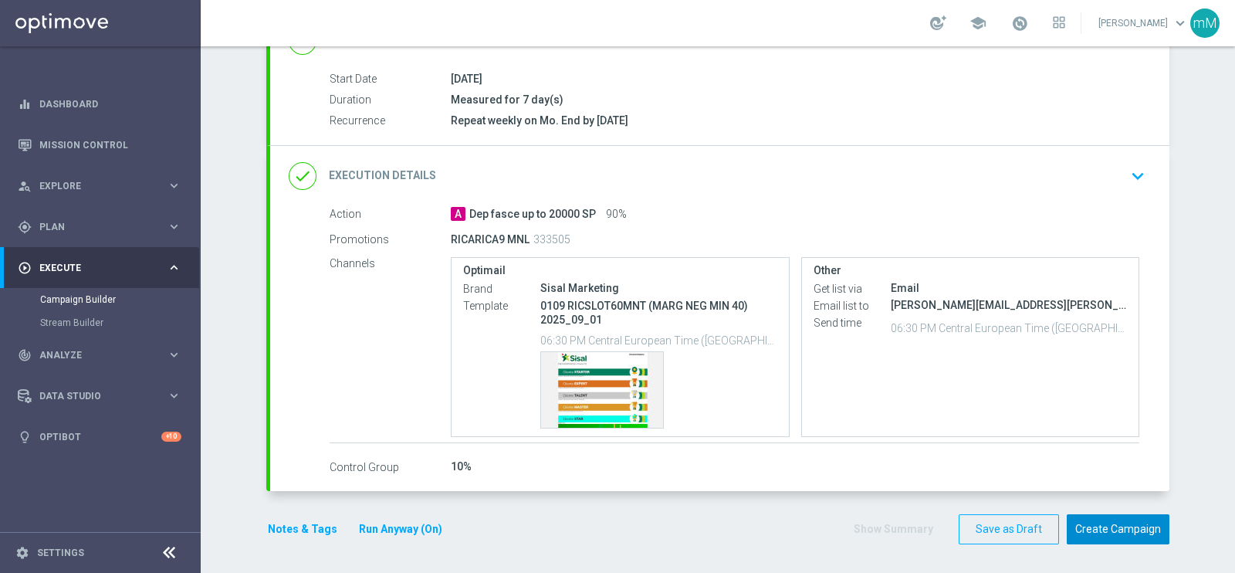
click at [1098, 525] on button "Create Campaign" at bounding box center [1118, 529] width 103 height 30
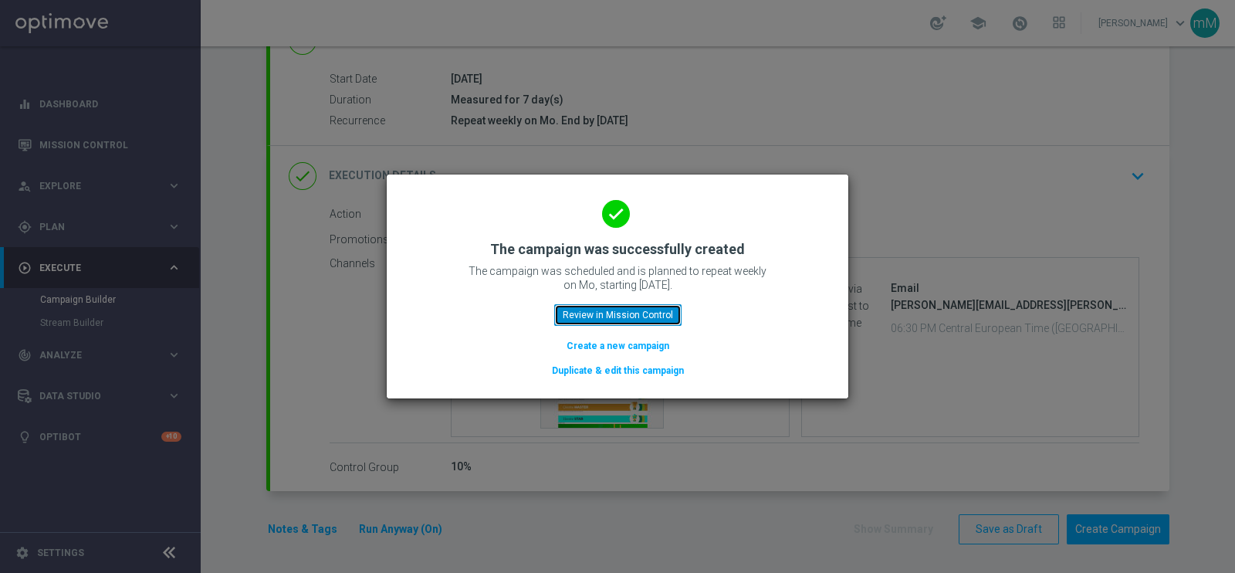
click at [641, 307] on button "Review in Mission Control" at bounding box center [617, 315] width 127 height 22
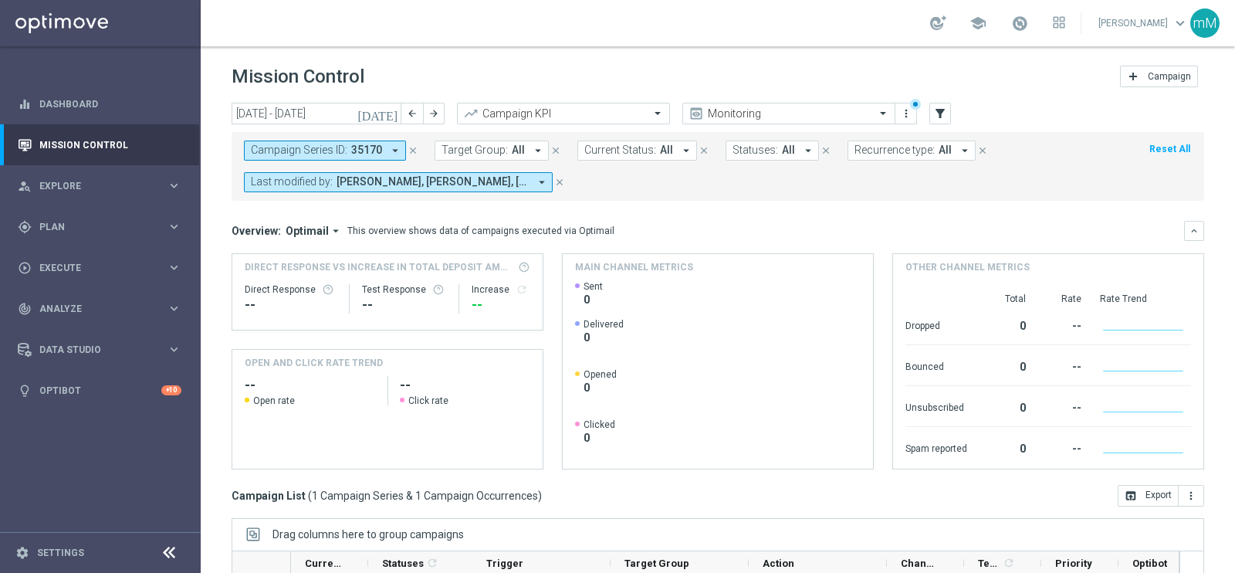
scroll to position [230, 0]
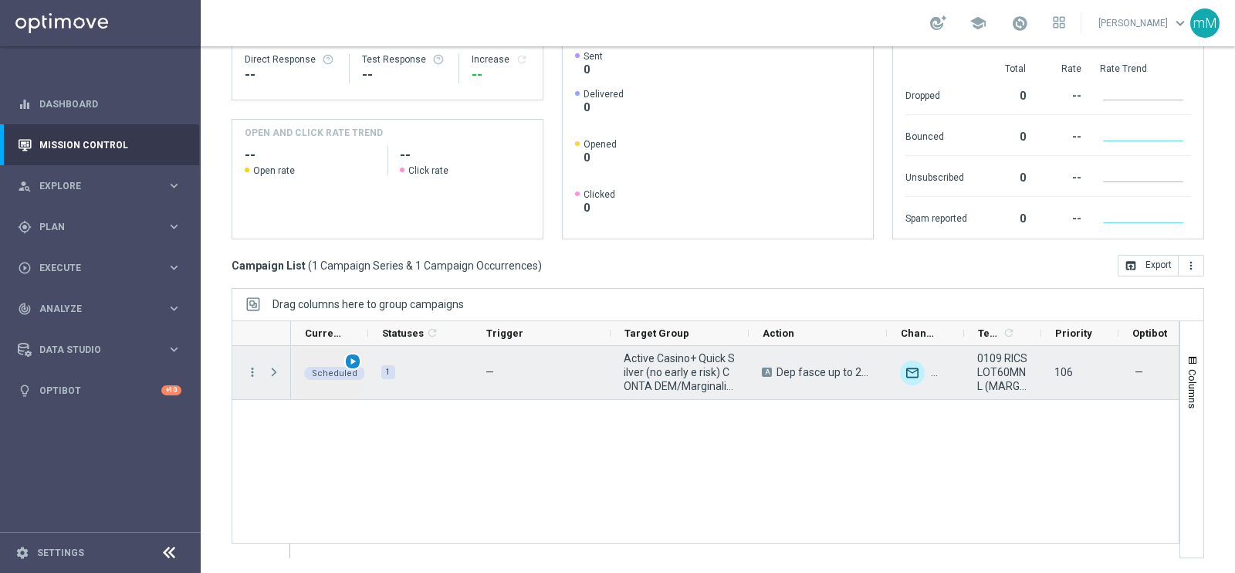
click at [353, 360] on span "play_arrow" at bounding box center [352, 361] width 11 height 11
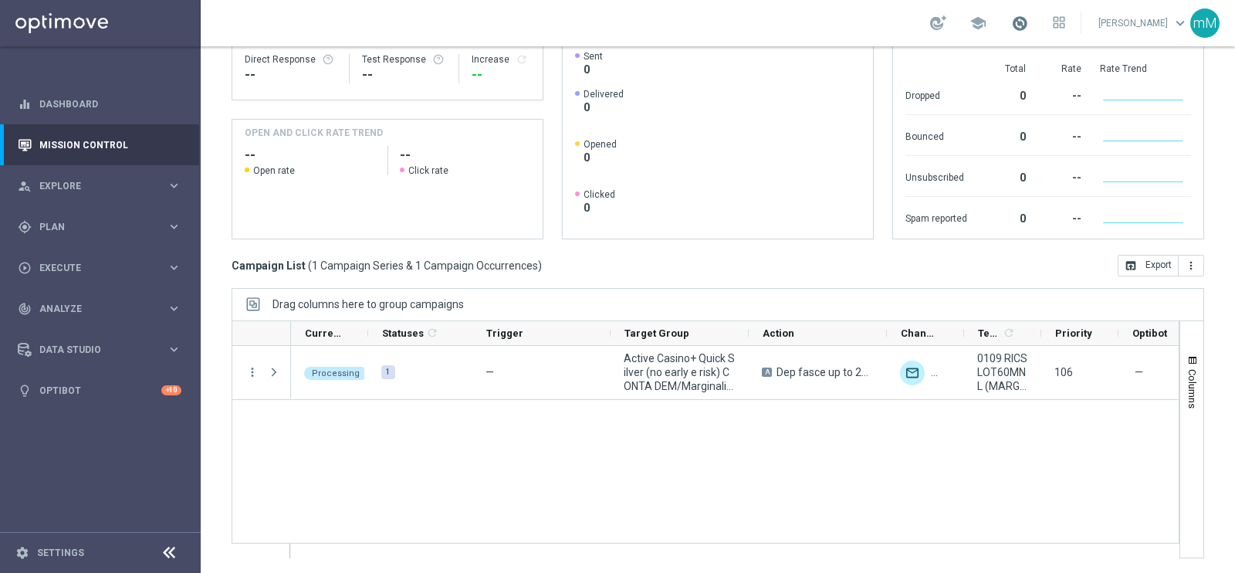
click at [1011, 22] on span at bounding box center [1019, 23] width 17 height 17
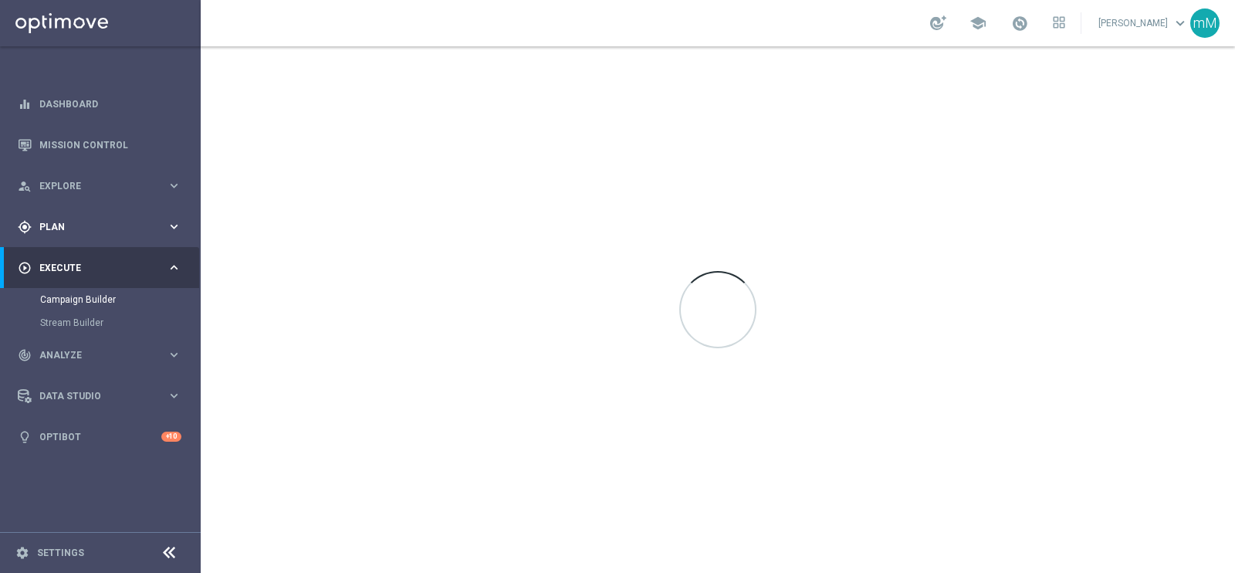
click at [76, 229] on span "Plan" at bounding box center [102, 226] width 127 height 9
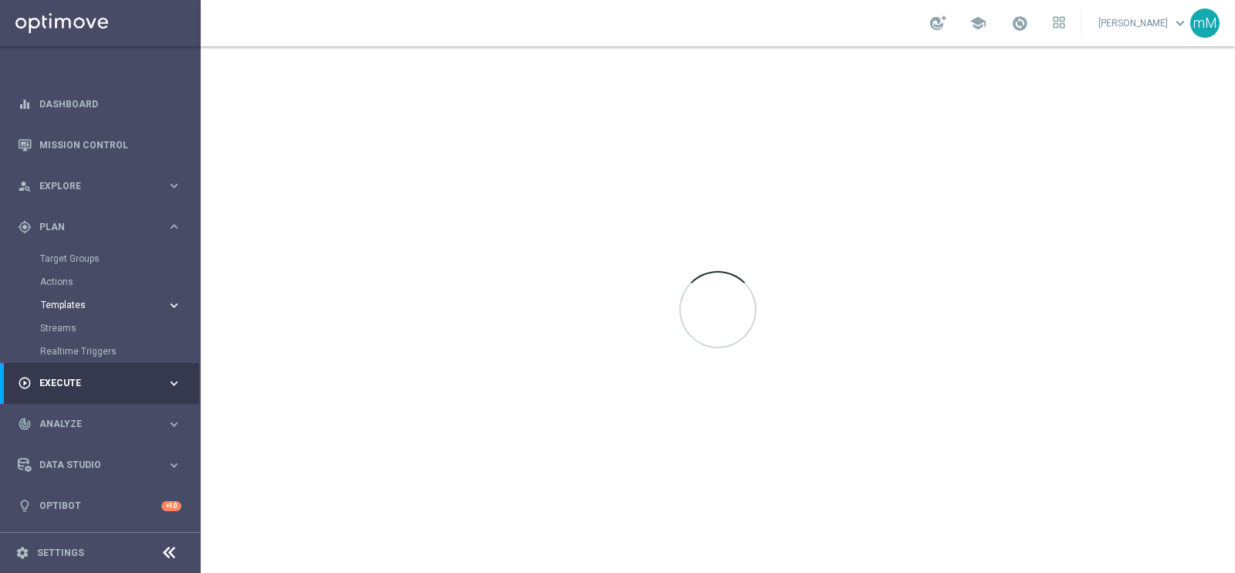
click at [81, 300] on span "Templates" at bounding box center [96, 304] width 110 height 9
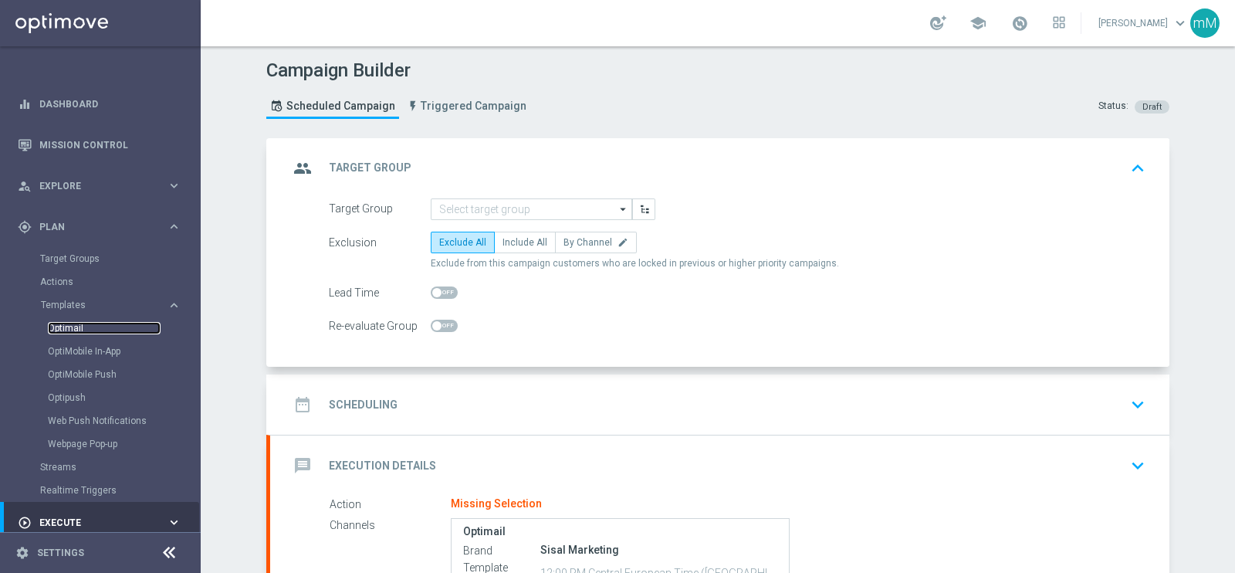
click at [64, 330] on link "Optimail" at bounding box center [104, 328] width 113 height 12
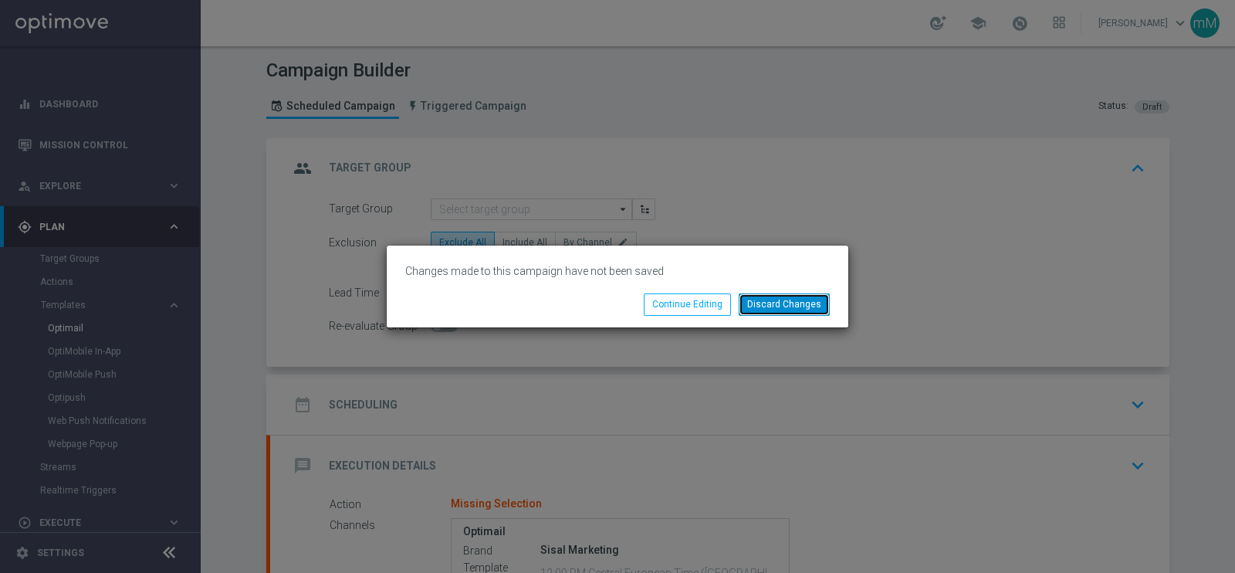
click at [762, 308] on button "Discard Changes" at bounding box center [784, 304] width 91 height 22
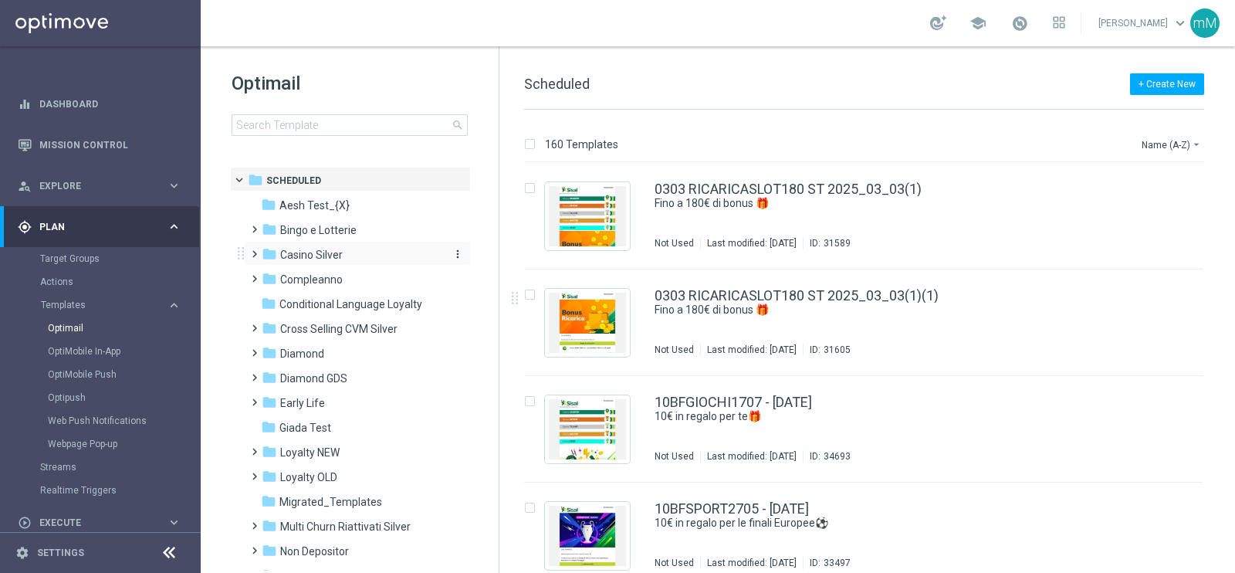
click at [355, 246] on div "folder Casino Silver" at bounding box center [351, 255] width 178 height 18
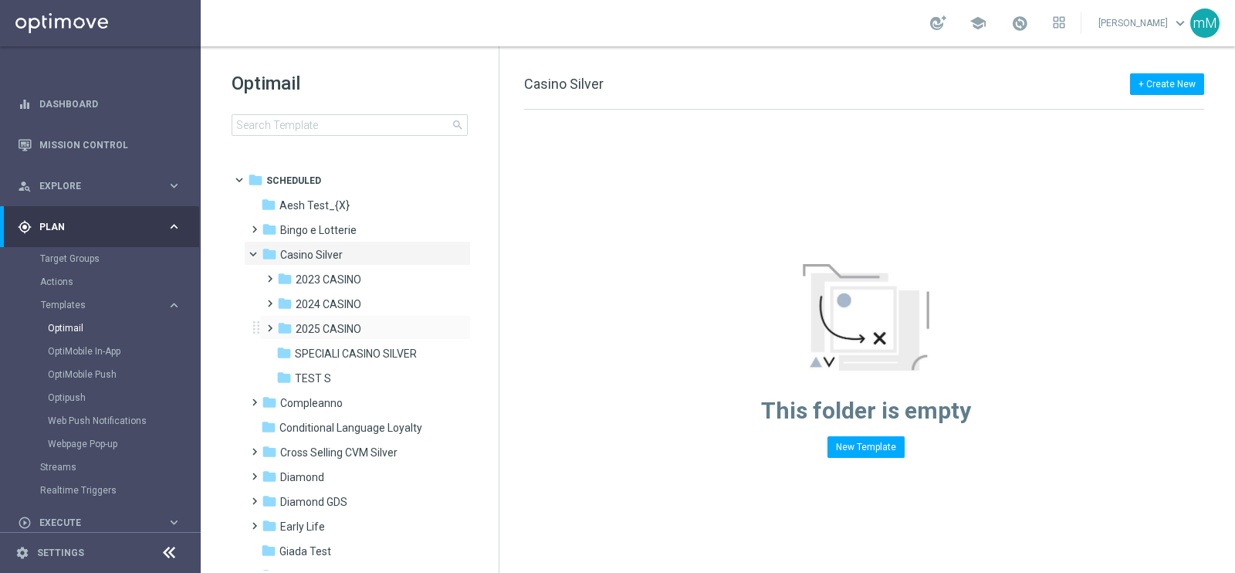
click at [337, 318] on div "folder 2025 CASINO more_vert" at bounding box center [364, 327] width 211 height 25
click at [345, 331] on span "2025 CASINO" at bounding box center [329, 329] width 66 height 14
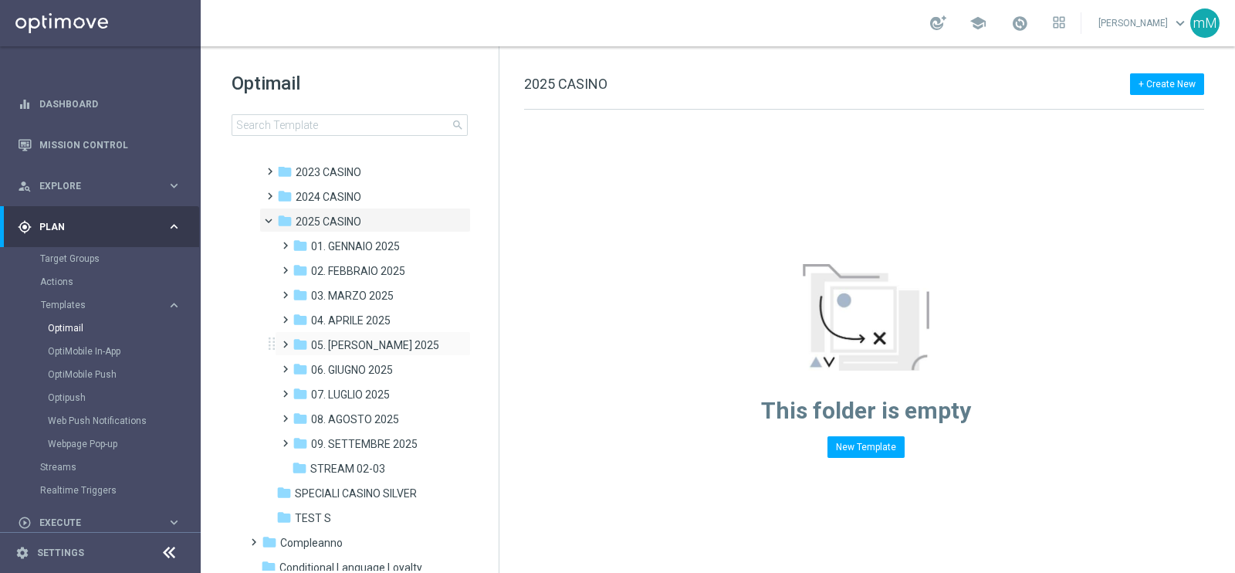
scroll to position [108, 0]
click at [384, 443] on span "09. SETTEMBRE 2025" at bounding box center [364, 443] width 107 height 14
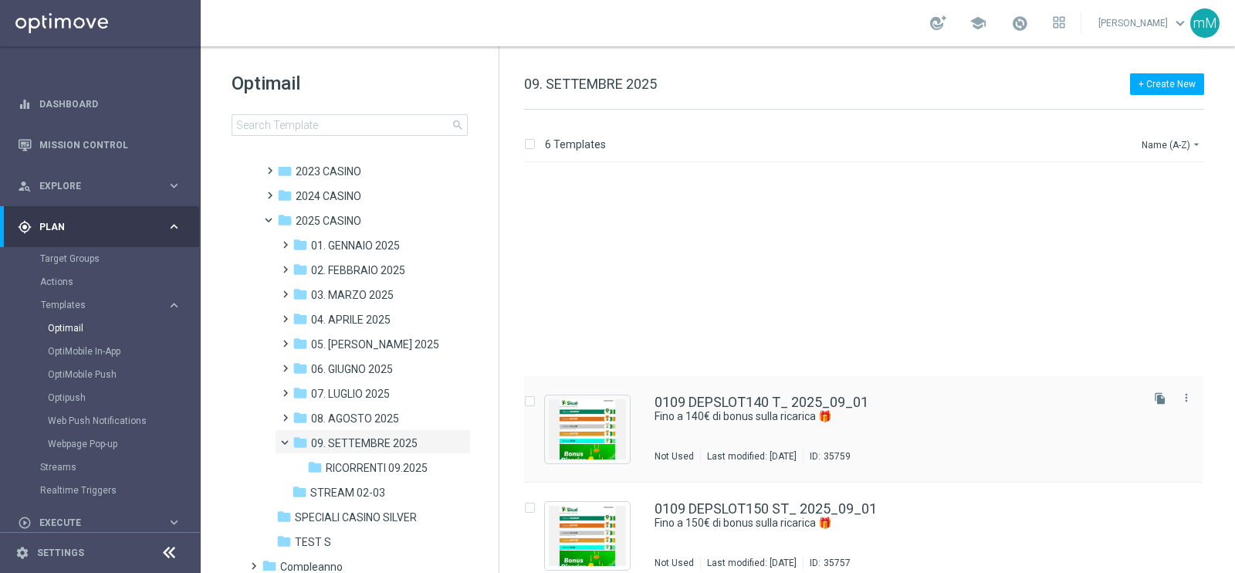
scroll to position [229, 0]
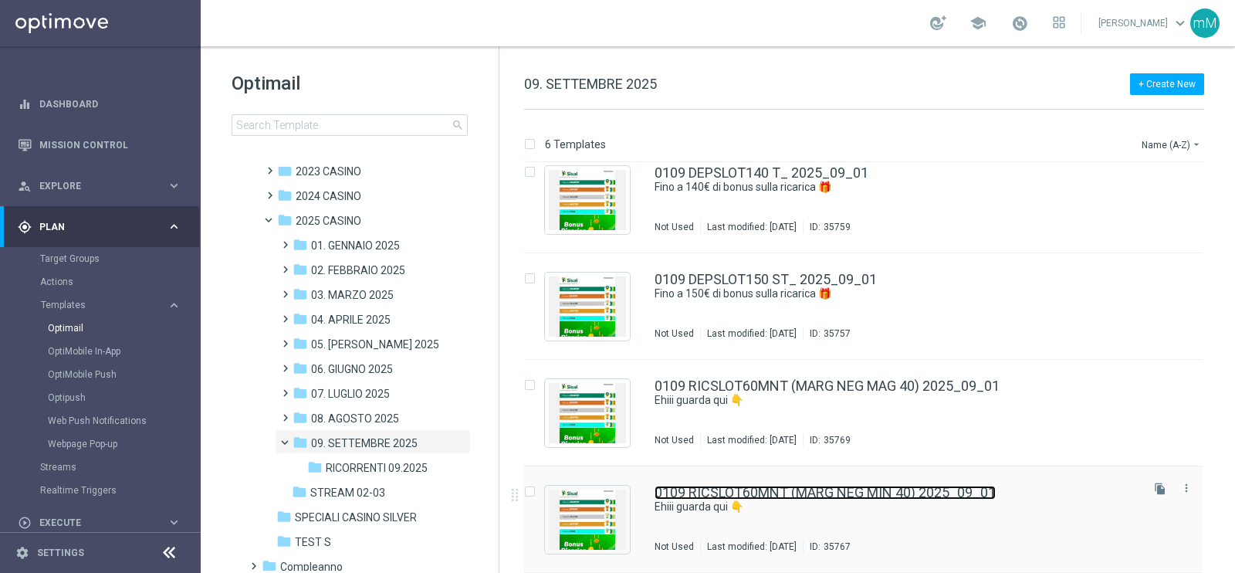
click at [812, 491] on link "0109 RICSLOT60MNT (MARG NEG MIN 40) 2025_09_01" at bounding box center [824, 492] width 341 height 14
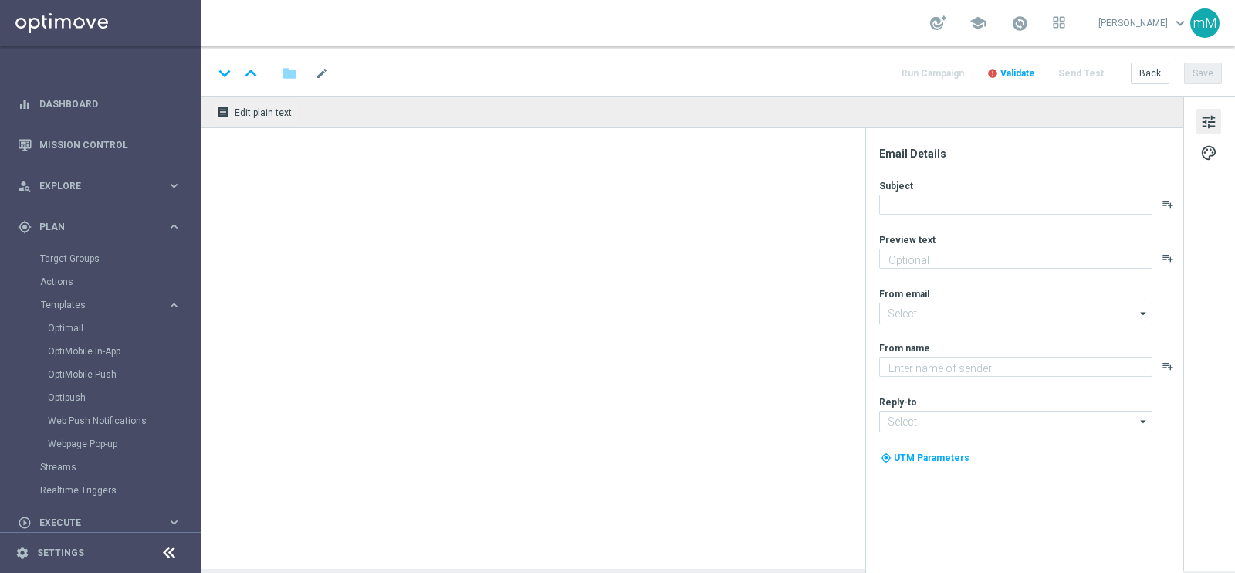
type textarea "​​Fino a 20.000 Sisal point"
type input "[EMAIL_ADDRESS][DOMAIN_NAME]"
type textarea "Sisal"
type input "[EMAIL_ADDRESS][DOMAIN_NAME]"
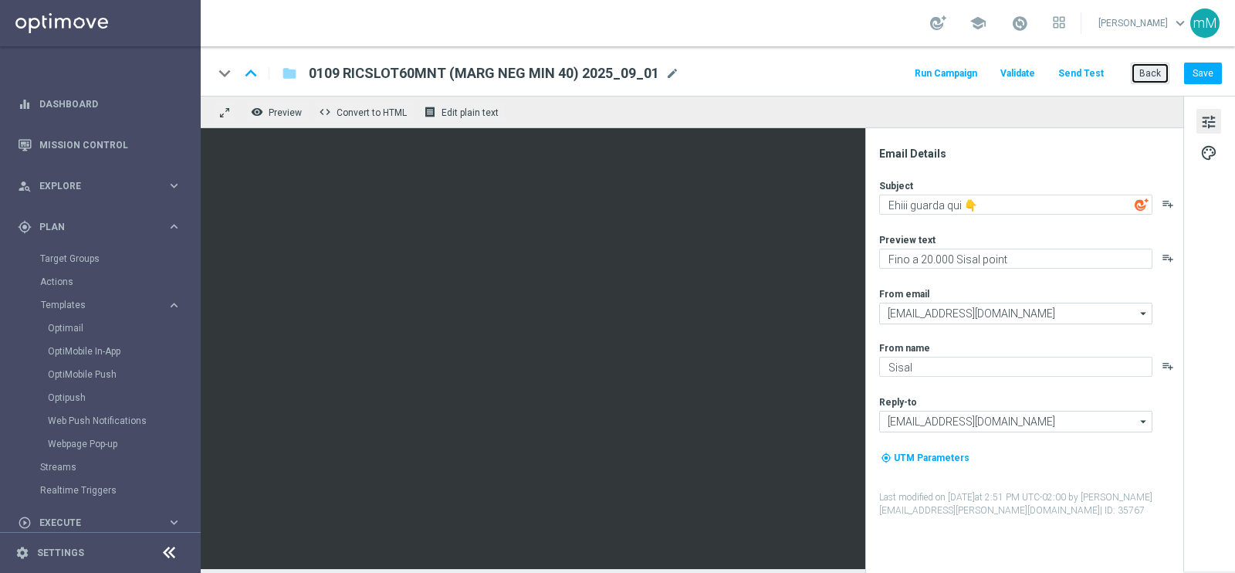
click at [1143, 73] on button "Back" at bounding box center [1150, 74] width 39 height 22
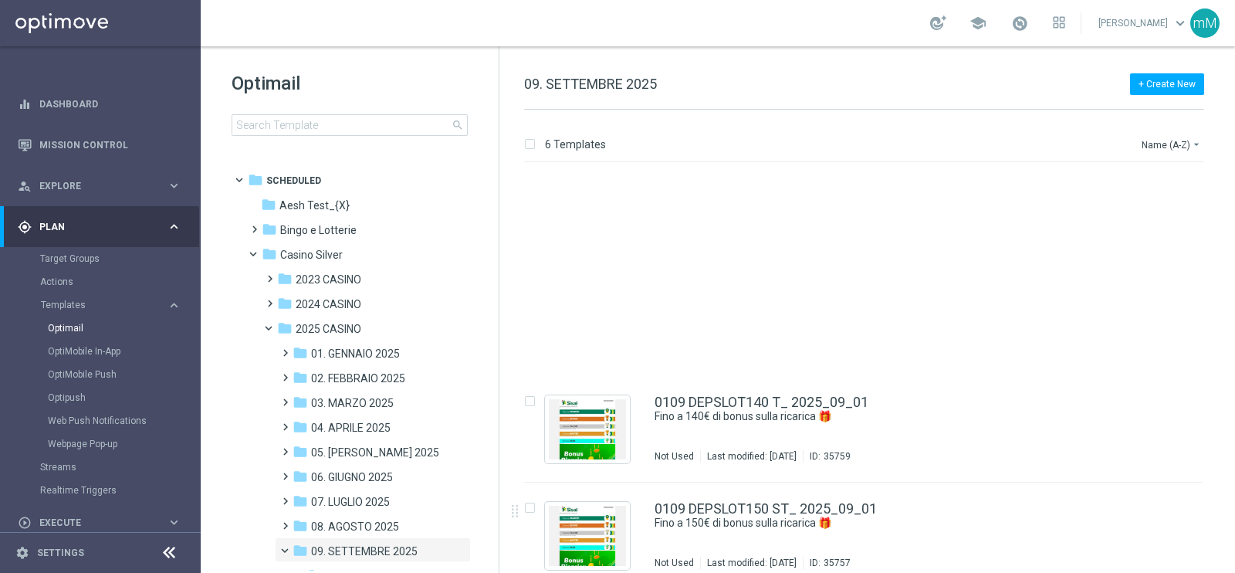
scroll to position [229, 0]
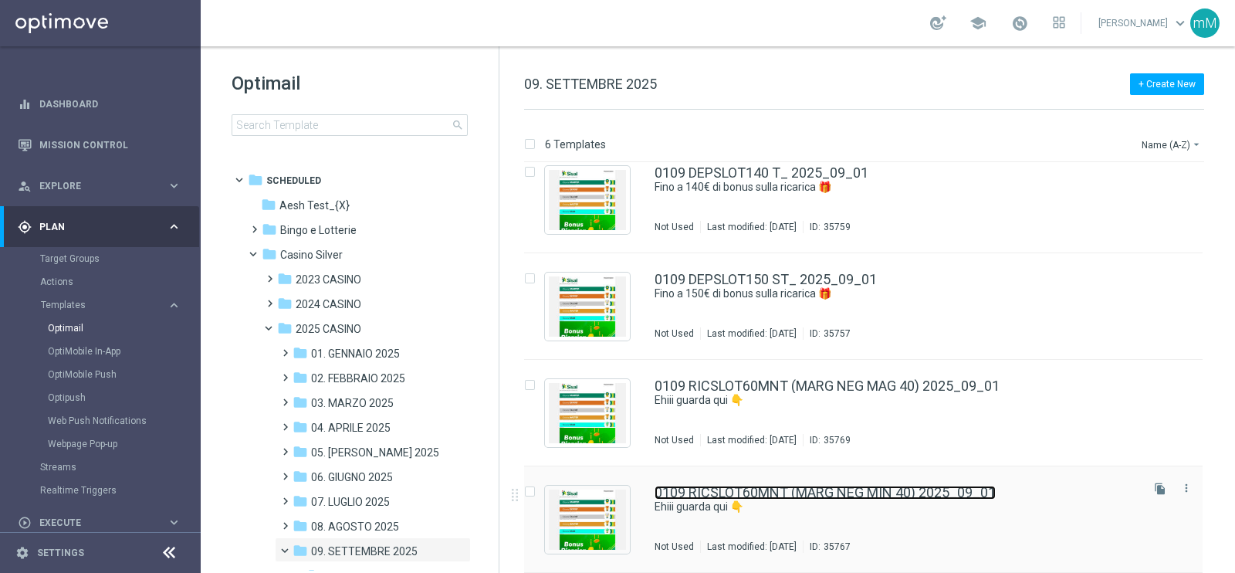
click at [894, 492] on link "0109 RICSLOT60MNT (MARG NEG MIN 40) 2025_09_01" at bounding box center [824, 492] width 341 height 14
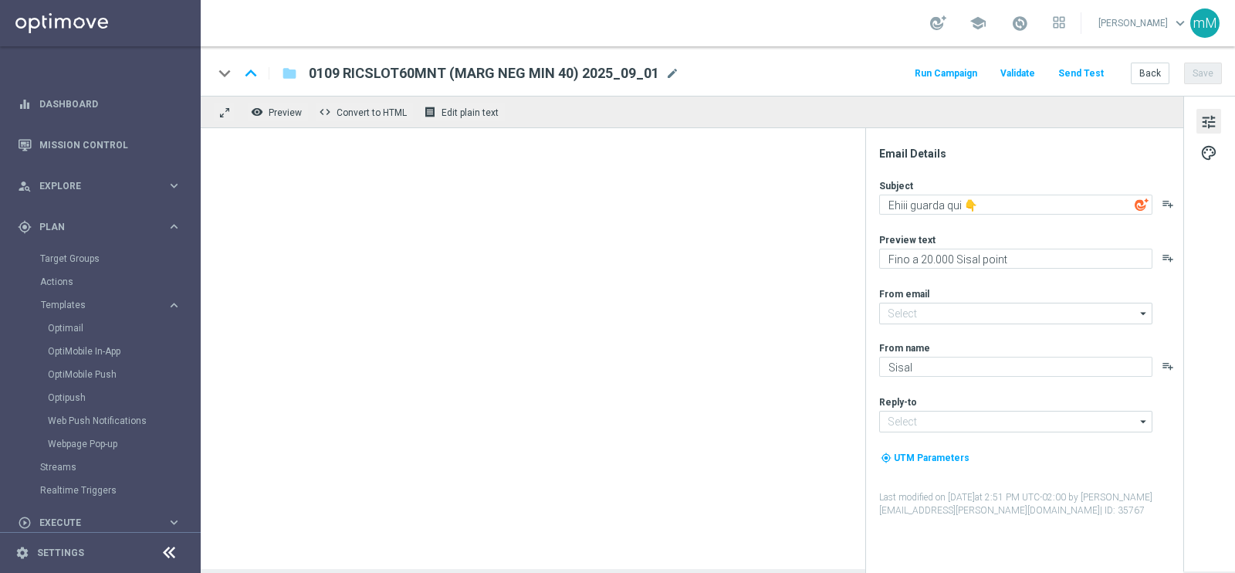
type input "[EMAIL_ADDRESS][DOMAIN_NAME]"
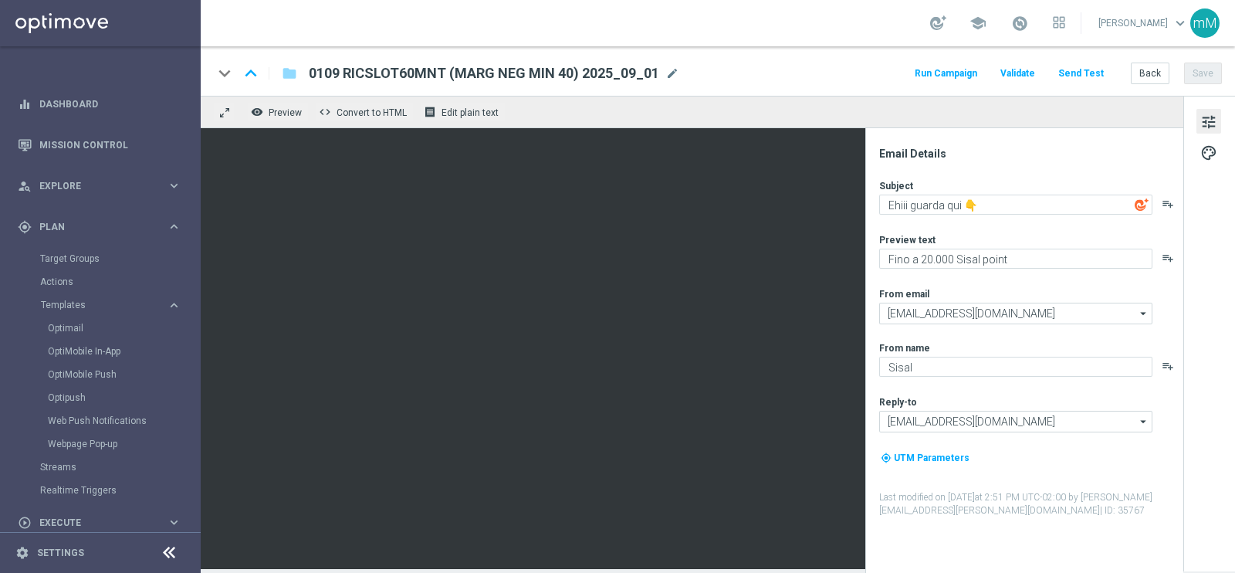
click at [438, 79] on span "0109 RICSLOT60MNT (MARG NEG MIN 40) 2025_09_01" at bounding box center [484, 73] width 350 height 19
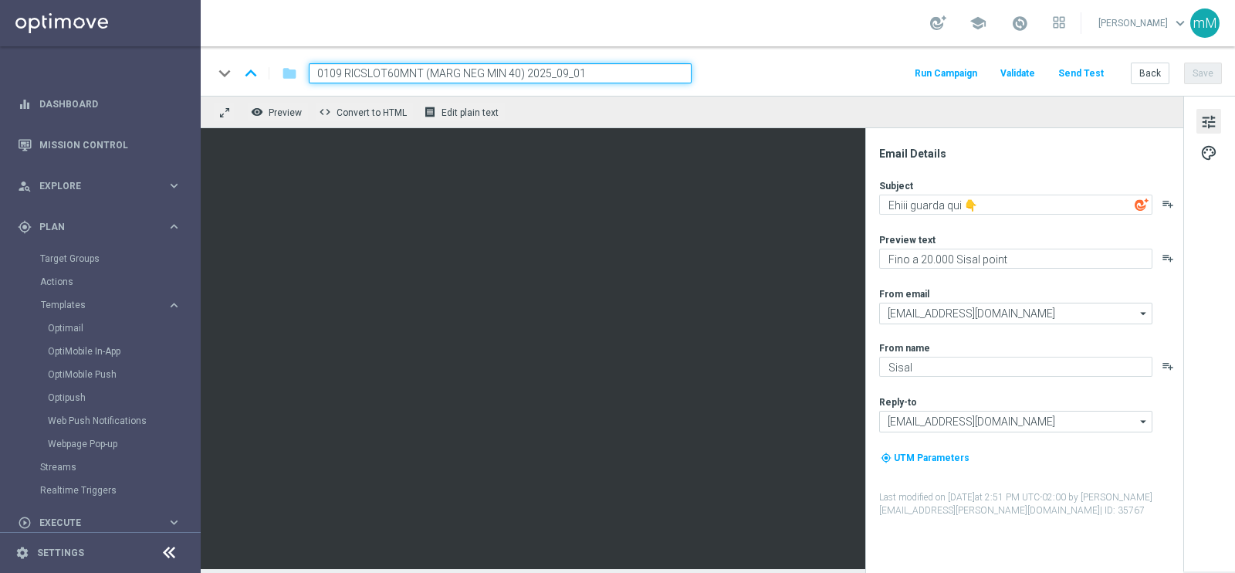
click at [420, 71] on input "0109 RICSLOT60MNT (MARG NEG MIN 40) 2025_09_01" at bounding box center [500, 73] width 383 height 20
type input "0109 RICSLOT60MNL (MARG NEG MIN 40) 2025_09_01"
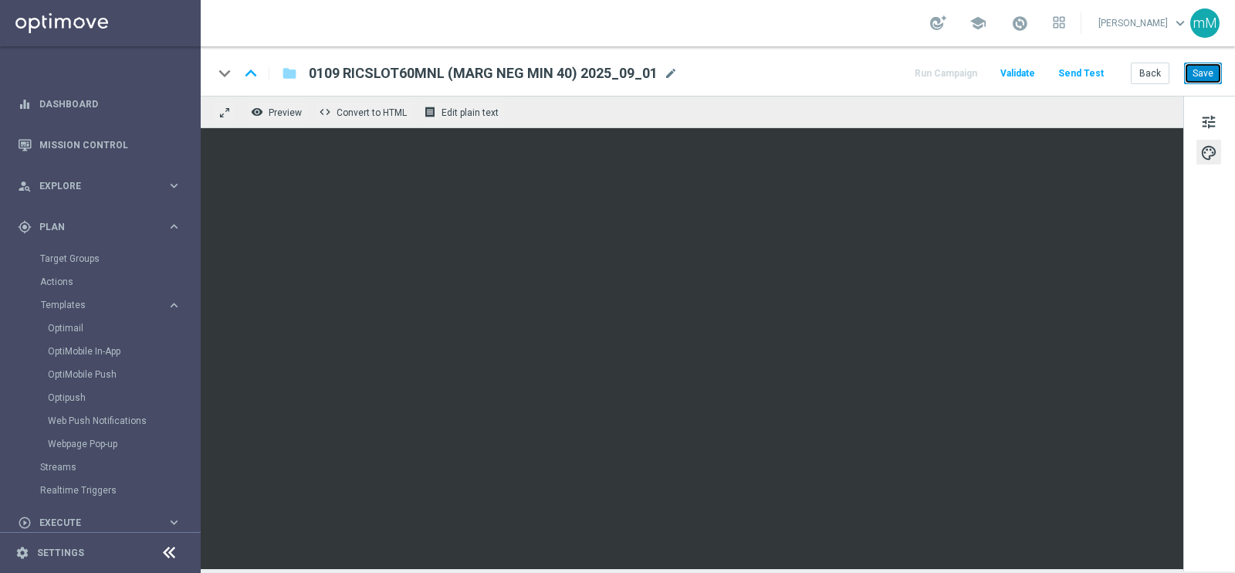
click at [1208, 77] on button "Save" at bounding box center [1203, 74] width 38 height 22
click at [1011, 15] on span at bounding box center [1019, 23] width 17 height 17
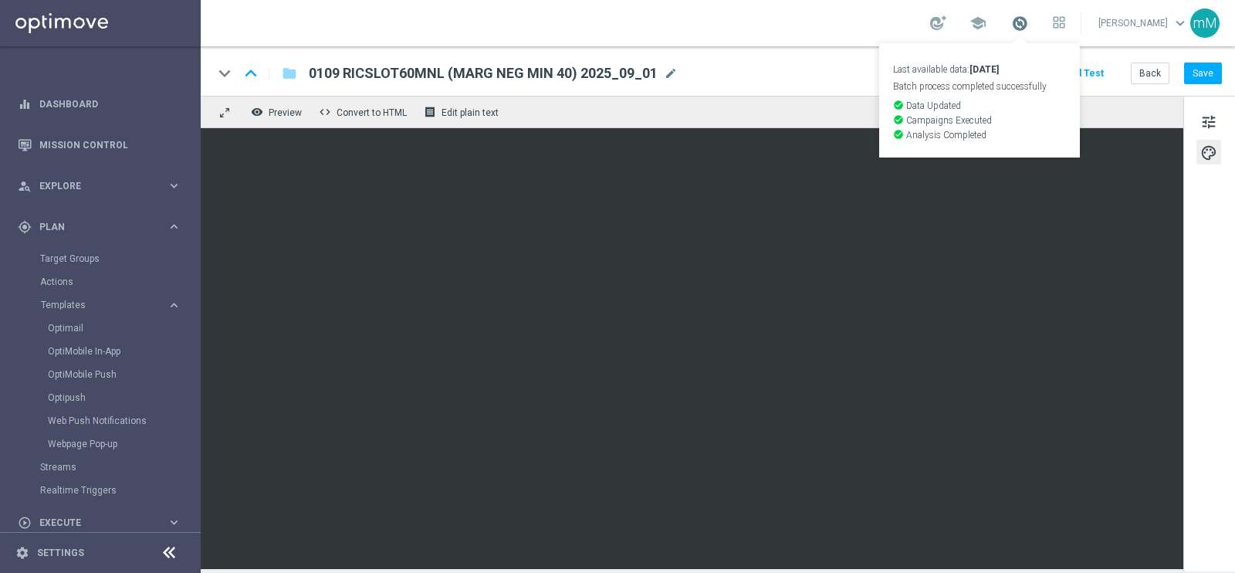
click at [1011, 15] on span at bounding box center [1019, 23] width 17 height 17
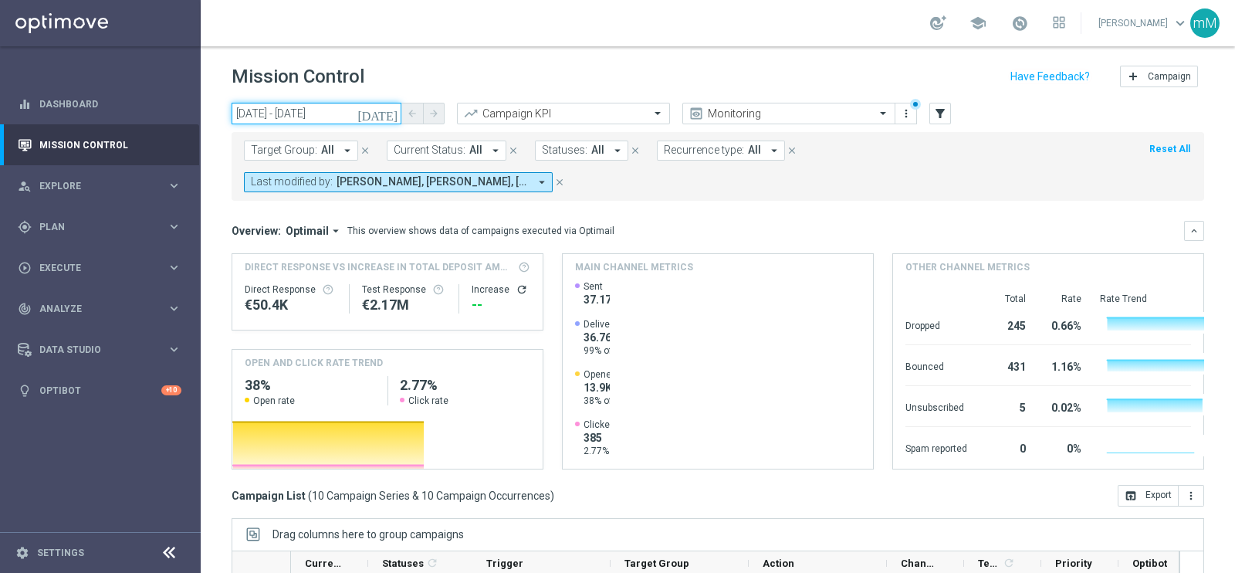
click at [330, 120] on input "[DATE] - [DATE]" at bounding box center [317, 114] width 170 height 22
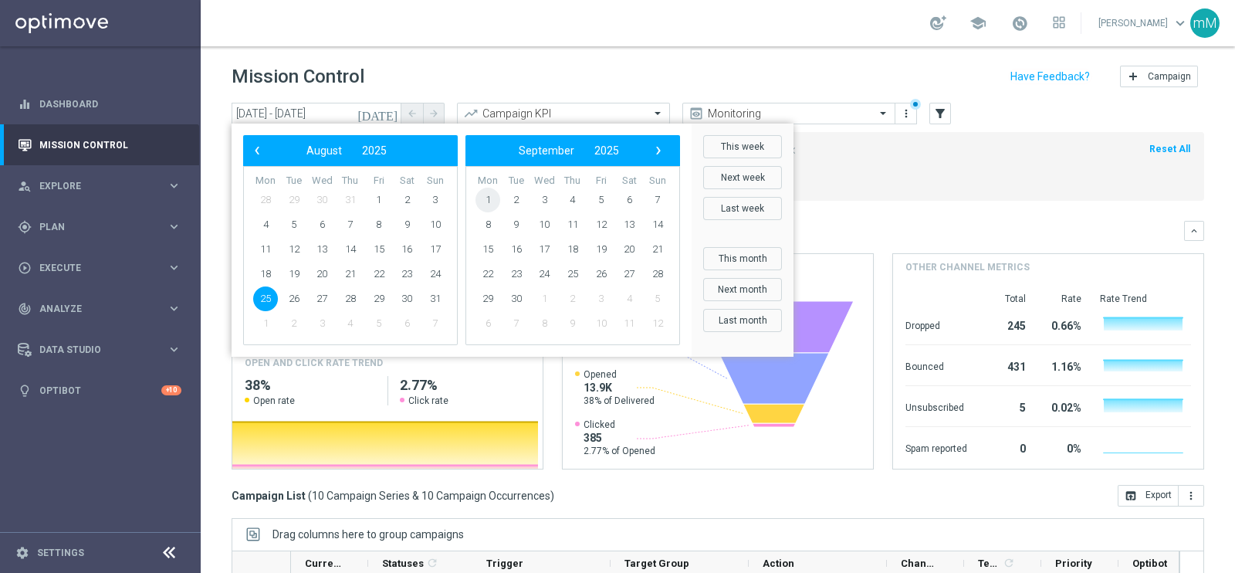
click at [494, 202] on span "1" at bounding box center [487, 200] width 25 height 25
click at [265, 192] on span "1" at bounding box center [265, 200] width 25 height 25
type input "[DATE] - [DATE]"
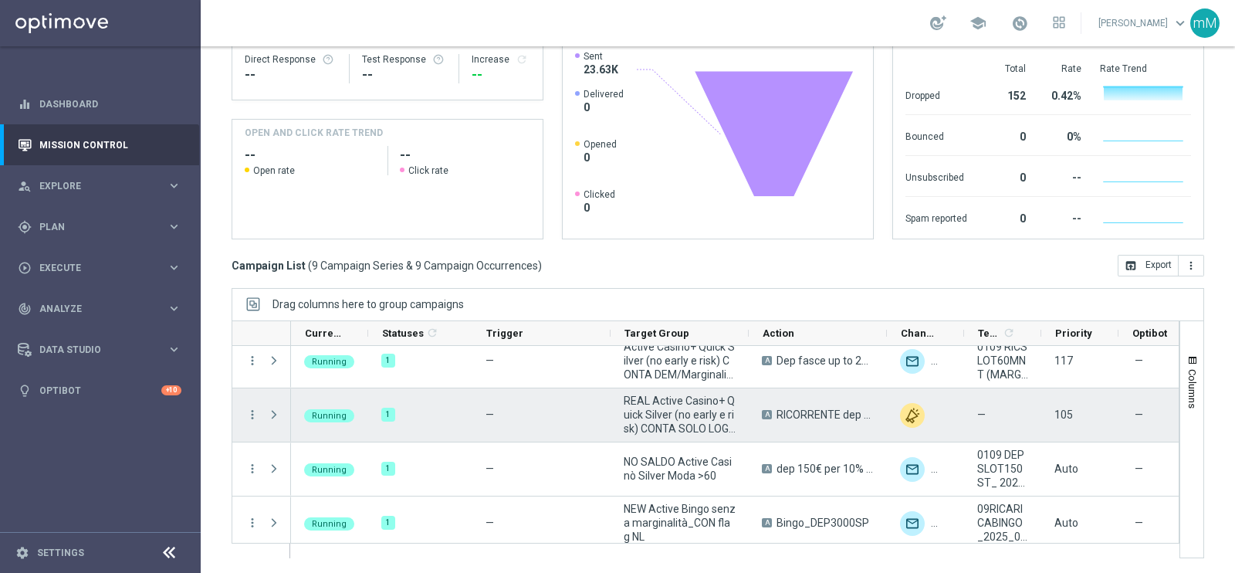
scroll to position [289, 0]
